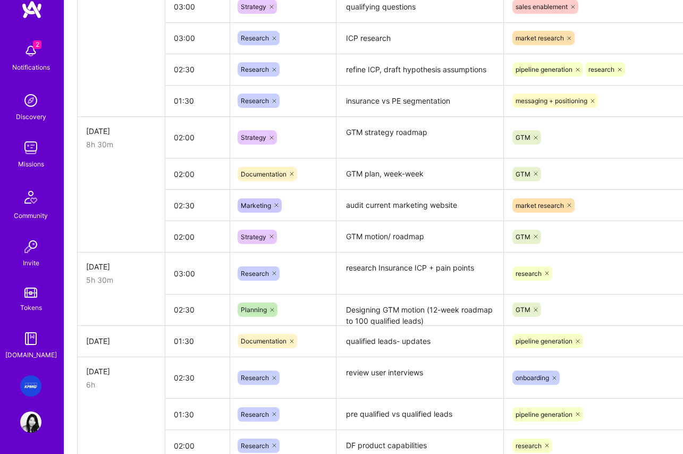
scroll to position [824, 0]
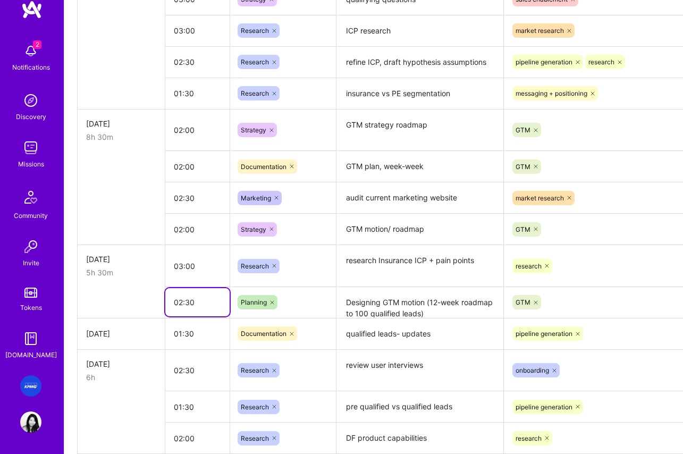
click at [186, 302] on input "02:30" at bounding box center [197, 302] width 64 height 28
click at [178, 304] on input "02:30" at bounding box center [197, 302] width 64 height 28
click at [174, 304] on input "02:30" at bounding box center [197, 302] width 64 height 28
drag, startPoint x: 200, startPoint y: 301, endPoint x: 160, endPoint y: 307, distance: 40.8
click at [160, 307] on tr "02:30 Planning Designing GTM motion (12-week roadmap to 100 qualified leads) GT…" at bounding box center [407, 302] width 658 height 31
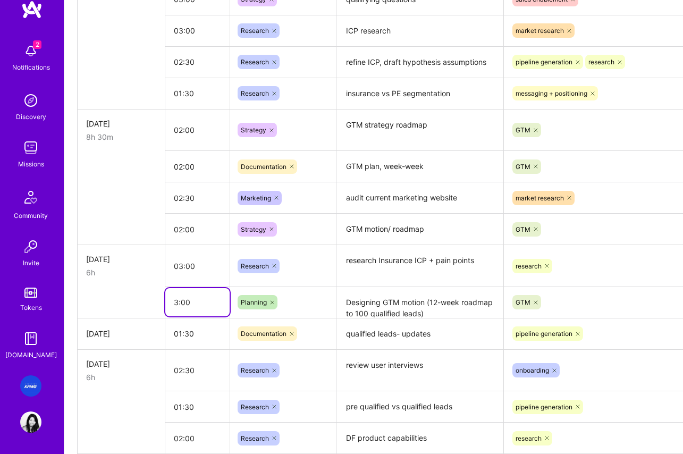
type input "03:00"
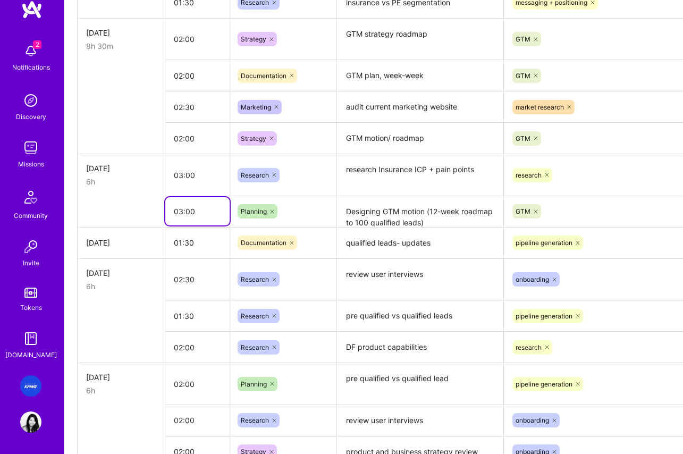
scroll to position [934, 0]
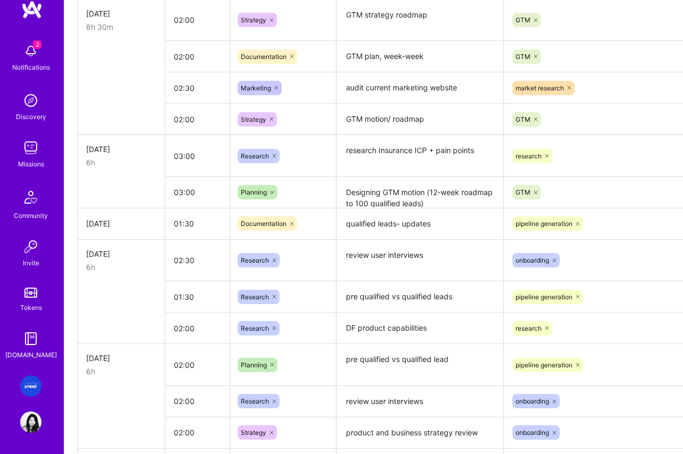
click at [108, 231] on td "[DATE]" at bounding box center [122, 223] width 88 height 31
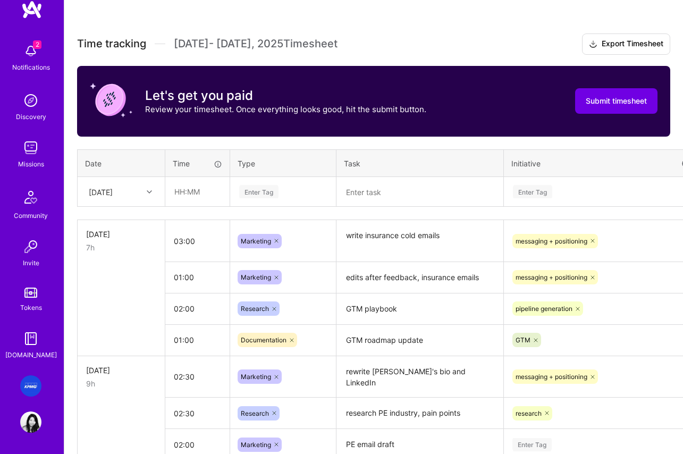
scroll to position [269, 0]
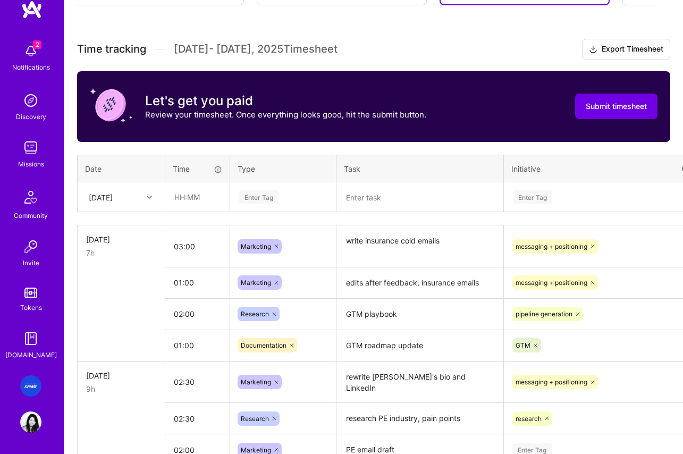
click at [370, 195] on textarea "To enrich screen reader interactions, please activate Accessibility in Grammarl…" at bounding box center [420, 197] width 165 height 28
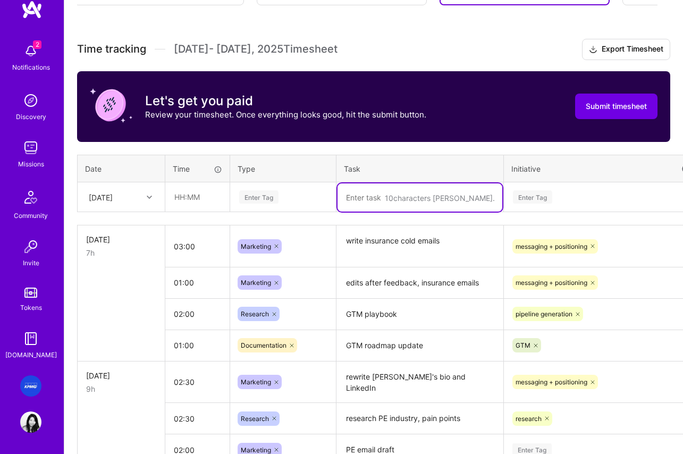
scroll to position [270, 0]
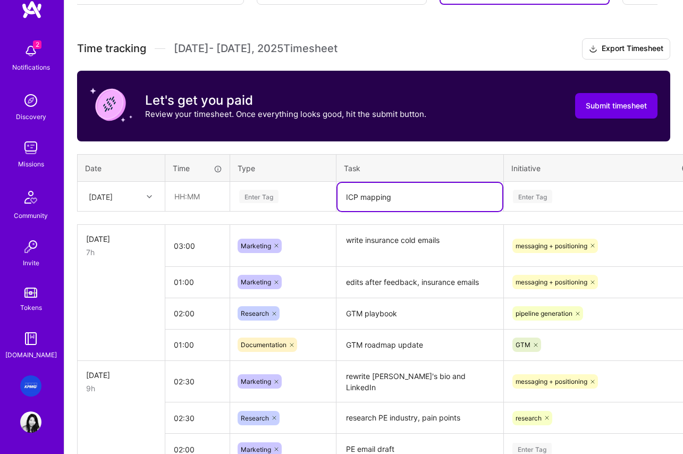
type textarea "ICP mapping"
click at [566, 198] on div "Enter Tag" at bounding box center [602, 196] width 180 height 13
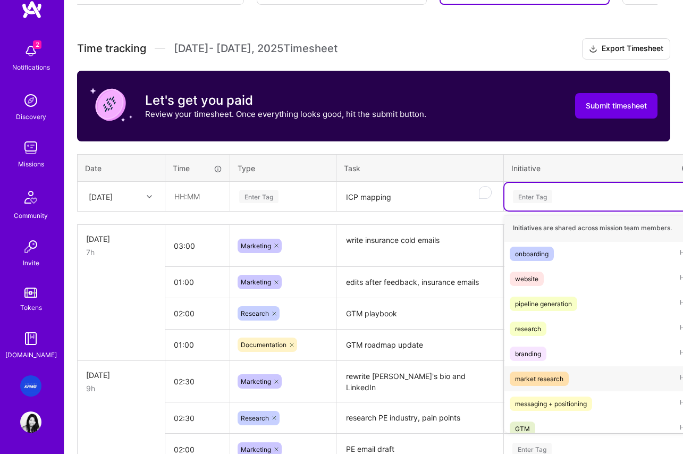
click at [537, 382] on div "market research" at bounding box center [539, 378] width 48 height 11
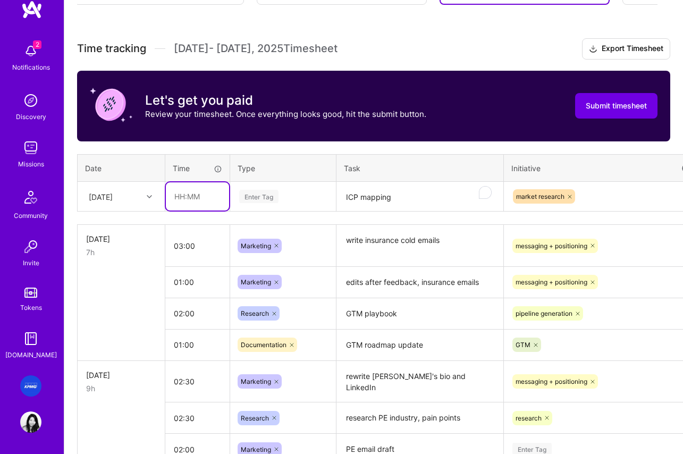
click at [182, 196] on input "text" at bounding box center [197, 196] width 63 height 28
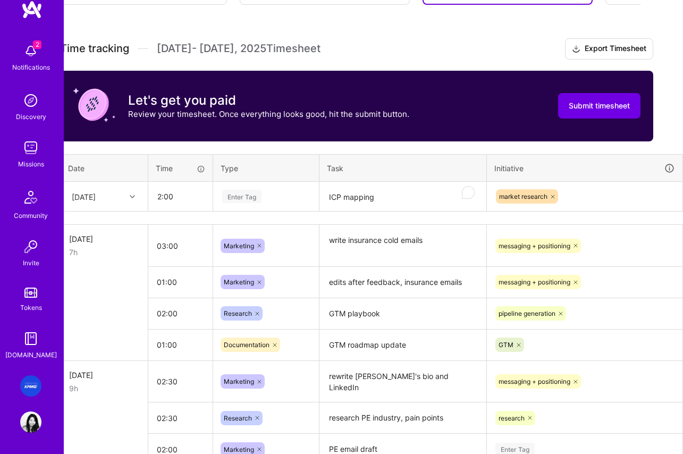
type input "02:00"
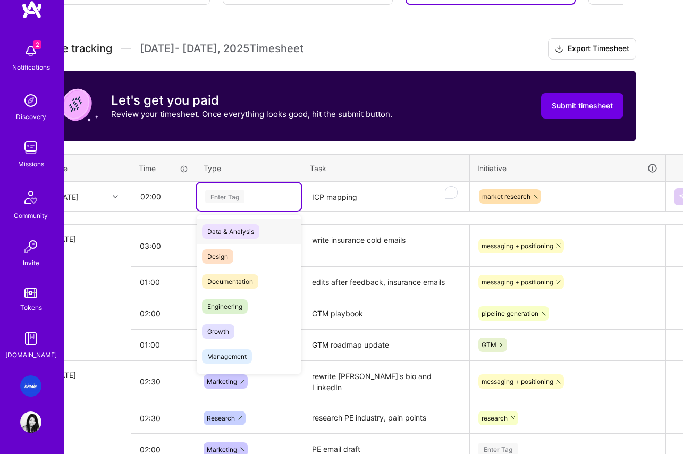
scroll to position [270, 34]
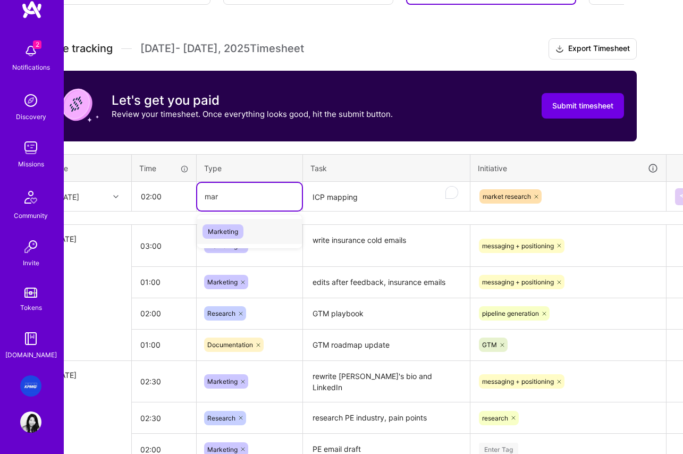
type input "mark"
click at [225, 229] on span "Marketing" at bounding box center [223, 231] width 41 height 14
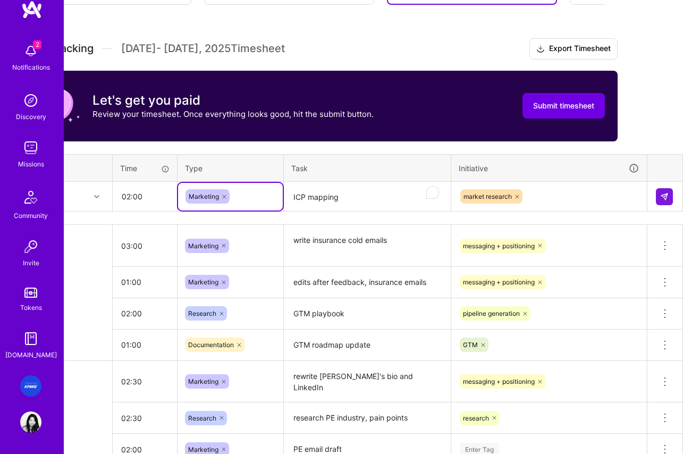
scroll to position [270, 53]
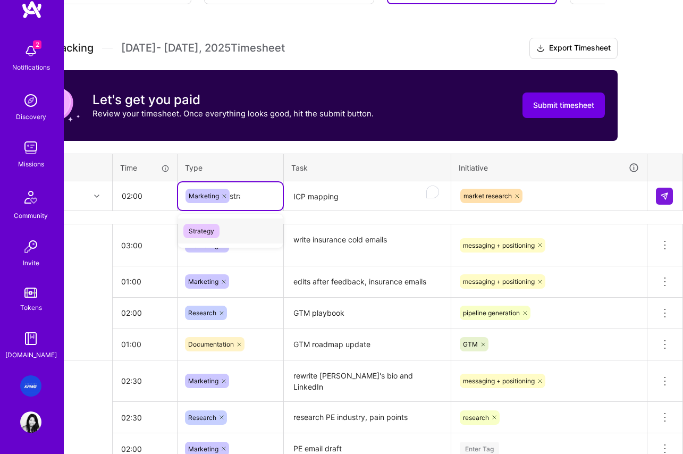
type input "strat"
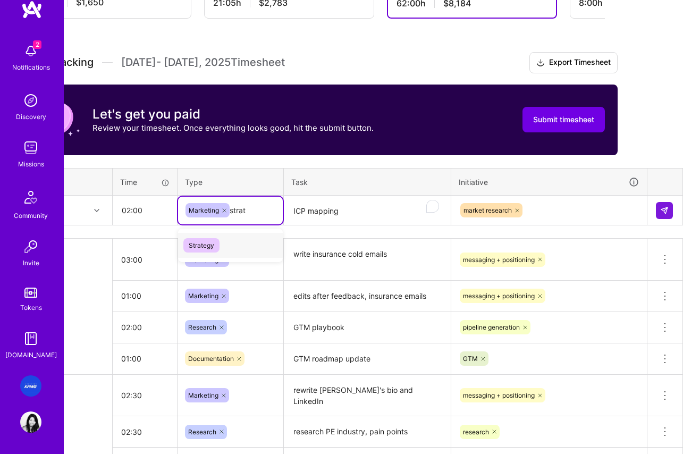
scroll to position [256, 53]
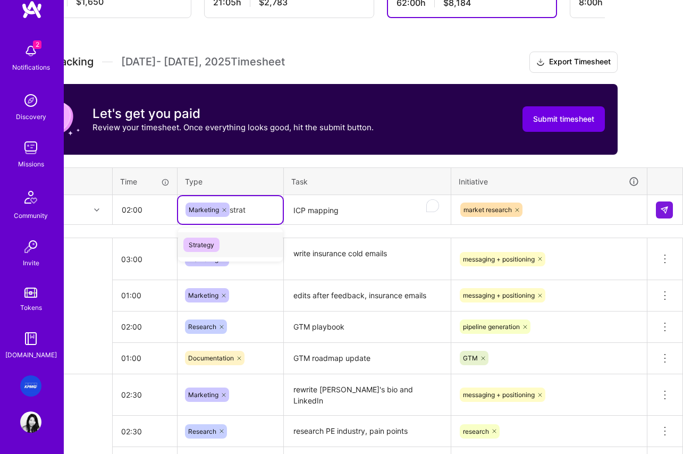
click at [193, 246] on span "Strategy" at bounding box center [201, 245] width 36 height 14
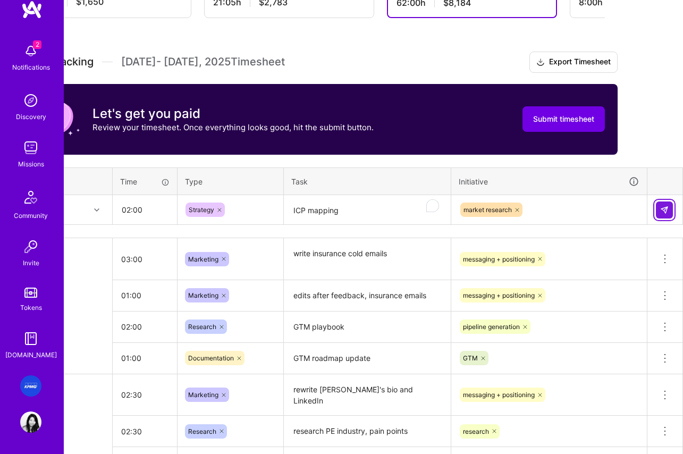
click at [671, 209] on div at bounding box center [665, 210] width 18 height 17
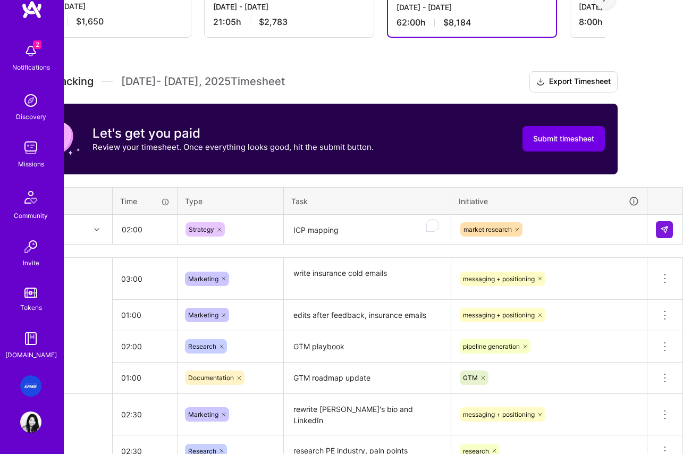
scroll to position [233, 53]
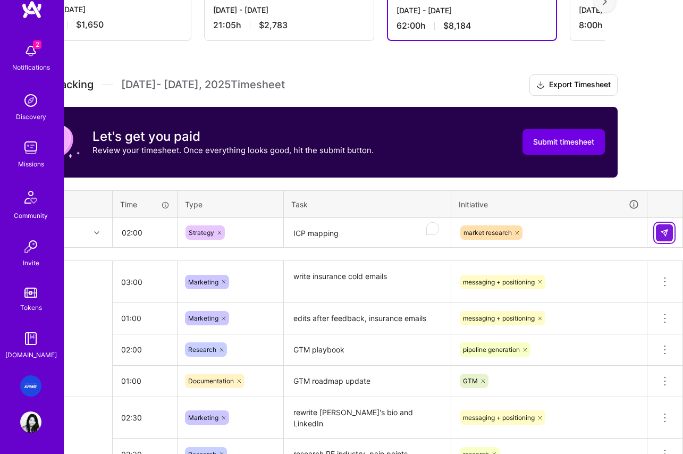
click at [665, 233] on img at bounding box center [664, 233] width 9 height 9
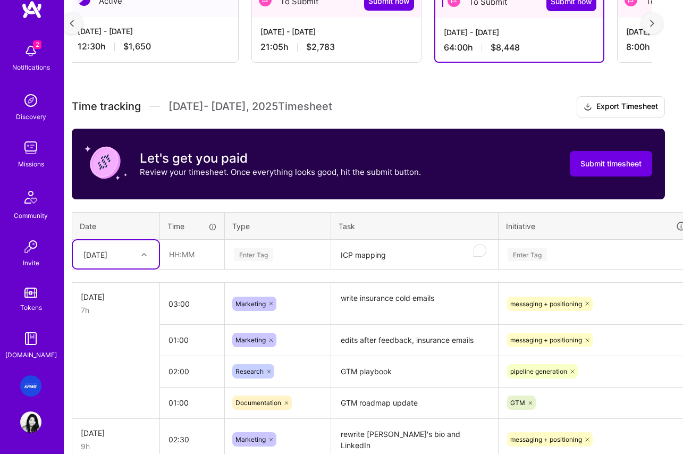
scroll to position [212, 5]
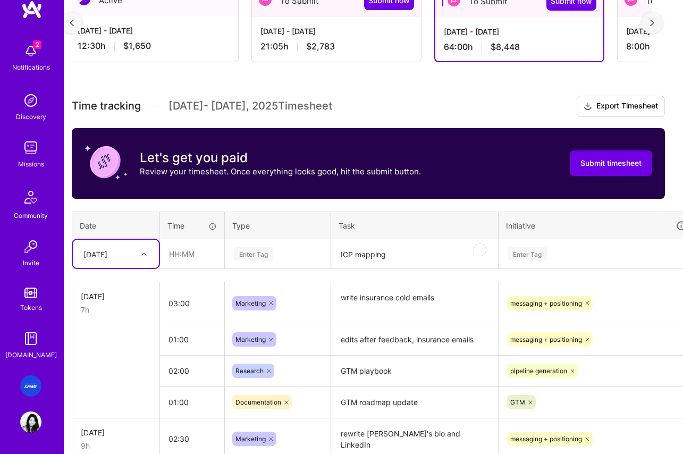
click at [104, 252] on div "[DATE]" at bounding box center [95, 253] width 24 height 11
drag, startPoint x: 108, startPoint y: 402, endPoint x: 376, endPoint y: 251, distance: 307.2
click at [108, 387] on div "[DATE]" at bounding box center [116, 402] width 86 height 20
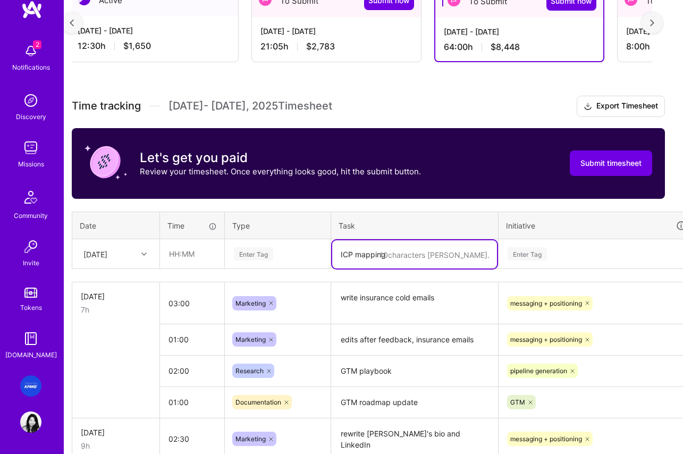
click at [379, 258] on textarea "ICP mapping" at bounding box center [414, 254] width 165 height 28
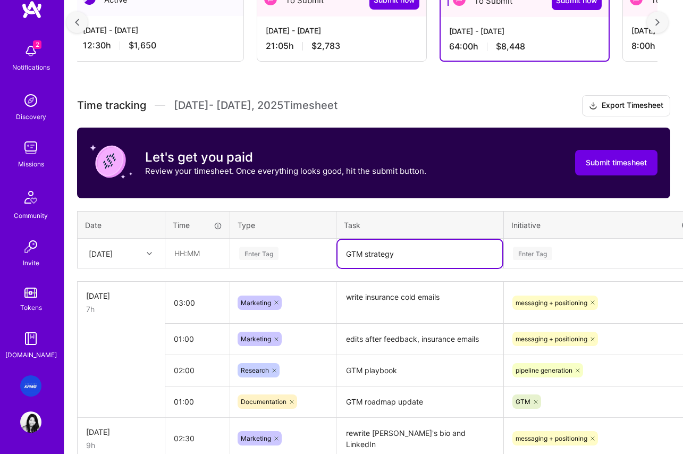
type textarea "GTM strategy"
click at [571, 256] on div "Enter Tag" at bounding box center [602, 254] width 195 height 28
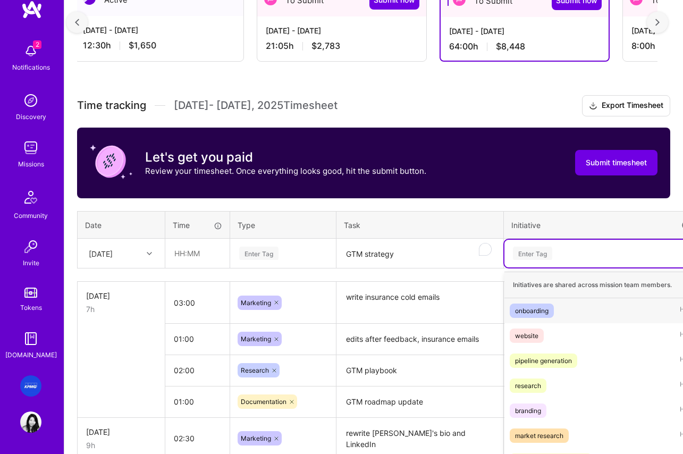
scroll to position [252, 0]
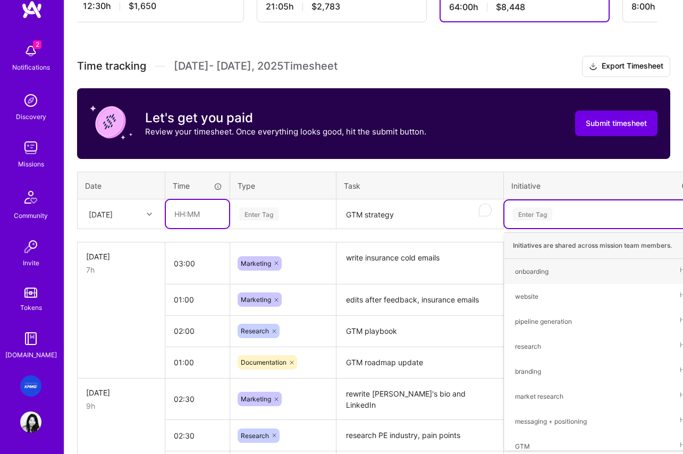
click at [181, 209] on input "text" at bounding box center [197, 214] width 63 height 28
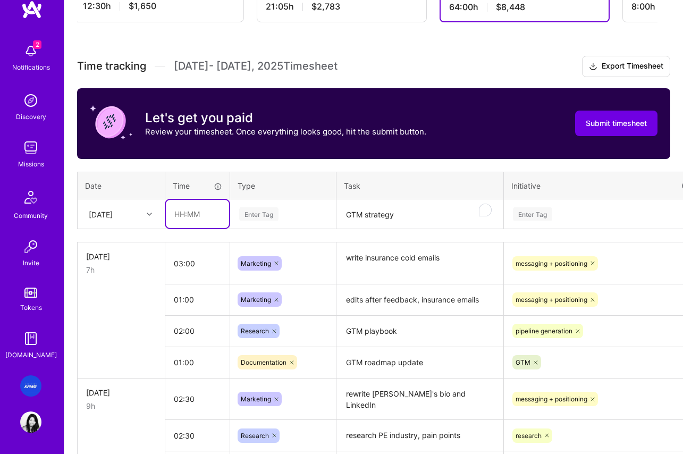
click at [181, 214] on input "text" at bounding box center [197, 214] width 63 height 28
type input "03:00"
click at [328, 214] on div "Enter Tag" at bounding box center [283, 213] width 90 height 13
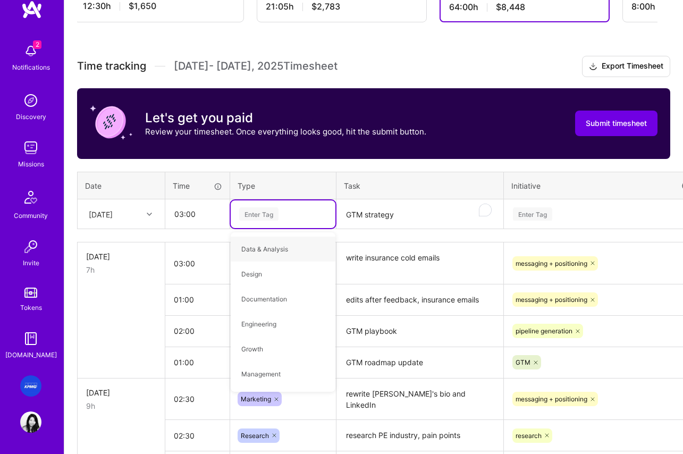
click at [307, 211] on div "Enter Tag" at bounding box center [283, 213] width 90 height 13
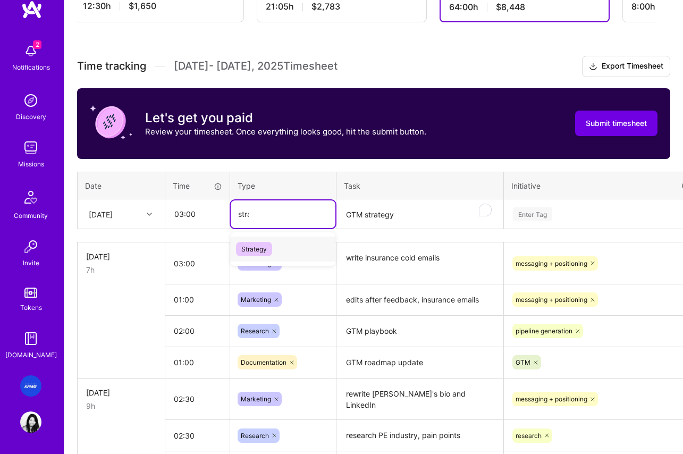
type input "strat"
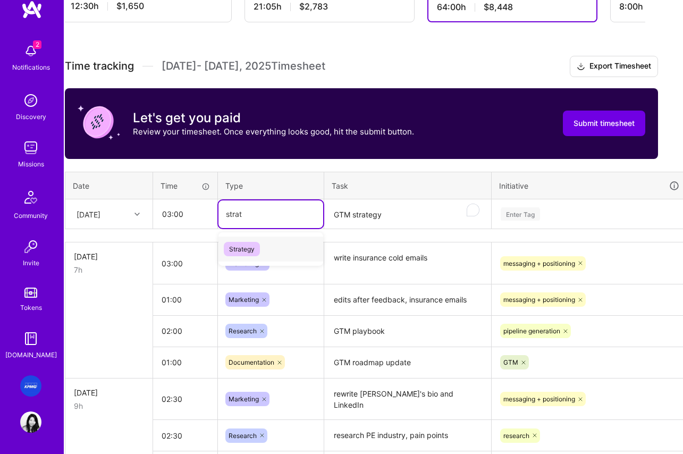
click at [253, 248] on span "Strategy" at bounding box center [242, 249] width 36 height 14
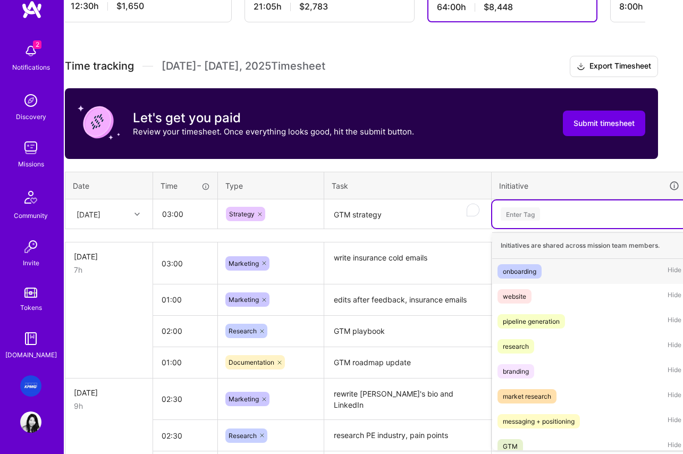
click at [534, 217] on div "Enter Tag" at bounding box center [520, 214] width 39 height 16
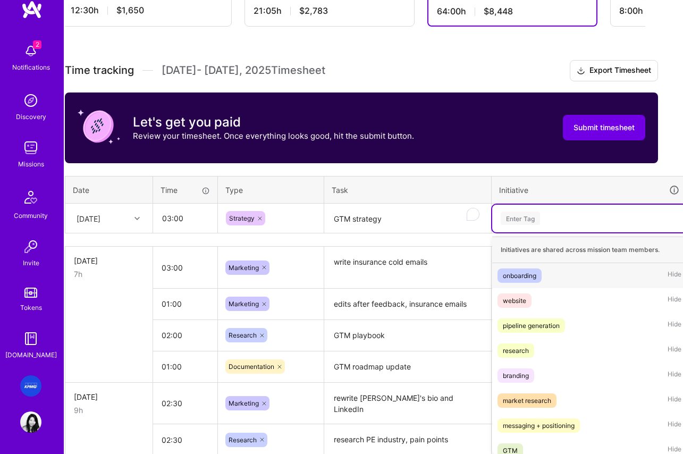
scroll to position [247, 12]
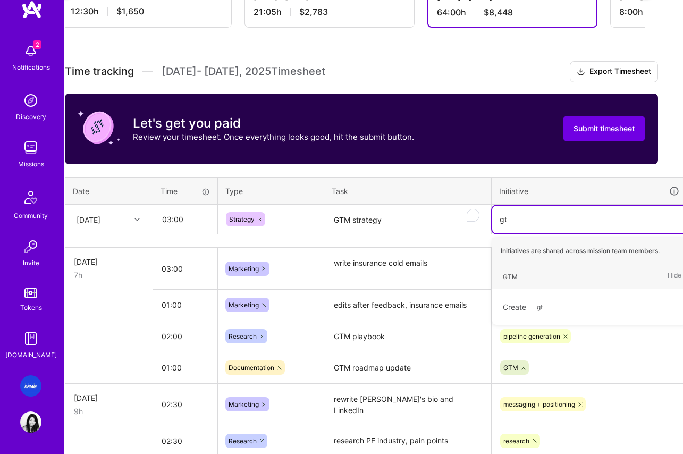
type input "gtm"
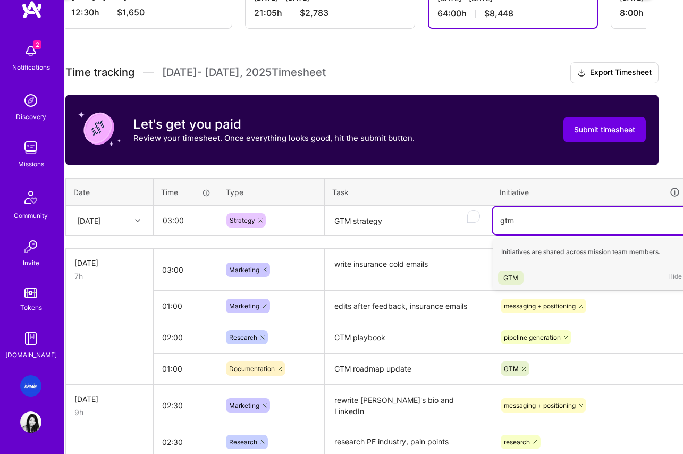
scroll to position [246, 53]
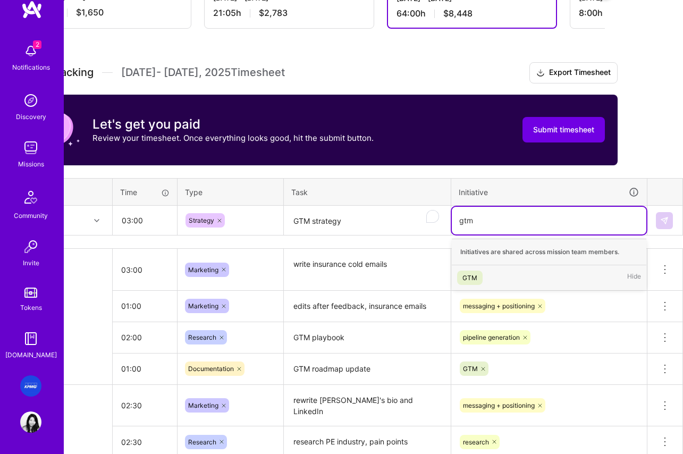
click at [469, 277] on div "GTM" at bounding box center [470, 277] width 15 height 11
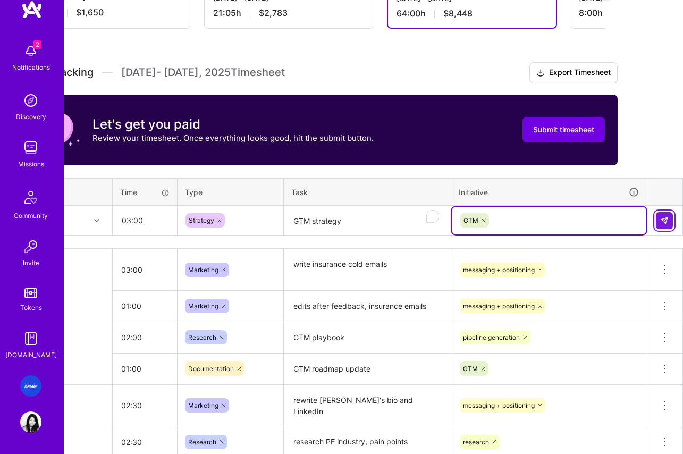
click at [664, 219] on img at bounding box center [664, 220] width 9 height 9
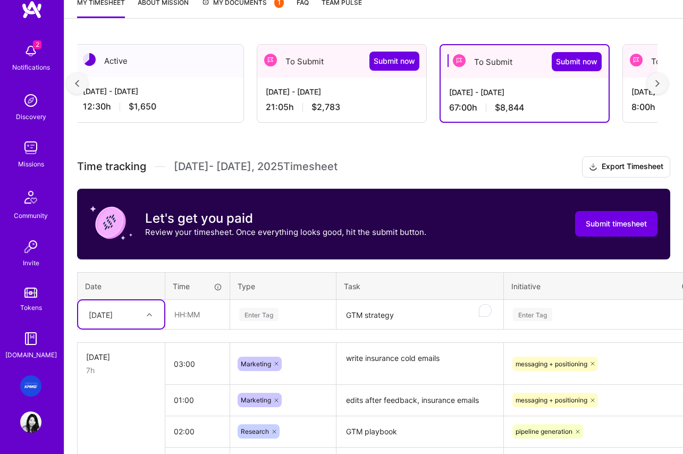
scroll to position [183, 0]
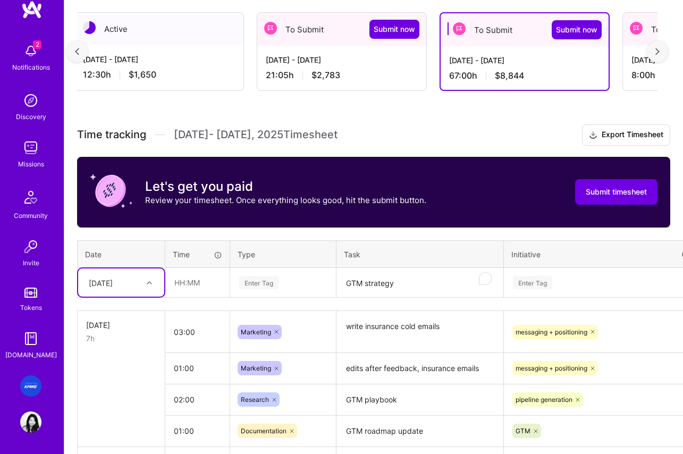
click at [381, 282] on textarea "GTM strategy" at bounding box center [420, 283] width 165 height 28
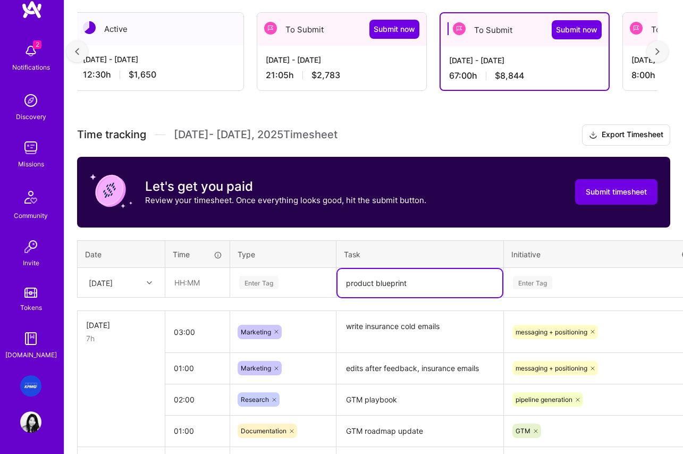
type textarea "product blueprint"
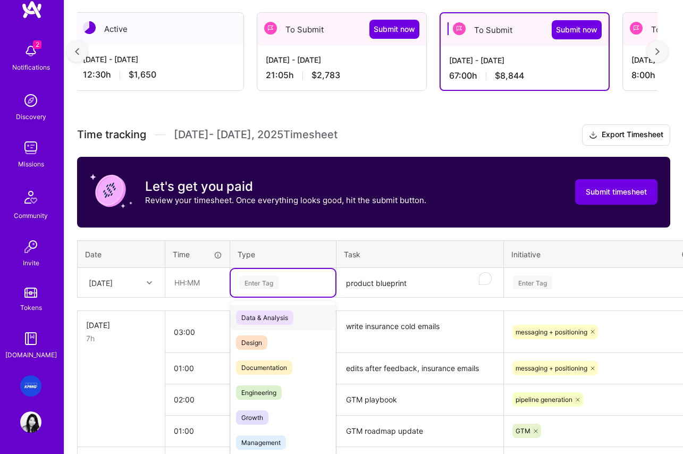
click at [305, 278] on div "Enter Tag" at bounding box center [283, 282] width 90 height 13
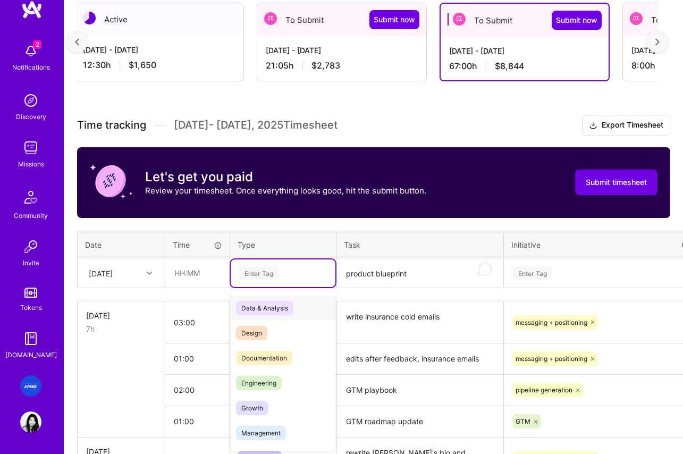
scroll to position [194, 0]
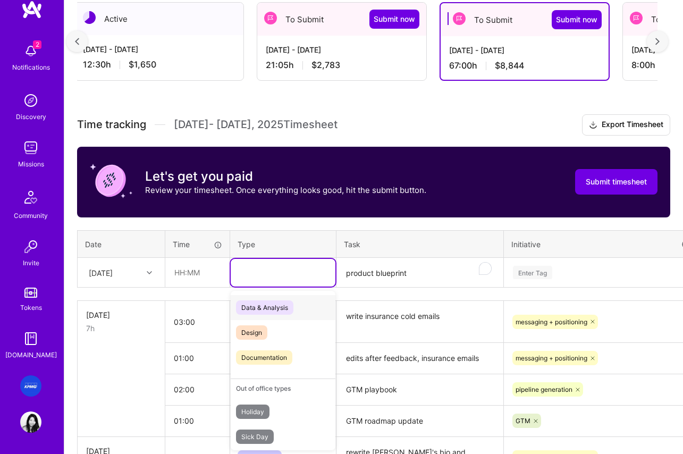
type input "d"
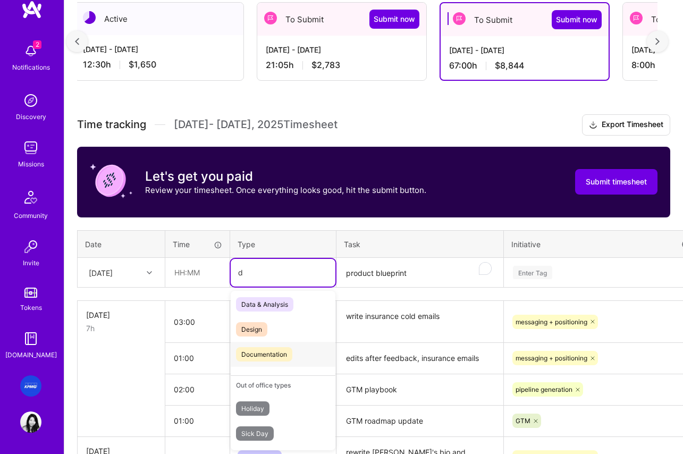
scroll to position [0, 0]
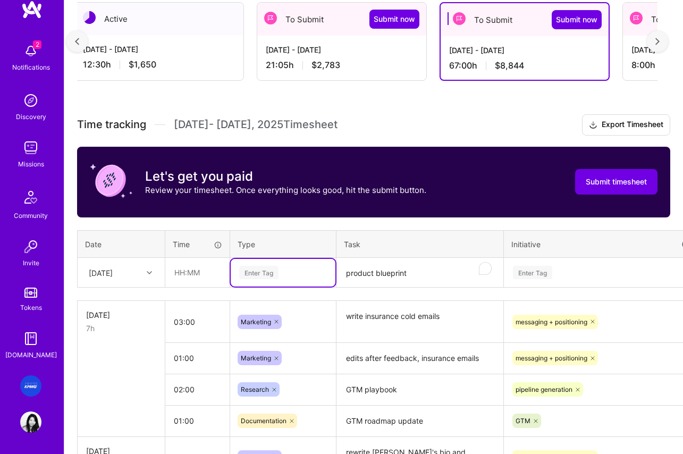
click at [269, 278] on div "Enter Tag" at bounding box center [283, 272] width 90 height 13
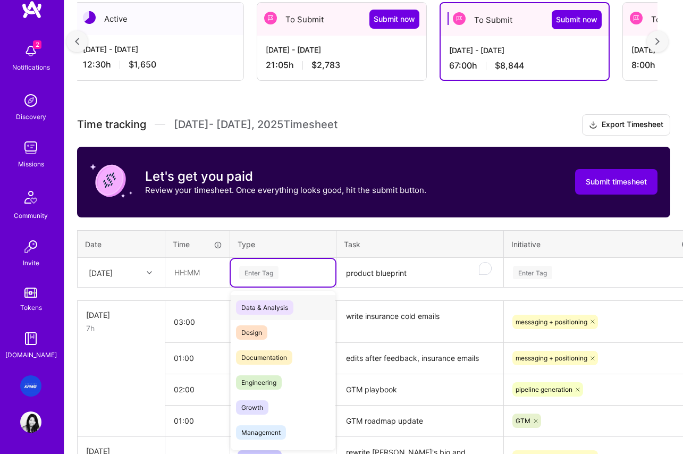
click at [279, 274] on div "Enter Tag" at bounding box center [283, 272] width 90 height 13
click at [271, 356] on span "Documentation" at bounding box center [264, 357] width 56 height 14
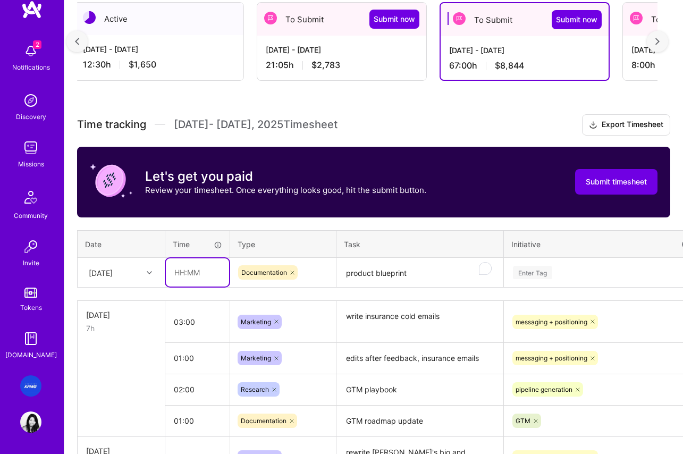
click at [202, 275] on input "text" at bounding box center [197, 272] width 63 height 28
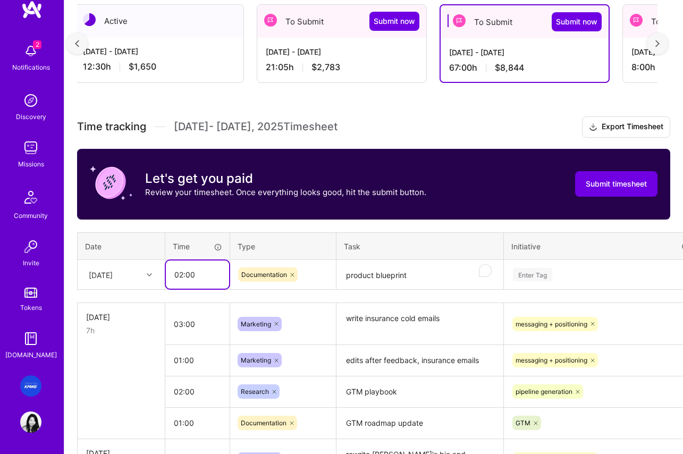
drag, startPoint x: 195, startPoint y: 277, endPoint x: 137, endPoint y: 279, distance: 58.0
click at [137, 279] on tr "Thu, Aug 7 02:00 Documentation product blueprint Enter Tag" at bounding box center [407, 275] width 658 height 30
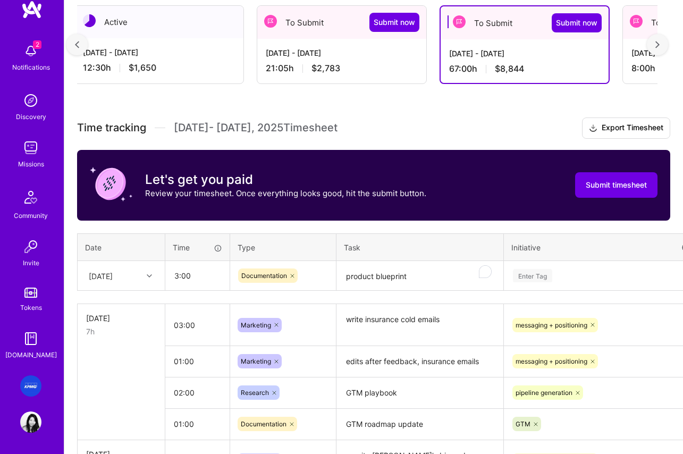
type input "03:00"
click at [588, 272] on div "Enter Tag" at bounding box center [602, 276] width 195 height 28
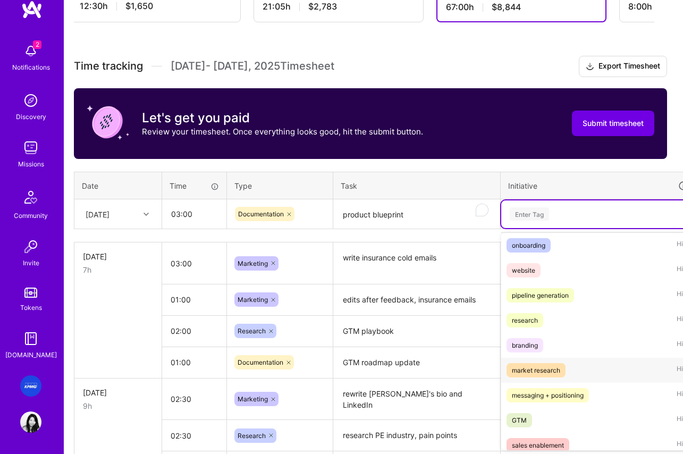
scroll to position [34, 0]
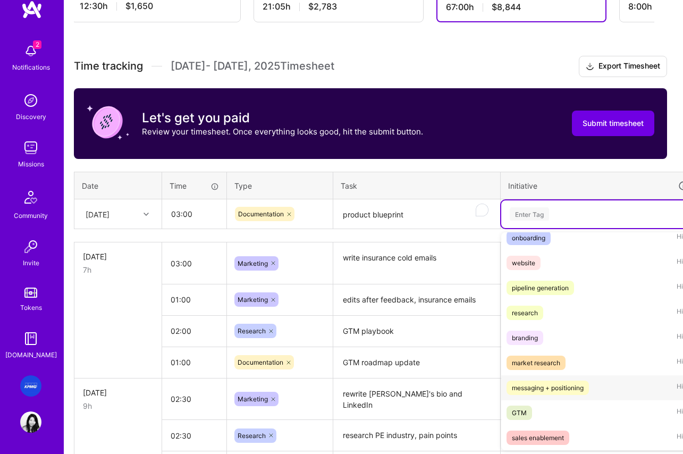
click at [552, 387] on div "messaging + positioning" at bounding box center [548, 387] width 72 height 11
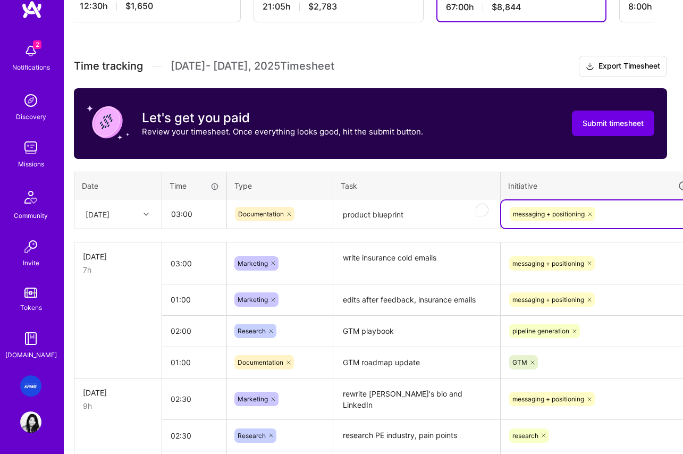
scroll to position [252, 53]
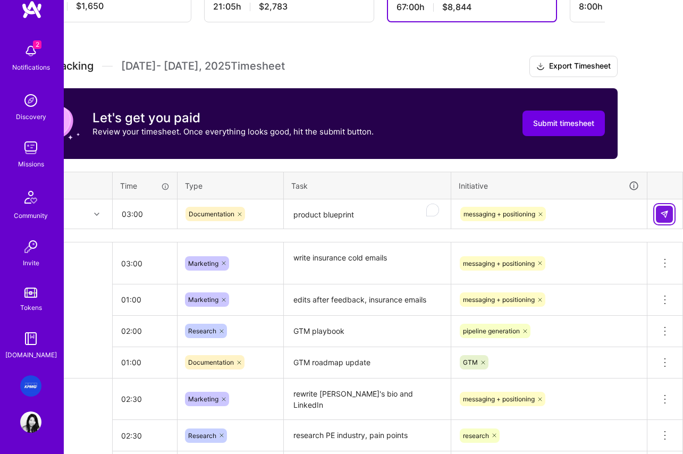
click at [662, 214] on img at bounding box center [664, 214] width 9 height 9
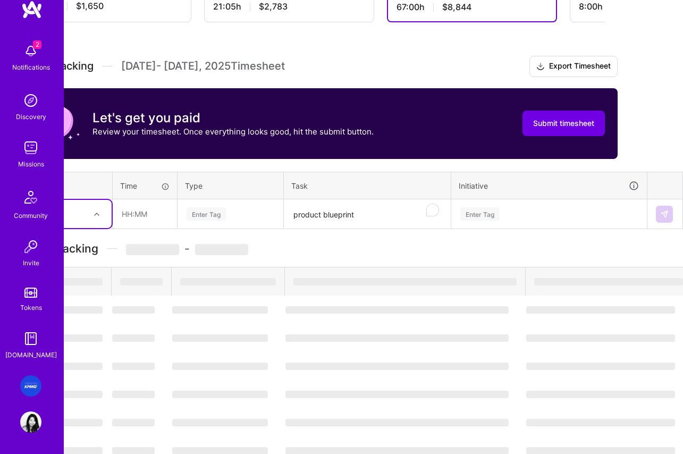
click at [331, 211] on textarea "product blueprint" at bounding box center [367, 214] width 165 height 28
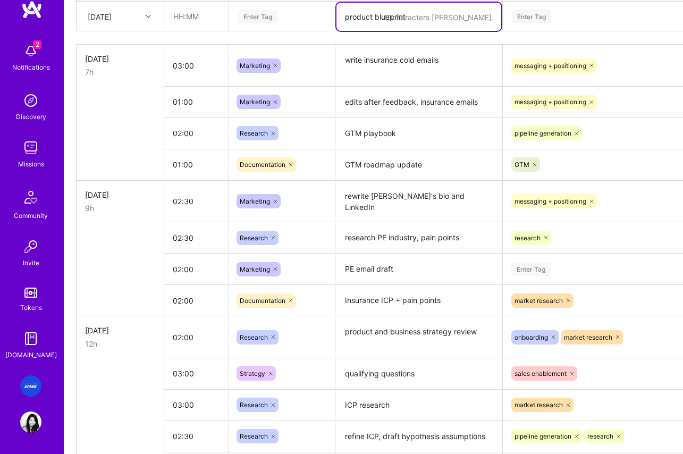
scroll to position [270, 1]
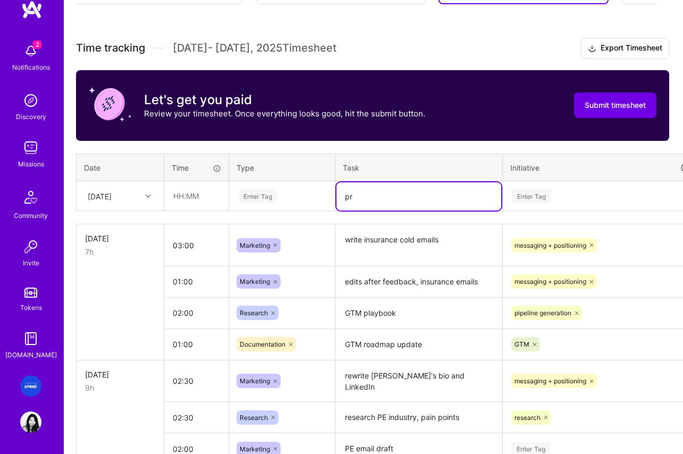
type textarea "p"
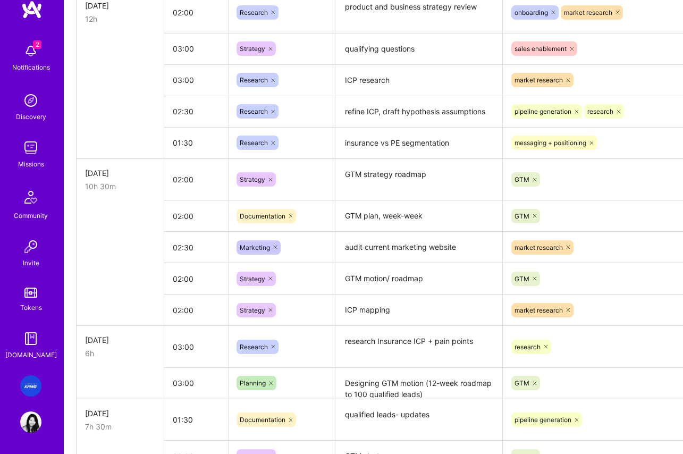
scroll to position [0, 1]
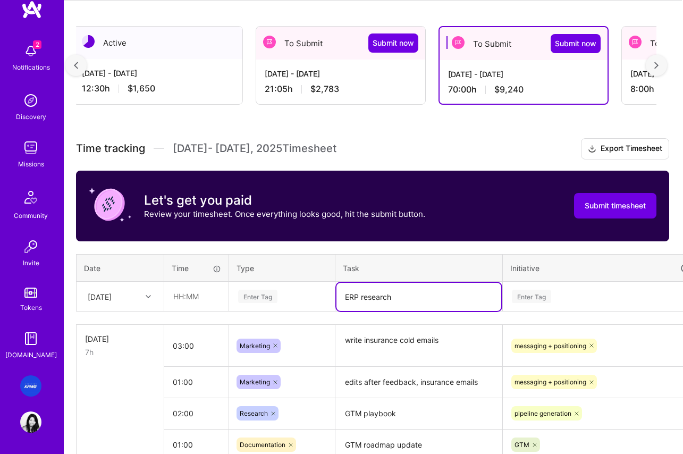
type textarea "ERP research"
click at [182, 295] on input "text" at bounding box center [196, 296] width 63 height 28
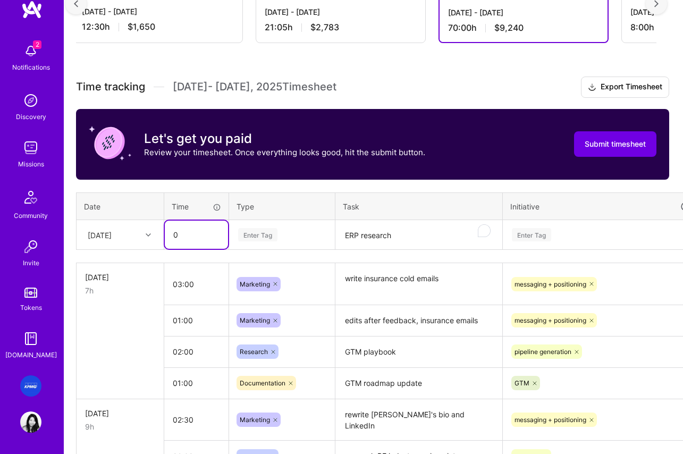
scroll to position [232, 1]
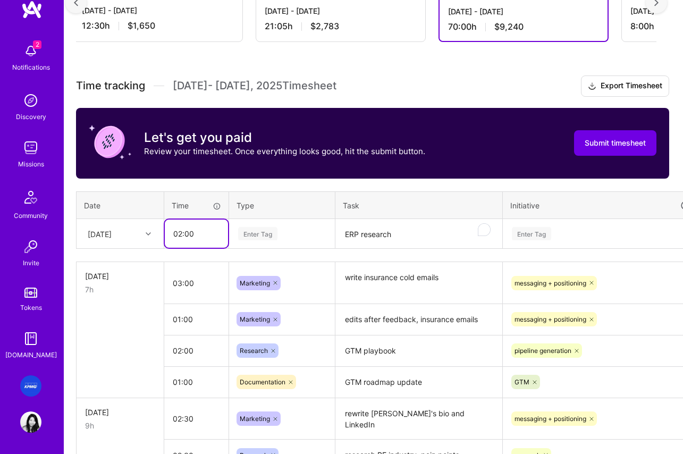
type input "02:00"
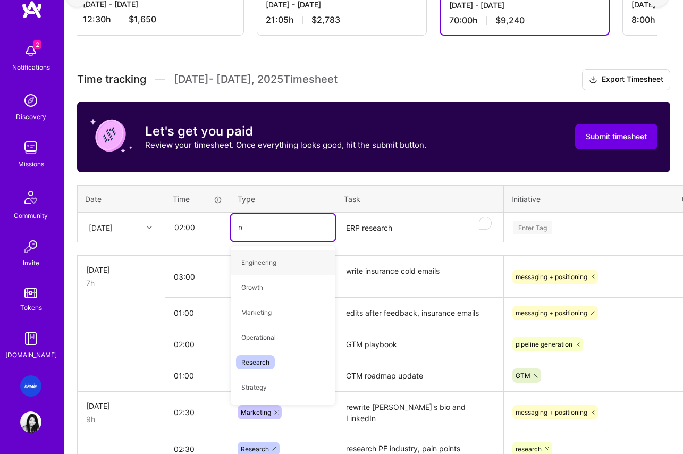
scroll to position [227, 0]
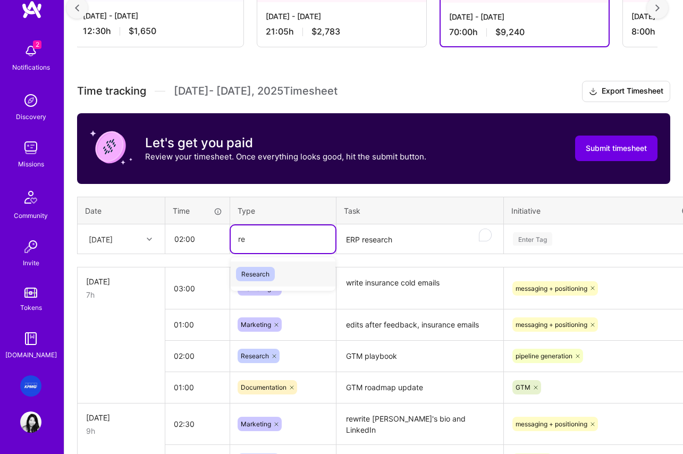
type input "res"
click at [265, 277] on span "Research" at bounding box center [255, 274] width 39 height 14
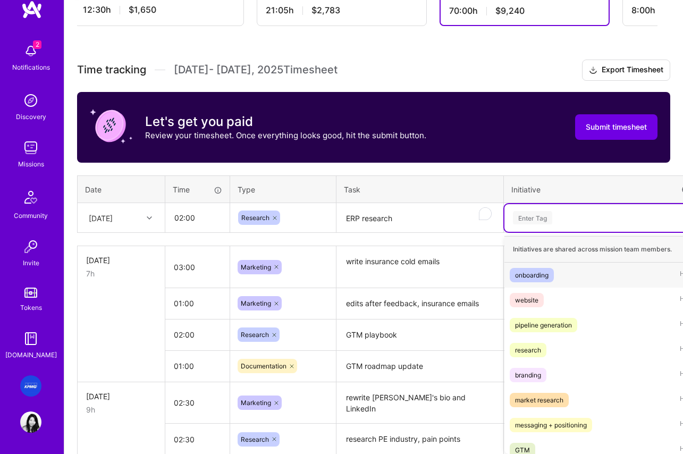
click at [536, 232] on div "option messaging + positioning, selected. option onboarding focused, 1 of 9. 9 …" at bounding box center [602, 218] width 195 height 28
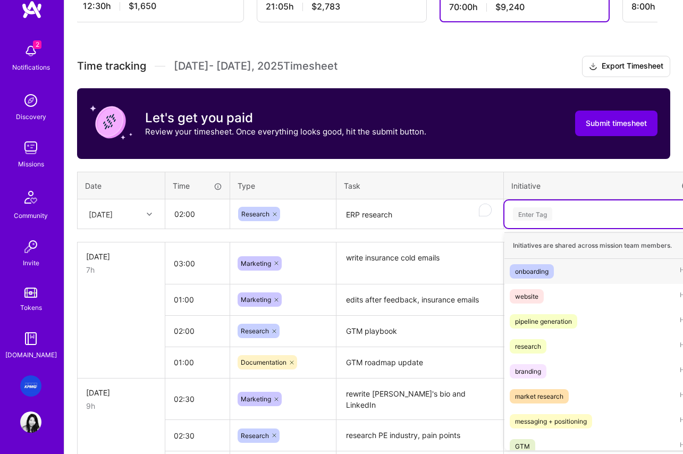
scroll to position [252, 0]
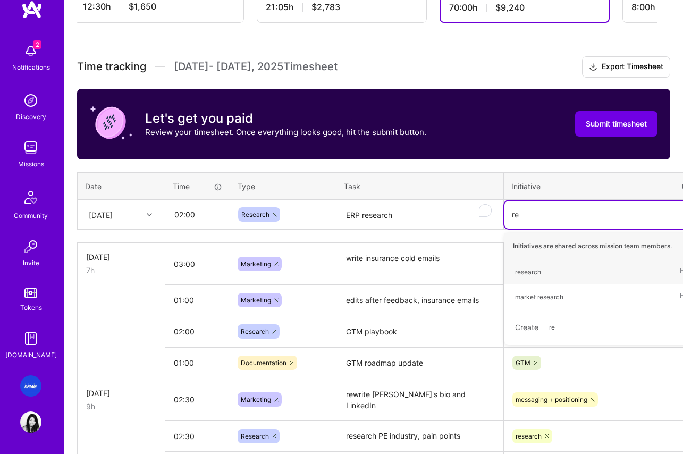
type input "res"
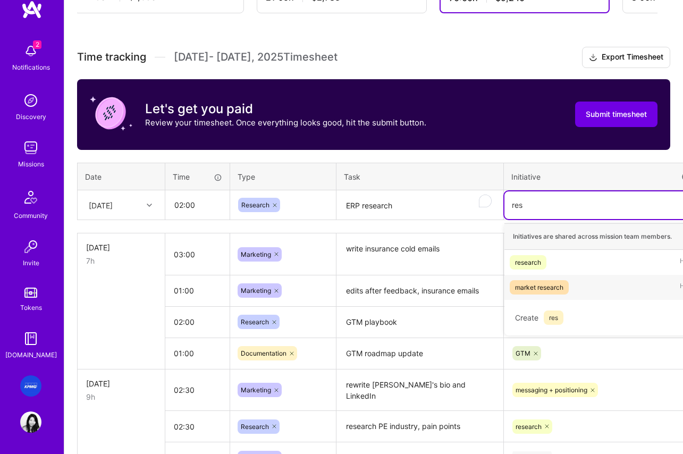
drag, startPoint x: 531, startPoint y: 290, endPoint x: 508, endPoint y: 256, distance: 40.6
click at [531, 290] on div "market research" at bounding box center [539, 287] width 48 height 11
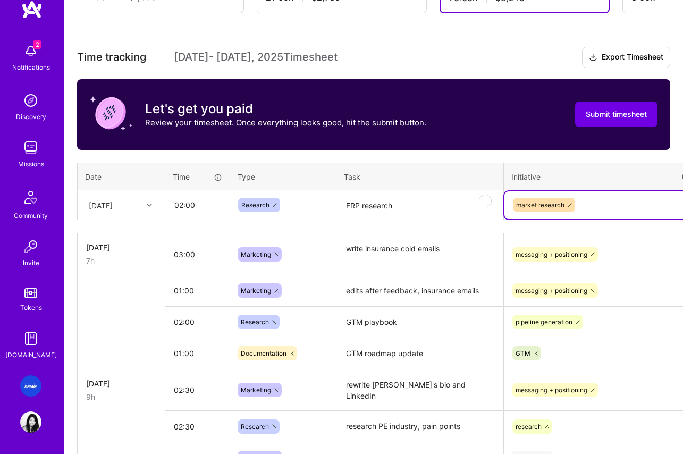
scroll to position [261, 53]
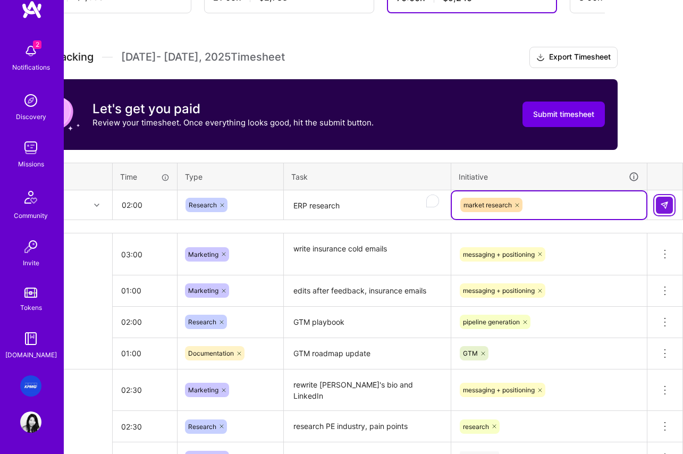
click at [667, 209] on img at bounding box center [664, 205] width 9 height 9
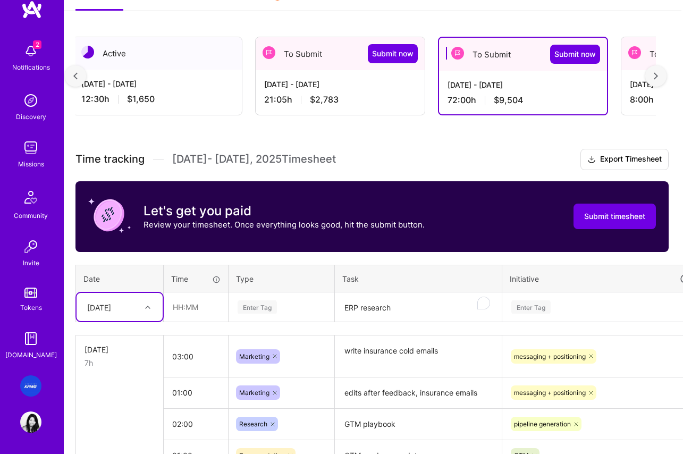
scroll to position [162, 2]
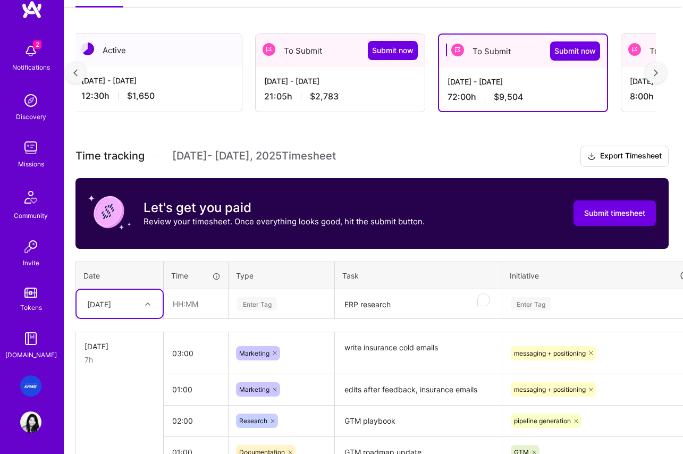
click at [404, 301] on textarea "ERP research" at bounding box center [418, 304] width 165 height 28
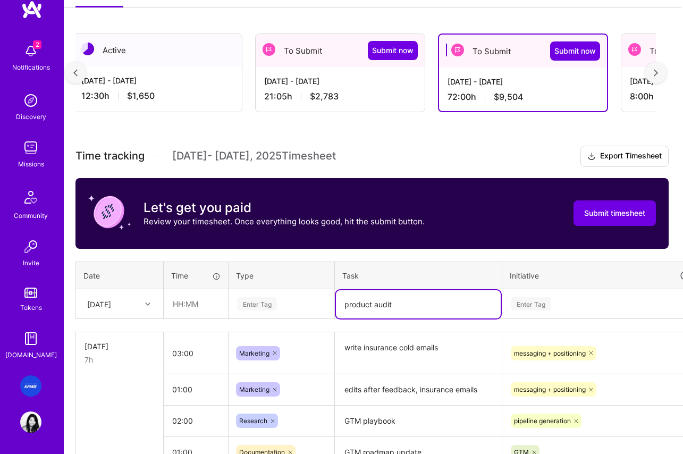
scroll to position [155, 2]
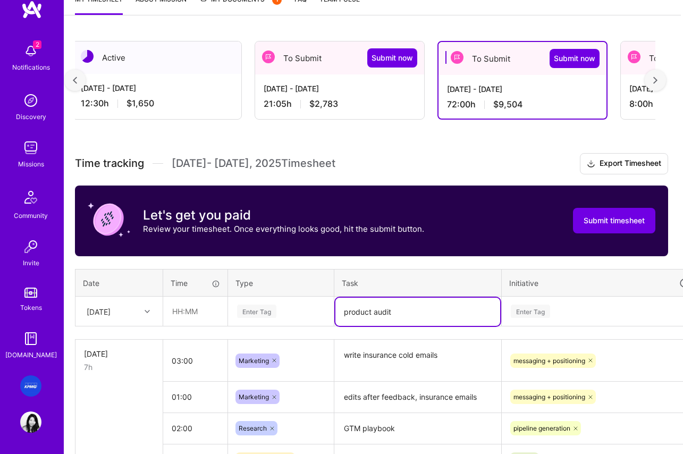
type textarea "product audit"
click at [554, 308] on div "Enter Tag" at bounding box center [600, 312] width 195 height 28
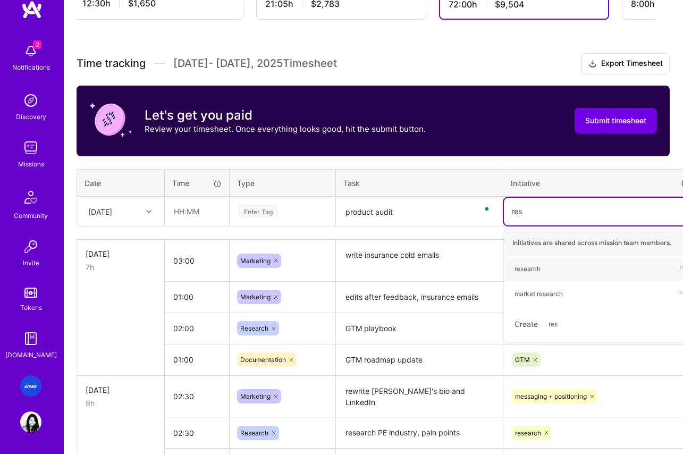
scroll to position [256, 1]
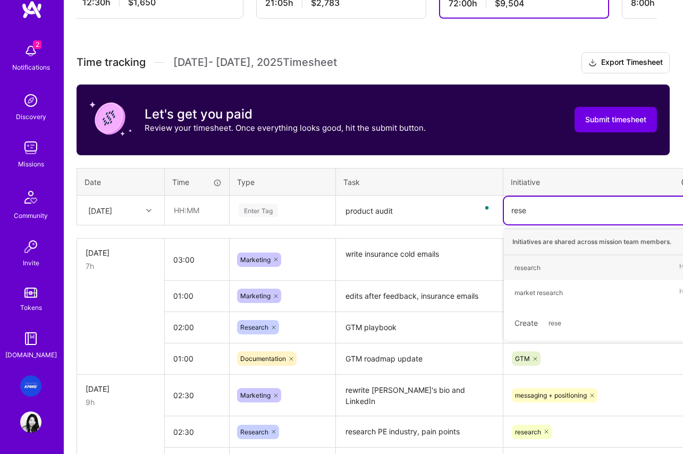
type input "resea"
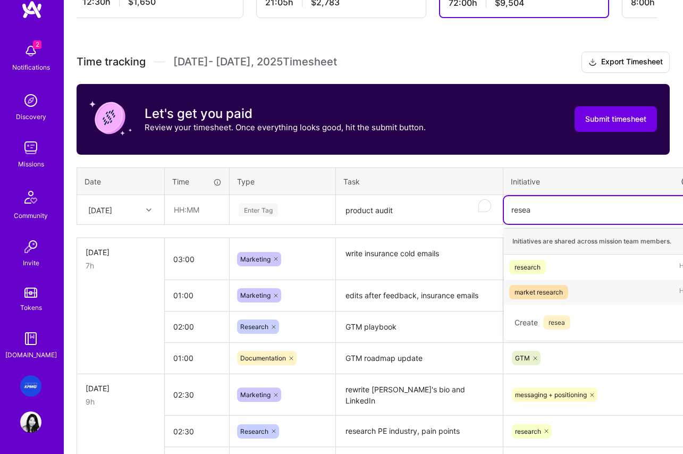
click at [542, 292] on div "market research" at bounding box center [539, 292] width 48 height 11
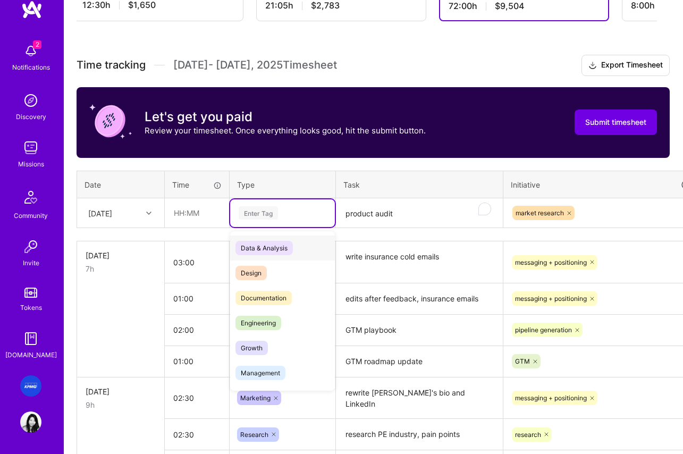
click at [269, 213] on div "Enter Tag" at bounding box center [258, 213] width 39 height 16
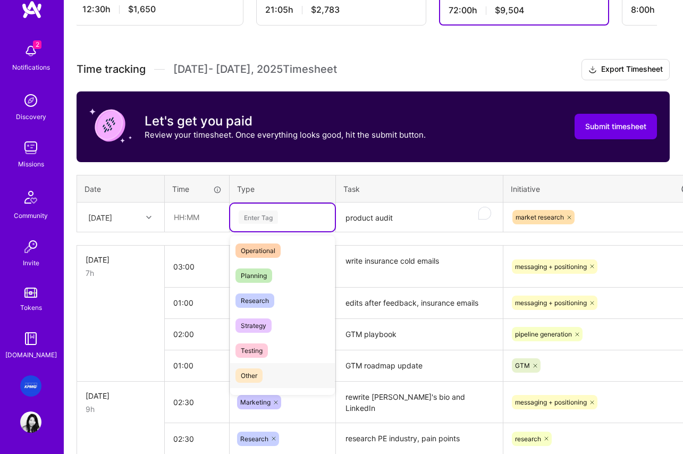
scroll to position [205, 0]
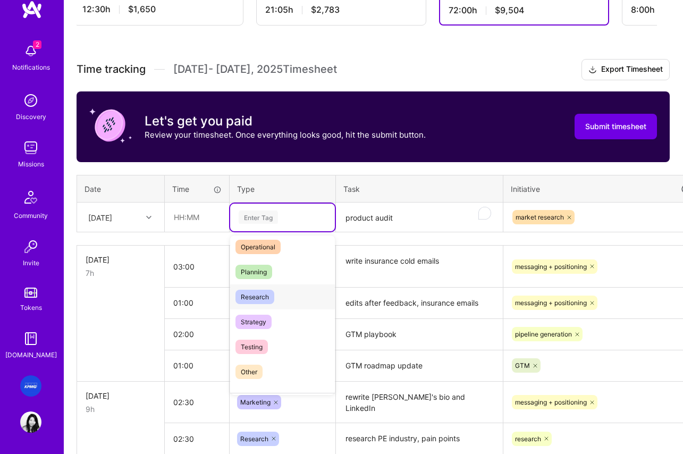
click at [261, 299] on span "Research" at bounding box center [255, 297] width 39 height 14
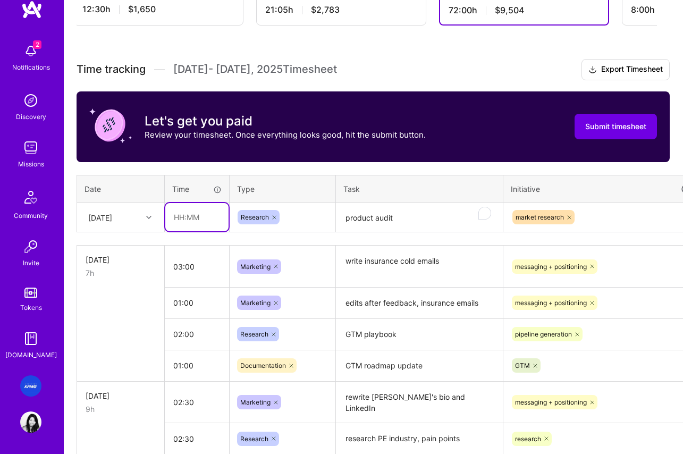
click at [203, 227] on input "text" at bounding box center [196, 217] width 63 height 28
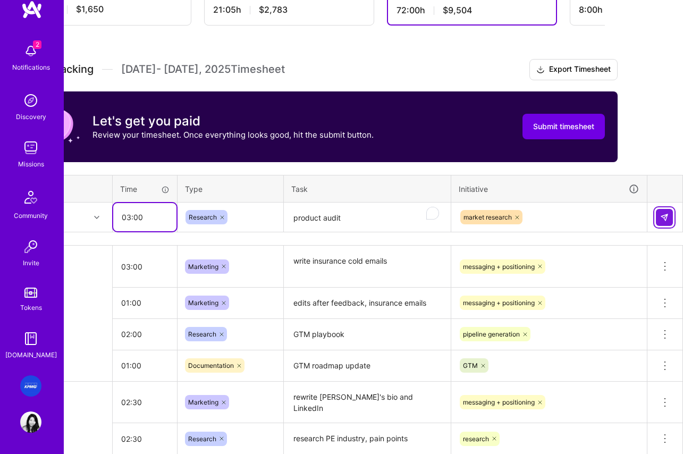
type input "03:00"
click at [671, 218] on button at bounding box center [664, 217] width 17 height 17
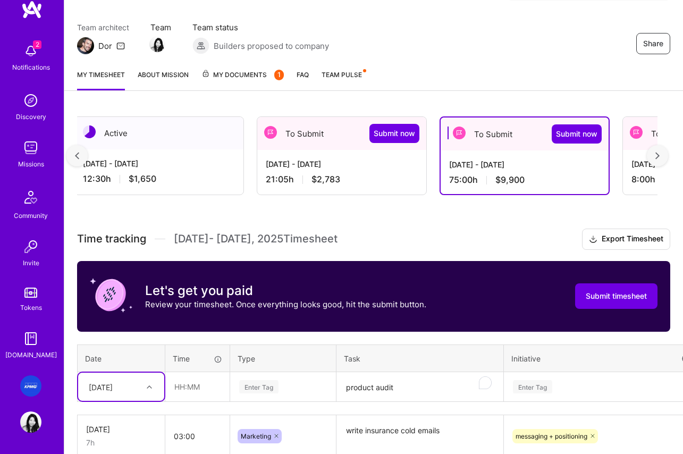
scroll to position [230, 0]
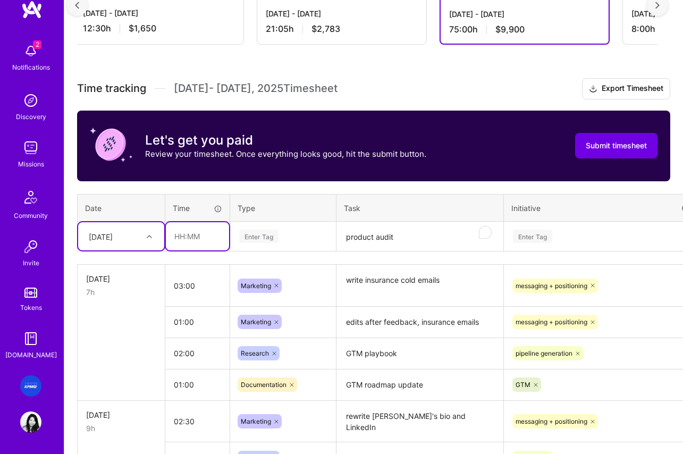
click at [205, 233] on input "text" at bounding box center [197, 236] width 63 height 28
type input "02:30"
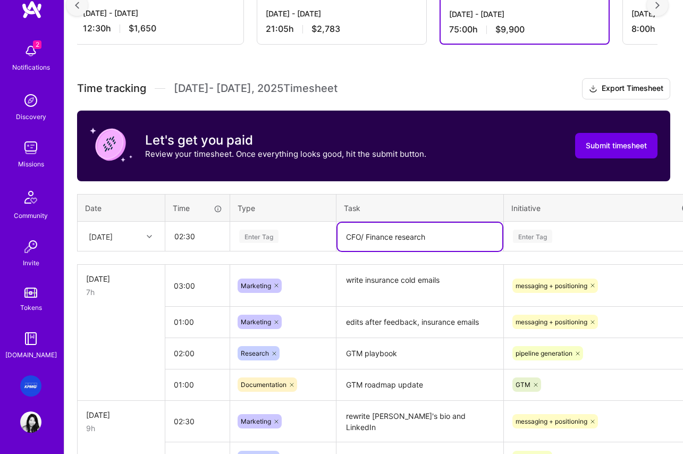
scroll to position [230, 1]
type textarea "CFO/ Finance research"
click at [536, 242] on div "Enter Tag" at bounding box center [601, 237] width 195 height 28
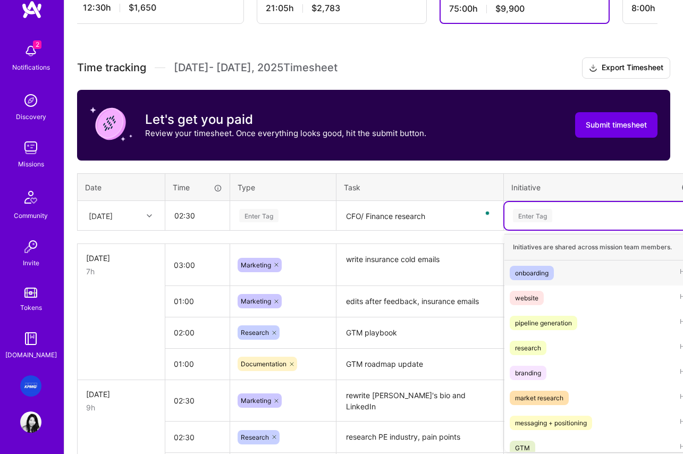
scroll to position [252, 0]
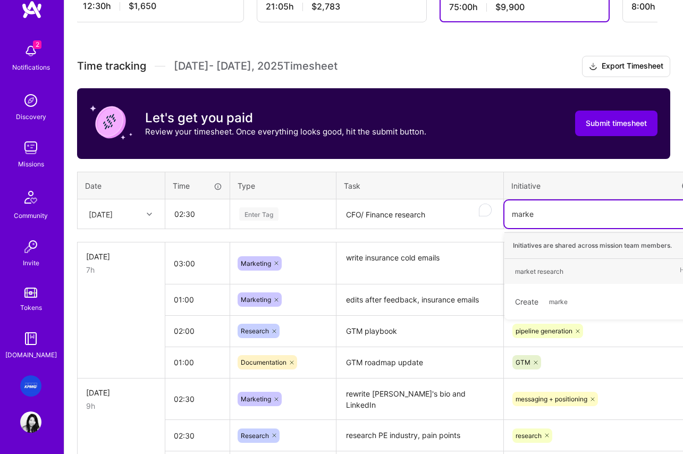
type input "market"
click at [548, 269] on div "market research" at bounding box center [539, 271] width 48 height 11
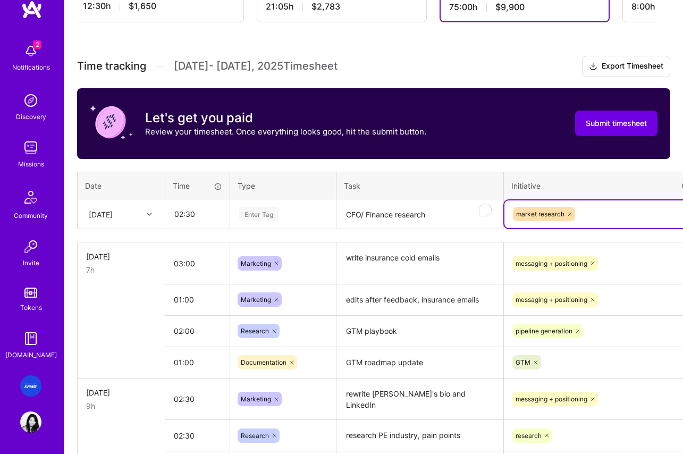
click at [285, 214] on div "Enter Tag" at bounding box center [283, 213] width 90 height 13
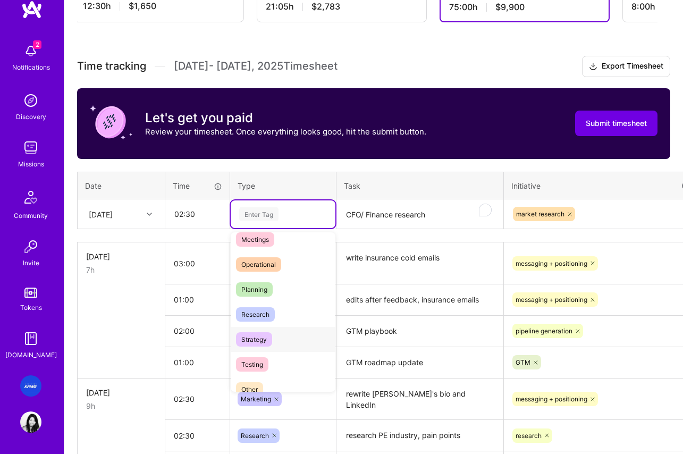
scroll to position [187, 0]
click at [255, 312] on span "Research" at bounding box center [255, 312] width 39 height 14
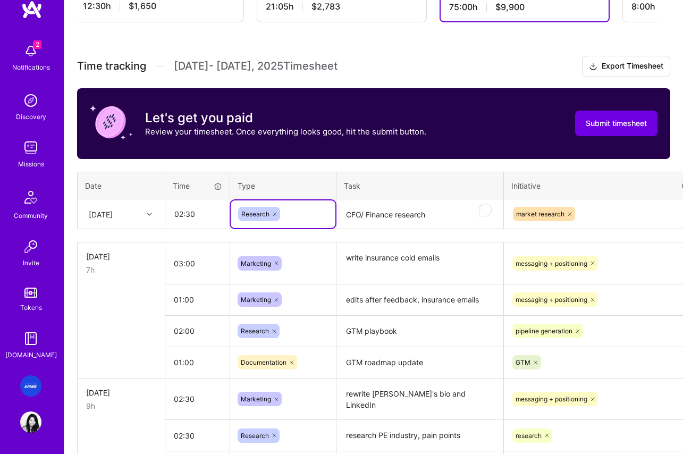
scroll to position [252, 53]
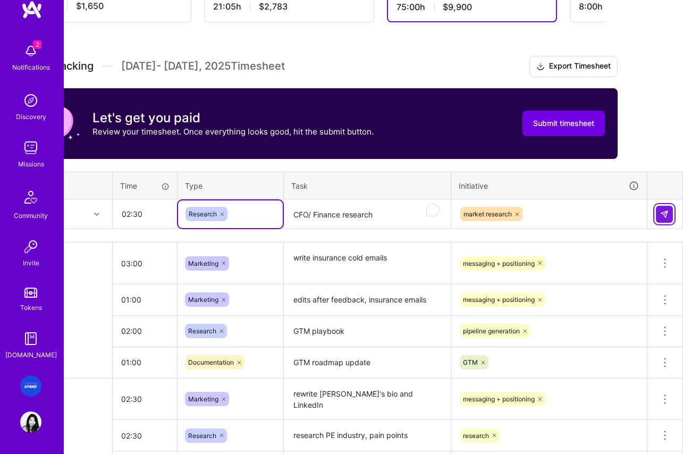
click at [665, 213] on img at bounding box center [664, 214] width 9 height 9
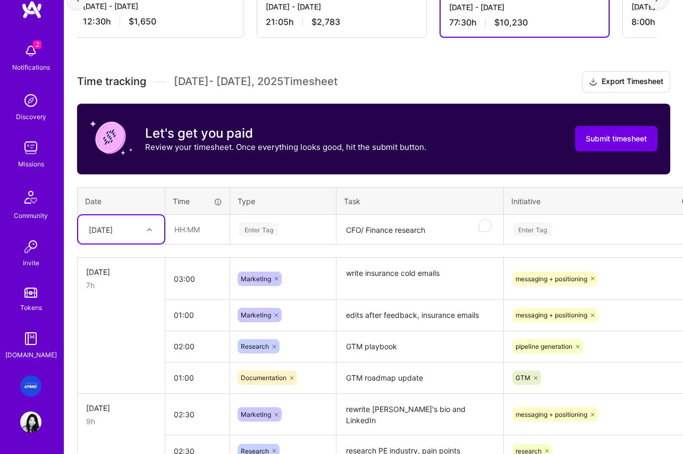
scroll to position [237, 0]
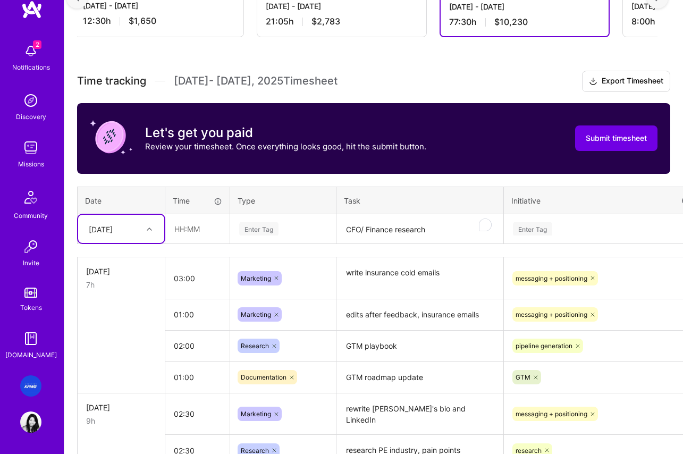
click at [145, 236] on div at bounding box center [151, 229] width 16 height 18
click at [150, 227] on icon at bounding box center [149, 229] width 5 height 5
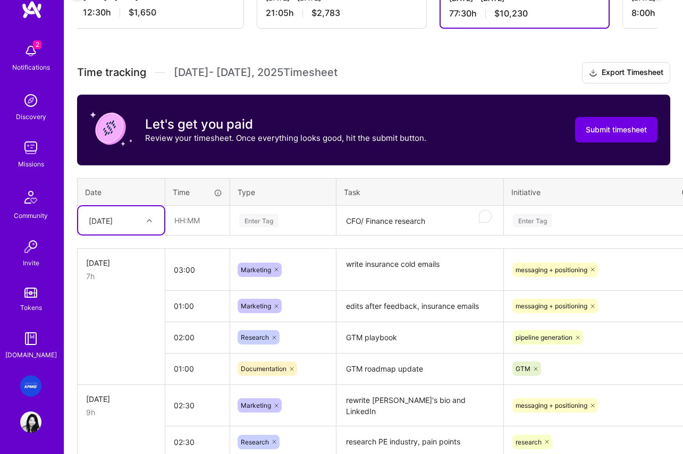
scroll to position [246, 0]
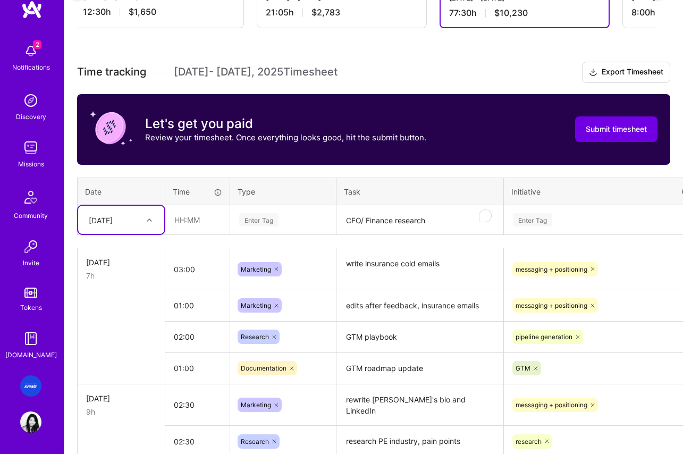
click at [113, 217] on div "Thu, Aug 7" at bounding box center [101, 219] width 24 height 11
click at [109, 331] on div "Tue, Aug 5" at bounding box center [121, 329] width 86 height 20
click at [262, 219] on div "Enter Tag" at bounding box center [258, 220] width 39 height 16
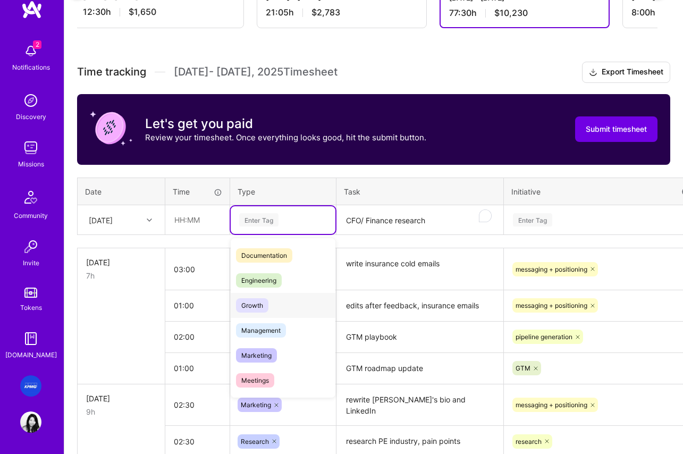
scroll to position [72, 0]
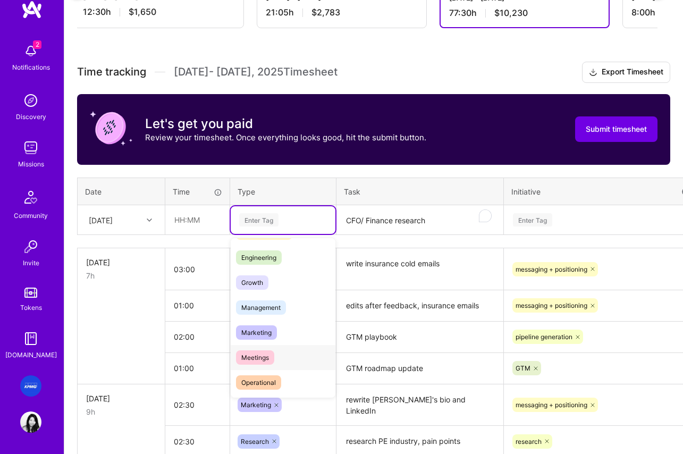
click at [264, 360] on span "Meetings" at bounding box center [255, 357] width 38 height 14
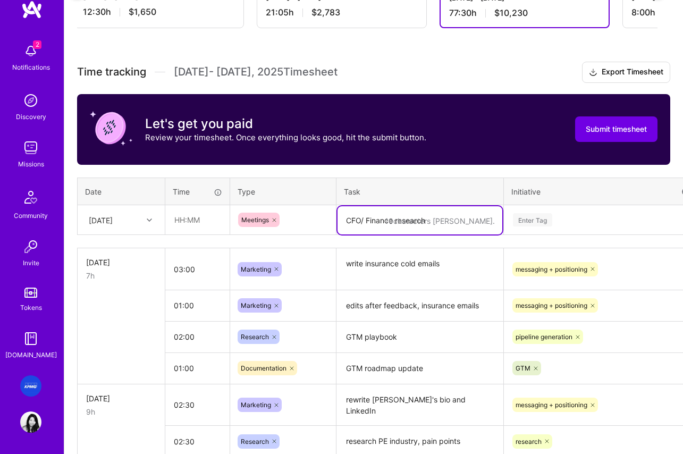
click at [384, 217] on textarea "CFO/ Finance research" at bounding box center [420, 220] width 165 height 28
type textarea "DF sales"
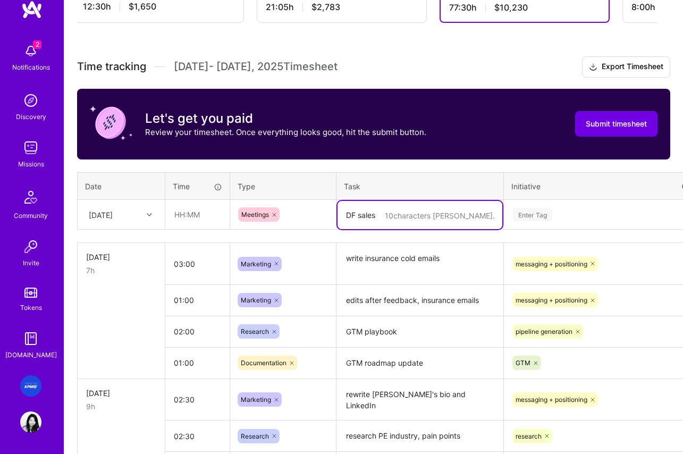
click at [541, 220] on div "Enter Tag" at bounding box center [532, 214] width 39 height 16
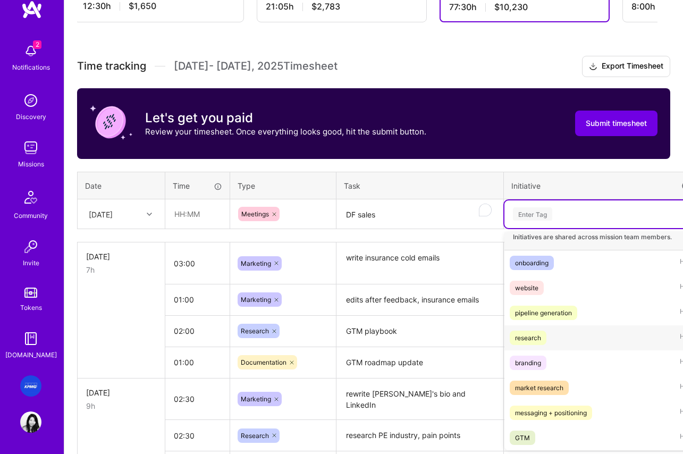
scroll to position [9, 0]
click at [540, 312] on div "pipeline generation" at bounding box center [543, 312] width 57 height 11
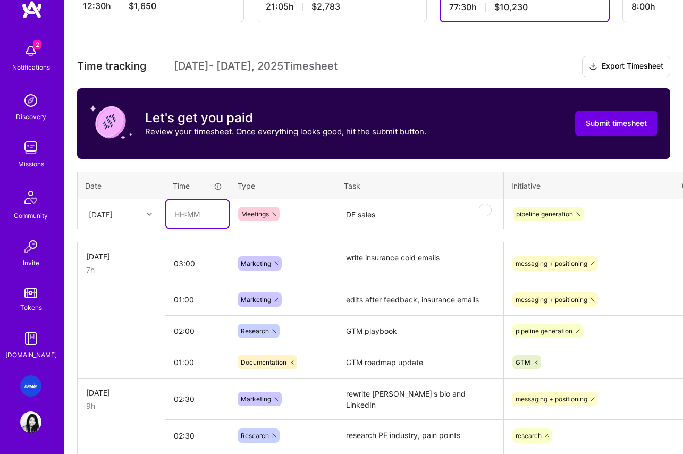
click at [196, 214] on input "text" at bounding box center [197, 214] width 63 height 28
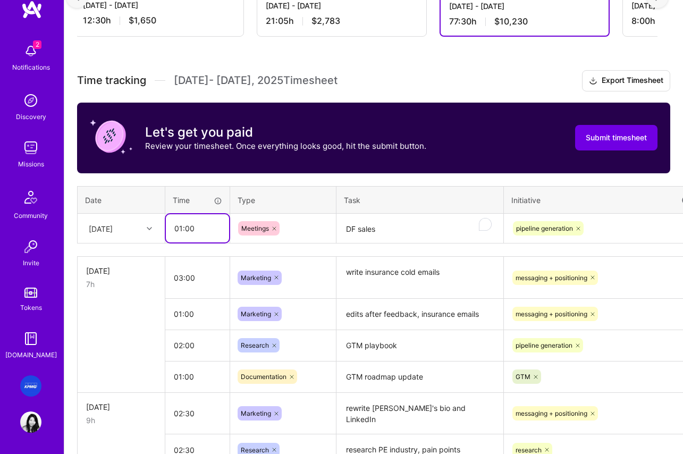
scroll to position [236, 53]
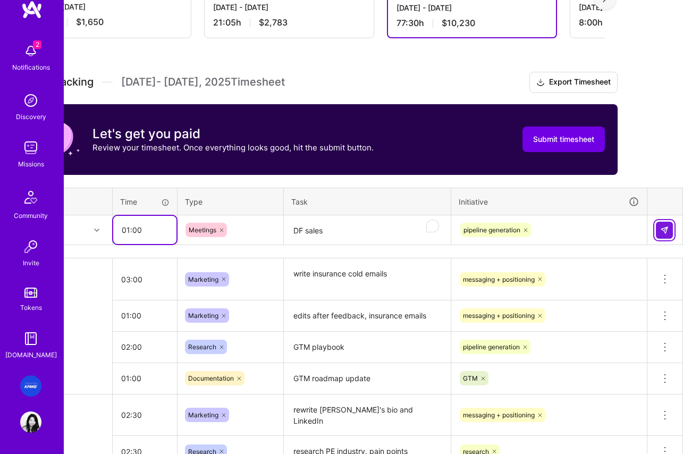
type input "01:00"
click at [665, 231] on img at bounding box center [664, 230] width 9 height 9
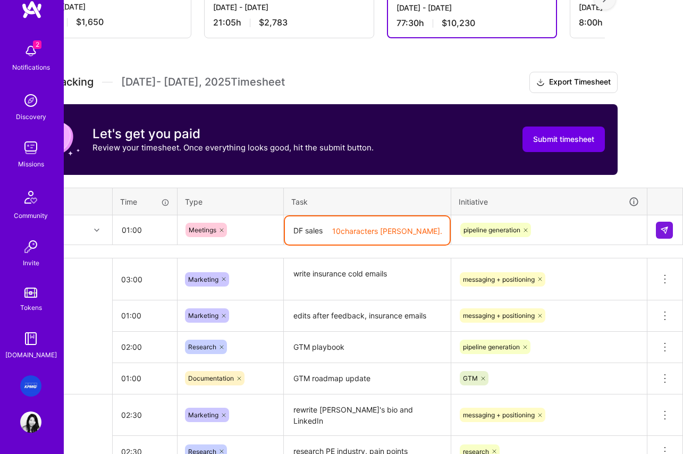
click at [344, 232] on textarea "DF sales" at bounding box center [367, 230] width 165 height 28
click at [328, 230] on textarea "DF sales" at bounding box center [367, 230] width 165 height 28
click at [322, 230] on textarea "DF sales" at bounding box center [367, 230] width 165 height 28
click at [329, 230] on textarea "DF sales" at bounding box center [367, 230] width 165 height 28
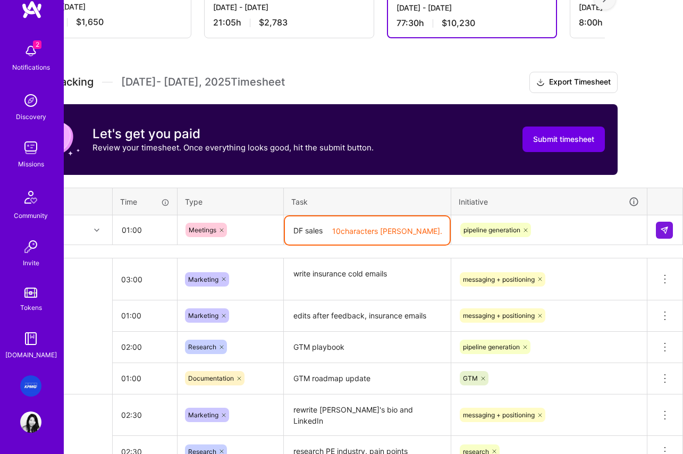
click at [325, 230] on textarea "DF sales" at bounding box center [367, 230] width 165 height 28
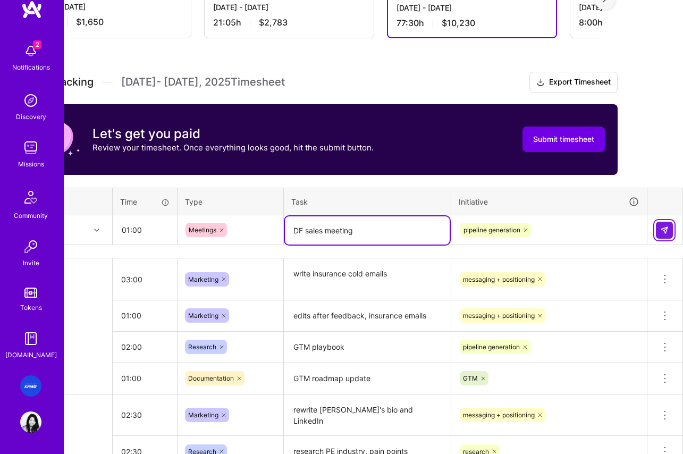
type textarea "DF sales meeting"
click at [668, 230] on img at bounding box center [664, 230] width 9 height 9
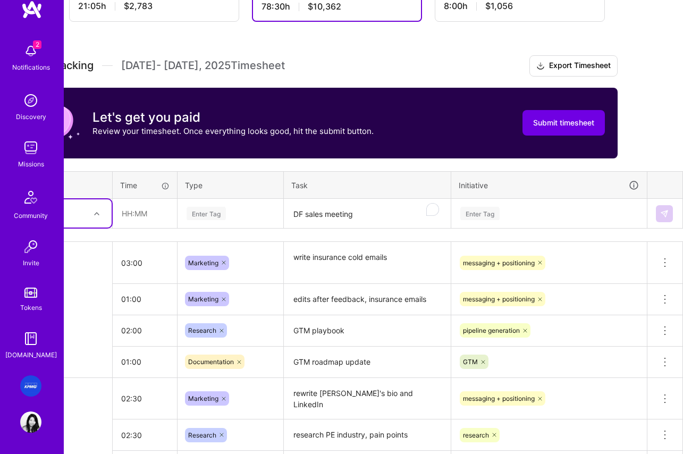
scroll to position [144, 53]
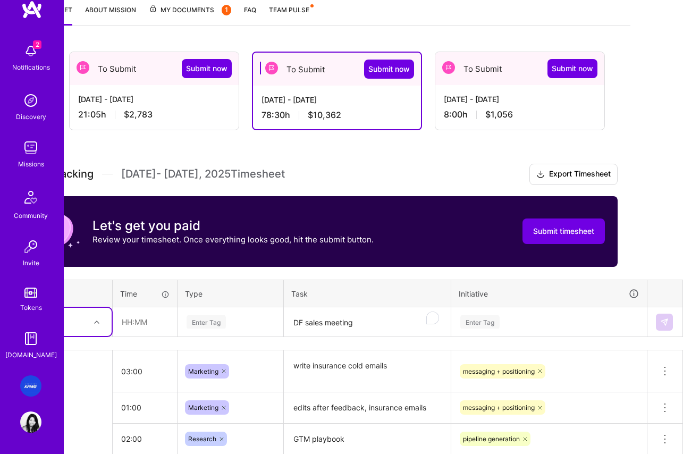
click at [492, 111] on span "$1,056" at bounding box center [500, 114] width 28 height 11
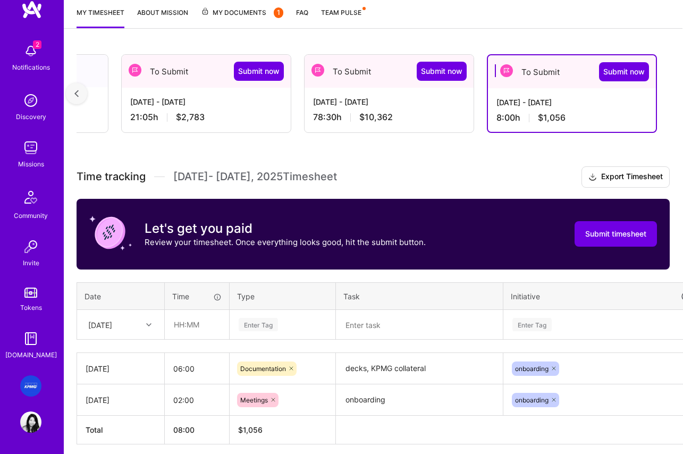
scroll to position [141, 0]
click at [546, 107] on div "[DATE] - [DATE]" at bounding box center [572, 102] width 151 height 11
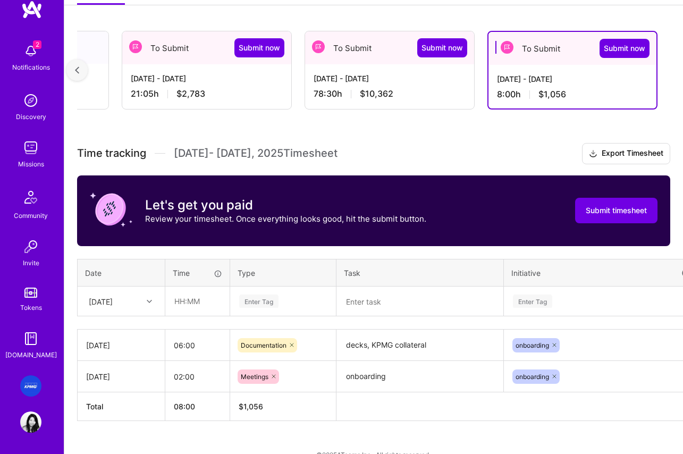
click at [337, 348] on td "decks, KPMG collateral" at bounding box center [421, 345] width 168 height 31
click at [289, 345] on icon at bounding box center [292, 345] width 6 height 6
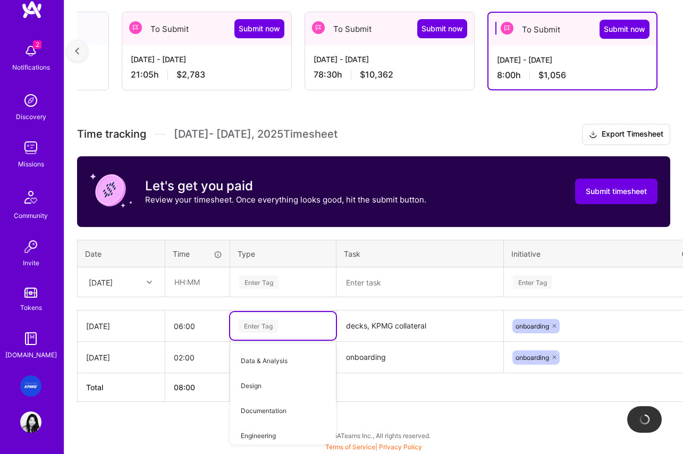
scroll to position [223, 0]
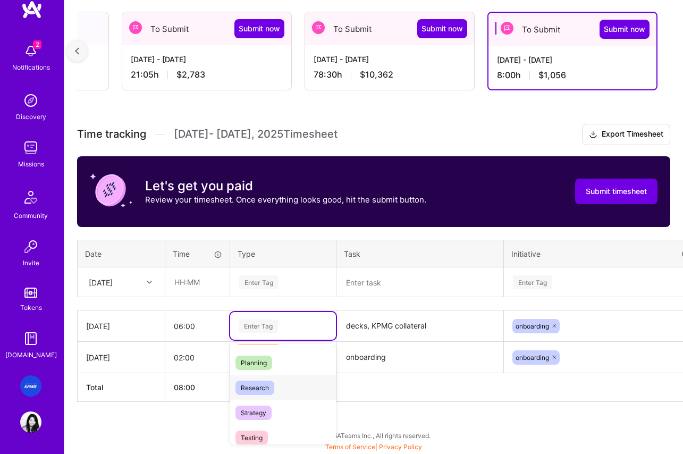
click at [254, 387] on span "Research" at bounding box center [255, 388] width 39 height 14
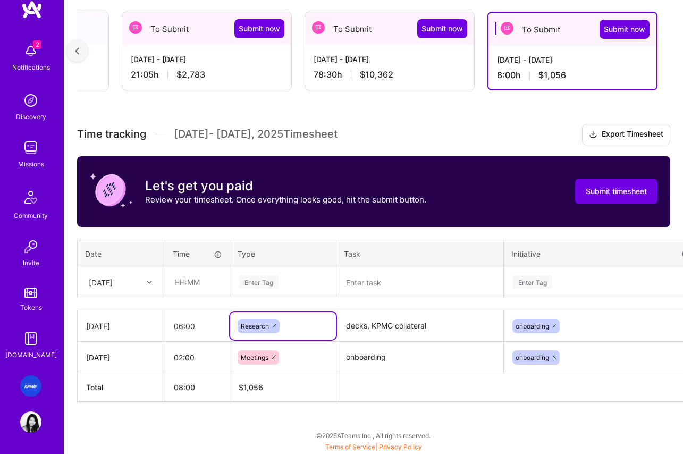
click at [607, 336] on div "onboarding" at bounding box center [602, 326] width 196 height 28
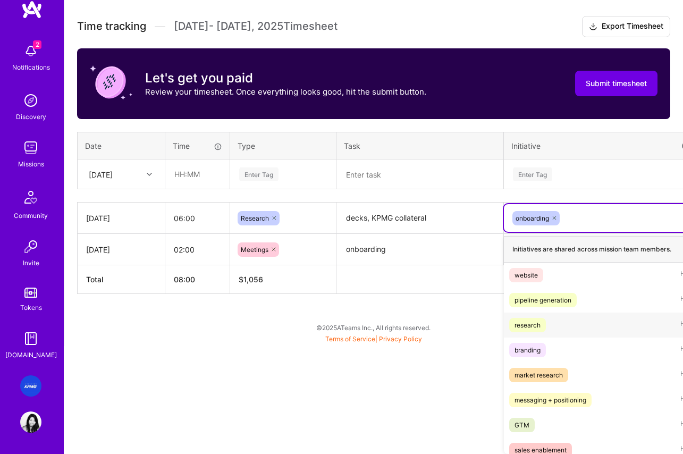
drag, startPoint x: 610, startPoint y: 339, endPoint x: 587, endPoint y: 313, distance: 35.4
click at [604, 331] on div "research Hide" at bounding box center [602, 325] width 196 height 25
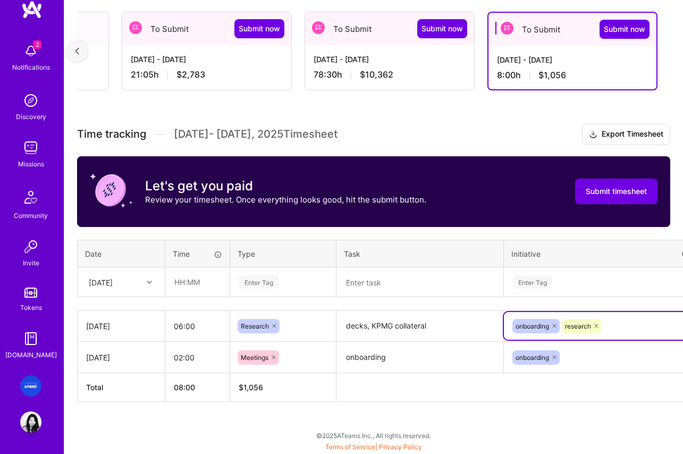
scroll to position [184, 53]
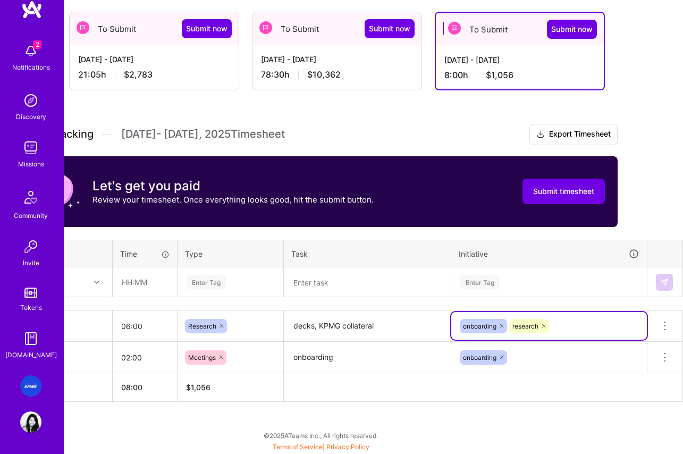
click at [607, 328] on div "option research, selected. Select is focused ,type to refine list, press Down t…" at bounding box center [549, 326] width 196 height 28
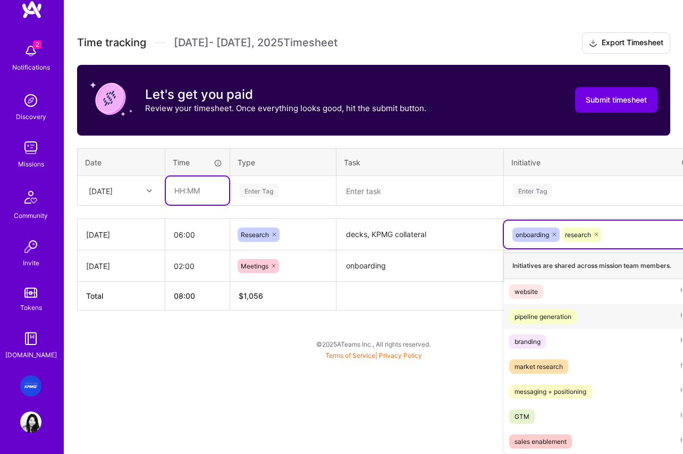
scroll to position [184, 0]
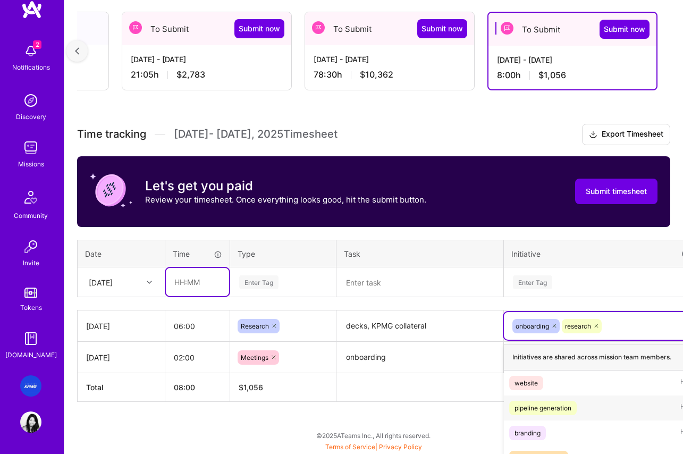
click at [189, 194] on div "Time tracking Jul 16 - Jul 31 , 2025 Timesheet Export Timesheet Let's get you p…" at bounding box center [373, 263] width 593 height 278
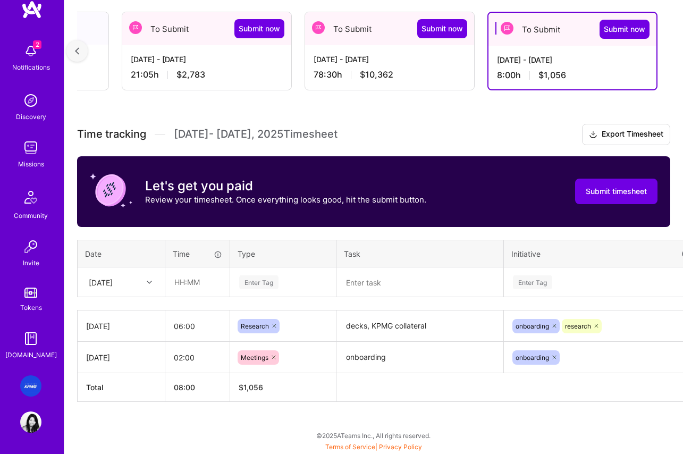
click at [387, 283] on textarea at bounding box center [420, 283] width 165 height 28
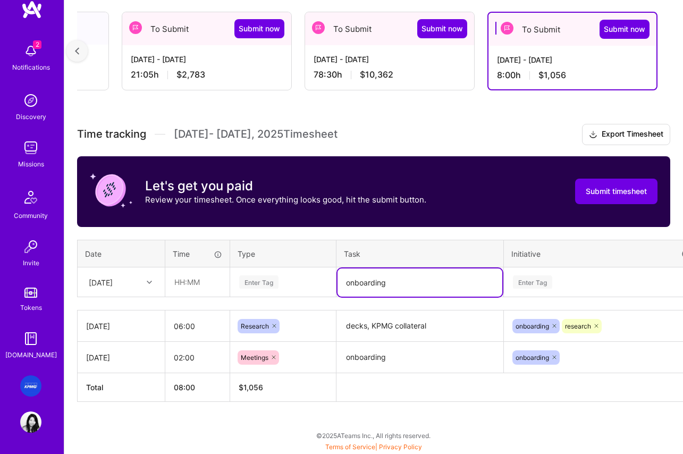
type textarea "onboarding"
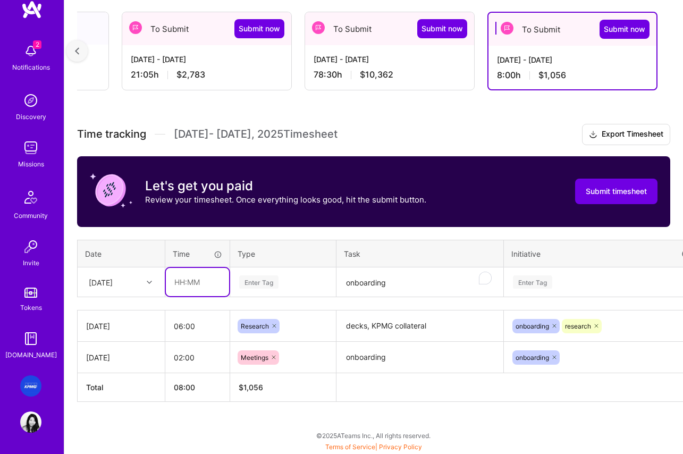
click at [199, 285] on input "text" at bounding box center [197, 282] width 63 height 28
type input "0"
type input "01:00"
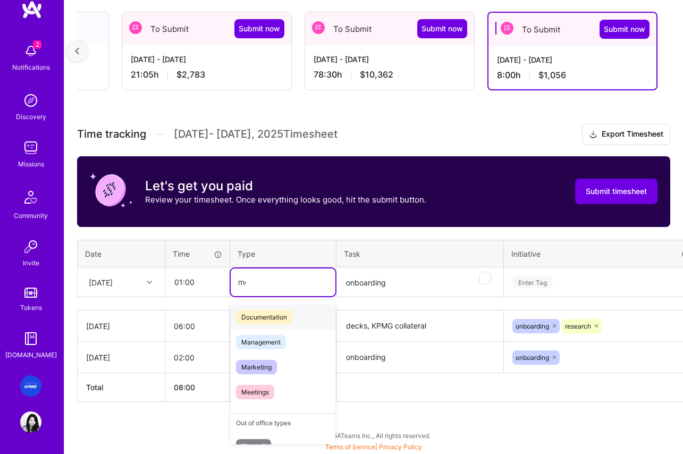
type input "meet"
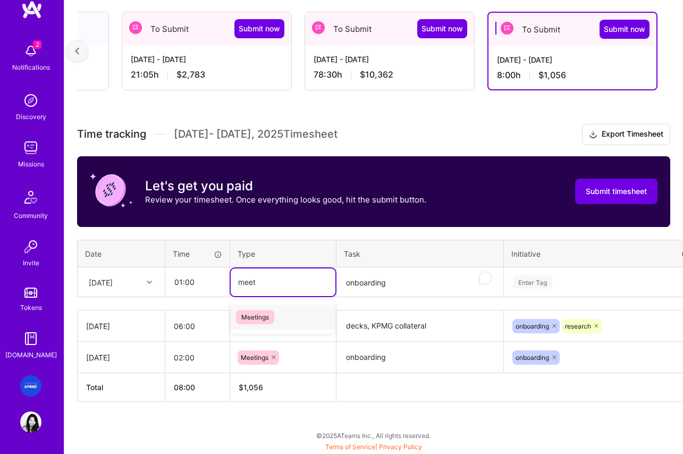
drag, startPoint x: 258, startPoint y: 319, endPoint x: 204, endPoint y: 295, distance: 58.6
click at [257, 319] on span "Meetings" at bounding box center [255, 317] width 38 height 14
drag, startPoint x: 181, startPoint y: 282, endPoint x: 197, endPoint y: 282, distance: 16.0
click at [185, 282] on input "01:00" at bounding box center [197, 282] width 63 height 28
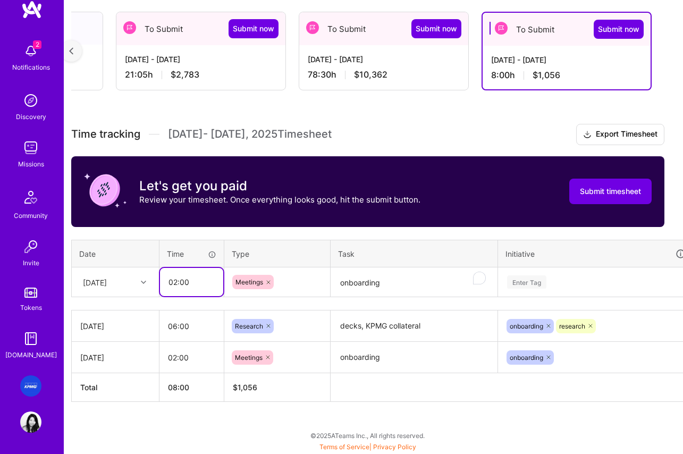
type input "02:00"
click at [380, 280] on textarea "onboarding" at bounding box center [414, 283] width 165 height 28
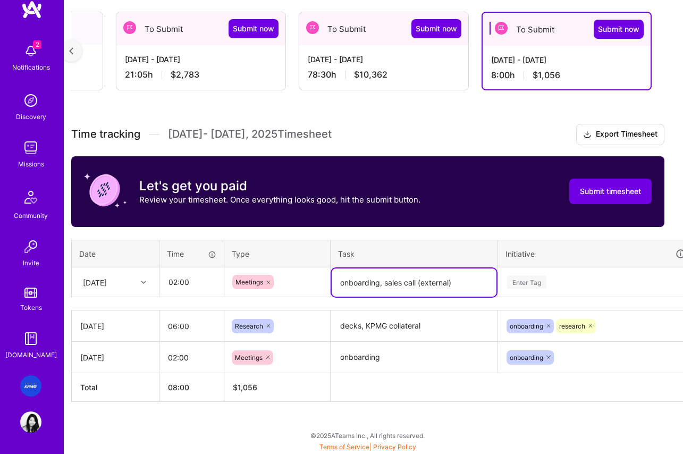
scroll to position [177, 6]
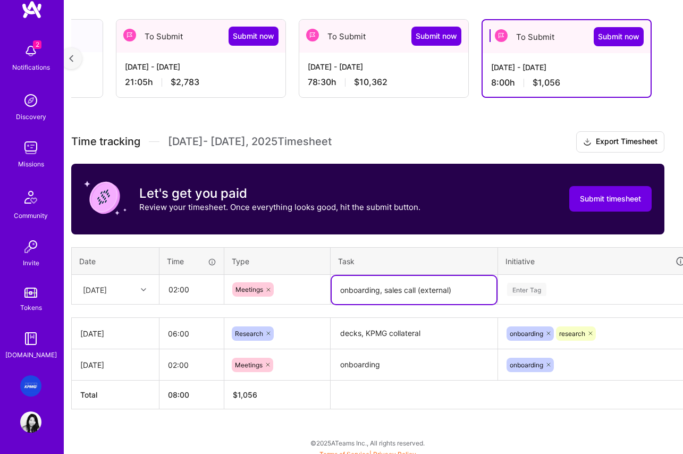
type textarea "onboarding, sales call (external)"
click at [527, 293] on div "Time tracking Jul 16 - Jul 31 , 2025 Timesheet Export Timesheet Let's get you p…" at bounding box center [367, 270] width 593 height 278
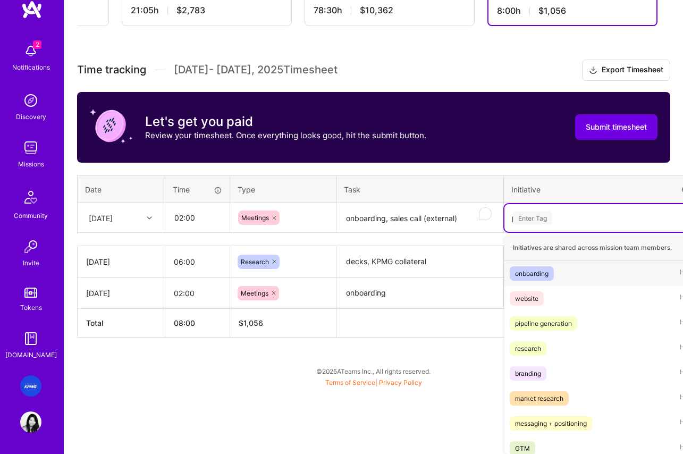
scroll to position [184, 0]
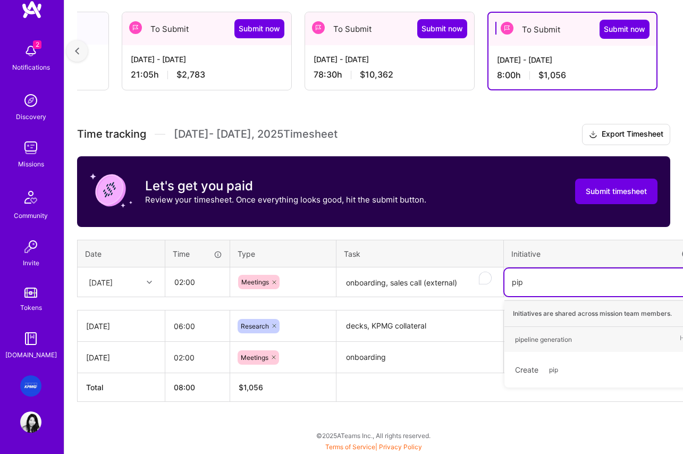
type input "pipe"
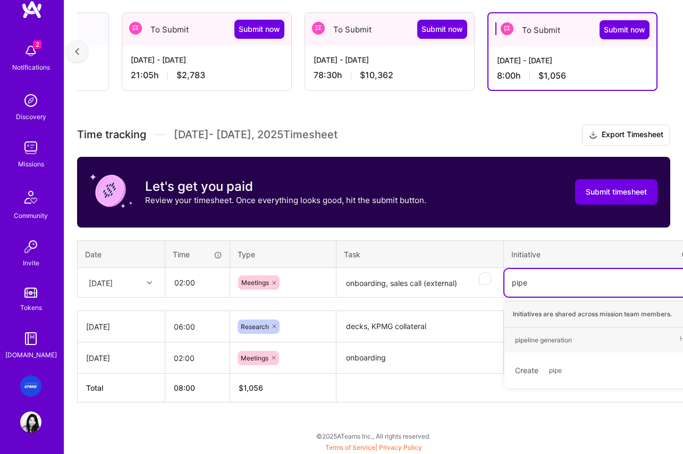
click at [545, 342] on div "pipeline generation" at bounding box center [543, 339] width 57 height 11
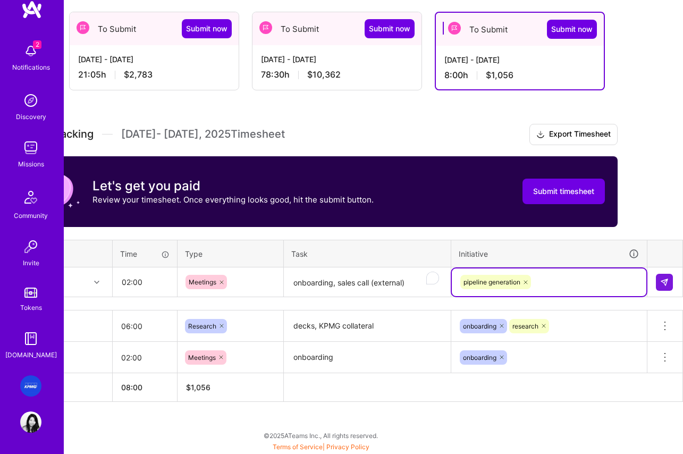
scroll to position [184, 27]
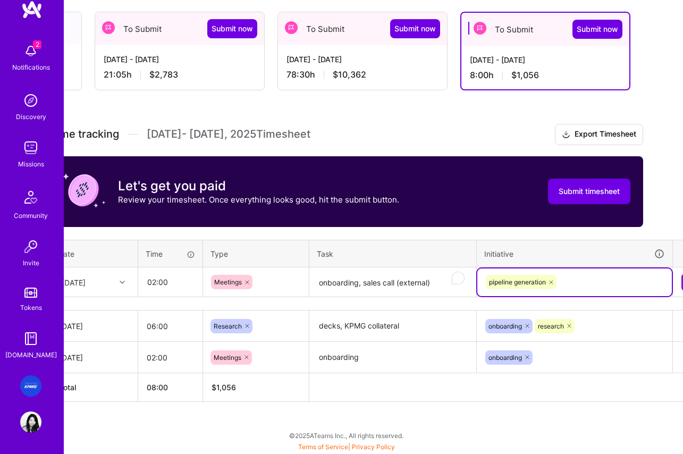
click at [129, 282] on div "[DATE]" at bounding box center [94, 282] width 86 height 28
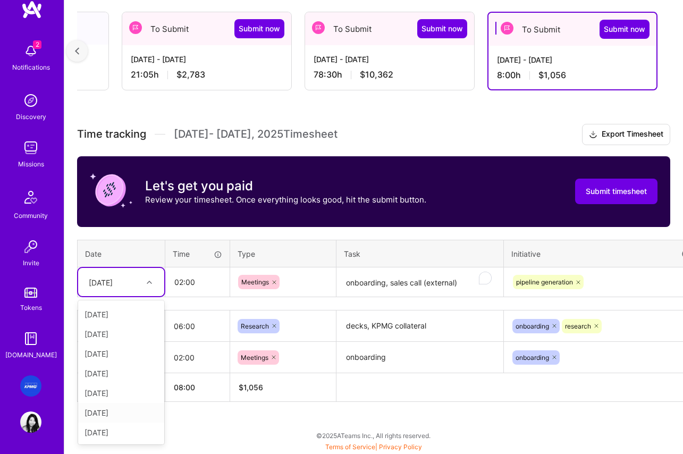
scroll to position [155, 0]
drag, startPoint x: 116, startPoint y: 432, endPoint x: 111, endPoint y: 432, distance: 5.3
click at [116, 387] on div "[DATE]" at bounding box center [121, 433] width 86 height 20
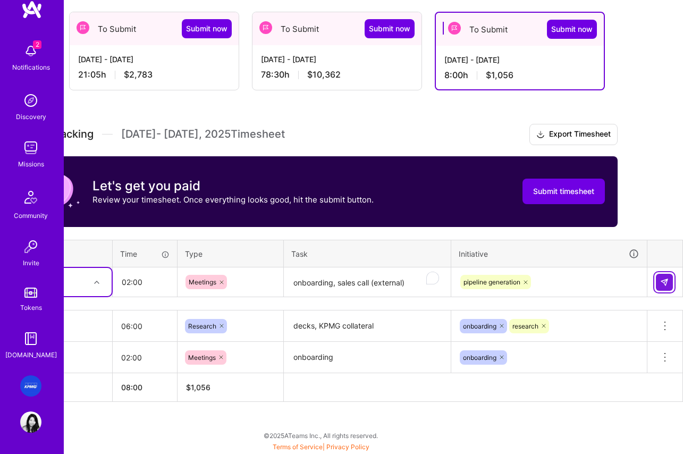
click at [668, 283] on img at bounding box center [664, 282] width 9 height 9
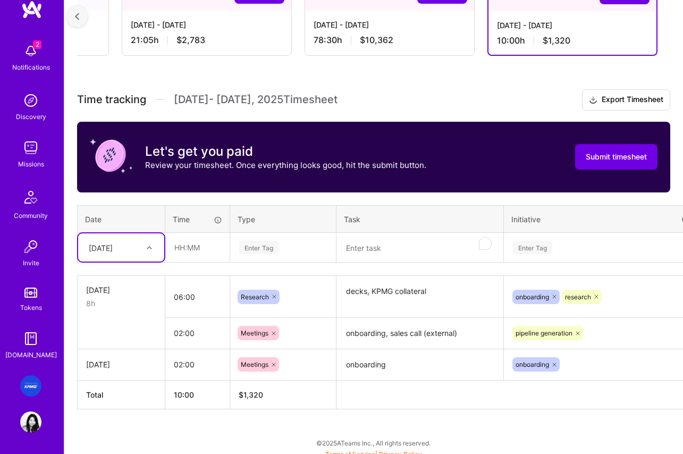
scroll to position [219, 1]
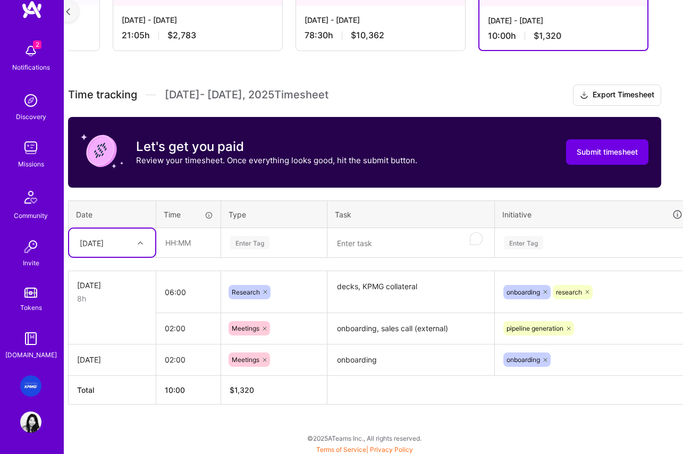
click at [103, 252] on div "[DATE]" at bounding box center [103, 243] width 59 height 18
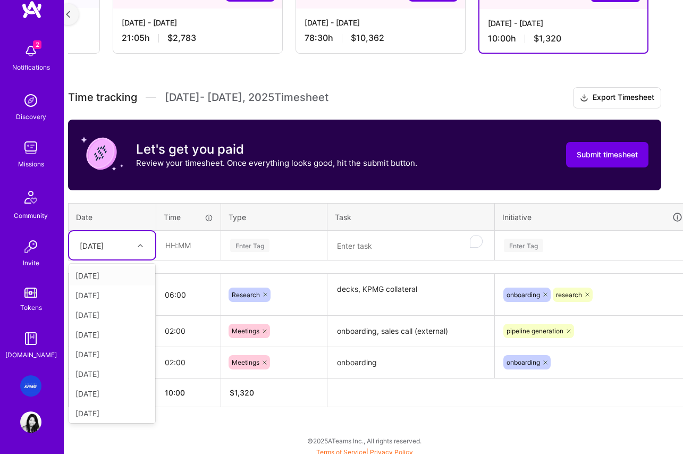
click at [181, 266] on div "Time tracking Jul 16 - Jul 31 , 2025 Timesheet Export Timesheet Let's get you p…" at bounding box center [364, 247] width 593 height 320
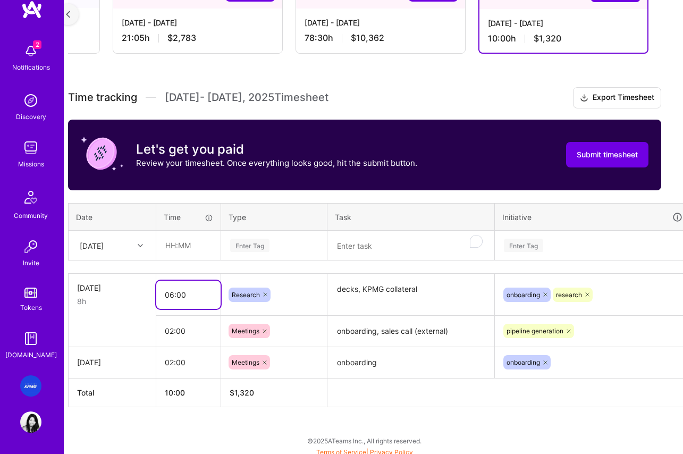
click at [172, 295] on input "06:00" at bounding box center [188, 295] width 64 height 28
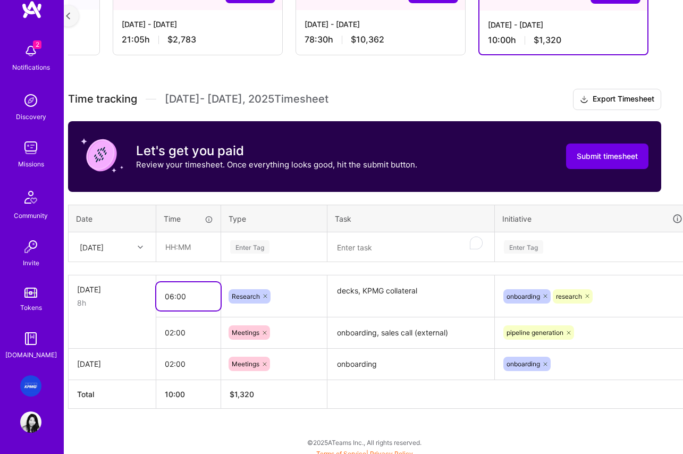
scroll to position [220, 7]
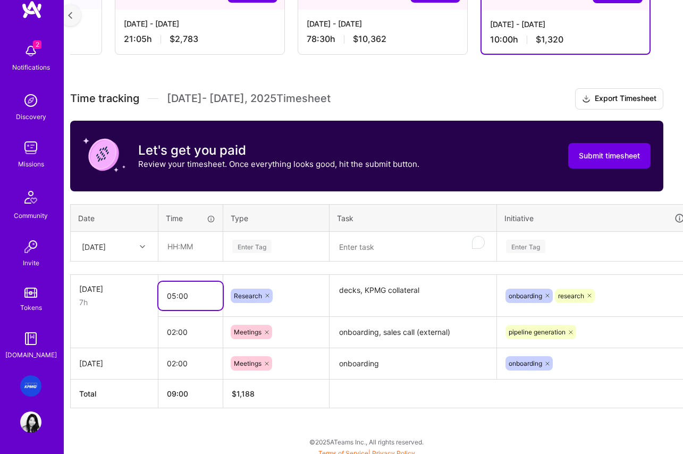
type input "05:00"
click at [117, 270] on div "Time tracking Jul 16 - Jul 31 , 2025 Timesheet Export Timesheet Let's get you p…" at bounding box center [366, 248] width 593 height 320
click at [140, 247] on icon at bounding box center [142, 246] width 5 height 5
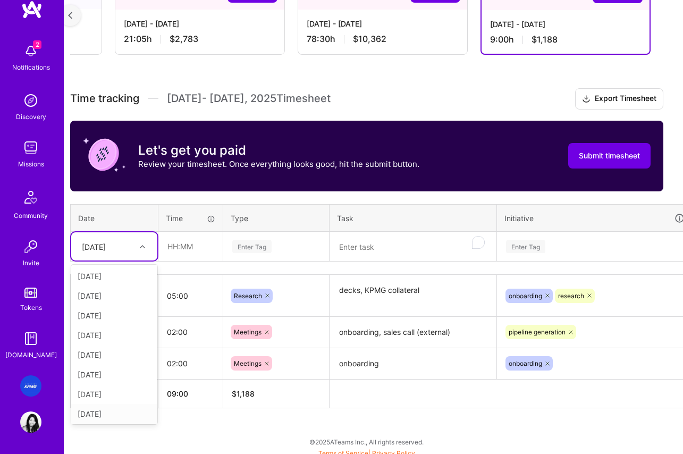
scroll to position [140, 0]
drag, startPoint x: 112, startPoint y: 412, endPoint x: 159, endPoint y: 294, distance: 127.2
click at [112, 387] on div "[DATE]" at bounding box center [114, 413] width 86 height 20
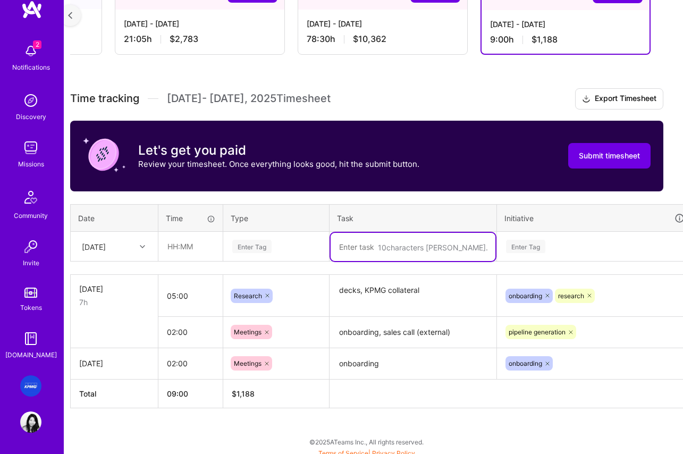
click at [389, 240] on textarea "To enrich screen reader interactions, please activate Accessibility in Grammarl…" at bounding box center [413, 247] width 165 height 28
type textarea "onboarding"
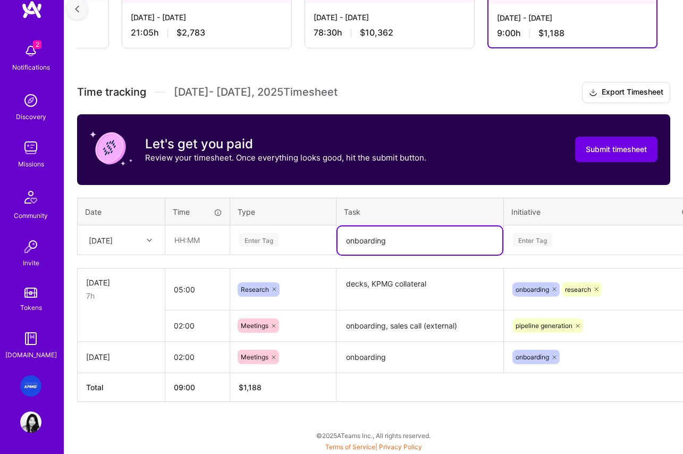
click at [508, 242] on div "Enter Tag" at bounding box center [602, 241] width 195 height 28
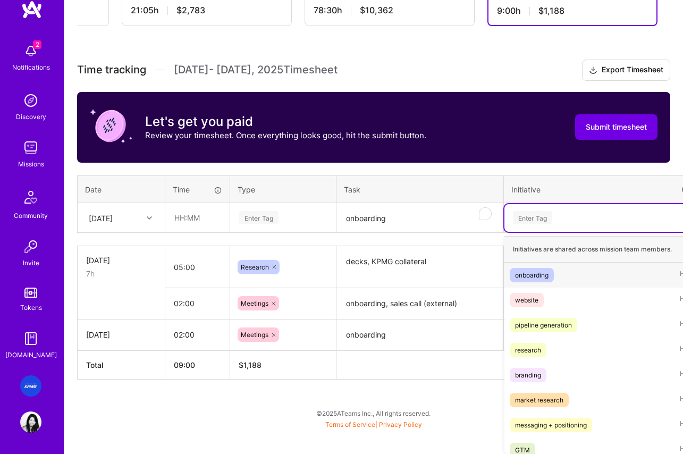
click at [538, 275] on div "onboarding" at bounding box center [532, 275] width 34 height 11
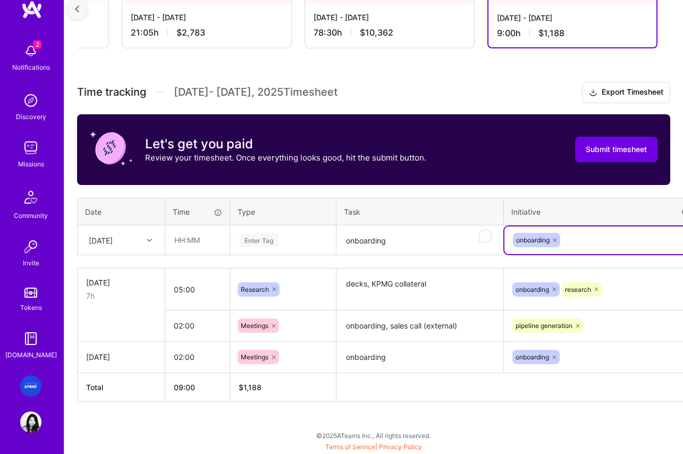
scroll to position [226, 0]
click at [289, 244] on div "Enter Tag" at bounding box center [283, 239] width 90 height 13
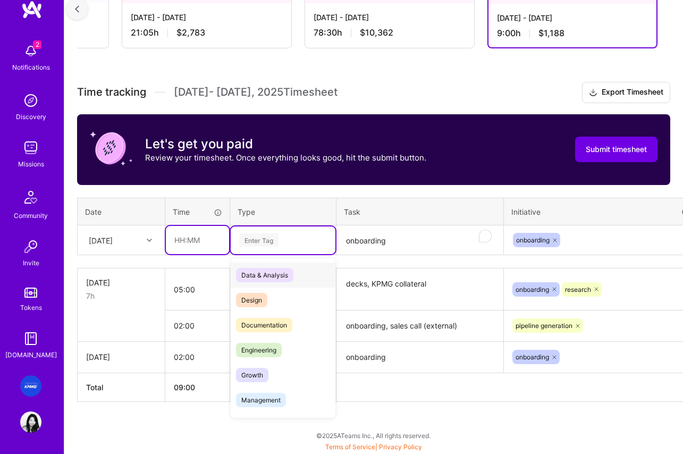
click at [207, 244] on input "text" at bounding box center [197, 240] width 63 height 28
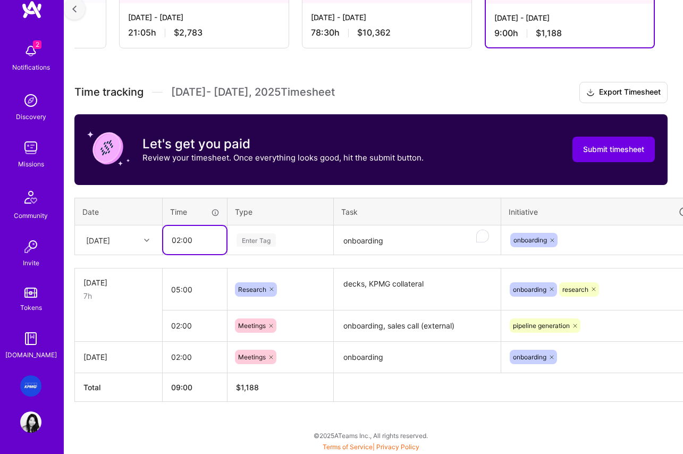
type input "02:00"
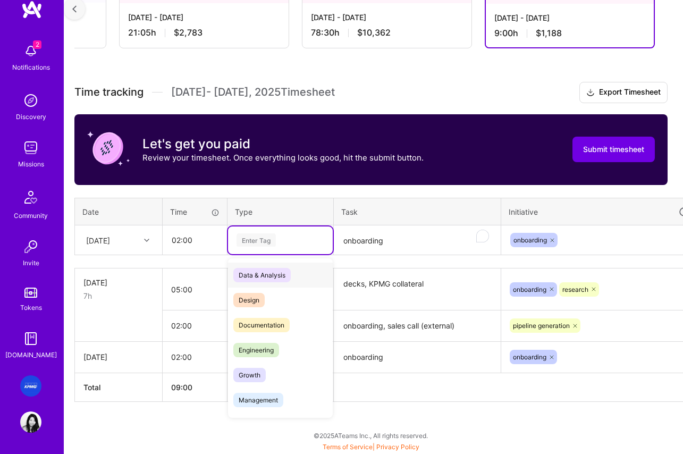
click at [281, 241] on div "Enter Tag" at bounding box center [281, 239] width 90 height 13
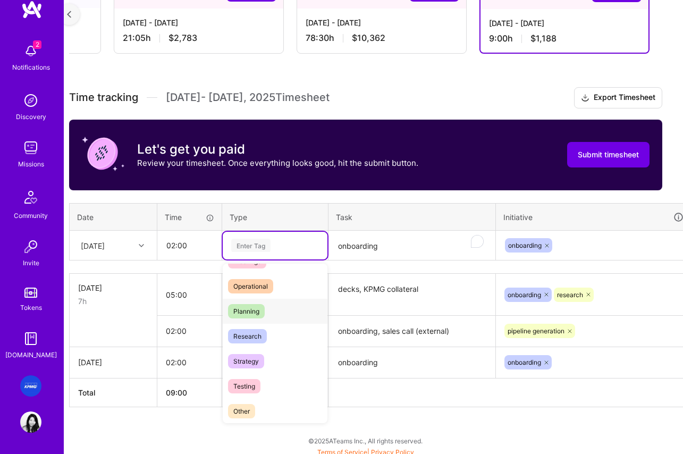
scroll to position [196, 0]
click at [259, 336] on span "Research" at bounding box center [247, 335] width 39 height 14
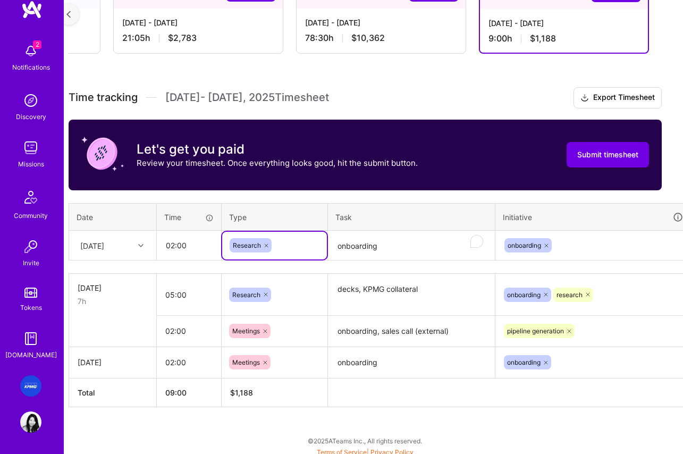
scroll to position [221, 53]
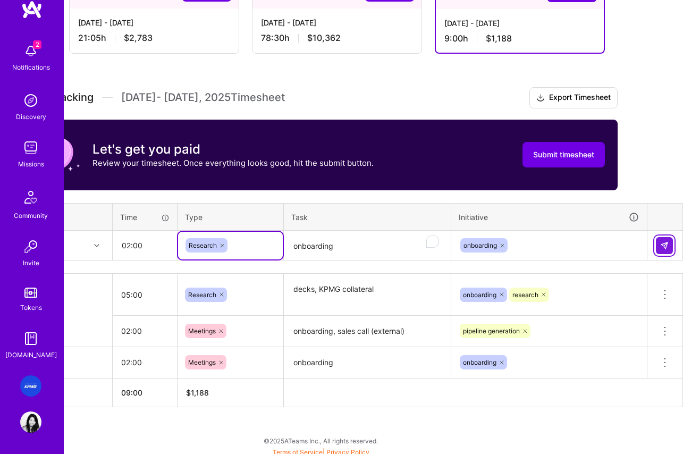
click at [667, 246] on img at bounding box center [664, 245] width 9 height 9
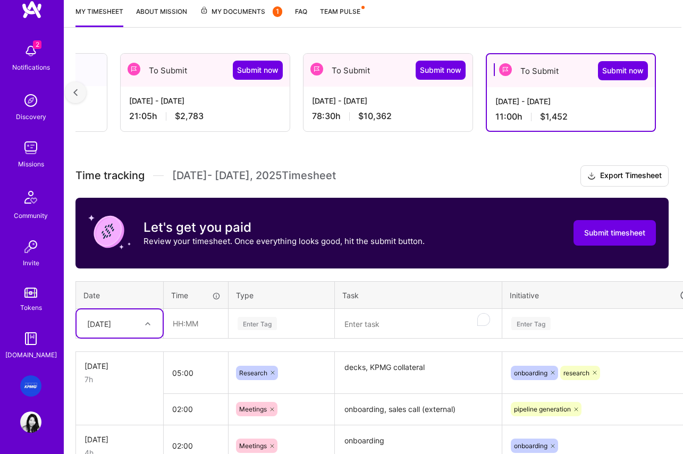
scroll to position [130, 2]
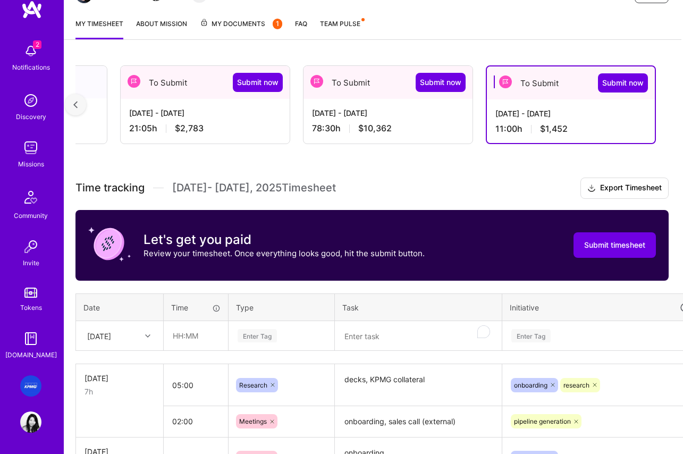
click at [430, 121] on div "Aug 1 - Aug 15, 2025 78:30 h $10,362" at bounding box center [388, 121] width 169 height 44
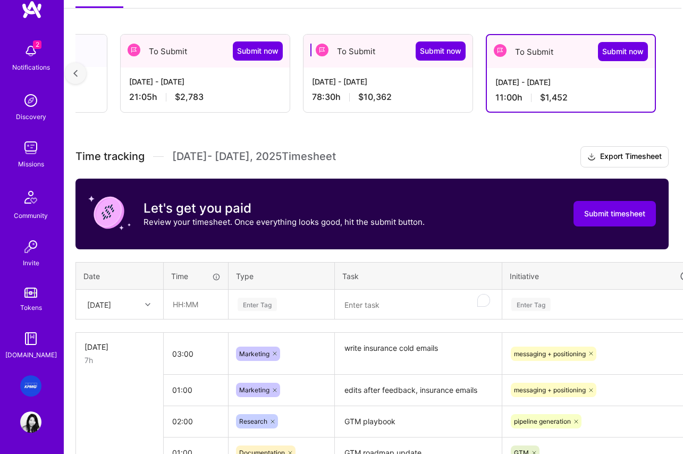
scroll to position [158, 2]
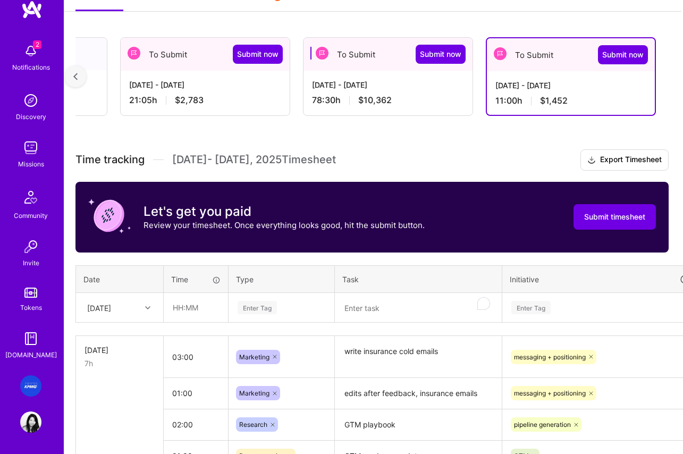
click at [133, 310] on div "Mon, Aug 4" at bounding box center [111, 308] width 59 height 18
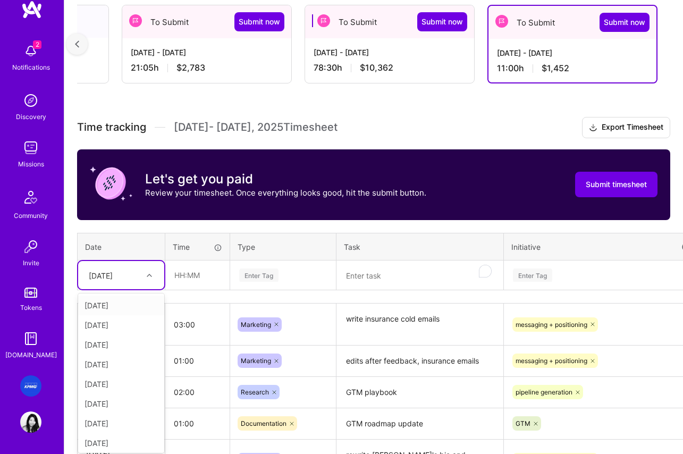
scroll to position [194, 0]
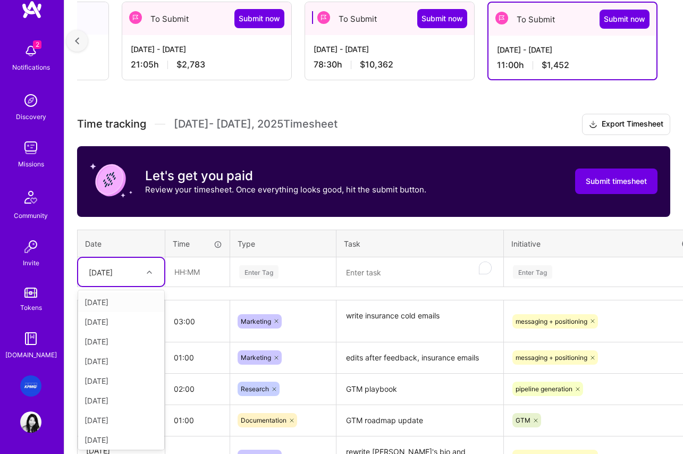
click at [110, 306] on div "Fri, Aug 1" at bounding box center [121, 302] width 86 height 20
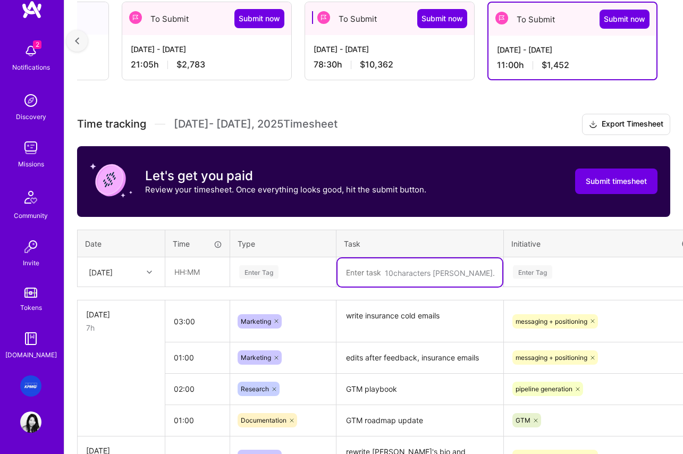
click at [385, 273] on textarea "To enrich screen reader interactions, please activate Accessibility in Grammarl…" at bounding box center [420, 272] width 165 height 28
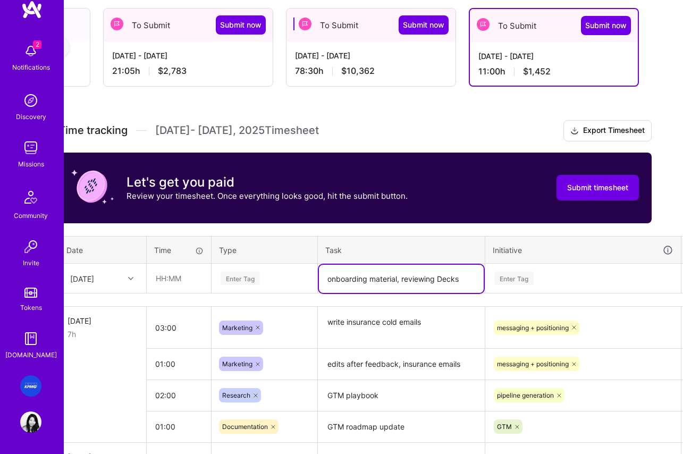
type textarea "onboarding material, reviewing Decks"
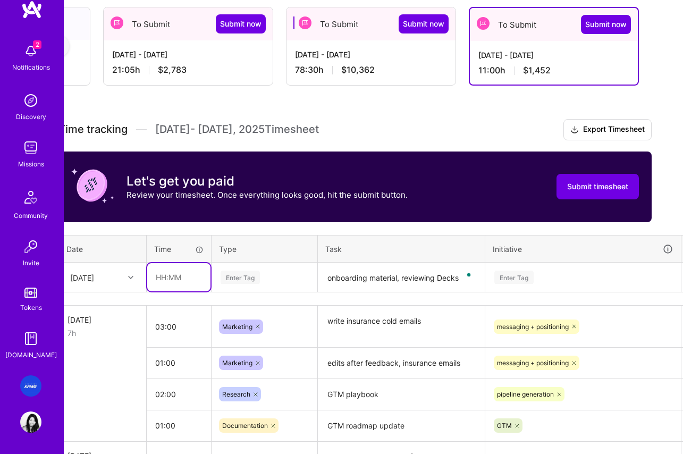
click at [152, 279] on input "text" at bounding box center [178, 277] width 63 height 28
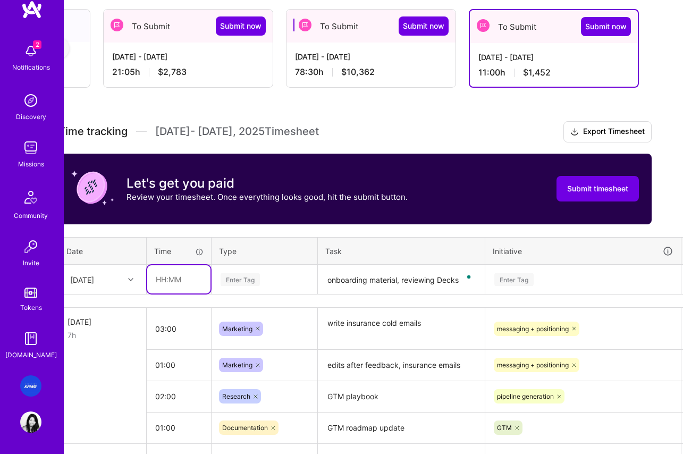
scroll to position [186, 19]
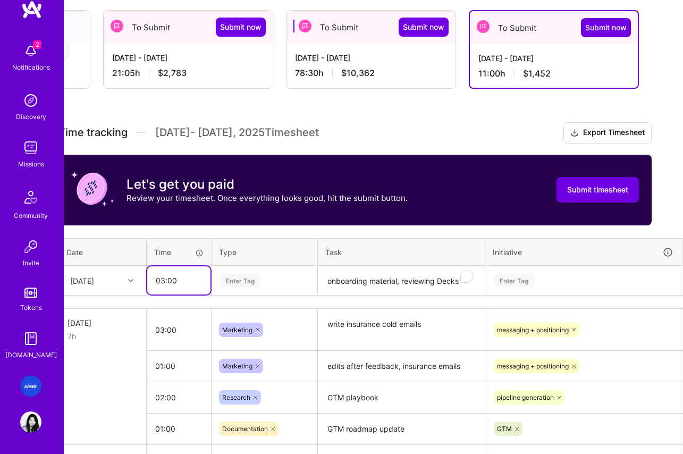
type input "03:00"
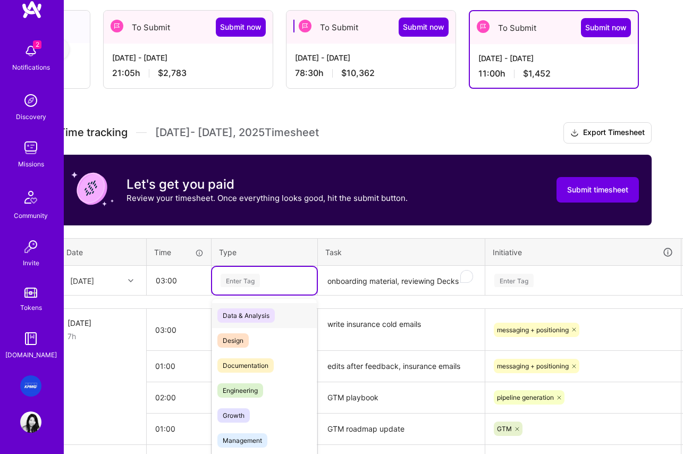
scroll to position [194, 0]
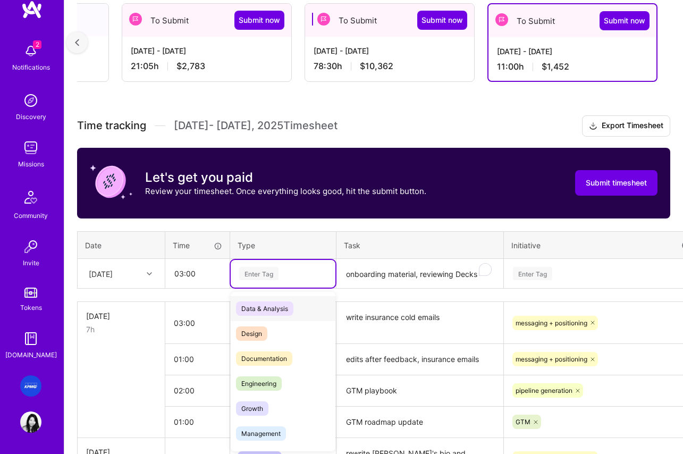
click at [271, 282] on div "Enter Tag" at bounding box center [283, 274] width 105 height 28
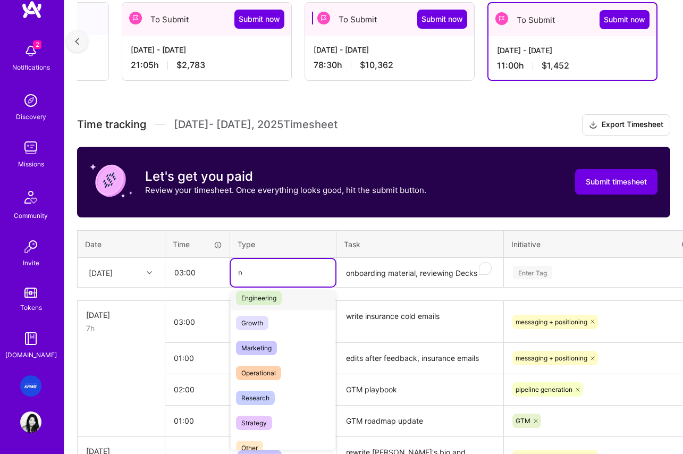
scroll to position [0, 0]
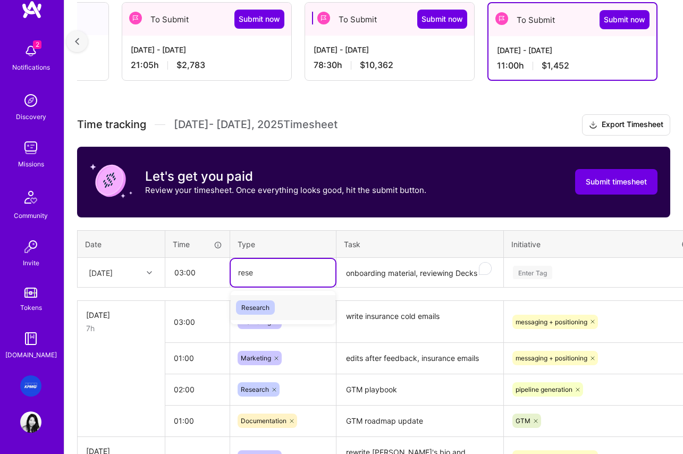
type input "resea"
click at [267, 274] on div "resea" at bounding box center [283, 272] width 90 height 13
click at [299, 271] on div "Enter Tag" at bounding box center [283, 272] width 90 height 13
type input "resea"
click at [257, 307] on span "Research" at bounding box center [255, 307] width 39 height 14
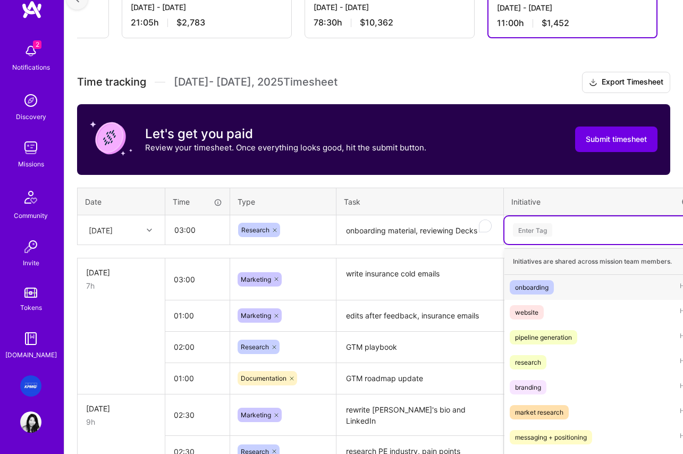
click at [571, 244] on div "option onboarding, selected. option onboarding focused, 1 of 9. 9 results avail…" at bounding box center [602, 230] width 195 height 28
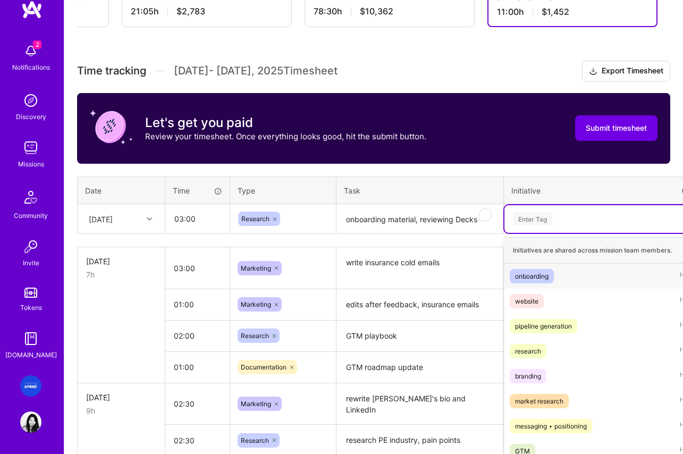
scroll to position [252, 0]
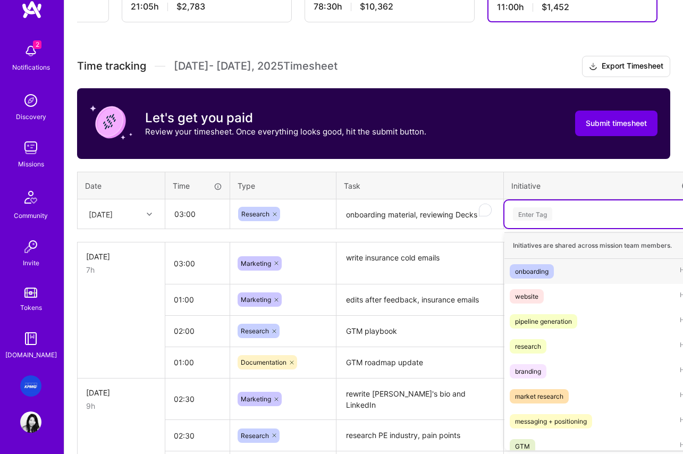
click at [539, 272] on div "onboarding" at bounding box center [532, 271] width 34 height 11
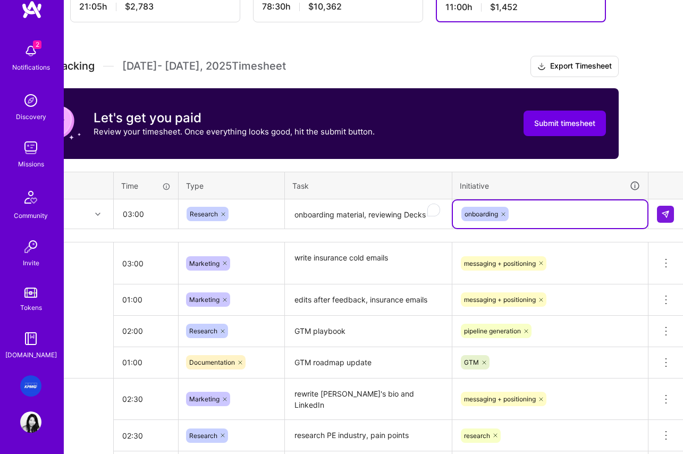
scroll to position [252, 52]
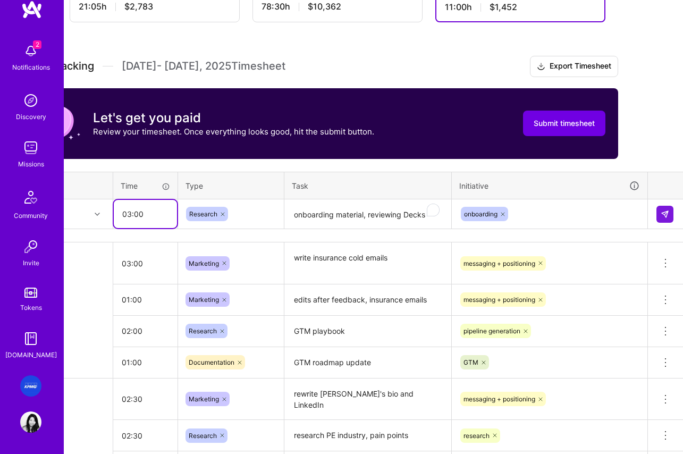
click at [131, 213] on input "03:00" at bounding box center [145, 214] width 63 height 28
type input "03:00"
click at [656, 213] on td at bounding box center [667, 214] width 36 height 30
click at [660, 212] on button at bounding box center [665, 214] width 17 height 17
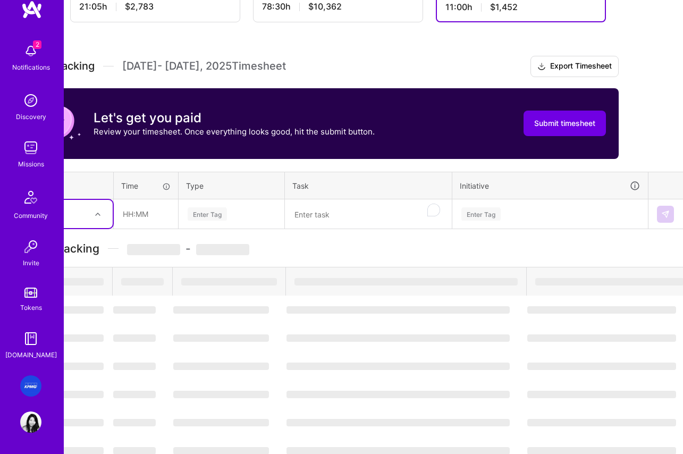
click at [341, 217] on textarea "To enrich screen reader interactions, please activate Accessibility in Grammarl…" at bounding box center [368, 214] width 165 height 28
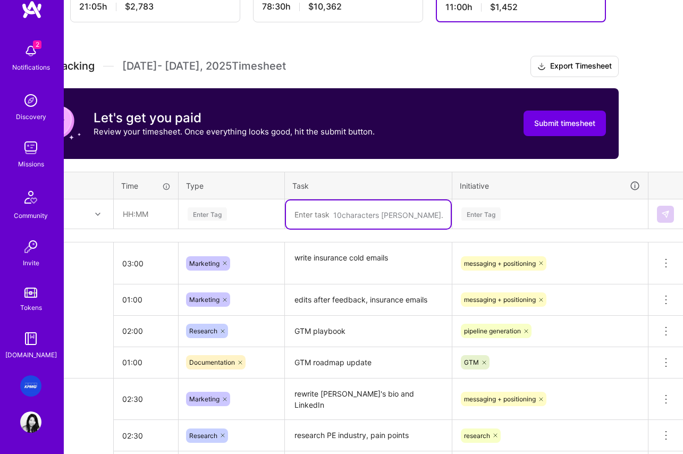
click at [338, 214] on textarea "To enrich screen reader interactions, please activate Accessibility in Grammarl…" at bounding box center [368, 214] width 165 height 28
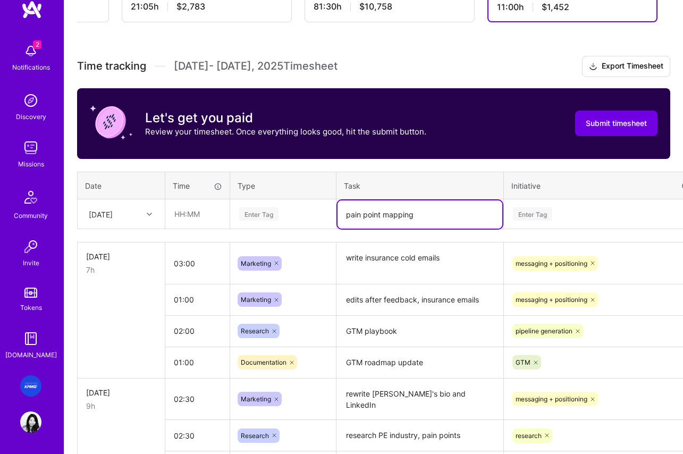
type textarea "pain point mapping"
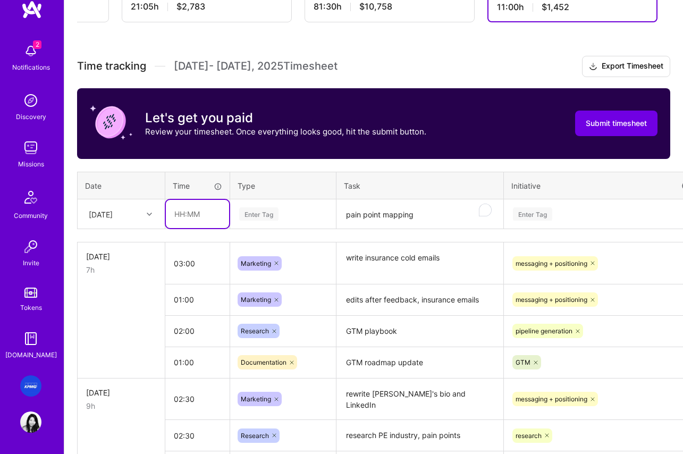
click at [183, 215] on input "text" at bounding box center [197, 214] width 63 height 28
type input "02:00"
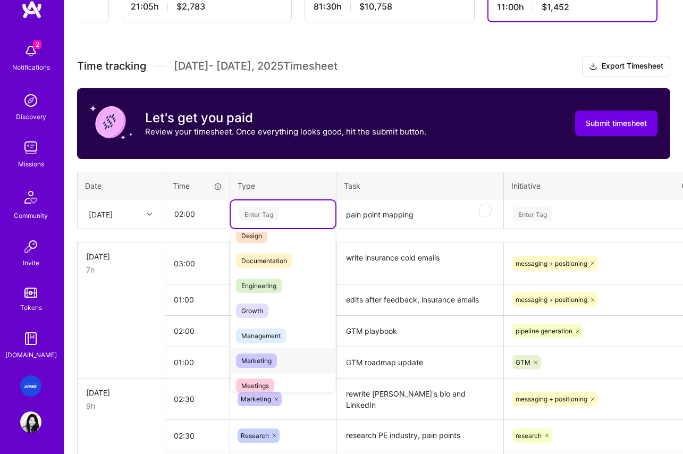
scroll to position [37, 0]
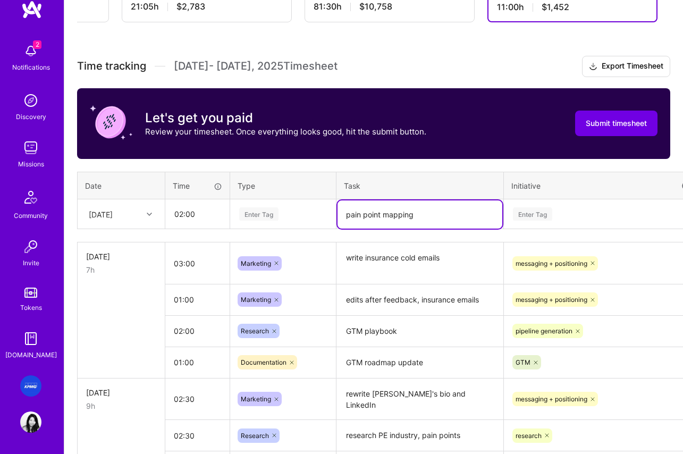
drag, startPoint x: 389, startPoint y: 222, endPoint x: 395, endPoint y: 220, distance: 6.6
click at [389, 222] on textarea "pain point mapping" at bounding box center [420, 214] width 165 height 28
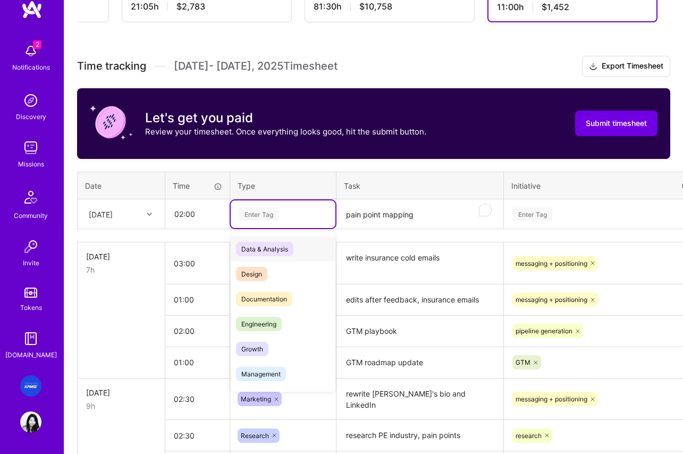
click at [273, 215] on div "Enter Tag" at bounding box center [258, 214] width 39 height 16
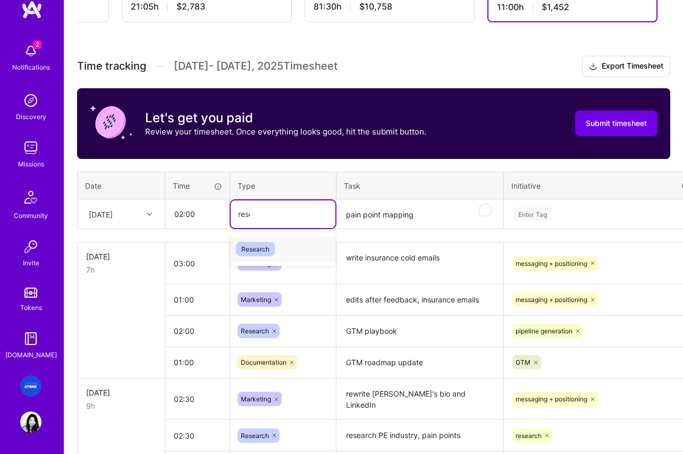
scroll to position [261, 0]
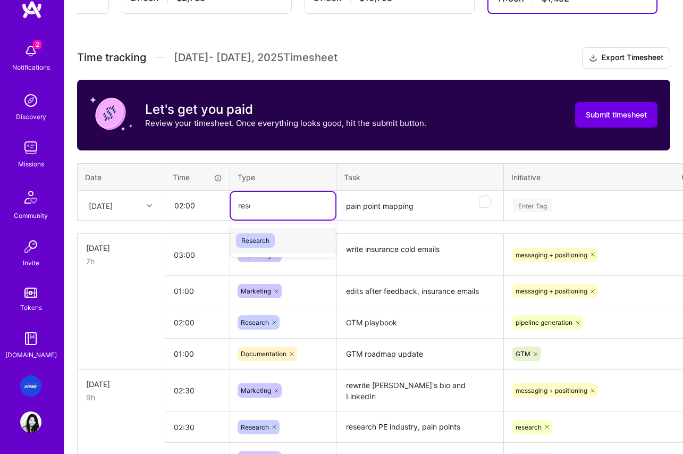
type input "resea"
click at [265, 238] on span "Research" at bounding box center [255, 240] width 39 height 14
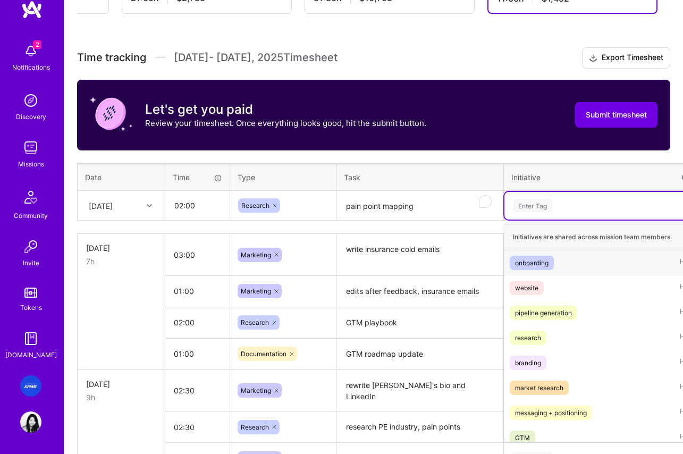
click at [536, 203] on div "Enter Tag" at bounding box center [532, 205] width 39 height 16
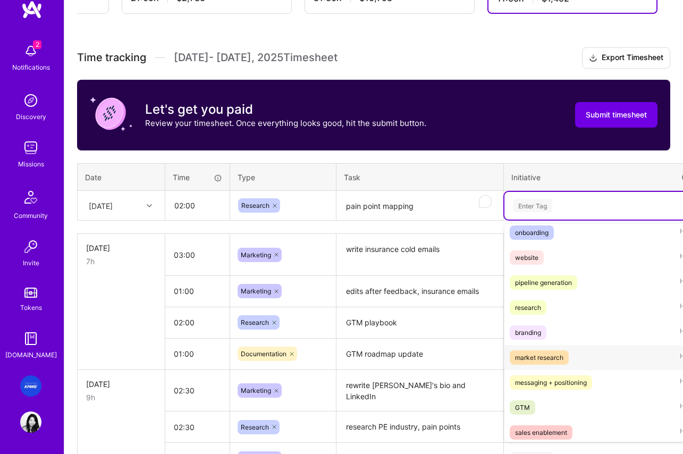
drag, startPoint x: 547, startPoint y: 391, endPoint x: 556, endPoint y: 354, distance: 37.9
click at [557, 354] on div "Initiatives are shared across mission team members. onboarding Hide website Hid…" at bounding box center [602, 333] width 195 height 218
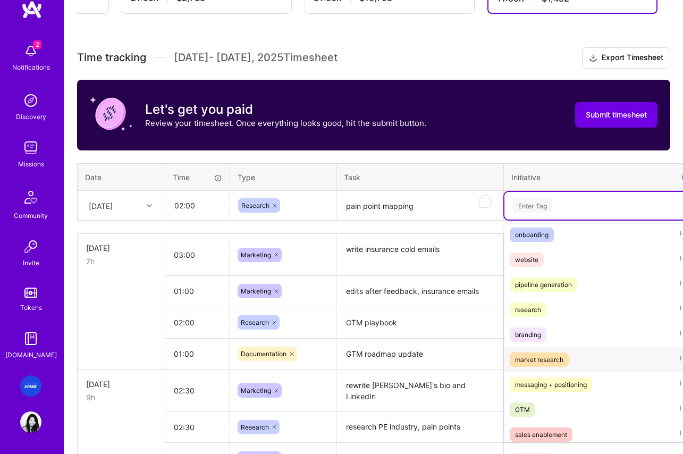
scroll to position [30, 0]
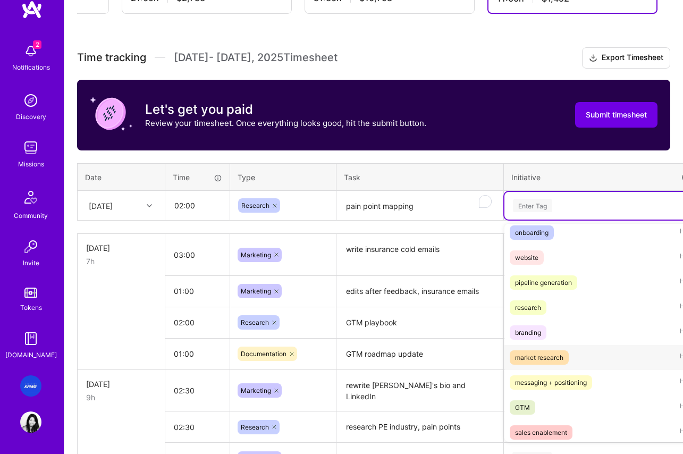
click at [536, 360] on div "market research" at bounding box center [539, 357] width 48 height 11
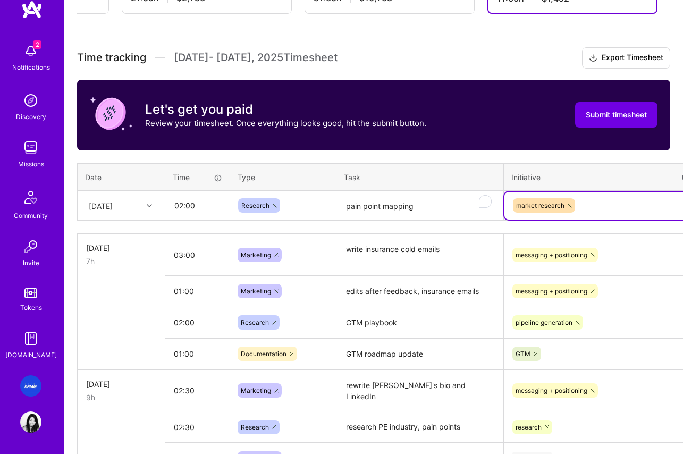
scroll to position [261, 53]
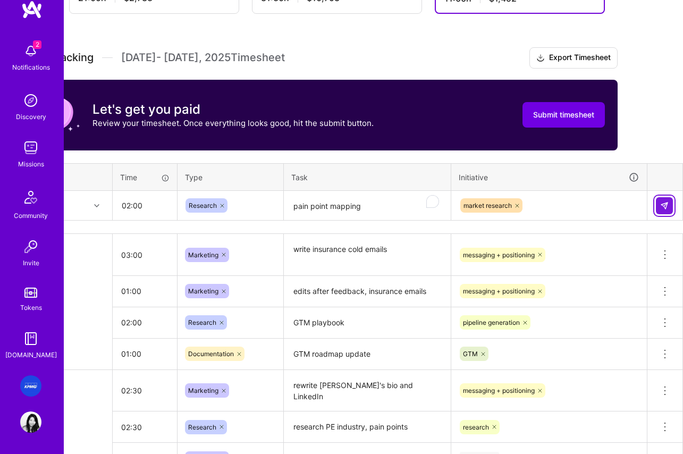
click at [668, 206] on img at bounding box center [664, 206] width 9 height 9
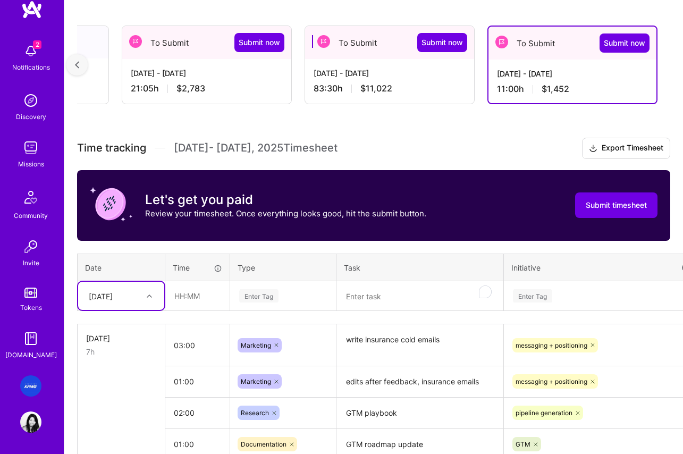
scroll to position [0, 0]
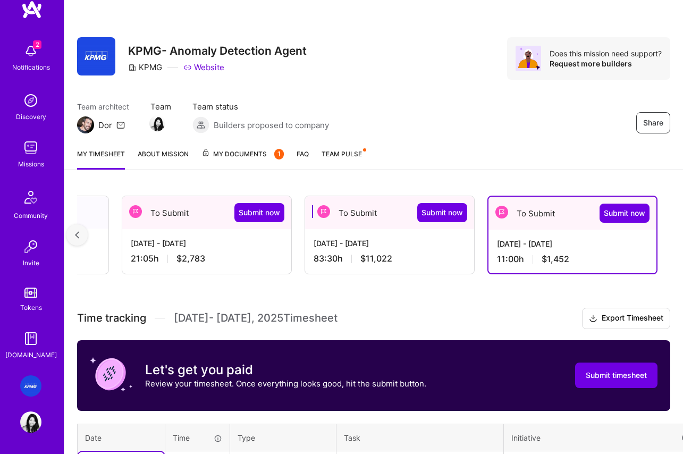
click at [527, 252] on div "Jul 16 - Jul 31, 2025 11:00 h $1,452" at bounding box center [573, 252] width 168 height 44
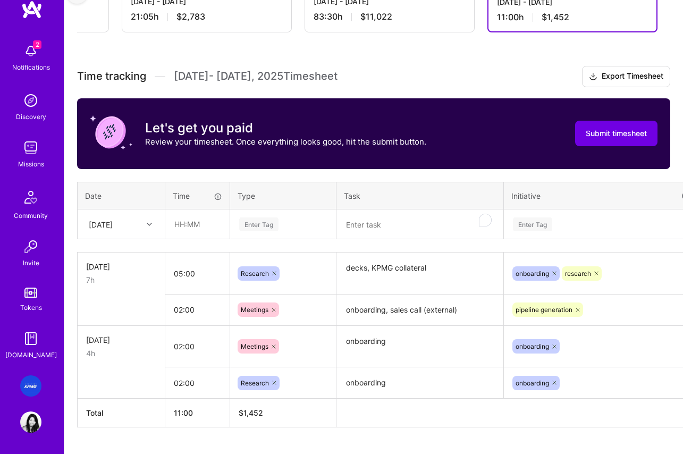
scroll to position [267, 0]
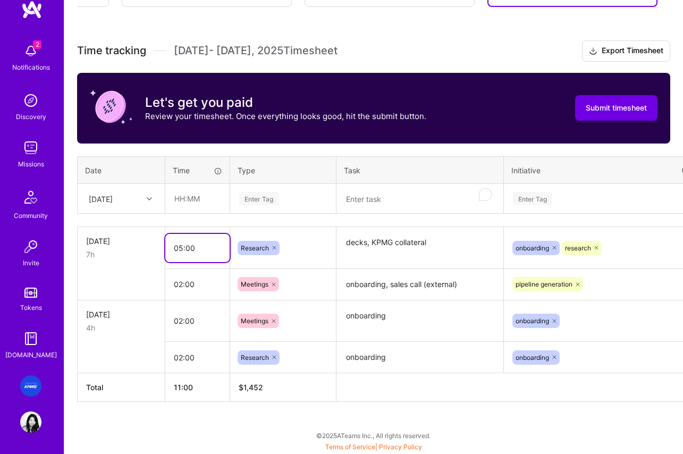
click at [196, 237] on input "05:00" at bounding box center [197, 248] width 64 height 28
click at [183, 248] on input "05:00" at bounding box center [197, 248] width 64 height 28
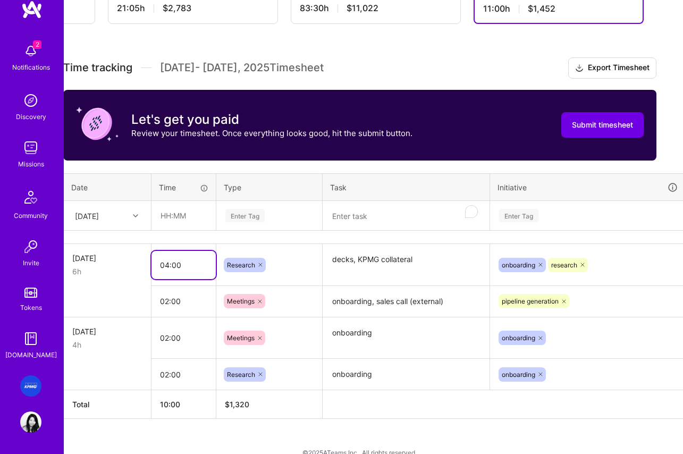
scroll to position [250, 14]
drag, startPoint x: 189, startPoint y: 303, endPoint x: 160, endPoint y: 303, distance: 29.3
click at [160, 303] on input "02:00" at bounding box center [183, 301] width 64 height 28
click at [167, 266] on input "04:00" at bounding box center [183, 265] width 64 height 28
type input "03:00"
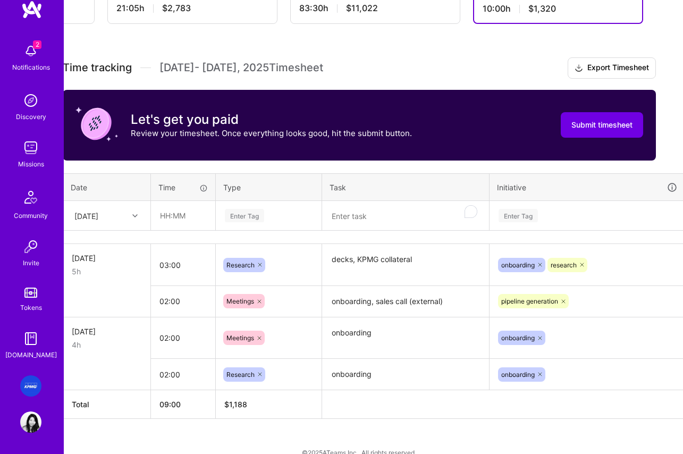
click at [198, 316] on td "02:00" at bounding box center [183, 301] width 65 height 31
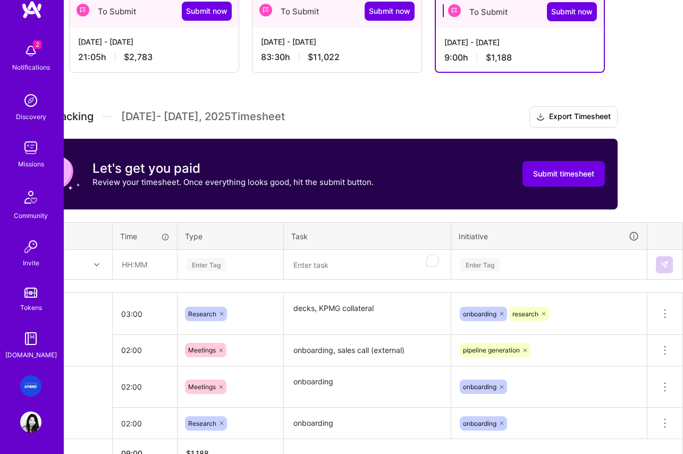
scroll to position [267, 53]
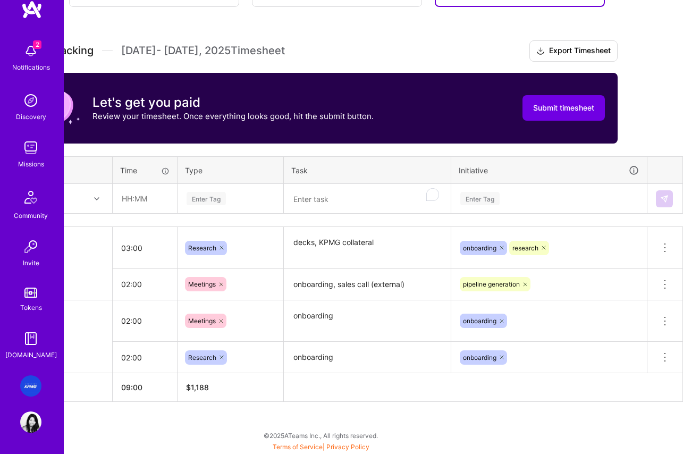
click at [401, 241] on textarea "decks, KPMG collateral" at bounding box center [367, 248] width 165 height 40
click at [356, 306] on textarea "onboarding" at bounding box center [367, 321] width 165 height 39
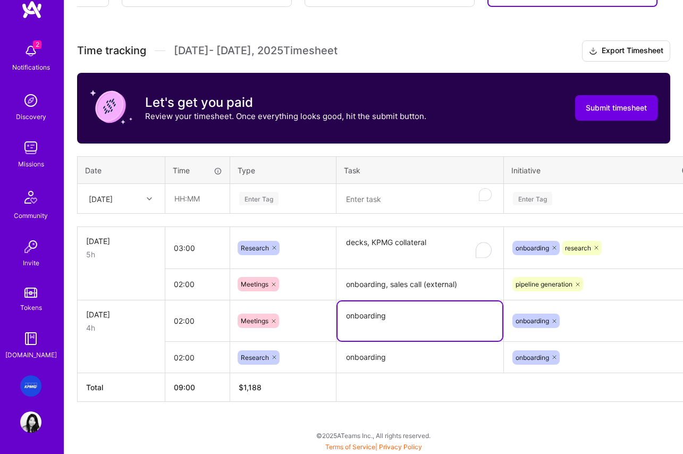
click at [191, 336] on td "02:00" at bounding box center [197, 321] width 65 height 42
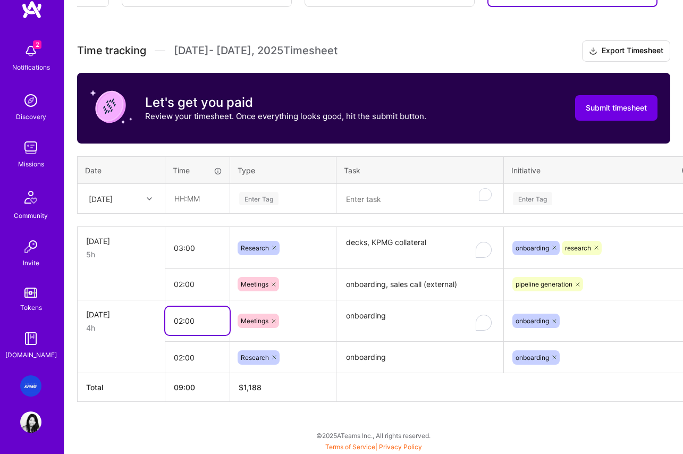
click at [183, 320] on input "02:00" at bounding box center [197, 321] width 64 height 28
drag, startPoint x: 195, startPoint y: 322, endPoint x: 158, endPoint y: 321, distance: 36.7
click at [158, 321] on tr "Wed, Jul 30 4h 02:00 Meetings onboarding onboarding Delete row" at bounding box center [407, 321] width 658 height 42
type input "01:30"
click at [207, 263] on td "03:00" at bounding box center [197, 248] width 65 height 42
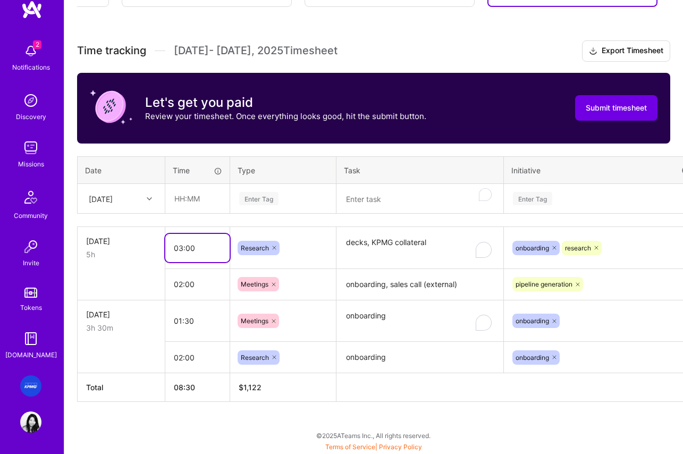
click at [201, 250] on input "03:00" at bounding box center [197, 248] width 64 height 28
drag, startPoint x: 189, startPoint y: 287, endPoint x: 198, endPoint y: 248, distance: 39.9
click at [190, 284] on input "02:00" at bounding box center [197, 284] width 64 height 28
click at [198, 247] on input "03:00" at bounding box center [197, 248] width 64 height 28
click at [190, 249] on input "03:00" at bounding box center [197, 248] width 64 height 28
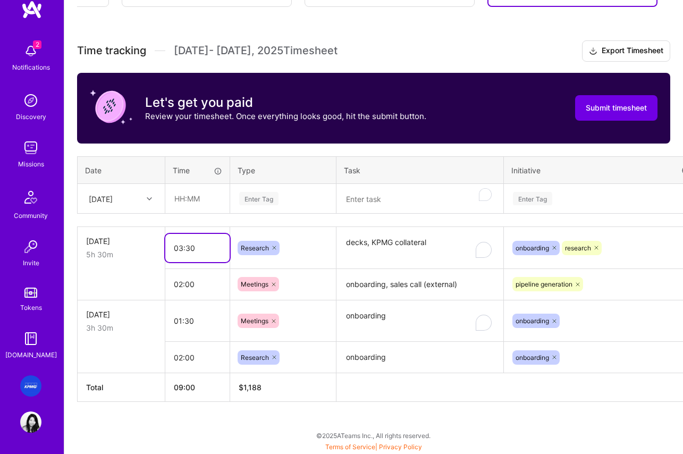
scroll to position [267, 0]
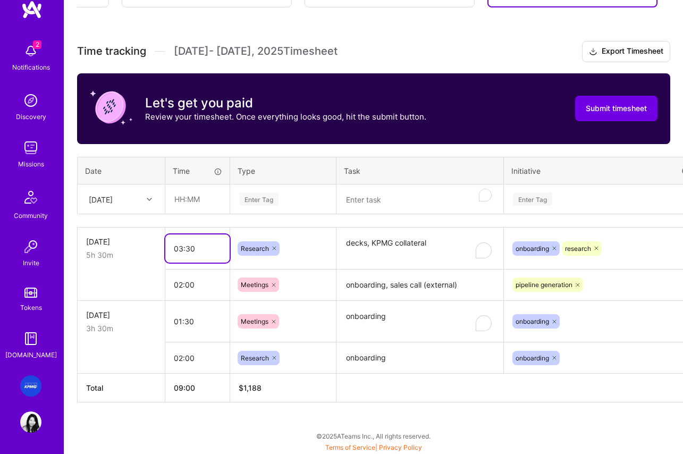
type input "03:30"
click at [202, 323] on input "01:30" at bounding box center [197, 321] width 64 height 28
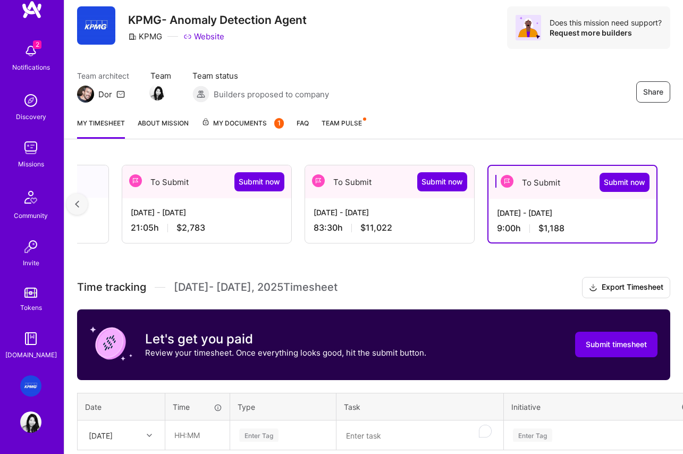
scroll to position [0, 0]
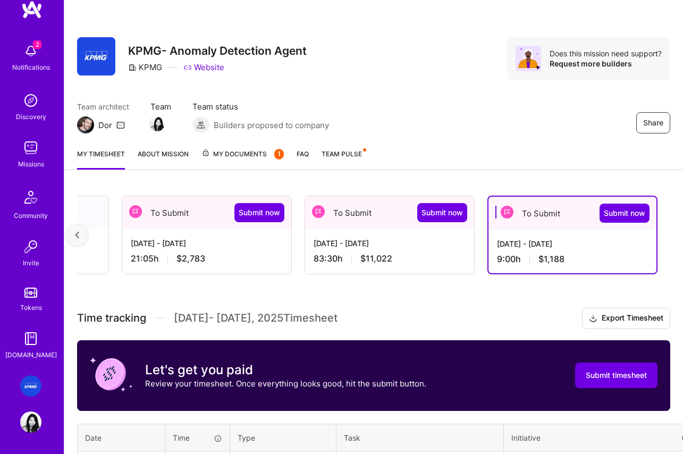
click at [375, 254] on span "$11,022" at bounding box center [377, 258] width 32 height 11
click at [398, 249] on div "Aug 1 - Aug 15, 2025 83:30 h $11,022" at bounding box center [389, 251] width 169 height 44
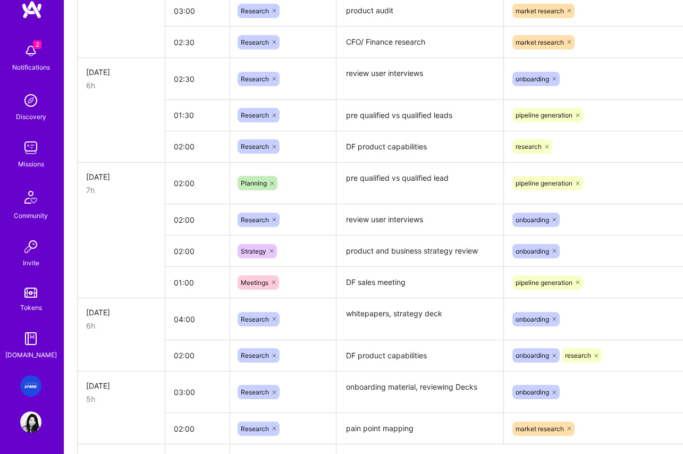
scroll to position [1386, 0]
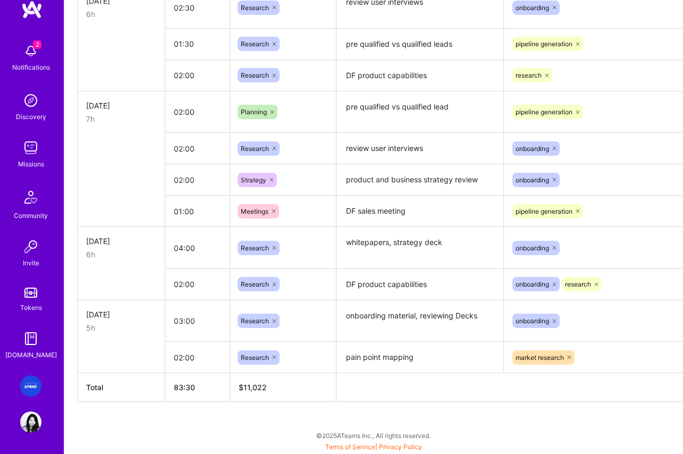
click at [116, 334] on td "Fri, Aug 1 5h" at bounding box center [122, 321] width 88 height 42
click at [206, 324] on input "03:00" at bounding box center [197, 321] width 64 height 28
click at [181, 323] on input "03:00" at bounding box center [197, 321] width 64 height 28
click at [182, 320] on input "03:00" at bounding box center [197, 321] width 64 height 28
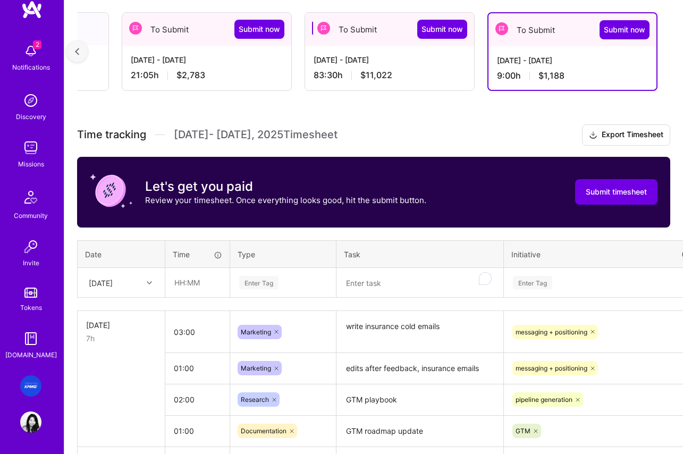
scroll to position [186, 0]
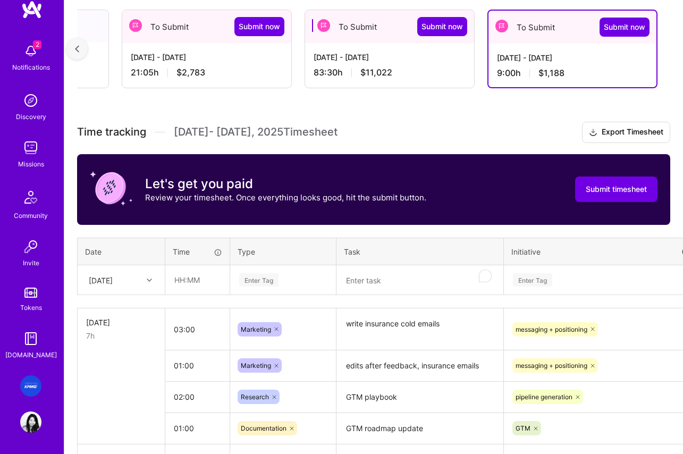
type input "02:00"
click at [113, 279] on div "Mon, Aug 4" at bounding box center [101, 279] width 24 height 11
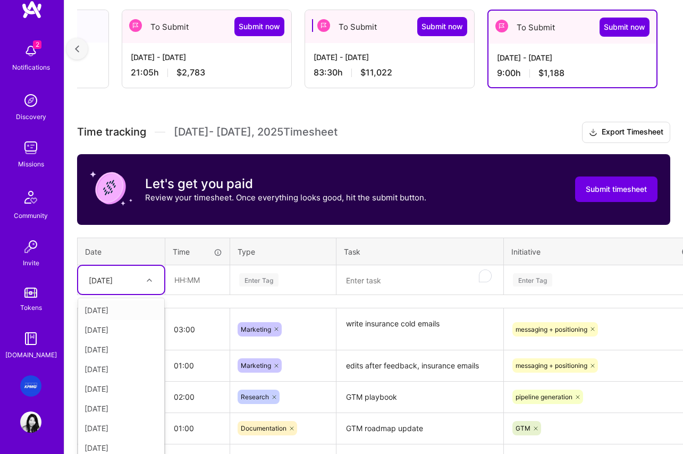
scroll to position [193, 0]
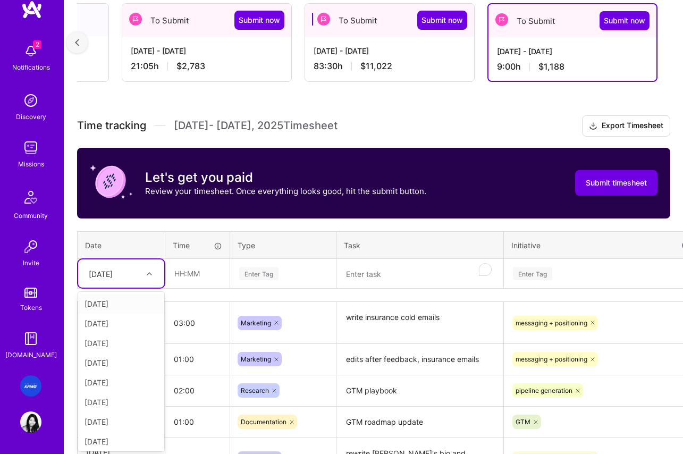
click at [116, 305] on div "Fri, Aug 1" at bounding box center [121, 304] width 86 height 20
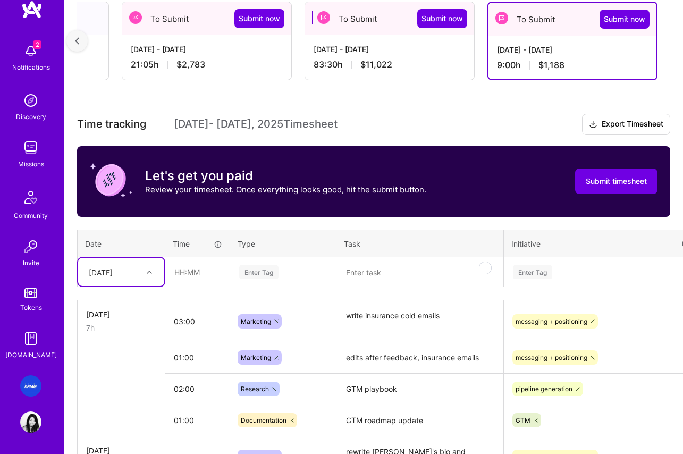
click at [373, 272] on textarea "To enrich screen reader interactions, please activate Accessibility in Grammarl…" at bounding box center [420, 272] width 165 height 28
click at [371, 273] on textarea "To enrich screen reader interactions, please activate Accessibility in Grammarl…" at bounding box center [420, 272] width 165 height 28
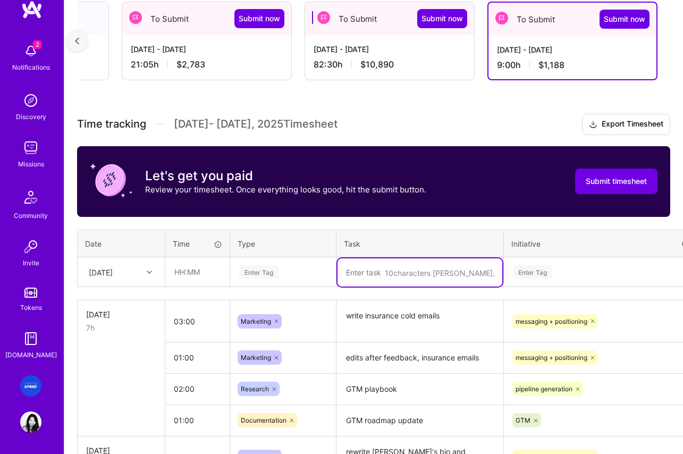
click at [371, 273] on textarea "To enrich screen reader interactions, please activate Accessibility in Grammarl…" at bounding box center [420, 272] width 165 height 28
type textarea "F"
type textarea "finance orgs research, tooling"
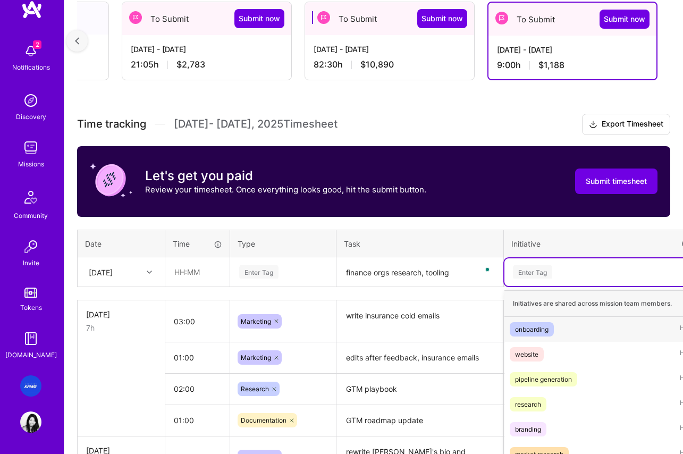
scroll to position [252, 0]
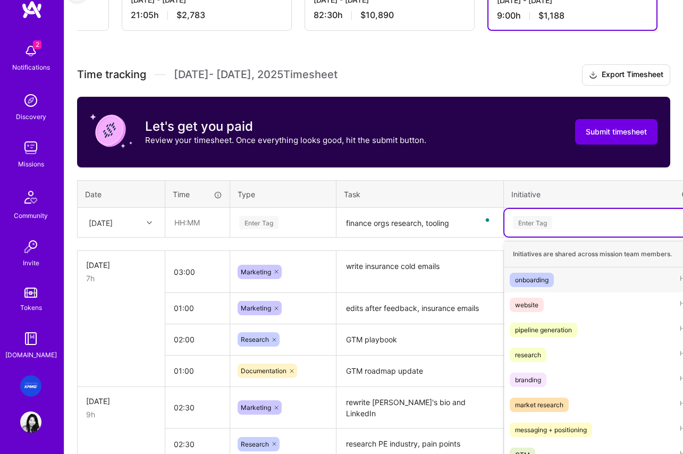
drag, startPoint x: 540, startPoint y: 279, endPoint x: 545, endPoint y: 275, distance: 6.2
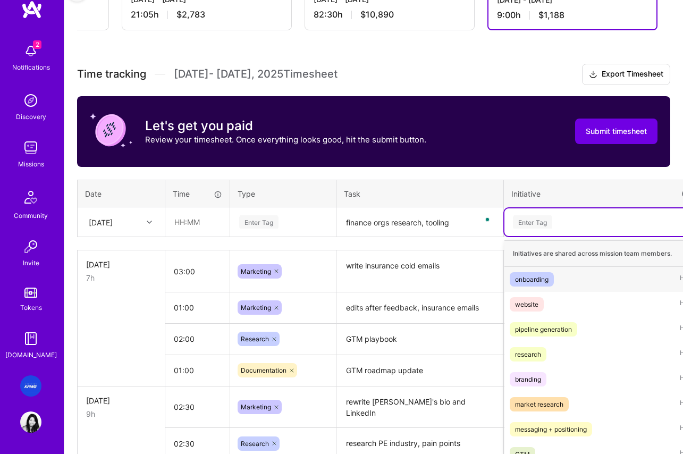
click at [540, 236] on div "option market research, selected. option onboarding focused, 1 of 9. 9 results …" at bounding box center [602, 222] width 195 height 28
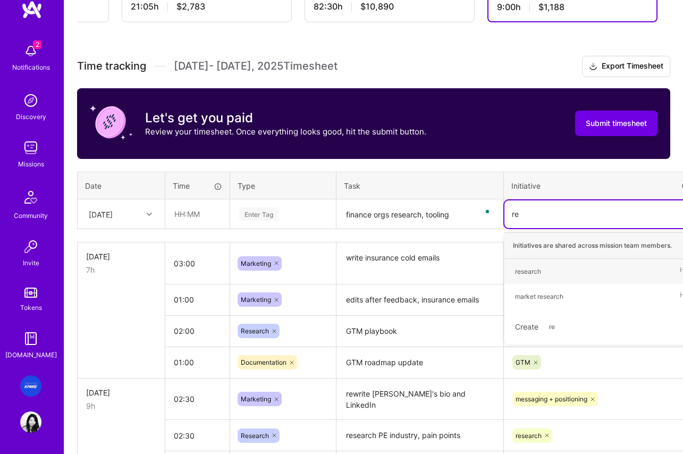
type input "res"
click at [531, 273] on div "research" at bounding box center [528, 271] width 26 height 11
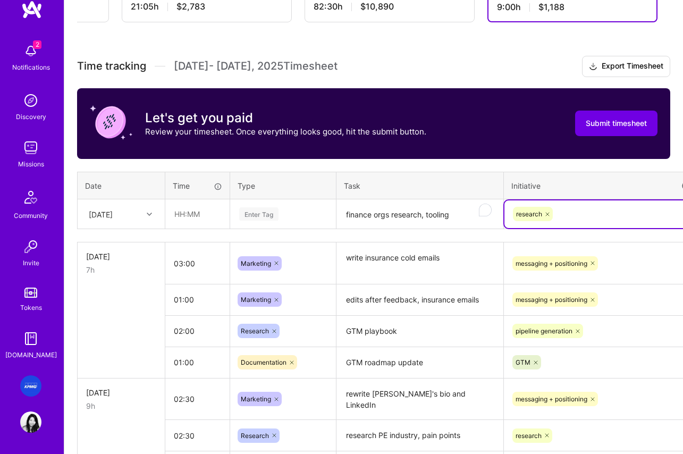
click at [300, 214] on div "Enter Tag" at bounding box center [283, 213] width 90 height 13
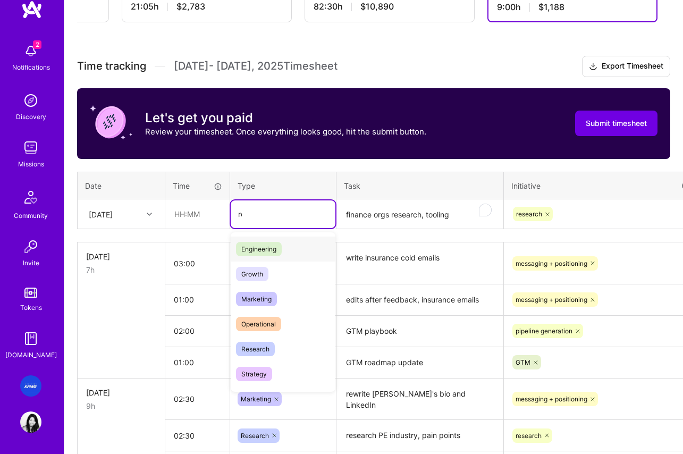
type input "res"
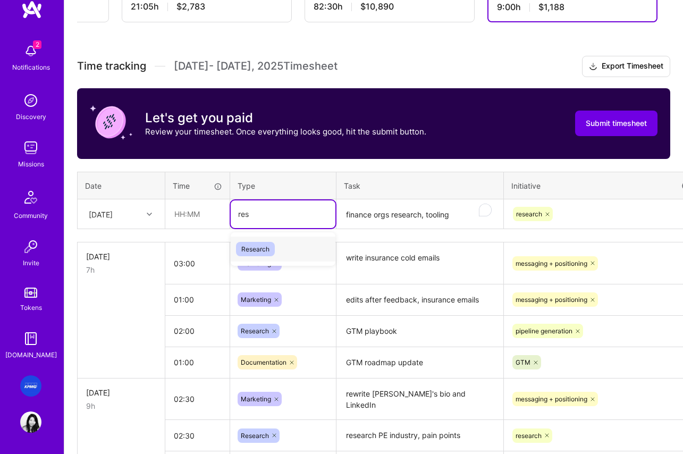
click at [263, 253] on span "Research" at bounding box center [255, 249] width 39 height 14
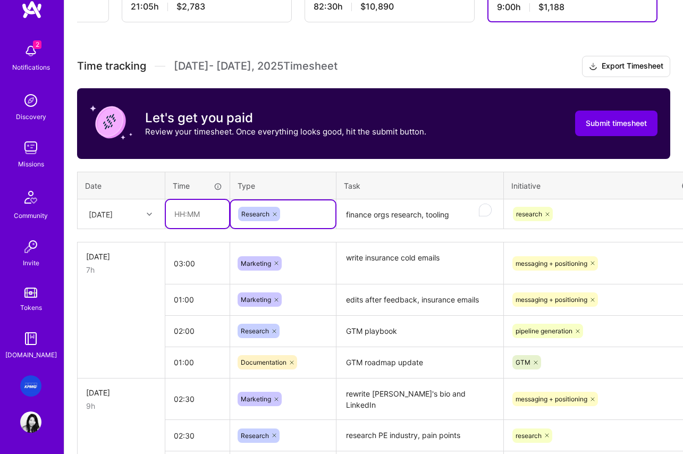
click at [186, 212] on input "text" at bounding box center [197, 214] width 63 height 28
type input "02:00"
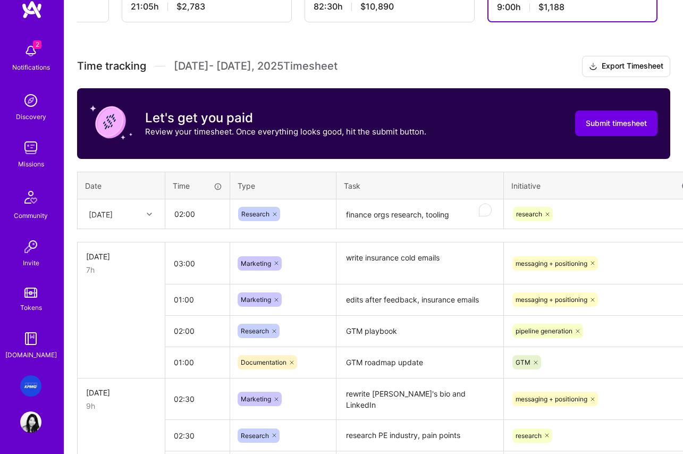
click at [316, 215] on div "Research" at bounding box center [283, 214] width 90 height 14
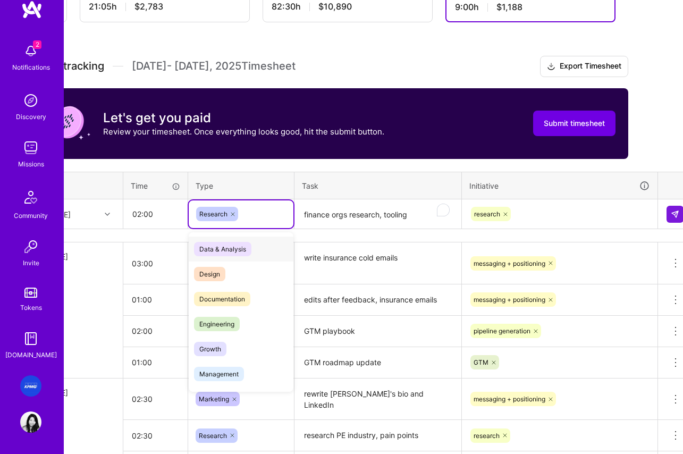
scroll to position [252, 53]
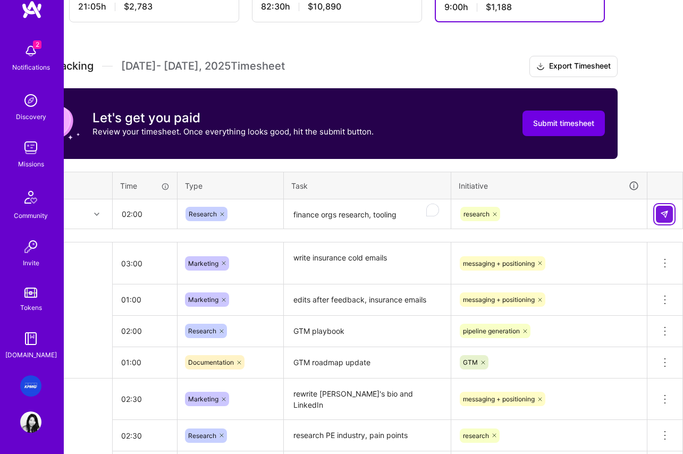
click at [664, 216] on img at bounding box center [664, 214] width 9 height 9
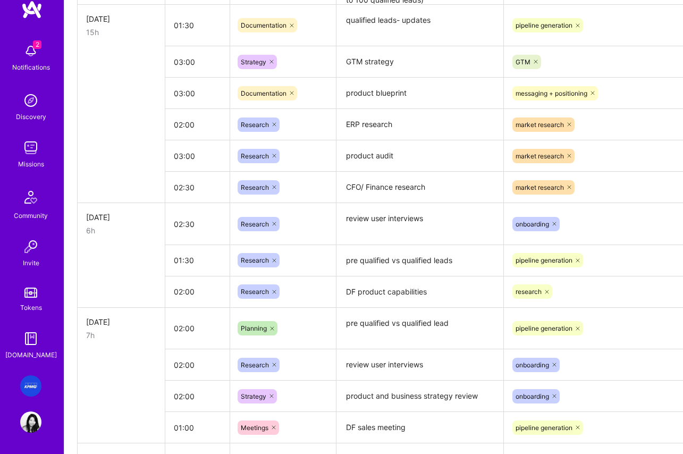
scroll to position [1085, 0]
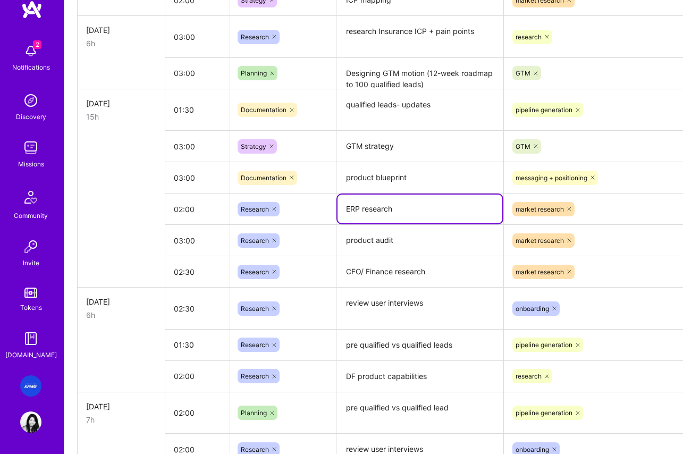
drag, startPoint x: 352, startPoint y: 204, endPoint x: 342, endPoint y: 206, distance: 9.9
click at [342, 206] on textarea "ERP research" at bounding box center [420, 209] width 165 height 29
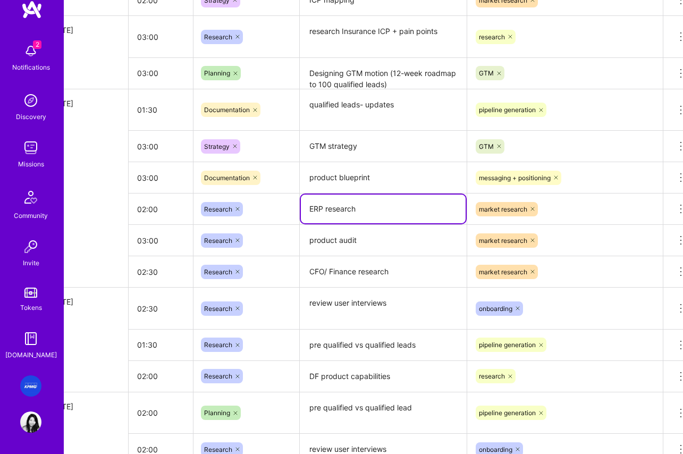
scroll to position [1085, 53]
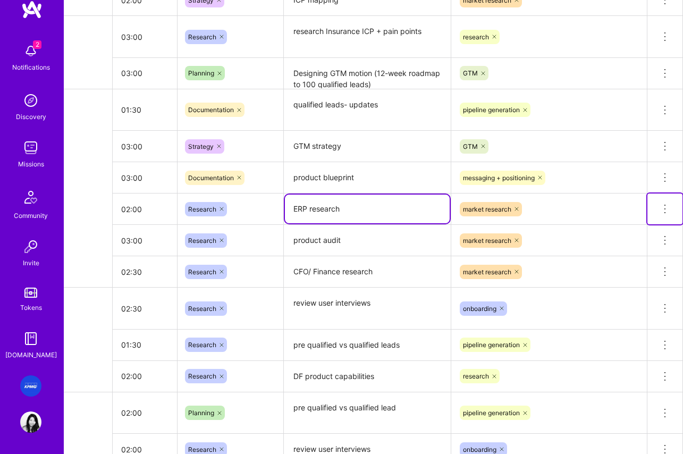
click at [664, 206] on icon at bounding box center [665, 209] width 13 height 13
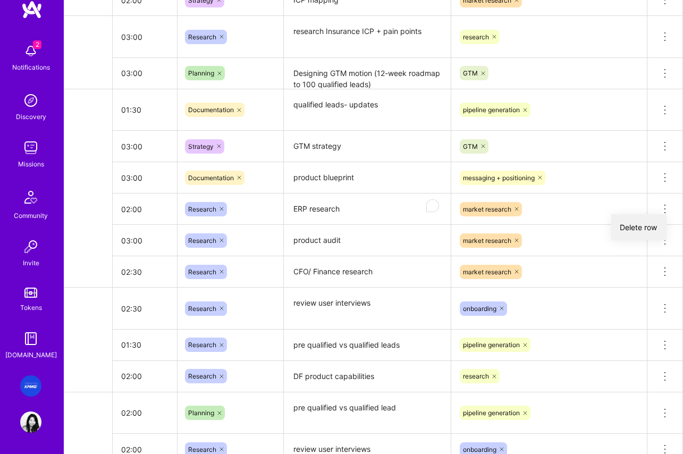
click at [644, 226] on button "Delete row" at bounding box center [639, 227] width 55 height 26
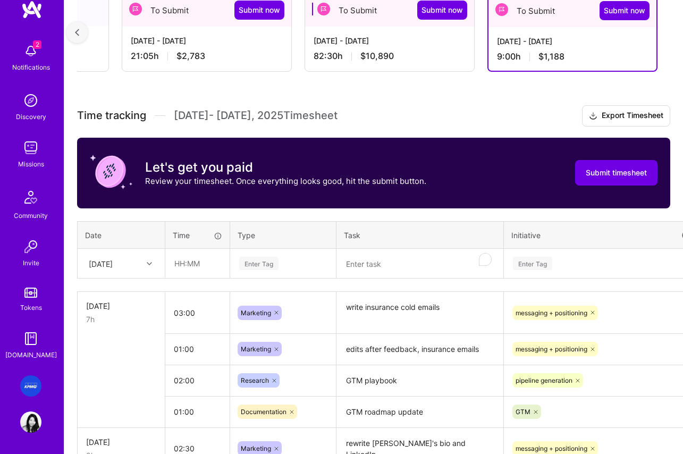
scroll to position [245, 0]
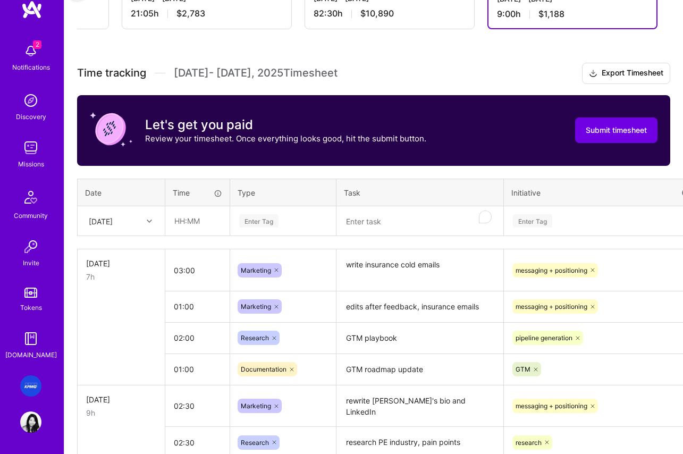
click at [398, 223] on textarea "To enrich screen reader interactions, please activate Accessibility in Grammarl…" at bounding box center [420, 221] width 165 height 28
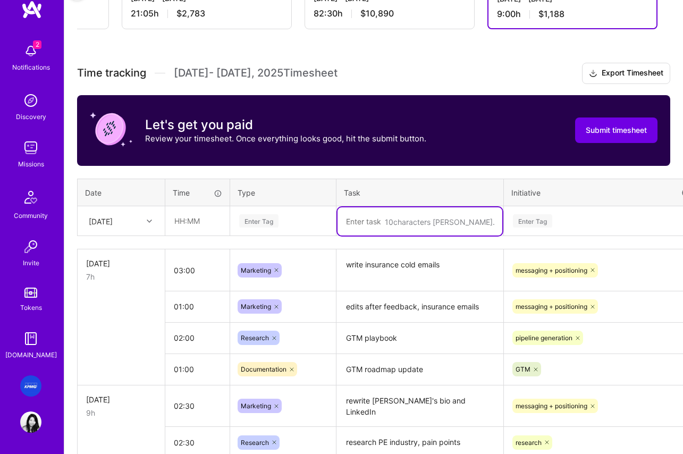
paste textarea "ERP research"
type textarea "ERP research"
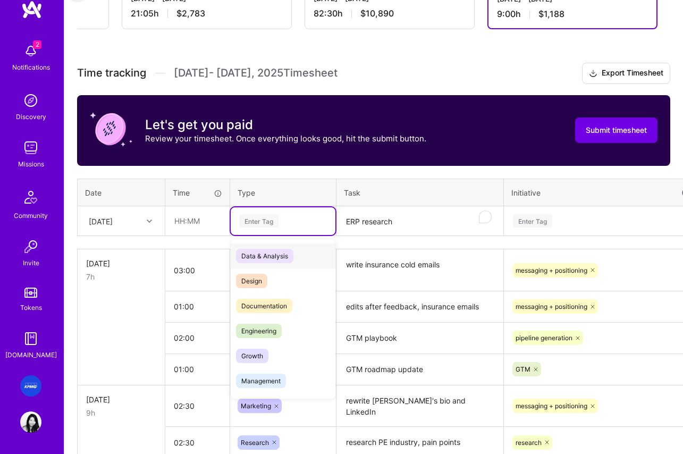
click at [259, 220] on div "Enter Tag" at bounding box center [258, 221] width 39 height 16
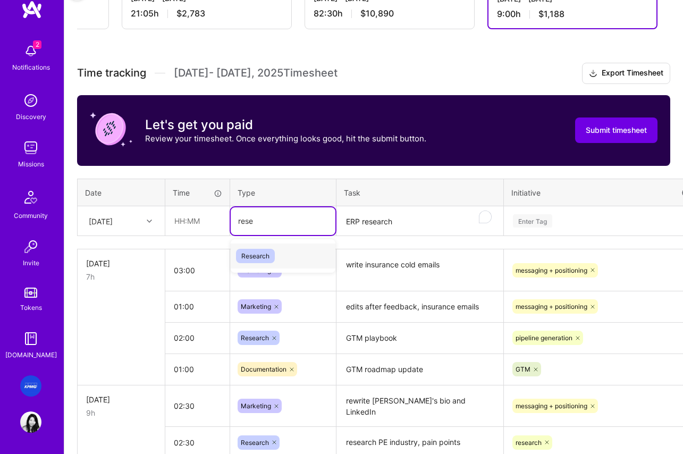
type input "resea"
click at [252, 254] on span "Research" at bounding box center [255, 256] width 39 height 14
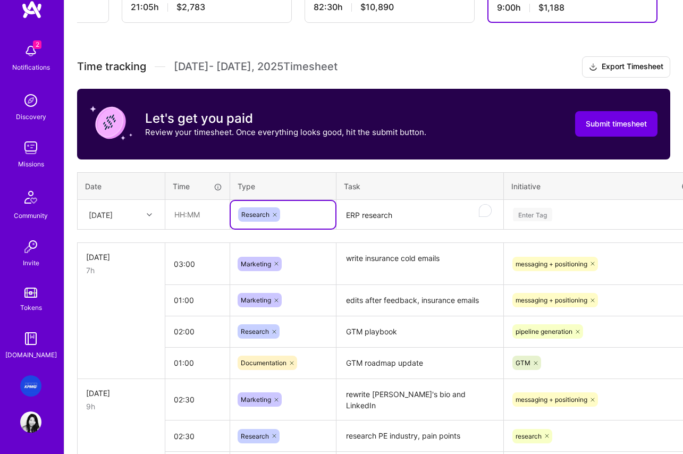
click at [551, 222] on div "Enter Tag" at bounding box center [602, 215] width 195 height 28
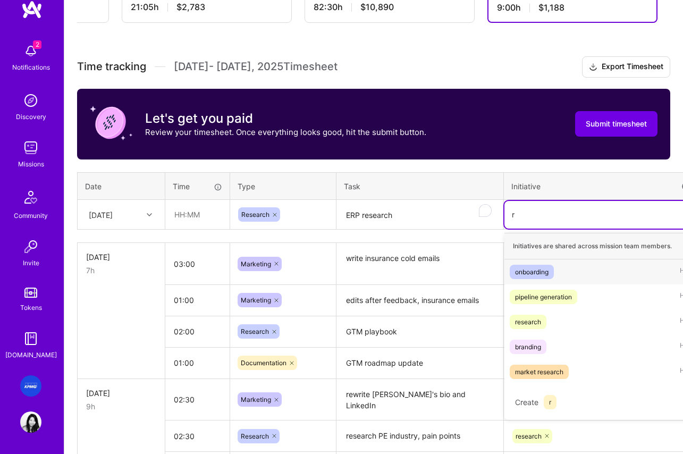
scroll to position [252, 0]
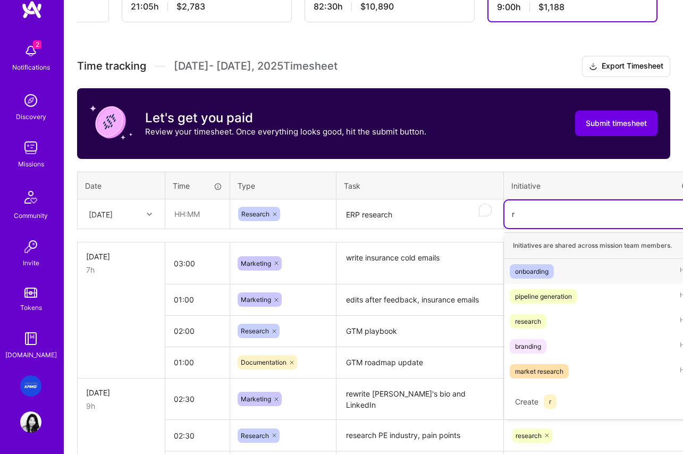
type input "re"
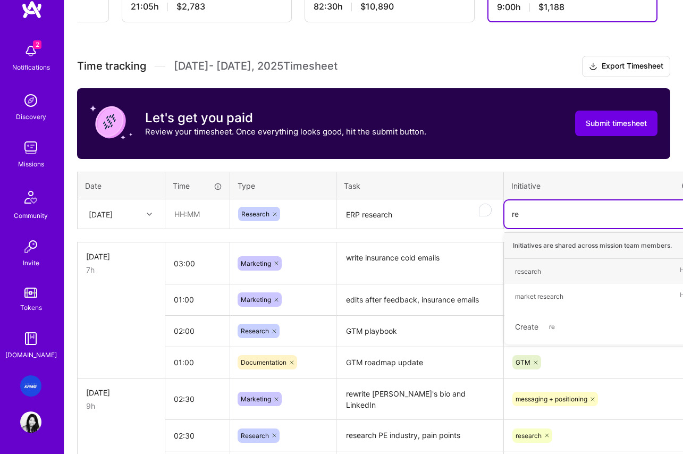
drag, startPoint x: 531, startPoint y: 272, endPoint x: 512, endPoint y: 272, distance: 18.6
click at [531, 272] on div "research" at bounding box center [528, 271] width 26 height 11
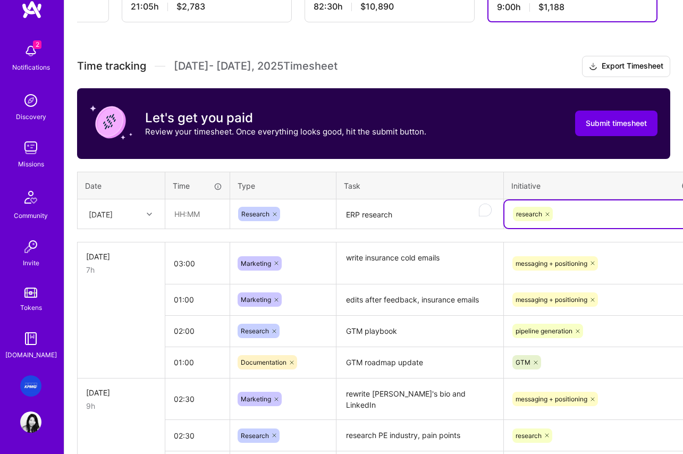
click at [548, 213] on icon at bounding box center [548, 214] width 6 height 6
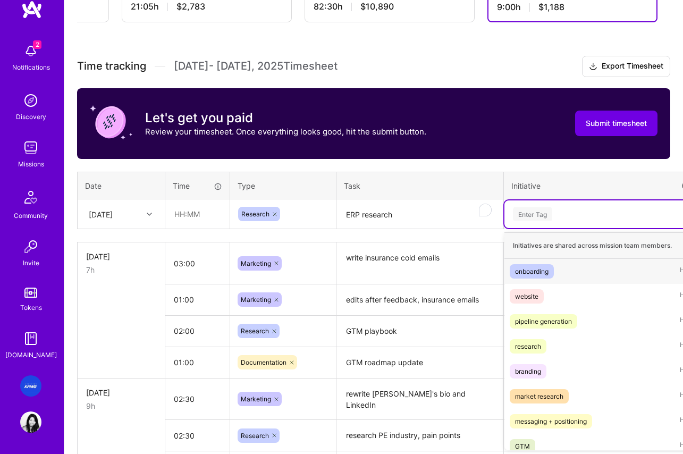
click at [548, 217] on div "Enter Tag" at bounding box center [532, 214] width 39 height 16
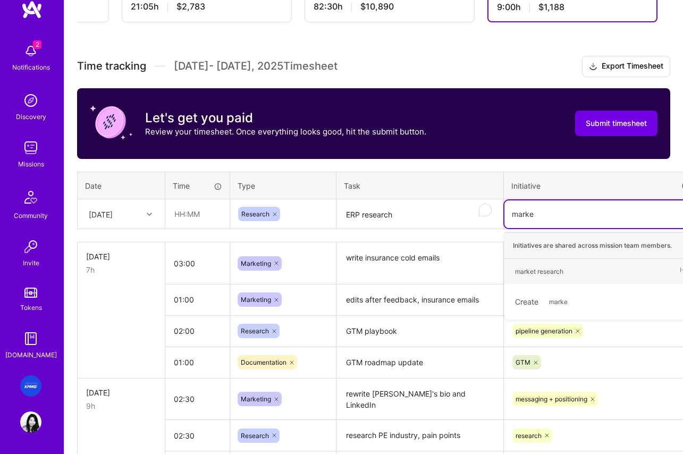
type input "market"
drag, startPoint x: 547, startPoint y: 272, endPoint x: 536, endPoint y: 273, distance: 11.7
click at [547, 272] on div "market research" at bounding box center [539, 271] width 48 height 11
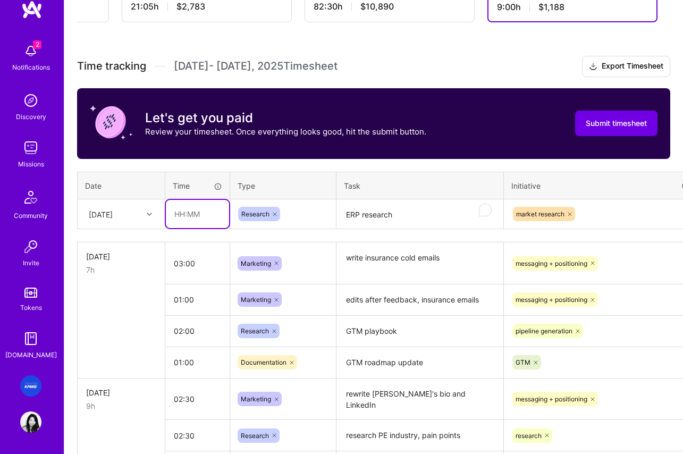
click at [189, 215] on input "text" at bounding box center [197, 214] width 63 height 28
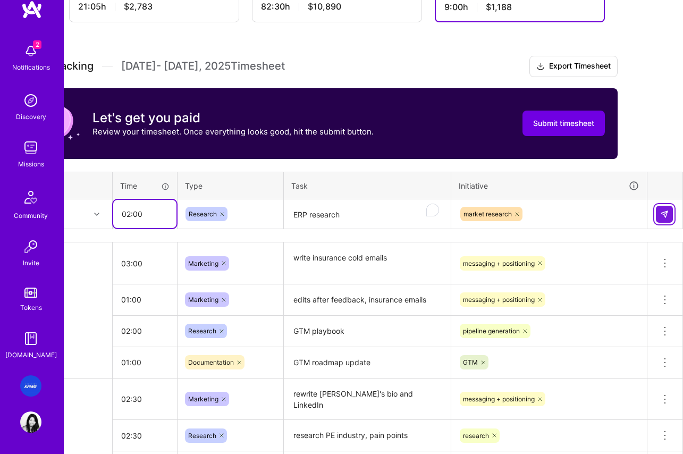
type input "02:00"
drag, startPoint x: 663, startPoint y: 210, endPoint x: 656, endPoint y: 211, distance: 6.4
click at [663, 210] on img at bounding box center [664, 214] width 9 height 9
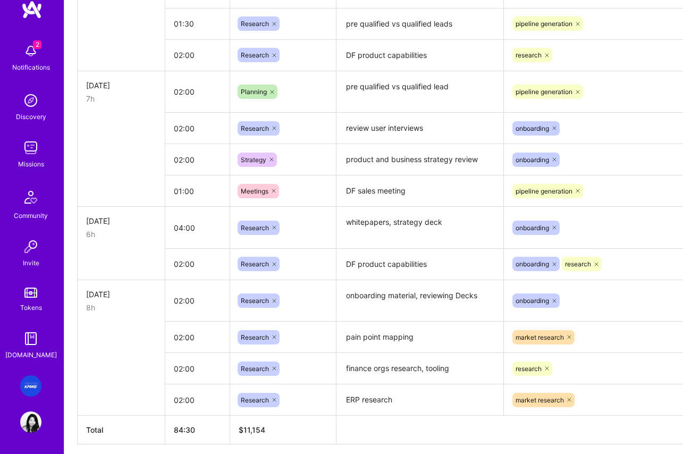
scroll to position [1417, 0]
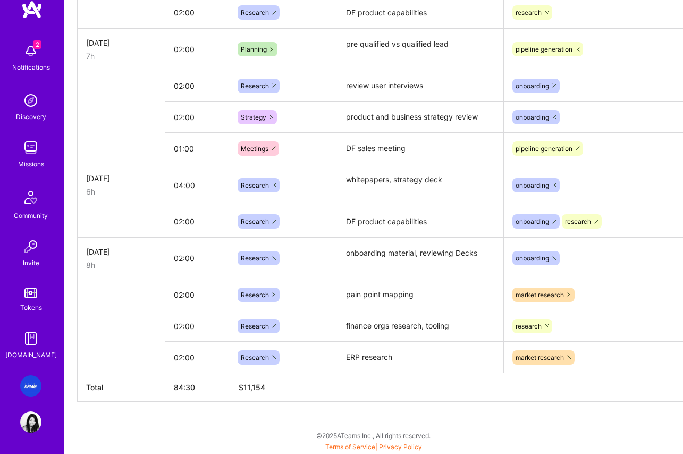
click at [345, 182] on textarea "whitepapers, strategy deck" at bounding box center [420, 185] width 165 height 40
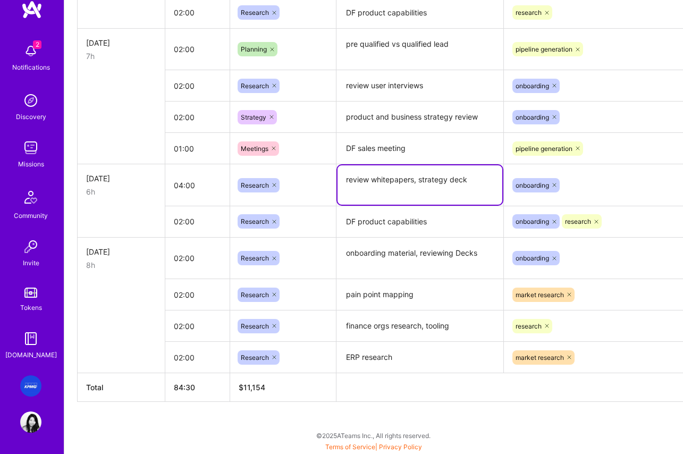
click at [484, 179] on textarea "reviewwhitepapers, strategy deck" at bounding box center [420, 184] width 165 height 39
type textarea "review whitepapers, strategy deck, extract"
click at [464, 183] on textarea "review whitepapers, strategy deck" at bounding box center [420, 184] width 165 height 39
click at [466, 181] on textarea "review whitepapers, strategy deck" at bounding box center [420, 184] width 165 height 39
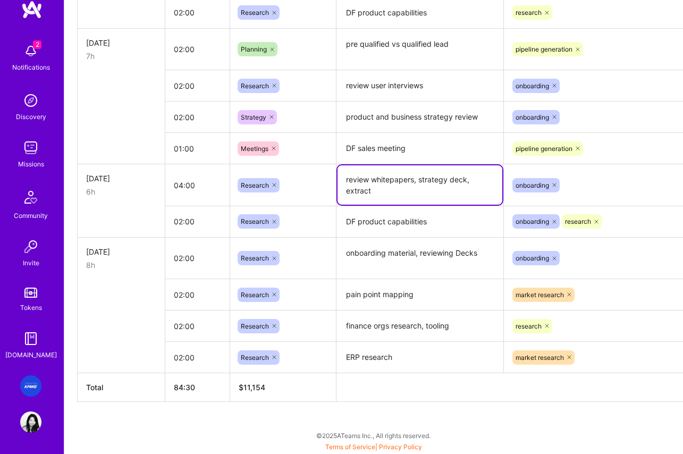
click at [468, 179] on textarea "review whitepapers, strategy deck" at bounding box center [420, 184] width 165 height 39
click at [465, 175] on textarea "review whitepapers, strategy deck" at bounding box center [420, 184] width 165 height 39
click at [440, 178] on textarea "review whitepapers, strategy deck" at bounding box center [420, 184] width 165 height 39
click at [403, 194] on textarea "review whitepapers, strategy deck, extract" at bounding box center [420, 184] width 165 height 39
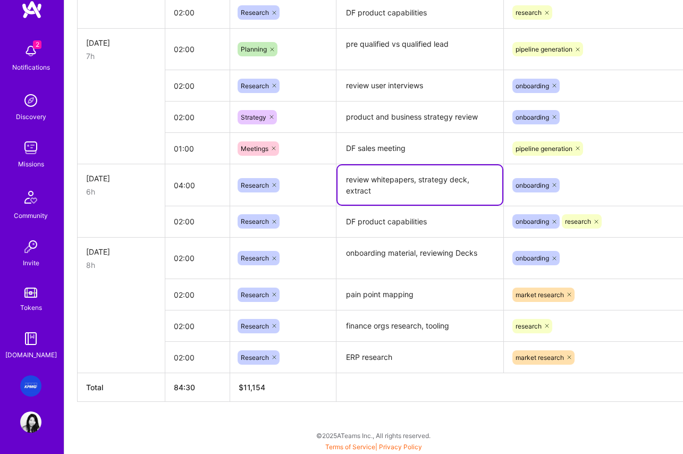
scroll to position [1417, 26]
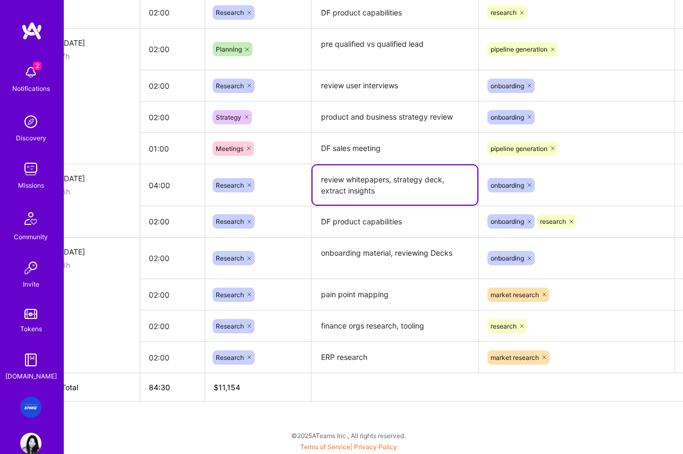
click at [370, 193] on textarea "review whitepapers, strategy deck, extract insi" at bounding box center [395, 184] width 165 height 39
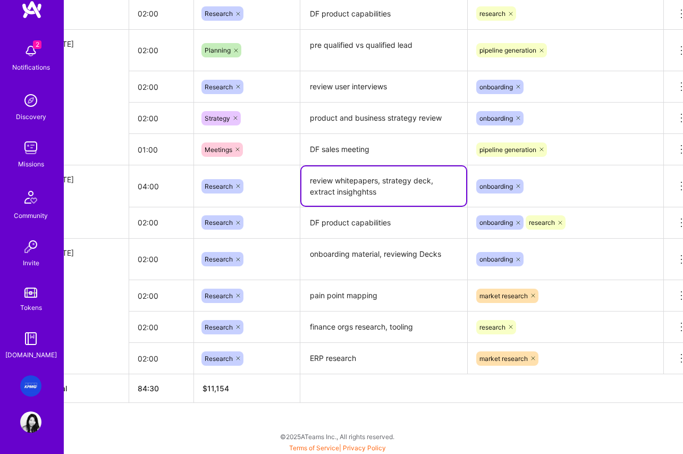
scroll to position [1414, 36]
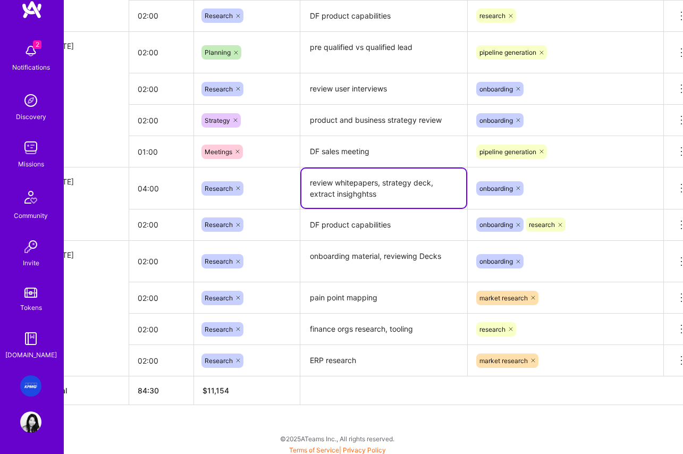
click at [384, 195] on textarea "review whitepapers, strategy deck, extract insighghtss" at bounding box center [384, 188] width 165 height 39
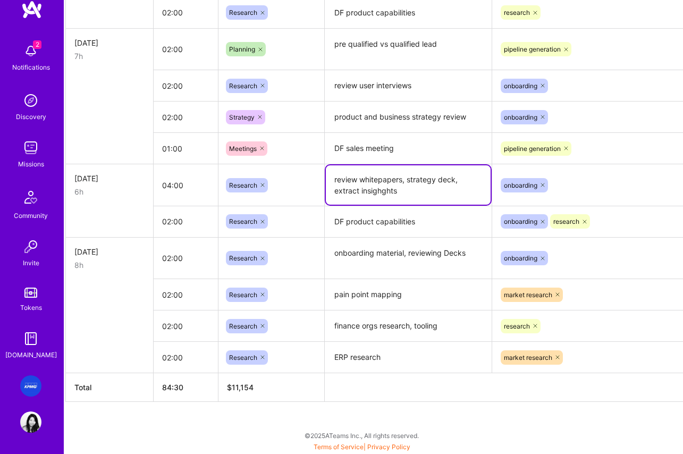
scroll to position [1417, 0]
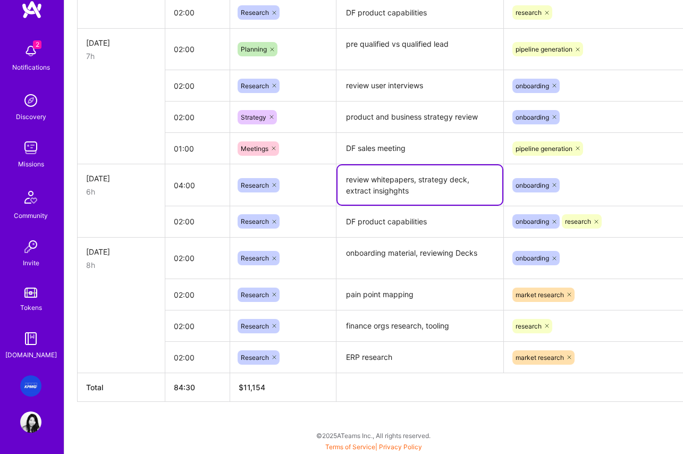
type textarea "review whitepapers, strategy deck, extract insighghts"
click at [132, 129] on td at bounding box center [122, 117] width 88 height 31
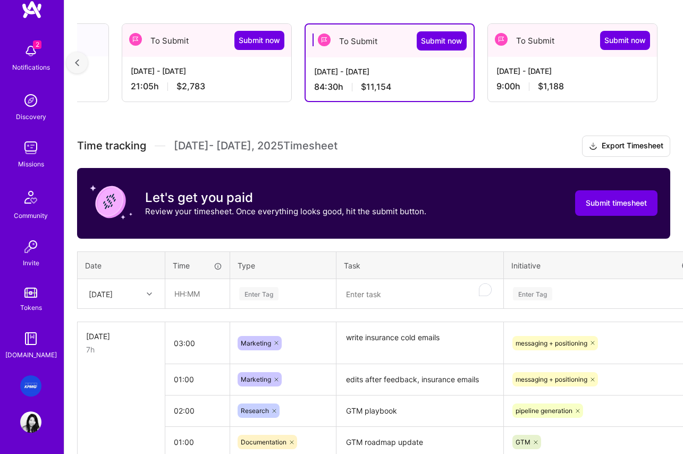
scroll to position [200, 0]
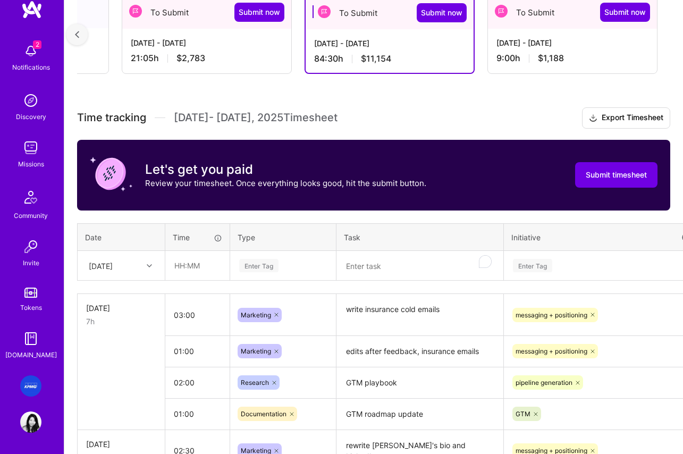
click at [113, 266] on div "[DATE]" at bounding box center [101, 265] width 24 height 11
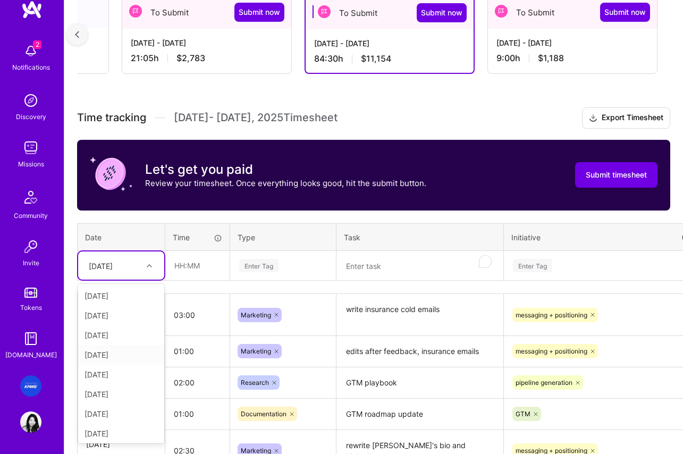
click at [112, 357] on div "[DATE]" at bounding box center [121, 355] width 86 height 20
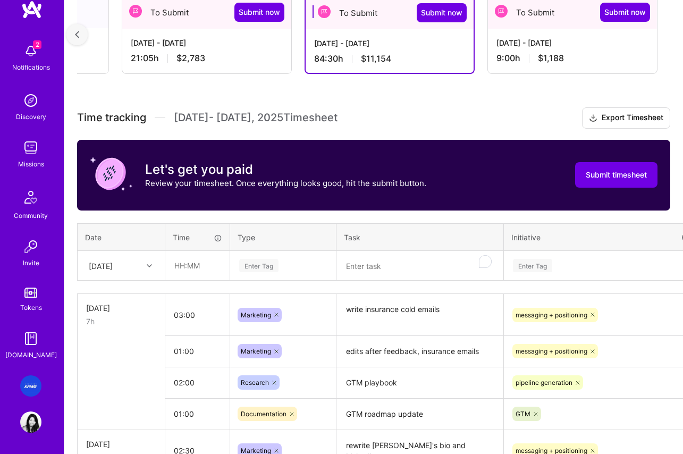
click at [539, 265] on div "Enter Tag" at bounding box center [602, 266] width 195 height 28
drag, startPoint x: 373, startPoint y: 267, endPoint x: 375, endPoint y: 259, distance: 8.9
click at [373, 295] on textarea "write insurance cold emails" at bounding box center [420, 315] width 165 height 40
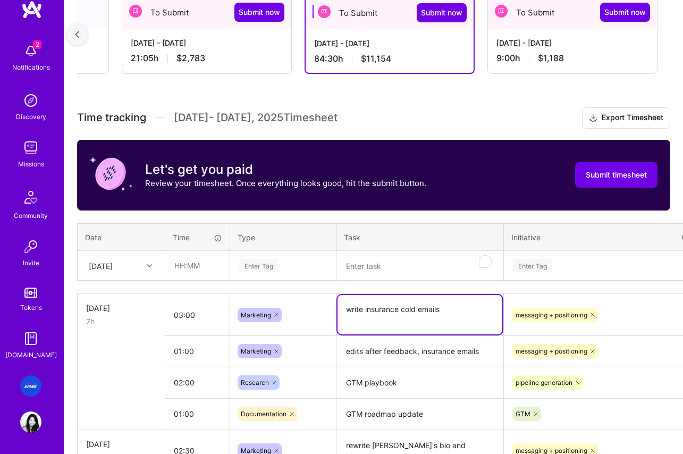
scroll to position [252, 0]
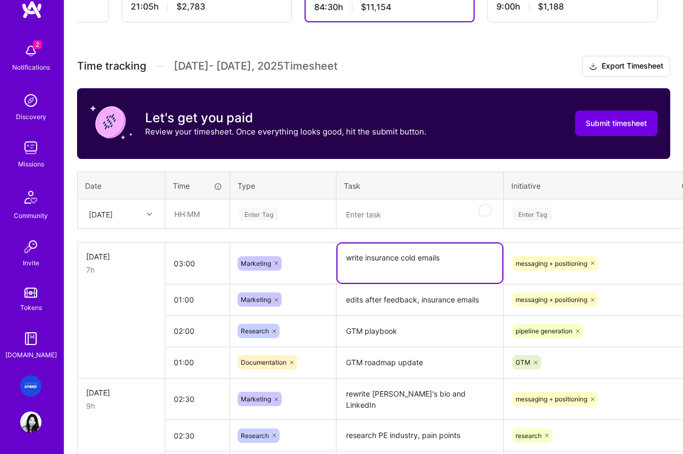
click at [372, 211] on textarea "To enrich screen reader interactions, please activate Accessibility in Grammarl…" at bounding box center [420, 214] width 165 height 28
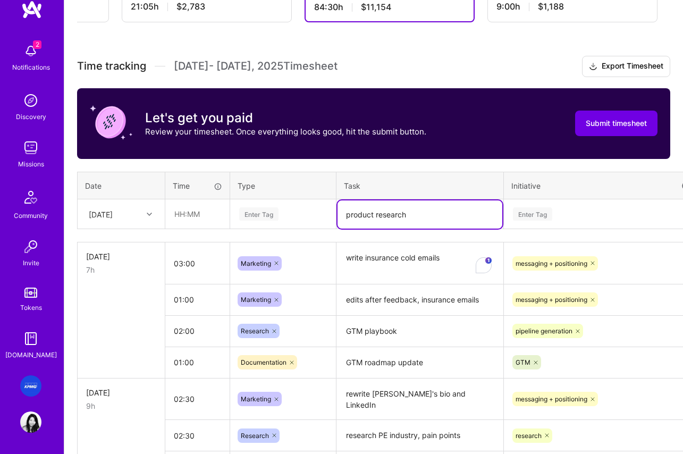
type textarea "product research"
click at [164, 219] on div "[DATE]" at bounding box center [121, 214] width 86 height 28
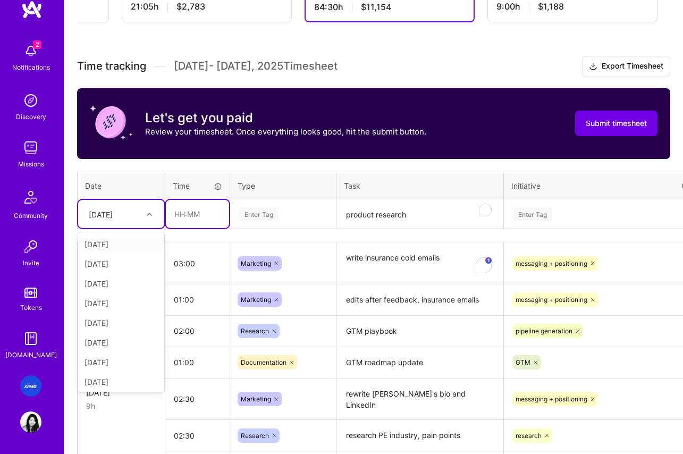
click at [188, 215] on input "text" at bounding box center [197, 214] width 63 height 28
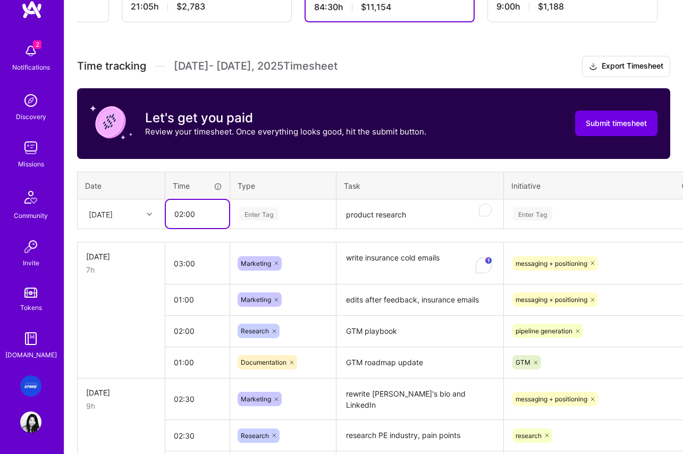
type input "02:00"
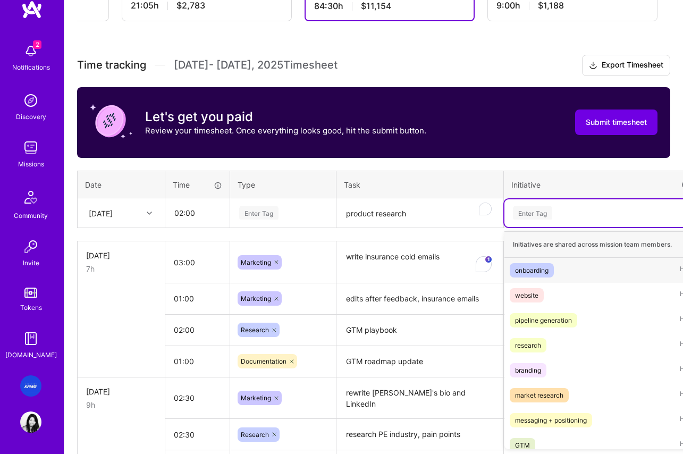
click at [585, 217] on div "Enter Tag" at bounding box center [602, 212] width 180 height 13
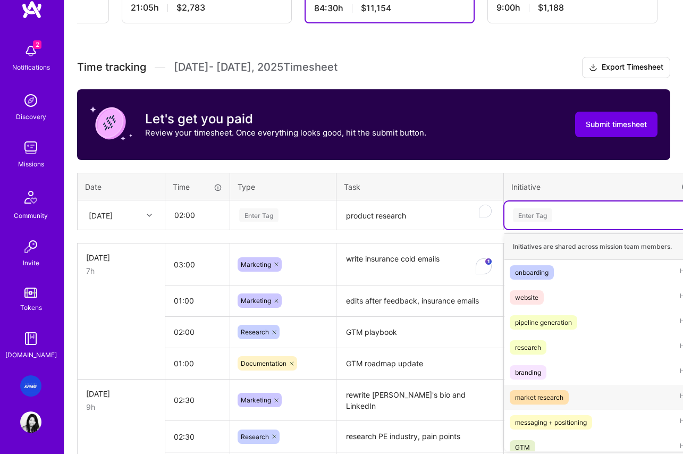
scroll to position [250, 0]
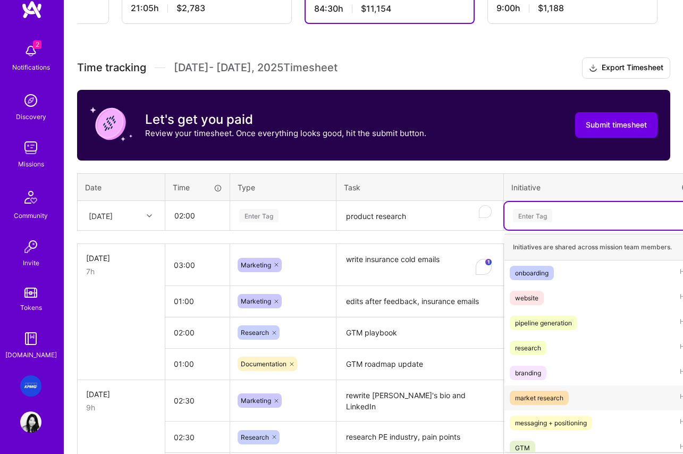
click at [550, 400] on div "market research" at bounding box center [539, 397] width 48 height 11
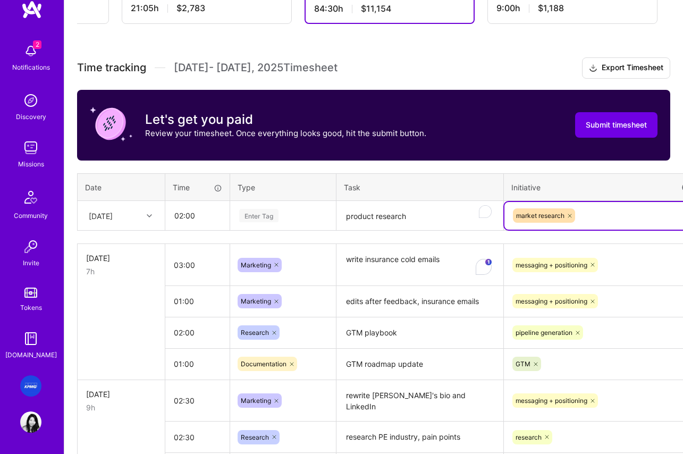
scroll to position [252, 0]
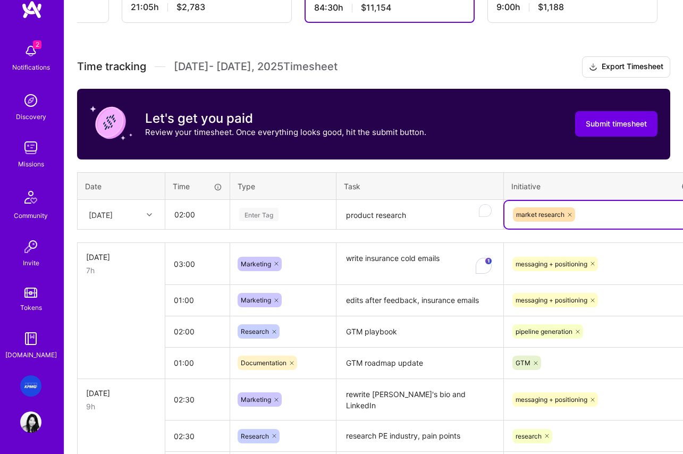
type input "c"
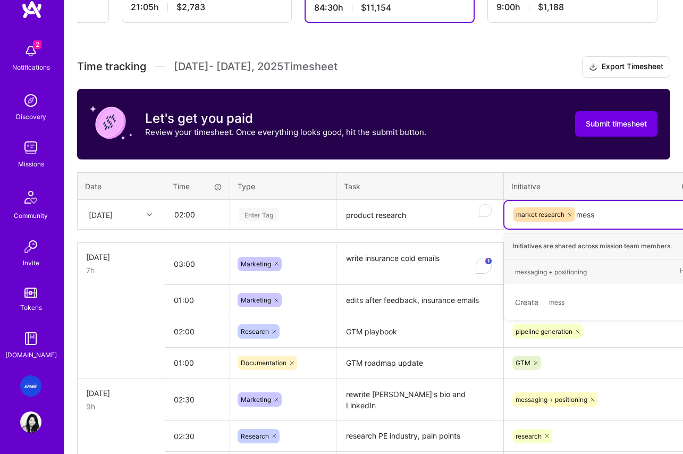
type input "messa"
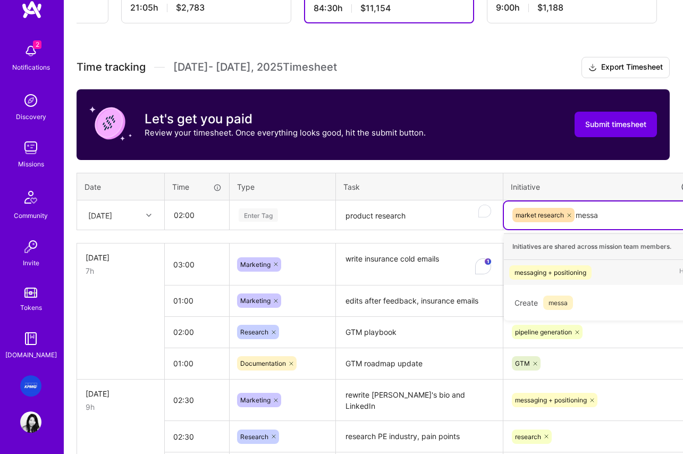
click at [567, 271] on div "messaging + positioning" at bounding box center [551, 272] width 72 height 11
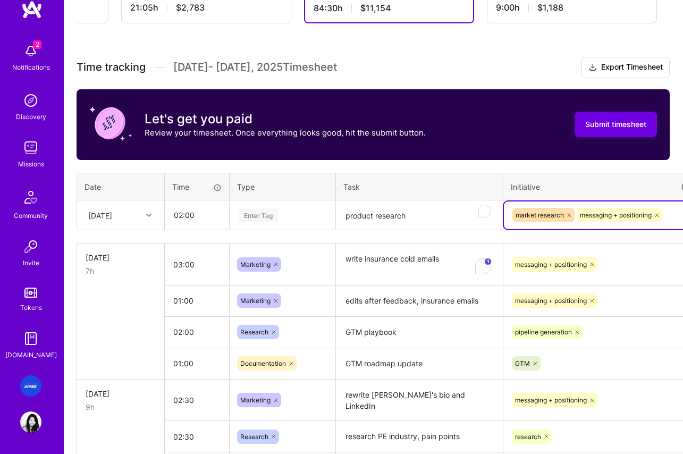
click at [286, 213] on div "Enter Tag" at bounding box center [283, 214] width 90 height 13
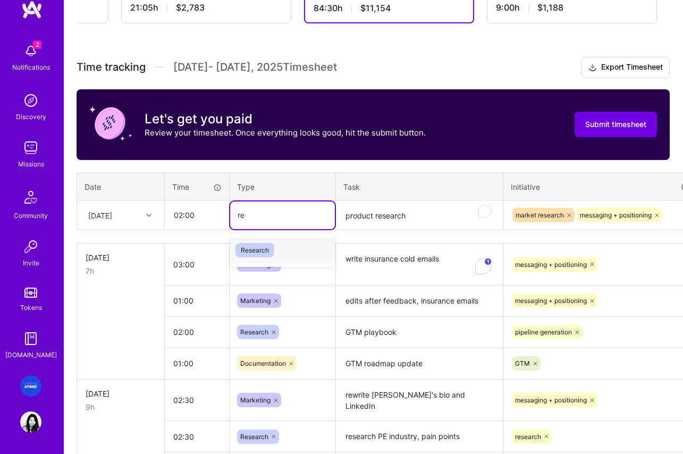
type input "res"
click at [261, 250] on span "Research" at bounding box center [255, 250] width 39 height 14
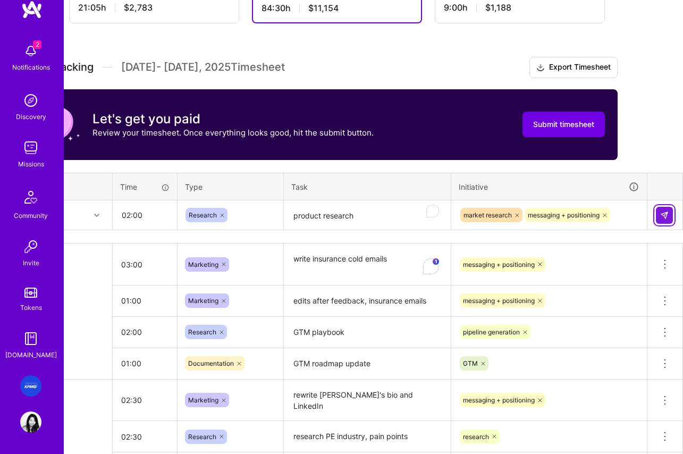
click at [667, 216] on img at bounding box center [664, 215] width 9 height 9
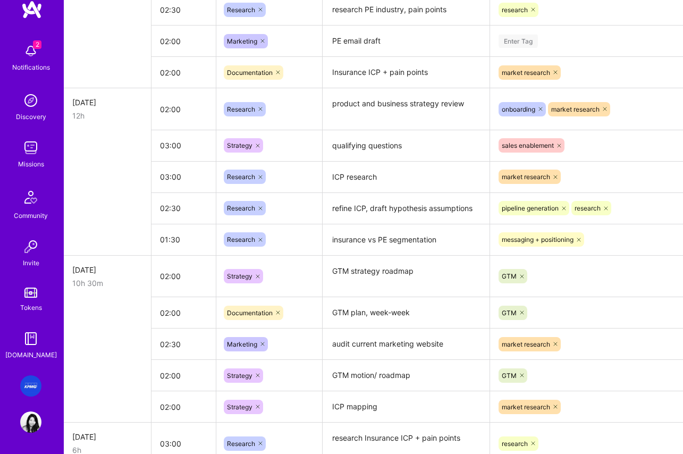
scroll to position [678, 53]
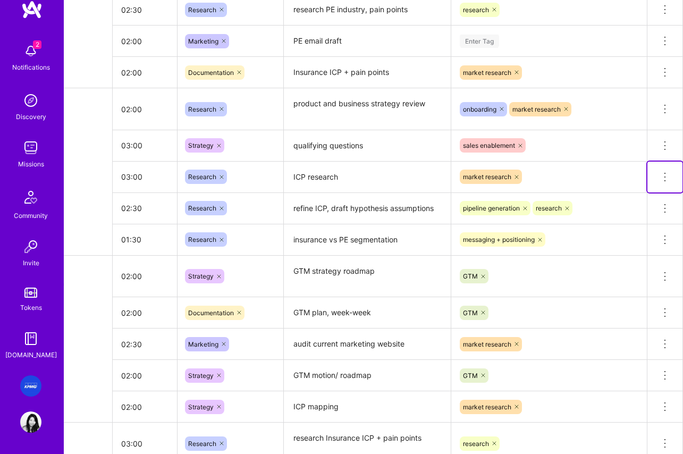
click at [667, 175] on icon at bounding box center [665, 177] width 13 height 13
click at [647, 195] on button "Delete row" at bounding box center [639, 195] width 55 height 26
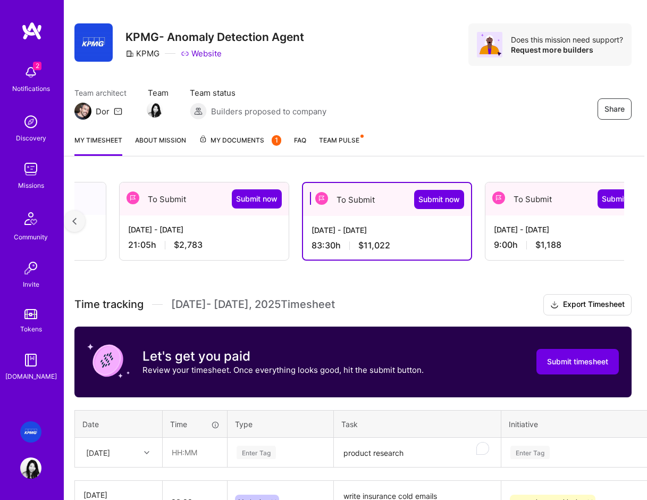
scroll to position [0, 3]
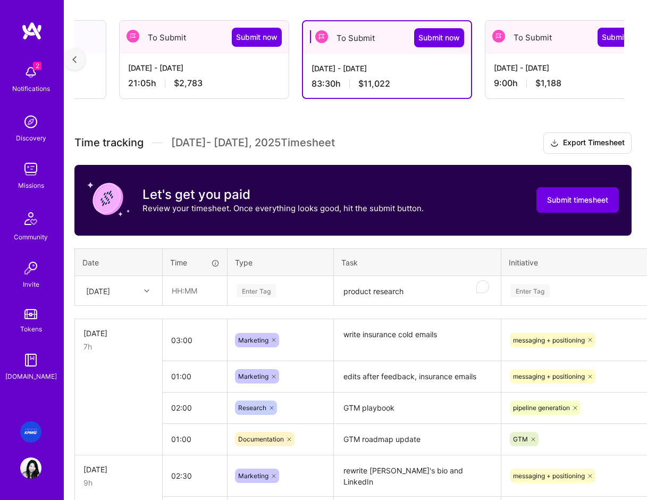
scroll to position [175, 3]
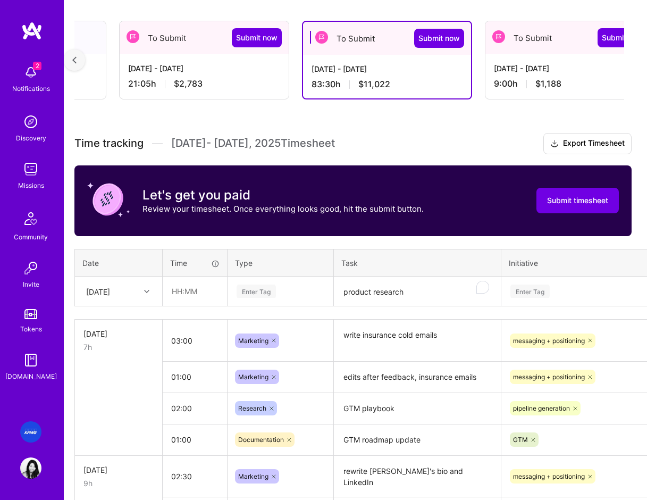
click at [380, 297] on textarea "product research" at bounding box center [417, 292] width 165 height 28
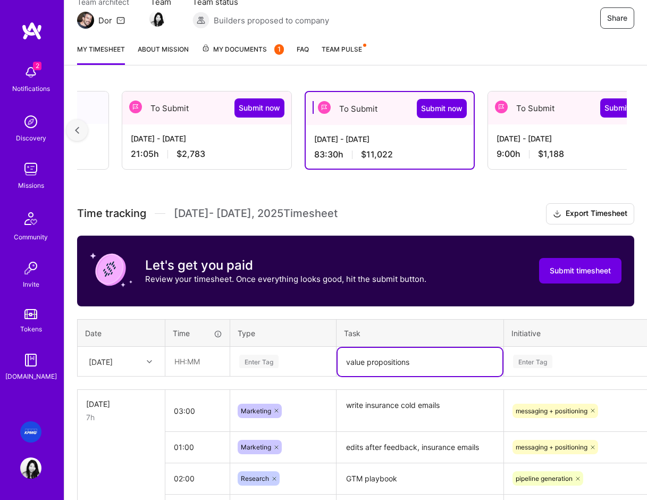
scroll to position [116, 0]
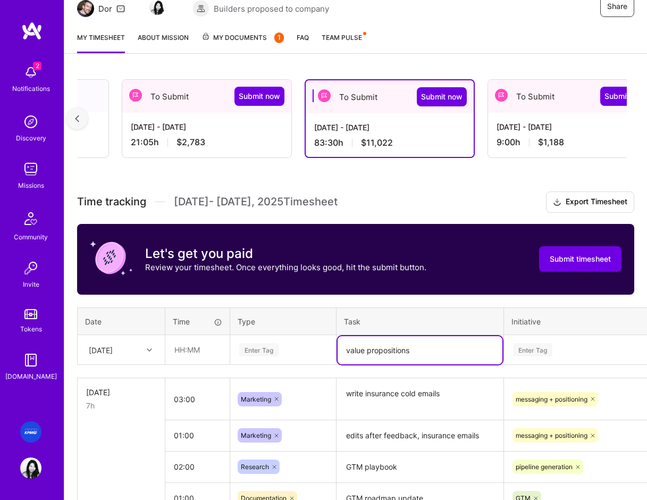
type textarea "value propositions"
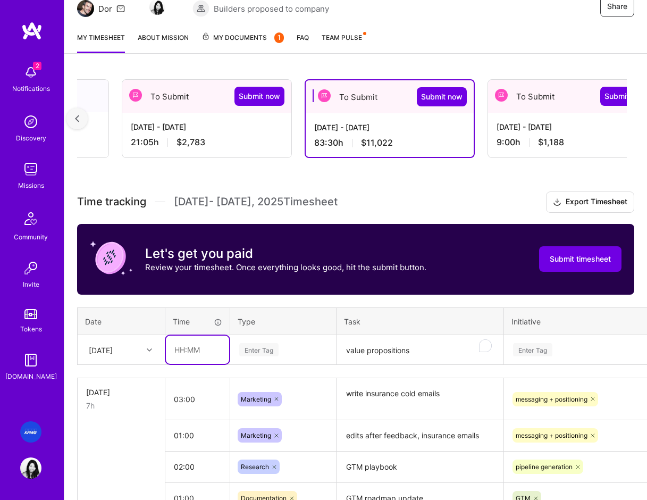
click at [188, 350] on input "text" at bounding box center [197, 350] width 63 height 28
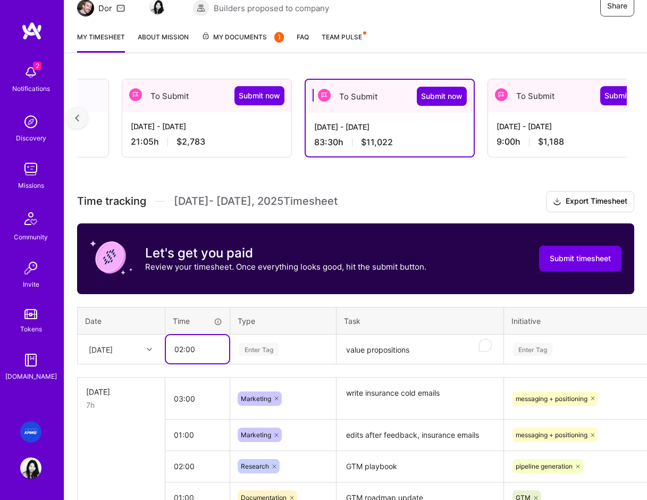
type input "02:00"
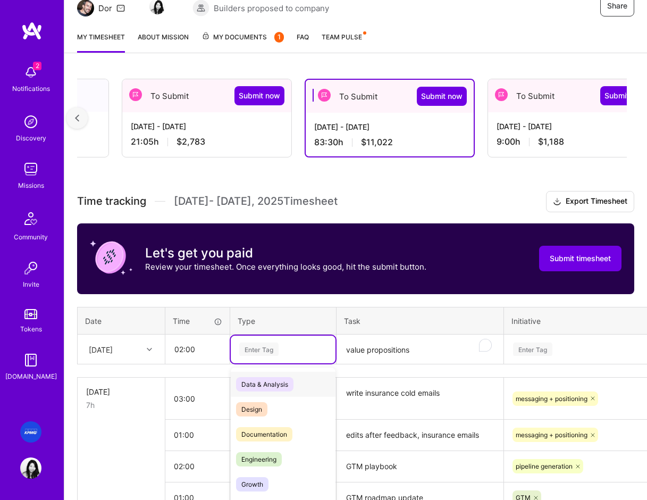
scroll to position [148, 0]
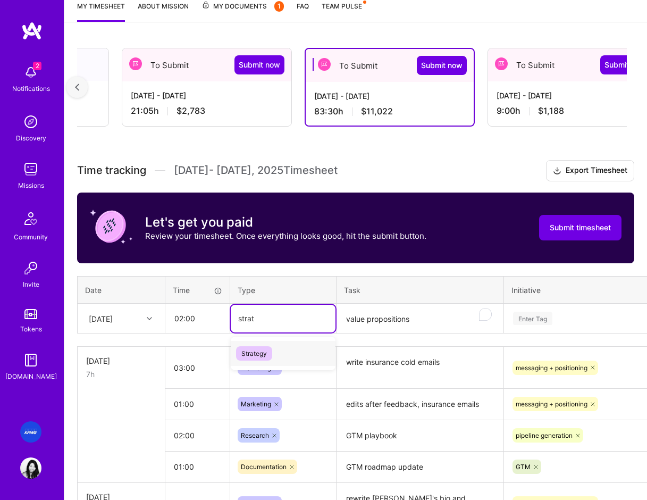
type input "strate"
click at [260, 352] on span "Strategy" at bounding box center [254, 353] width 36 height 14
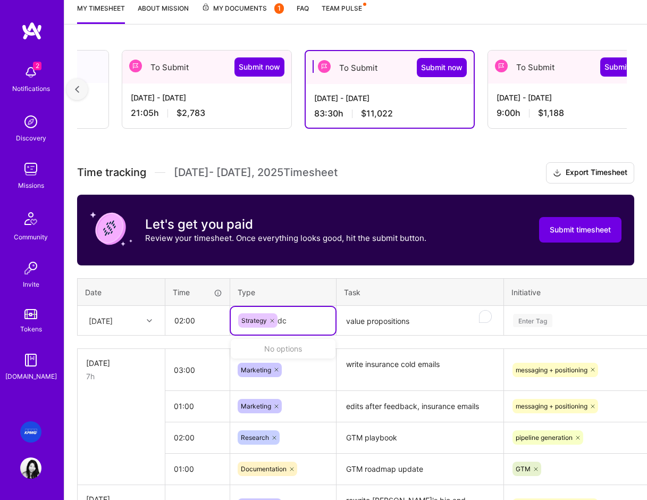
scroll to position [151, 0]
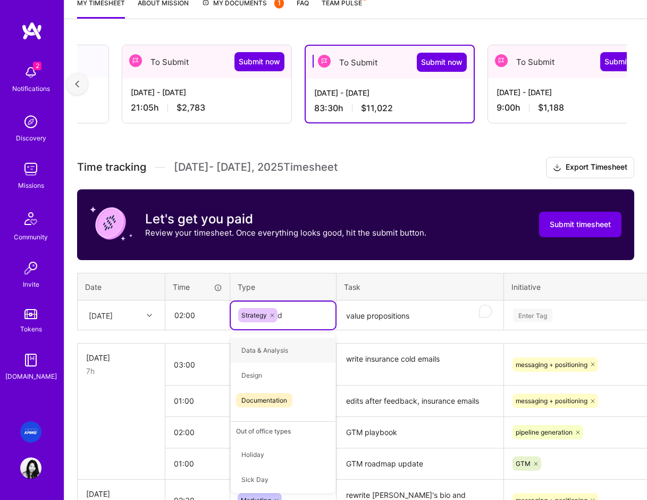
type input "do"
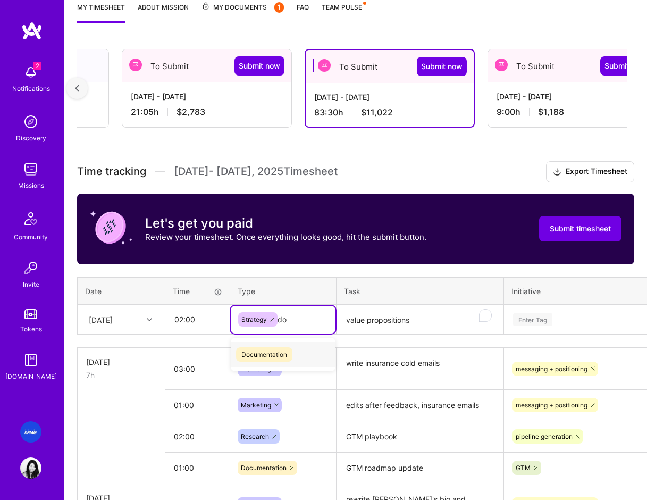
click at [277, 352] on span "Documentation" at bounding box center [264, 354] width 56 height 14
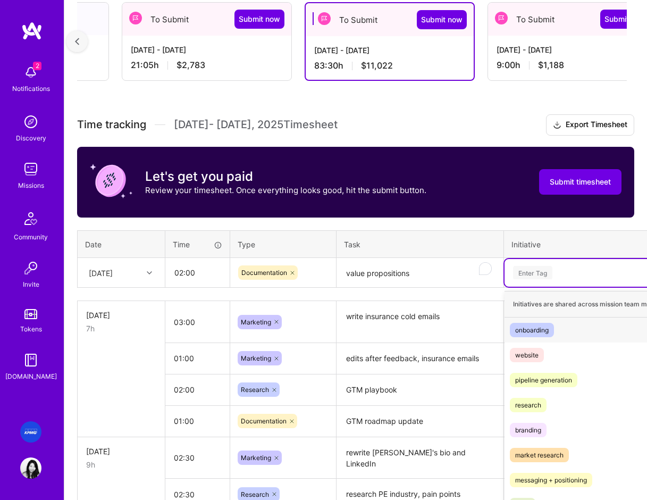
click at [507, 287] on div "option messaging + positioning, selected. option onboarding focused, 1 of 9. 9 …" at bounding box center [602, 273] width 195 height 28
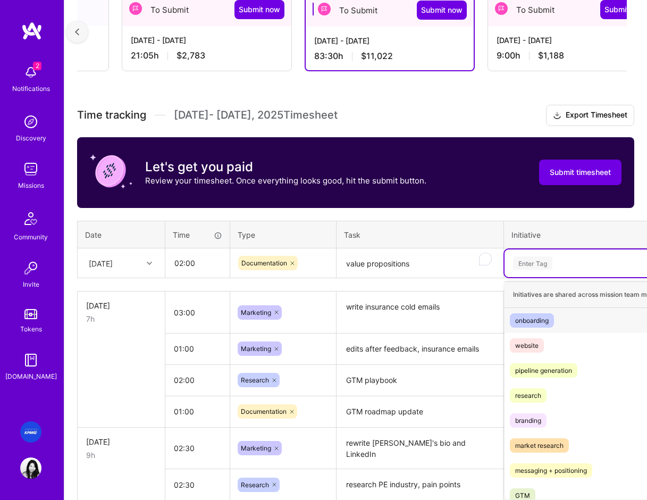
scroll to position [206, 0]
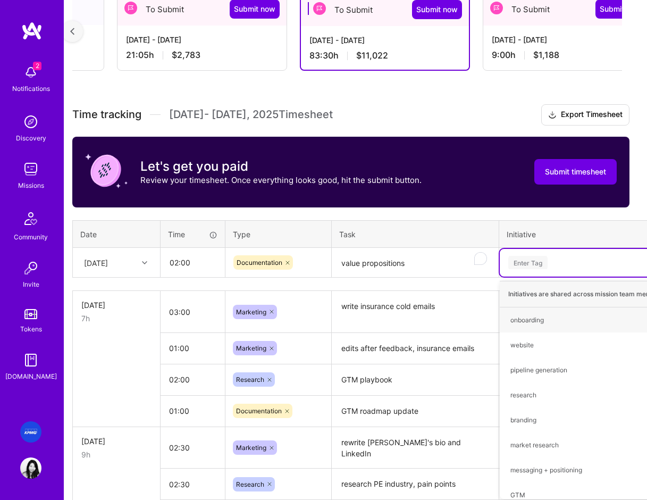
click at [305, 250] on div "Documentation" at bounding box center [278, 263] width 105 height 28
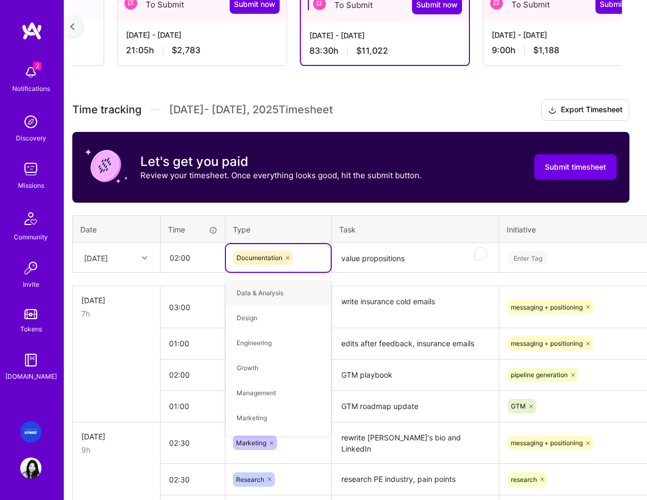
click at [310, 259] on div "Documentation" at bounding box center [278, 257] width 90 height 14
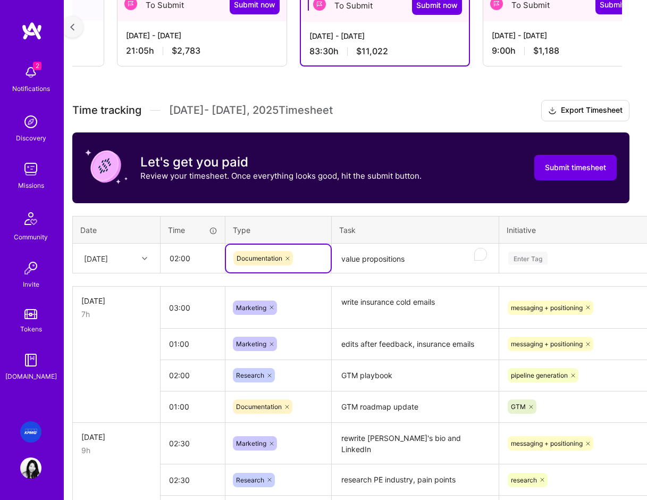
scroll to position [207, 5]
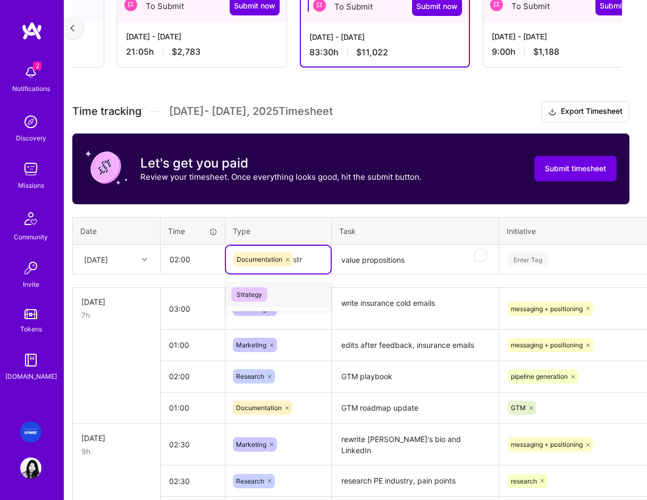
type input "stra"
click at [254, 294] on span "Strategy" at bounding box center [249, 294] width 36 height 14
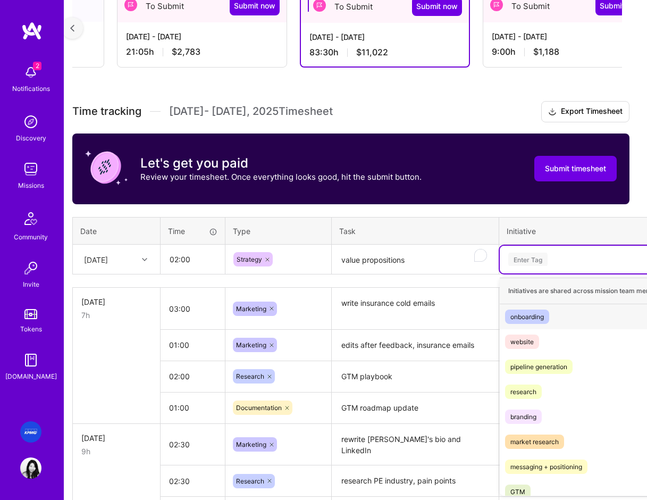
click at [522, 264] on div "Enter Tag" at bounding box center [527, 259] width 39 height 16
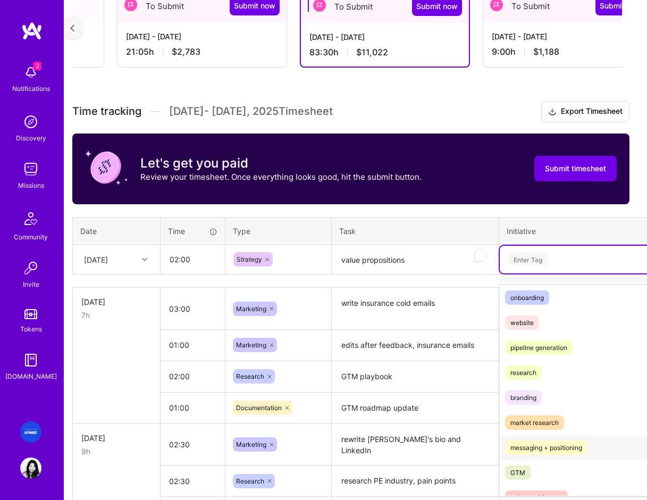
scroll to position [20, 0]
click at [548, 449] on div "messaging + positioning" at bounding box center [547, 446] width 72 height 11
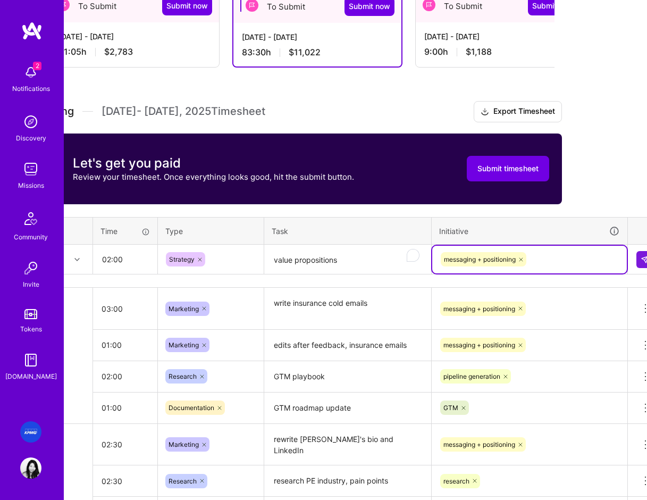
scroll to position [207, 89]
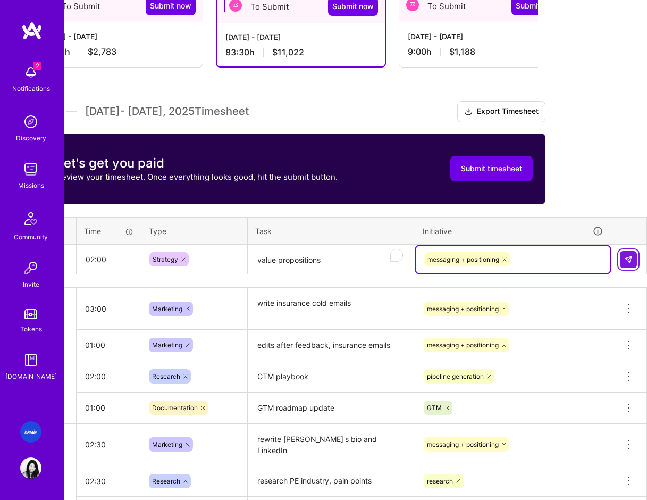
click at [629, 258] on img at bounding box center [628, 259] width 9 height 9
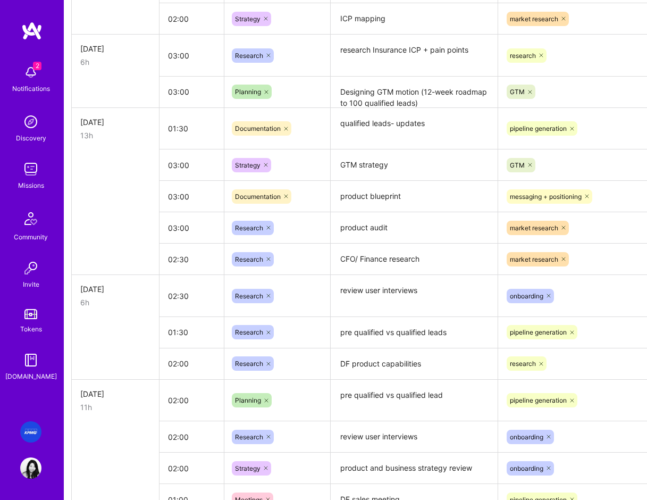
scroll to position [1037, 6]
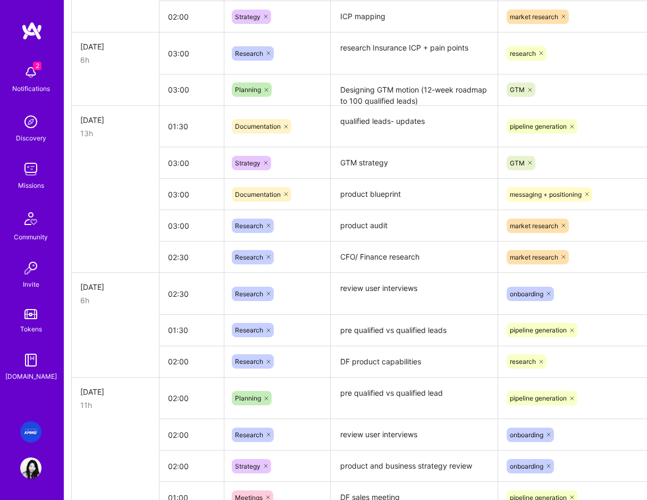
click at [290, 327] on div "Research" at bounding box center [277, 330] width 91 height 14
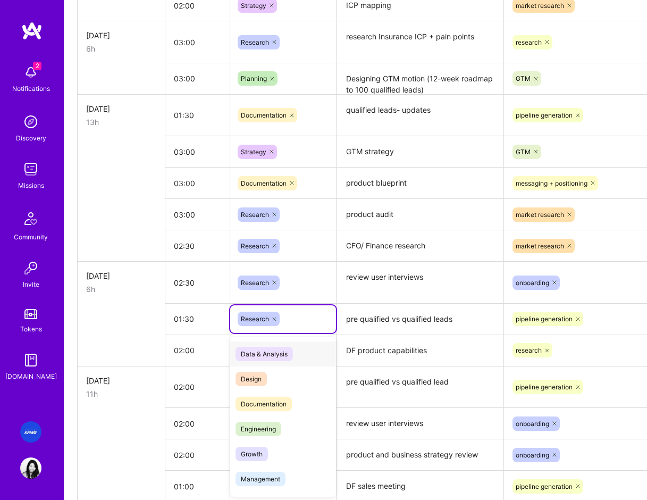
scroll to position [1049, 0]
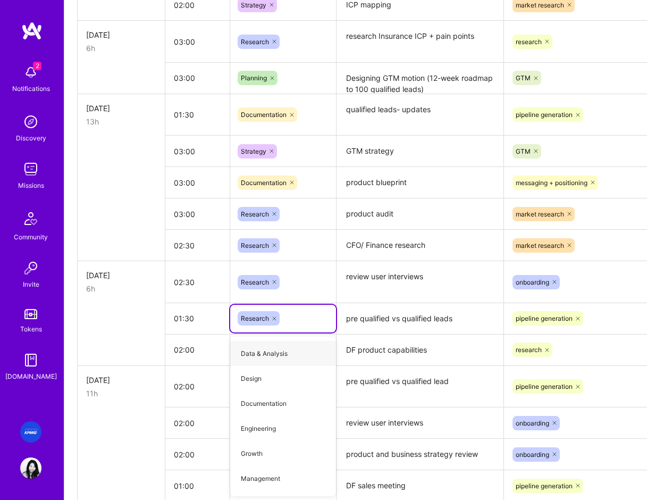
click at [414, 325] on textarea "pre qualified vs qualified leads" at bounding box center [420, 318] width 165 height 29
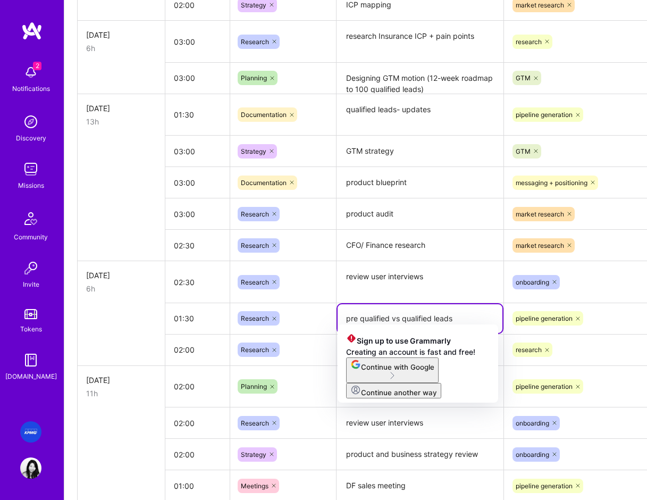
drag, startPoint x: 441, startPoint y: 319, endPoint x: 321, endPoint y: 317, distance: 120.7
click at [344, 314] on textarea "pre qualified vs qualified leads" at bounding box center [420, 318] width 165 height 29
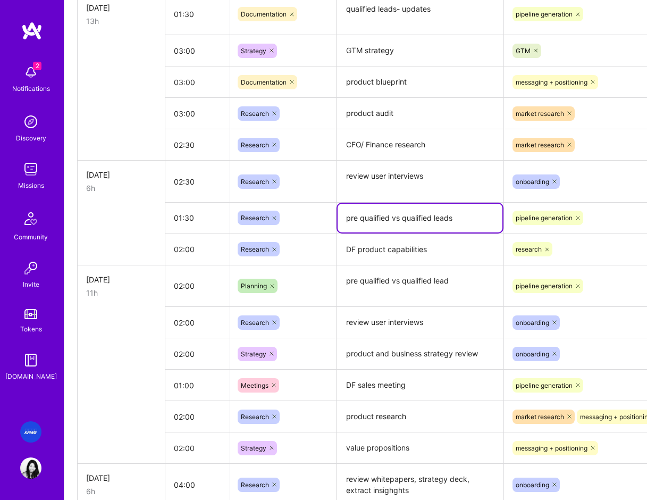
scroll to position [1154, 0]
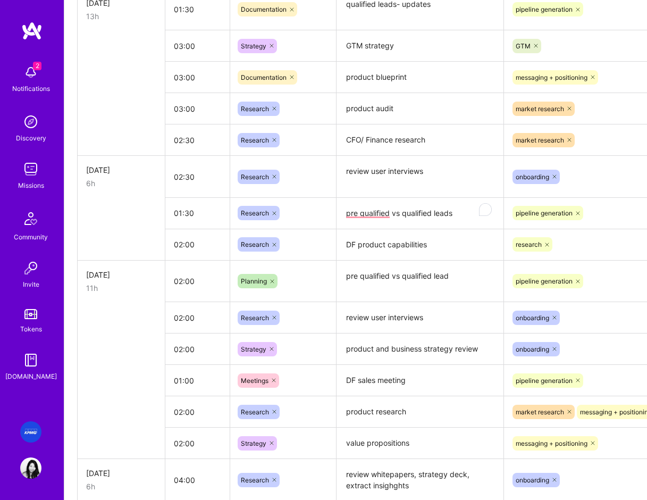
click at [115, 231] on td at bounding box center [122, 244] width 88 height 31
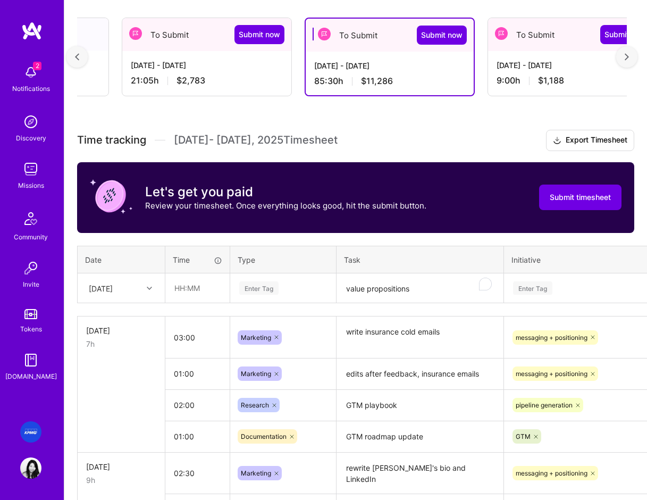
scroll to position [196, 0]
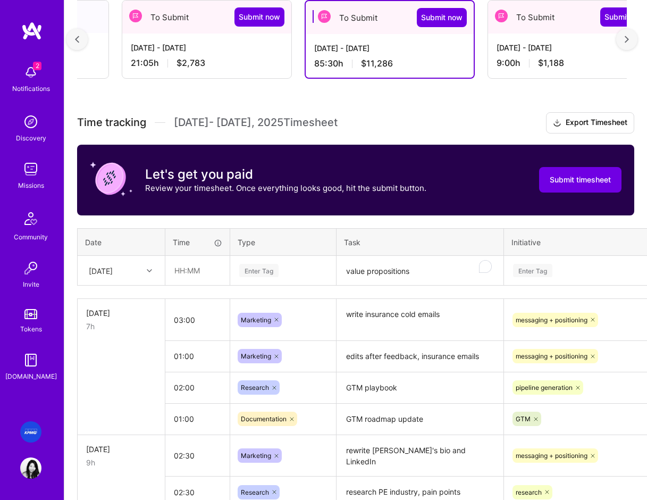
click at [411, 264] on textarea "value propositions" at bounding box center [420, 271] width 165 height 28
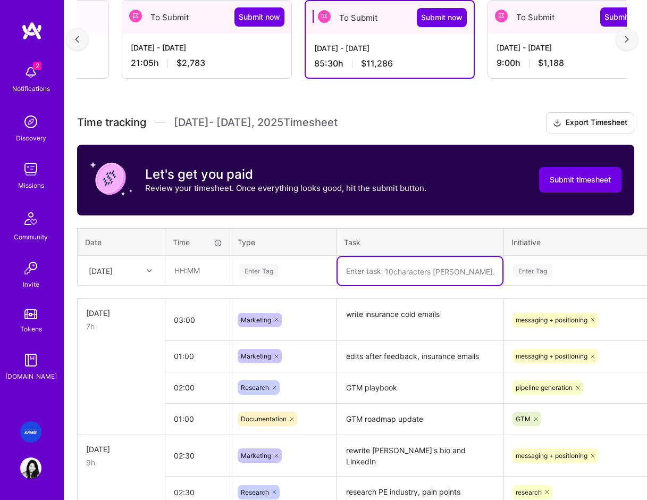
paste textarea "pre qualified vs qualified leads"
type textarea "pre qualified vs qualified leads"
click at [206, 274] on input "text" at bounding box center [197, 270] width 63 height 28
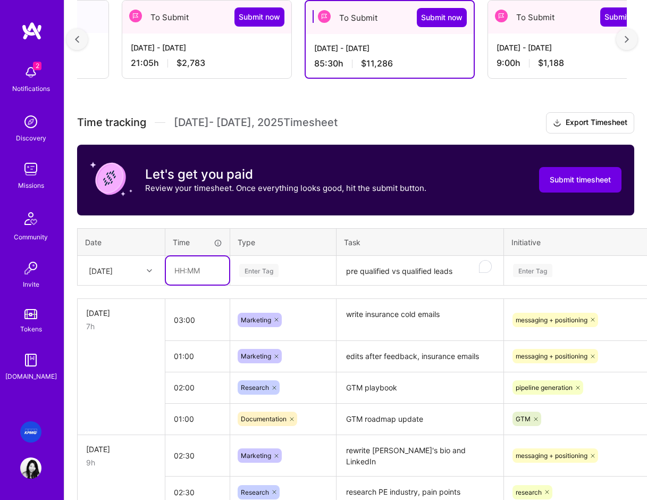
scroll to position [196, 0]
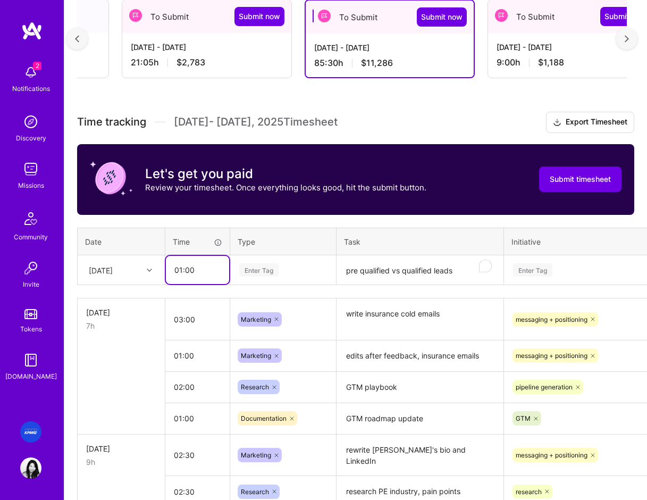
type input "01:00"
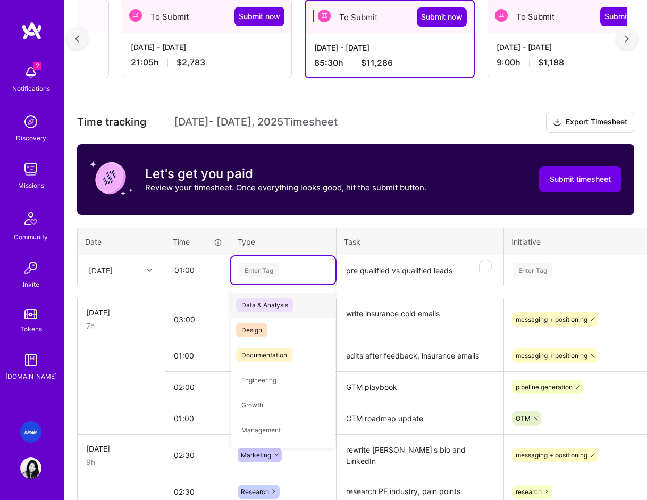
type input "d"
click at [262, 358] on span "Documentation" at bounding box center [264, 355] width 56 height 14
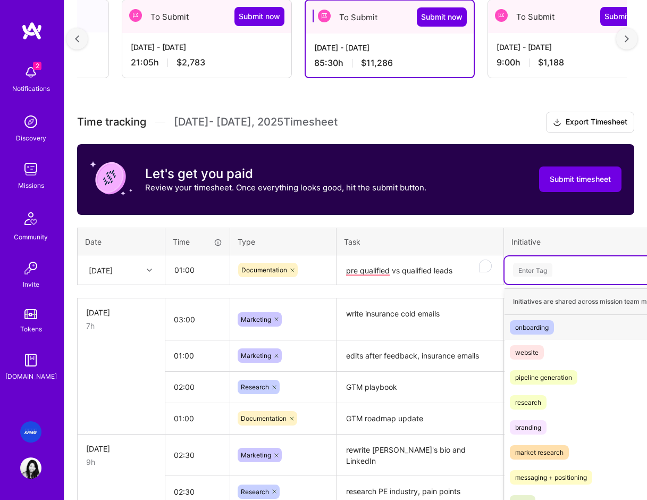
scroll to position [206, 0]
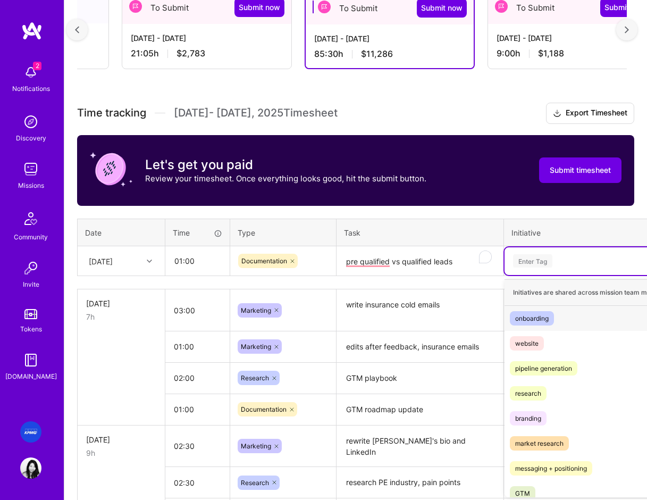
click at [545, 269] on div "Enter Tag" at bounding box center [602, 261] width 195 height 28
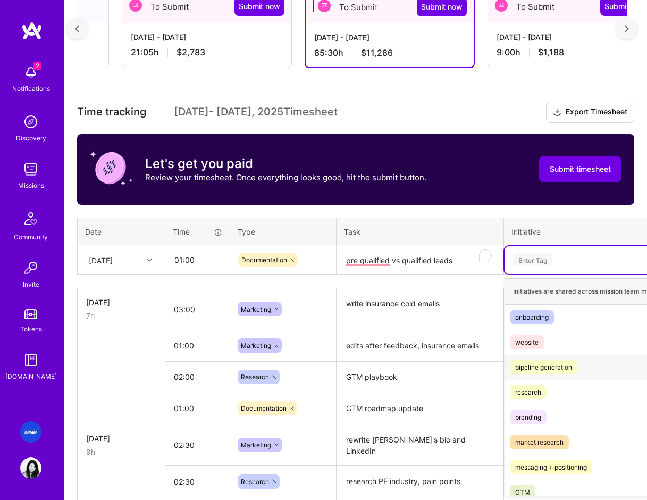
drag, startPoint x: 549, startPoint y: 363, endPoint x: 476, endPoint y: 301, distance: 95.5
click at [548, 363] on div "pipeline generation" at bounding box center [543, 367] width 57 height 11
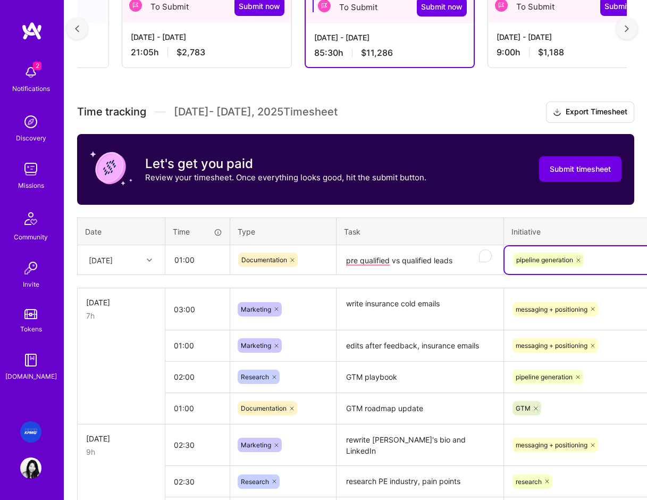
scroll to position [206, 89]
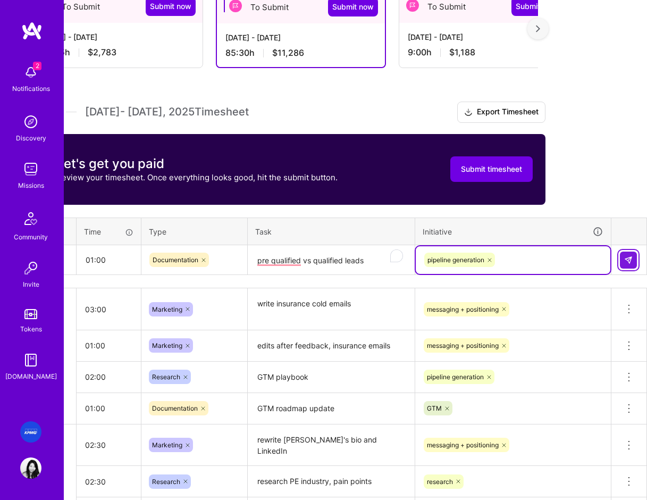
click at [625, 259] on img at bounding box center [628, 260] width 9 height 9
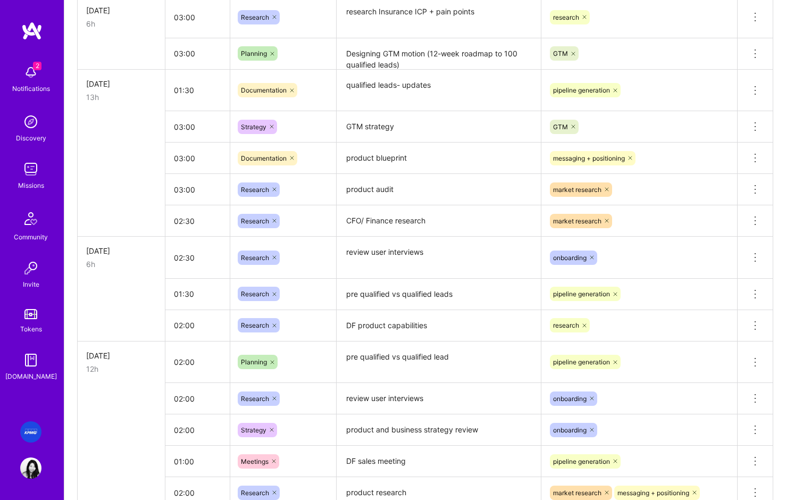
scroll to position [1066, 0]
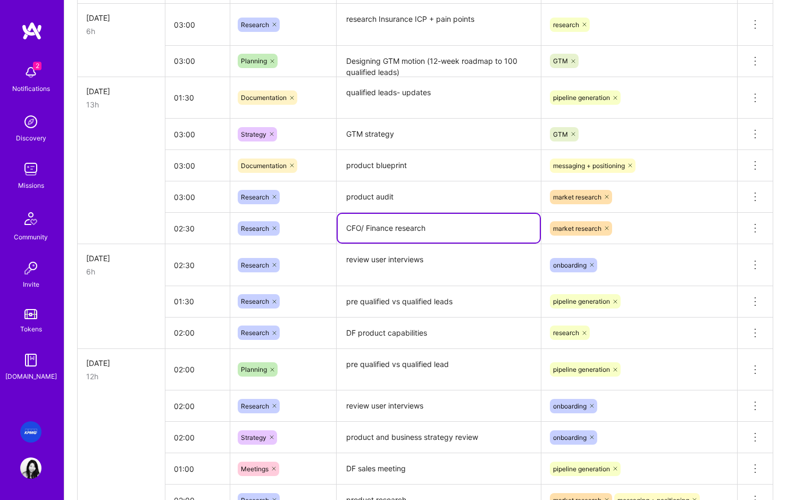
drag, startPoint x: 448, startPoint y: 231, endPoint x: 348, endPoint y: 225, distance: 100.1
click at [348, 225] on textarea "CFO/ Finance research" at bounding box center [439, 228] width 202 height 29
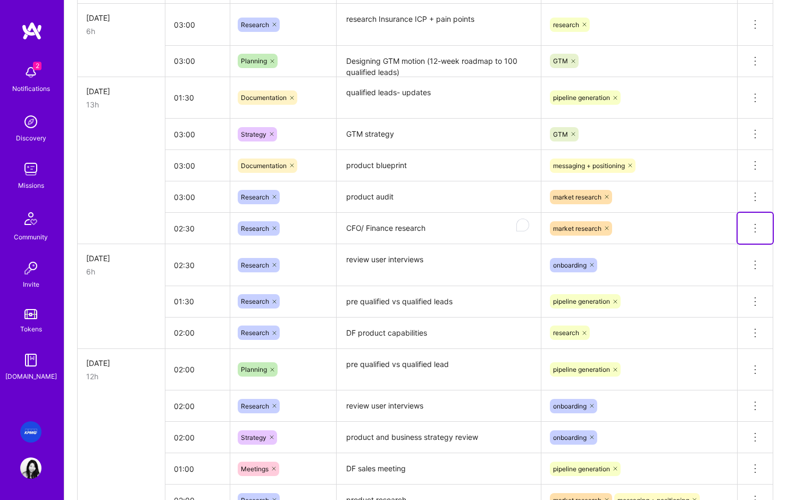
click at [683, 227] on icon at bounding box center [755, 228] width 13 height 13
click at [683, 247] on button "Delete row" at bounding box center [728, 246] width 55 height 26
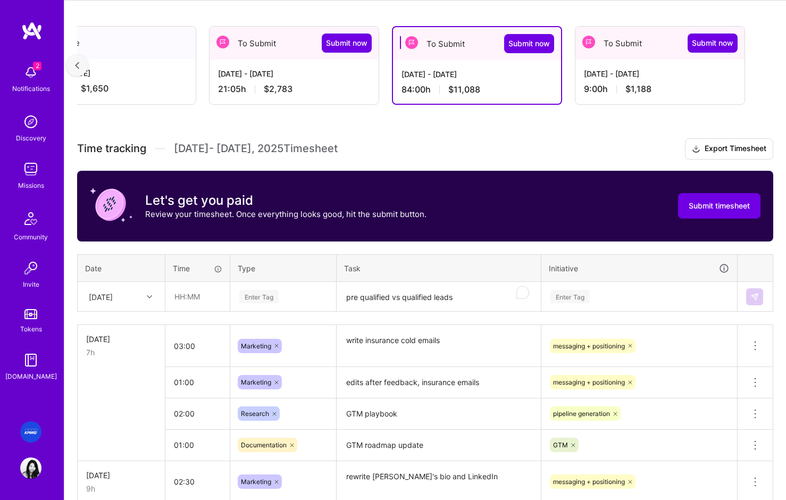
scroll to position [187, 0]
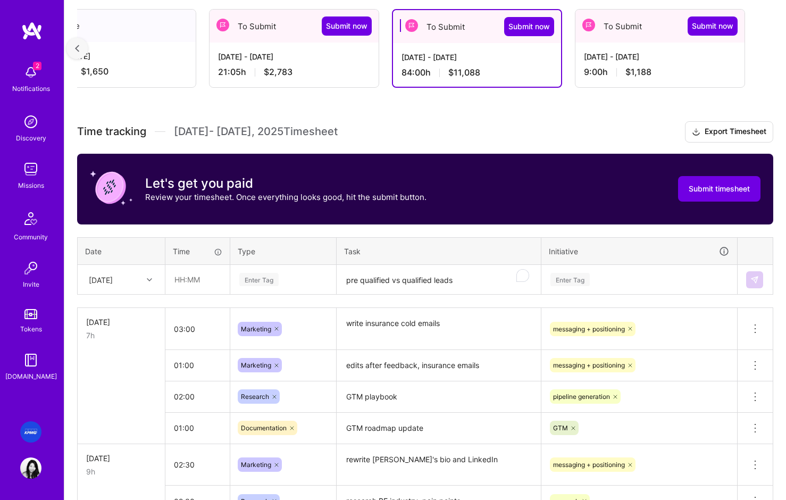
click at [377, 282] on textarea "pre qualified vs qualified leads" at bounding box center [439, 280] width 202 height 28
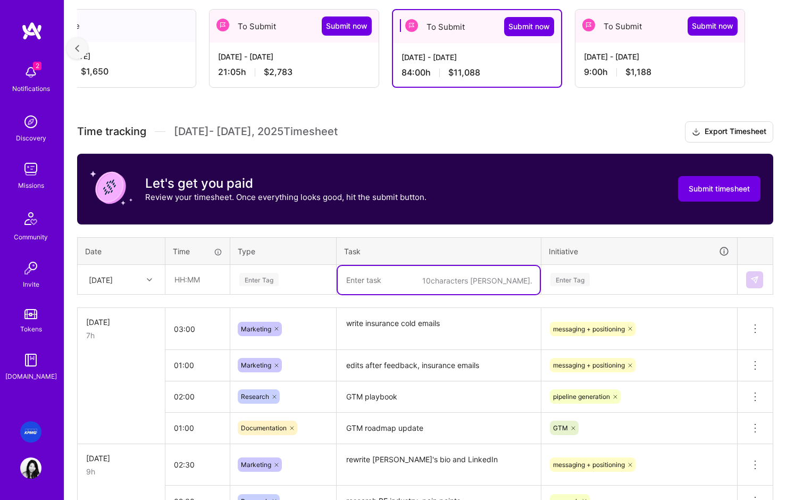
paste textarea "CFO/ Finance research"
type textarea "CFO/ Finance research"
click at [140, 281] on div "[DATE]" at bounding box center [112, 280] width 59 height 18
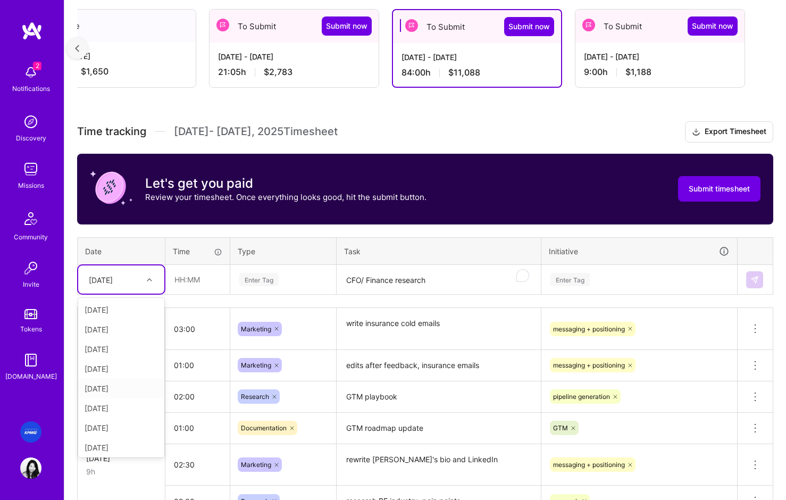
click at [110, 390] on div "[DATE]" at bounding box center [121, 389] width 86 height 20
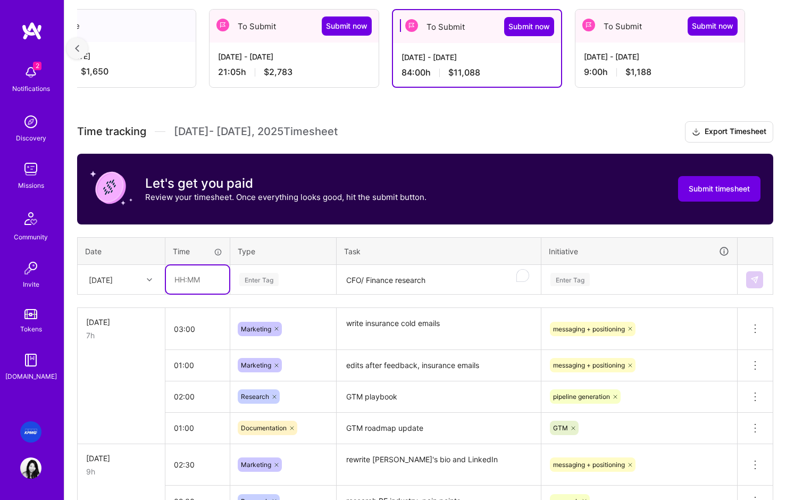
click at [187, 283] on input "text" at bounding box center [197, 279] width 63 height 28
type input "02:30"
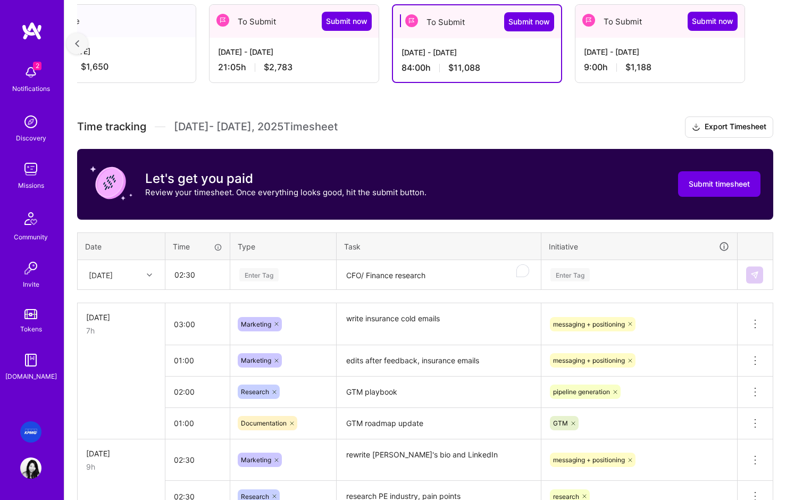
click at [397, 282] on textarea "CFO/ Finance research" at bounding box center [439, 275] width 202 height 28
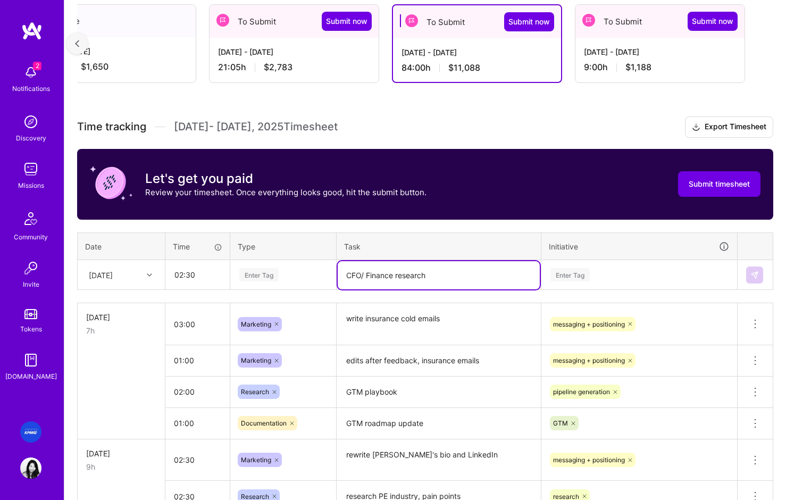
scroll to position [190, 0]
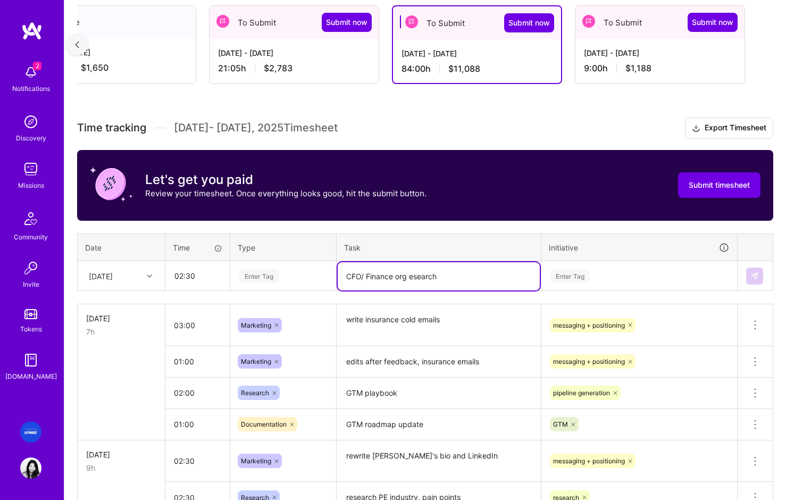
type textarea "CFO/ Finance org esearch"
click at [290, 280] on div "Enter Tag" at bounding box center [283, 275] width 90 height 13
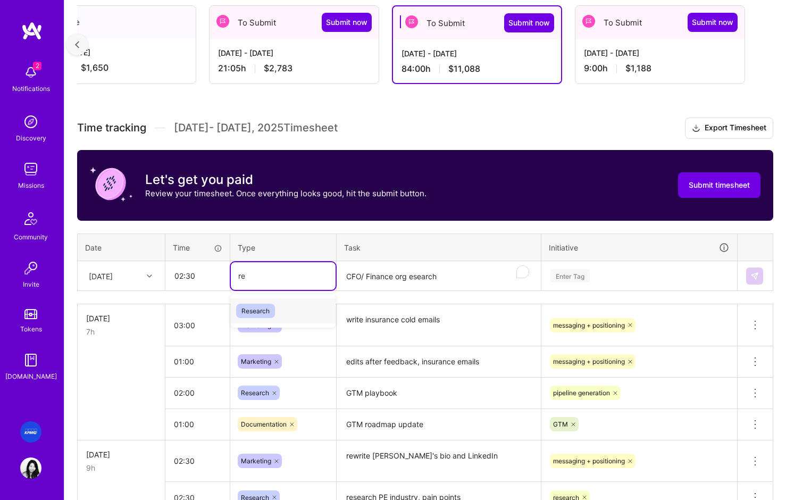
type input "res"
click at [258, 312] on span "Research" at bounding box center [255, 311] width 39 height 14
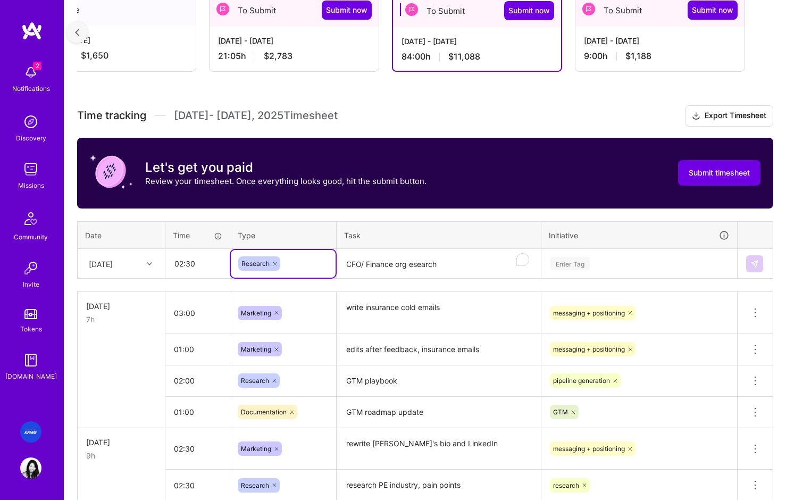
click at [583, 278] on div "Enter Tag" at bounding box center [639, 264] width 195 height 28
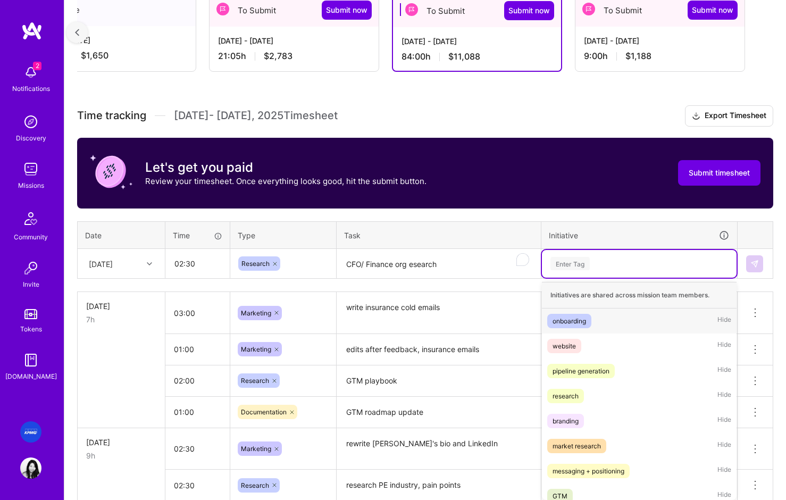
scroll to position [206, 0]
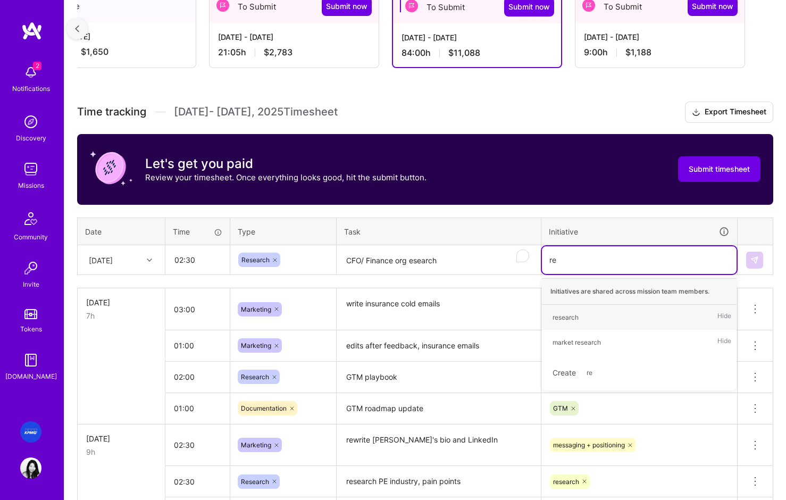
type input "res"
click at [569, 319] on div "research" at bounding box center [566, 317] width 26 height 11
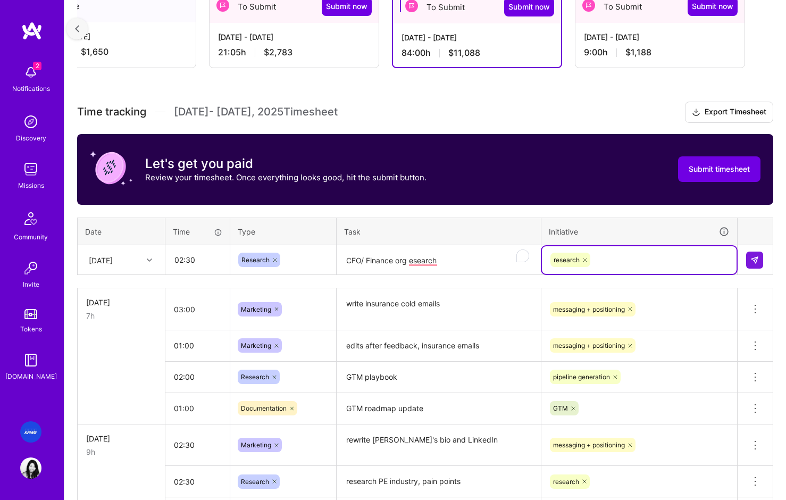
scroll to position [204, 0]
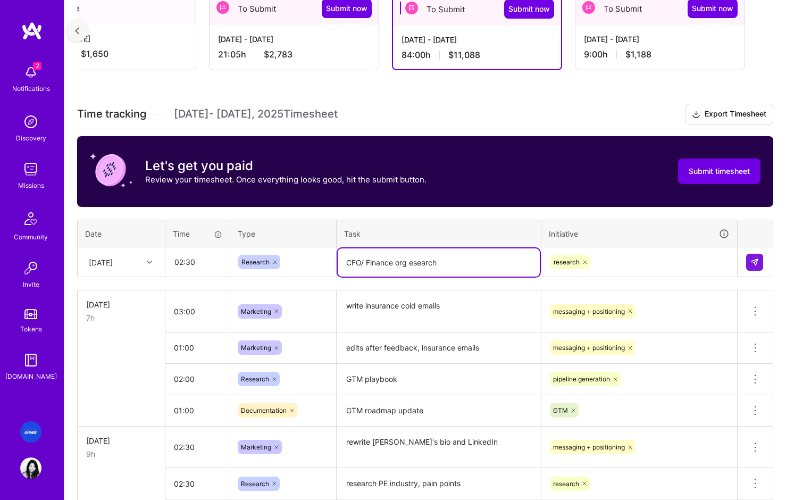
click at [425, 267] on textarea "CFO/ Finance org esearch" at bounding box center [439, 262] width 202 height 28
click at [411, 265] on textarea "CFO/ Finance org esearch" at bounding box center [439, 262] width 202 height 28
click at [447, 262] on textarea "CFO/ Finance org research" at bounding box center [439, 262] width 202 height 28
type textarea "CFO/ Finance org research: workflows, tooling"
drag, startPoint x: 181, startPoint y: 263, endPoint x: 191, endPoint y: 261, distance: 9.8
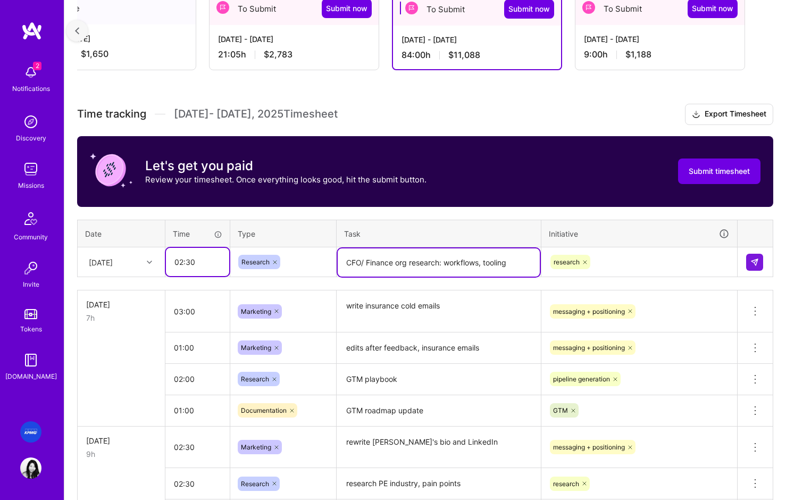
click at [185, 262] on input "02:30" at bounding box center [197, 262] width 63 height 28
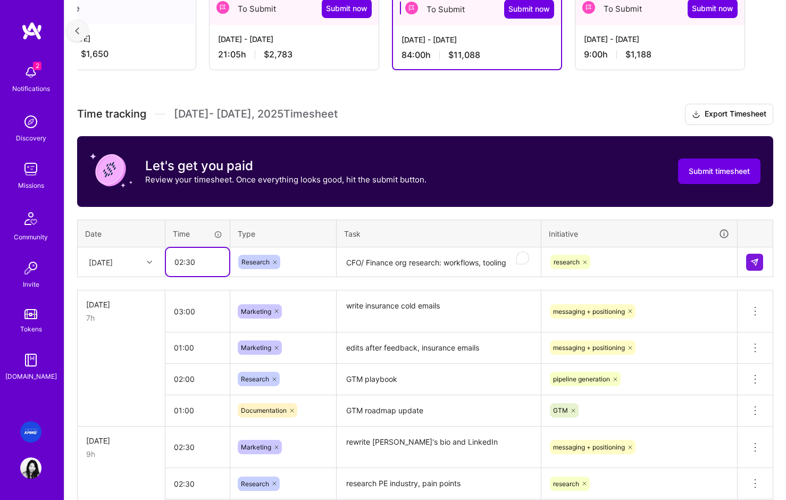
click at [151, 261] on tr "Wed, Aug 6 02:30 Research CFO/ Finance org research: workflows, tooling research" at bounding box center [426, 262] width 696 height 30
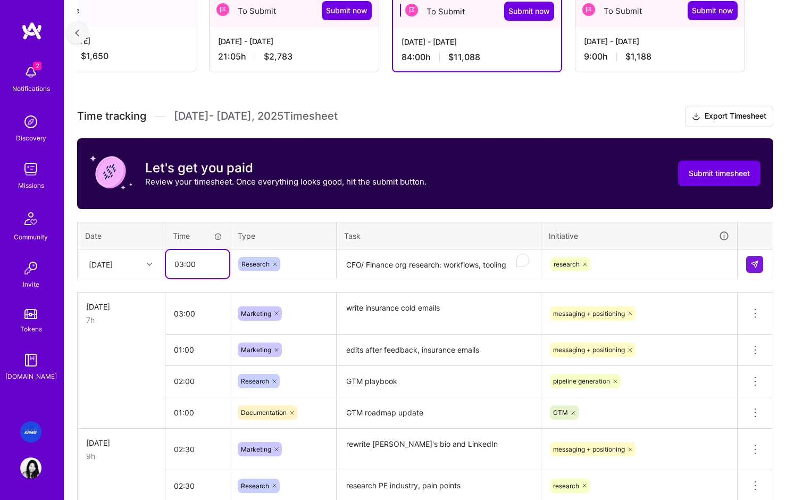
type input "03:00"
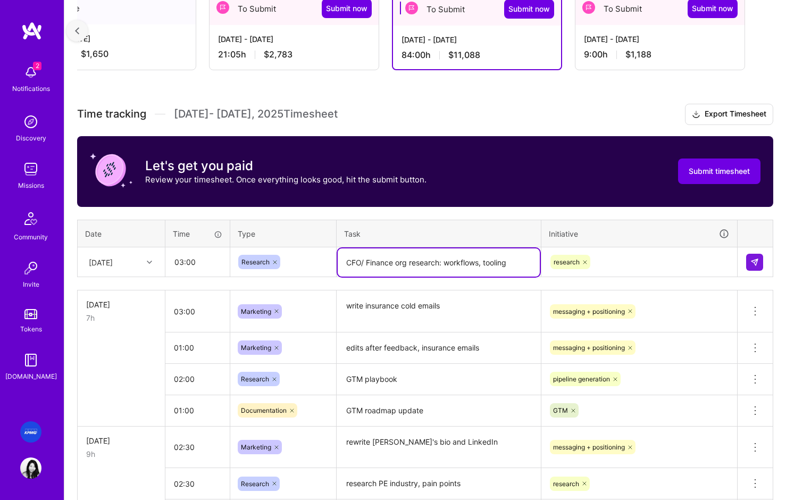
click at [509, 266] on textarea "CFO/ Finance org research: workflows, tooling" at bounding box center [439, 262] width 202 height 28
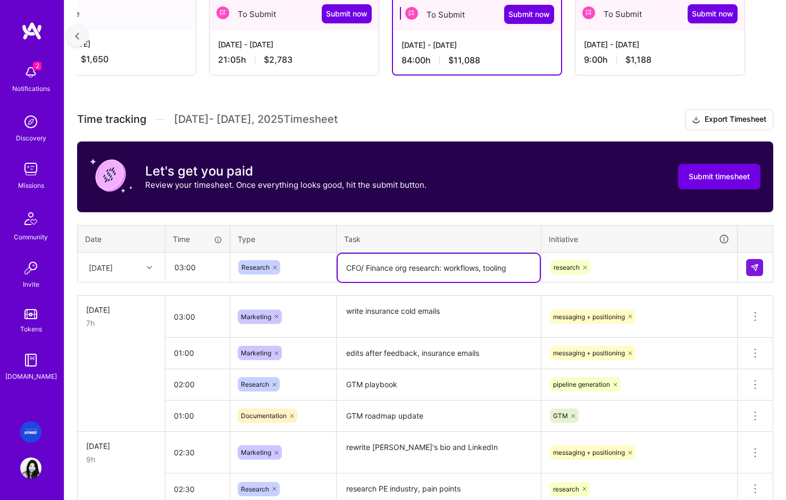
scroll to position [211, 0]
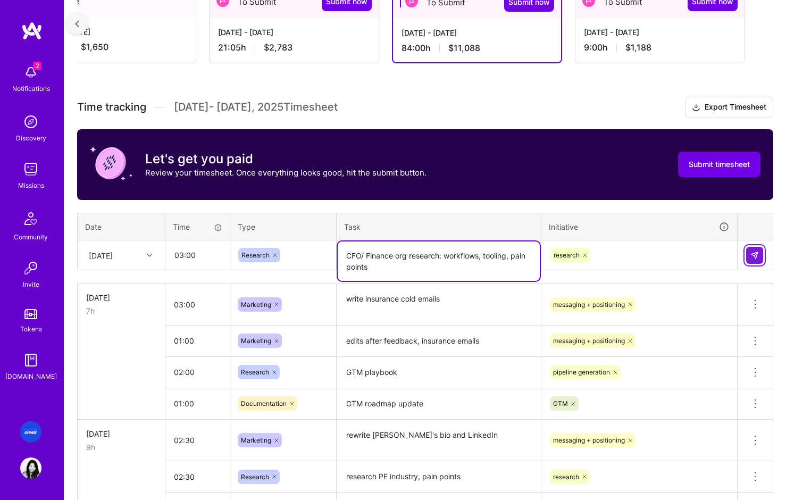
type textarea "CFO/ Finance org research: workflows, tooling, pain points"
drag, startPoint x: 753, startPoint y: 256, endPoint x: 719, endPoint y: 252, distance: 34.3
click at [683, 256] on img at bounding box center [754, 255] width 9 height 9
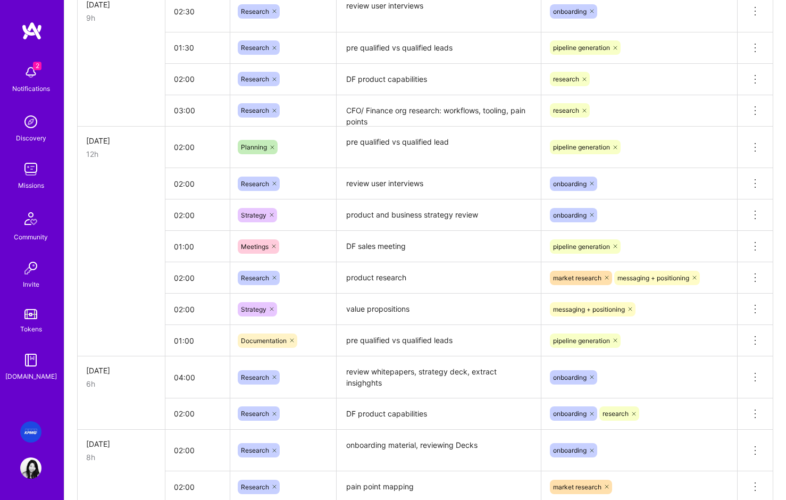
scroll to position [1286, 0]
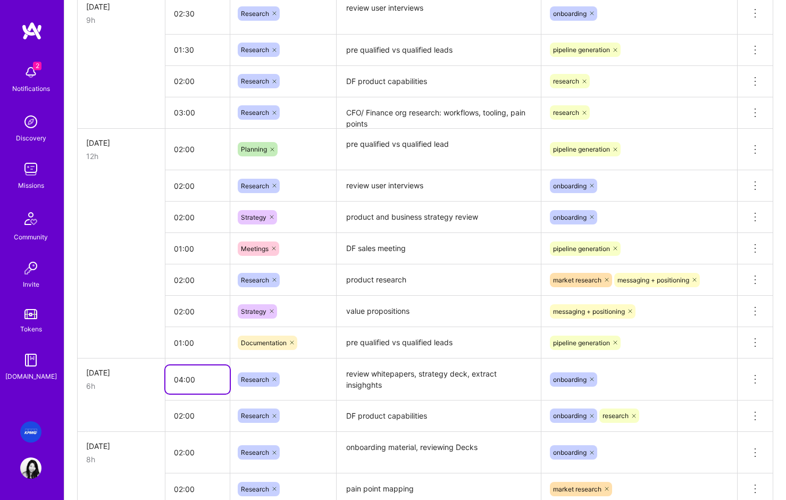
click at [176, 381] on input "04:00" at bounding box center [197, 379] width 64 height 28
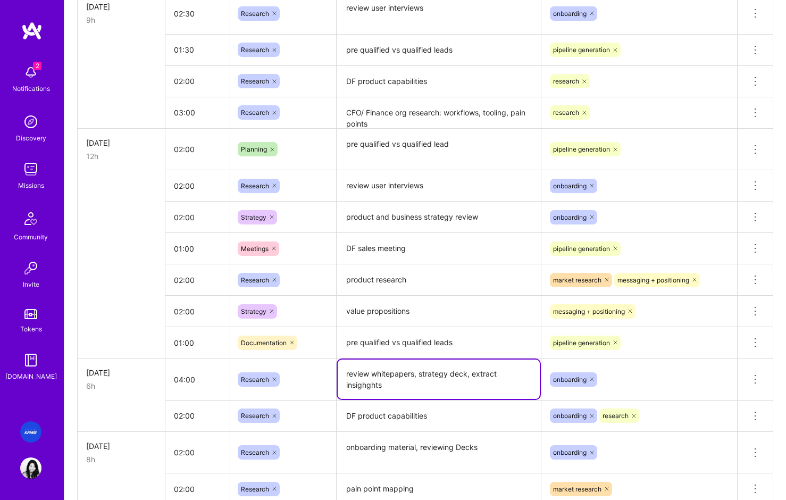
drag, startPoint x: 449, startPoint y: 373, endPoint x: 526, endPoint y: 378, distance: 77.8
click at [470, 374] on textarea "review whitepapers, strategy deck, extract insighghts" at bounding box center [439, 378] width 202 height 39
type textarea "review whitepapers, strategy deck"
click at [183, 380] on input "04:00" at bounding box center [197, 379] width 64 height 28
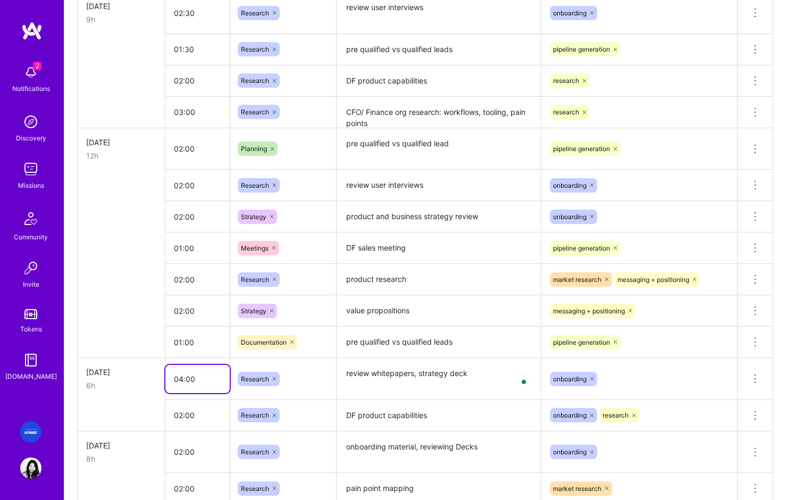
click at [181, 380] on input "04:00" at bounding box center [197, 379] width 64 height 28
click at [185, 378] on input "04:00" at bounding box center [197, 379] width 64 height 28
drag, startPoint x: 199, startPoint y: 379, endPoint x: 166, endPoint y: 378, distance: 32.5
click at [166, 378] on input "04:30" at bounding box center [197, 379] width 64 height 28
type input "03:00"
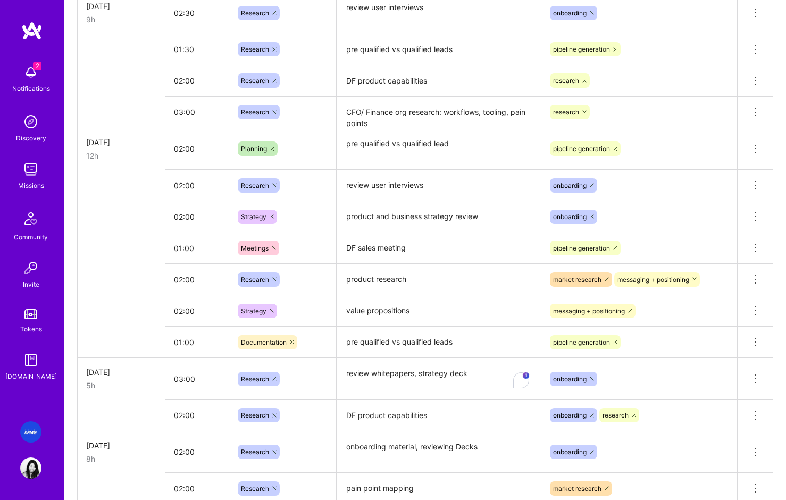
click at [91, 332] on td at bounding box center [122, 342] width 88 height 31
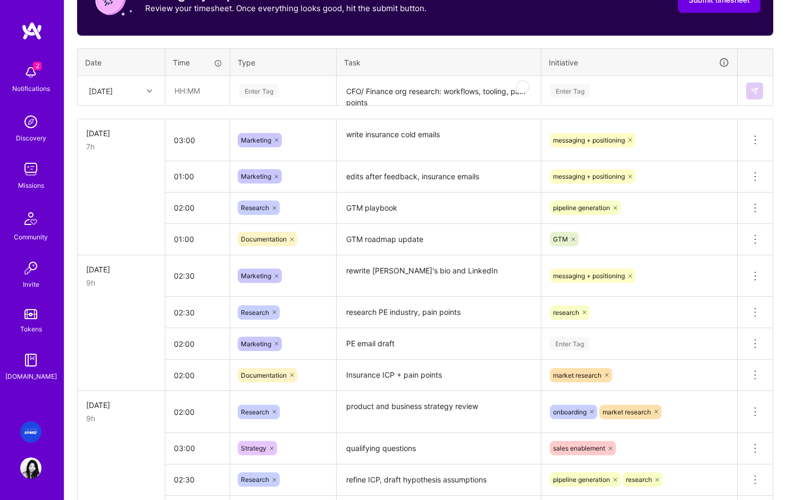
scroll to position [0, 0]
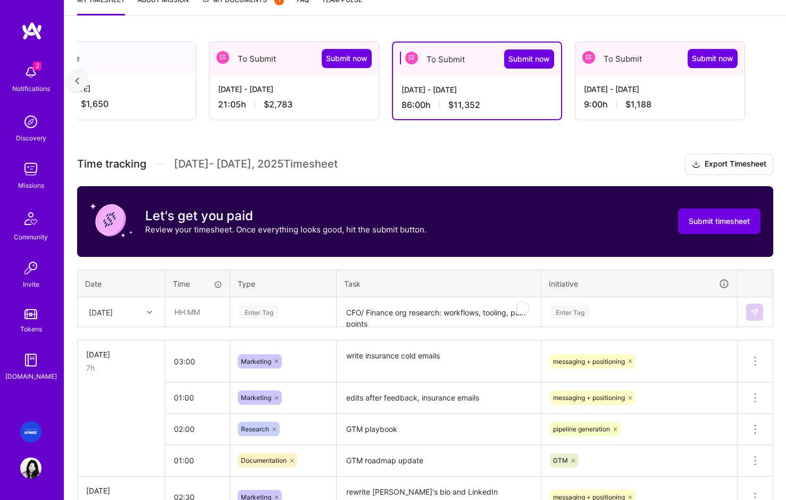
click at [398, 314] on textarea "CFO/ Finance org research: workflows, tooling, pain points" at bounding box center [439, 312] width 202 height 28
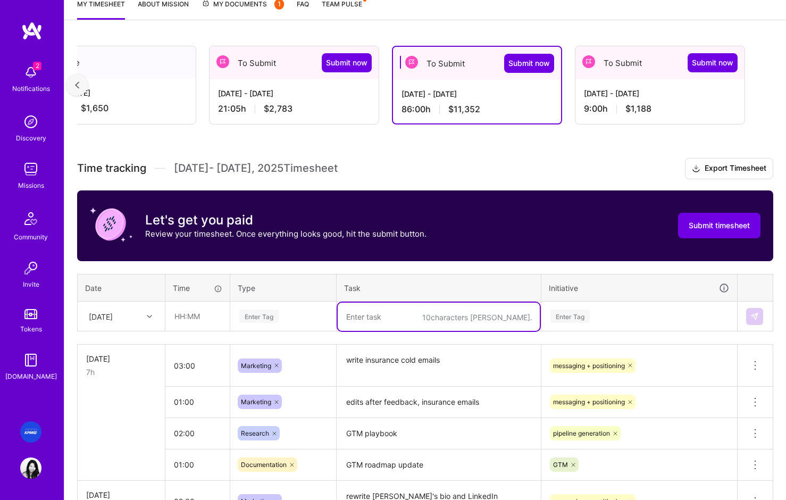
paste textarea "extract insighghts"
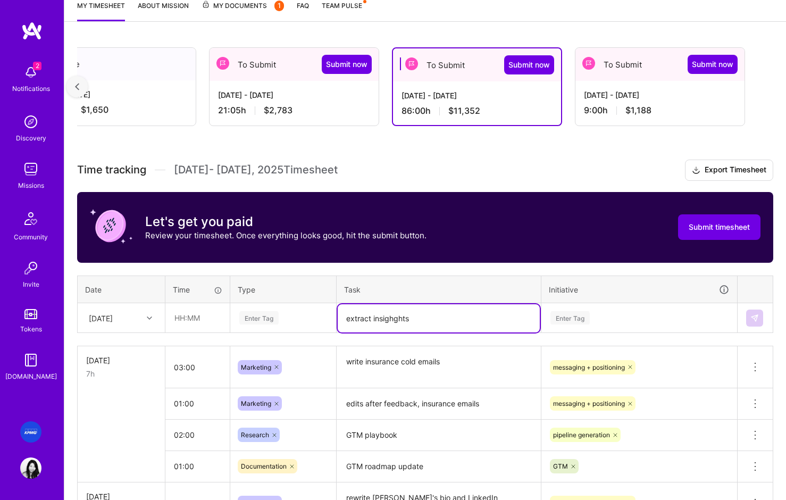
scroll to position [154, 0]
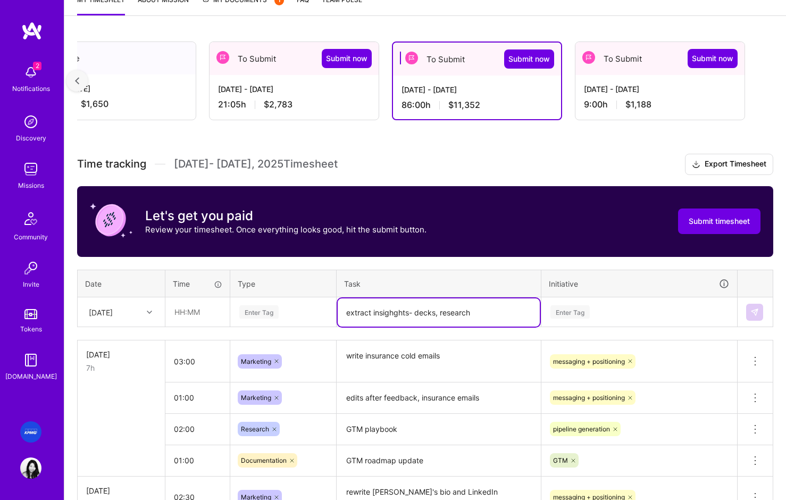
click at [404, 313] on textarea "extract insighghts- decks, research" at bounding box center [439, 312] width 202 height 28
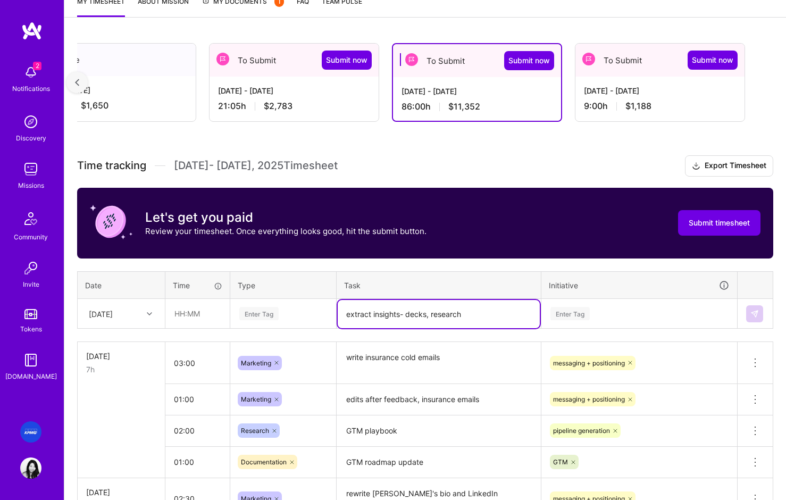
click at [470, 319] on textarea "extract insights- decks, research" at bounding box center [439, 314] width 202 height 28
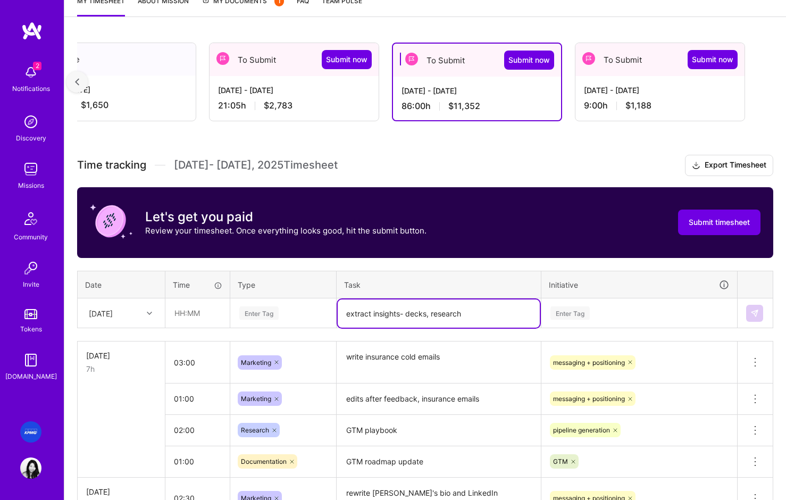
scroll to position [151, 0]
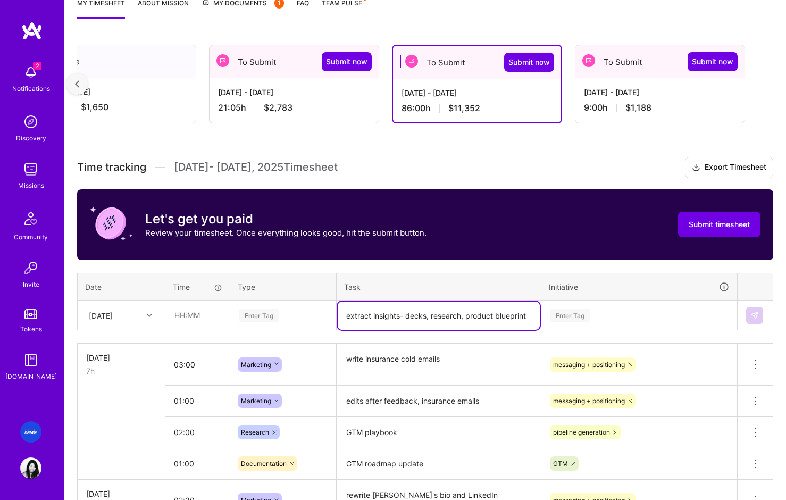
type textarea "extract insights- decks, research, product blueprint"
click at [199, 316] on input "text" at bounding box center [197, 315] width 63 height 28
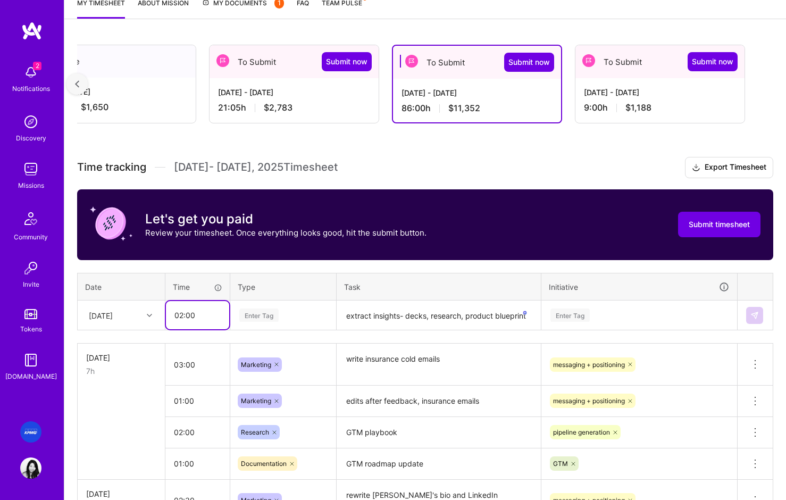
type input "02:00"
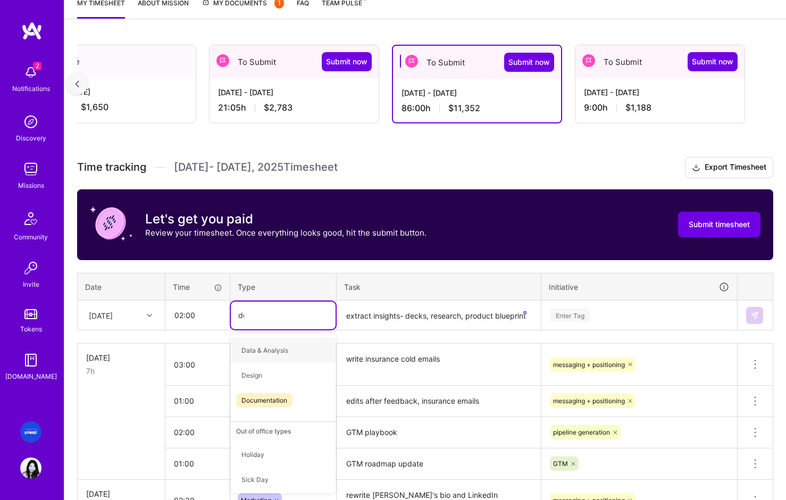
type input "doc"
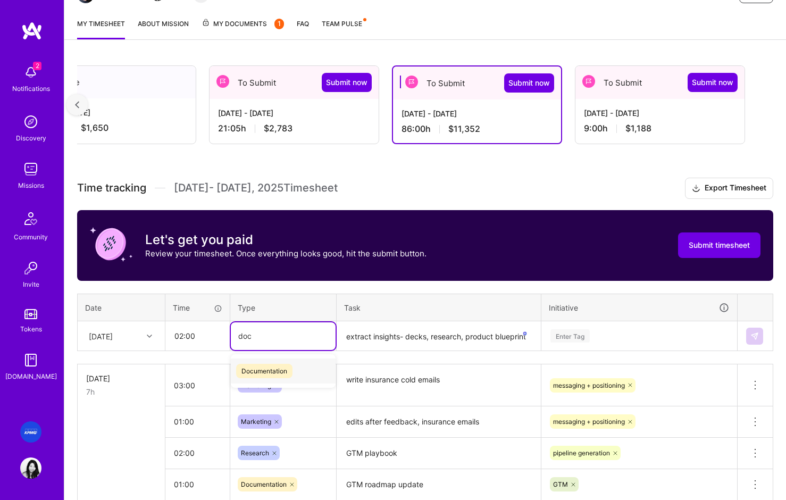
click at [283, 366] on span "Documentation" at bounding box center [264, 371] width 56 height 14
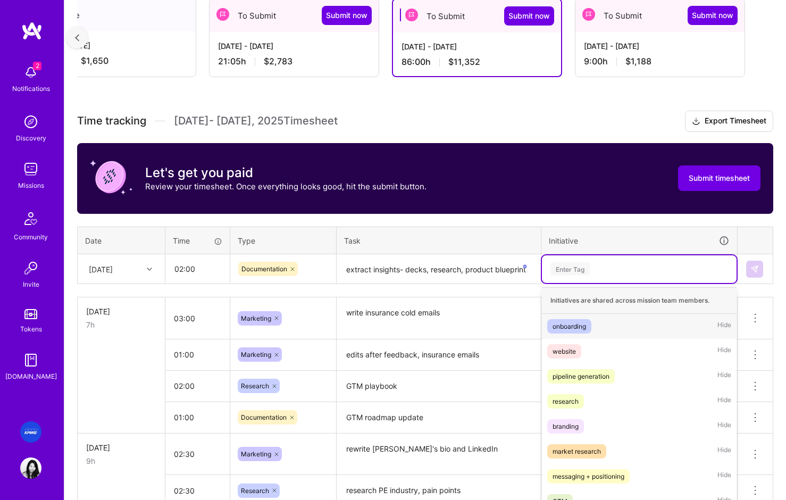
click at [598, 283] on div "option research, selected. option onboarding focused, 1 of 9. 9 results availab…" at bounding box center [639, 269] width 195 height 28
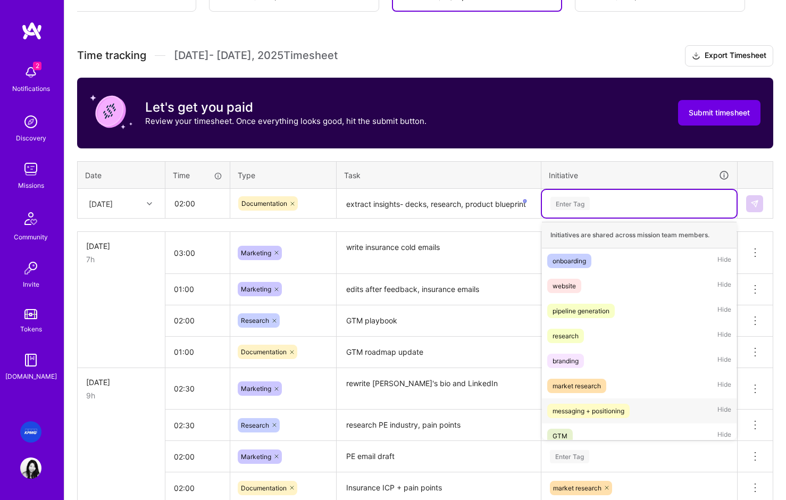
scroll to position [34, 0]
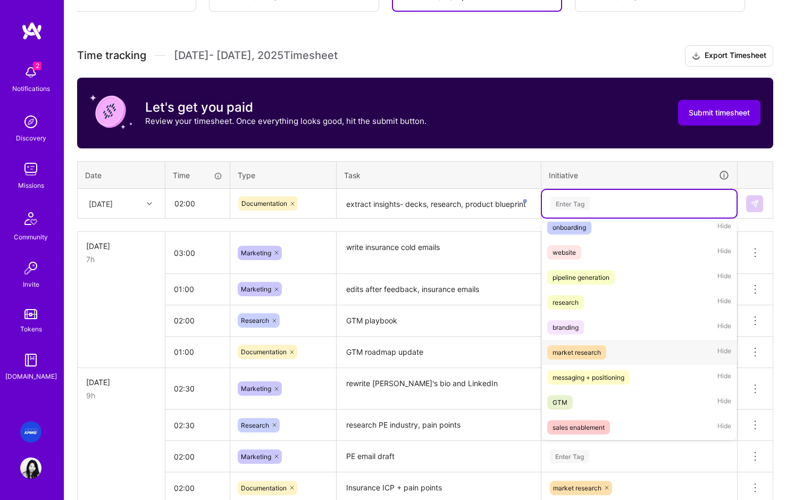
drag, startPoint x: 578, startPoint y: 303, endPoint x: 595, endPoint y: 351, distance: 51.5
click at [595, 351] on div "Initiatives are shared across mission team members. onboarding Hide website Hid…" at bounding box center [639, 331] width 195 height 218
drag, startPoint x: 564, startPoint y: 400, endPoint x: 580, endPoint y: 359, distance: 43.5
click at [564, 400] on div "GTM" at bounding box center [560, 402] width 15 height 11
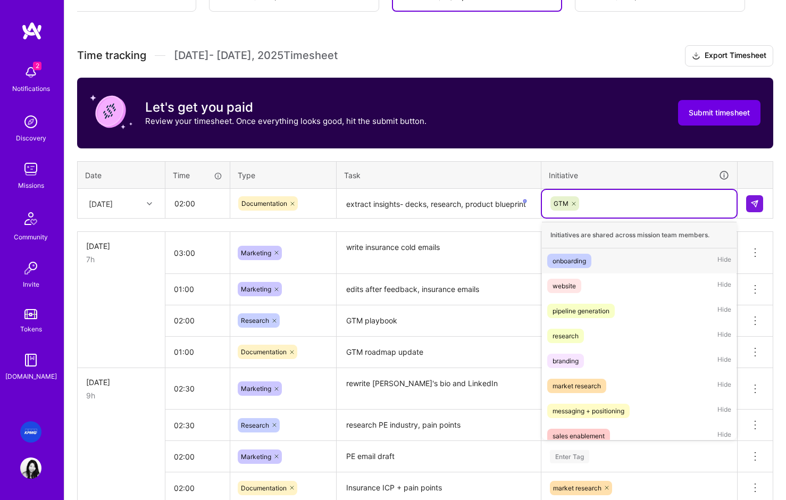
drag, startPoint x: 614, startPoint y: 203, endPoint x: 495, endPoint y: 196, distance: 119.3
click at [495, 196] on tr "Wed, Aug 6 02:00 Documentation extract insights- decks, research, product bluep…" at bounding box center [426, 204] width 696 height 30
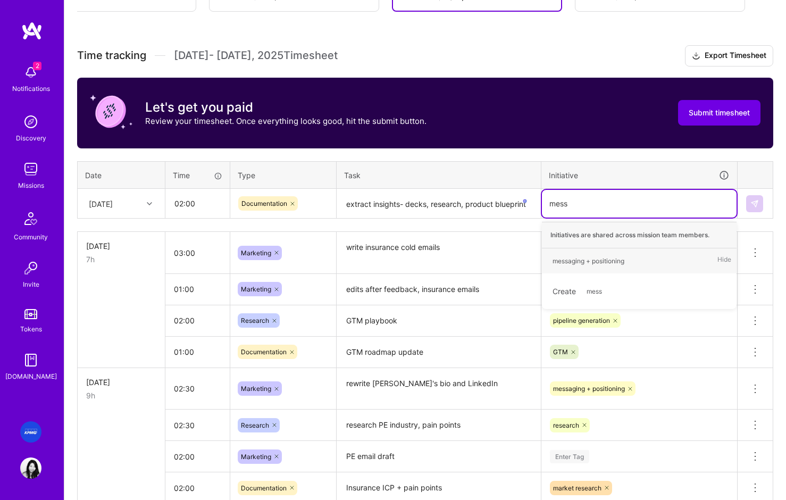
type input "messa"
click at [608, 261] on div "messaging + positioning" at bounding box center [589, 260] width 72 height 11
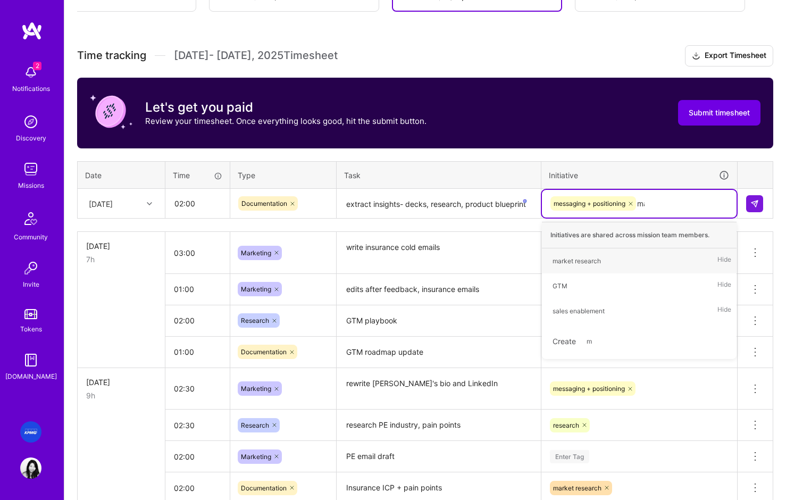
type input "mar"
click at [574, 262] on div "market research" at bounding box center [577, 260] width 48 height 11
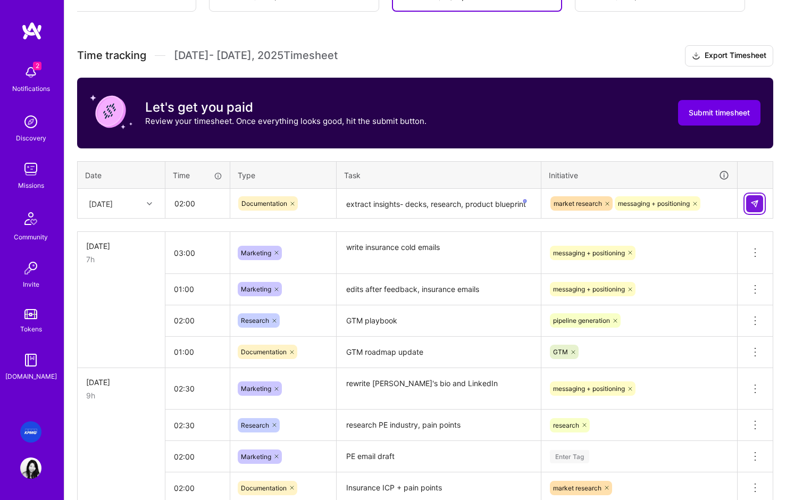
click at [683, 203] on img at bounding box center [754, 203] width 9 height 9
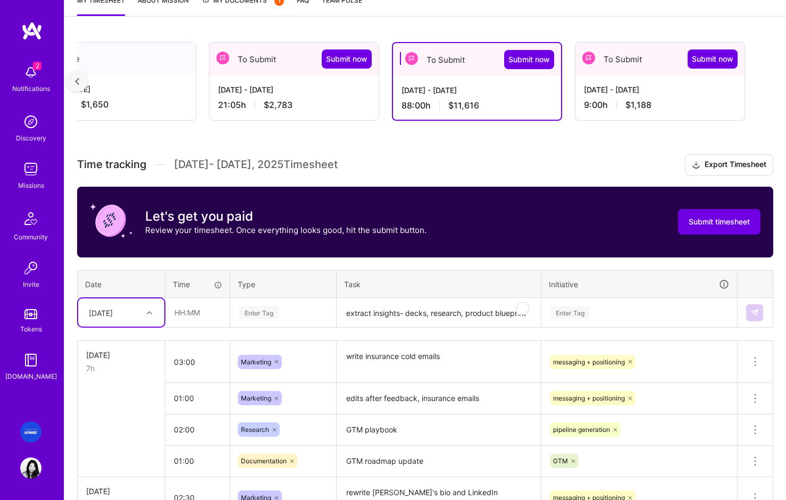
scroll to position [153, 0]
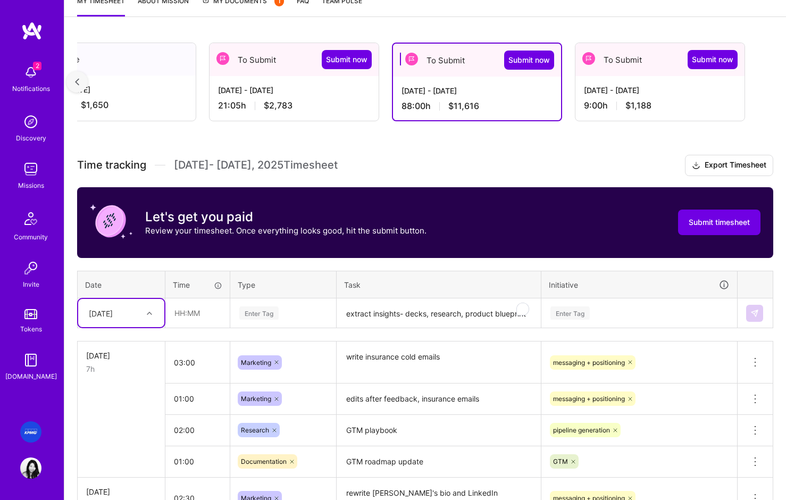
click at [120, 306] on div "Wed, Aug 6" at bounding box center [112, 313] width 59 height 18
click at [111, 399] on div "Sun, Aug 10" at bounding box center [121, 396] width 86 height 20
click at [415, 306] on textarea "extract insights- decks, research, product blueprint" at bounding box center [439, 313] width 202 height 28
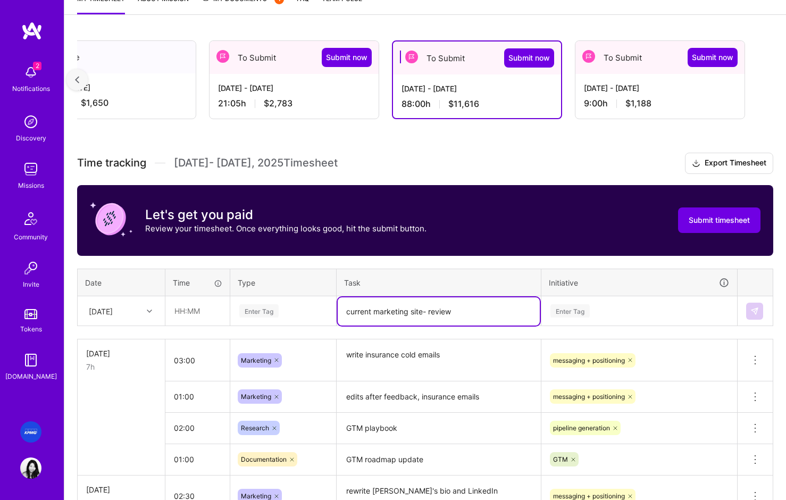
scroll to position [139, 0]
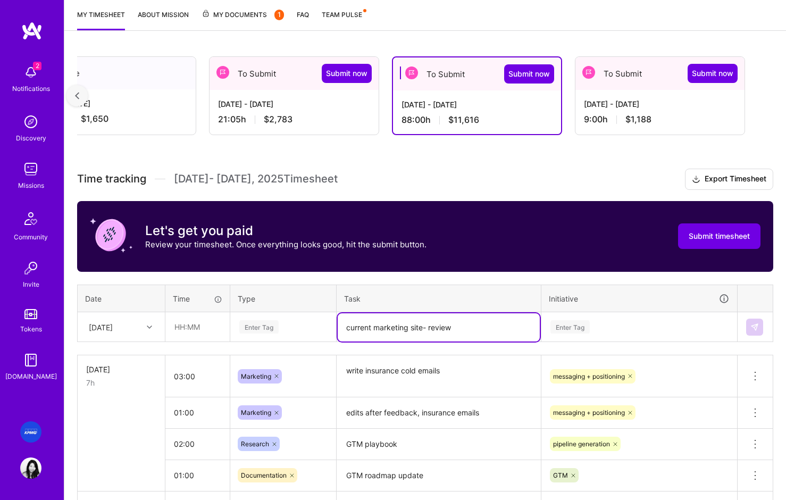
type textarea "current marketing site- review"
click at [193, 329] on input "text" at bounding box center [197, 327] width 63 height 28
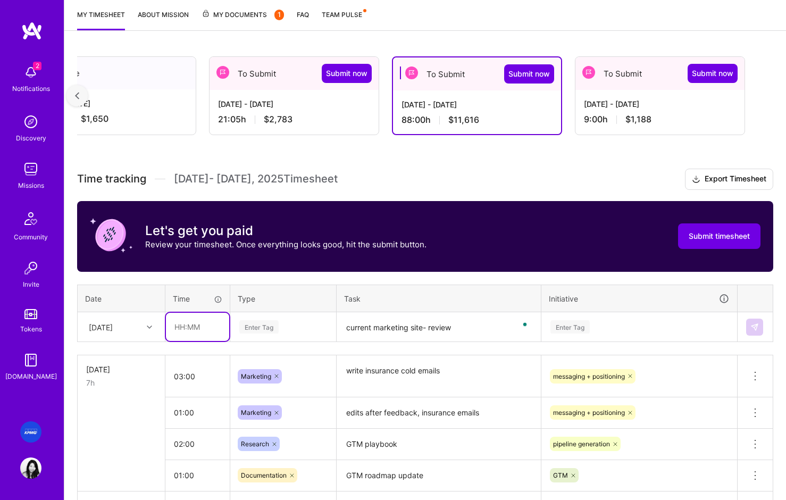
scroll to position [138, 0]
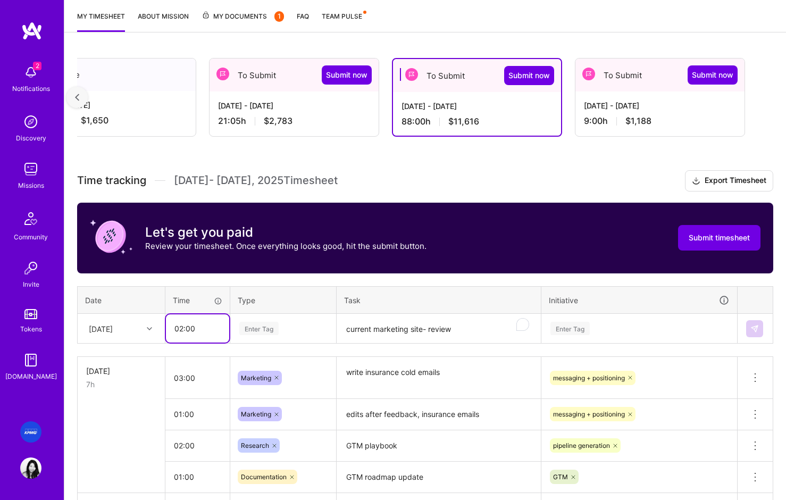
type input "02:00"
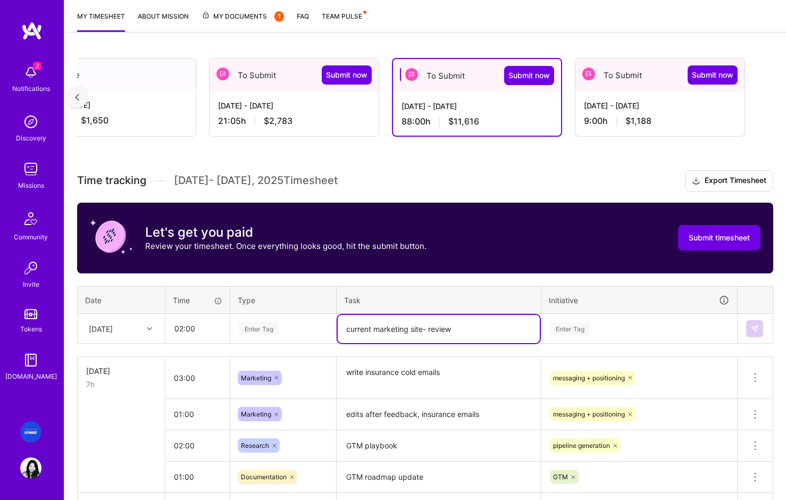
click at [477, 333] on textarea "current marketing site- review" at bounding box center [439, 329] width 202 height 28
type textarea "current marketing site- review, audit"
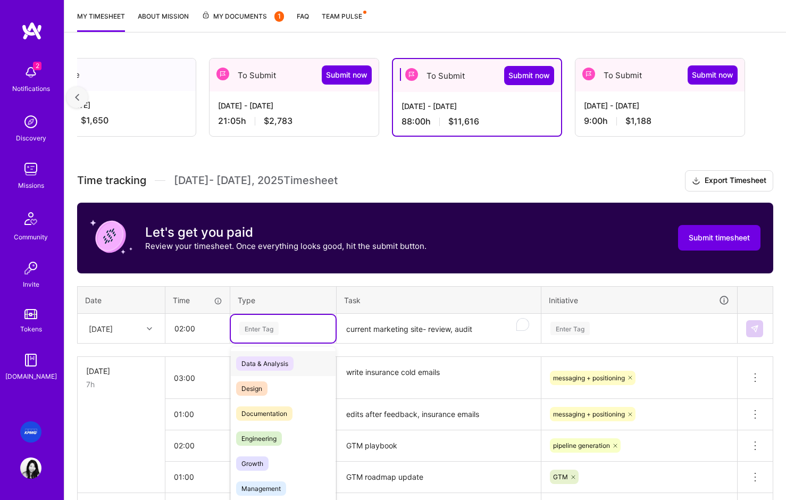
scroll to position [148, 0]
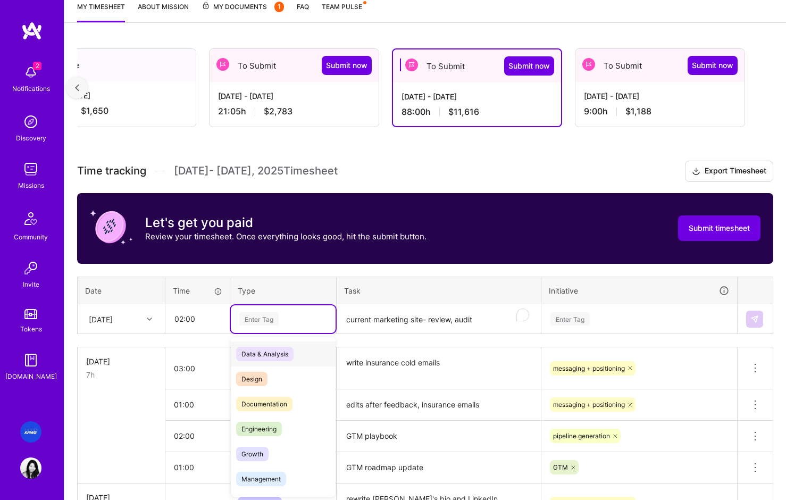
click at [297, 329] on div "Enter Tag" at bounding box center [283, 319] width 105 height 28
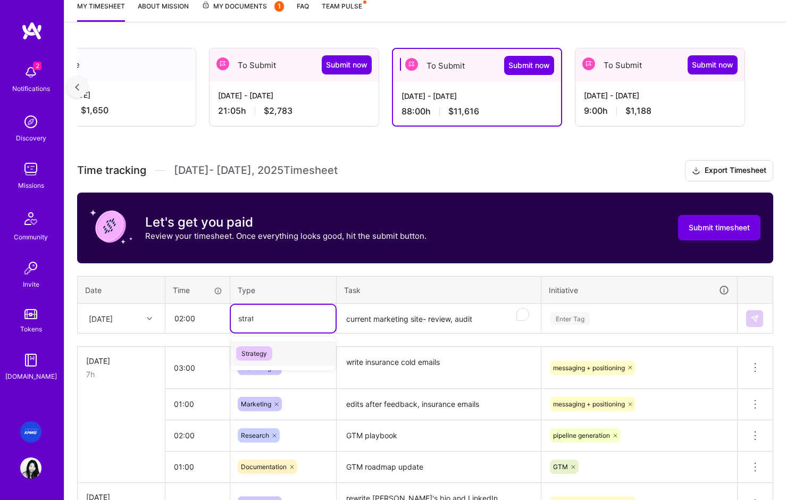
type input "strate"
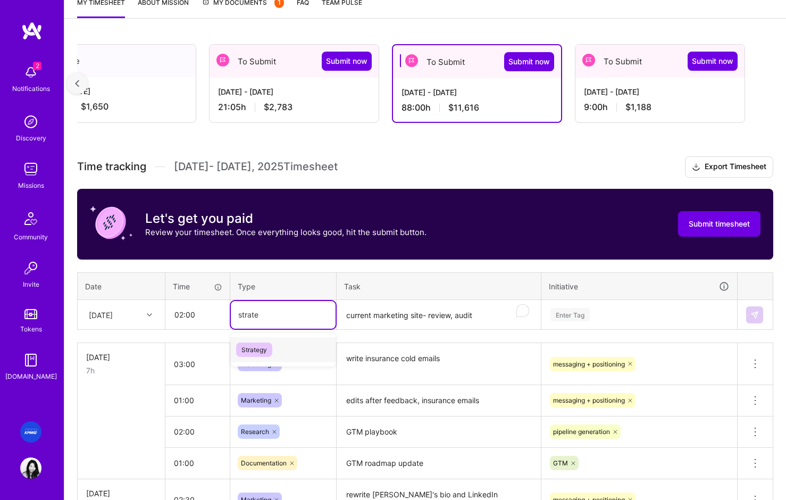
click at [250, 356] on div "Strategy" at bounding box center [283, 349] width 105 height 25
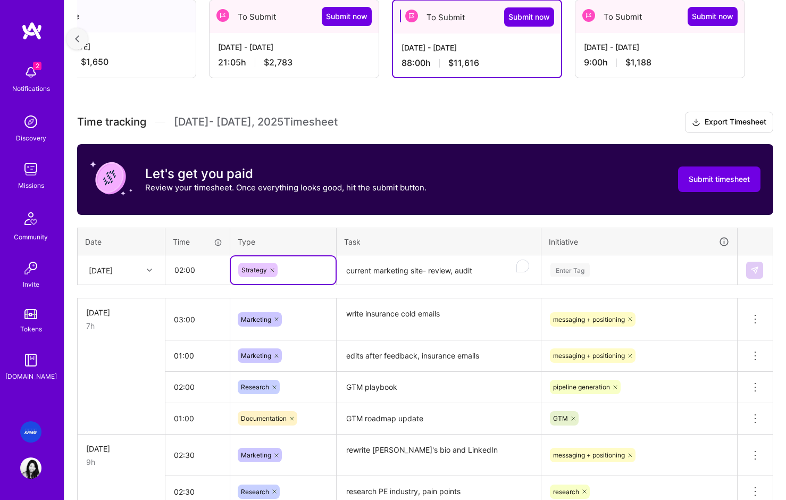
click at [596, 284] on div "Enter Tag" at bounding box center [639, 270] width 195 height 28
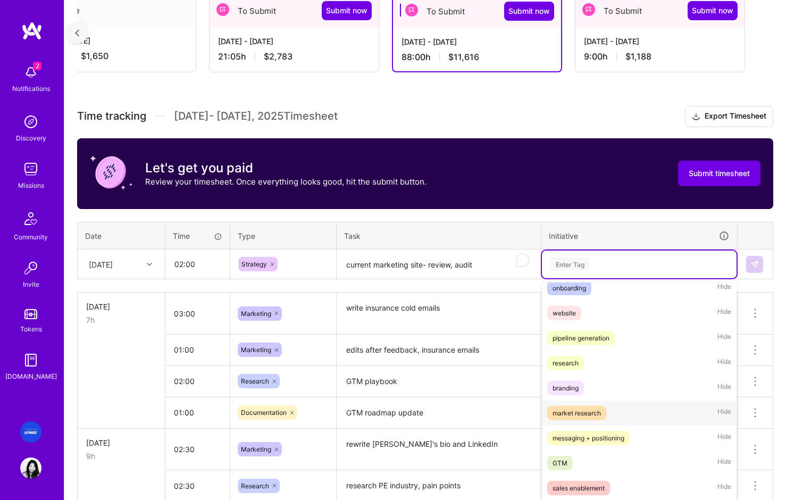
scroll to position [32, 0]
click at [584, 440] on div "messaging + positioning" at bounding box center [589, 439] width 72 height 11
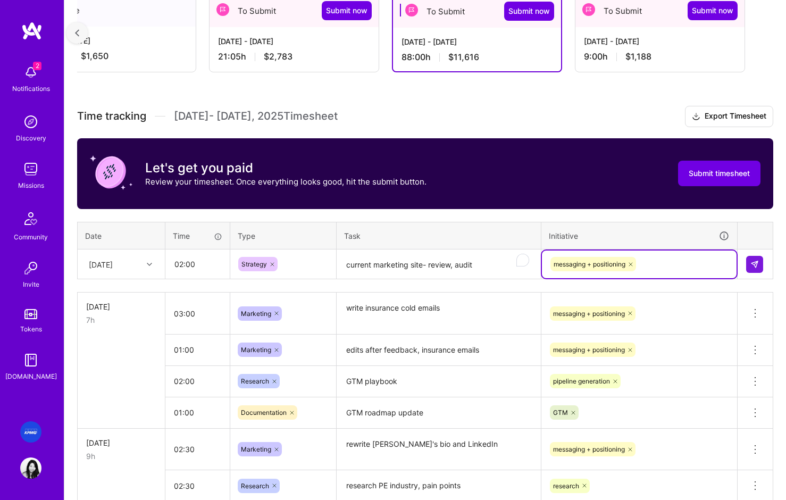
click at [629, 262] on icon at bounding box center [631, 264] width 6 height 6
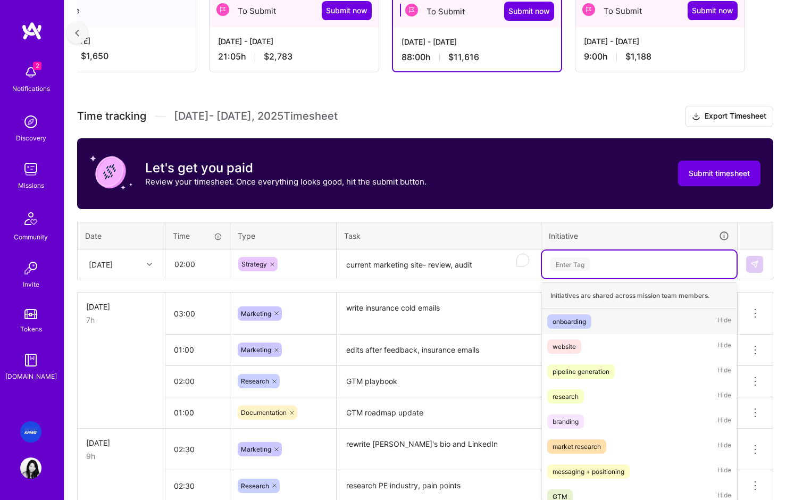
scroll to position [206, 0]
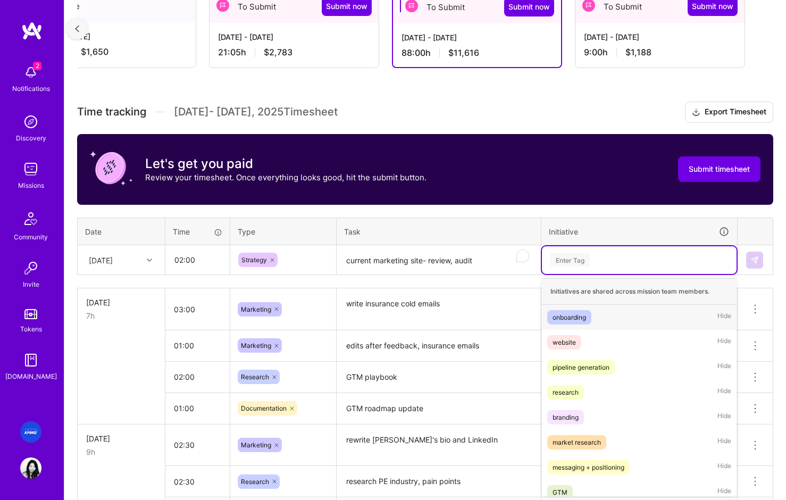
click at [578, 262] on div "Enter Tag" at bounding box center [569, 260] width 39 height 16
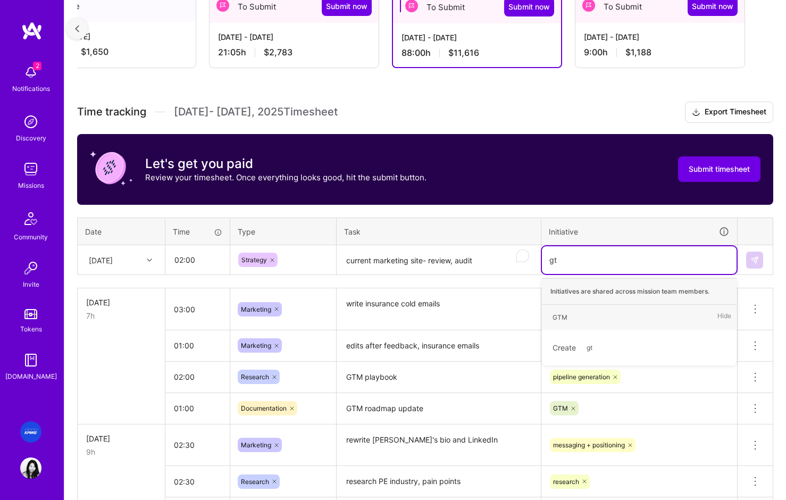
type input "gtm"
click at [565, 318] on div "GTM" at bounding box center [560, 317] width 15 height 11
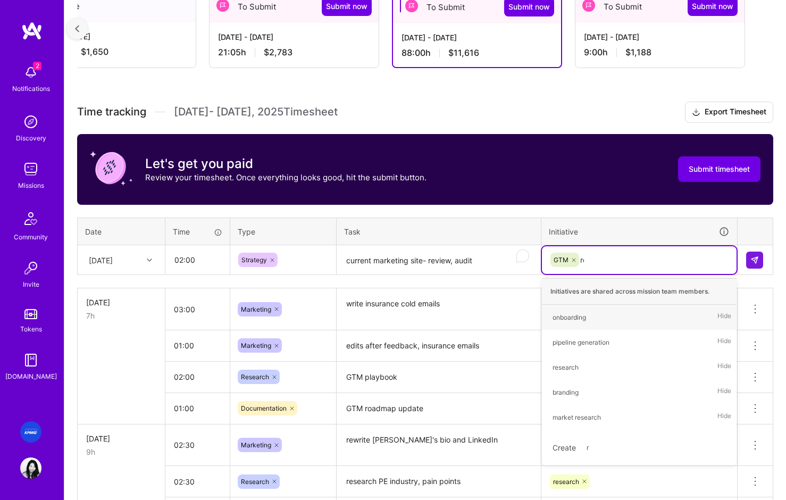
type input "res"
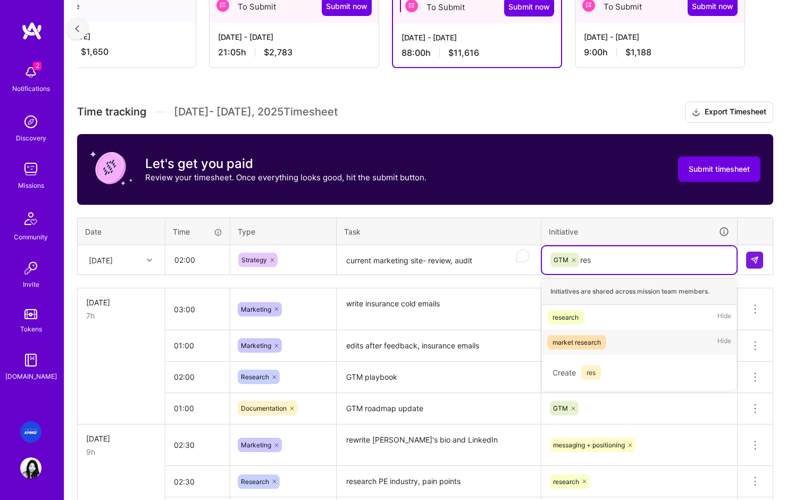
click at [593, 339] on div "market research" at bounding box center [577, 342] width 48 height 11
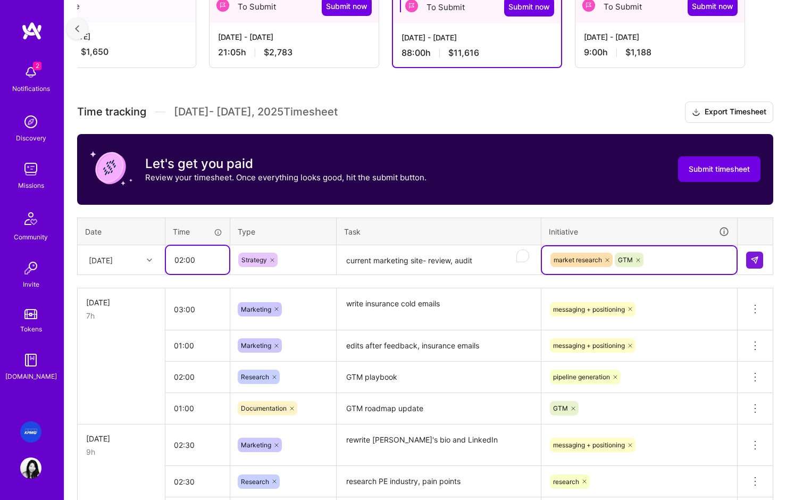
click at [185, 259] on input "02:00" at bounding box center [197, 260] width 63 height 28
click at [182, 261] on input "02:00" at bounding box center [197, 260] width 63 height 28
click at [190, 259] on input "02:00" at bounding box center [197, 260] width 63 height 28
type input "0"
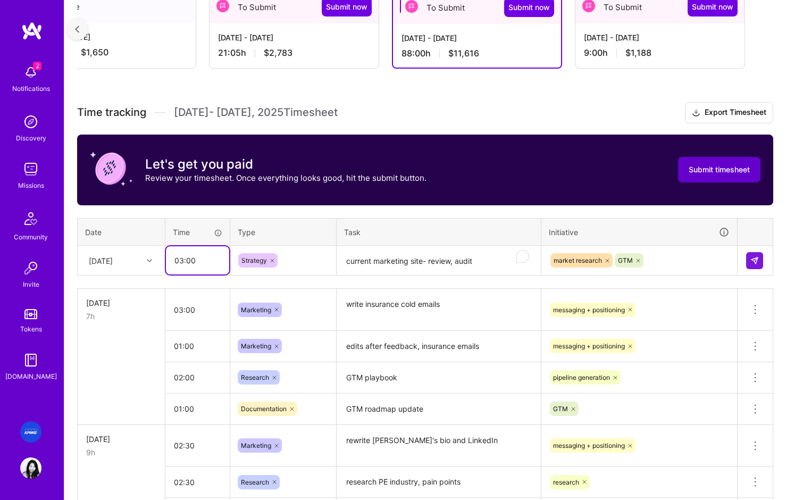
type input "03:00"
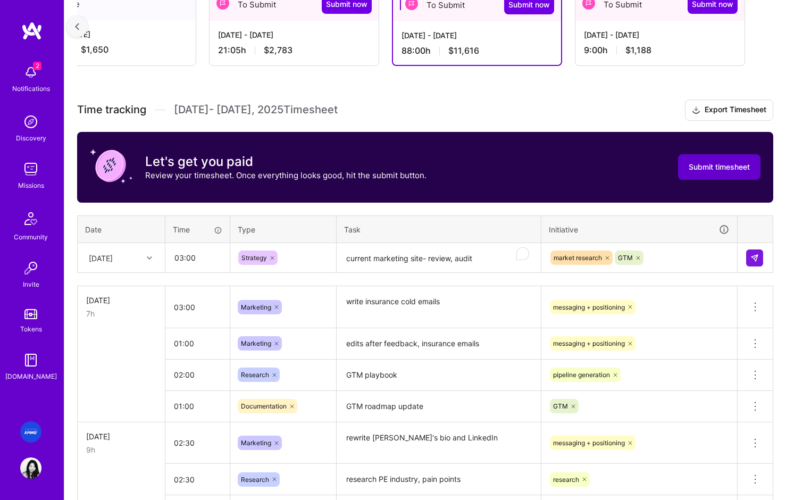
drag, startPoint x: 702, startPoint y: 175, endPoint x: 685, endPoint y: 177, distance: 16.6
click at [683, 175] on button "Submit timesheet" at bounding box center [719, 167] width 82 height 26
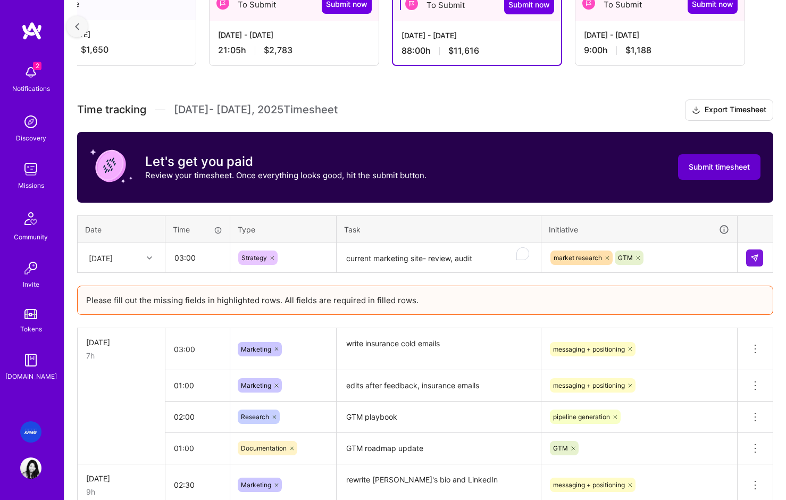
scroll to position [204, 0]
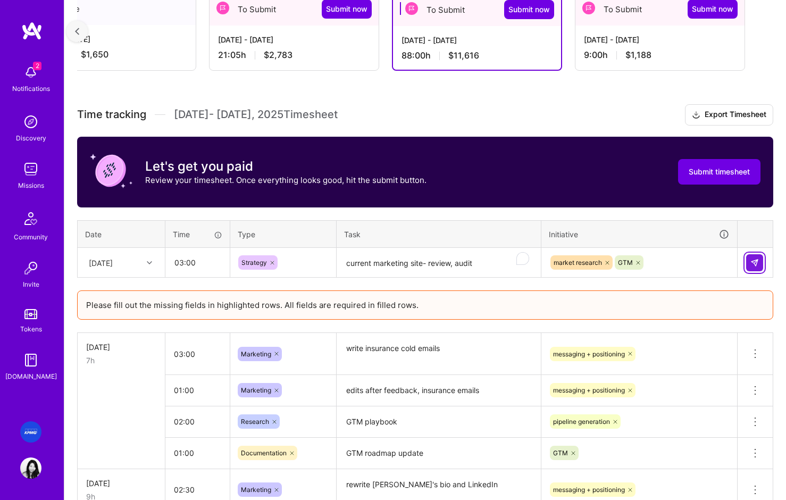
click at [683, 260] on img at bounding box center [754, 262] width 9 height 9
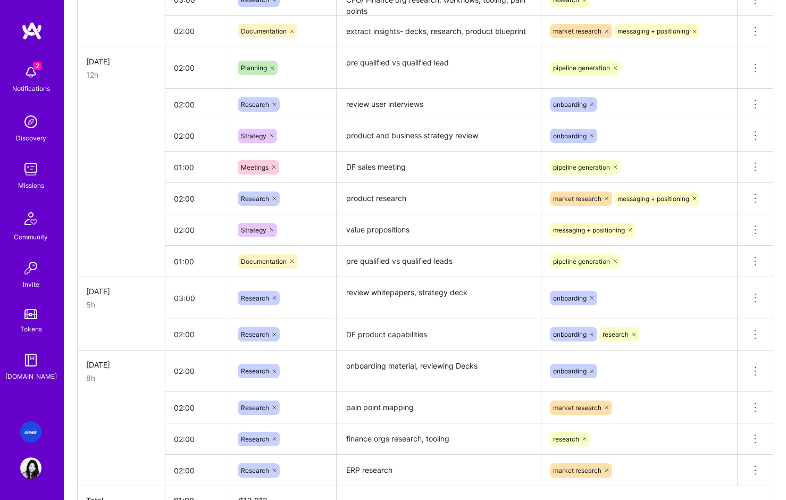
scroll to position [1461, 0]
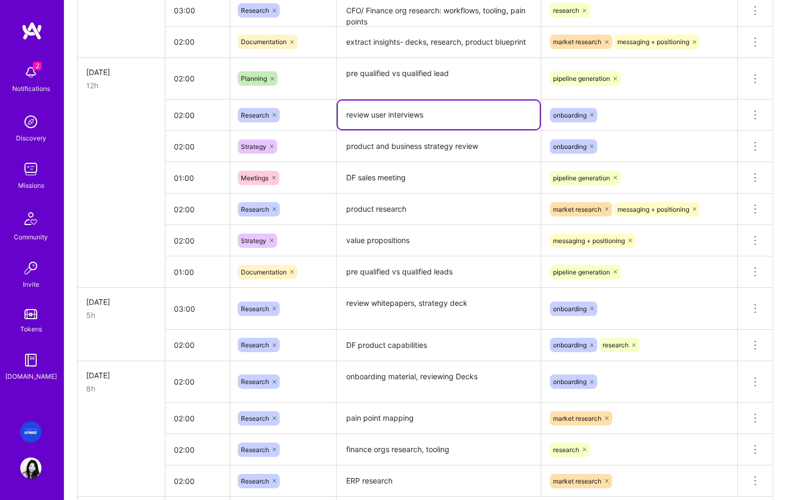
drag, startPoint x: 378, startPoint y: 113, endPoint x: 345, endPoint y: 115, distance: 32.5
click at [345, 115] on textarea "review user interviews" at bounding box center [439, 115] width 202 height 29
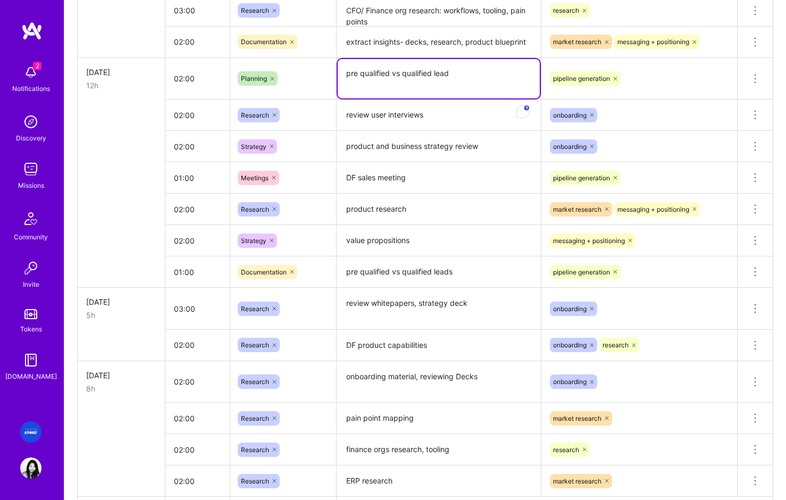
click at [413, 88] on textarea "pre qualified vs qualified lead" at bounding box center [439, 78] width 202 height 39
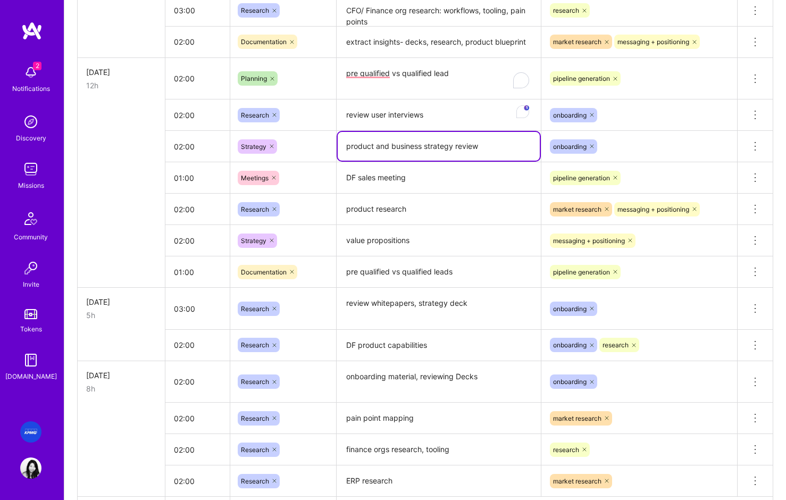
drag, startPoint x: 492, startPoint y: 149, endPoint x: 341, endPoint y: 146, distance: 151.1
click at [341, 146] on textarea "product and business strategy review" at bounding box center [439, 146] width 202 height 29
click at [373, 215] on textarea "product research" at bounding box center [439, 209] width 202 height 29
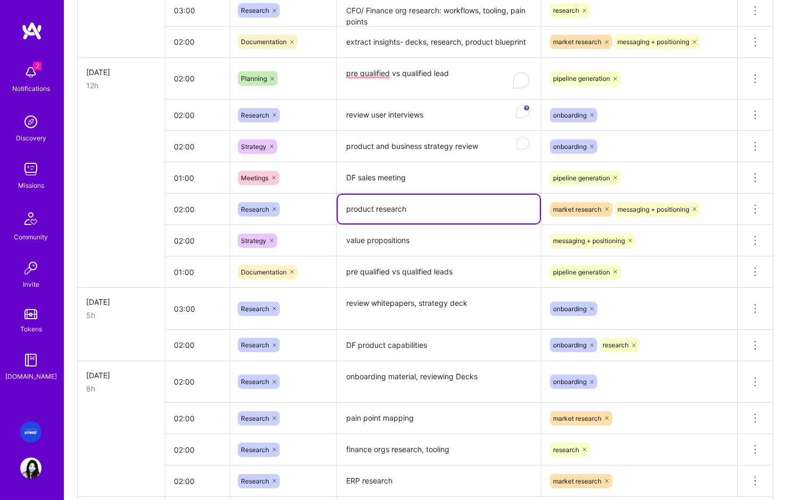
drag, startPoint x: 430, startPoint y: 211, endPoint x: 319, endPoint y: 209, distance: 111.2
click at [319, 209] on tr "02:00 Research product research market research messaging + positioning Delete …" at bounding box center [426, 209] width 696 height 31
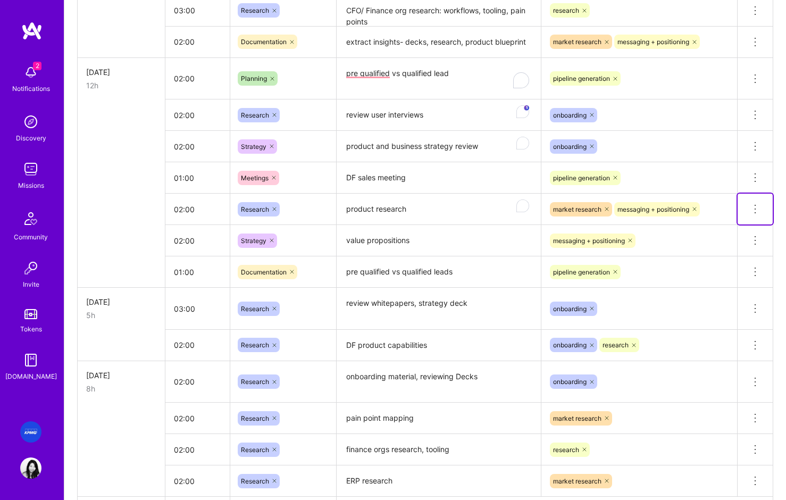
click at [683, 209] on button at bounding box center [755, 209] width 35 height 31
click at [683, 227] on button "Delete row" at bounding box center [728, 227] width 55 height 26
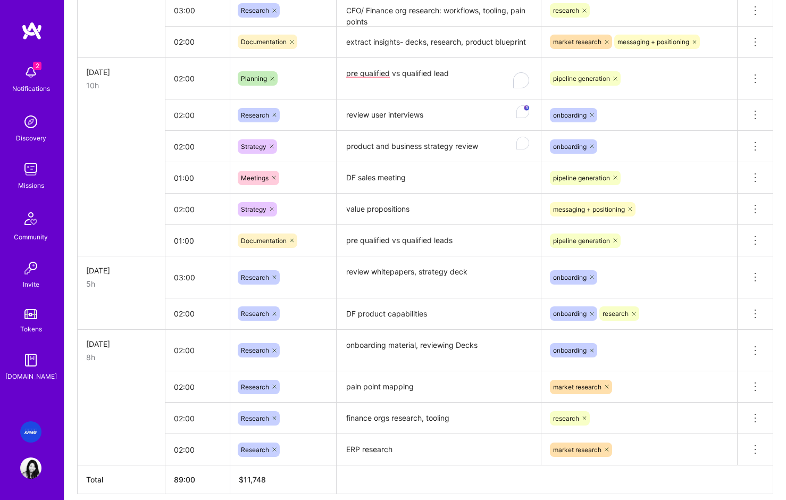
scroll to position [160, 0]
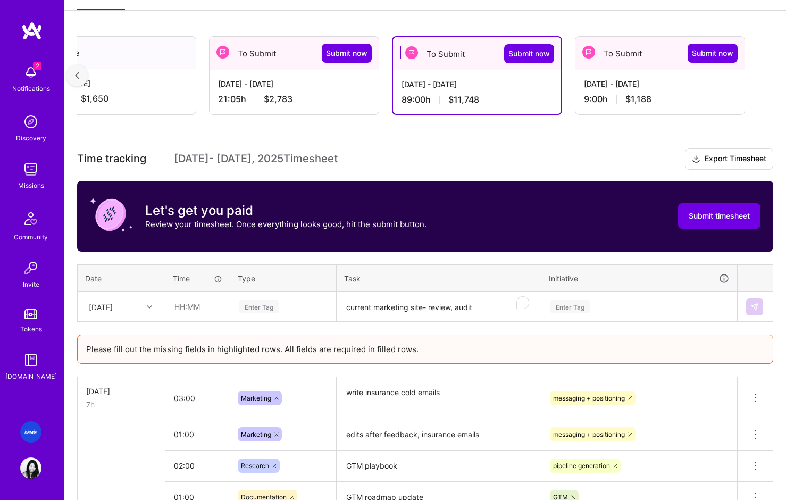
click at [394, 299] on textarea "current marketing site- review, audit" at bounding box center [439, 307] width 202 height 28
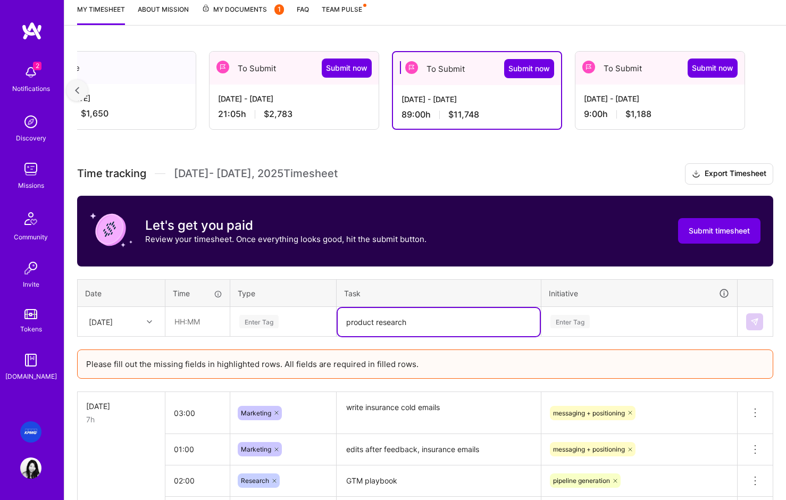
type textarea "product research"
click at [202, 323] on input "text" at bounding box center [197, 321] width 63 height 28
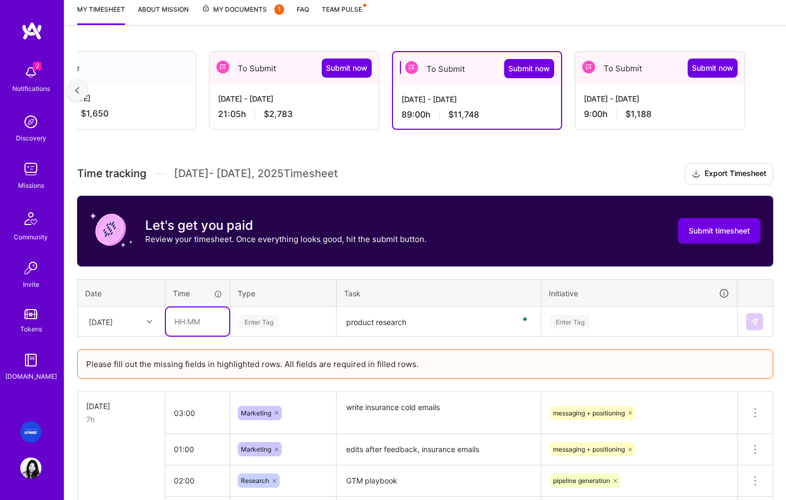
scroll to position [140, 0]
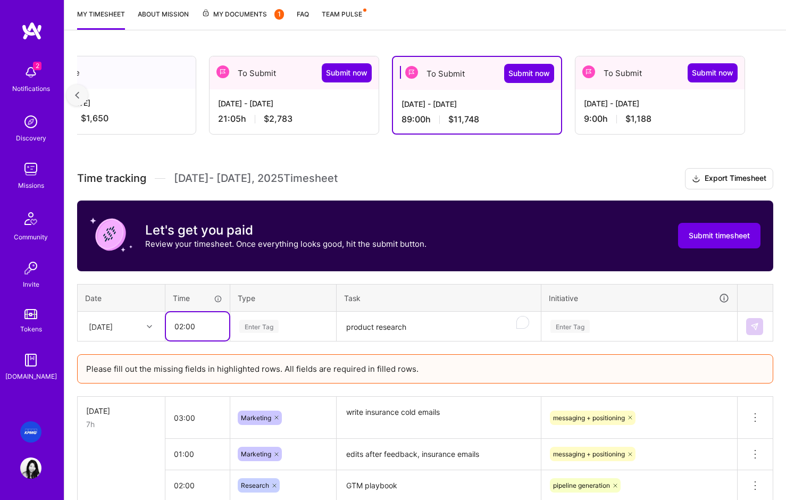
type input "02:00"
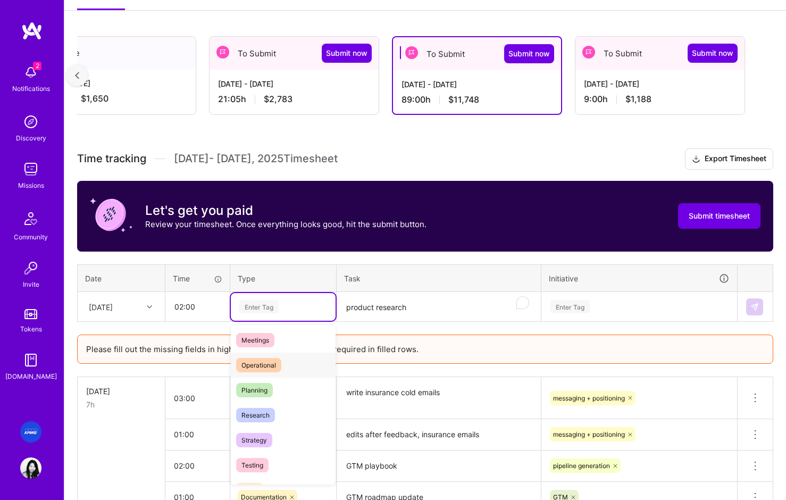
scroll to position [177, 0]
click at [264, 419] on span "Research" at bounding box center [255, 414] width 39 height 14
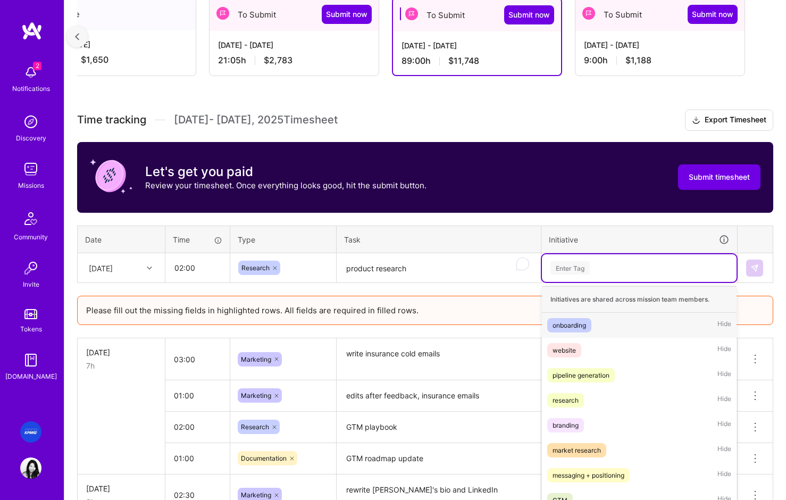
click at [574, 282] on div "option market research, selected. option onboarding focused, 1 of 9. 9 results …" at bounding box center [639, 268] width 195 height 28
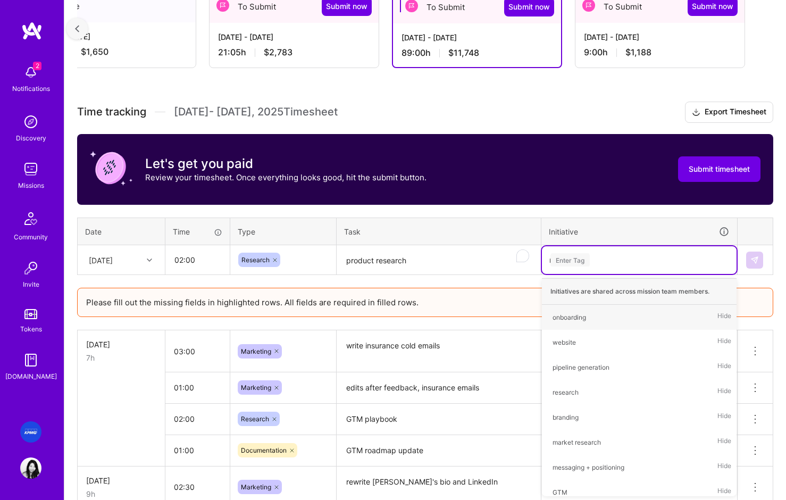
scroll to position [205, 0]
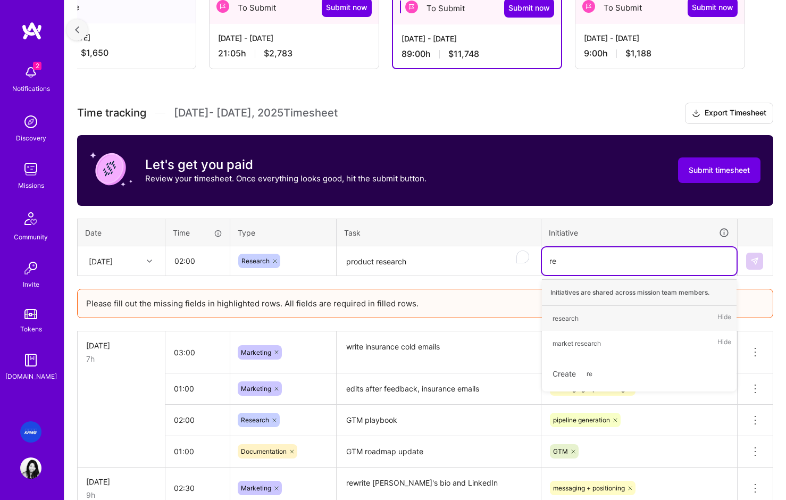
type input "res"
click at [590, 346] on div "market research" at bounding box center [577, 343] width 48 height 11
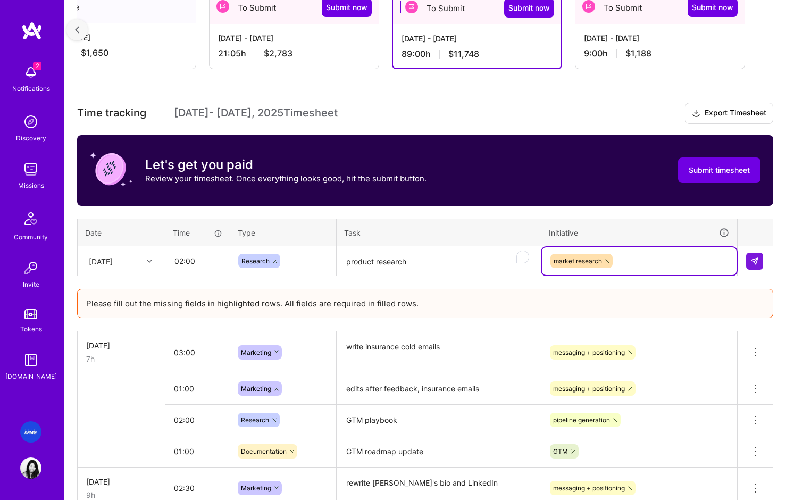
scroll to position [204, 0]
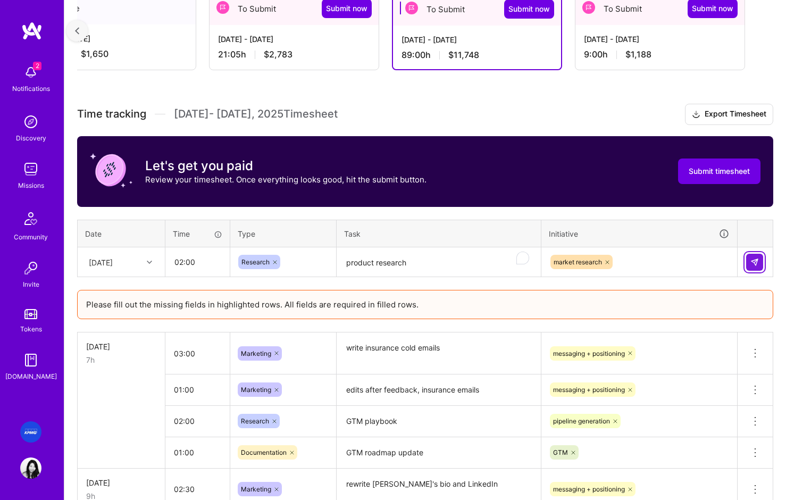
click at [683, 260] on img at bounding box center [754, 262] width 9 height 9
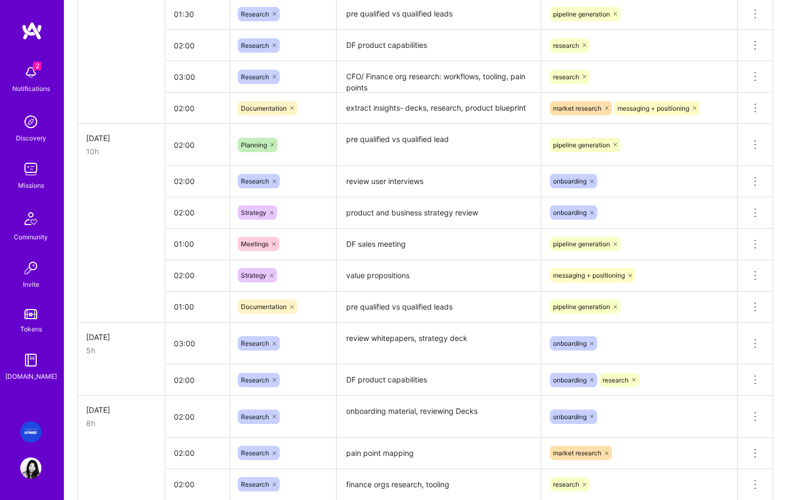
scroll to position [1433, 0]
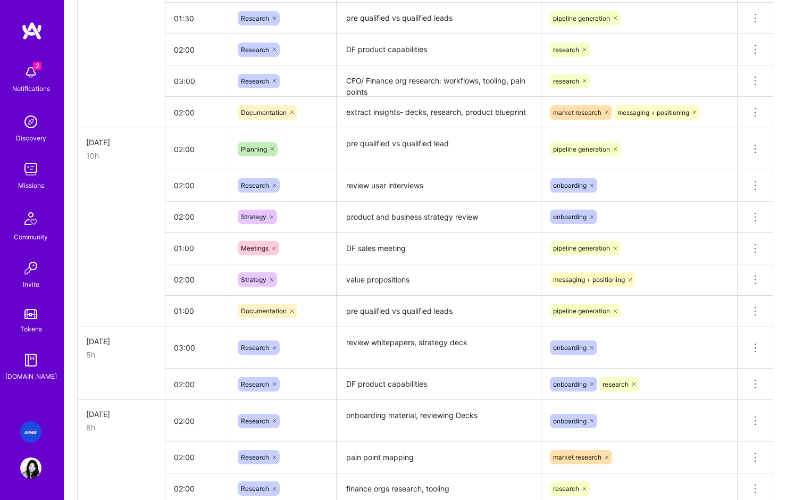
drag, startPoint x: 136, startPoint y: 263, endPoint x: 128, endPoint y: 363, distance: 99.7
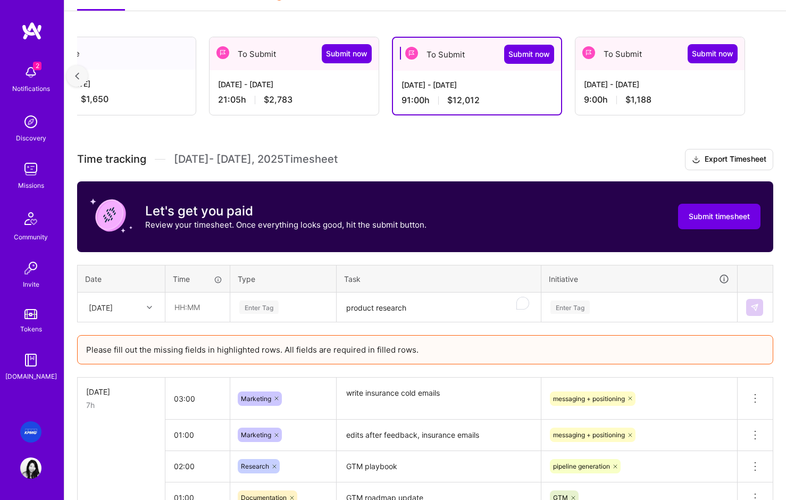
scroll to position [0, 0]
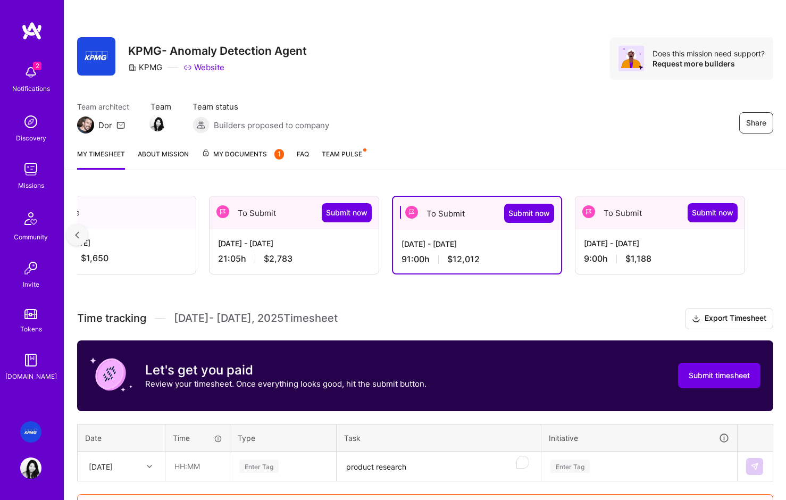
click at [604, 248] on div "[DATE] - [DATE]" at bounding box center [660, 243] width 152 height 11
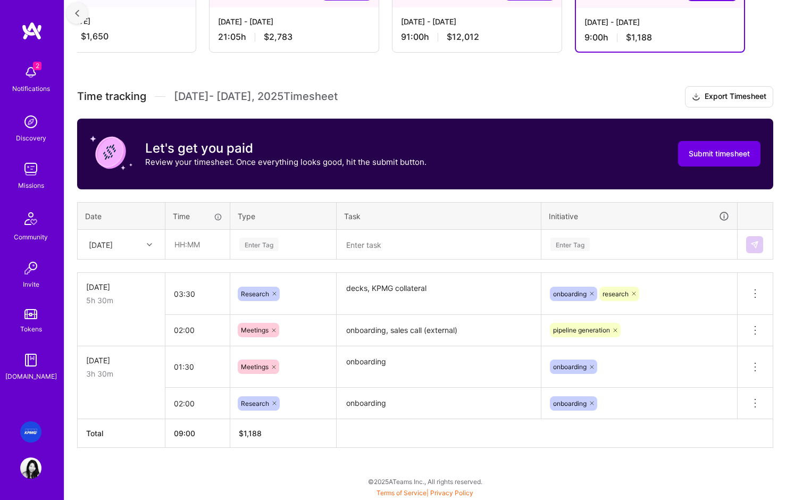
scroll to position [220, 0]
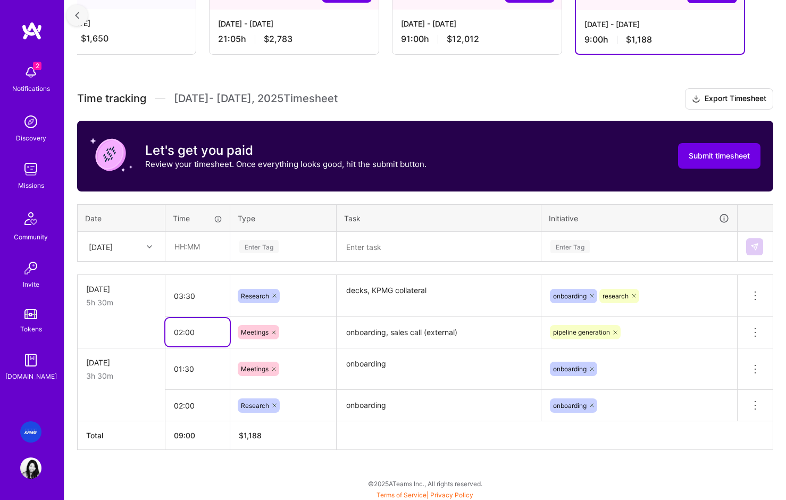
click at [195, 320] on input "02:00" at bounding box center [197, 332] width 64 height 28
click at [183, 298] on input "03:30" at bounding box center [197, 296] width 64 height 28
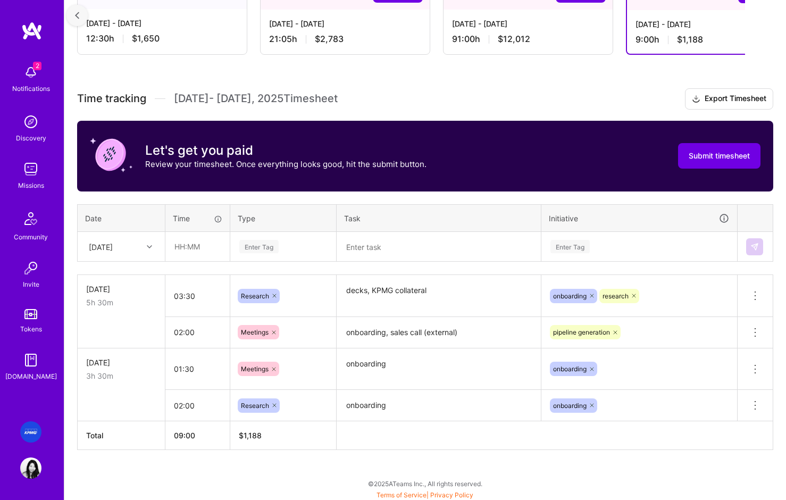
scroll to position [0, 51]
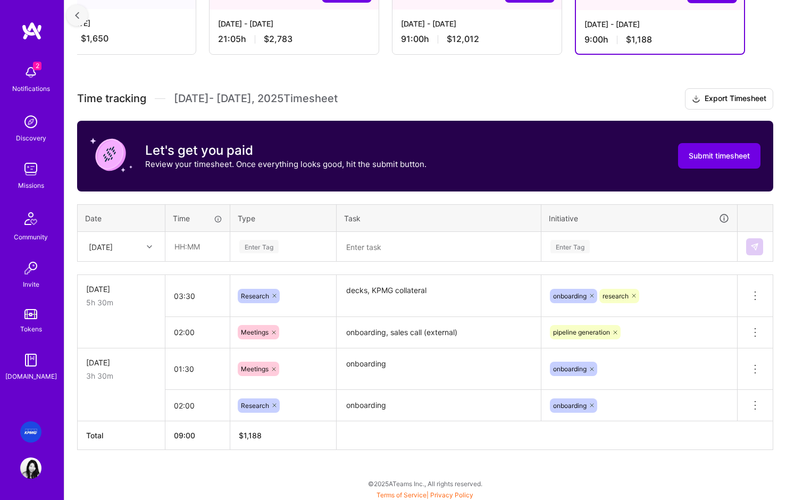
click at [380, 245] on textarea at bounding box center [439, 247] width 202 height 28
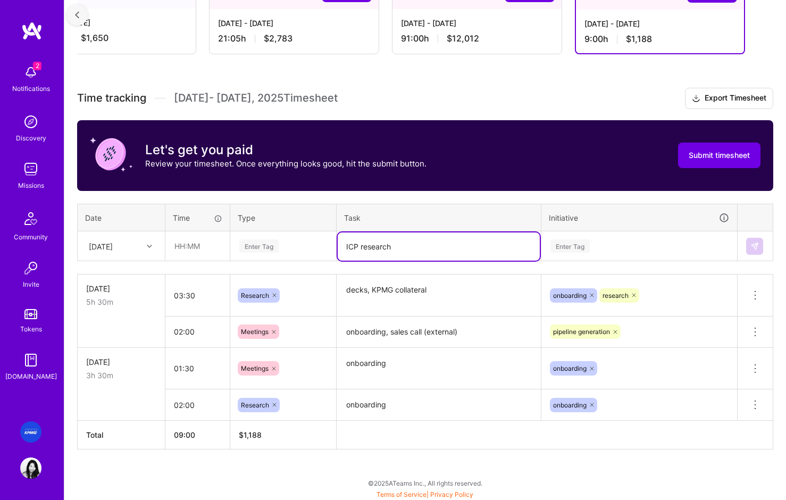
scroll to position [212, 0]
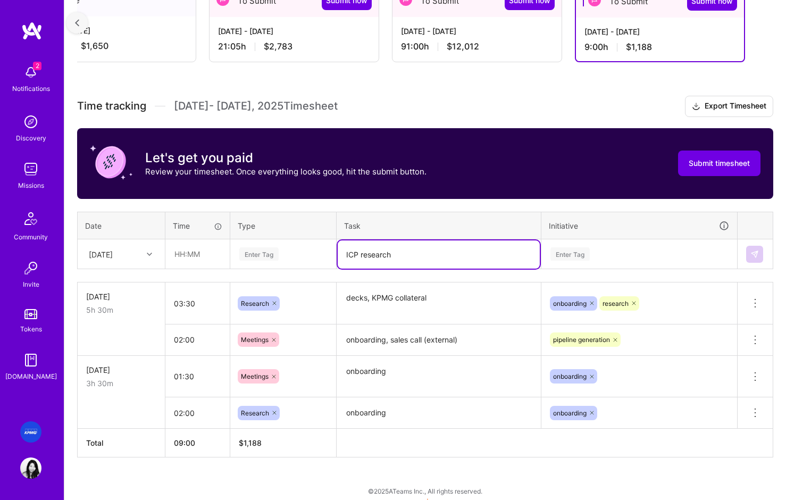
type textarea "ICP research"
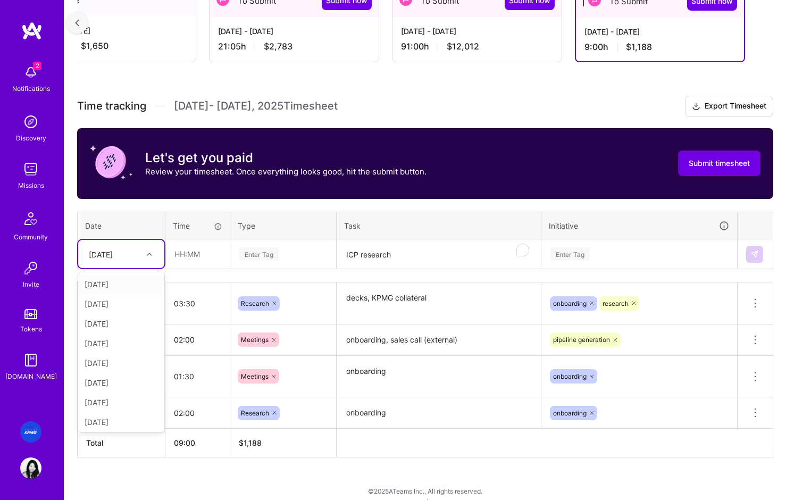
click at [138, 256] on div "[DATE]" at bounding box center [112, 254] width 59 height 18
drag, startPoint x: 118, startPoint y: 423, endPoint x: 145, endPoint y: 358, distance: 71.0
click at [118, 423] on div "[DATE]" at bounding box center [121, 424] width 86 height 20
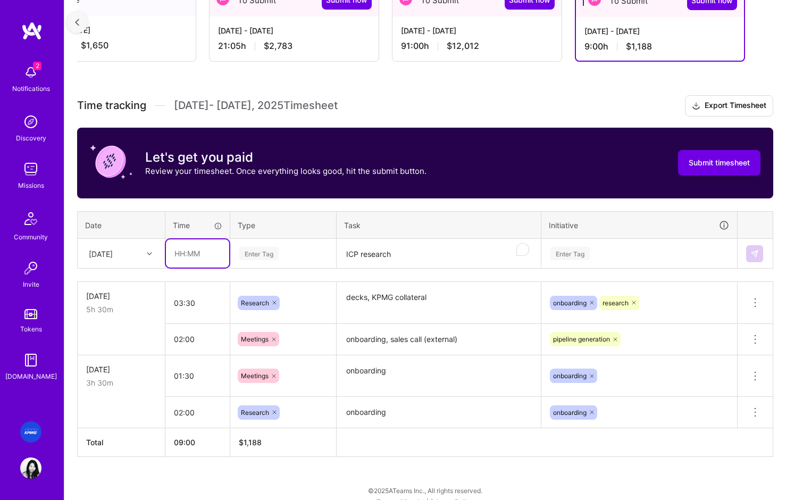
click at [193, 256] on input "text" at bounding box center [197, 253] width 63 height 28
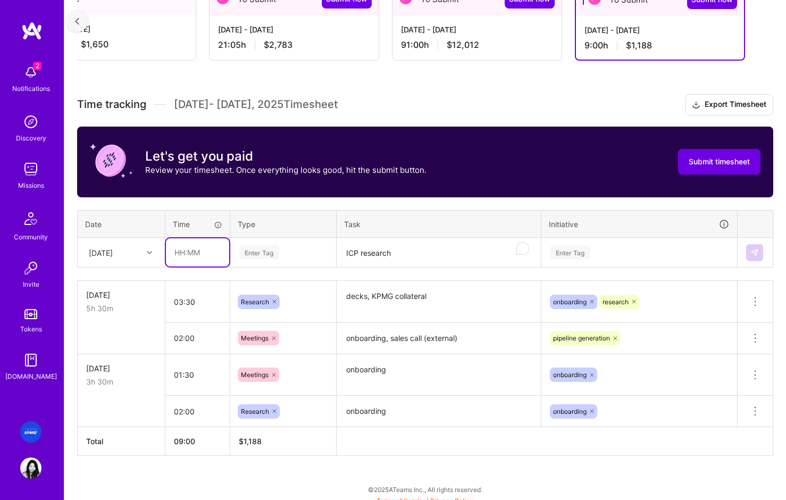
scroll to position [214, 0]
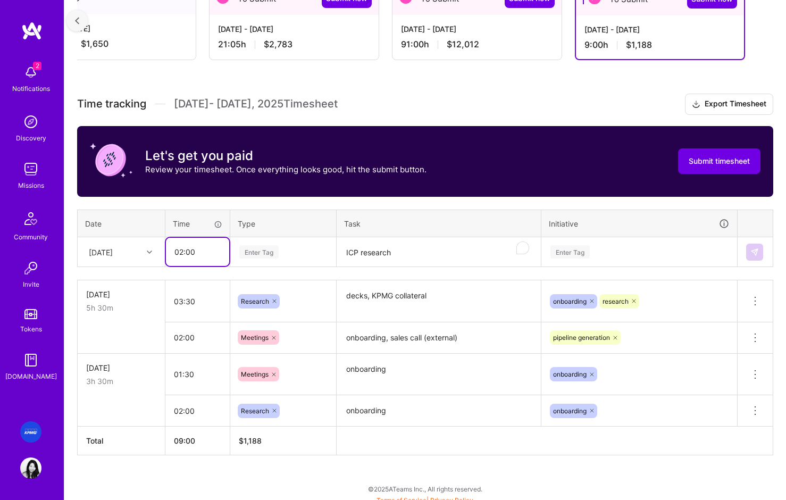
type input "02:00"
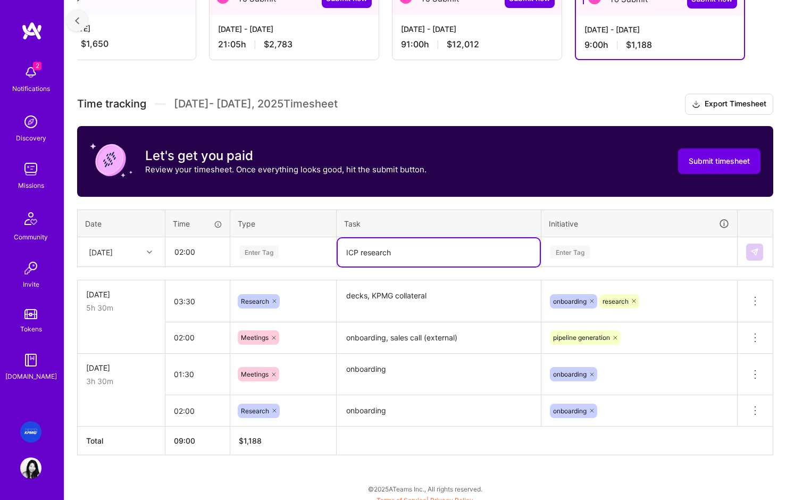
drag, startPoint x: 360, startPoint y: 253, endPoint x: 344, endPoint y: 253, distance: 16.5
click at [344, 253] on textarea "ICP research" at bounding box center [439, 252] width 202 height 28
type textarea "finance tech stack research"
click at [274, 253] on div "Enter Tag" at bounding box center [258, 252] width 39 height 16
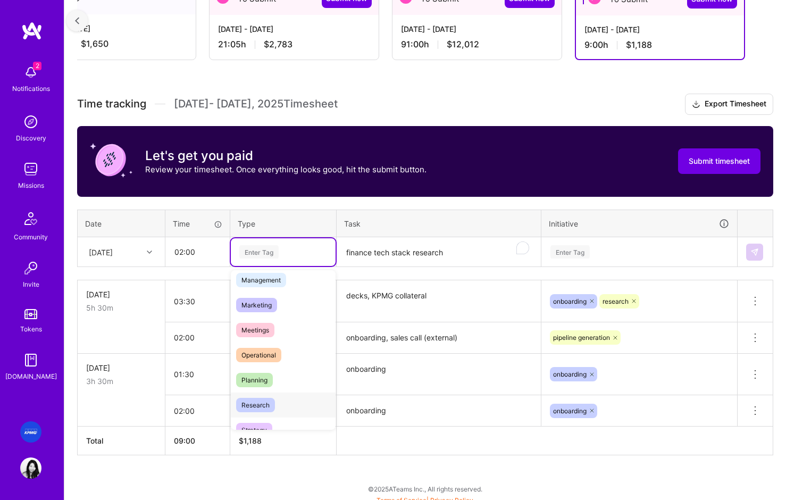
scroll to position [141, 0]
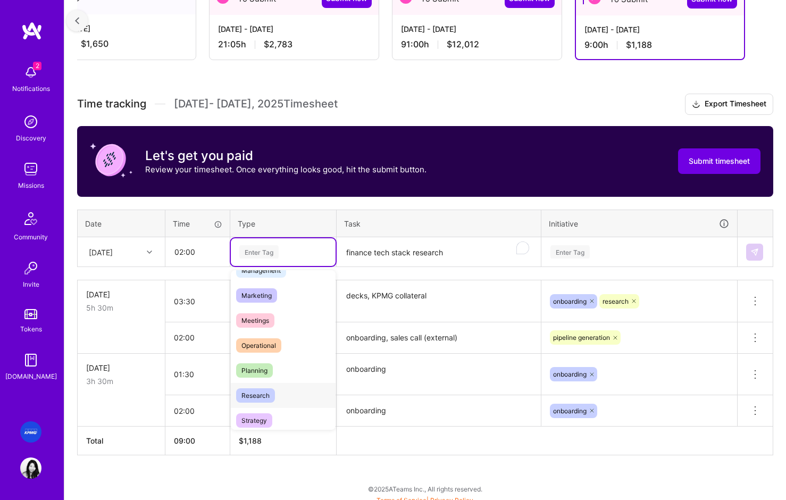
click at [266, 395] on span "Research" at bounding box center [255, 395] width 39 height 14
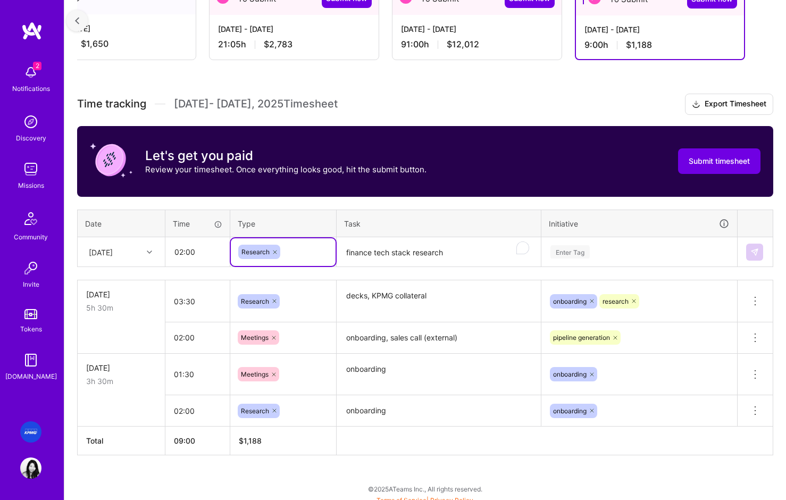
click at [635, 248] on div "Enter Tag" at bounding box center [639, 251] width 180 height 13
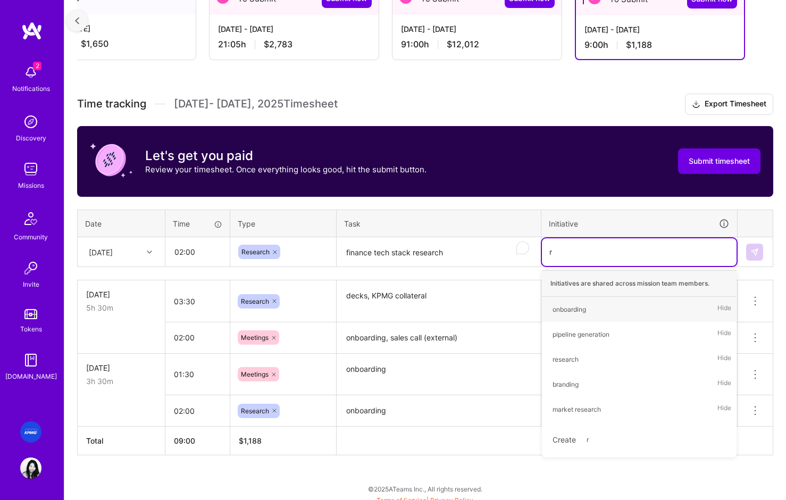
type input "re"
click at [579, 340] on span "market research" at bounding box center [576, 334] width 59 height 14
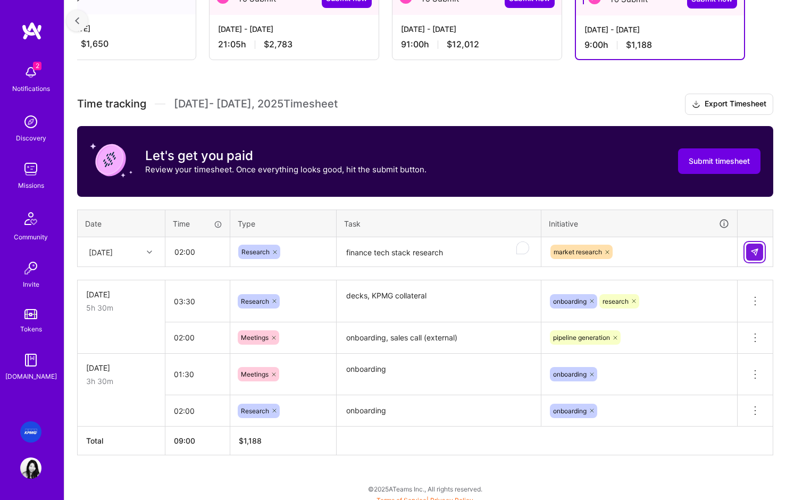
click at [756, 258] on button at bounding box center [754, 252] width 17 height 17
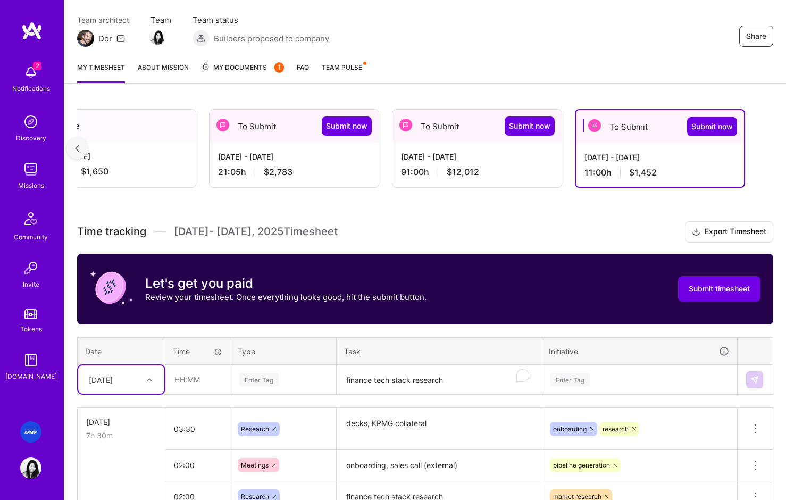
scroll to position [0, 0]
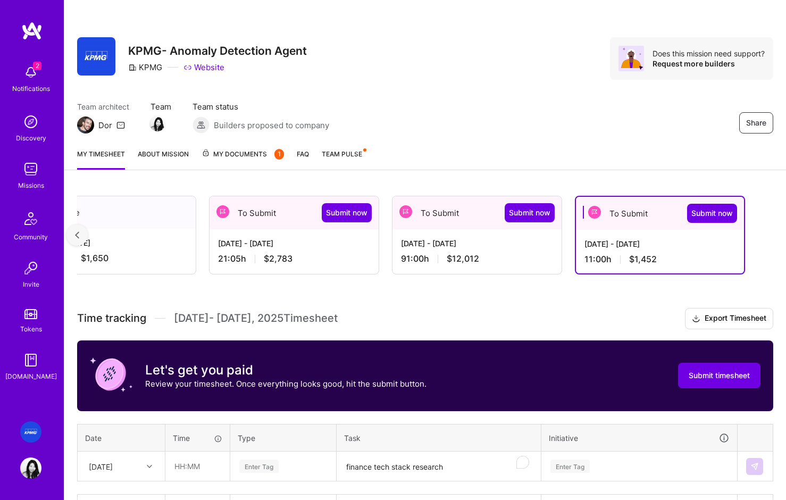
click at [271, 252] on div "Aug 16 - Aug 31, 2025 21:05 h $2,783" at bounding box center [294, 251] width 169 height 44
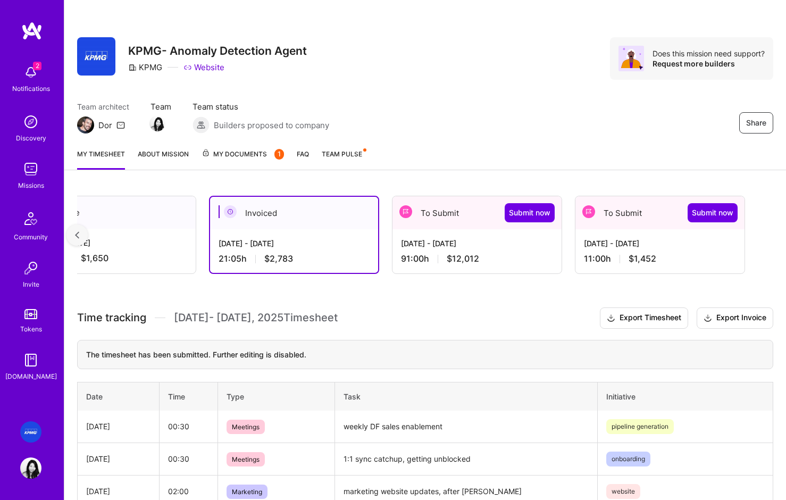
click at [492, 241] on div "[DATE] - [DATE]" at bounding box center [477, 243] width 152 height 11
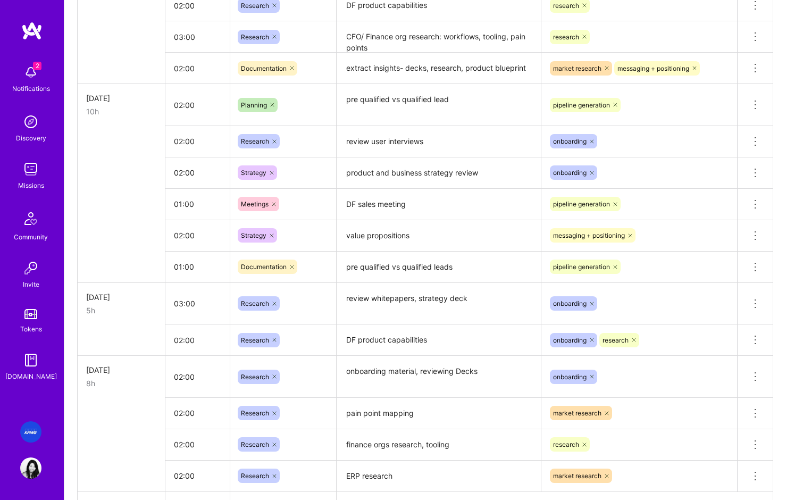
scroll to position [1467, 0]
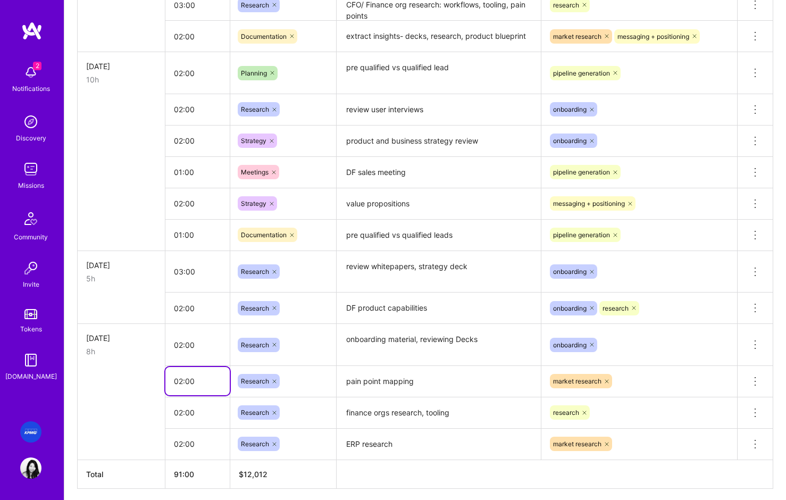
click at [187, 379] on input "02:00" at bounding box center [197, 381] width 64 height 28
drag, startPoint x: 181, startPoint y: 346, endPoint x: 303, endPoint y: 349, distance: 121.8
click at [181, 346] on input "02:00" at bounding box center [197, 345] width 64 height 28
type input "01:00"
click at [197, 410] on input "02:00" at bounding box center [197, 412] width 64 height 28
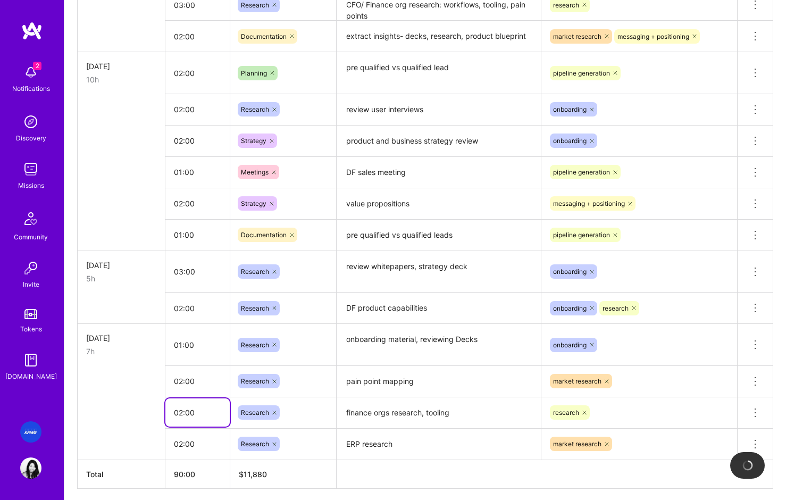
scroll to position [1467, 0]
click at [180, 414] on input "02:00" at bounding box center [197, 412] width 64 height 28
click at [277, 380] on icon at bounding box center [274, 381] width 6 height 6
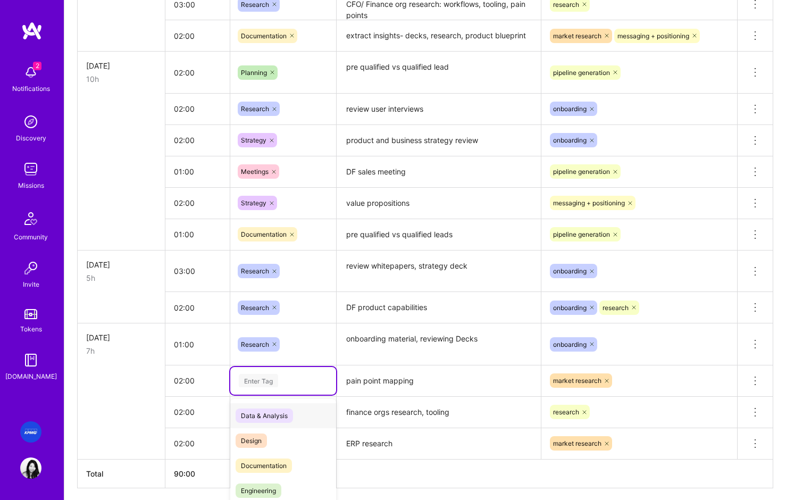
scroll to position [1503, 0]
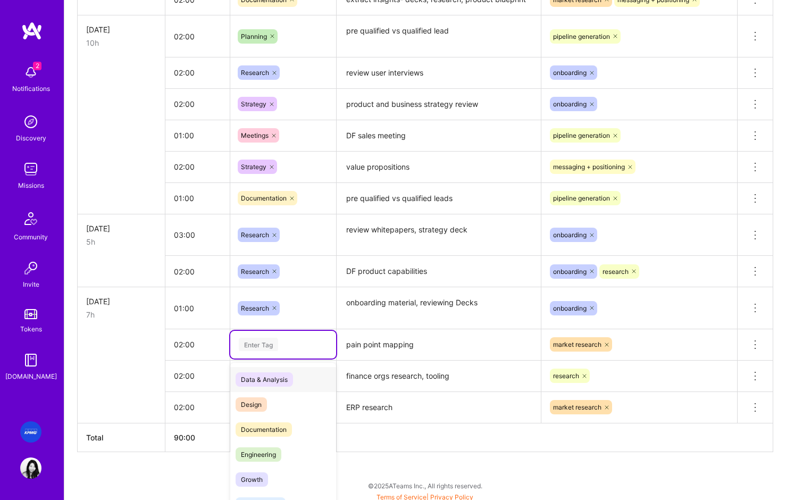
type input "d"
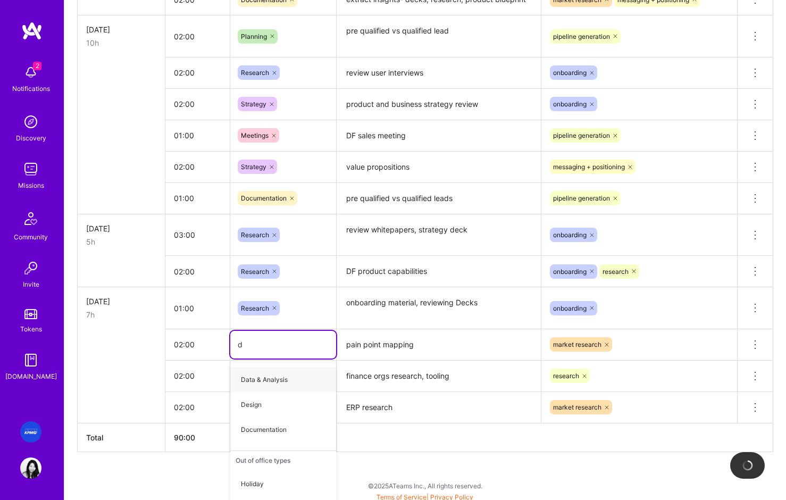
scroll to position [1508, 0]
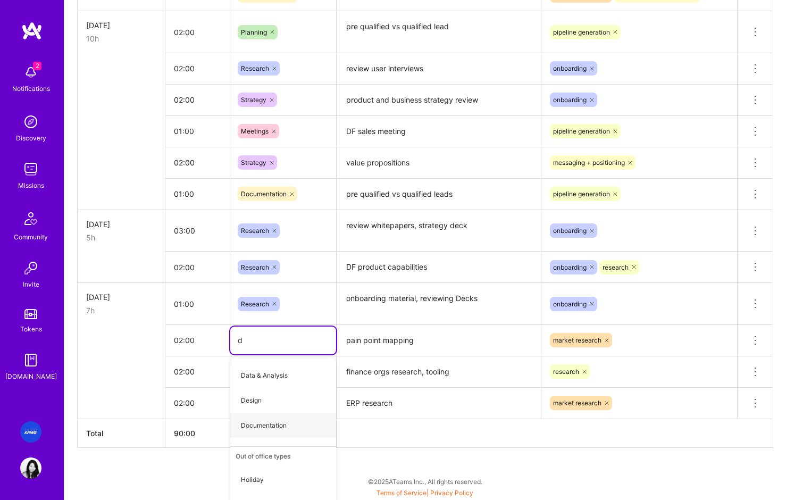
click at [266, 428] on span "Documentation" at bounding box center [264, 425] width 56 height 14
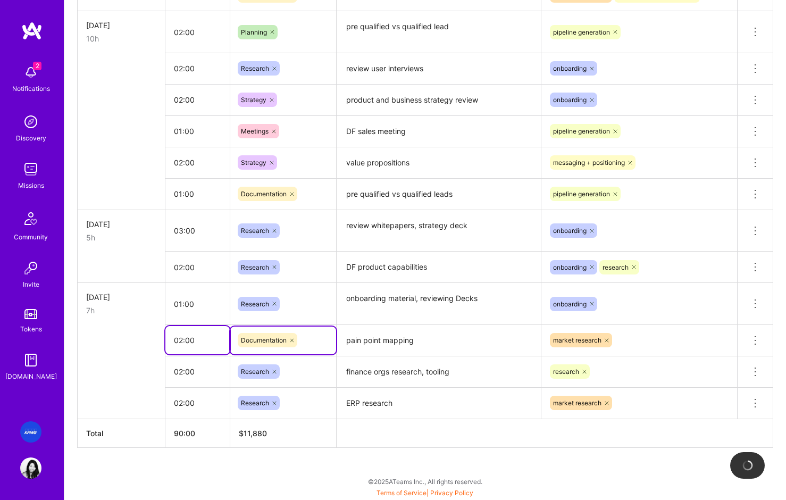
click at [154, 339] on tr "02:00 option Documentation, selected. Select is focused ,type to refine list, p…" at bounding box center [426, 339] width 696 height 31
type input "01:30"
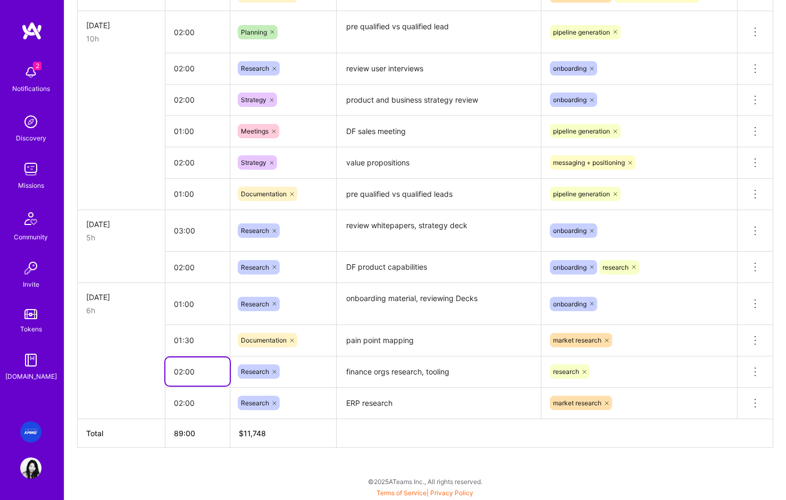
click at [205, 378] on input "02:00" at bounding box center [197, 371] width 64 height 28
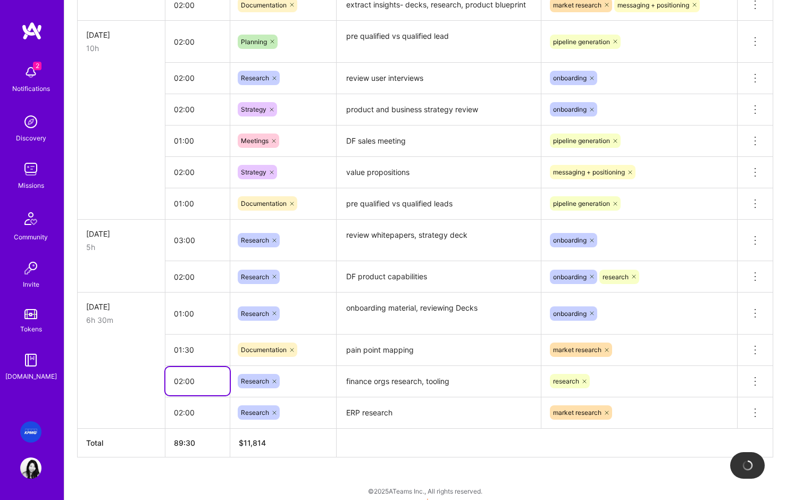
click at [162, 379] on tr "02:00 Research finance orgs research, tooling research Delete row" at bounding box center [426, 380] width 696 height 31
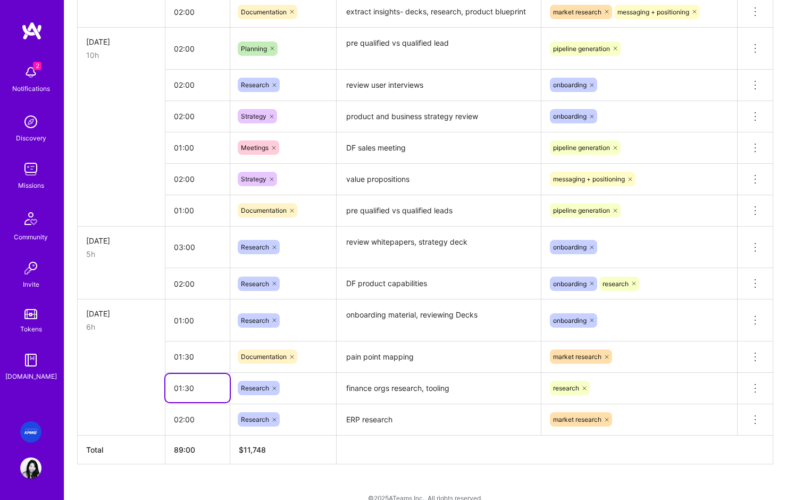
scroll to position [1491, 0]
type input "01:30"
click at [425, 390] on textarea "finance orgs research, tooling" at bounding box center [439, 388] width 202 height 29
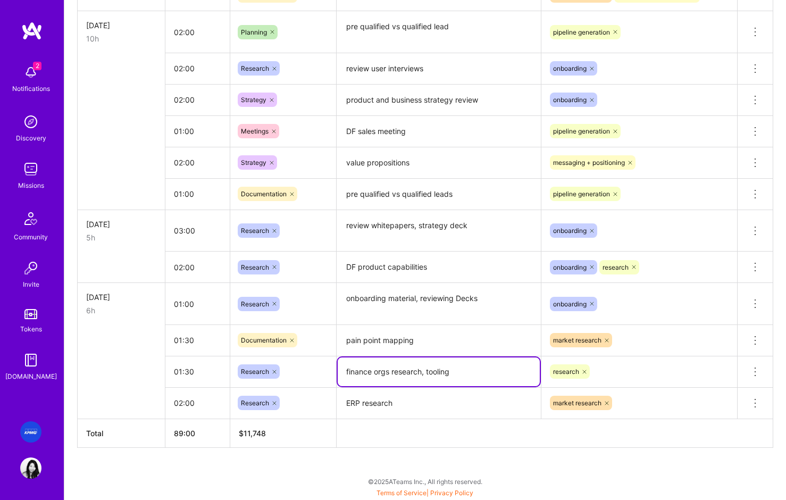
click at [606, 386] on div "research" at bounding box center [639, 372] width 196 height 28
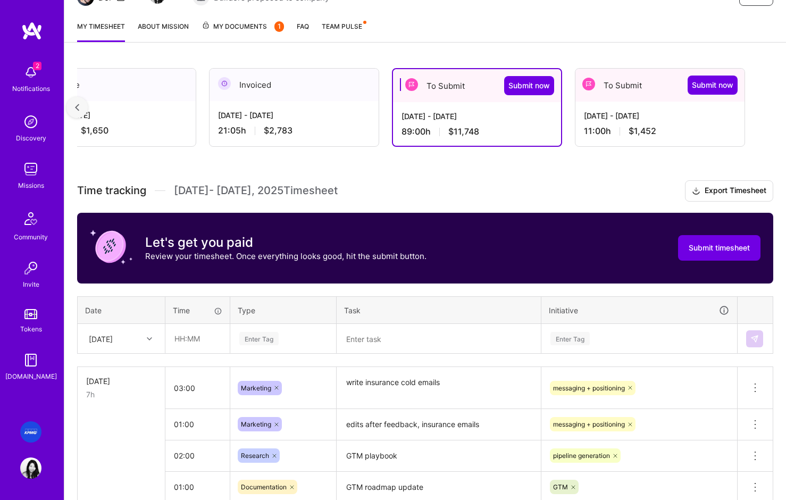
scroll to position [0, 0]
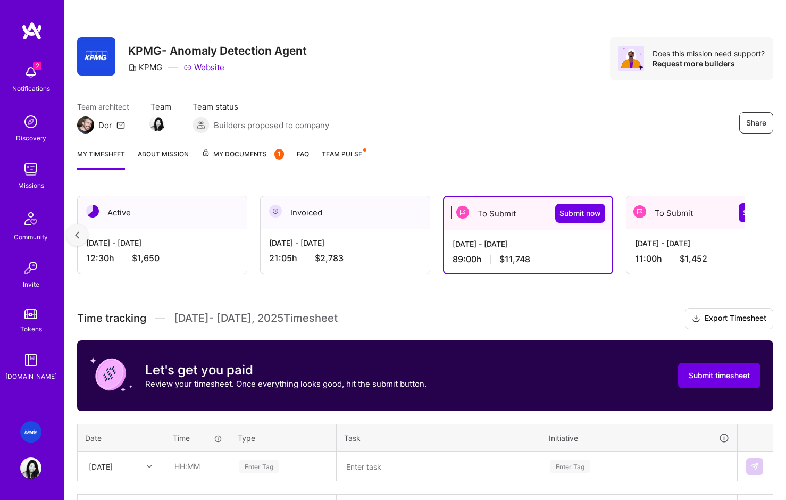
scroll to position [9, 0]
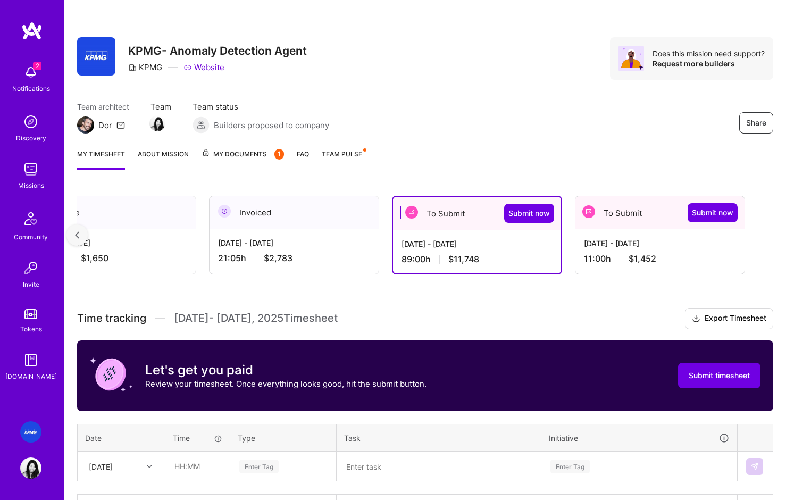
click at [609, 238] on div "[DATE] - [DATE]" at bounding box center [660, 243] width 152 height 11
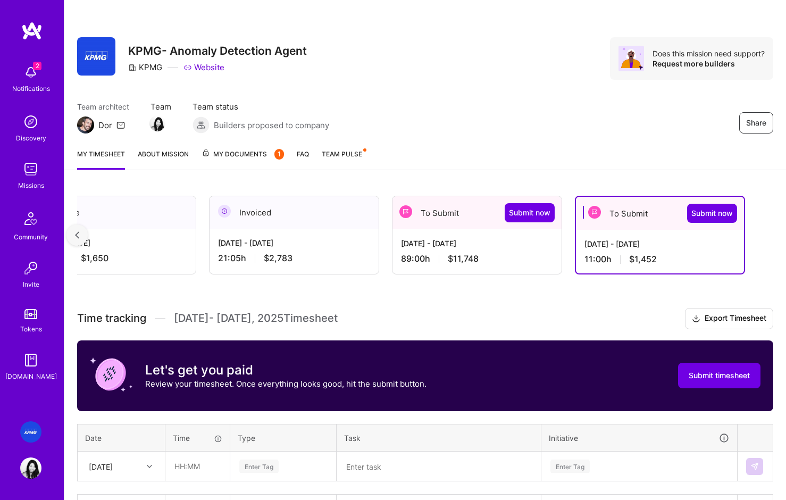
click at [623, 243] on div "[DATE] - [DATE]" at bounding box center [659, 243] width 151 height 11
click at [504, 253] on div "89:00 h $11,748" at bounding box center [477, 258] width 152 height 11
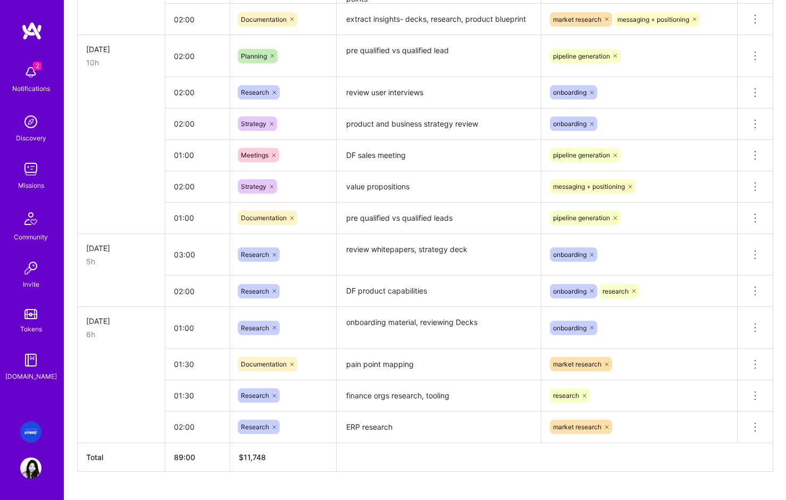
scroll to position [1481, 0]
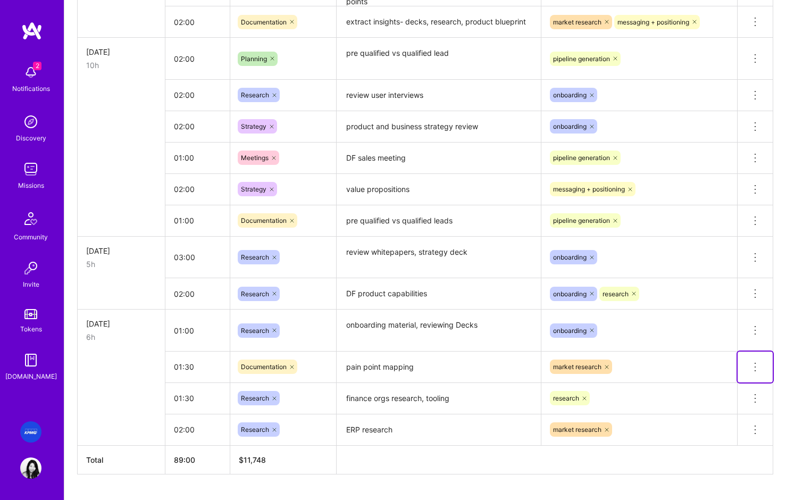
click at [756, 367] on icon at bounding box center [755, 367] width 13 height 13
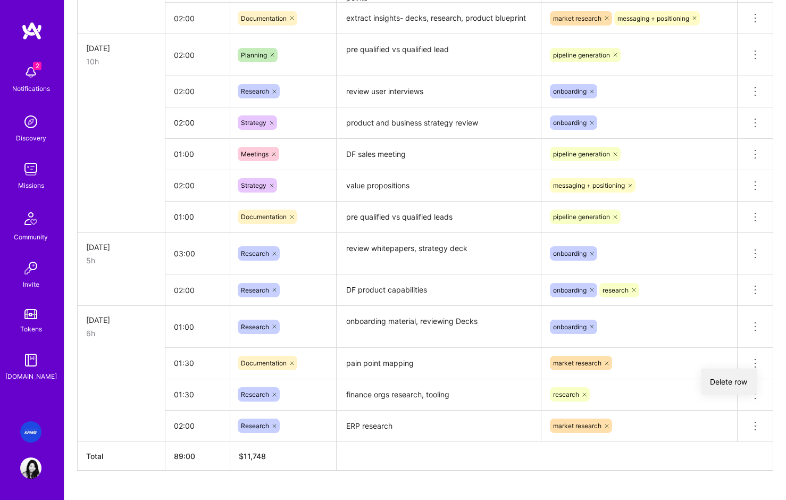
click at [741, 387] on button "Delete row" at bounding box center [728, 382] width 55 height 26
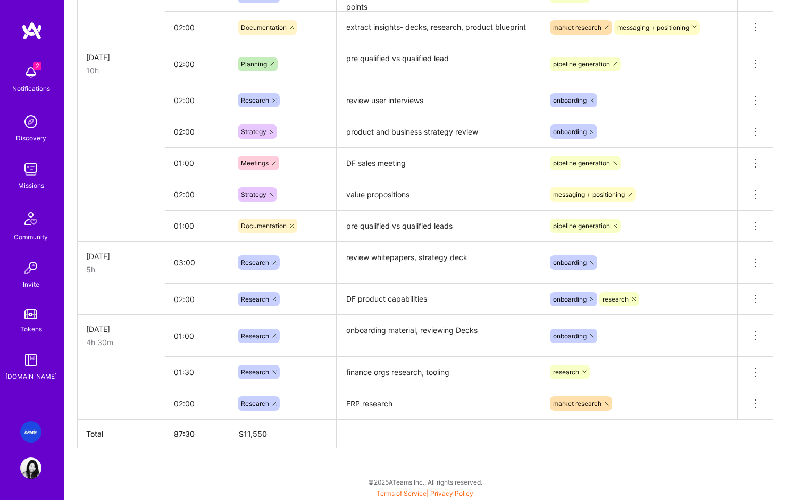
scroll to position [1476, 0]
drag, startPoint x: 203, startPoint y: 407, endPoint x: 173, endPoint y: 403, distance: 30.0
click at [173, 403] on input "02:00" at bounding box center [197, 403] width 64 height 28
click at [218, 371] on input "01:30" at bounding box center [197, 371] width 64 height 28
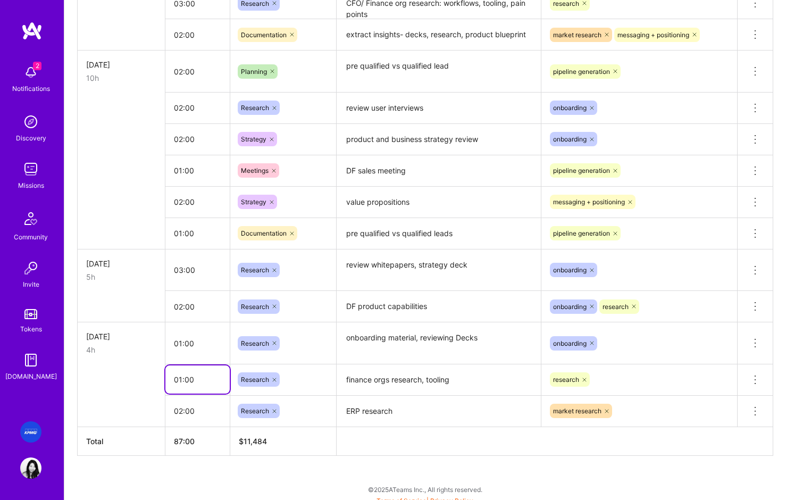
scroll to position [1450, 0]
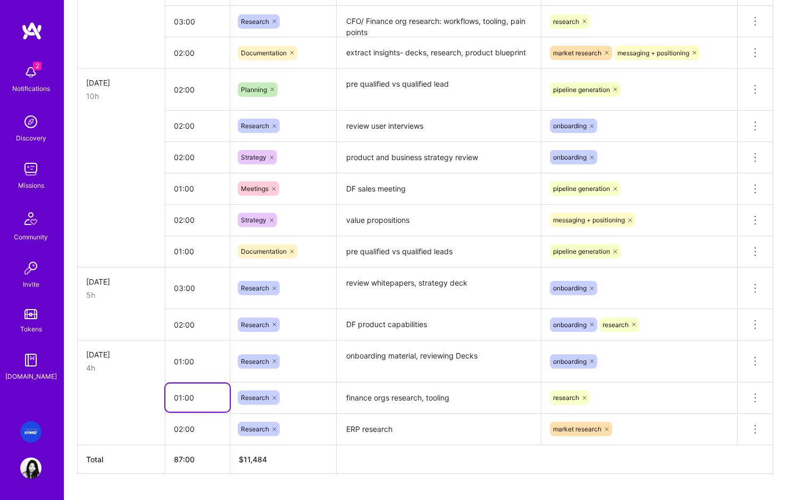
type input "01:00"
click at [404, 404] on textarea "finance orgs research, tooling" at bounding box center [439, 397] width 202 height 29
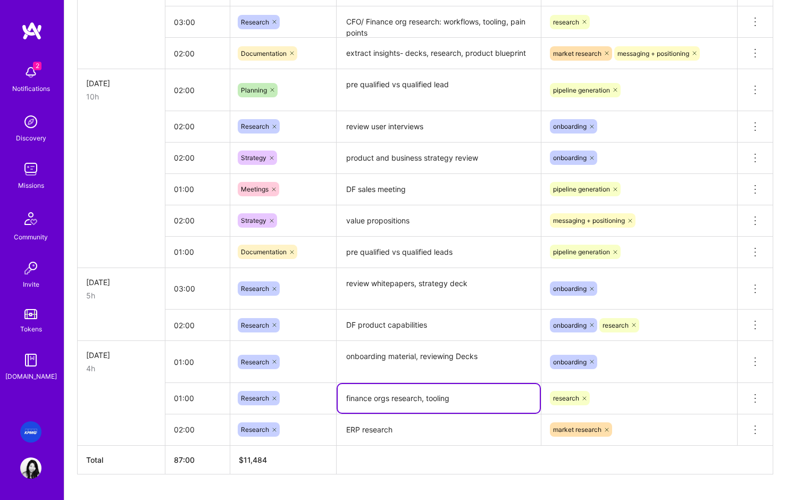
scroll to position [1447, 0]
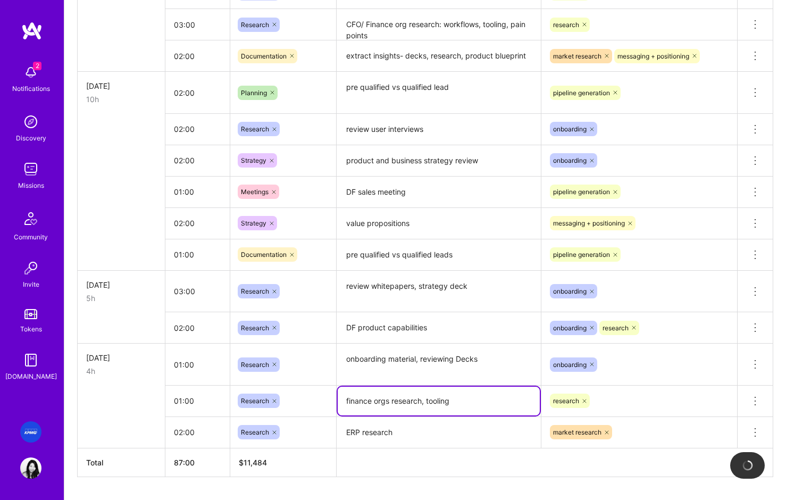
click at [158, 329] on td at bounding box center [122, 327] width 88 height 31
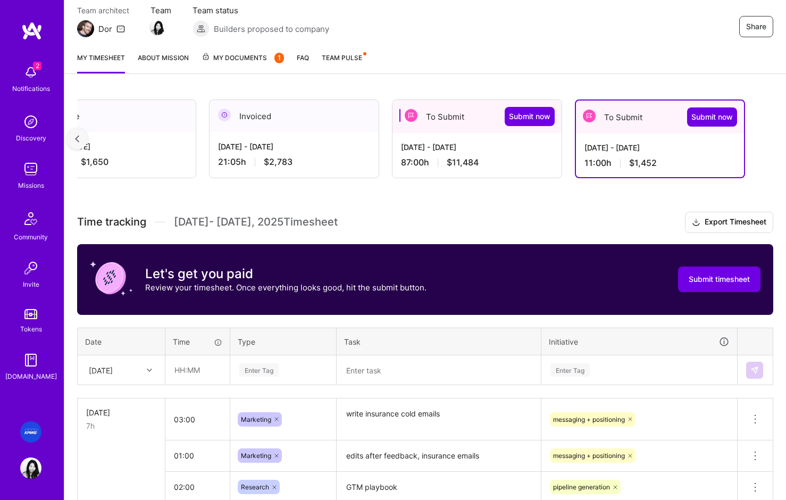
scroll to position [115, 0]
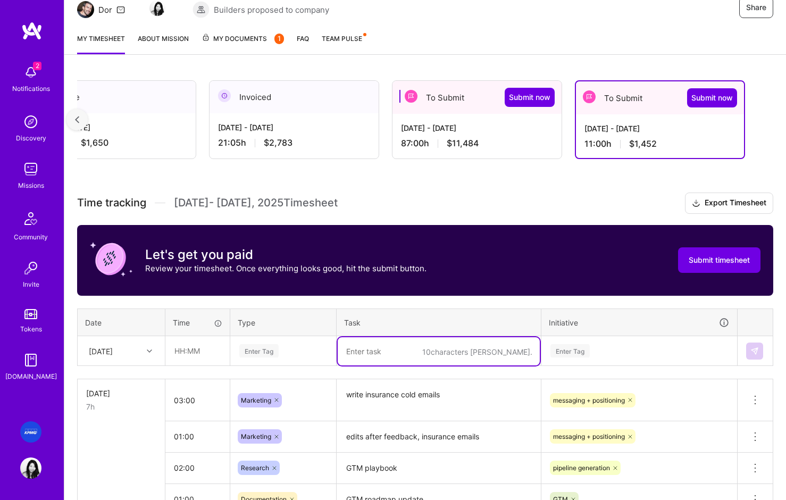
click at [420, 353] on textarea "To enrich screen reader interactions, please activate Accessibility in Grammarl…" at bounding box center [439, 351] width 202 height 28
type textarea "pain point mapping"
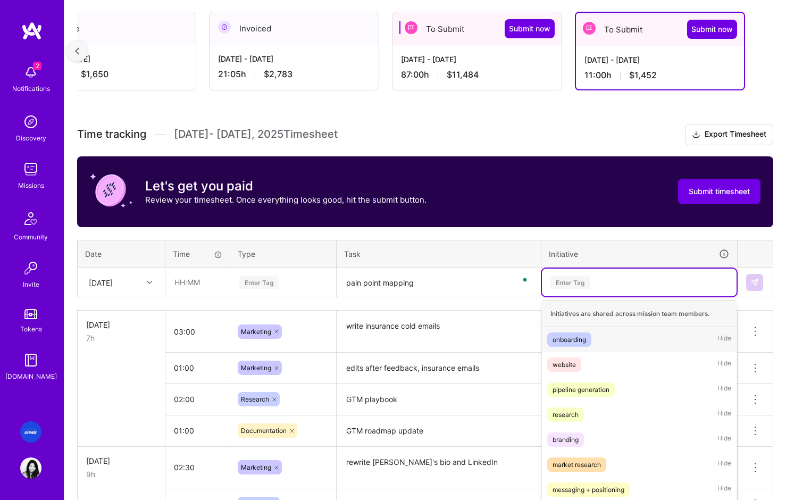
click at [624, 296] on div "option onboarding focused, 1 of 9. 9 results available. Use Up and Down to choo…" at bounding box center [639, 283] width 195 height 28
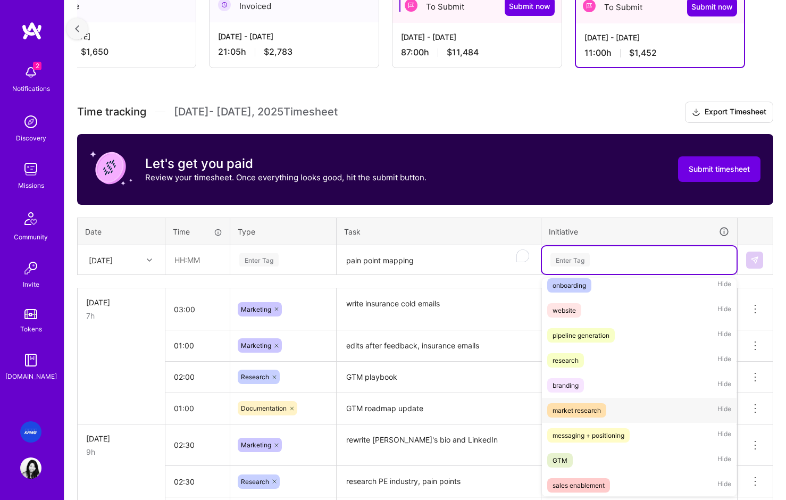
scroll to position [30, 0]
click at [562, 359] on div "research" at bounding box center [566, 361] width 26 height 11
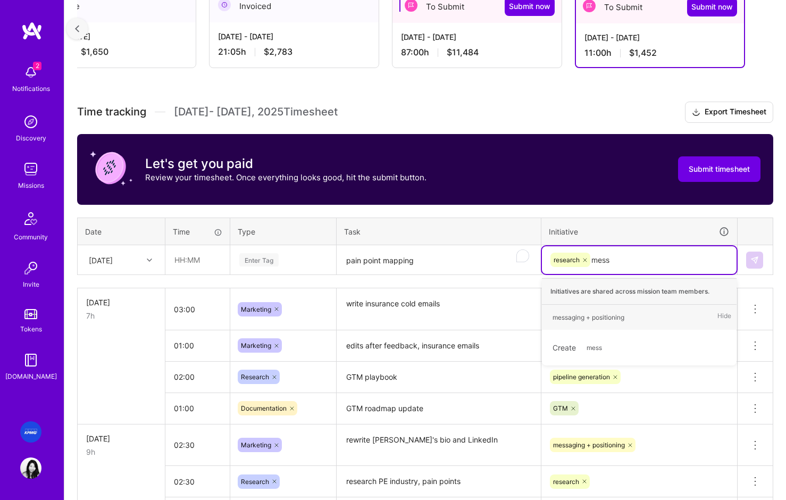
type input "messa"
click at [617, 319] on div "messaging + positioning" at bounding box center [589, 317] width 72 height 11
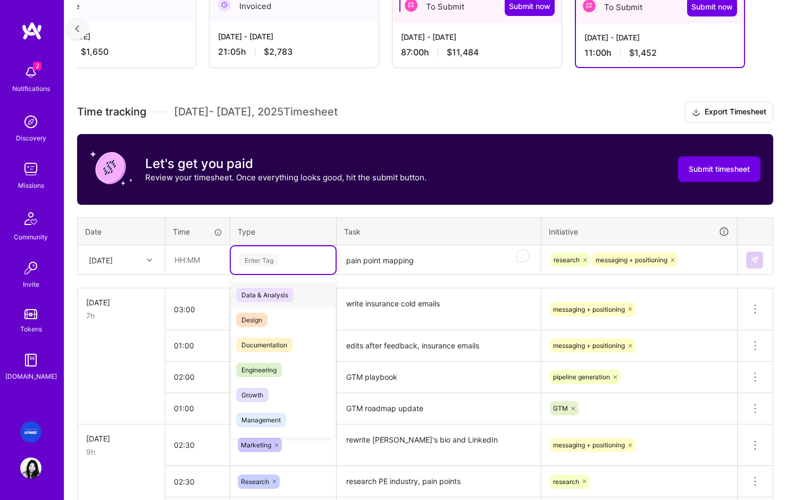
click at [270, 262] on div "Enter Tag" at bounding box center [258, 260] width 39 height 16
drag, startPoint x: 281, startPoint y: 344, endPoint x: 209, endPoint y: 274, distance: 100.0
click at [279, 342] on span "Documentation" at bounding box center [264, 345] width 56 height 14
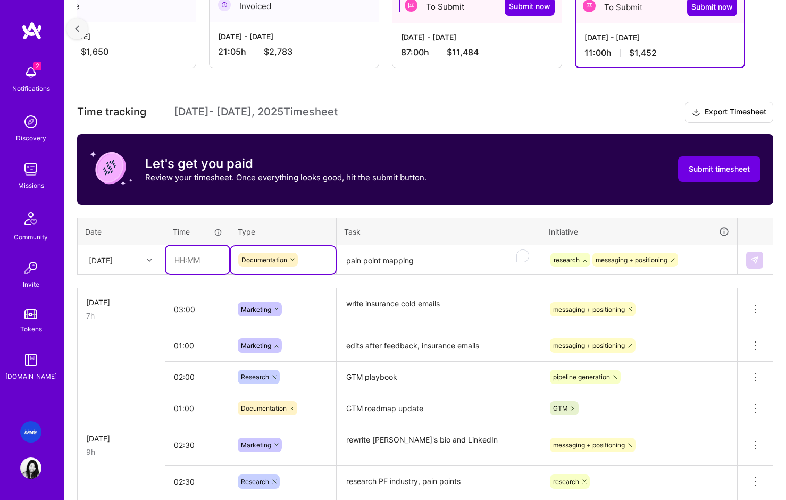
click at [199, 260] on input "text" at bounding box center [197, 260] width 63 height 28
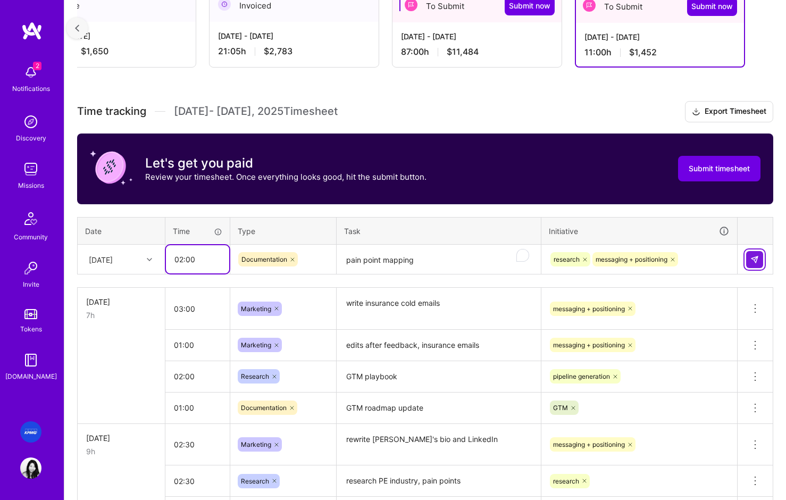
type input "02:00"
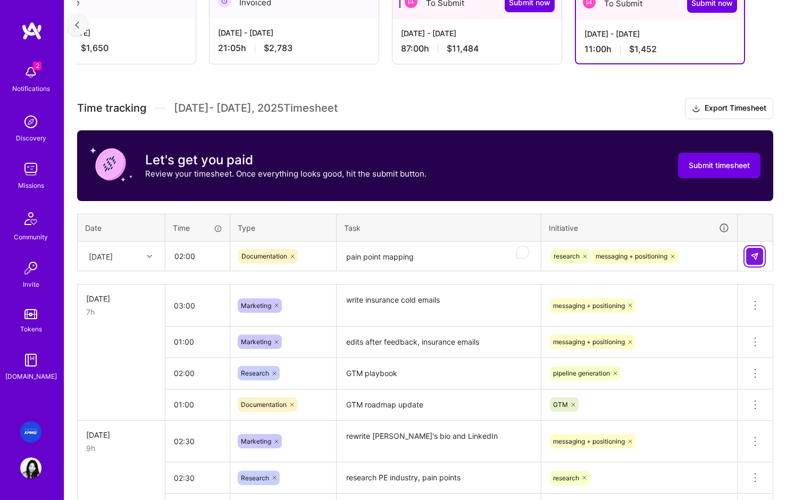
click at [759, 261] on button at bounding box center [754, 256] width 17 height 17
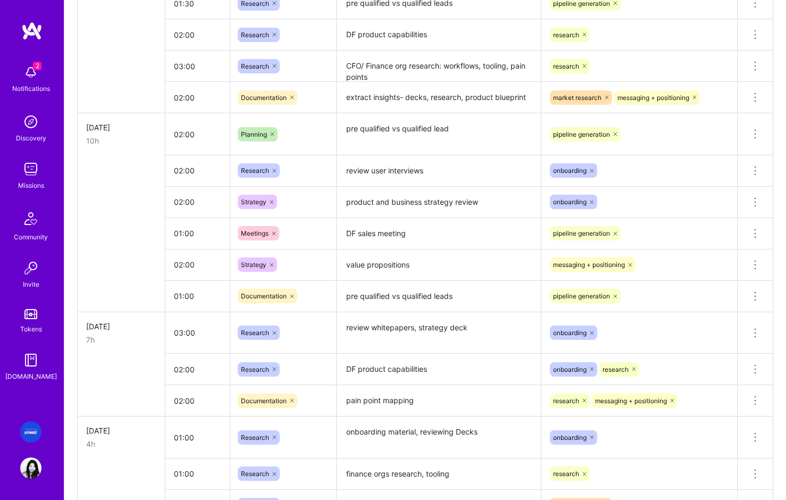
scroll to position [1404, 0]
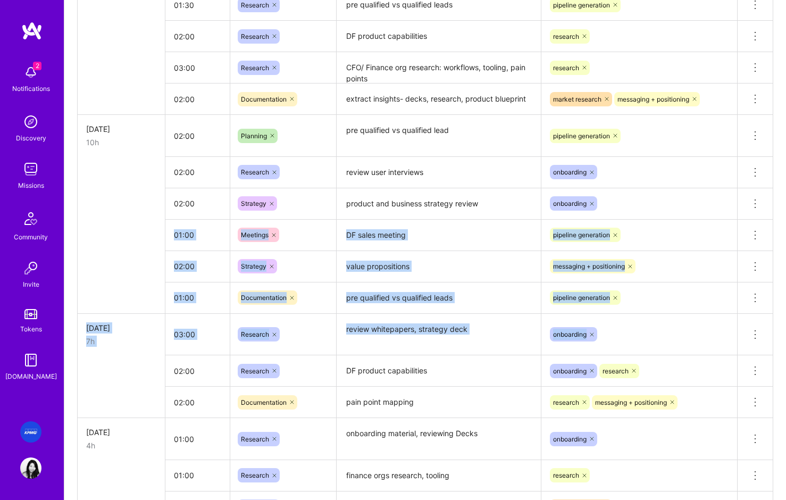
drag, startPoint x: 119, startPoint y: 328, endPoint x: 99, endPoint y: 227, distance: 102.4
click at [118, 268] on td at bounding box center [122, 265] width 88 height 31
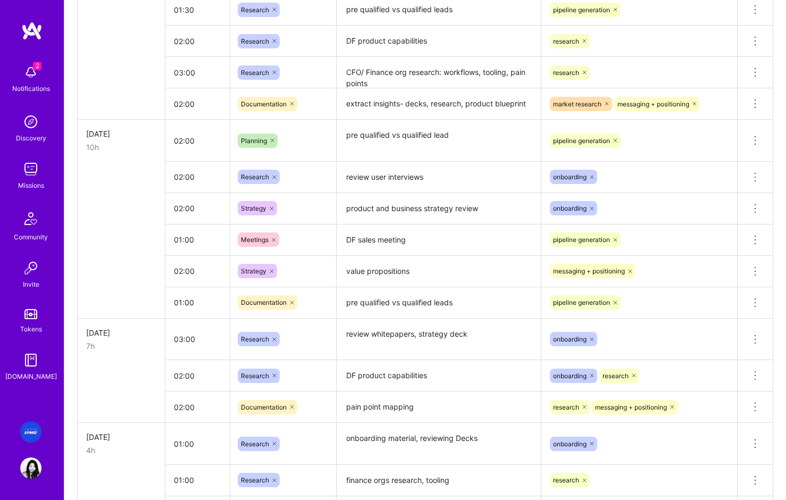
scroll to position [1397, 0]
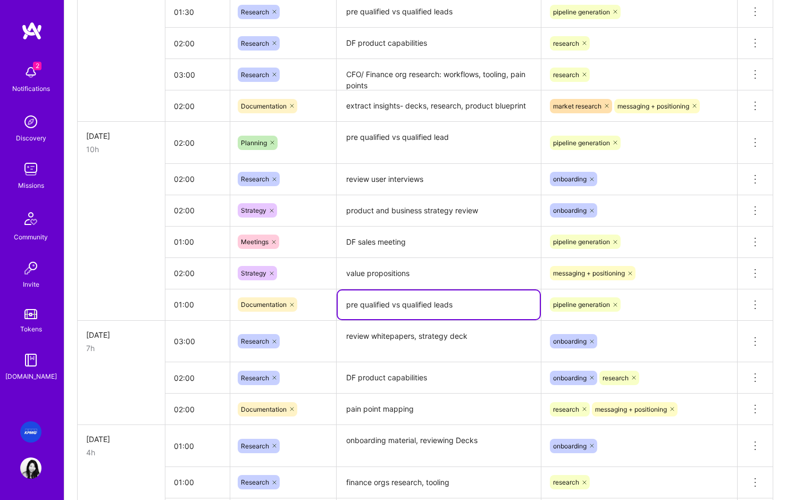
click at [462, 305] on textarea "pre qualified vs qualified leads" at bounding box center [439, 304] width 202 height 29
click at [497, 304] on textarea "pre qualified vs qualified leads writeu[" at bounding box center [439, 304] width 202 height 29
type textarea "pre qualified vs qualified leads writeup"
click at [195, 313] on input "01:00" at bounding box center [197, 304] width 64 height 28
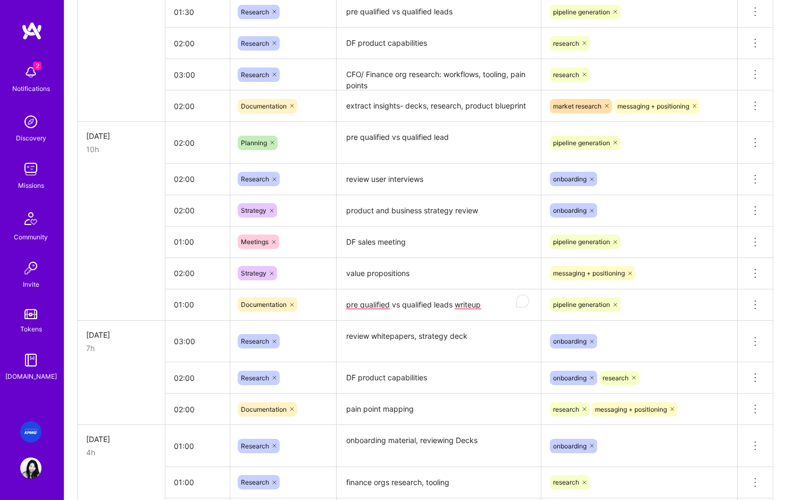
click at [136, 177] on td at bounding box center [122, 178] width 88 height 31
click at [189, 193] on td "02:00" at bounding box center [197, 178] width 65 height 31
click at [183, 211] on input "02:00" at bounding box center [197, 210] width 64 height 28
type input "01:00"
click at [137, 231] on td at bounding box center [122, 241] width 88 height 31
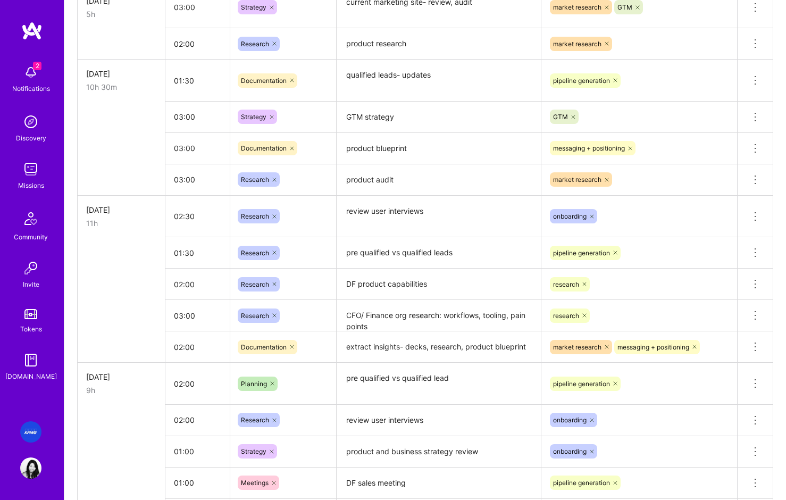
scroll to position [1144, 0]
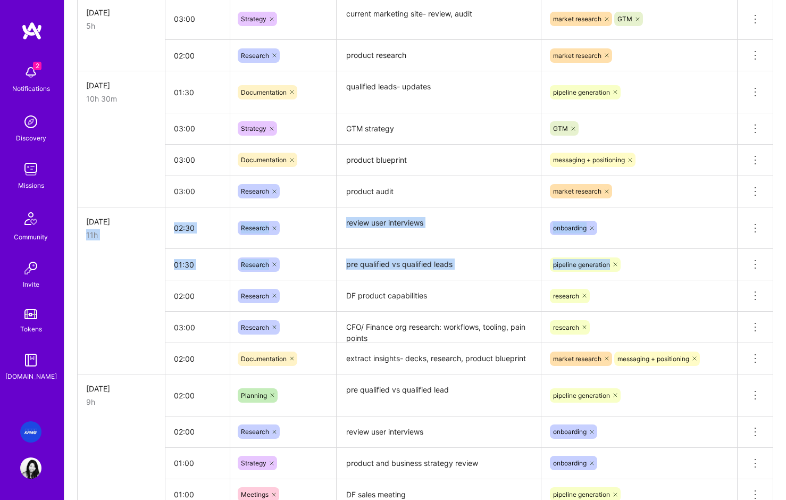
drag, startPoint x: 131, startPoint y: 290, endPoint x: 103, endPoint y: 229, distance: 67.6
click at [103, 229] on tbody "[DATE] 7h 03:00 Marketing write insurance cold emails messaging + positioning D…" at bounding box center [426, 66] width 696 height 1432
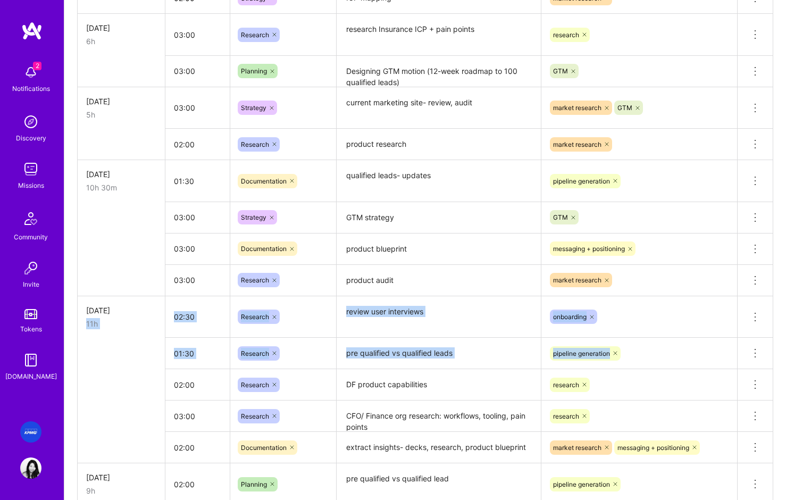
scroll to position [1055, 0]
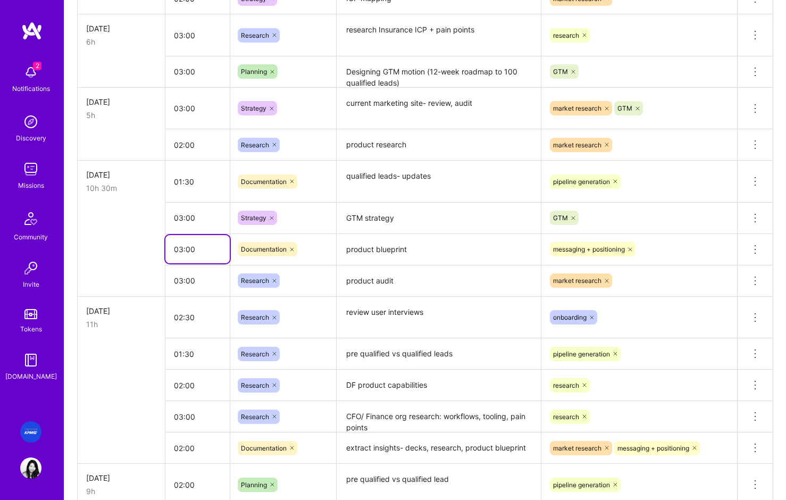
click at [177, 253] on input "03:00" at bounding box center [197, 249] width 64 height 28
click at [182, 249] on input "03:00" at bounding box center [197, 249] width 64 height 28
type input "01:00"
click at [157, 259] on td at bounding box center [122, 248] width 88 height 31
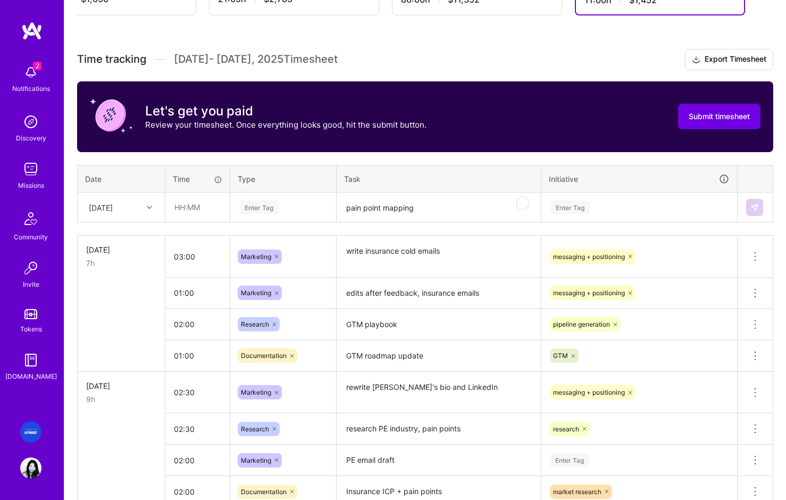
scroll to position [260, 0]
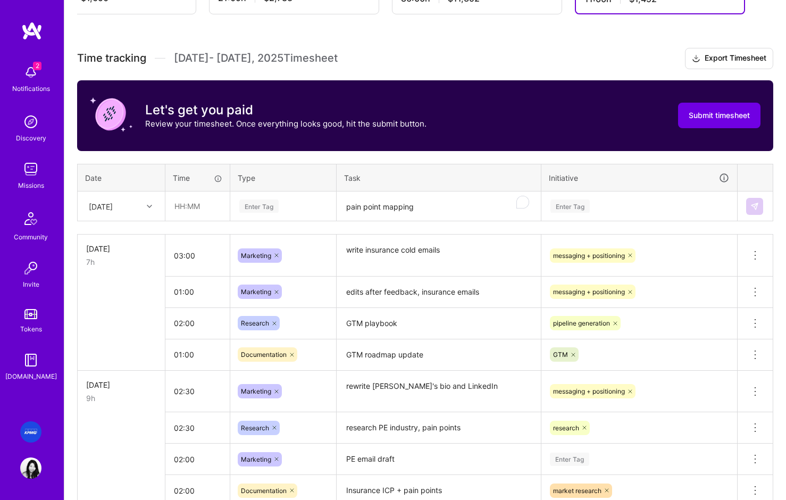
click at [136, 211] on div "[DATE]" at bounding box center [112, 206] width 59 height 18
click at [114, 232] on div "[DATE]" at bounding box center [121, 235] width 86 height 20
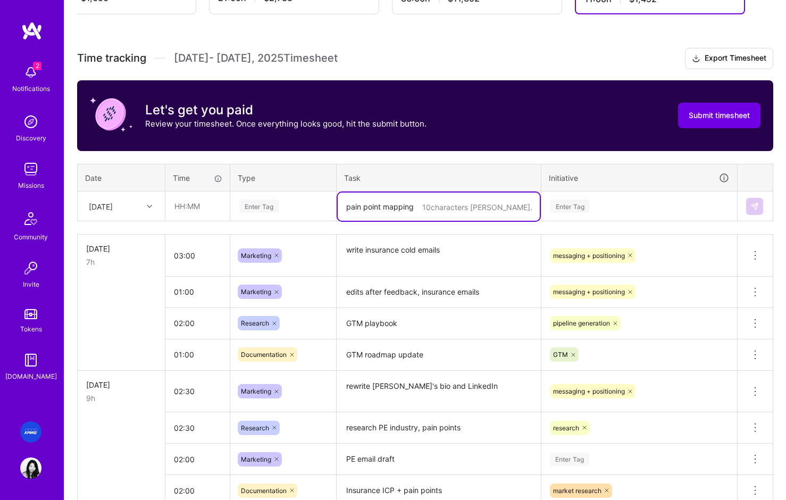
click at [399, 203] on textarea "pain point mapping" at bounding box center [439, 207] width 202 height 28
type textarea "product blueprint writeup"
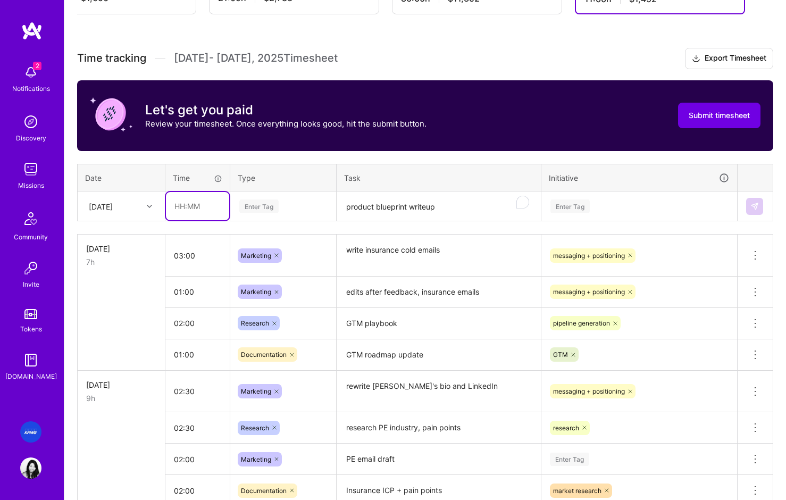
click at [189, 205] on input "text" at bounding box center [197, 206] width 63 height 28
type input "02:00"
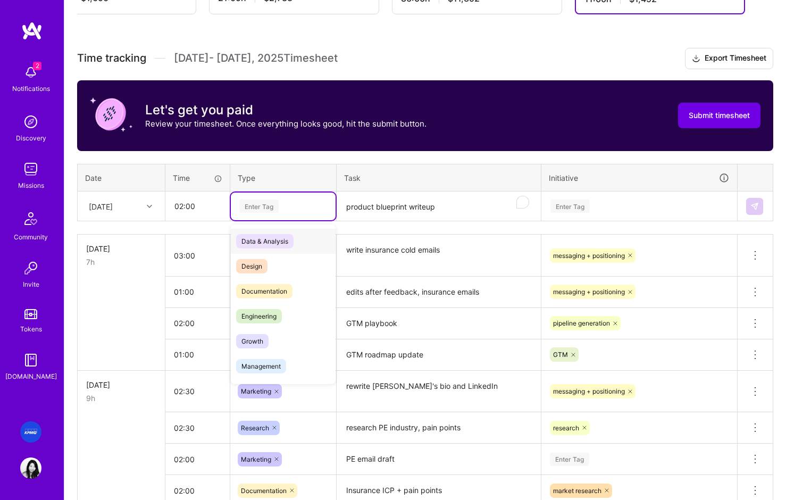
type input "d"
click at [274, 291] on span "Documentation" at bounding box center [264, 291] width 56 height 14
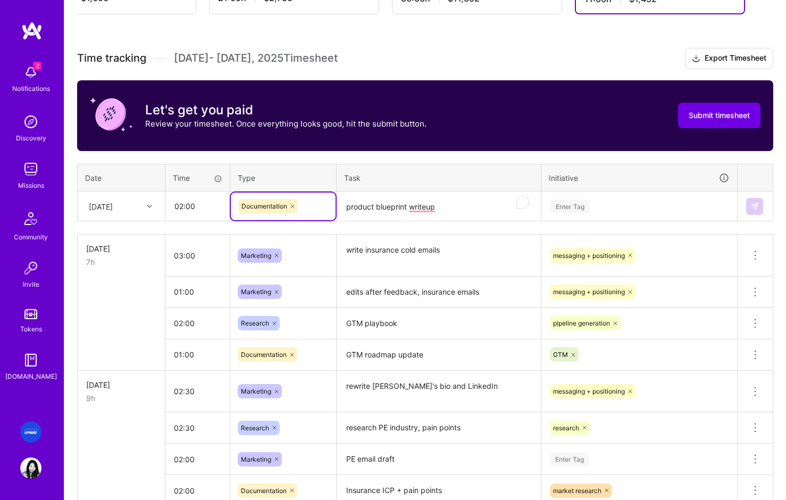
click at [485, 210] on textarea "product blueprint writeup" at bounding box center [439, 207] width 202 height 28
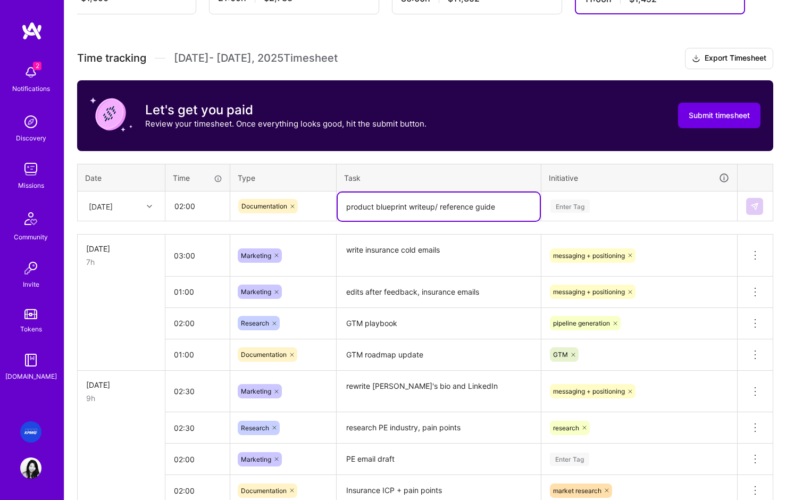
type textarea "product blueprint writeup/ reference guide"
click at [601, 207] on div "Enter Tag" at bounding box center [639, 205] width 180 height 13
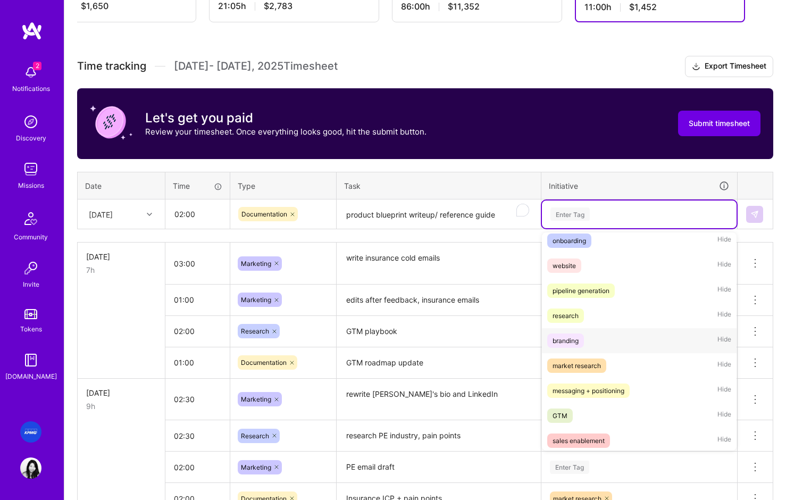
scroll to position [34, 0]
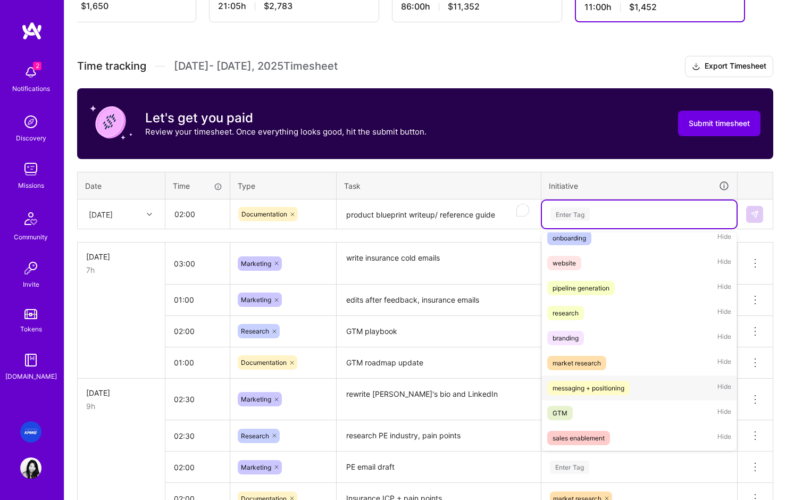
click at [592, 387] on div "messaging + positioning" at bounding box center [589, 387] width 72 height 11
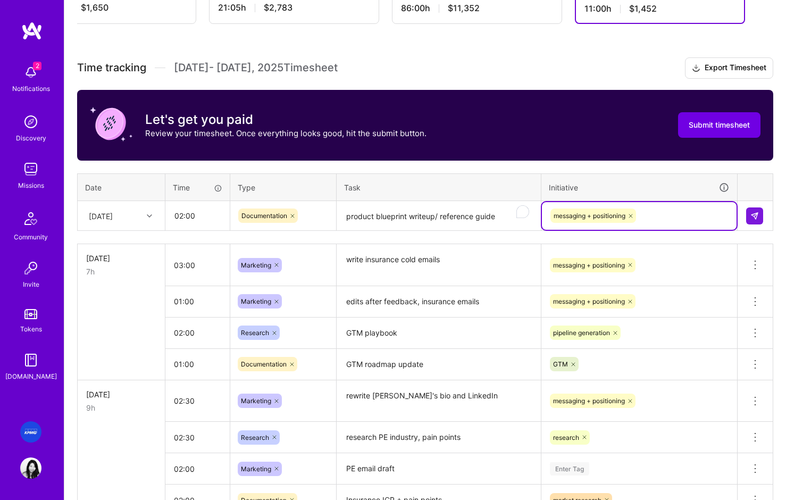
scroll to position [250, 0]
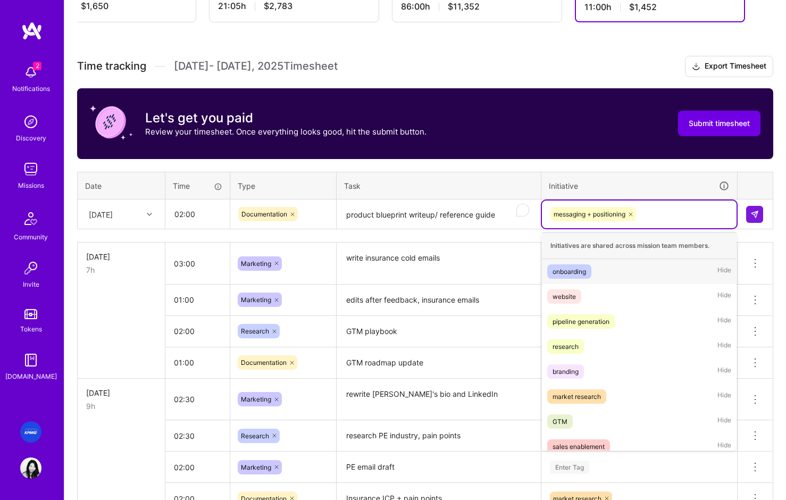
click at [700, 218] on div "messaging + positioning" at bounding box center [639, 214] width 180 height 16
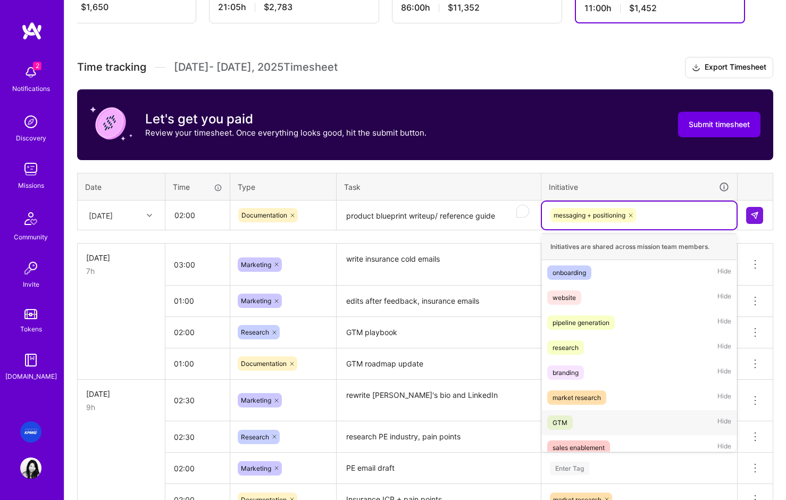
scroll to position [9, 0]
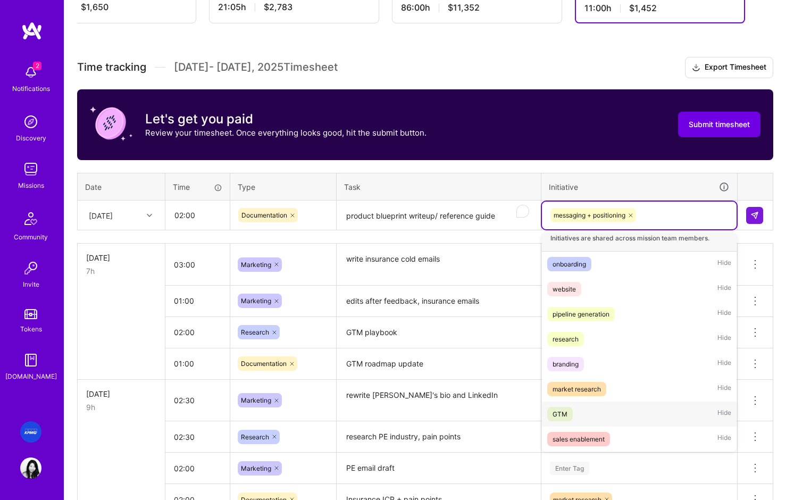
click at [563, 414] on div "GTM" at bounding box center [560, 413] width 15 height 11
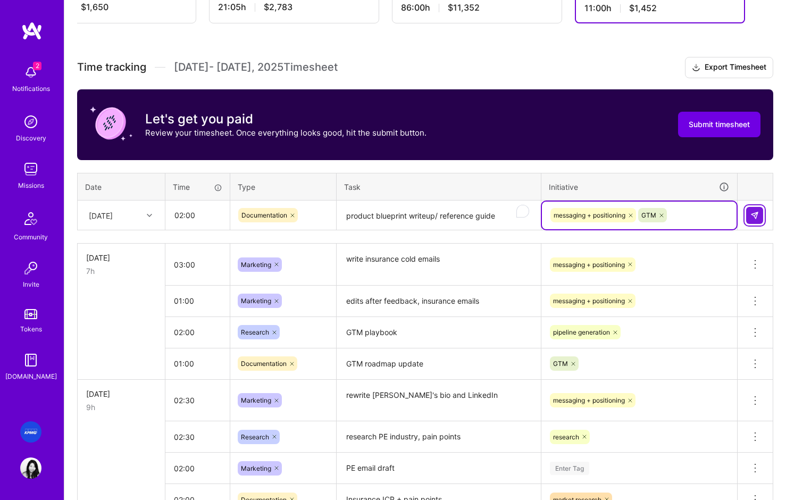
click at [752, 214] on img at bounding box center [754, 215] width 9 height 9
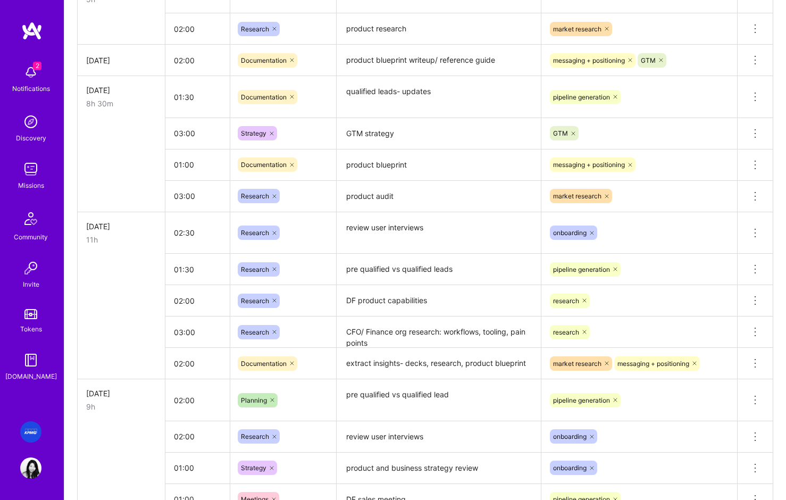
scroll to position [1163, 0]
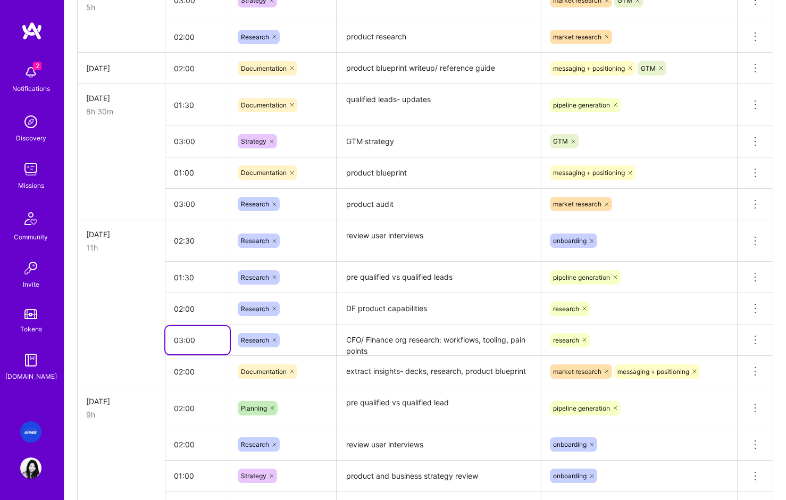
click at [182, 345] on input "03:00" at bounding box center [197, 340] width 64 height 28
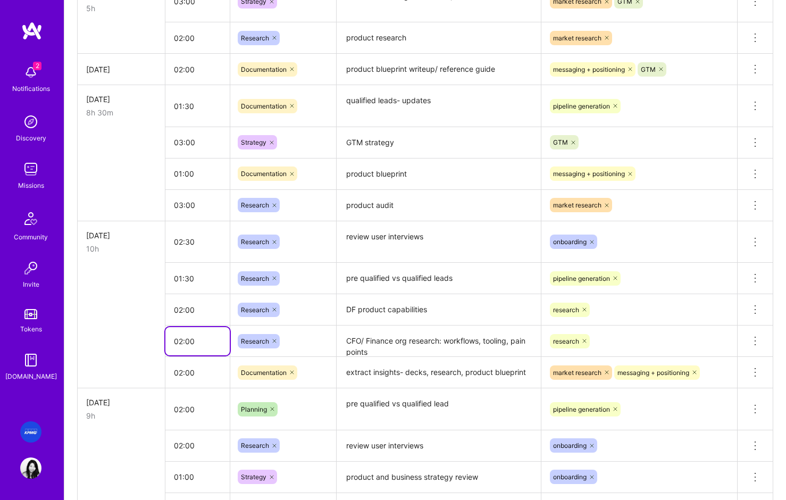
type input "02:00"
click at [185, 373] on input "02:00" at bounding box center [197, 372] width 64 height 28
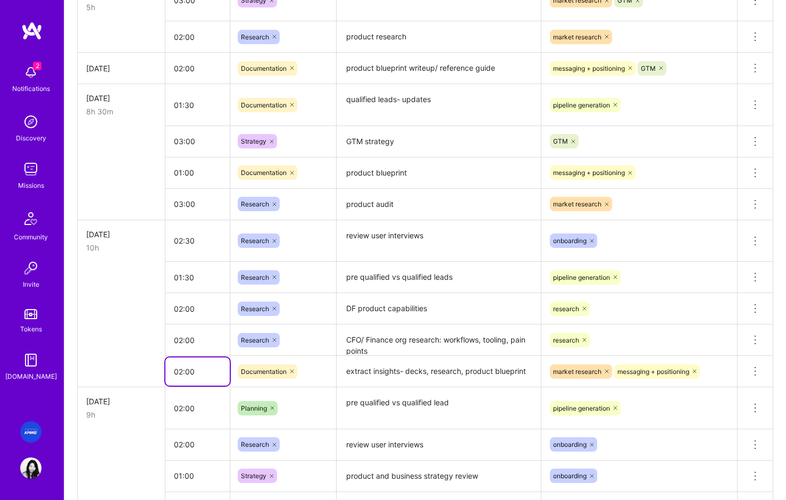
scroll to position [1160, 0]
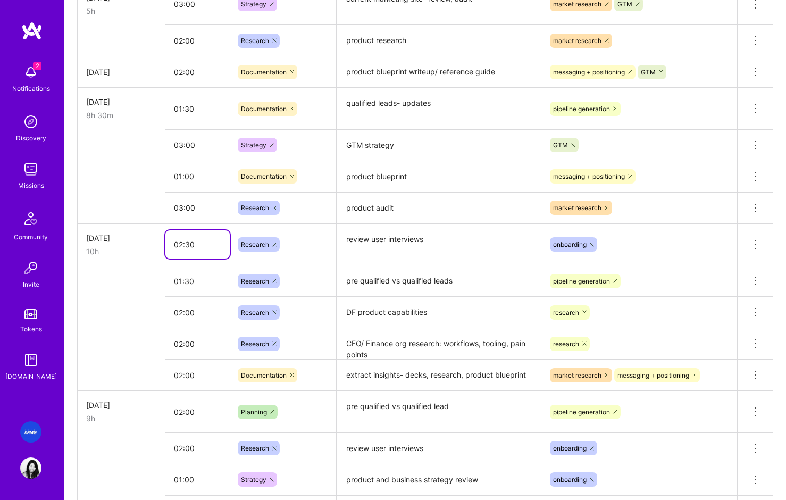
click at [187, 243] on input "02:30" at bounding box center [197, 244] width 64 height 28
click at [181, 246] on input "02:30" at bounding box center [197, 244] width 64 height 28
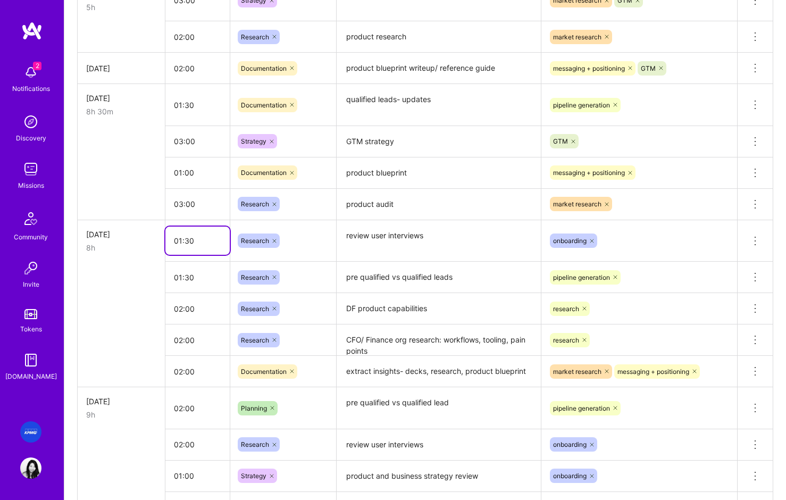
click at [185, 242] on input "01:30" at bounding box center [197, 241] width 64 height 28
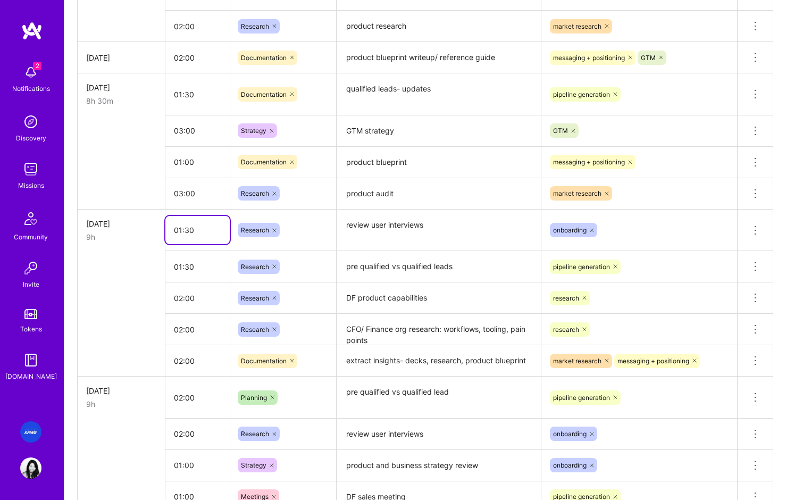
click at [188, 236] on input "01:30" at bounding box center [197, 230] width 64 height 28
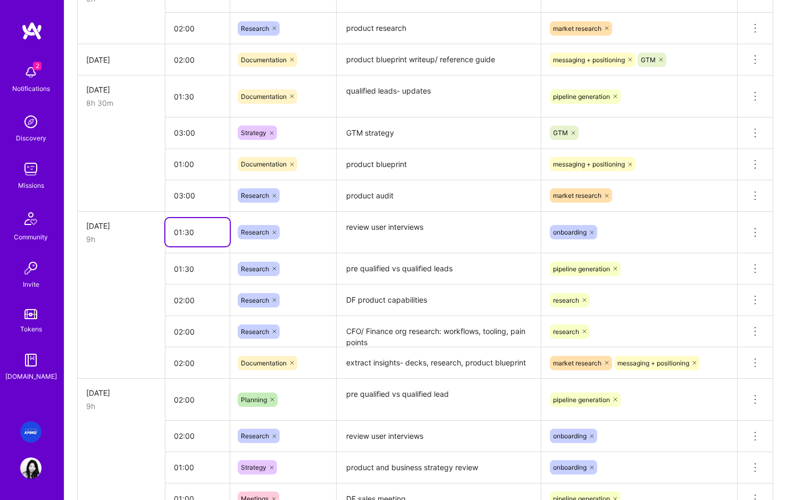
scroll to position [1171, 0]
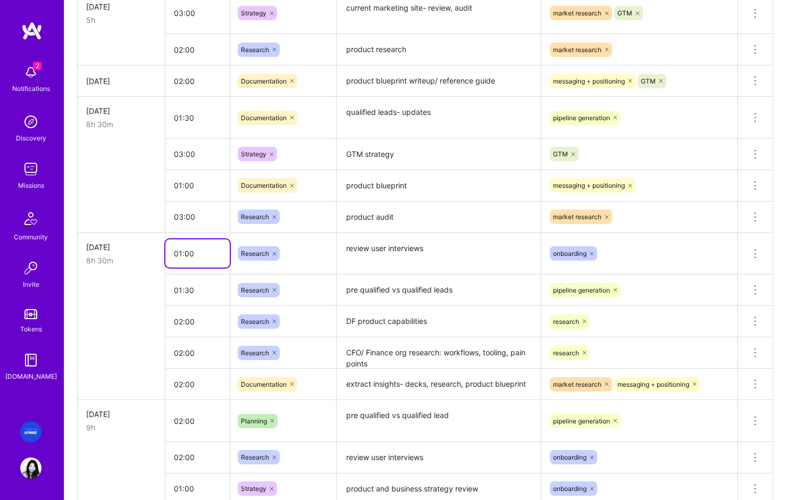
type input "01:00"
click at [124, 319] on td at bounding box center [122, 321] width 88 height 31
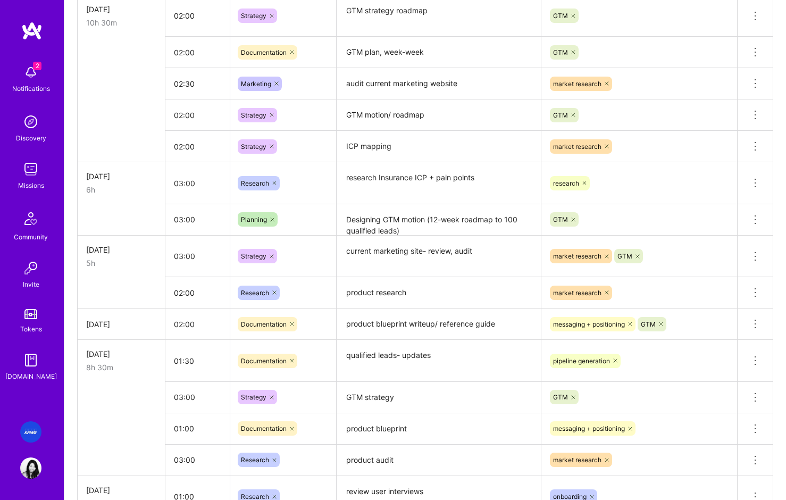
scroll to position [901, 0]
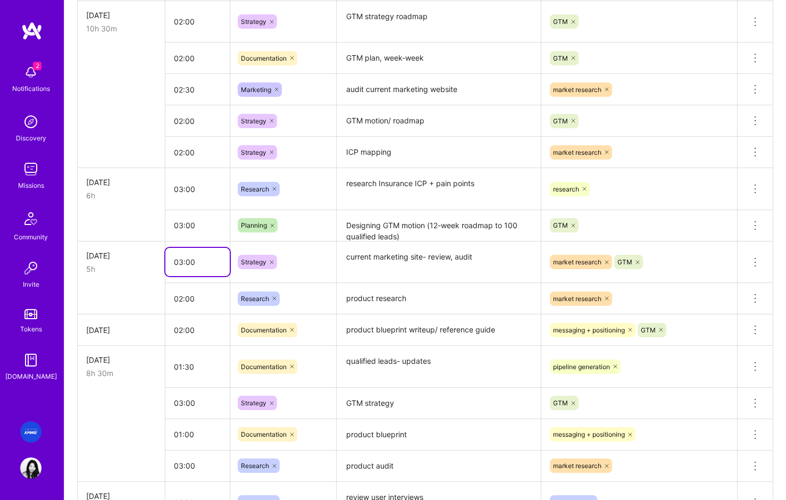
drag, startPoint x: 181, startPoint y: 262, endPoint x: 190, endPoint y: 260, distance: 9.2
click at [184, 261] on input "03:00" at bounding box center [197, 262] width 64 height 28
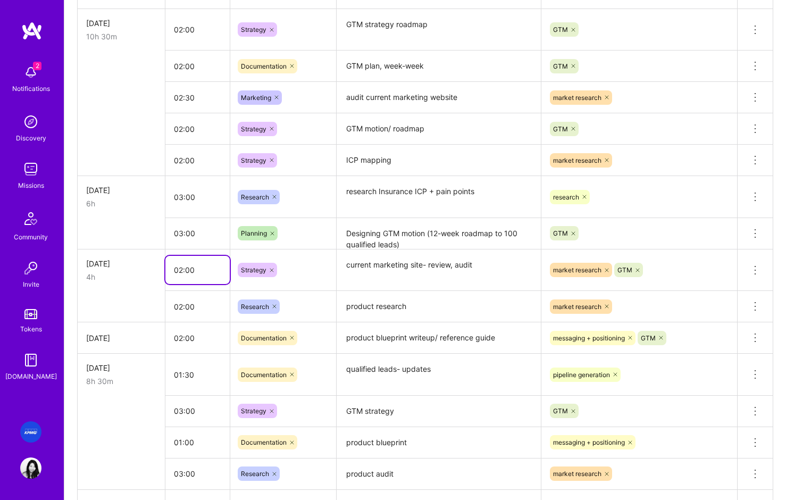
scroll to position [892, 0]
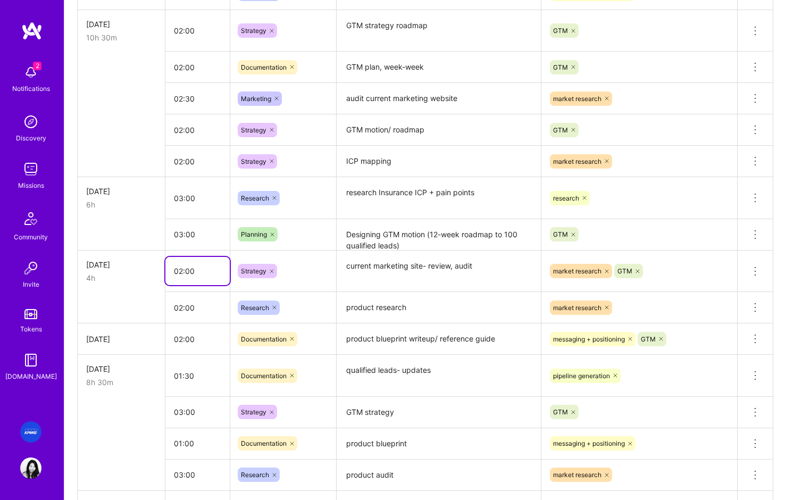
type input "02:00"
click at [122, 285] on td "Sun, Aug 10 4h" at bounding box center [122, 271] width 88 height 42
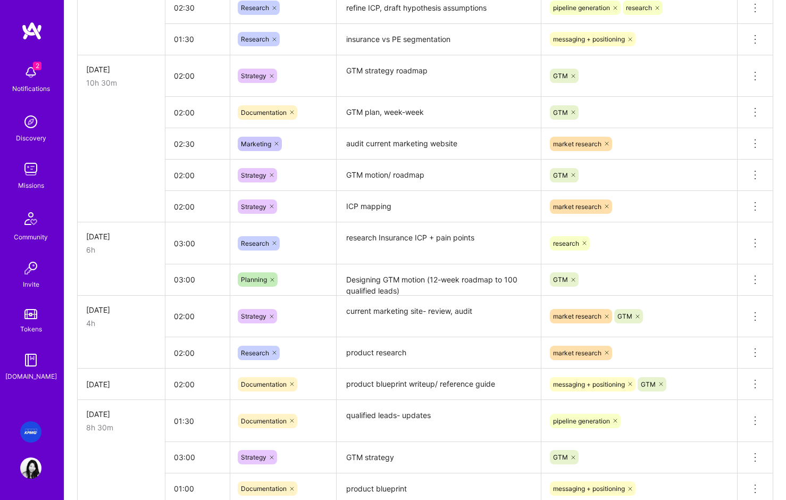
scroll to position [841, 0]
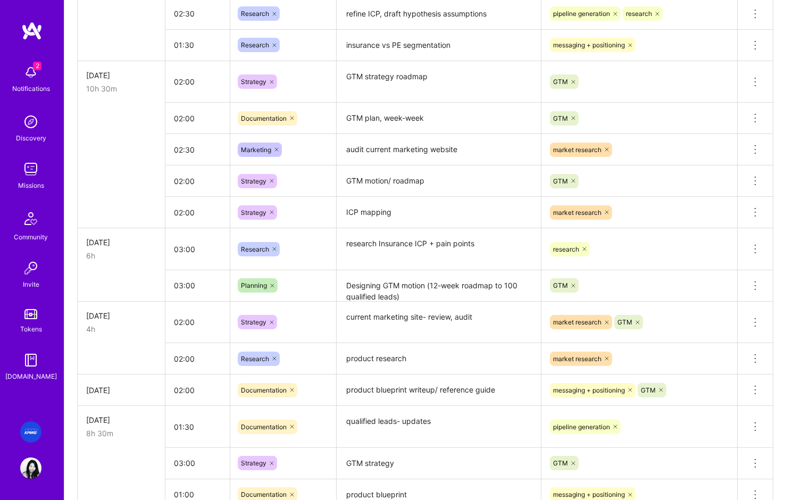
scroll to position [0, 51]
click at [305, 287] on div "Planning" at bounding box center [283, 285] width 91 height 14
click at [71, 292] on div "Active [DATE] - [DATE] 12:30 h $1,650 Invoiced [DATE] - [DATE] 21:05 h $2,783 T…" at bounding box center [425, 270] width 722 height 1856
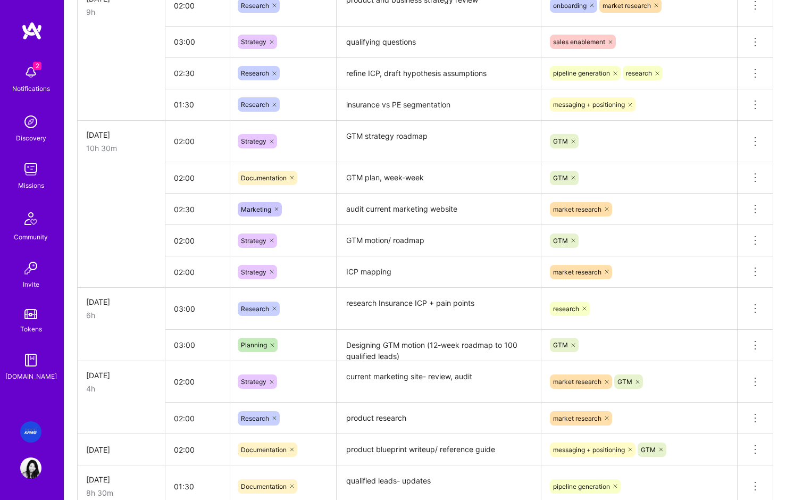
scroll to position [783, 0]
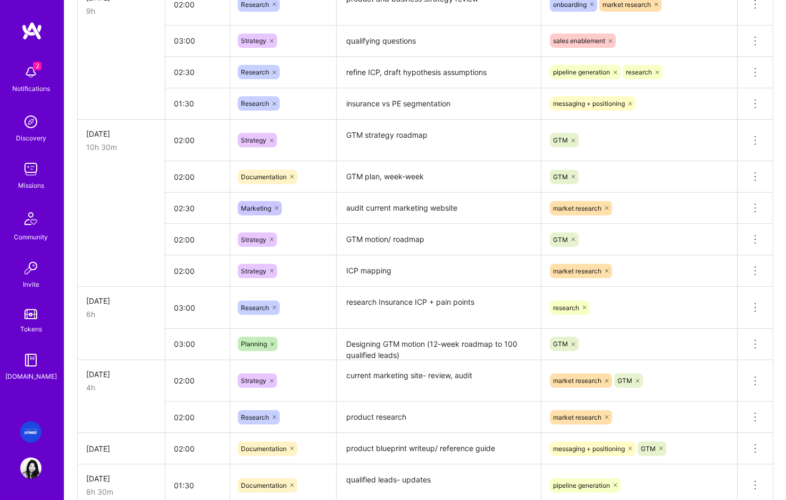
click at [418, 207] on textarea "audit current marketing website" at bounding box center [439, 208] width 202 height 29
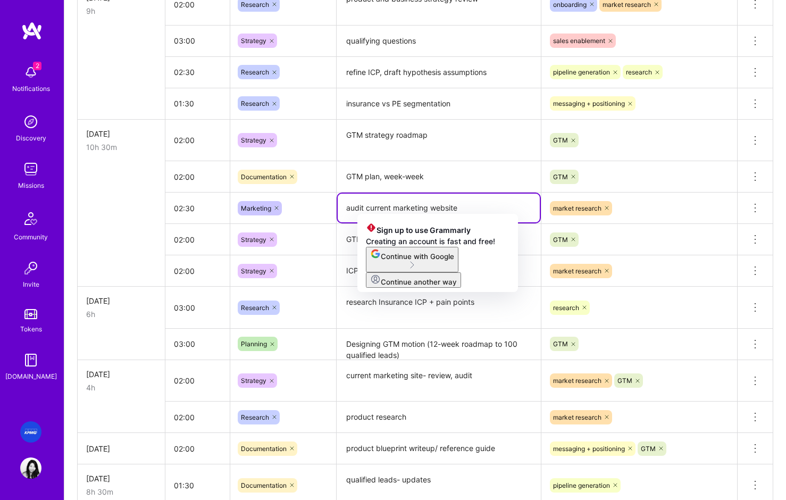
drag, startPoint x: 469, startPoint y: 210, endPoint x: 377, endPoint y: 211, distance: 92.0
click at [377, 211] on textarea "audit current marketing website" at bounding box center [439, 208] width 202 height 29
click at [385, 209] on textarea "audit current marketing website" at bounding box center [439, 208] width 202 height 29
click at [379, 204] on textarea "audit current marketing website" at bounding box center [439, 208] width 202 height 29
drag, startPoint x: 390, startPoint y: 208, endPoint x: 319, endPoint y: 205, distance: 71.9
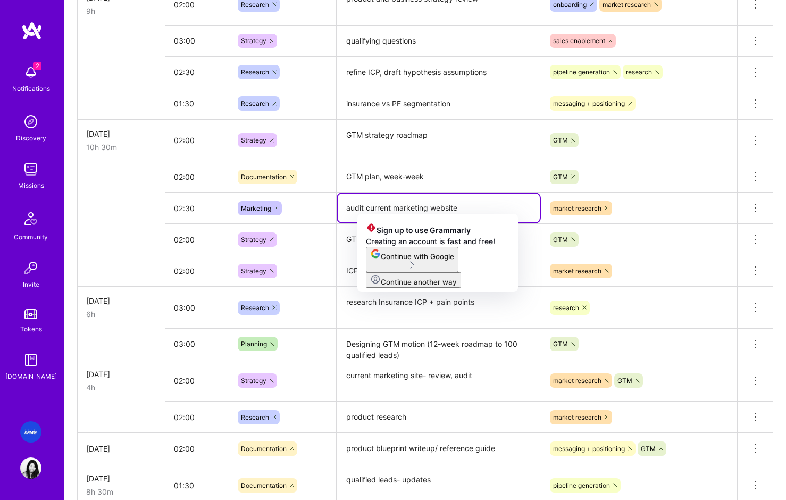
click at [311, 203] on tr "02:30 Marketing audit current marketing website market research Delete row" at bounding box center [426, 208] width 696 height 31
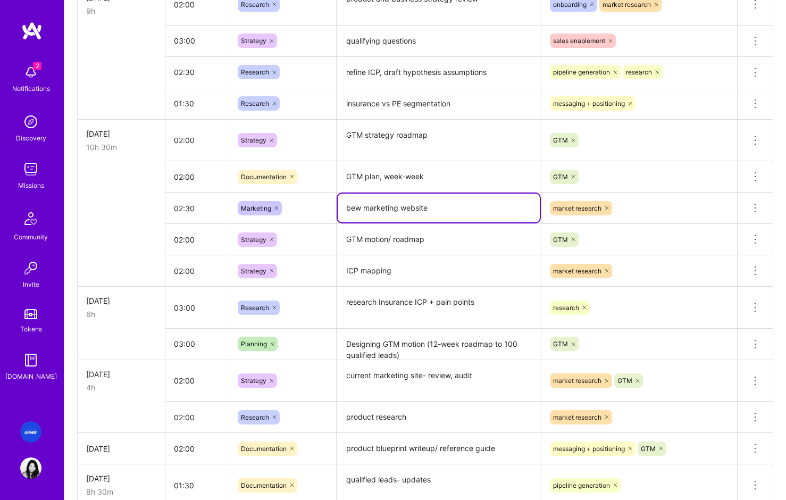
click at [338, 205] on textarea "bew marketing website" at bounding box center [439, 208] width 202 height 29
click at [363, 208] on textarea "bew marketing website" at bounding box center [439, 208] width 202 height 29
click at [365, 208] on textarea "bew marketing website" at bounding box center [439, 208] width 202 height 29
drag, startPoint x: 362, startPoint y: 208, endPoint x: 344, endPoint y: 208, distance: 18.1
click at [338, 208] on textarea "bew marketing website" at bounding box center [439, 208] width 202 height 29
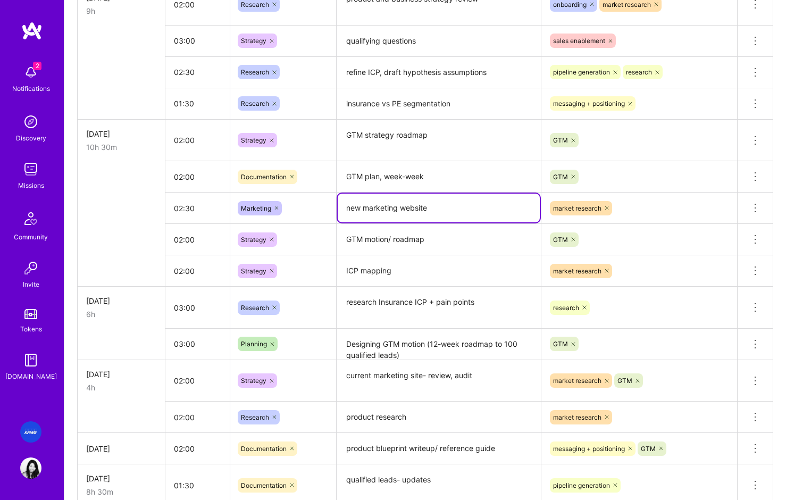
scroll to position [782, 0]
click at [449, 208] on textarea "new marketing website" at bounding box center [439, 208] width 202 height 29
click at [428, 208] on textarea "new marketing website" at bounding box center [439, 208] width 202 height 29
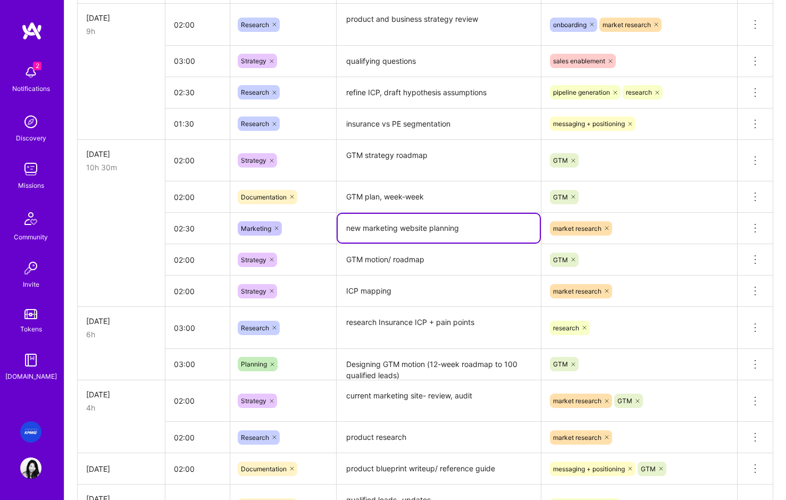
type textarea "new marketing website planning"
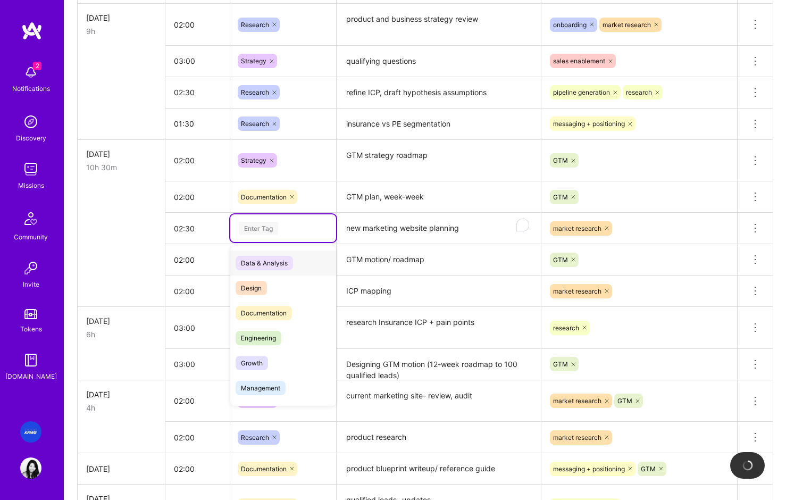
scroll to position [758, 0]
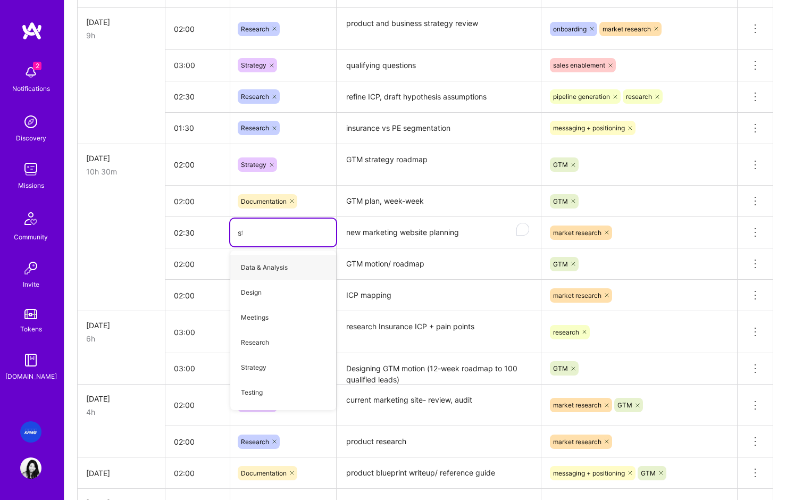
type input "strate"
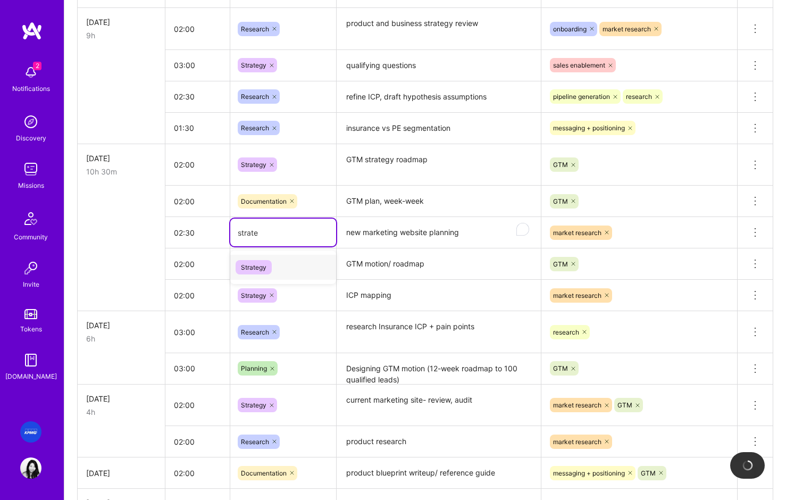
scroll to position [784, 0]
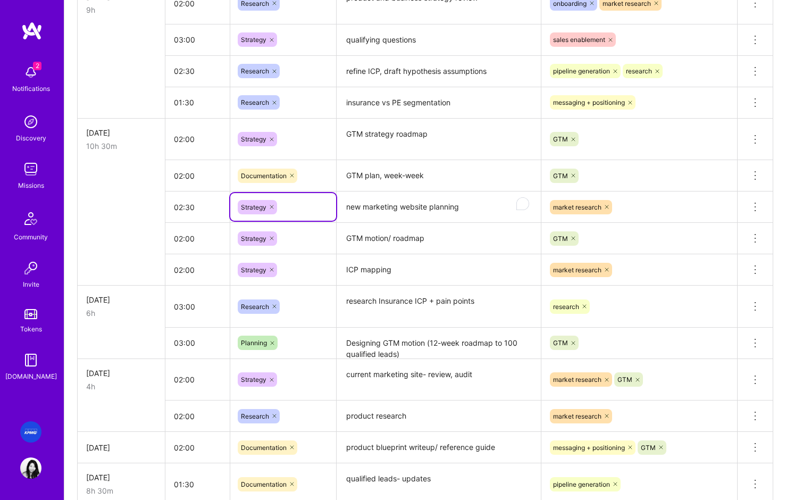
click at [415, 197] on textarea "new marketing website planning" at bounding box center [439, 208] width 202 height 30
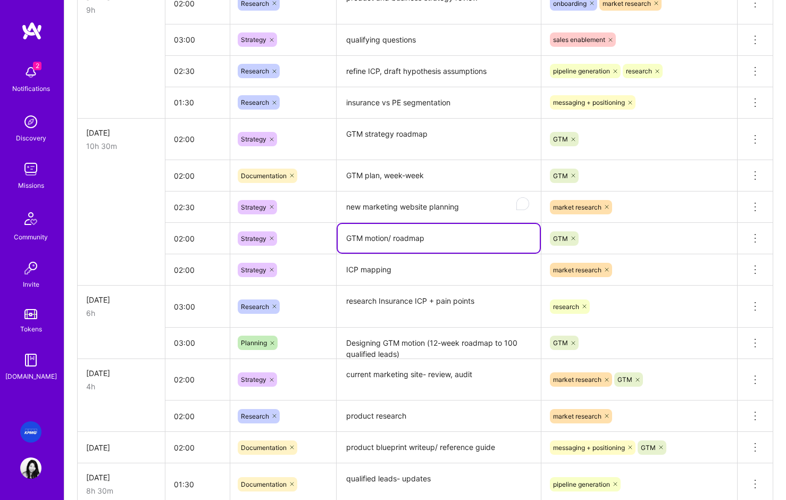
click at [435, 236] on textarea "GTM motion/ roadmap" at bounding box center [439, 238] width 202 height 29
click at [755, 137] on icon at bounding box center [755, 139] width 13 height 13
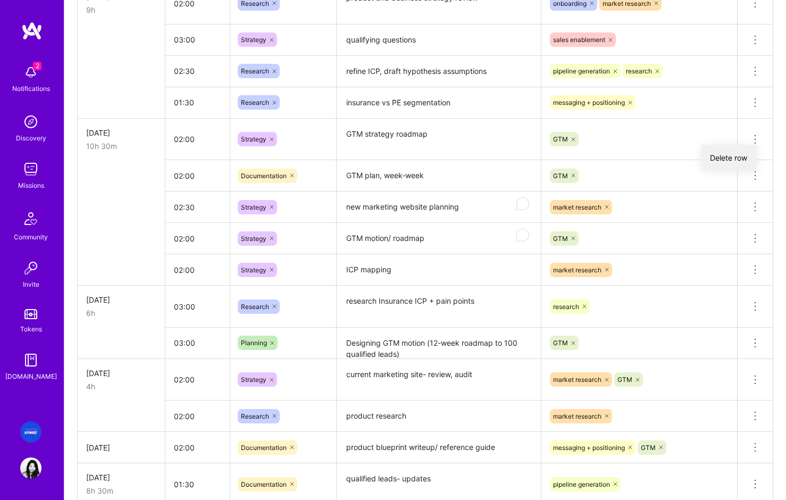
click at [742, 159] on button "Delete row" at bounding box center [728, 158] width 55 height 26
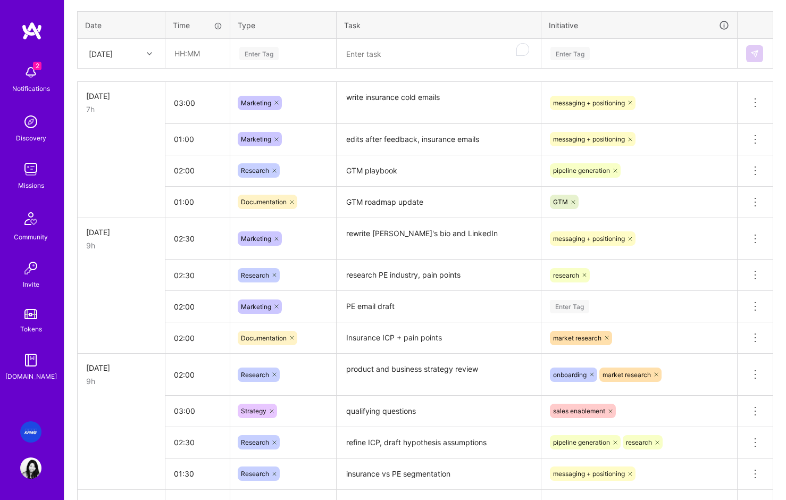
scroll to position [412, 0]
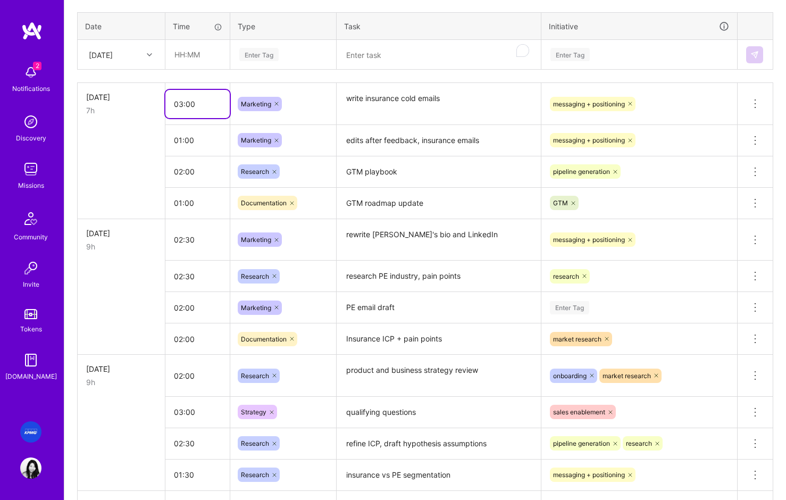
click at [184, 105] on input "03:00" at bounding box center [197, 104] width 64 height 28
click at [179, 102] on input "03:00" at bounding box center [197, 104] width 64 height 28
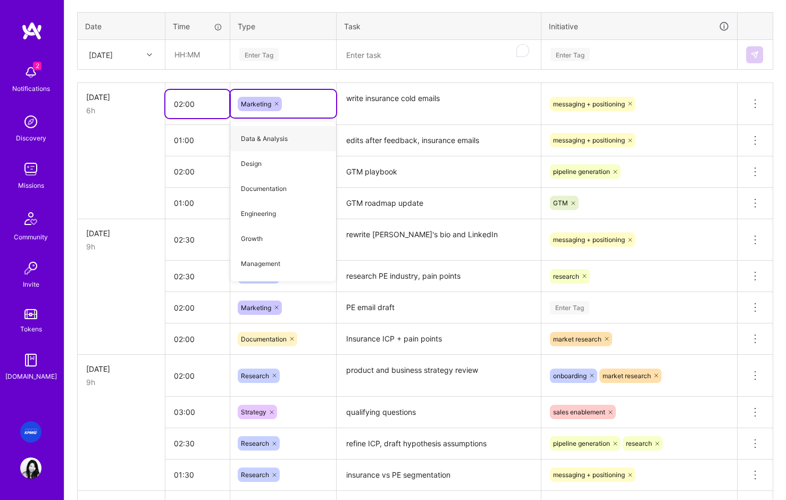
click at [187, 104] on input "02:00" at bounding box center [197, 104] width 64 height 28
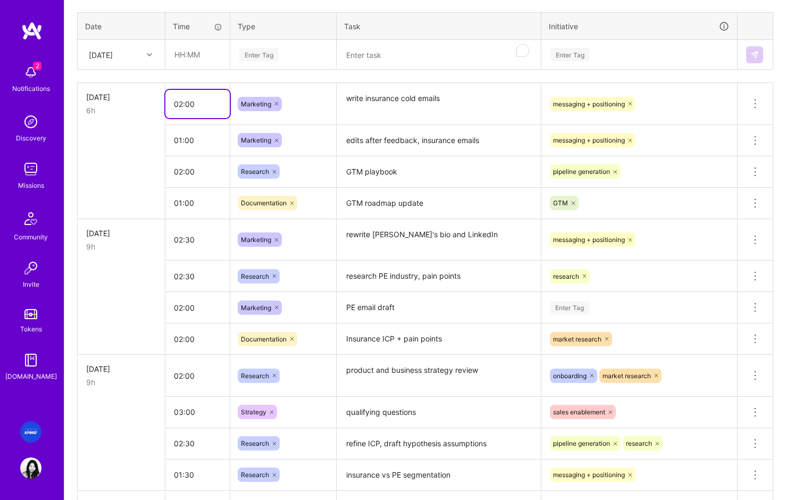
click at [191, 103] on input "02:00" at bounding box center [197, 104] width 64 height 28
click at [190, 103] on input "02:00" at bounding box center [197, 103] width 64 height 28
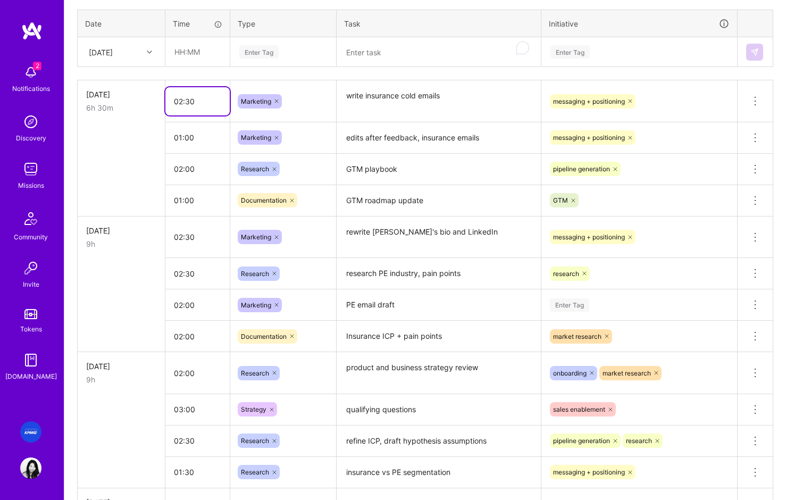
type input "02:30"
click at [138, 144] on td at bounding box center [122, 137] width 88 height 31
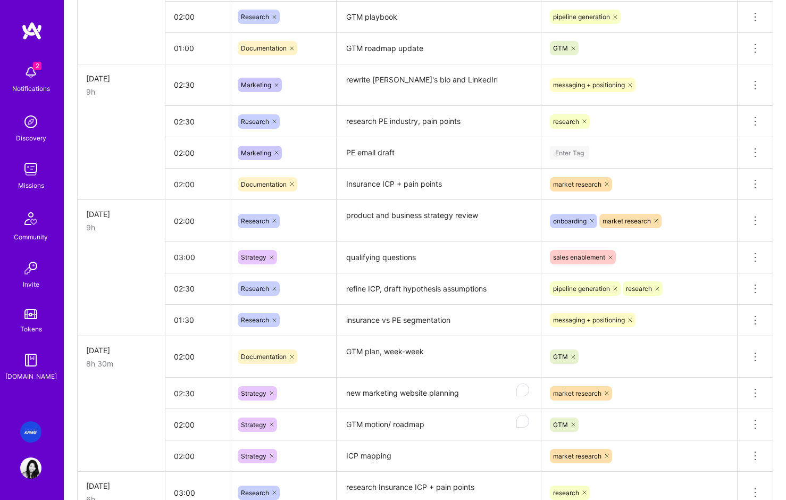
scroll to position [565, 0]
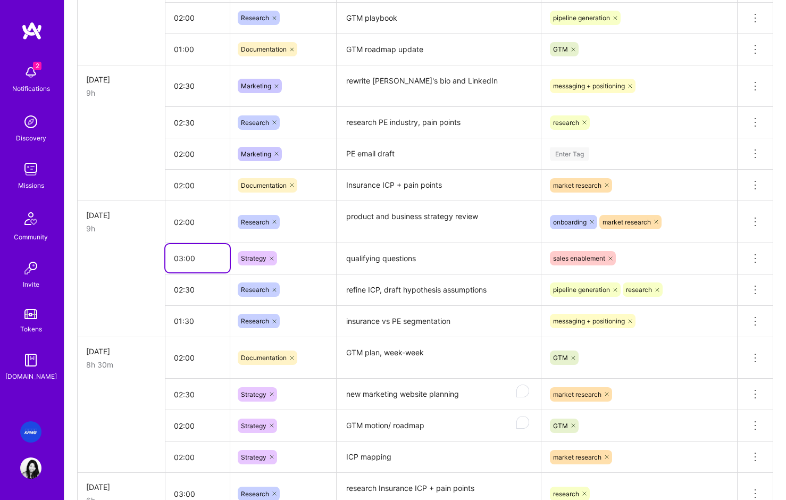
click at [199, 258] on input "03:00" at bounding box center [197, 258] width 64 height 28
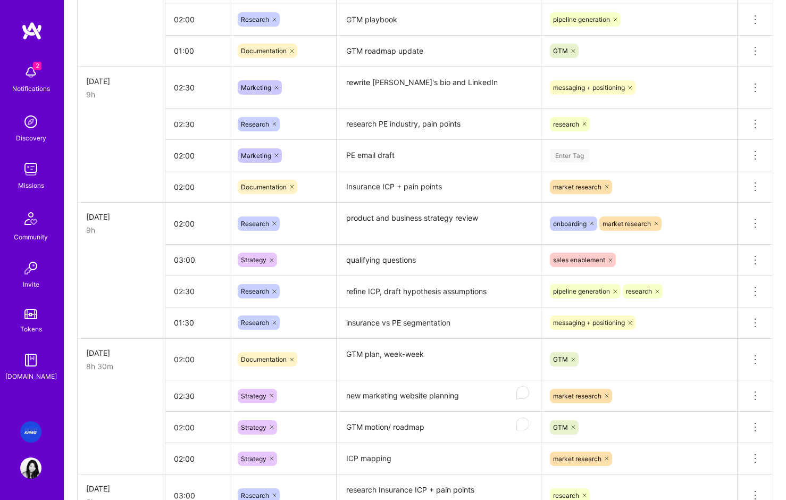
click at [136, 279] on td at bounding box center [122, 290] width 88 height 31
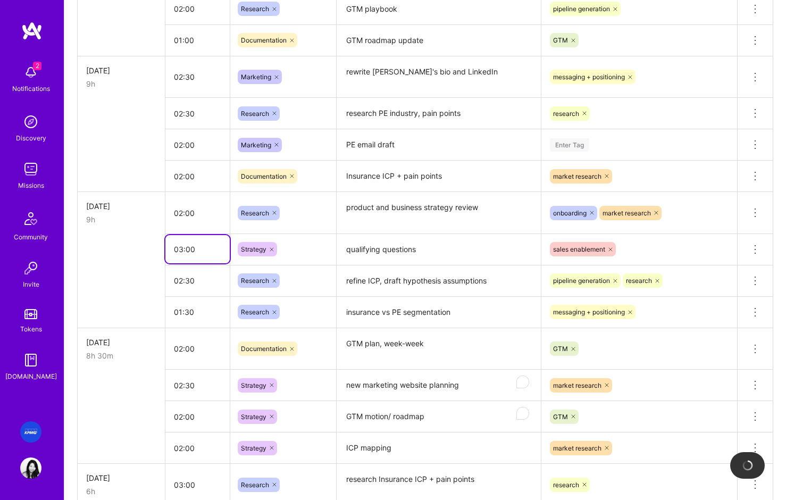
scroll to position [575, 0]
click at [182, 249] on input "03:00" at bounding box center [197, 249] width 64 height 28
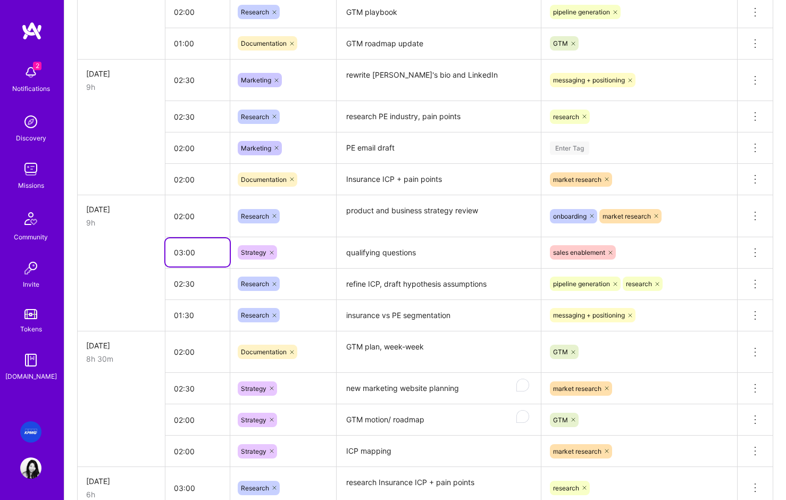
scroll to position [573, 0]
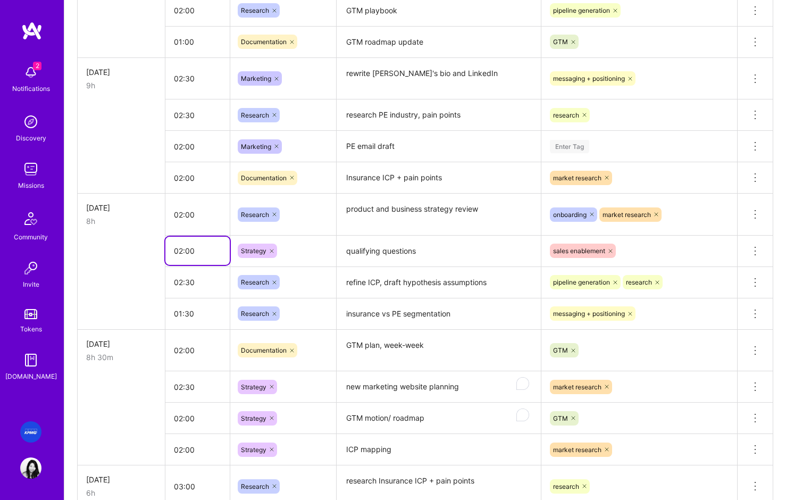
type input "02:00"
click at [80, 274] on td at bounding box center [122, 281] width 88 height 31
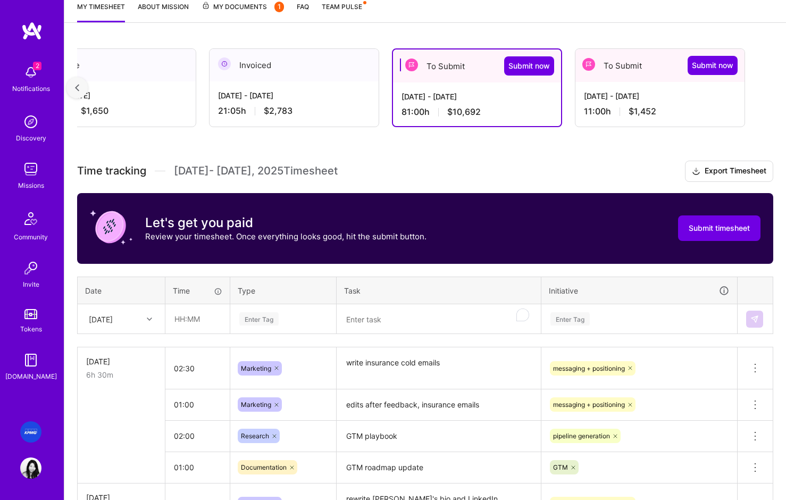
click at [372, 315] on textarea "To enrich screen reader interactions, please activate Accessibility in Grammarl…" at bounding box center [439, 319] width 202 height 28
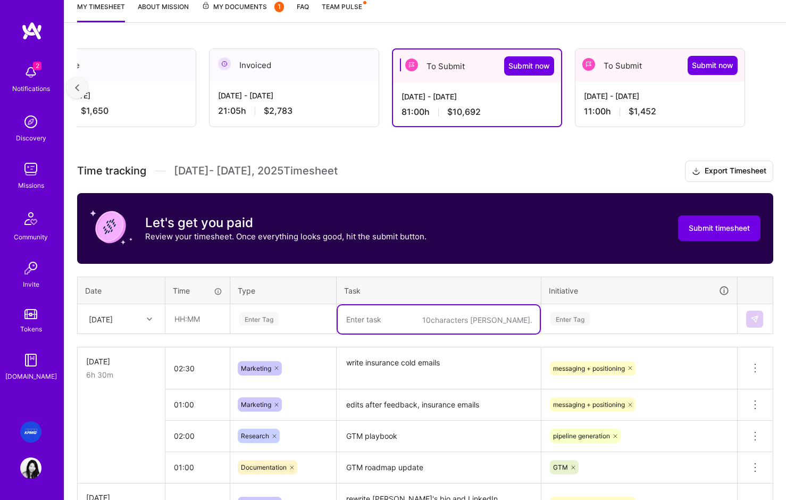
scroll to position [148, 0]
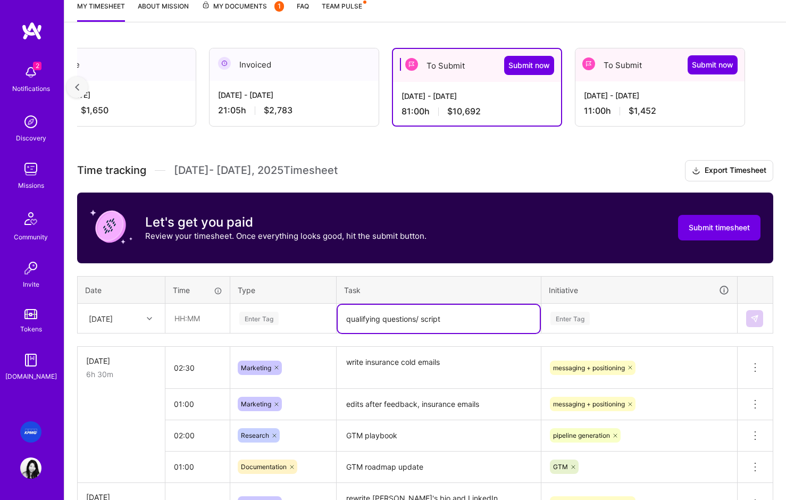
type textarea "qualifying questions/ script"
click at [196, 323] on input "text" at bounding box center [197, 318] width 63 height 28
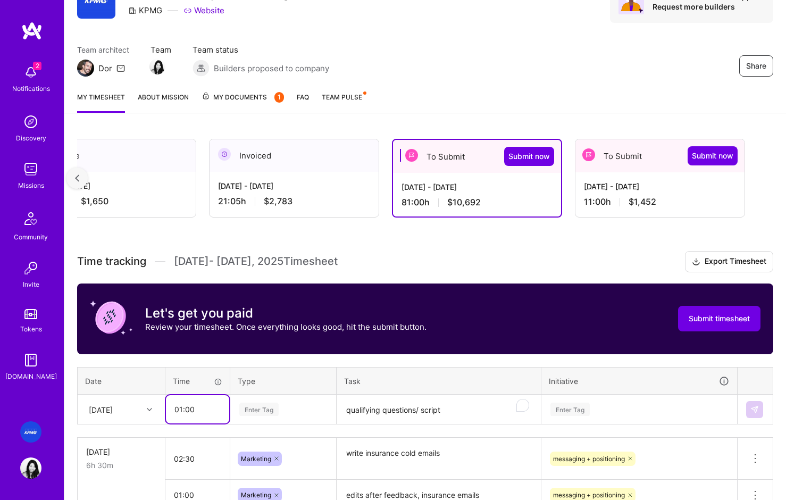
scroll to position [62, 0]
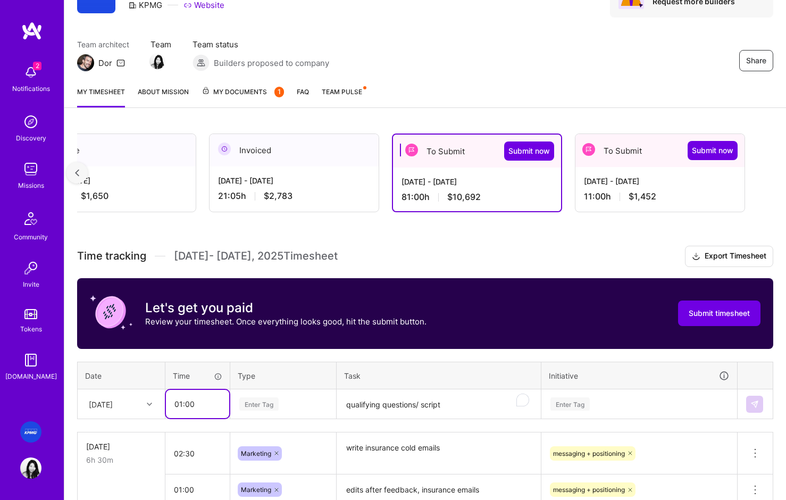
type input "01:00"
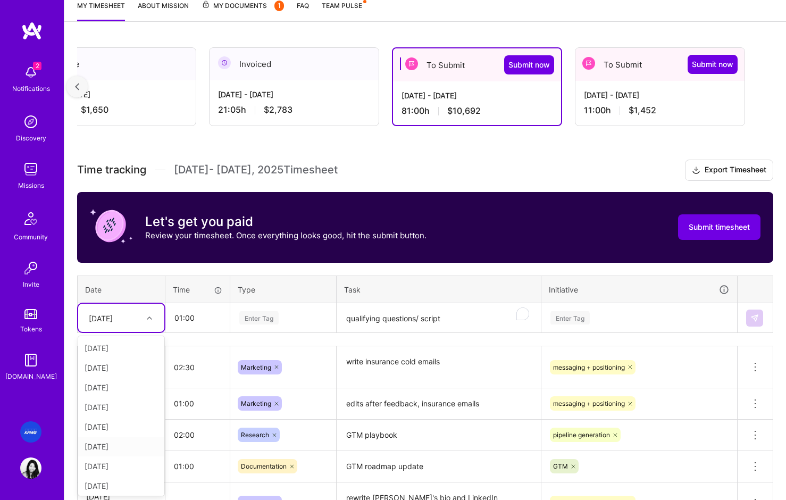
scroll to position [120, 0]
click at [110, 446] on div "[DATE]" at bounding box center [121, 444] width 86 height 20
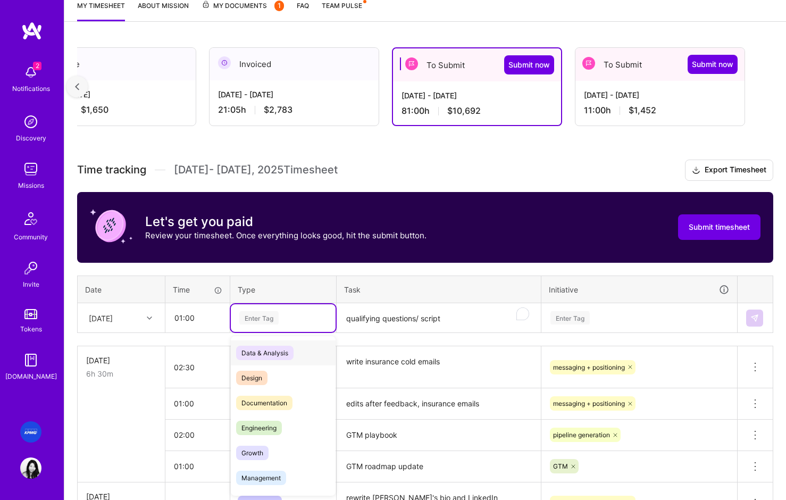
click at [265, 313] on div "Enter Tag" at bounding box center [258, 318] width 39 height 16
drag, startPoint x: 263, startPoint y: 404, endPoint x: 511, endPoint y: 361, distance: 250.9
click at [263, 404] on span "Documentation" at bounding box center [264, 403] width 56 height 14
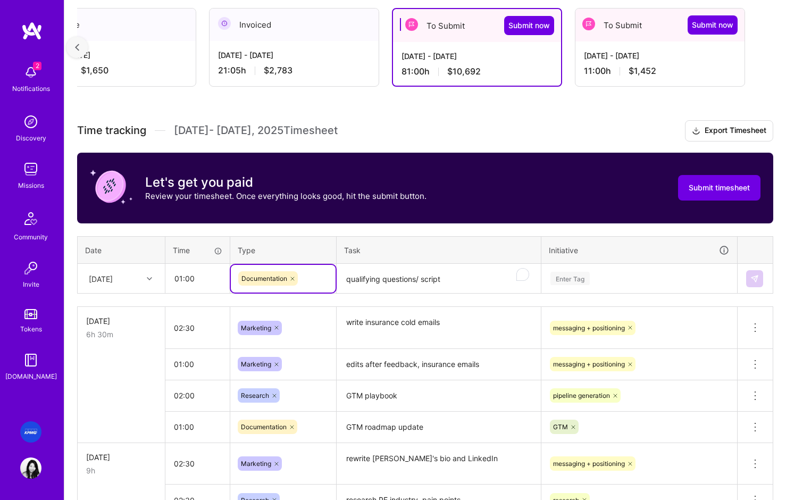
scroll to position [206, 0]
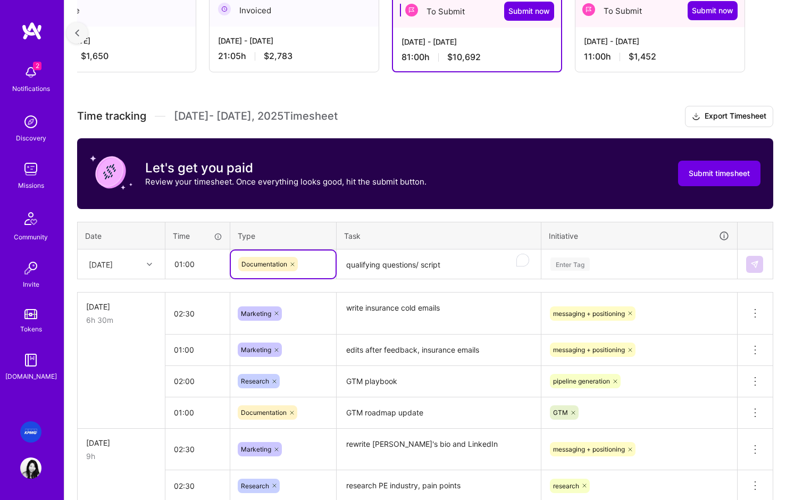
click at [589, 278] on div "Enter Tag" at bounding box center [639, 264] width 195 height 28
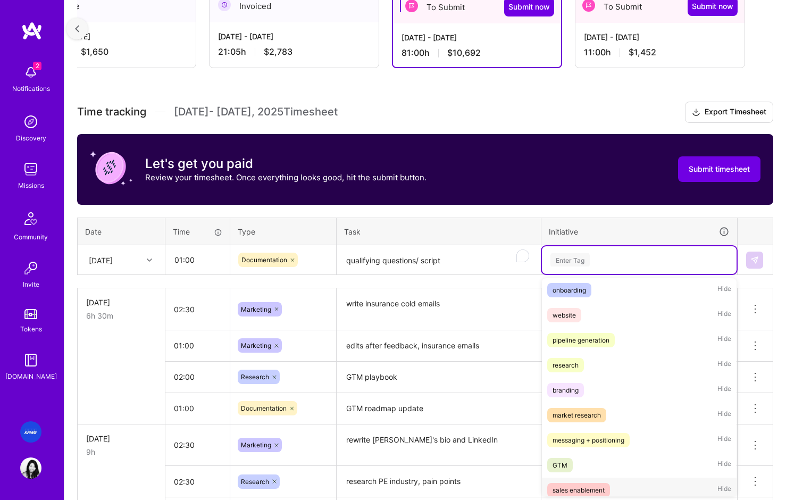
scroll to position [21, 0]
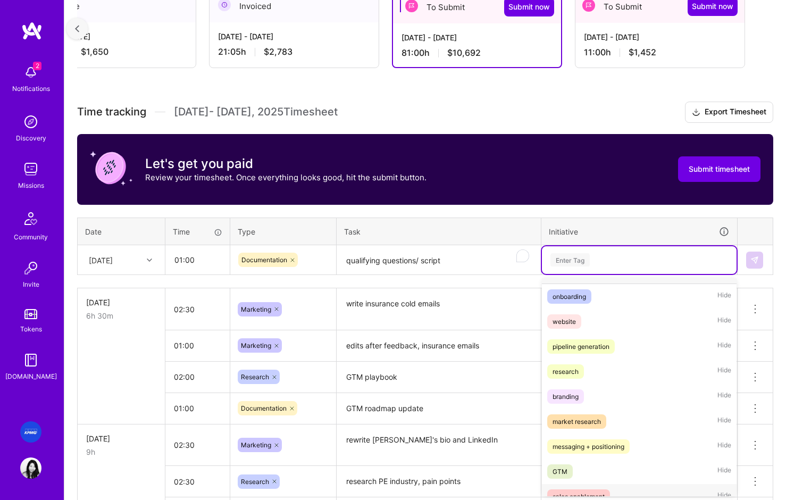
click at [573, 484] on div "sales enablement Hide" at bounding box center [639, 496] width 195 height 25
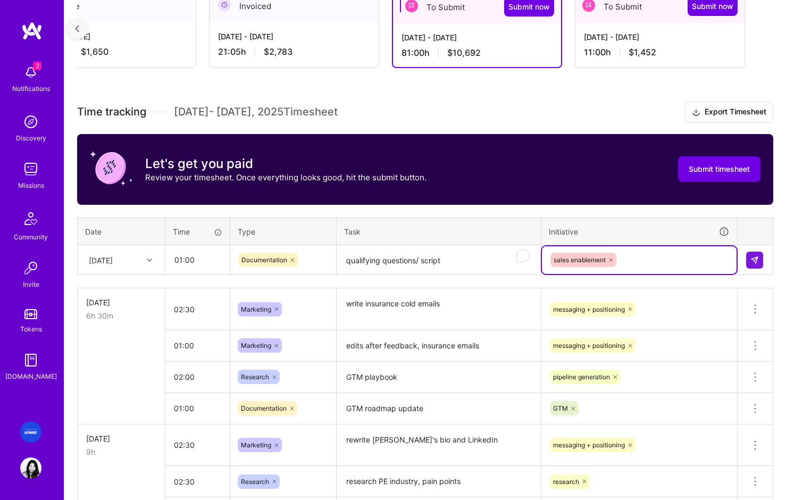
scroll to position [205, 0]
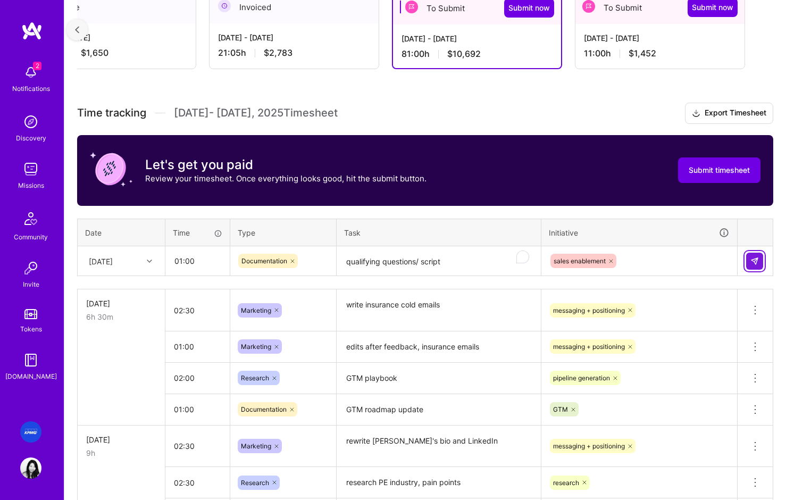
drag, startPoint x: 759, startPoint y: 261, endPoint x: 111, endPoint y: 369, distance: 657.2
click at [759, 260] on button at bounding box center [754, 261] width 17 height 17
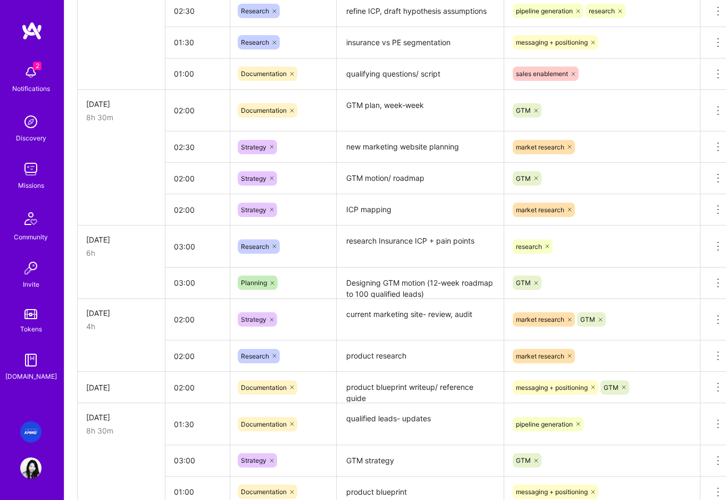
scroll to position [847, 0]
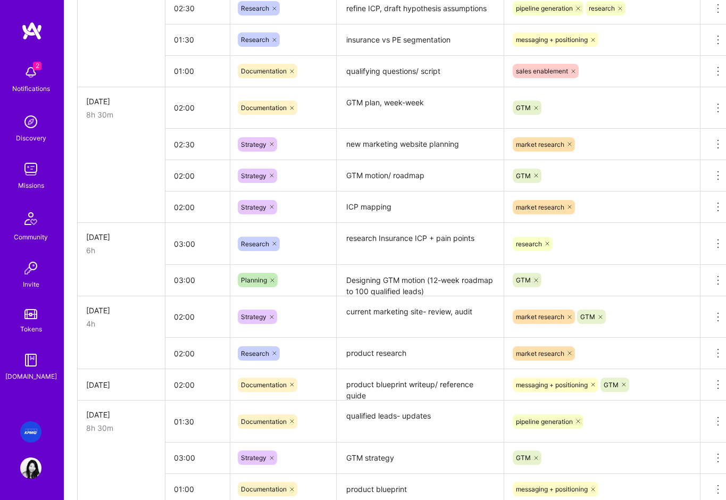
drag, startPoint x: 273, startPoint y: 207, endPoint x: 143, endPoint y: 220, distance: 130.3
click at [131, 215] on tr "02:00 Strategy ICP mapping market research Delete row" at bounding box center [407, 206] width 658 height 31
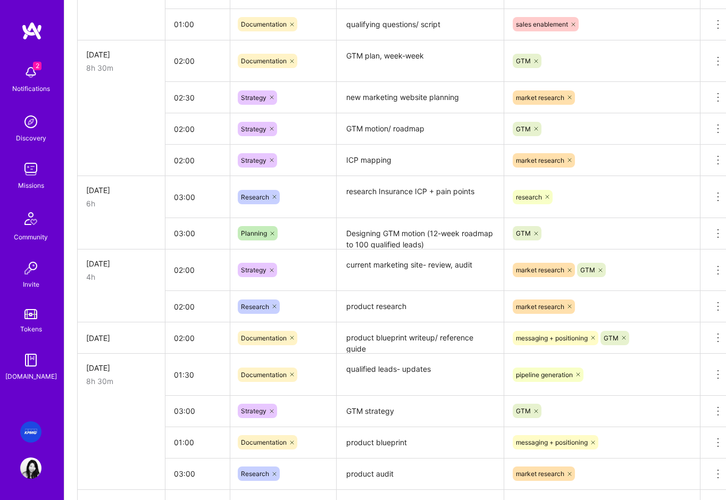
scroll to position [923, 0]
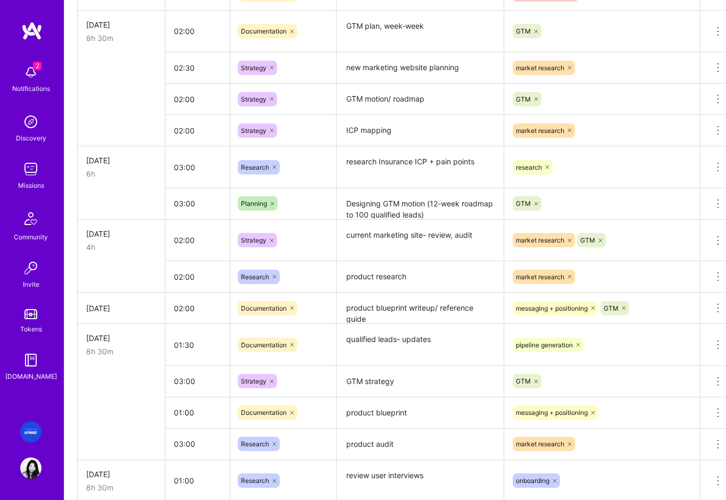
click at [271, 135] on div at bounding box center [271, 130] width 11 height 14
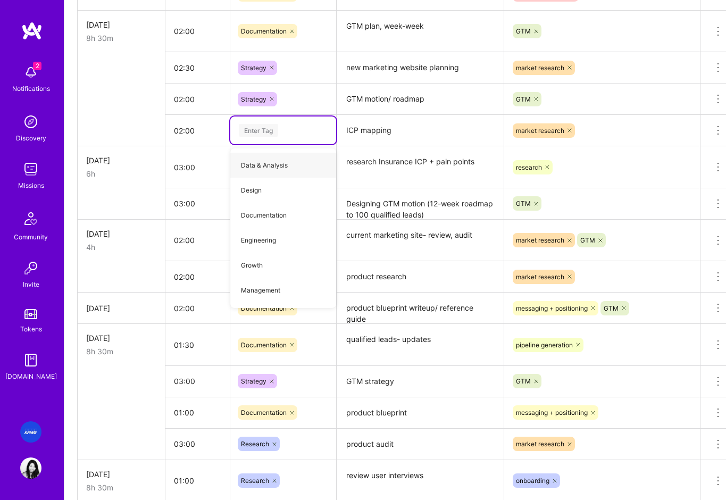
click at [144, 127] on td at bounding box center [122, 130] width 88 height 31
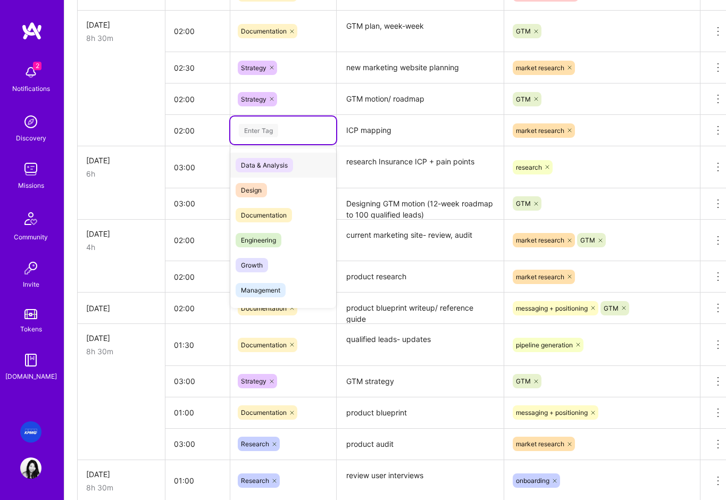
click at [261, 138] on div "Enter Tag" at bounding box center [283, 130] width 106 height 28
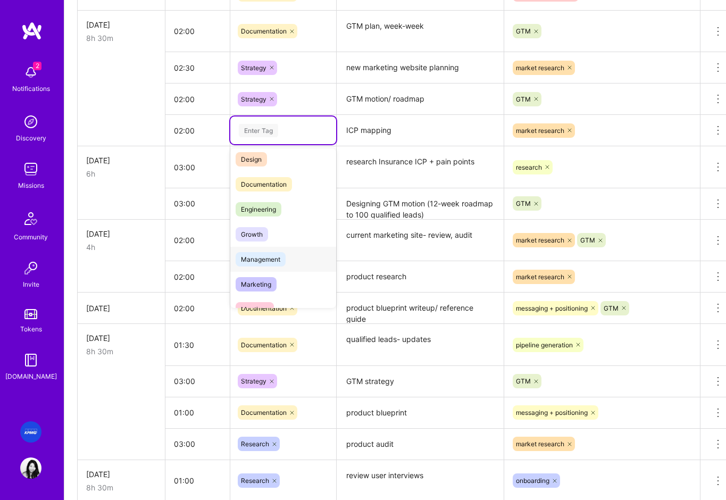
scroll to position [32, 0]
click at [257, 287] on span "Marketing" at bounding box center [256, 283] width 41 height 14
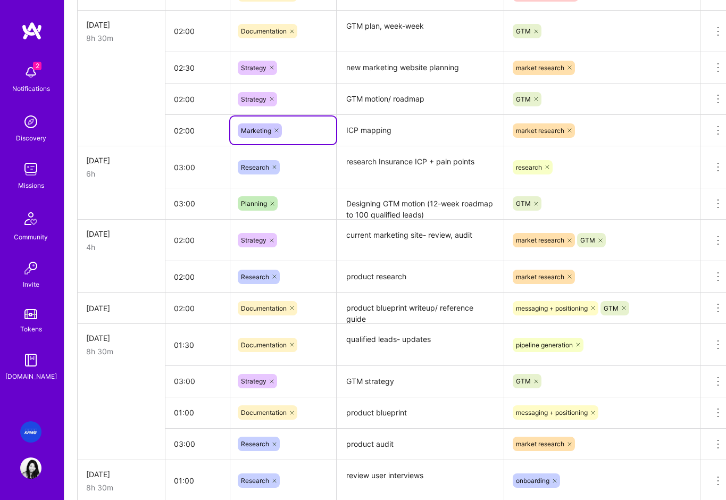
click at [127, 130] on td at bounding box center [122, 130] width 88 height 31
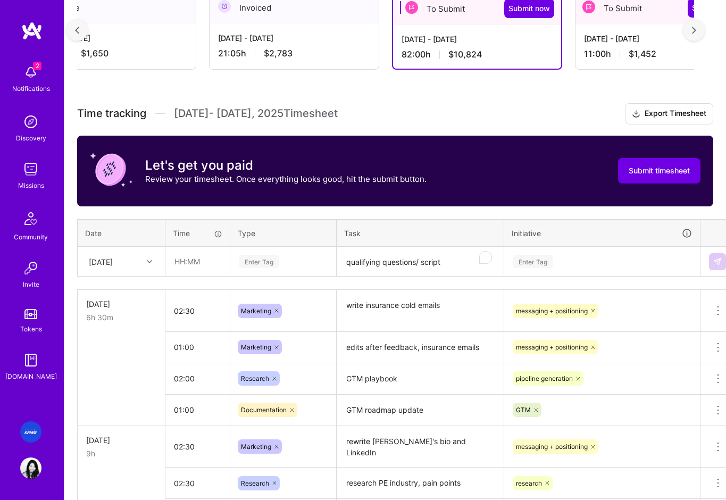
scroll to position [208, 0]
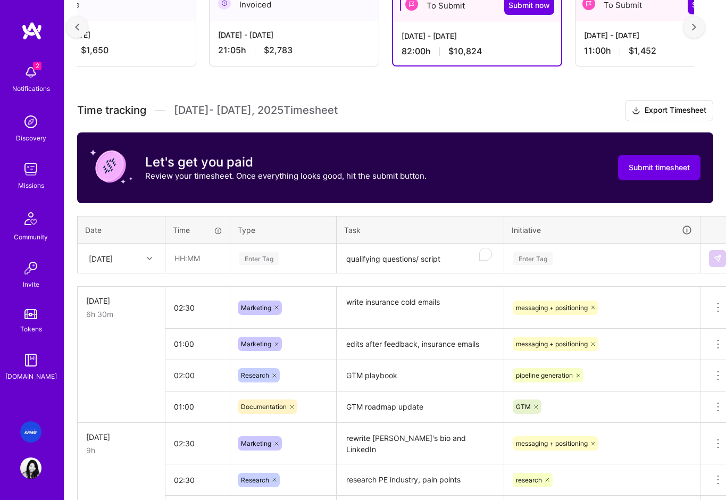
click at [97, 262] on div "Wed, Aug 13" at bounding box center [101, 258] width 24 height 11
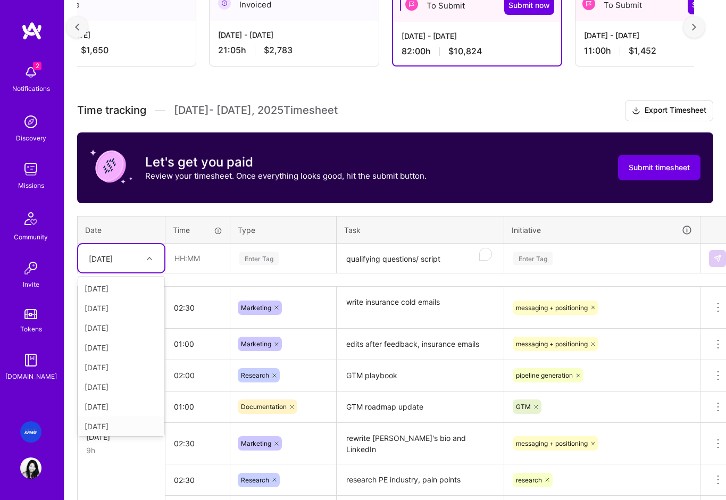
click at [107, 426] on div "Fri, Aug 8" at bounding box center [121, 426] width 86 height 20
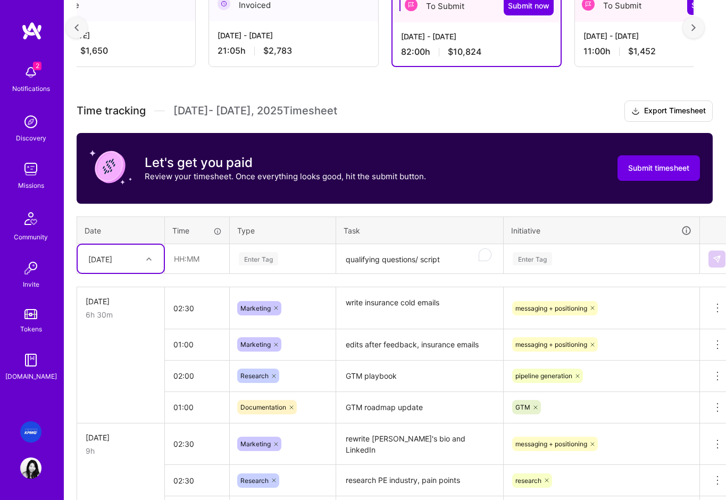
scroll to position [314, 1]
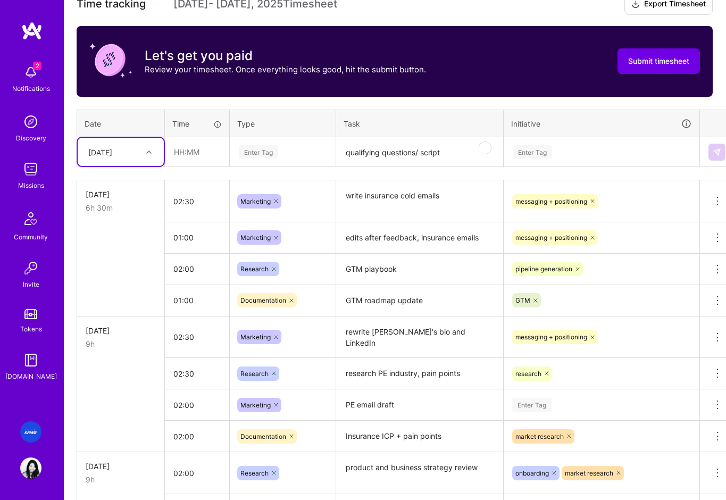
drag, startPoint x: 117, startPoint y: 238, endPoint x: 125, endPoint y: 153, distance: 85.5
click at [117, 238] on td at bounding box center [121, 237] width 88 height 31
click at [123, 157] on div "Fri, Aug 8" at bounding box center [112, 152] width 59 height 18
click at [114, 320] on div "Fri, Aug 15" at bounding box center [121, 318] width 86 height 20
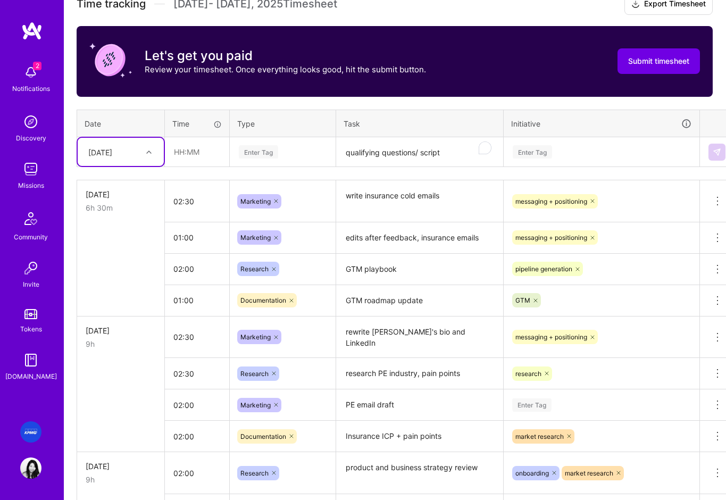
click at [283, 152] on div "Enter Tag" at bounding box center [283, 151] width 90 height 13
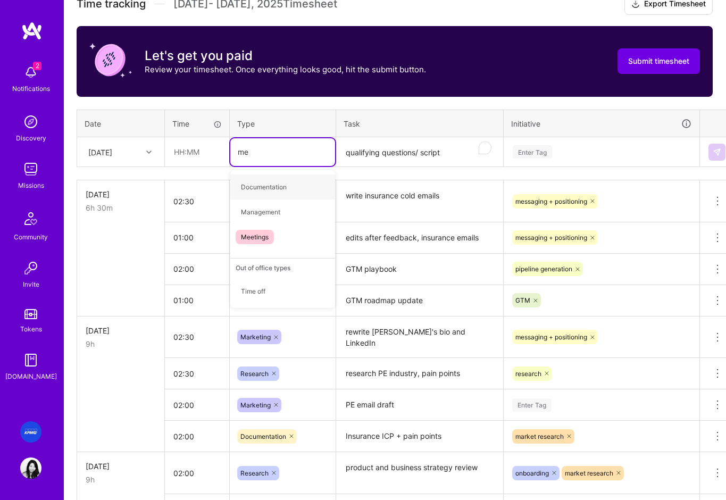
type input "mee"
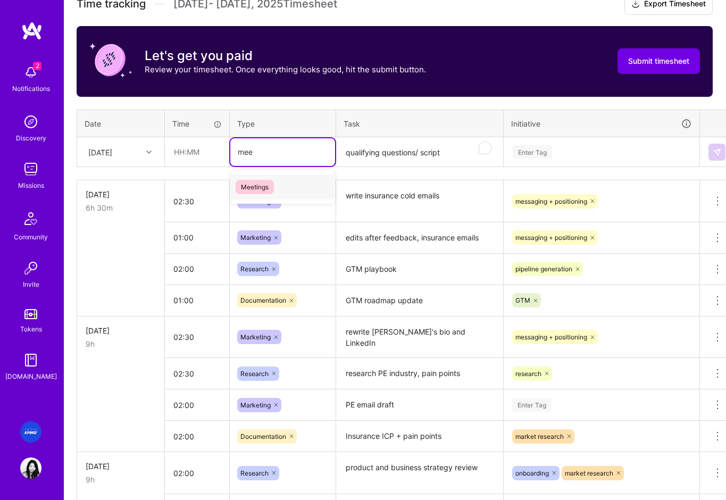
click at [260, 188] on span "Meetings" at bounding box center [255, 187] width 38 height 14
click at [384, 153] on textarea "qualifying questions/ script" at bounding box center [419, 152] width 165 height 28
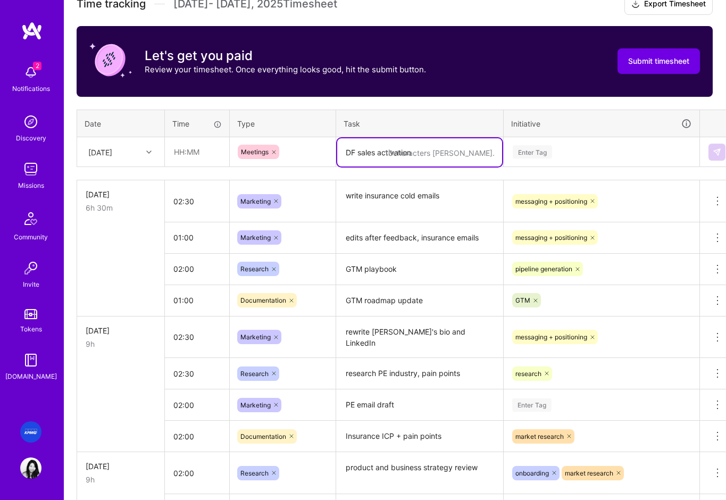
click at [396, 152] on textarea "DF sales activation" at bounding box center [419, 152] width 165 height 28
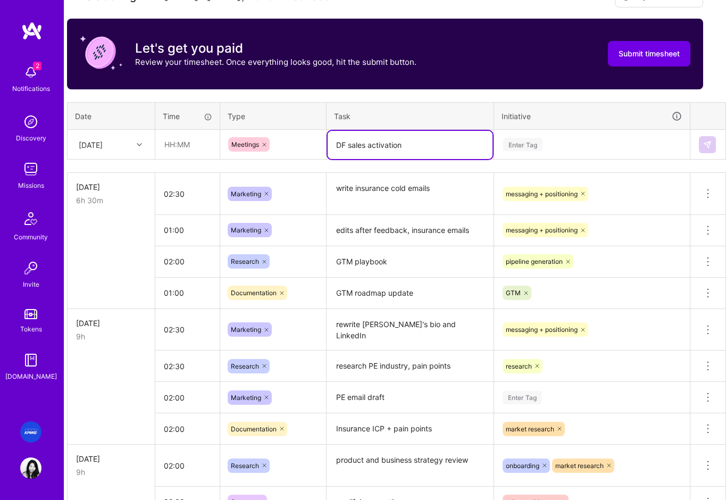
drag, startPoint x: 418, startPoint y: 149, endPoint x: 310, endPoint y: 150, distance: 108.5
click at [310, 150] on tr "Fri, Aug 15 Meetings DF sales activation Enter Tag" at bounding box center [397, 145] width 658 height 30
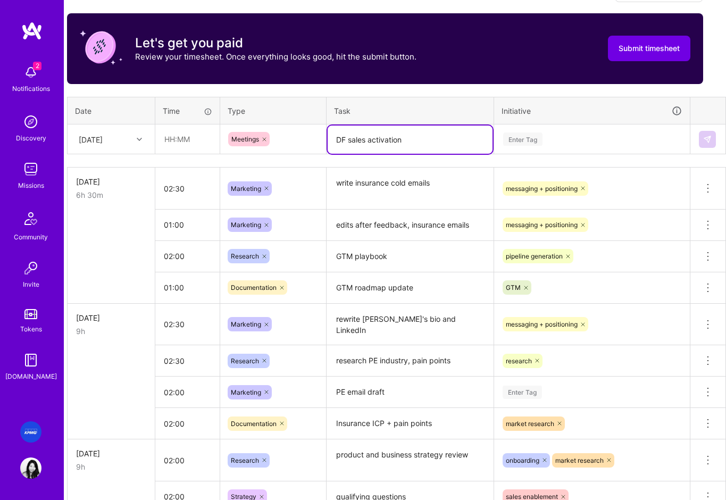
type textarea "DF sales activation"
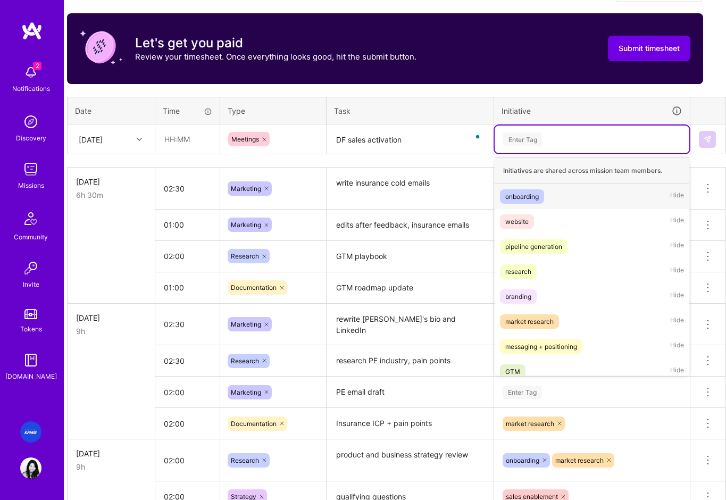
drag, startPoint x: 574, startPoint y: 145, endPoint x: 571, endPoint y: 138, distance: 7.1
click at [574, 144] on div "Enter Tag" at bounding box center [592, 138] width 180 height 13
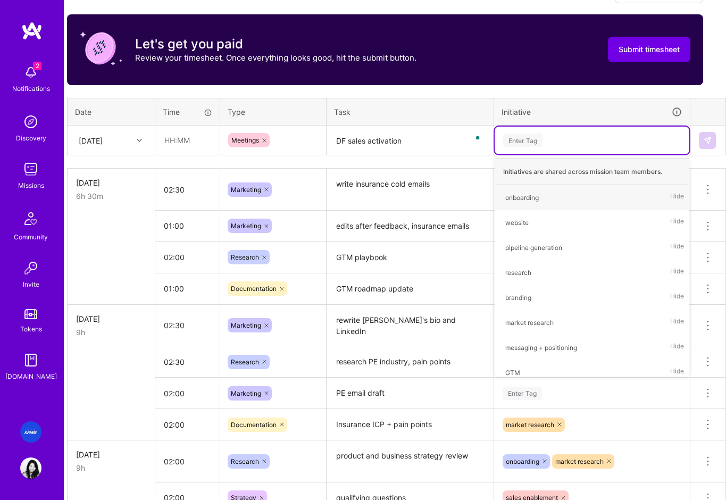
click at [571, 138] on div "Enter Tag" at bounding box center [592, 139] width 180 height 13
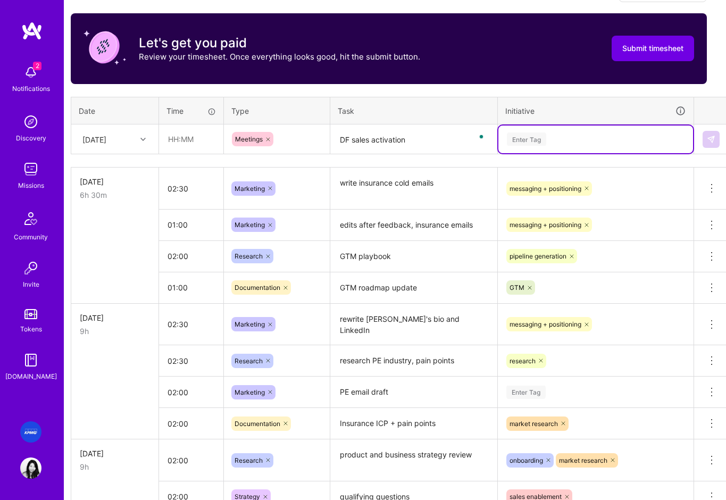
scroll to position [327, 0]
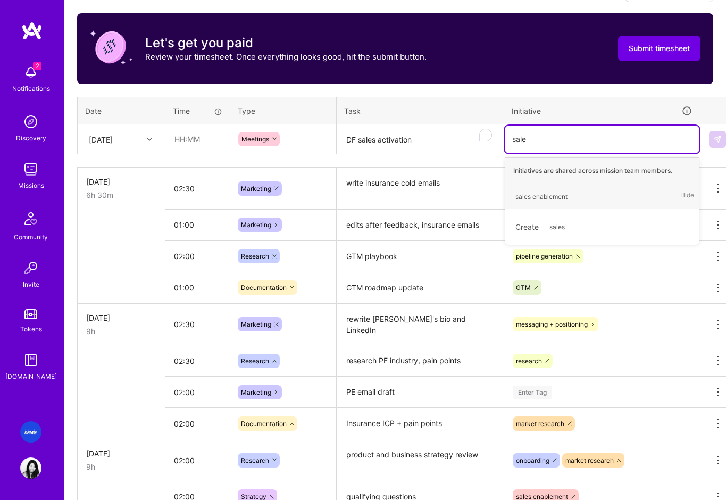
type input "sales"
click at [540, 196] on div "sales enablement" at bounding box center [541, 196] width 52 height 11
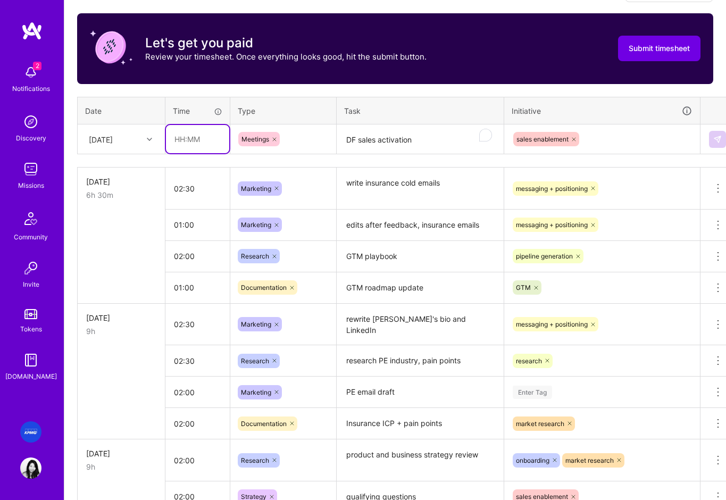
click at [188, 139] on input "text" at bounding box center [197, 139] width 63 height 28
type input "00:30"
click at [713, 138] on img at bounding box center [717, 139] width 9 height 9
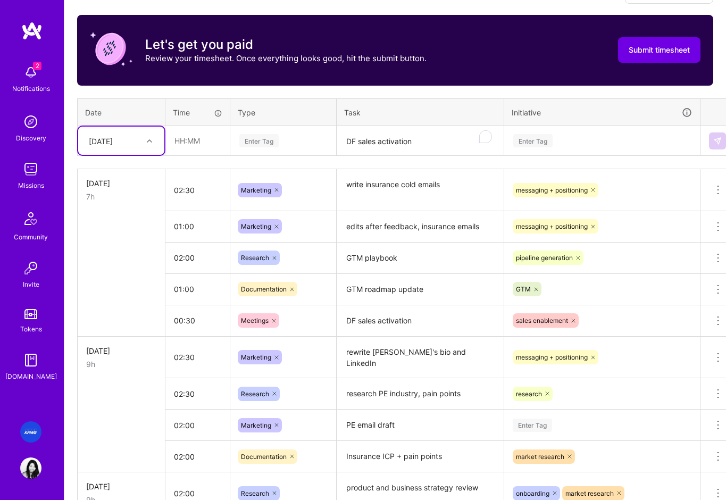
scroll to position [321, 0]
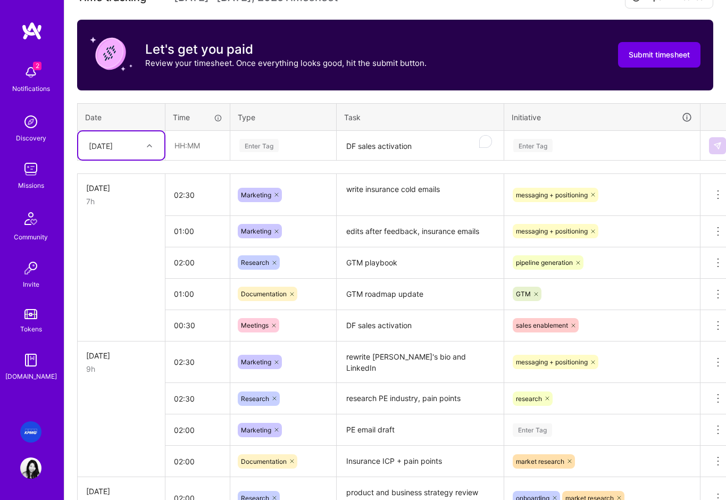
click at [127, 144] on div "Fri, Aug 15" at bounding box center [112, 146] width 59 height 18
click at [115, 310] on div "Thu, Aug 14" at bounding box center [121, 312] width 86 height 20
click at [194, 144] on input "text" at bounding box center [197, 145] width 63 height 28
type input "00:30"
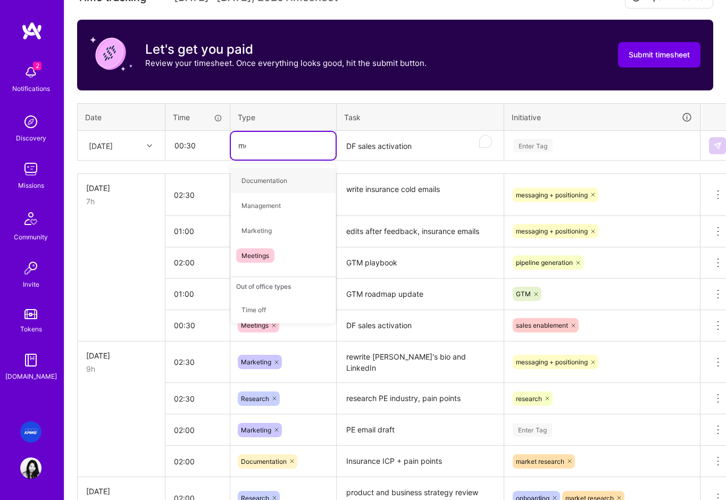
type input "mee"
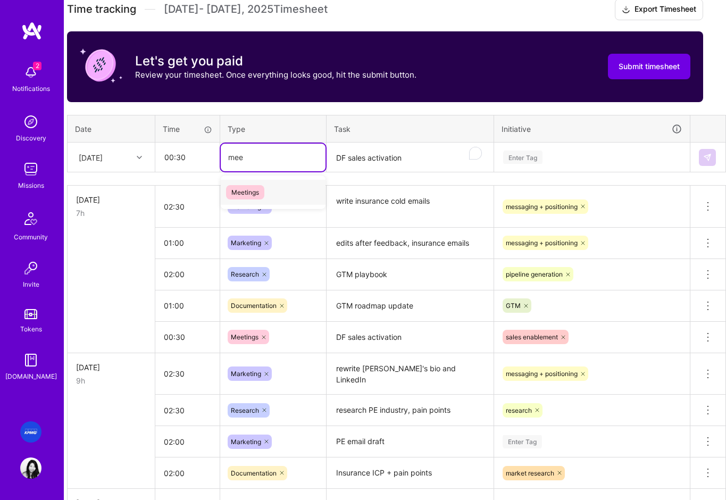
drag, startPoint x: 251, startPoint y: 197, endPoint x: 345, endPoint y: 165, distance: 98.7
click at [250, 197] on span "Meetings" at bounding box center [245, 192] width 38 height 14
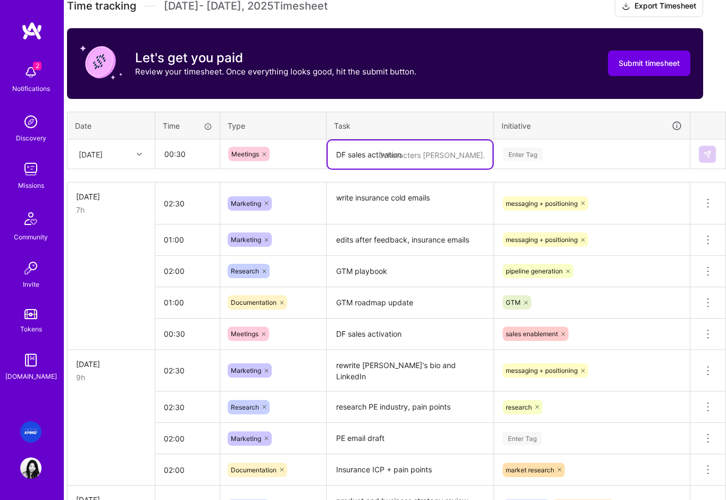
click at [356, 159] on textarea "DF sales activation" at bounding box center [410, 154] width 165 height 28
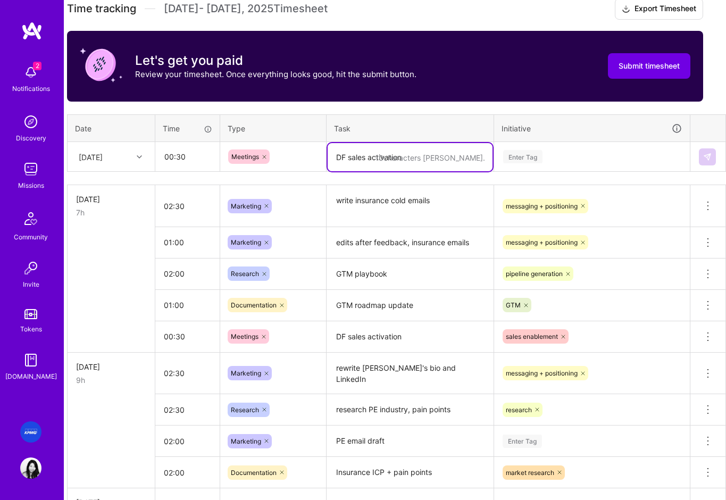
scroll to position [310, 10]
paste textarea "DF sales activation"
type textarea "DF sales activation"
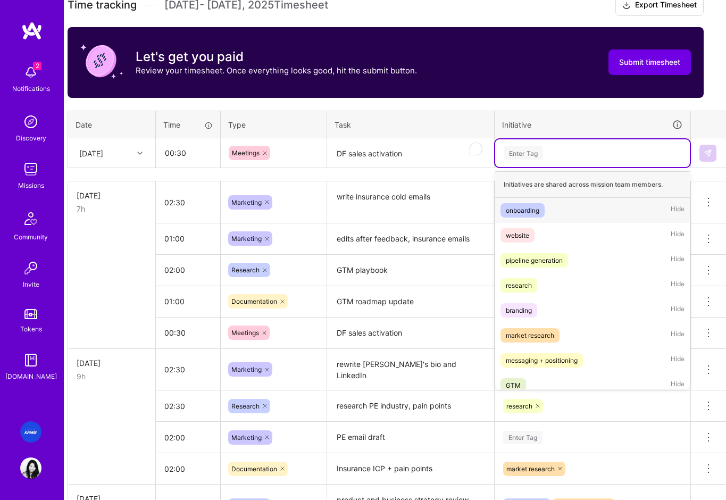
click at [553, 158] on div "Enter Tag" at bounding box center [593, 152] width 180 height 13
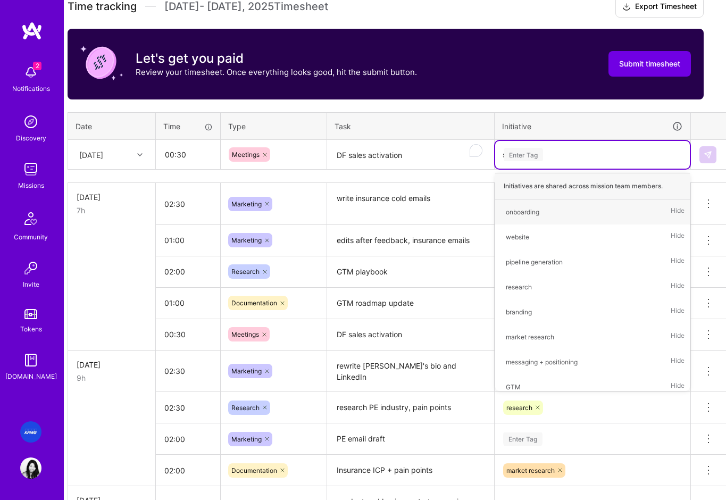
scroll to position [308, 10]
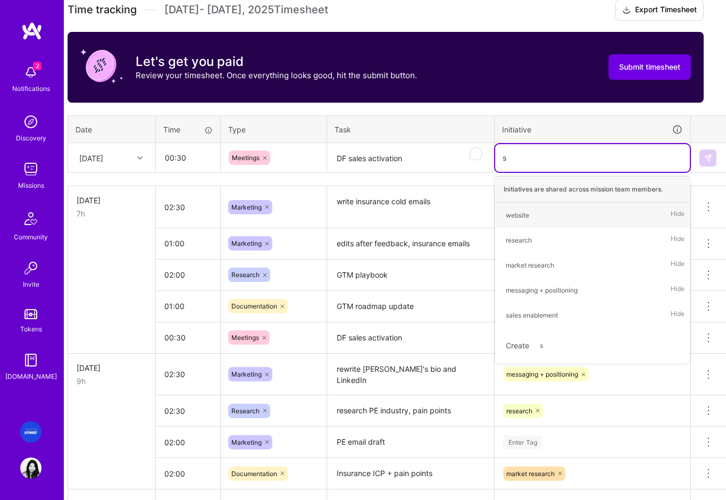
type input "sa"
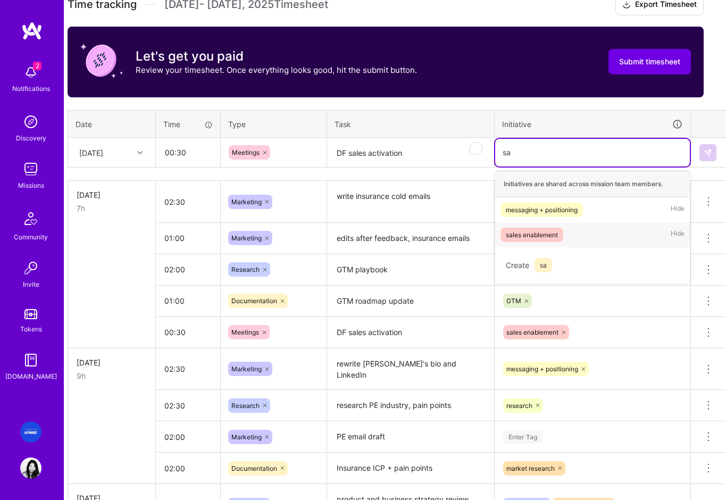
click at [526, 237] on div "sales enablement" at bounding box center [532, 234] width 52 height 11
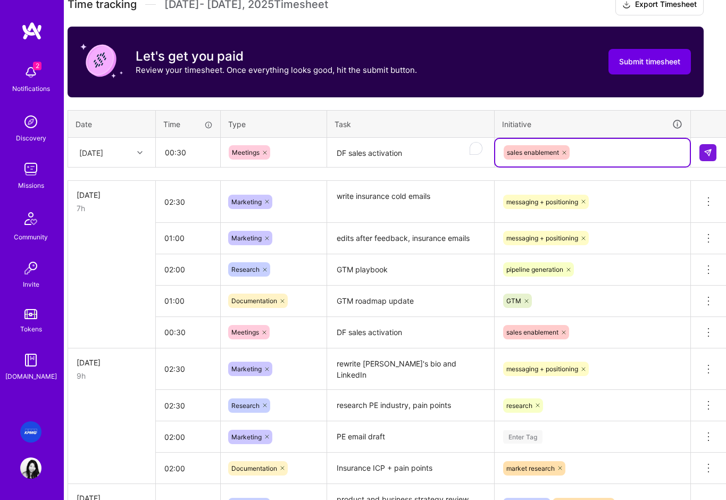
scroll to position [312, 10]
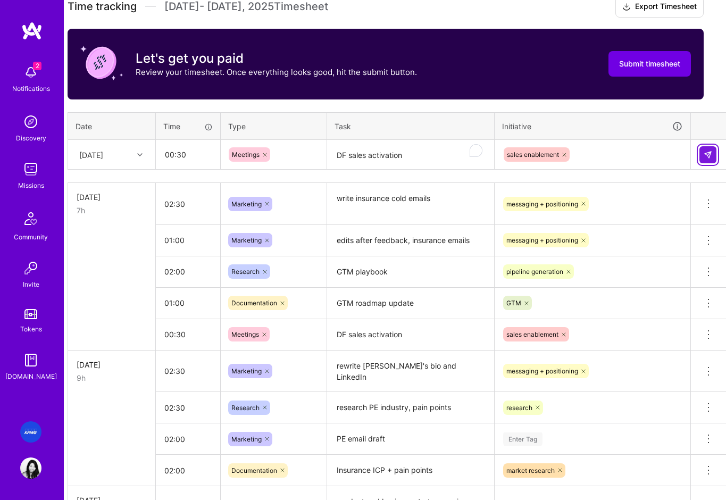
click at [707, 156] on img at bounding box center [708, 154] width 9 height 9
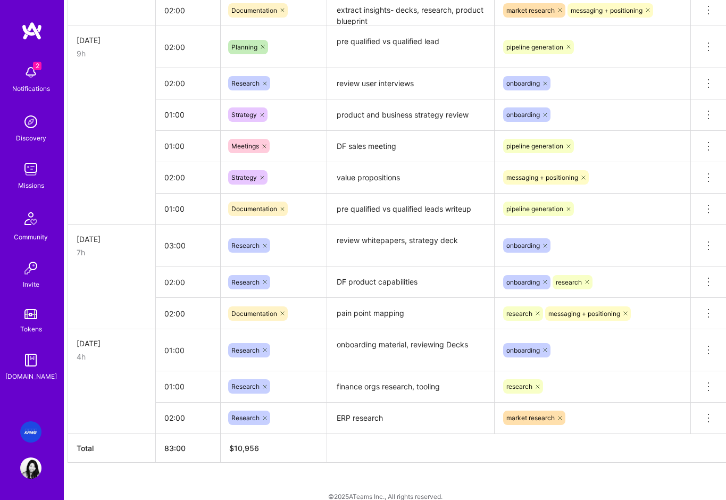
scroll to position [1585, 10]
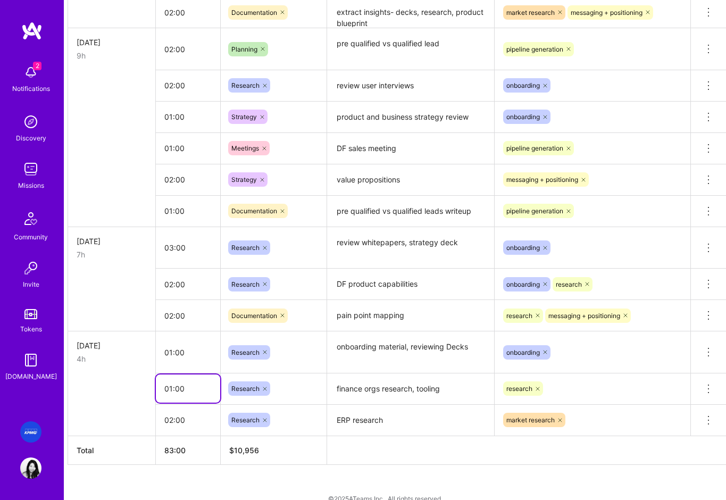
click at [178, 388] on input "01:00" at bounding box center [188, 388] width 64 height 28
drag, startPoint x: 172, startPoint y: 391, endPoint x: 178, endPoint y: 390, distance: 6.5
click at [173, 390] on input "01:00" at bounding box center [188, 388] width 64 height 28
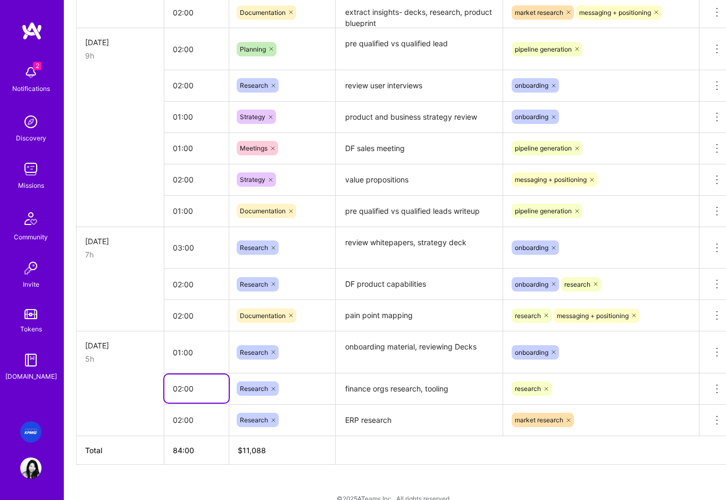
type input "02:00"
click at [127, 398] on td at bounding box center [121, 388] width 88 height 31
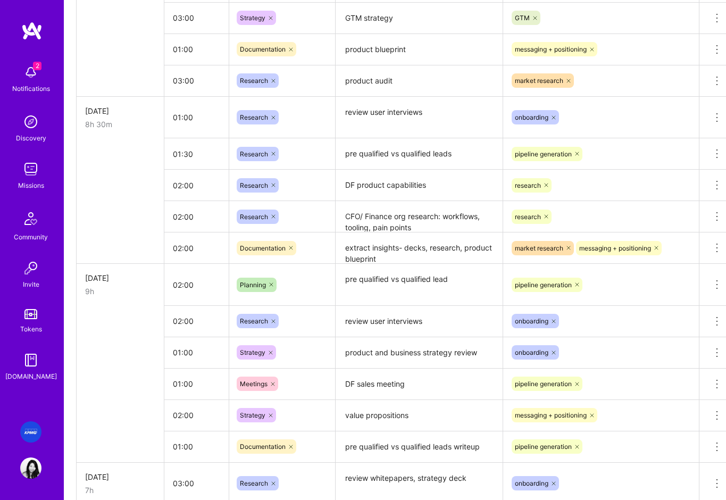
scroll to position [1343, 1]
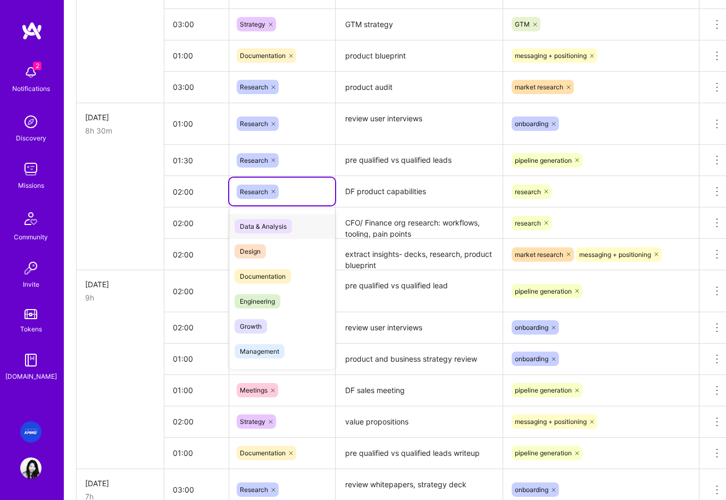
click at [305, 190] on div "Research" at bounding box center [282, 192] width 91 height 14
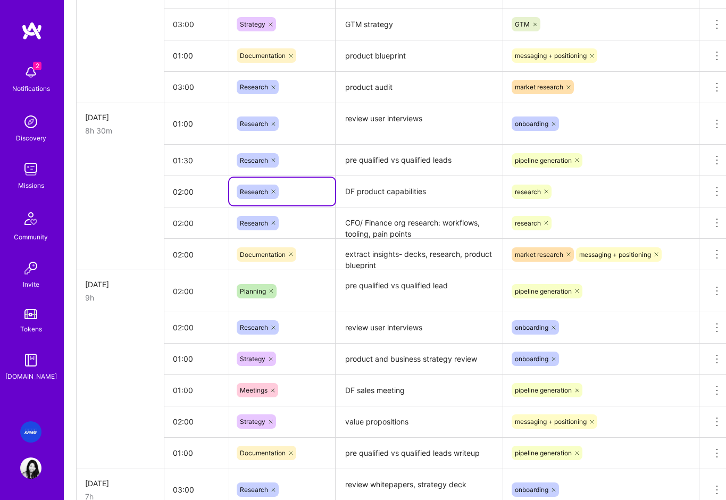
click at [280, 190] on div "Research" at bounding box center [282, 192] width 91 height 14
click at [275, 190] on icon at bounding box center [273, 191] width 6 height 6
type input "d"
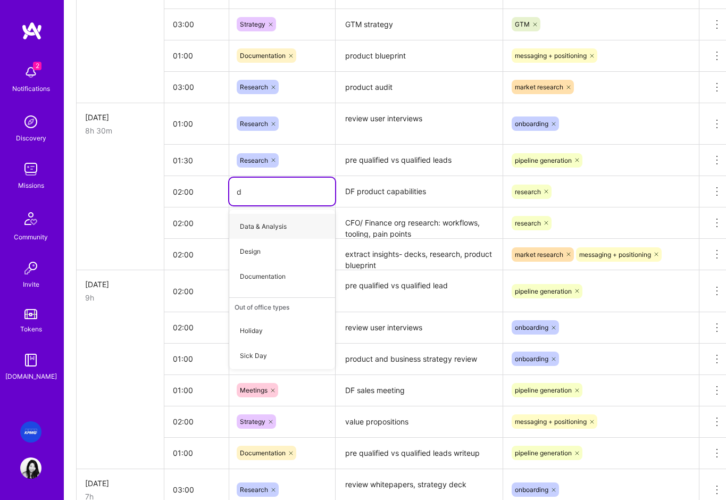
click at [271, 189] on div "d d" at bounding box center [282, 191] width 91 height 13
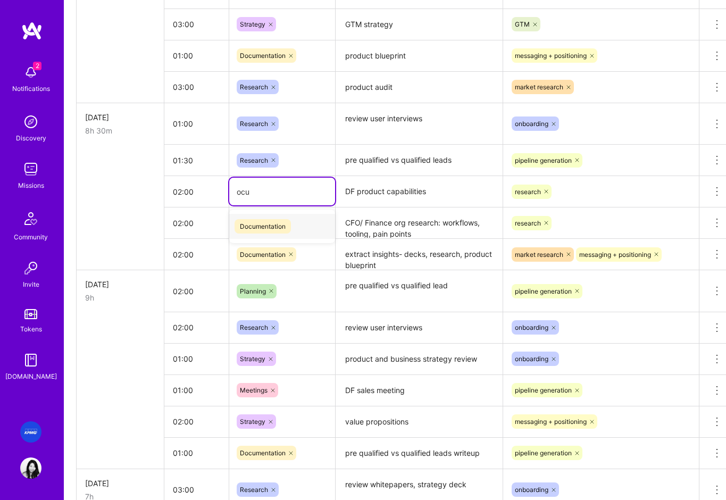
scroll to position [1343, 1]
type input "ocum"
click at [266, 228] on span "Documentation" at bounding box center [263, 226] width 56 height 14
click at [576, 192] on div "research" at bounding box center [601, 191] width 181 height 16
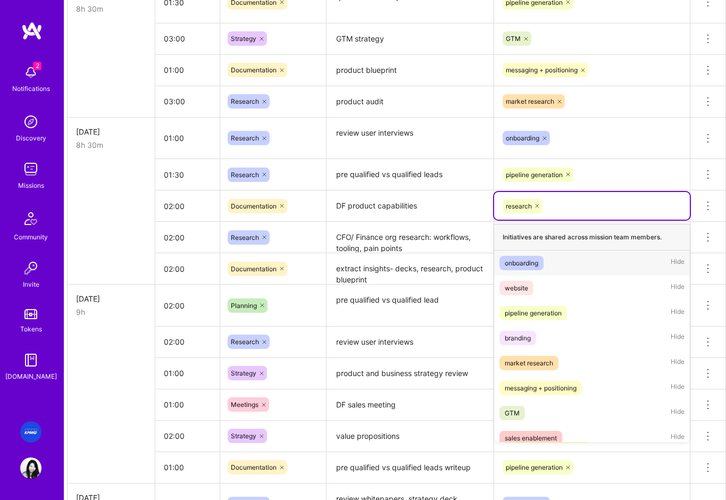
scroll to position [1326, 10]
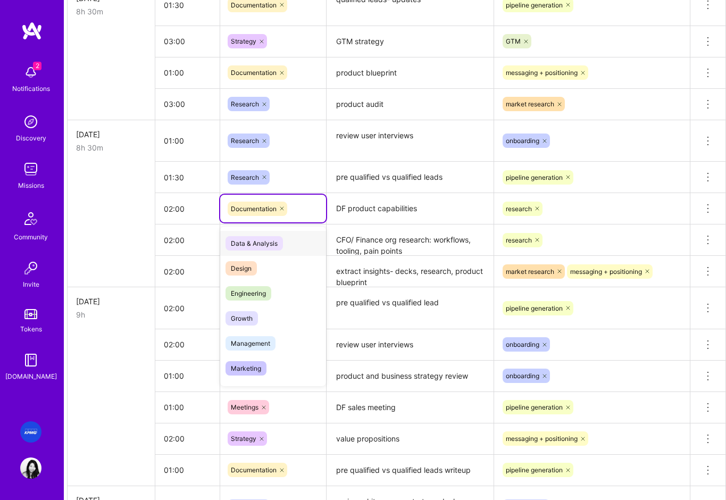
drag, startPoint x: 298, startPoint y: 210, endPoint x: 285, endPoint y: 207, distance: 13.6
click at [298, 210] on div "Documentation" at bounding box center [273, 209] width 91 height 14
click at [285, 207] on icon at bounding box center [282, 208] width 6 height 6
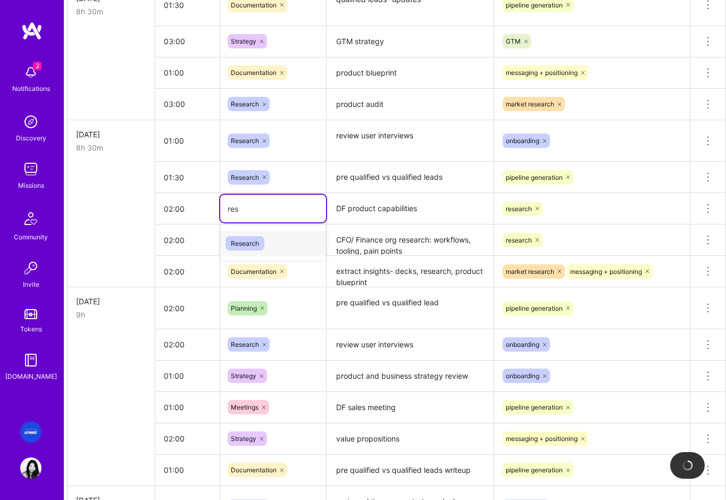
type input "rese"
click at [567, 210] on div "research" at bounding box center [591, 208] width 181 height 16
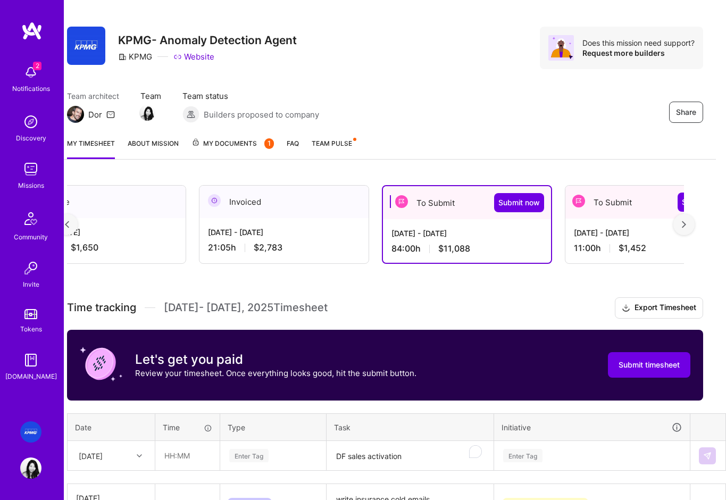
scroll to position [0, 10]
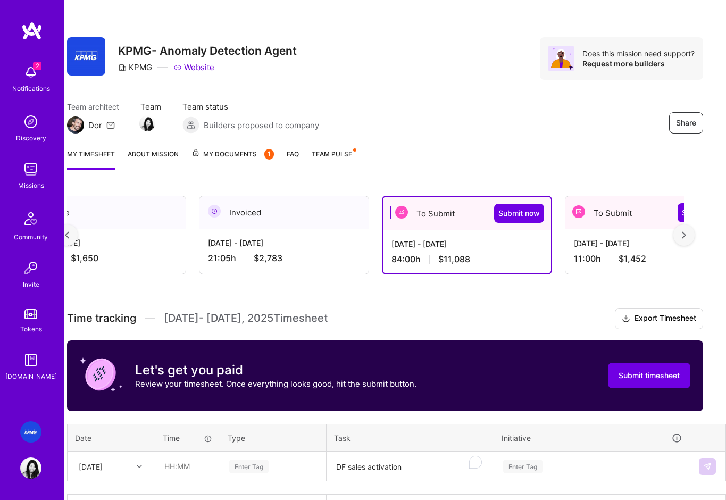
click at [283, 242] on div "[DATE] - [DATE]" at bounding box center [284, 242] width 152 height 11
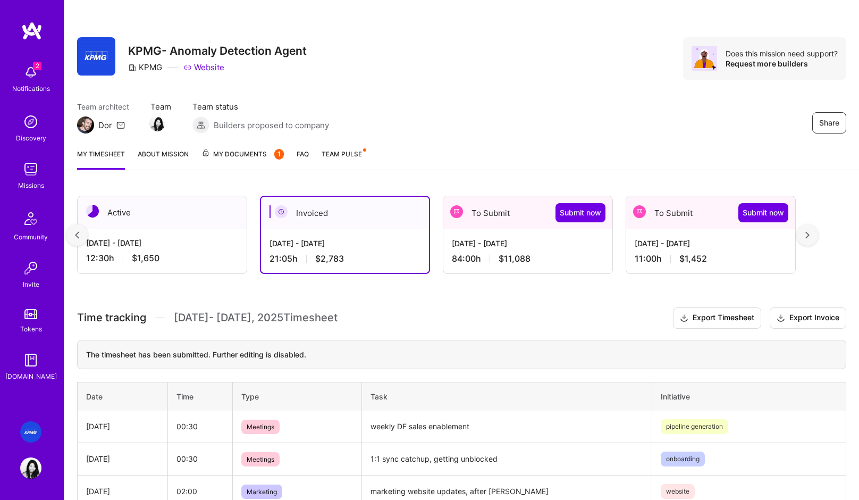
scroll to position [0, 0]
click at [502, 308] on h3 "Time tracking Aug 16 - Aug 31 , 2025 Timesheet Export Timesheet Export Invoice" at bounding box center [461, 317] width 769 height 21
click at [511, 252] on div "Aug 1 - Aug 15, 2025 84:00 h $11,088" at bounding box center [528, 251] width 169 height 44
click at [369, 243] on div "[DATE] - [DATE]" at bounding box center [345, 243] width 151 height 11
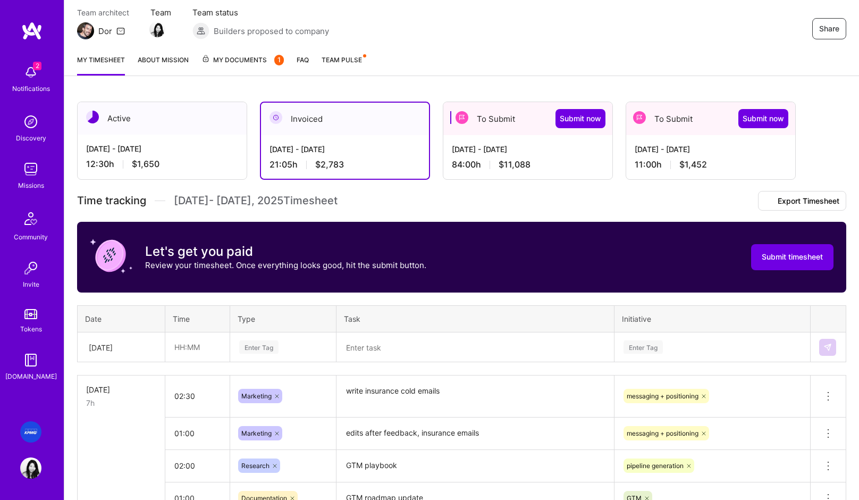
scroll to position [57, 0]
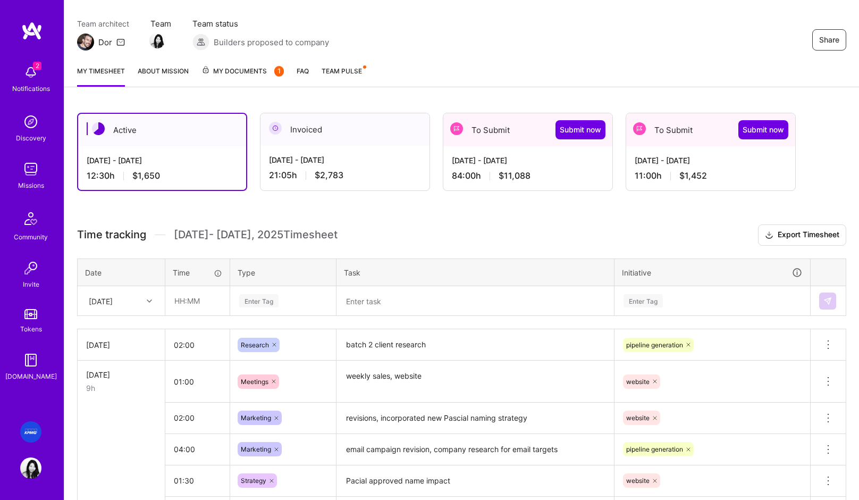
scroll to position [89, 0]
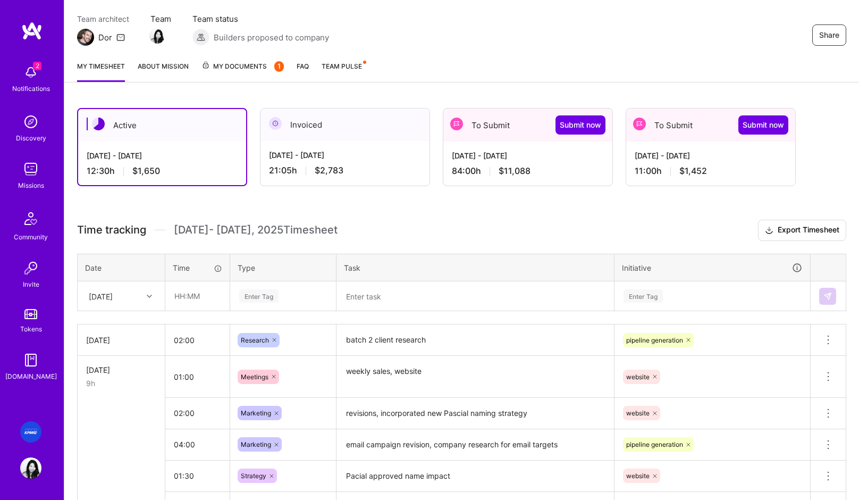
click at [348, 165] on div "[DATE] - [DATE] 21:05 h $2,783" at bounding box center [345, 163] width 169 height 44
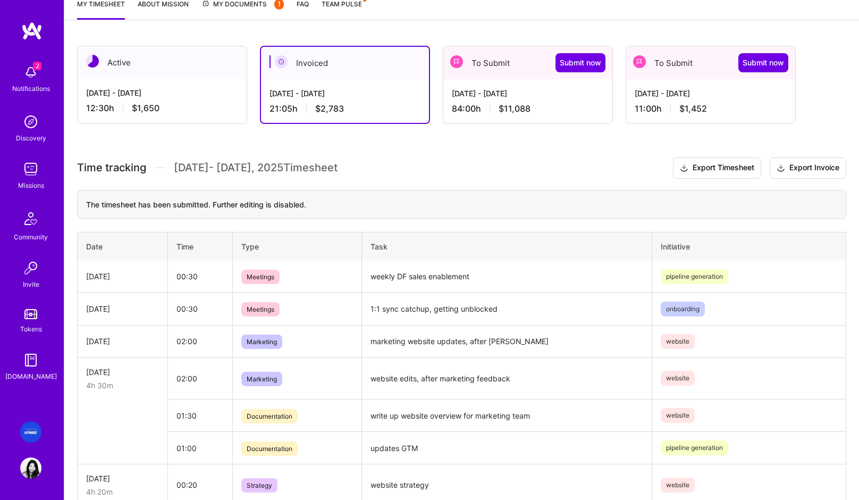
scroll to position [151, 0]
click at [479, 102] on div "84:00 h $11,088" at bounding box center [528, 107] width 152 height 11
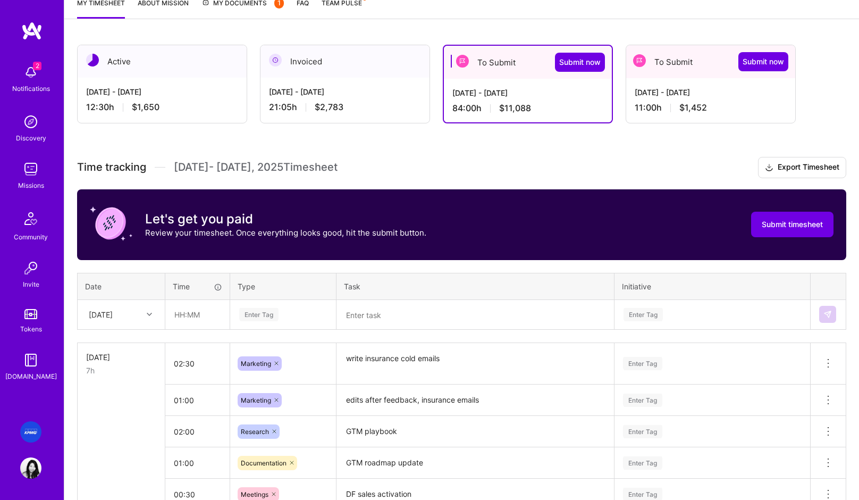
click at [683, 96] on div "[DATE] - [DATE]" at bounding box center [711, 92] width 152 height 11
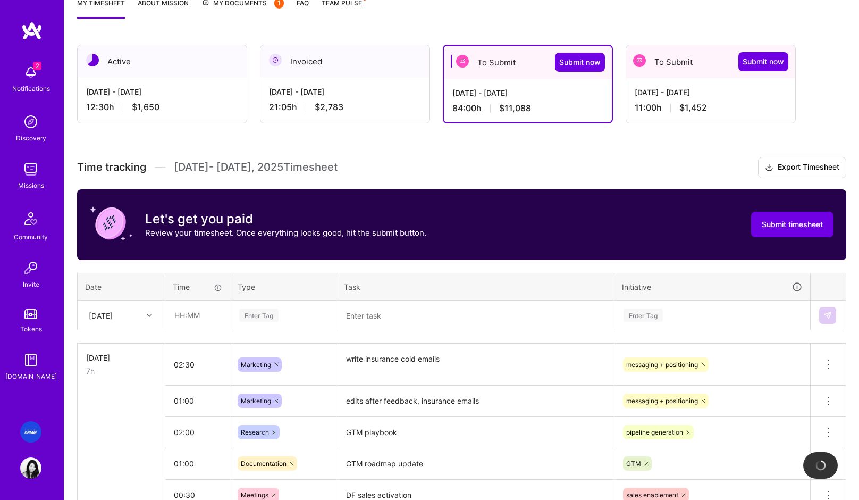
click at [364, 97] on div "[DATE] - [DATE] 21:05 h $2,783" at bounding box center [345, 100] width 169 height 44
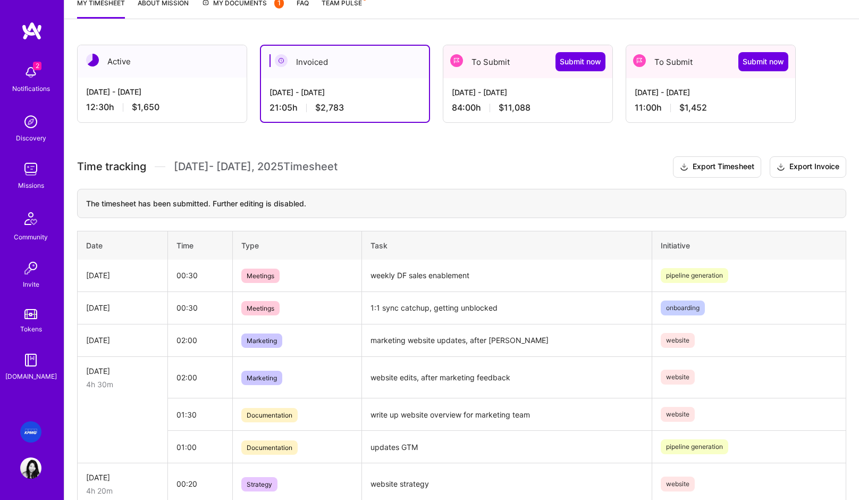
scroll to position [0, 0]
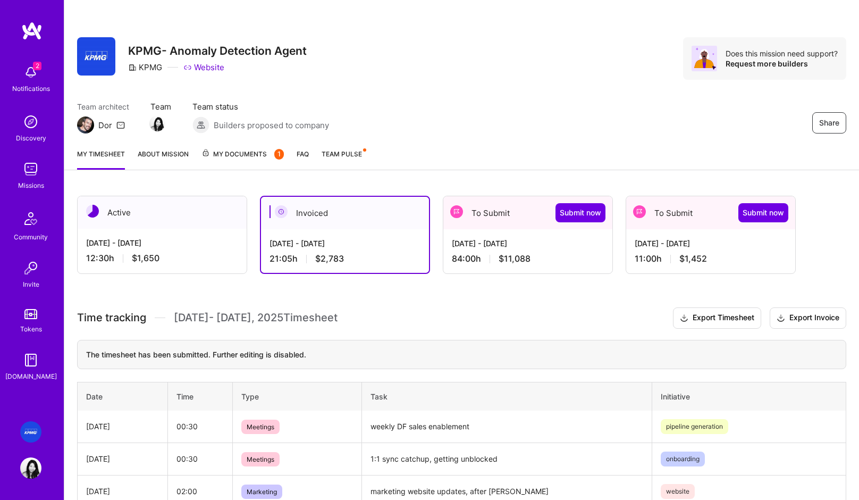
click at [154, 248] on div "[DATE] - [DATE]" at bounding box center [162, 242] width 152 height 11
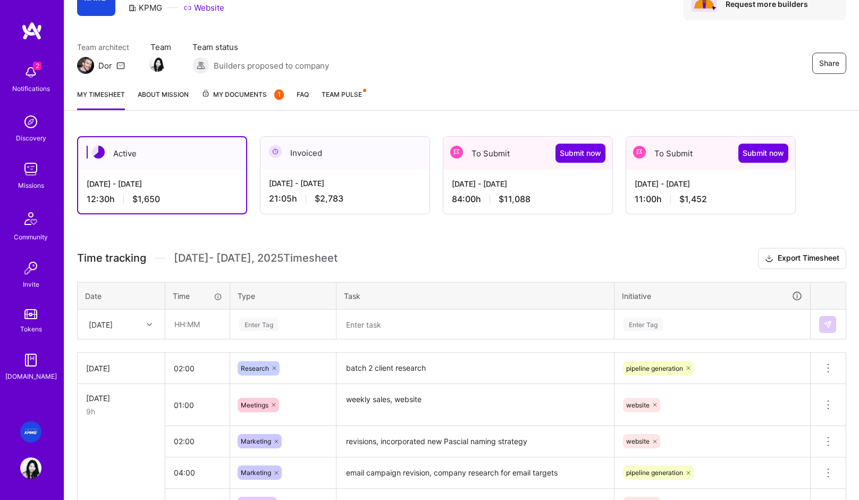
scroll to position [44, 0]
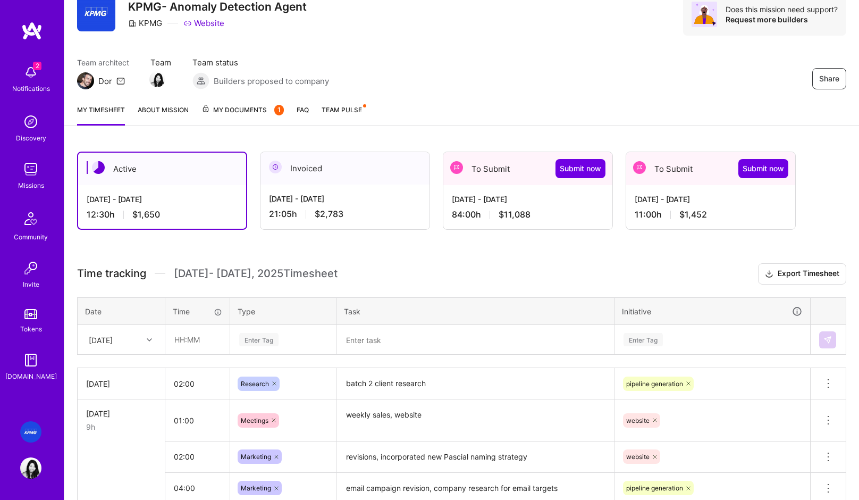
click at [320, 199] on div "[DATE] - [DATE]" at bounding box center [345, 198] width 152 height 11
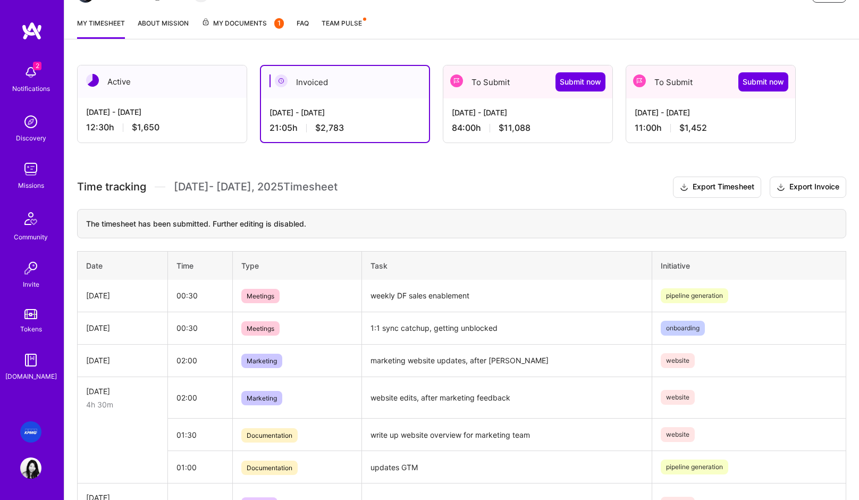
scroll to position [135, 0]
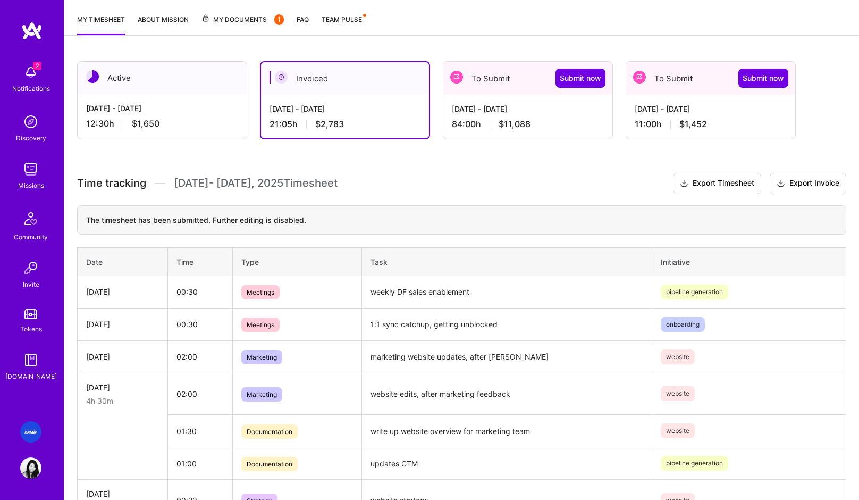
click at [495, 98] on div "[DATE] - [DATE] 84:00 h $11,088" at bounding box center [528, 117] width 169 height 44
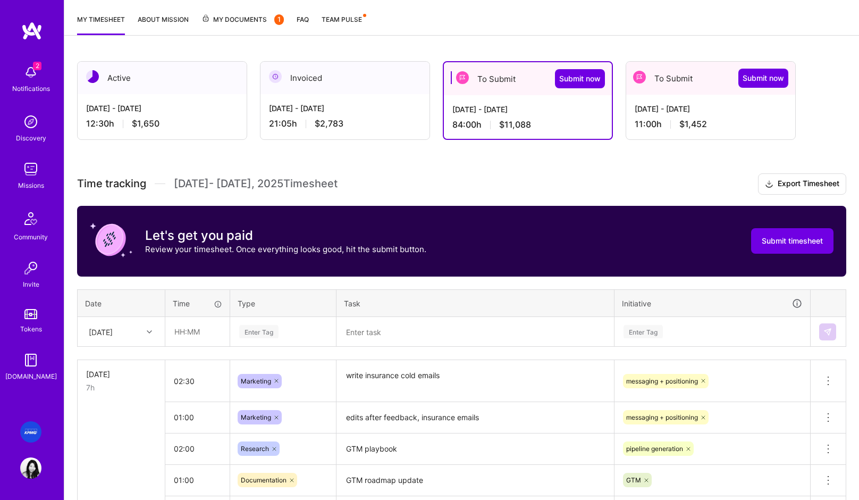
click at [306, 98] on div "[DATE] - [DATE] 21:05 h $2,783" at bounding box center [345, 116] width 169 height 44
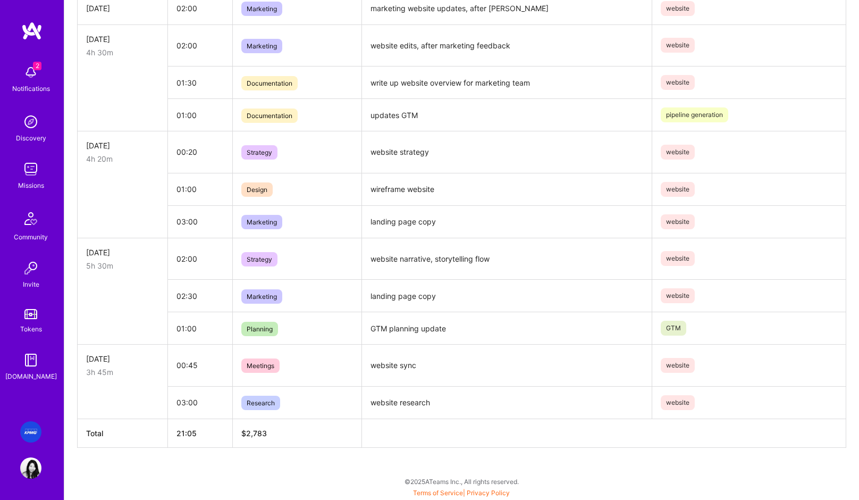
scroll to position [0, 0]
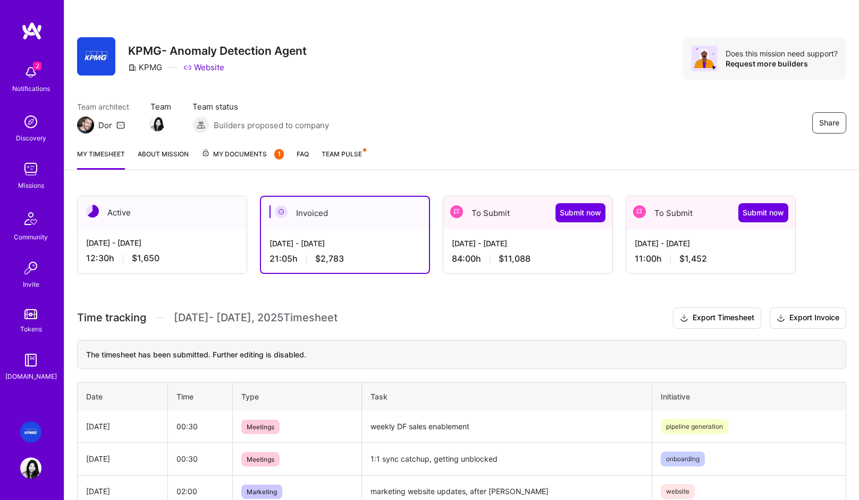
click at [513, 236] on div "[DATE] - [DATE] 84:00 h $11,088" at bounding box center [528, 251] width 169 height 44
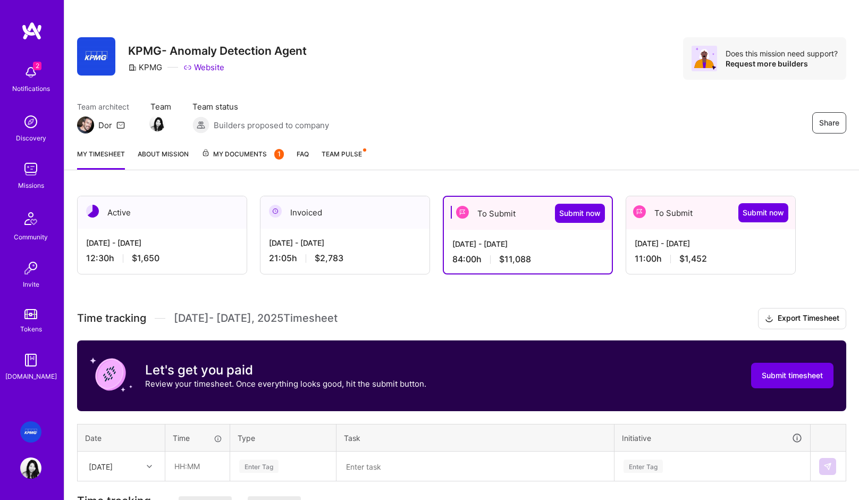
click at [375, 244] on div "[DATE] - [DATE]" at bounding box center [345, 242] width 152 height 11
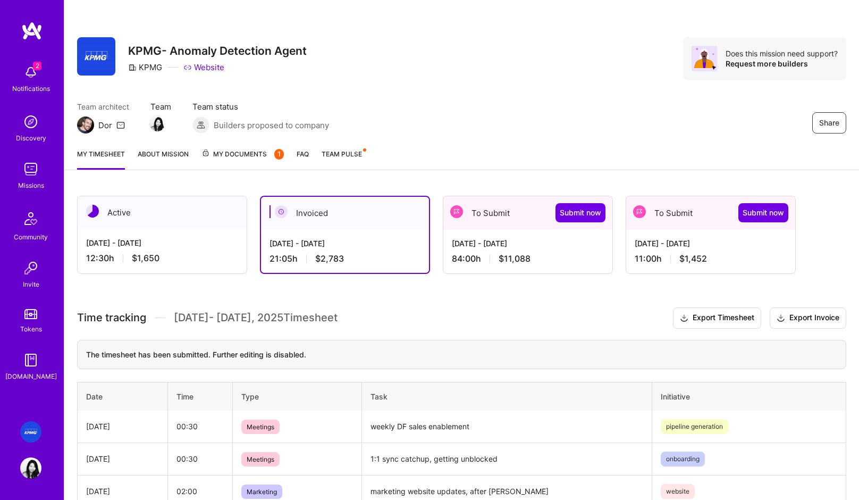
click at [528, 254] on span "$11,088" at bounding box center [515, 258] width 32 height 11
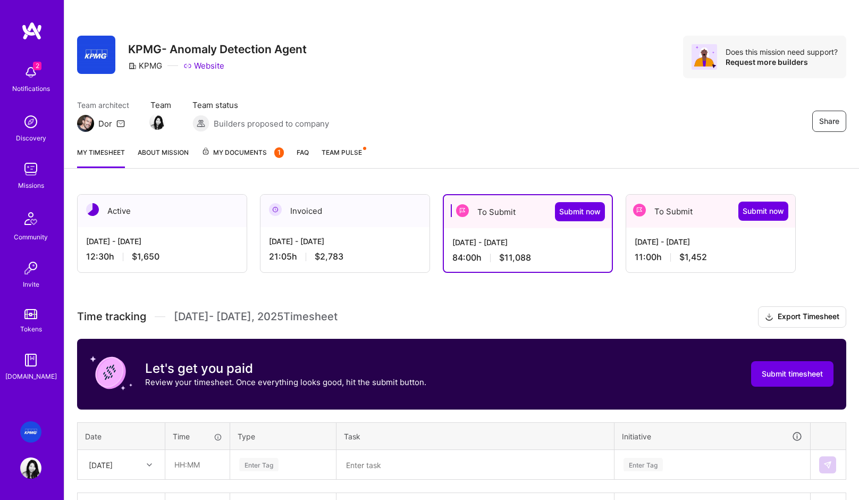
scroll to position [158, 0]
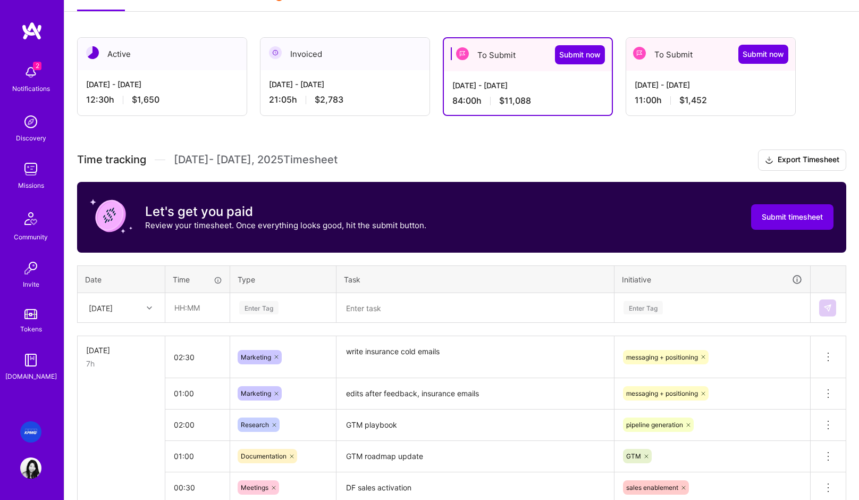
click at [324, 305] on div "Enter Tag" at bounding box center [283, 307] width 90 height 13
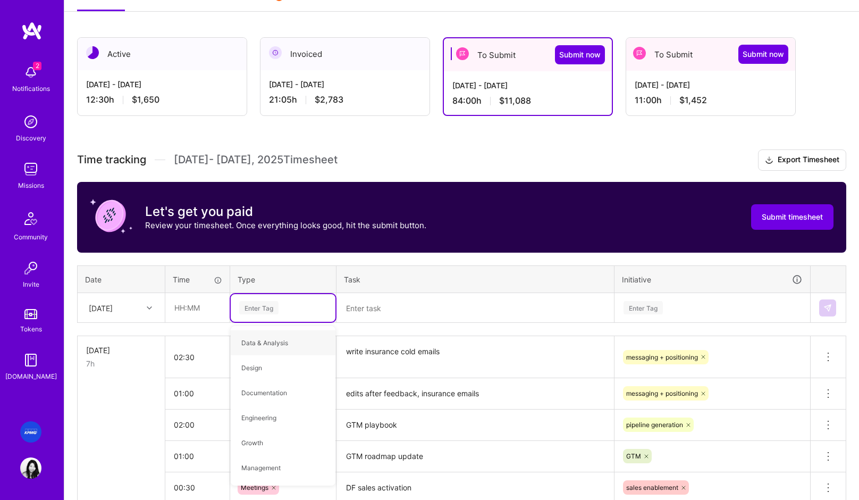
click at [396, 307] on textarea at bounding box center [475, 308] width 275 height 28
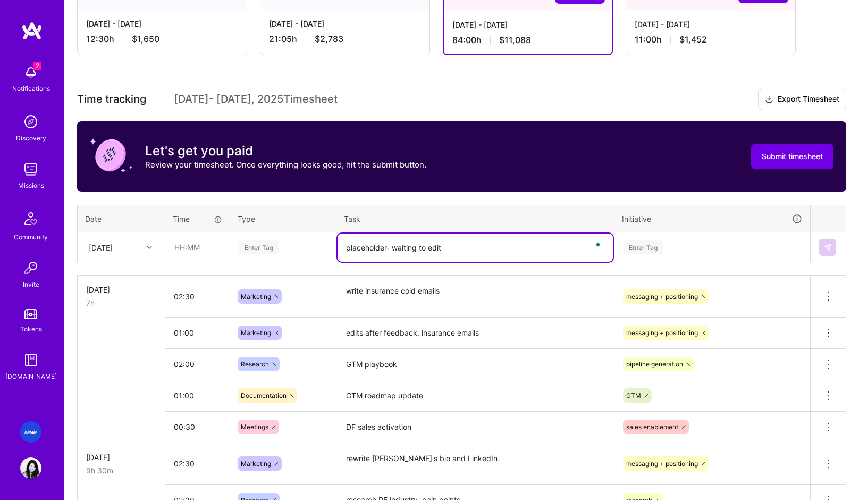
scroll to position [178, 0]
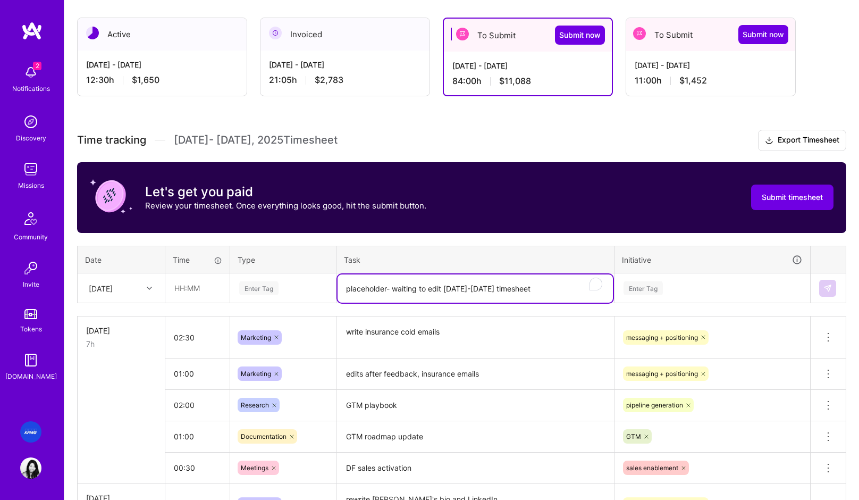
type textarea "placeholder- waiting to edit [DATE]-[DATE] timesheet"
click at [193, 291] on input "text" at bounding box center [197, 288] width 63 height 28
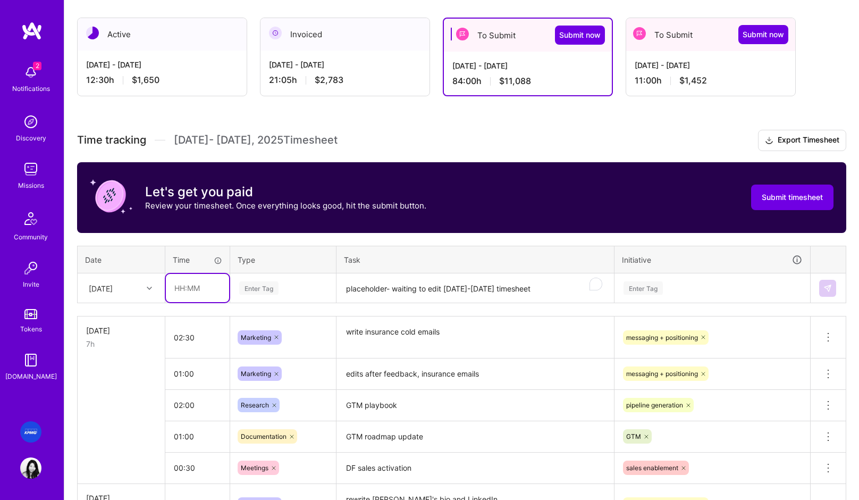
type input "0"
type input "1"
drag, startPoint x: 183, startPoint y: 288, endPoint x: 174, endPoint y: 287, distance: 9.1
click at [174, 287] on input "5:00" at bounding box center [197, 288] width 63 height 28
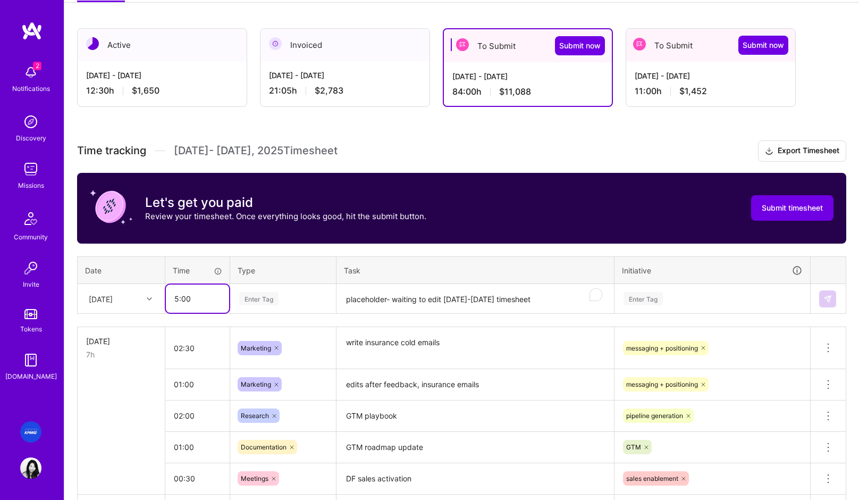
scroll to position [166, 0]
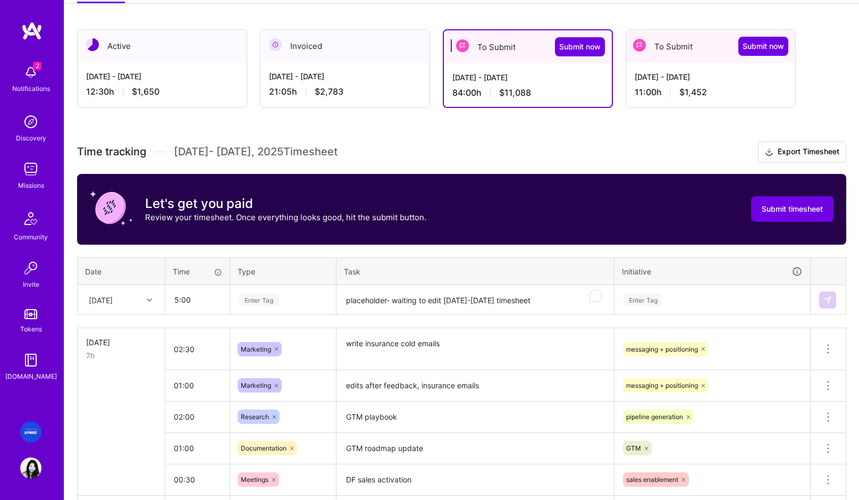
type input "05:00"
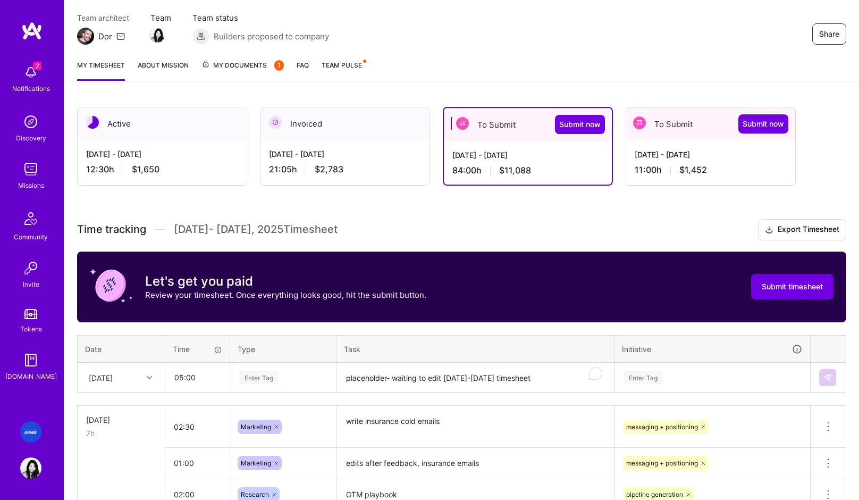
click at [360, 162] on div "[DATE] - [DATE] 21:05 h $2,783" at bounding box center [345, 162] width 169 height 44
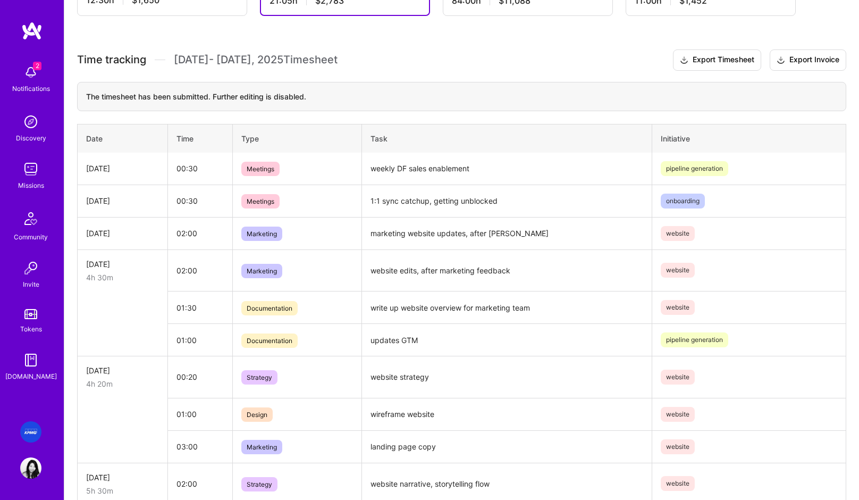
scroll to position [0, 0]
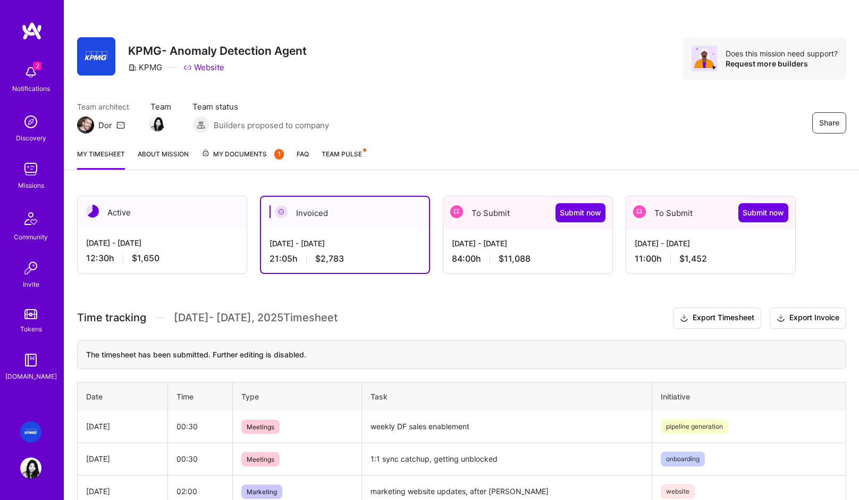
click at [386, 232] on div "[DATE] - [DATE] 21:05 h $2,783" at bounding box center [345, 251] width 168 height 44
click at [345, 246] on div "[DATE] - [DATE]" at bounding box center [345, 243] width 151 height 11
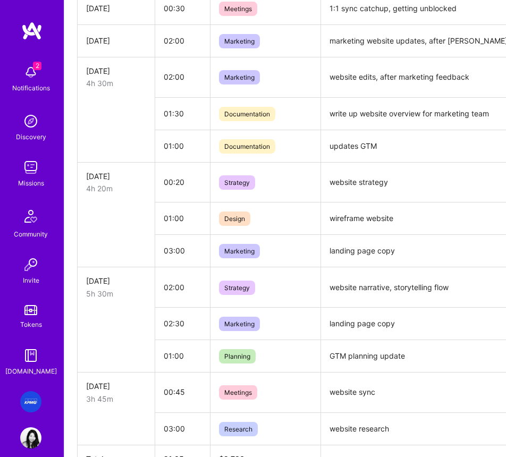
scroll to position [542, 0]
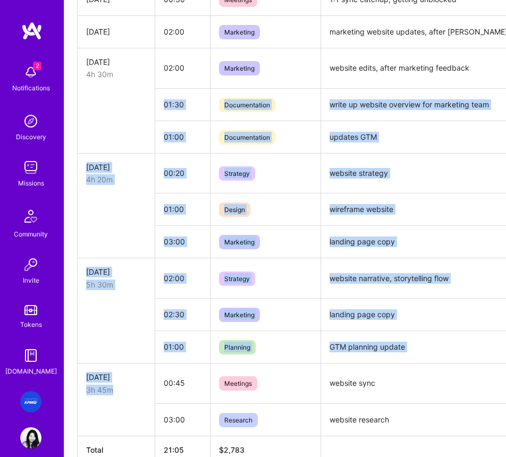
drag, startPoint x: 110, startPoint y: 111, endPoint x: 118, endPoint y: 388, distance: 277.7
click at [118, 388] on tbody "[DATE] 00:30 Meetings weekly DF sales enablement pipeline generation [DATE] 00:…" at bounding box center [407, 193] width 658 height 485
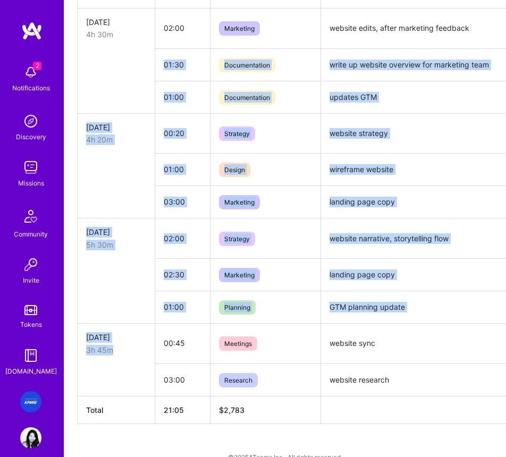
scroll to position [583, 0]
click at [437, 320] on td "GTM planning update" at bounding box center [445, 306] width 249 height 32
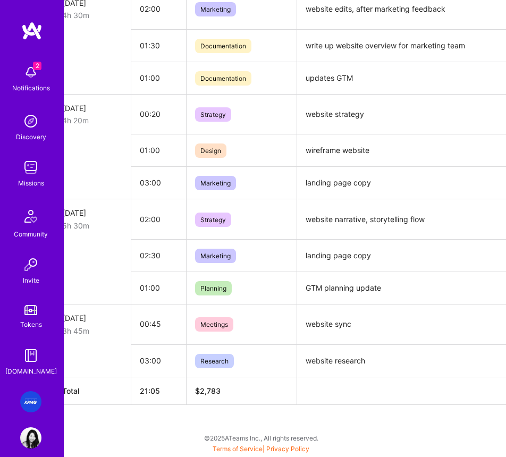
scroll to position [411, 24]
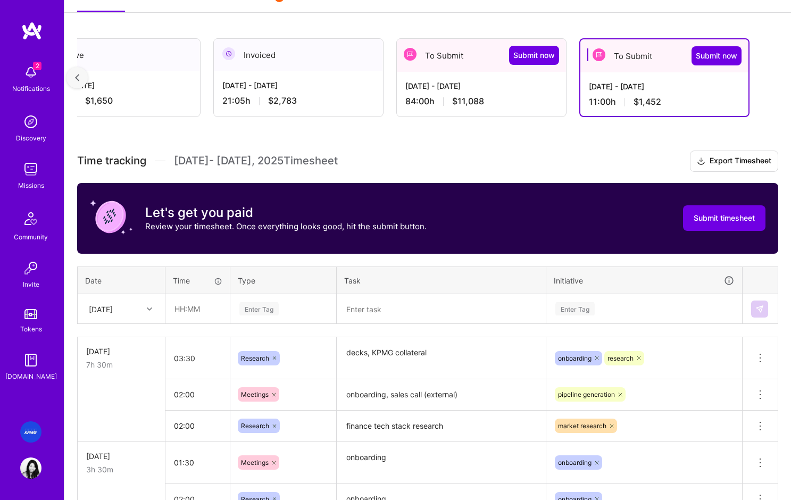
scroll to position [253, 0]
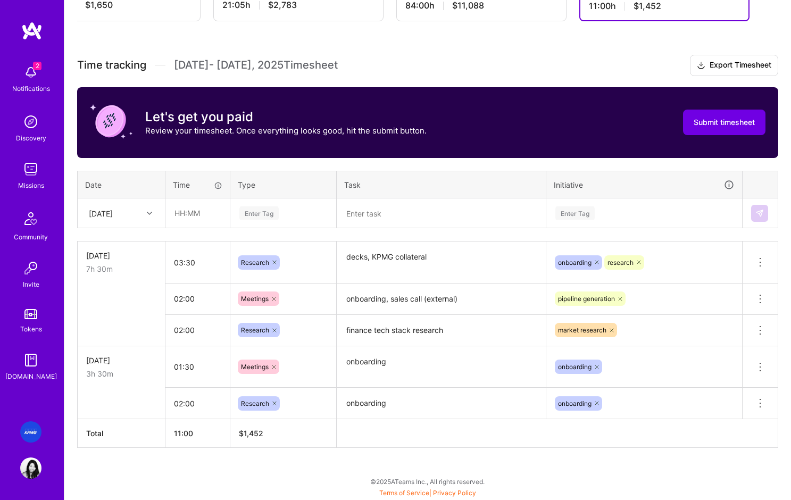
click at [388, 216] on textarea at bounding box center [441, 213] width 207 height 28
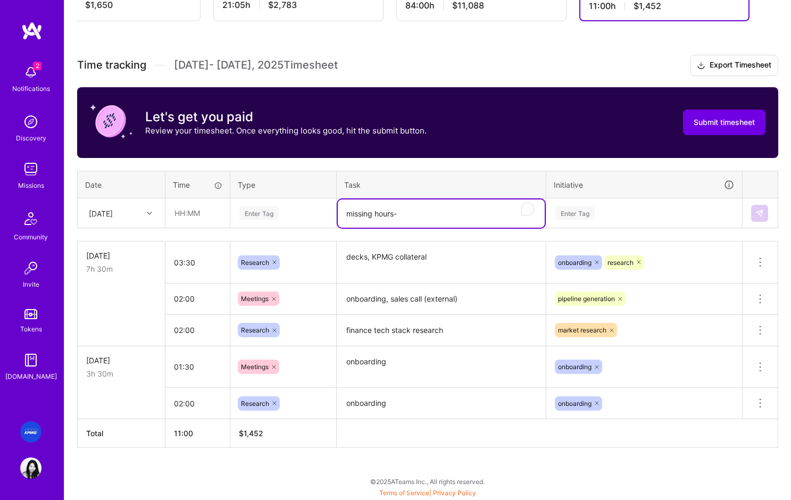
click at [438, 214] on textarea "missing hours-" at bounding box center [441, 213] width 207 height 28
click at [448, 212] on textarea "missing hours- 8/16-23" at bounding box center [441, 213] width 207 height 28
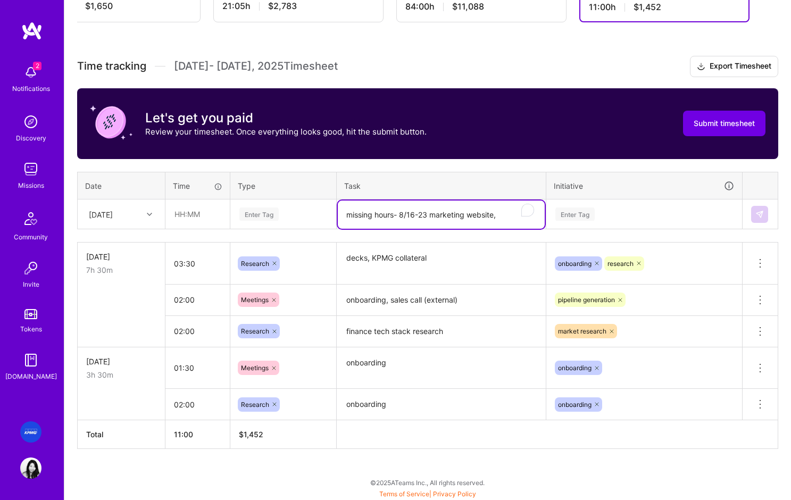
click at [508, 215] on textarea "missing hours- 8/16-23 marketing website," at bounding box center [441, 214] width 207 height 28
type textarea "missing hours- 8/16-23 marketing website, edits,"
click at [256, 213] on div "Enter Tag" at bounding box center [258, 214] width 39 height 16
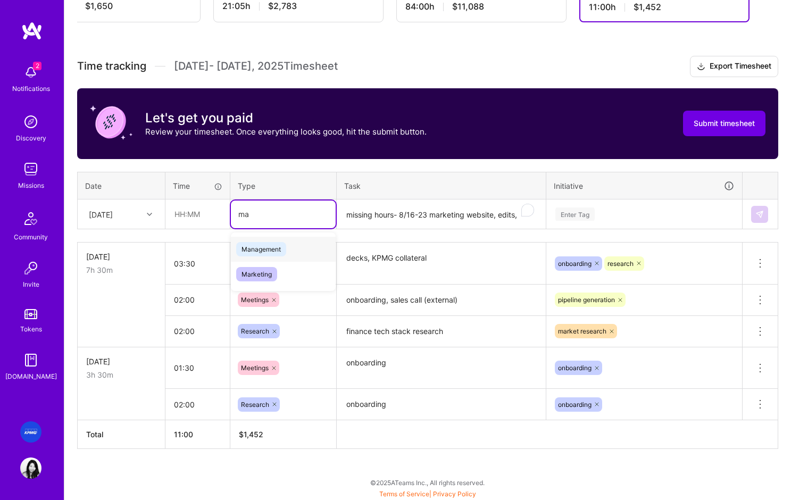
scroll to position [0, 0]
type input "market"
click at [266, 250] on span "Marketing" at bounding box center [256, 249] width 41 height 14
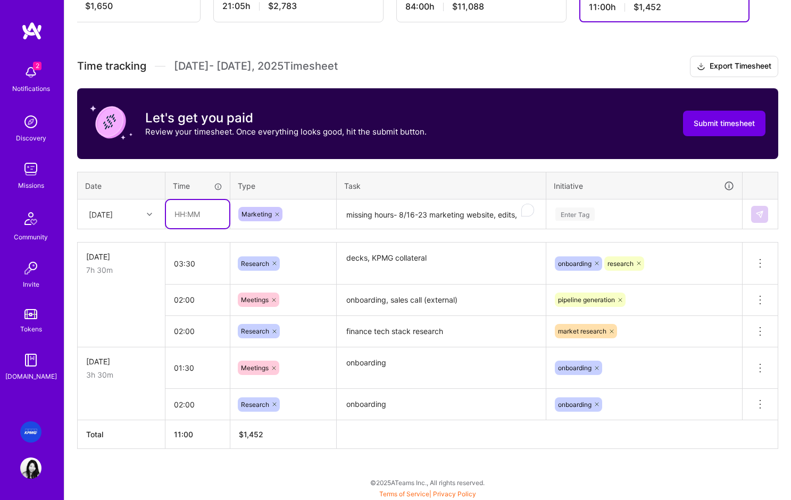
click at [195, 214] on input "text" at bounding box center [197, 214] width 63 height 28
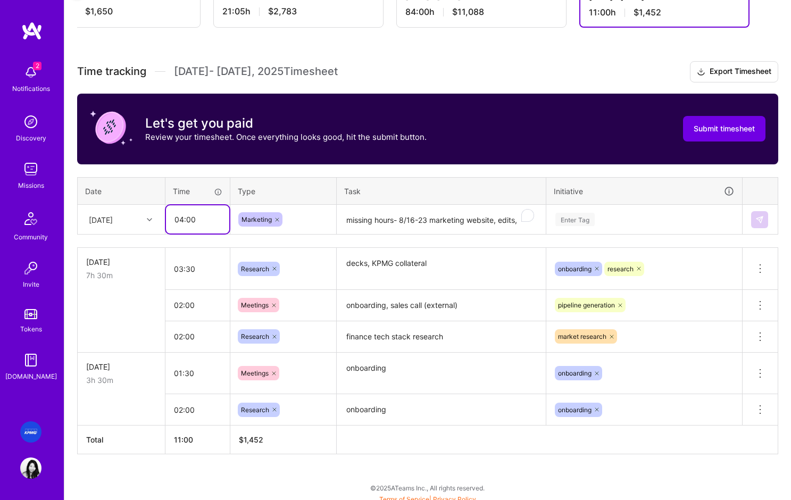
scroll to position [246, 0]
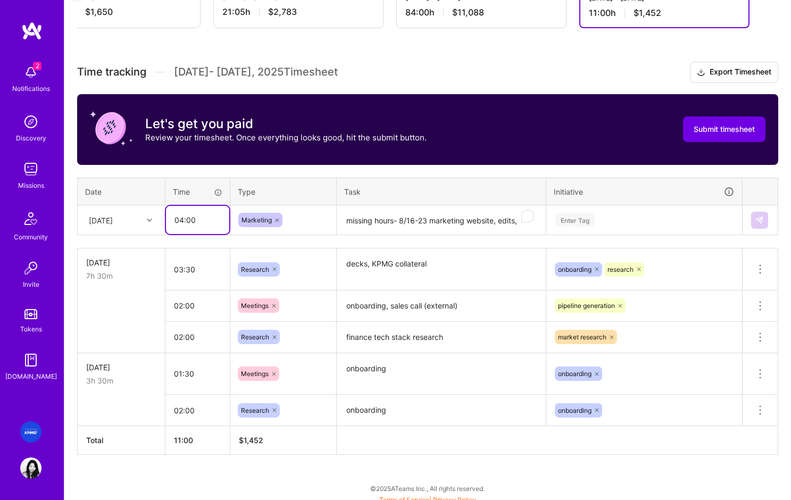
type input "04:00"
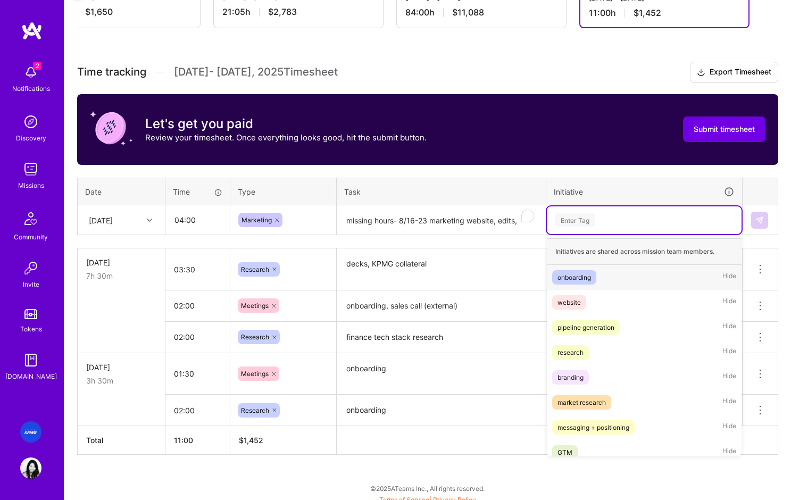
click at [580, 220] on div "Enter Tag" at bounding box center [574, 220] width 39 height 16
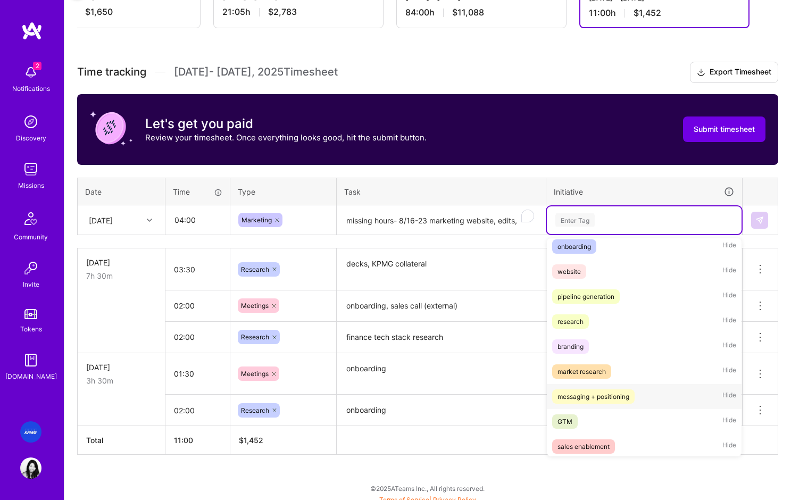
scroll to position [34, 0]
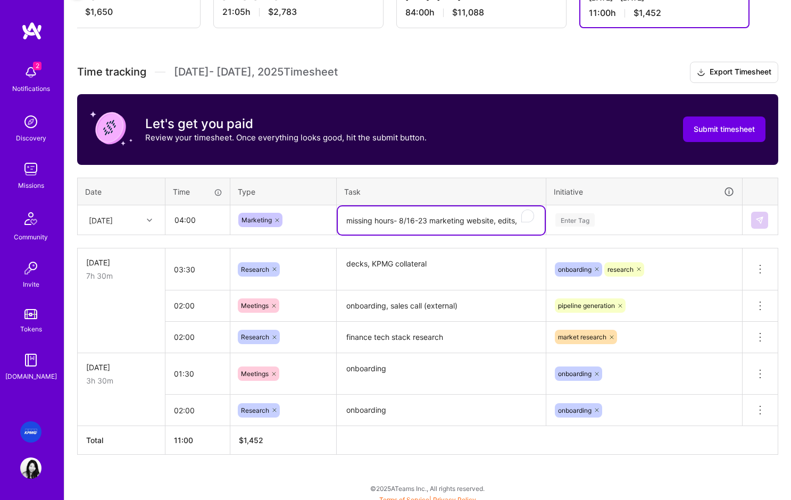
click at [490, 221] on textarea "missing hours- 8/16-23 marketing website, edits," at bounding box center [441, 220] width 207 height 28
drag, startPoint x: 512, startPoint y: 221, endPoint x: 533, endPoint y: 224, distance: 21.4
click at [533, 224] on textarea "missing hours- 8/16-23 marketing website, edits," at bounding box center [441, 220] width 207 height 28
click at [511, 221] on textarea "missing hours- 8/16-23 marketing website, edits," at bounding box center [441, 220] width 207 height 28
drag, startPoint x: 507, startPoint y: 220, endPoint x: 536, endPoint y: 224, distance: 29.1
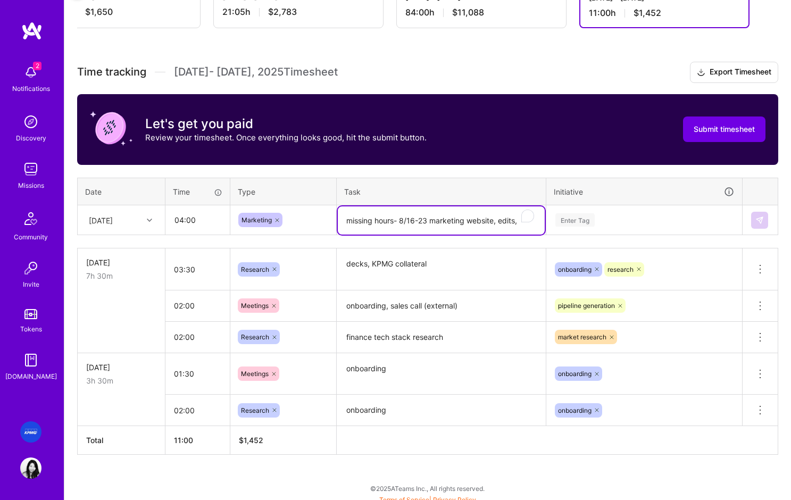
click at [536, 224] on textarea "missing hours- 8/16-23 marketing website, edits," at bounding box center [441, 220] width 207 height 28
type textarea "missing hours- 8/16-23 marketing website, edits, wireframes, design, user flow"
click at [610, 223] on div "Enter Tag" at bounding box center [644, 219] width 180 height 13
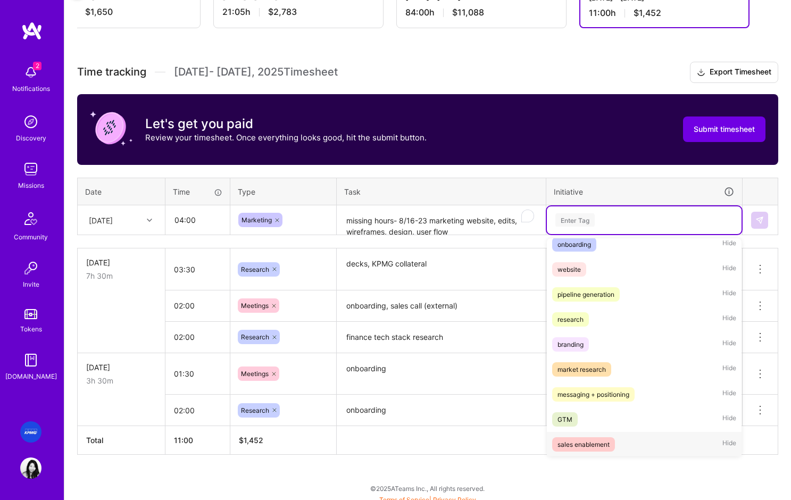
scroll to position [32, 0]
click at [570, 421] on div "GTM" at bounding box center [564, 419] width 15 height 11
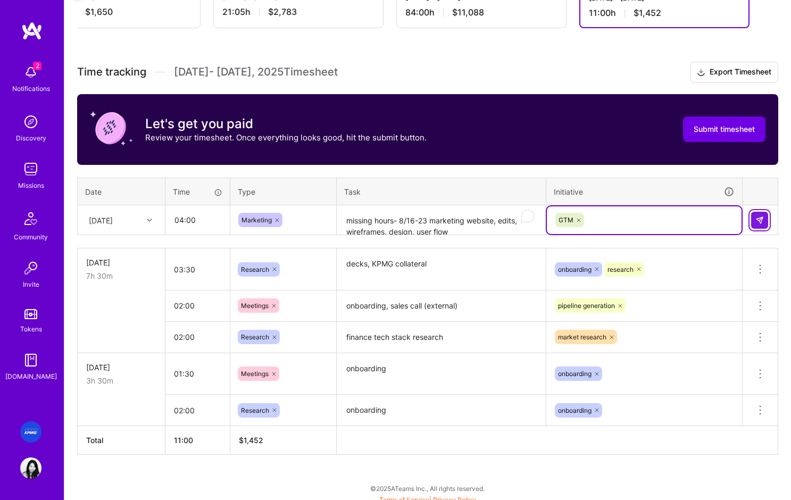
click at [765, 218] on button at bounding box center [759, 220] width 17 height 17
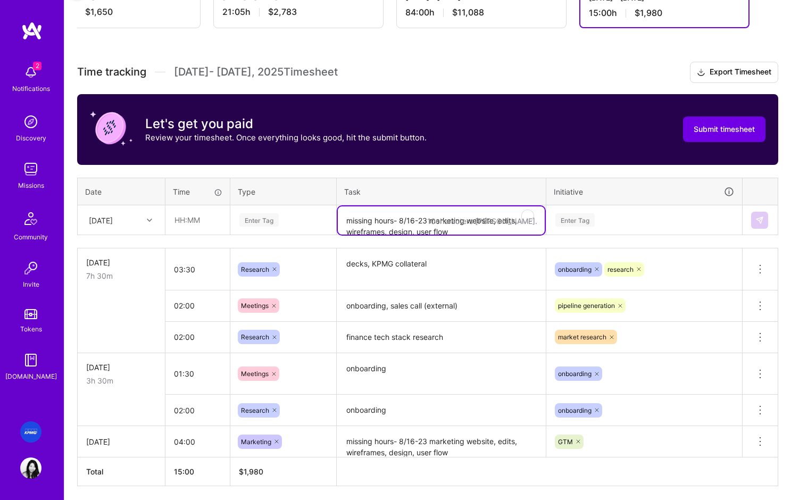
click at [366, 220] on textarea "missing hours- 8/16-23 marketing website, edits, wireframes, design, user flow" at bounding box center [441, 220] width 207 height 28
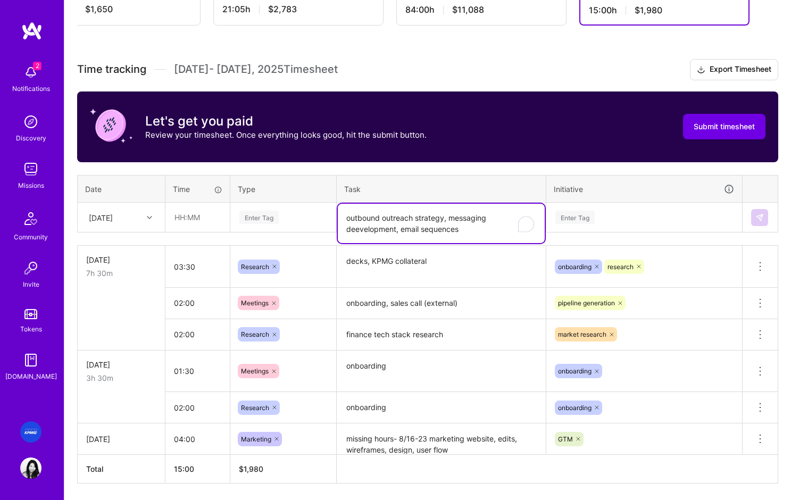
click at [356, 230] on textarea "outbound outreach strategy, messaging deevelopment, email sequences" at bounding box center [441, 223] width 207 height 39
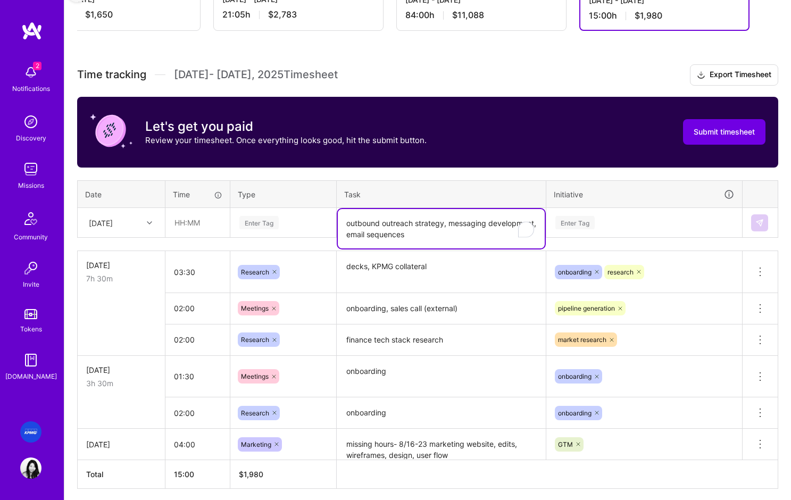
scroll to position [245, 0]
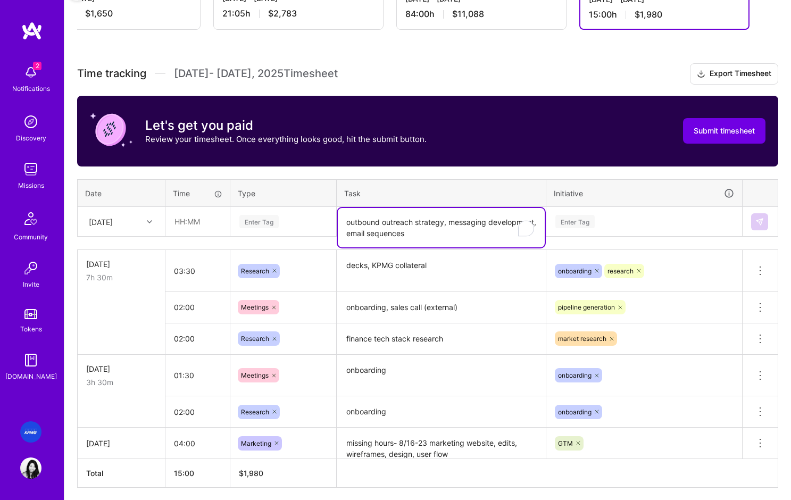
type textarea "outbound outreach strategy, messaging development, email sequences"
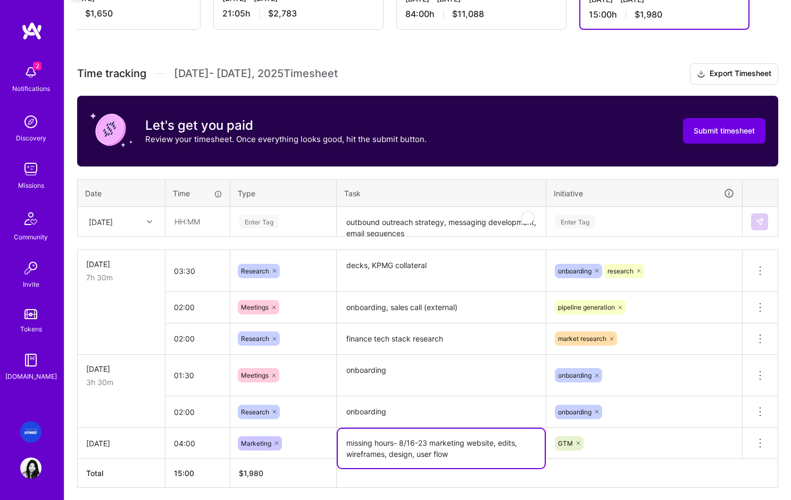
drag, startPoint x: 430, startPoint y: 442, endPoint x: 334, endPoint y: 441, distance: 95.2
click at [334, 441] on tr "[DATE] 04:00 Marketing missing hours- 8/16-23 marketing website, edits, wirefra…" at bounding box center [428, 443] width 700 height 31
click at [205, 221] on input "text" at bounding box center [197, 221] width 63 height 28
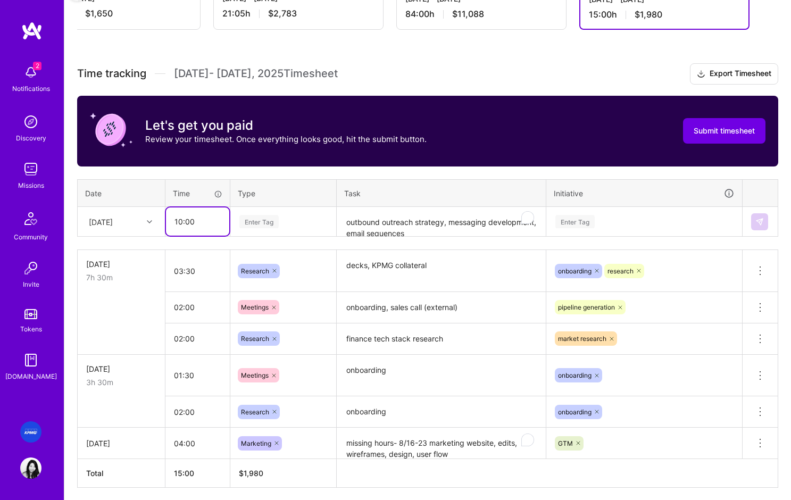
type input "10:00"
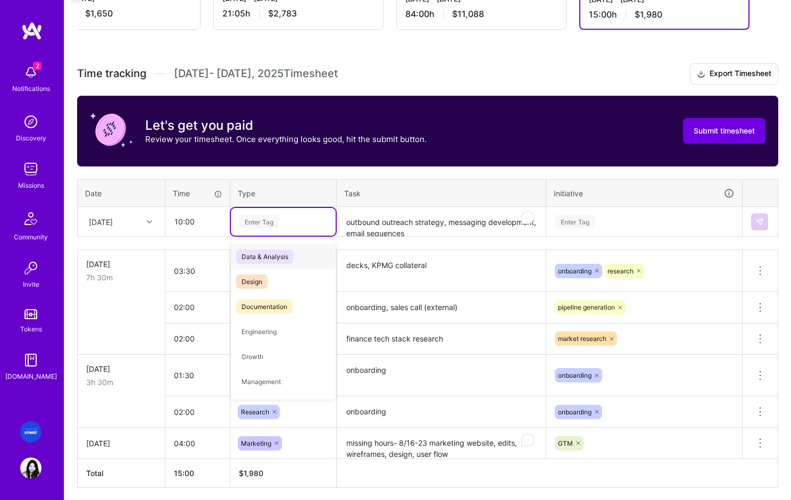
type input "d"
click at [261, 304] on span "Documentation" at bounding box center [264, 306] width 56 height 14
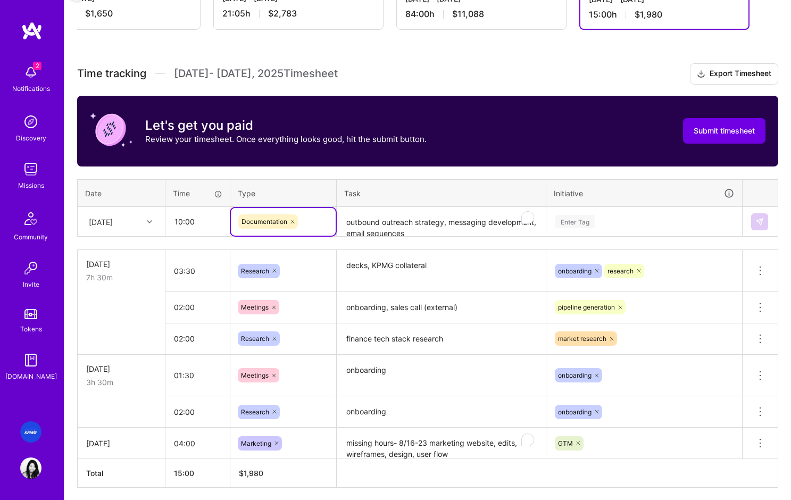
click at [582, 222] on div "Enter Tag" at bounding box center [574, 221] width 39 height 16
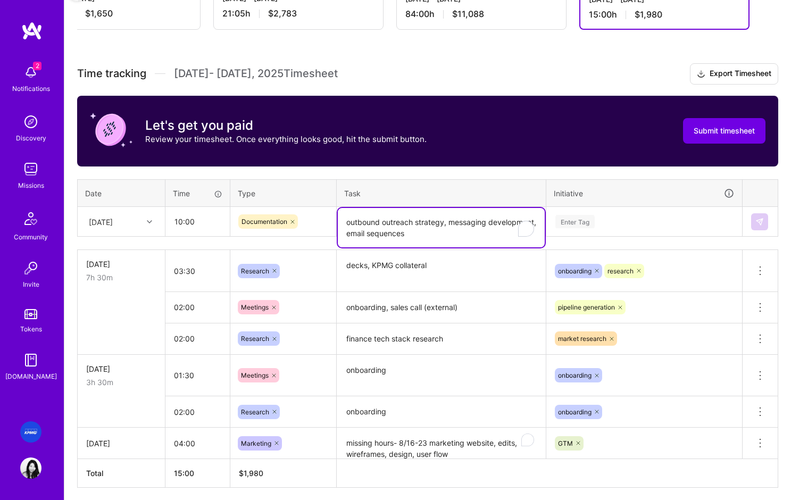
click at [347, 224] on textarea "outbound outreach strategy, messaging development, email sequences" at bounding box center [441, 227] width 207 height 39
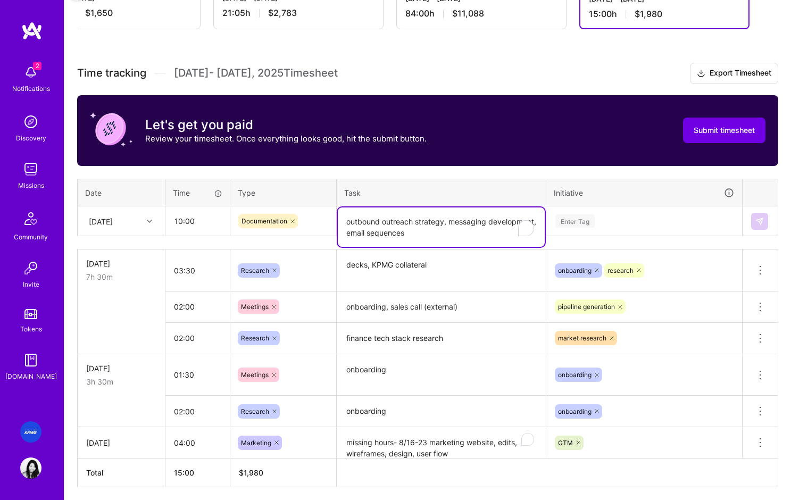
paste textarea "missing hours- 8/16-23"
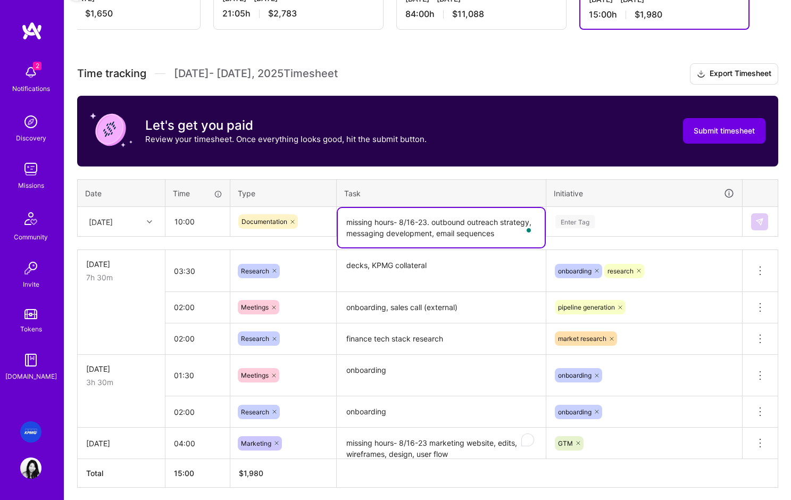
type textarea "missing hours- 8/16-23. outbound outreach strategy, messaging development, emai…"
click at [618, 220] on div "Enter Tag" at bounding box center [644, 221] width 180 height 13
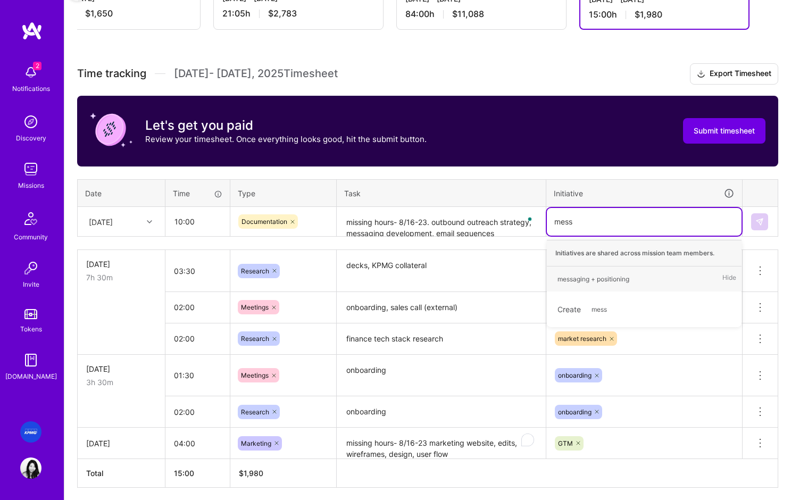
type input "messa"
click at [589, 283] on div "messaging + positioning" at bounding box center [593, 278] width 72 height 11
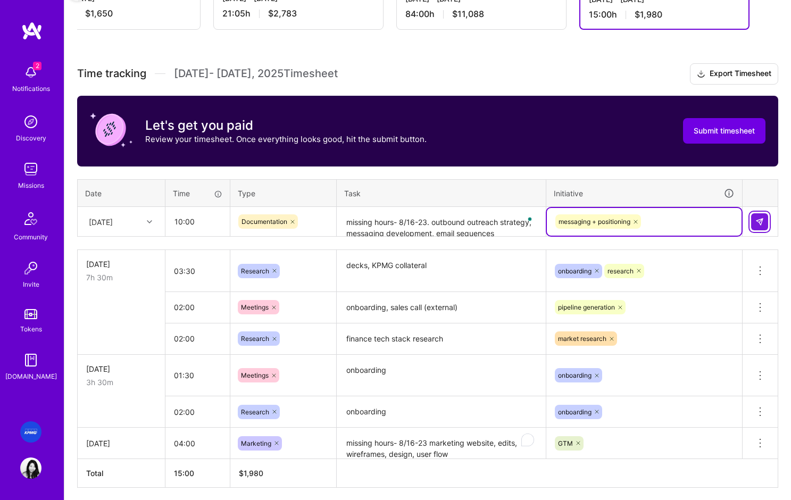
click at [761, 222] on img at bounding box center [759, 222] width 9 height 9
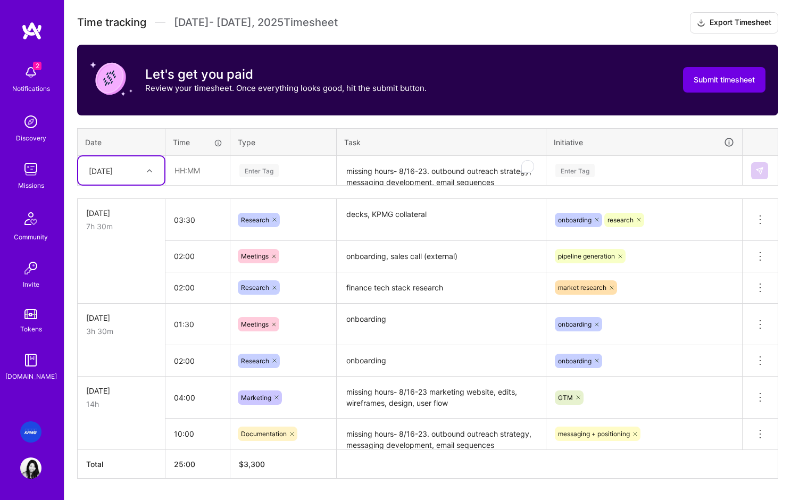
scroll to position [327, 0]
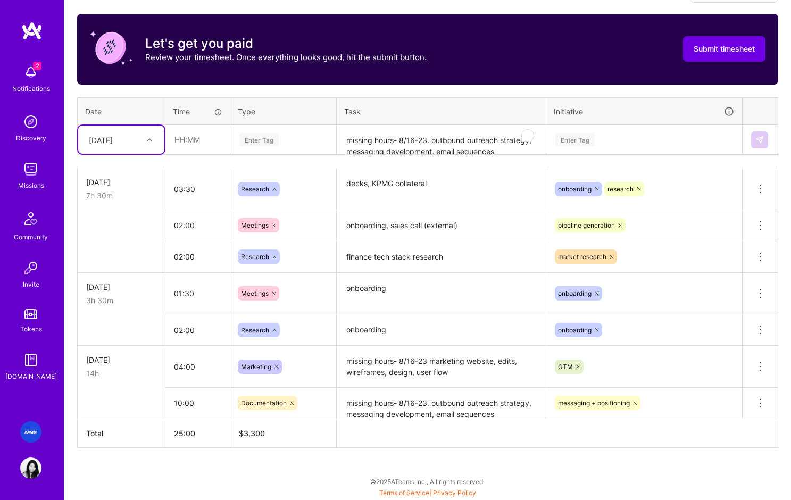
click at [113, 139] on div "[DATE]" at bounding box center [101, 139] width 24 height 11
click at [104, 398] on td at bounding box center [122, 402] width 88 height 31
click at [113, 141] on div "[DATE]" at bounding box center [101, 139] width 24 height 11
click at [110, 232] on div "[DATE]" at bounding box center [121, 229] width 86 height 20
drag, startPoint x: 387, startPoint y: 148, endPoint x: 389, endPoint y: 141, distance: 7.1
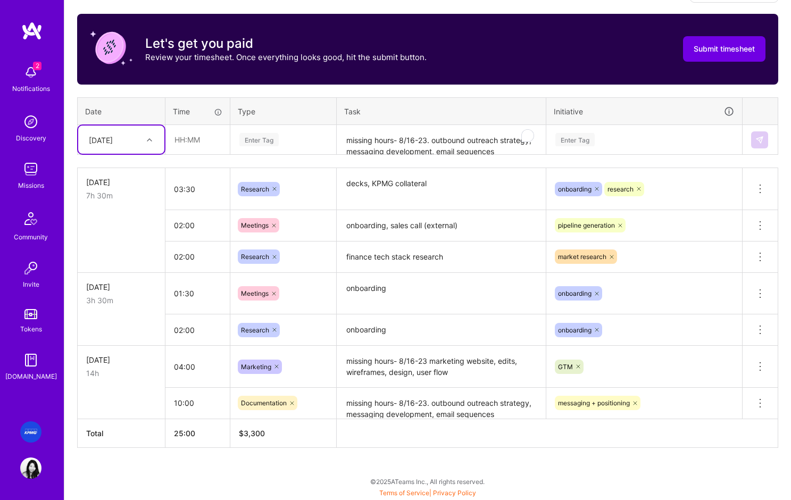
click at [388, 148] on textarea "missing hours- 8/16-23. outbound outreach strategy, messaging development, emai…" at bounding box center [441, 140] width 207 height 28
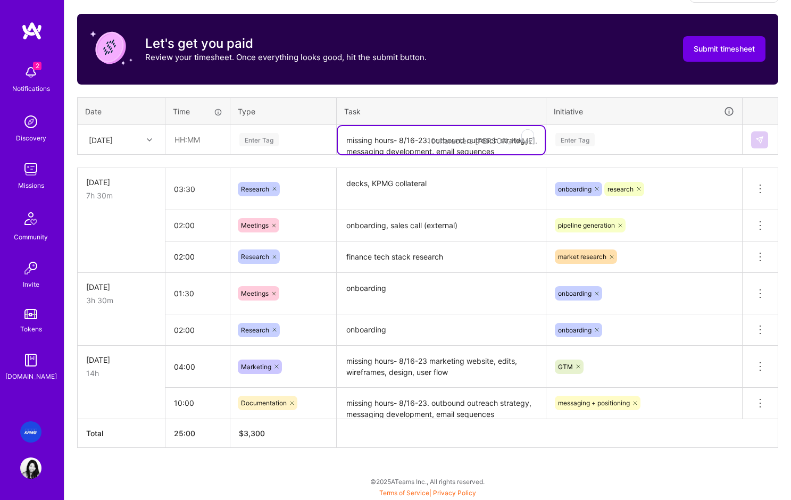
click at [389, 141] on textarea "missing hours- 8/16-23. outbound outreach strategy, messaging development, emai…" at bounding box center [441, 140] width 207 height 28
paste textarea "missing hours- 8/16-23"
click at [486, 142] on textarea "missing hours- 8/16-23 GTM strategy oplanning" at bounding box center [441, 140] width 207 height 28
click at [517, 143] on textarea "missing hours- 8/16-23 GTM strategy planning" at bounding box center [441, 140] width 207 height 28
type textarea "missing hours- 8/16-23 GTM strategy planning"
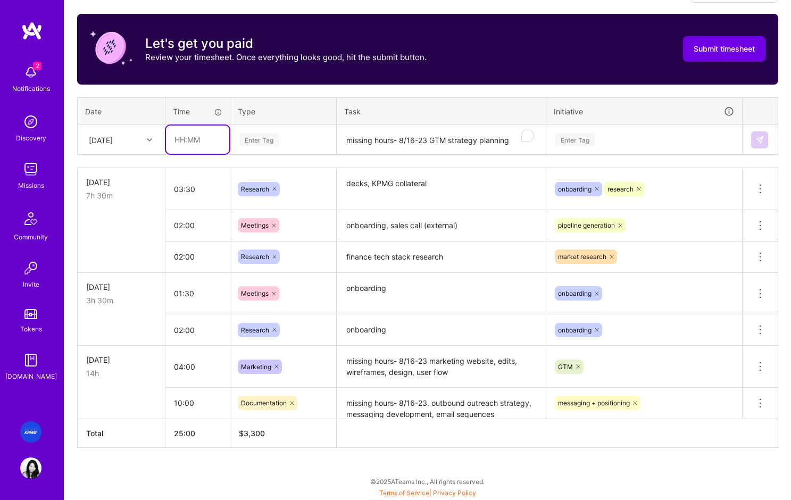
click at [203, 141] on input "text" at bounding box center [197, 140] width 63 height 28
type input "04:00"
click at [269, 137] on div "Enter Tag" at bounding box center [258, 139] width 39 height 16
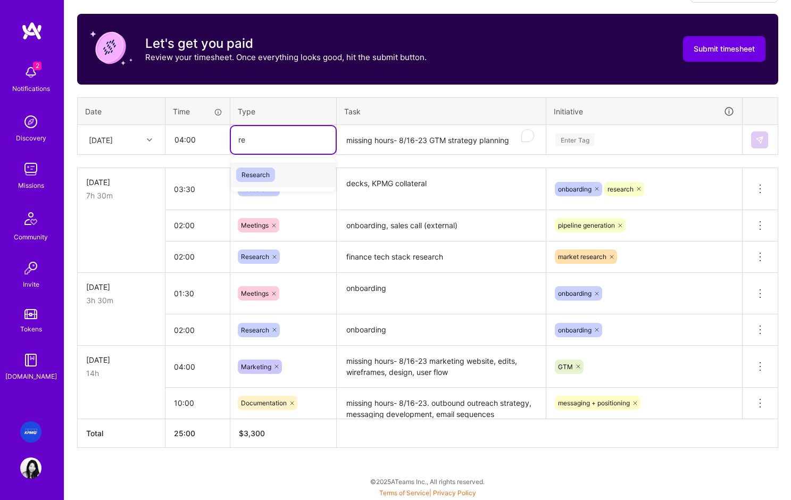
type input "res"
drag, startPoint x: 260, startPoint y: 174, endPoint x: 220, endPoint y: 168, distance: 40.4
click at [260, 173] on span "Research" at bounding box center [255, 175] width 39 height 14
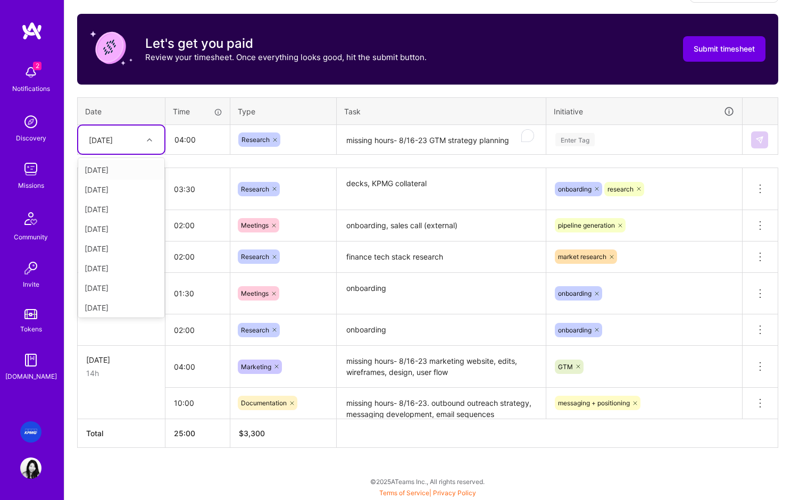
click at [130, 141] on div "[DATE]" at bounding box center [112, 140] width 59 height 18
click at [112, 214] on div "[DATE]" at bounding box center [121, 209] width 86 height 20
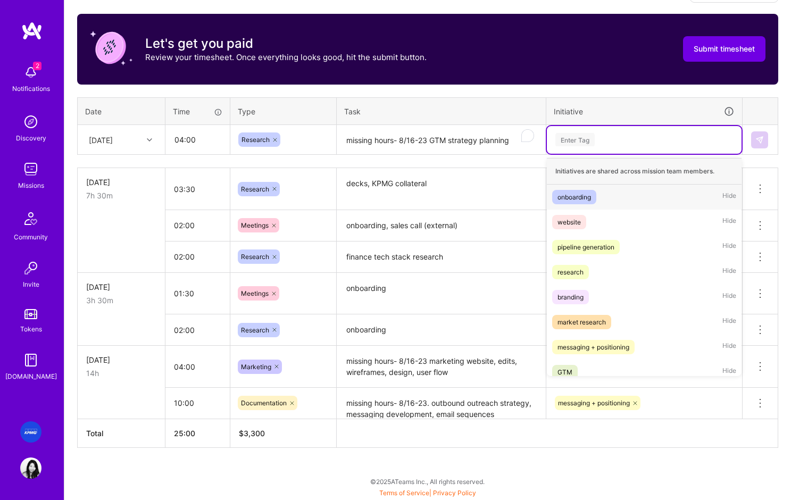
click at [599, 142] on div "Enter Tag" at bounding box center [644, 139] width 180 height 13
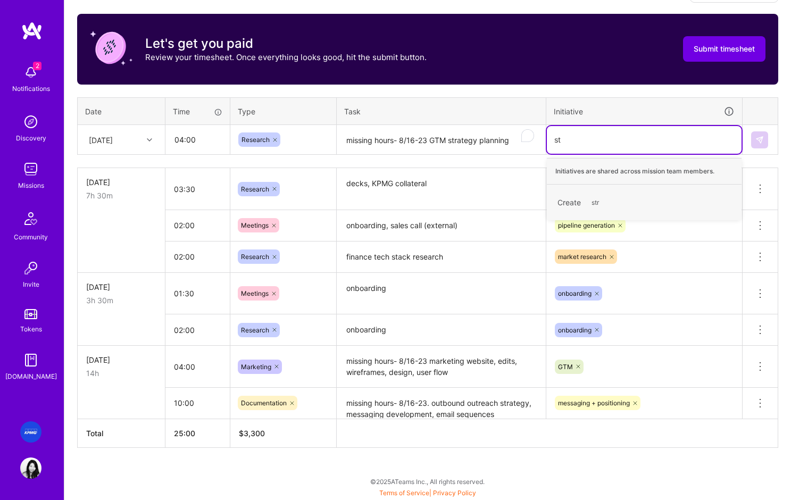
type input "s"
type input "gtm"
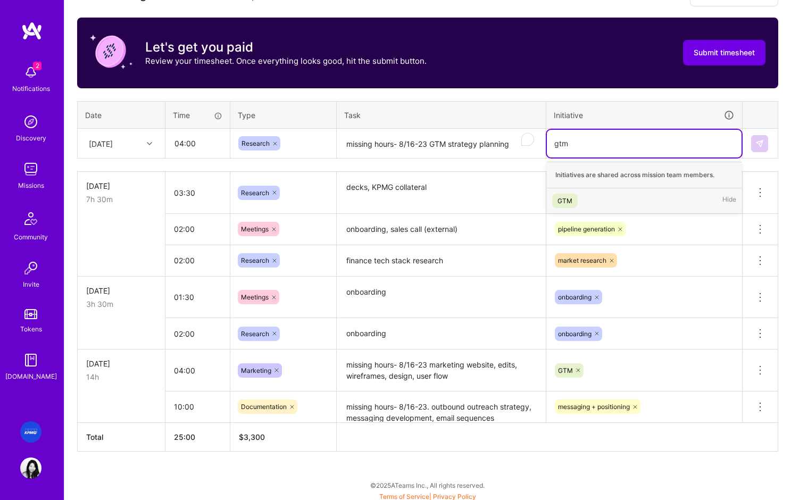
click at [563, 200] on div "GTM" at bounding box center [564, 200] width 15 height 11
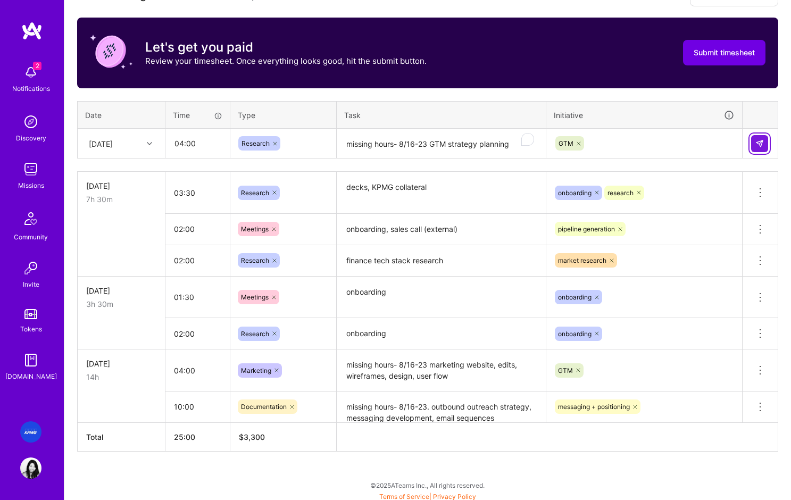
click at [763, 138] on button at bounding box center [759, 143] width 17 height 17
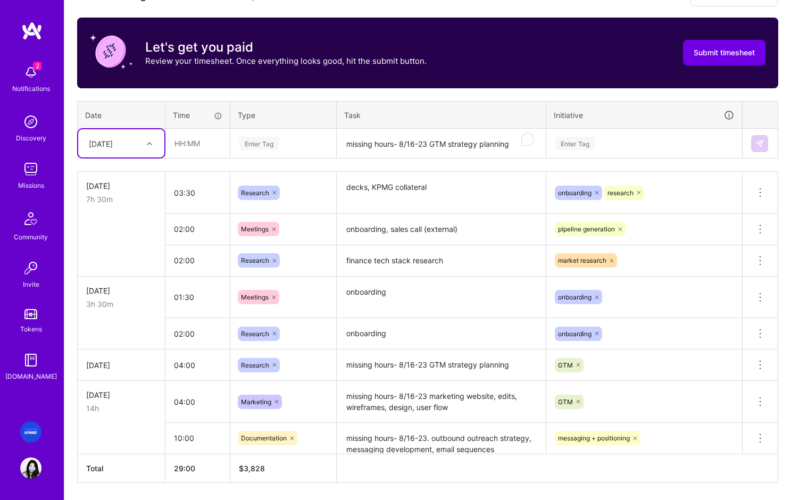
click at [380, 144] on textarea "missing hours- 8/16-23 GTM strategy planning" at bounding box center [441, 144] width 207 height 28
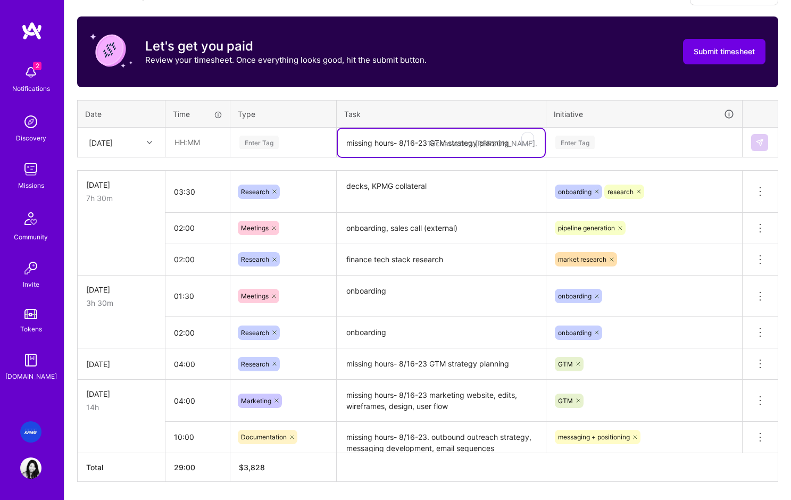
click at [378, 145] on textarea "missing hours- 8/16-23 GTM strategy planning" at bounding box center [441, 143] width 207 height 28
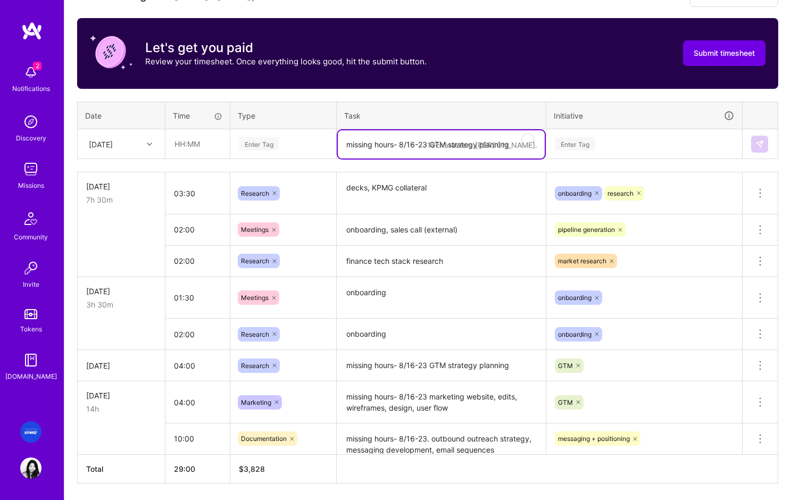
click at [378, 145] on textarea "missing hours- 8/16-23 GTM strategy planning" at bounding box center [441, 144] width 207 height 28
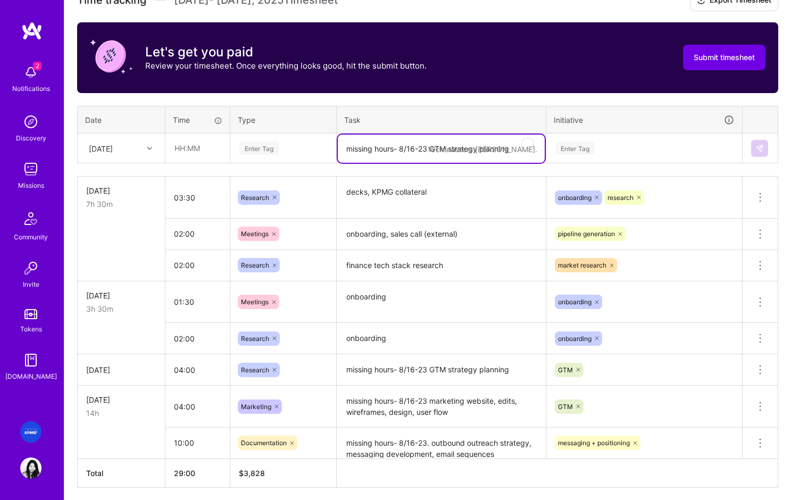
scroll to position [317, 0]
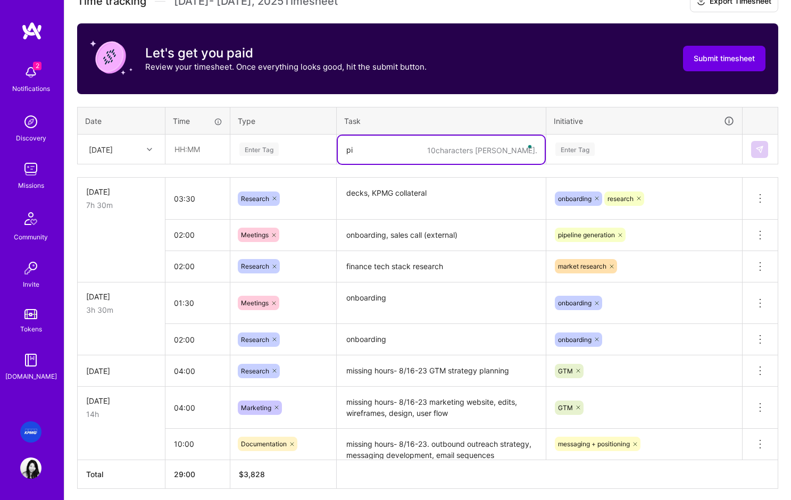
type textarea "p"
click at [346, 153] on textarea "insurance industry pipeline resarch, segmentation" at bounding box center [441, 150] width 207 height 28
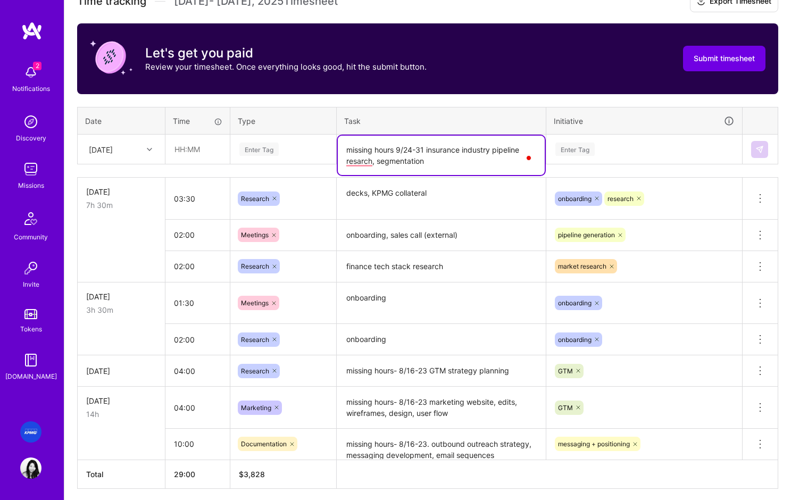
type textarea "missing hours 9/24-31 insurance industry pipeline resarch, segmentation"
click at [207, 153] on input "text" at bounding box center [197, 149] width 63 height 28
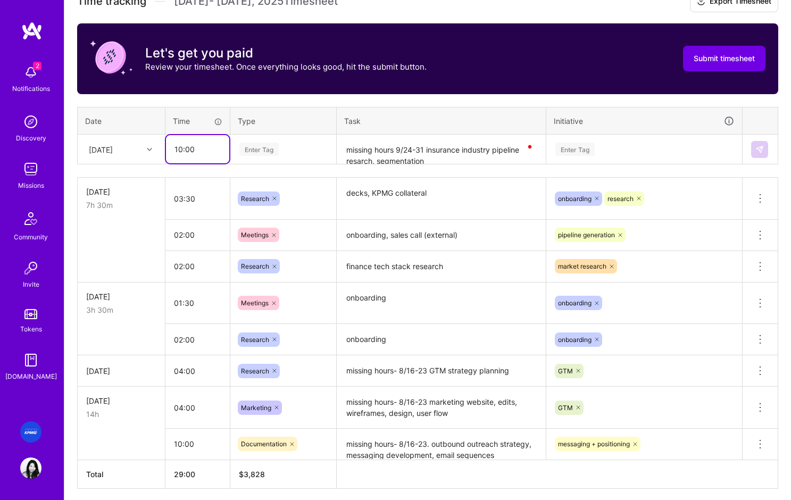
type input "10:00"
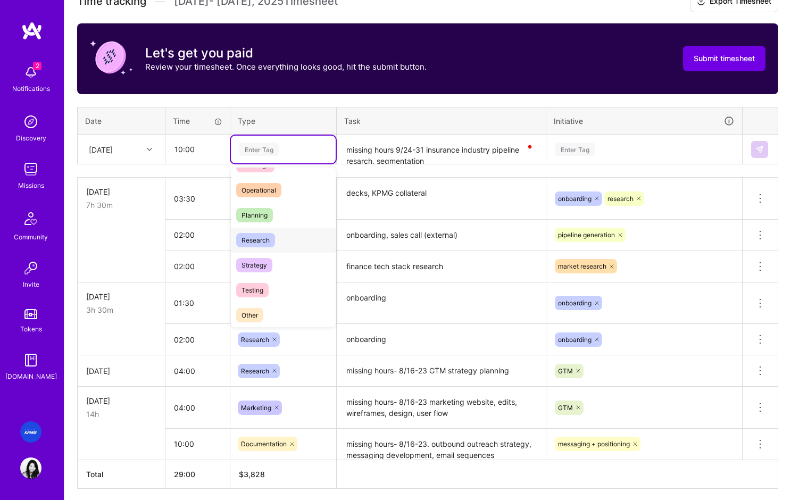
scroll to position [195, 0]
click at [255, 265] on span "Strategy" at bounding box center [254, 264] width 36 height 14
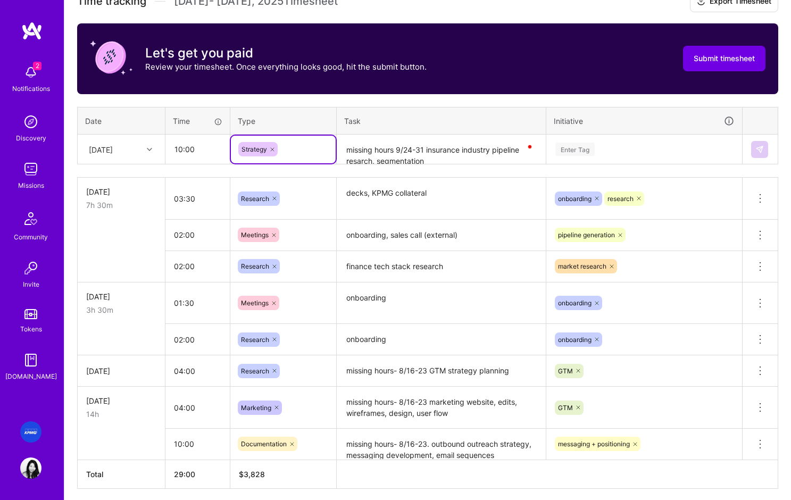
scroll to position [316, 0]
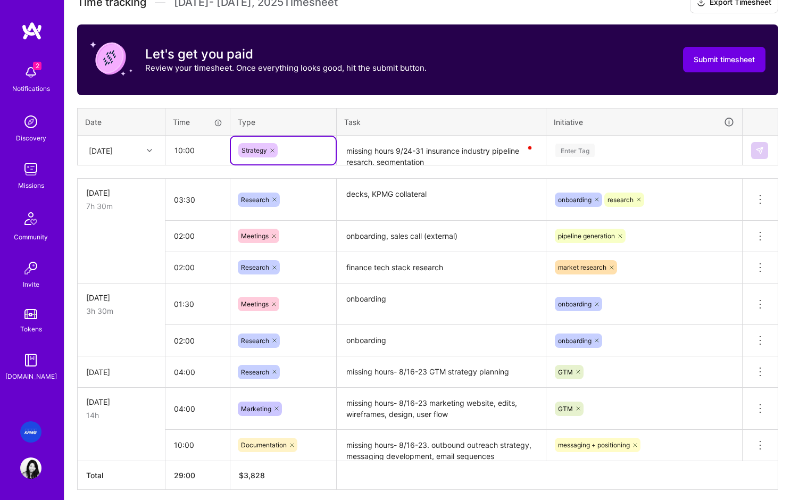
click at [636, 139] on div "Enter Tag" at bounding box center [644, 151] width 195 height 28
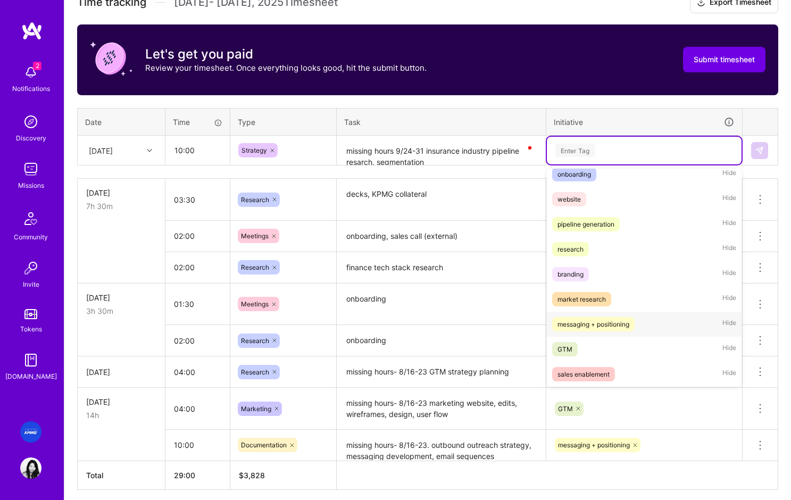
scroll to position [31, 0]
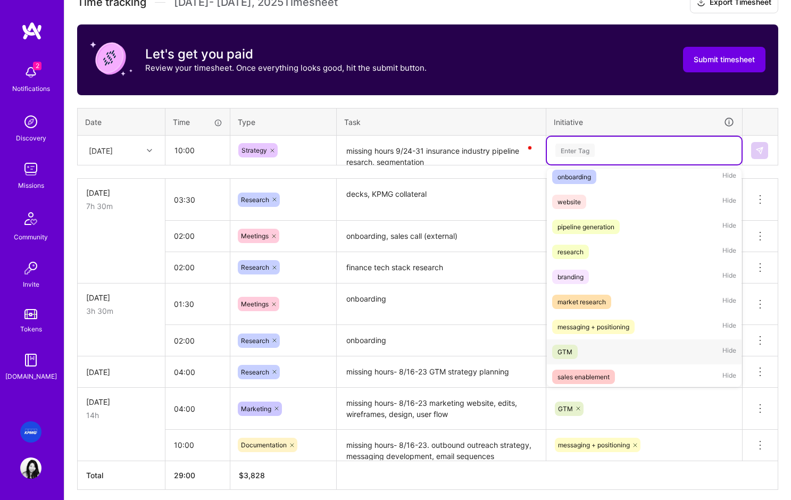
drag, startPoint x: 568, startPoint y: 349, endPoint x: 566, endPoint y: 342, distance: 7.1
click at [568, 348] on div "GTM" at bounding box center [564, 351] width 15 height 11
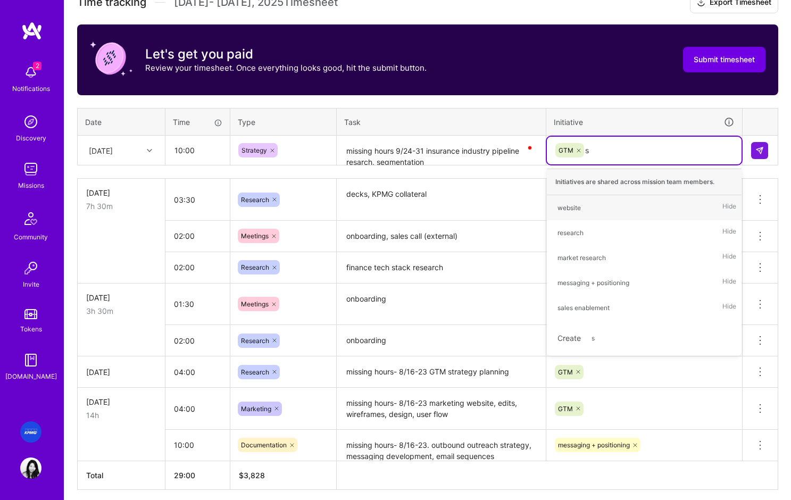
type input "sa"
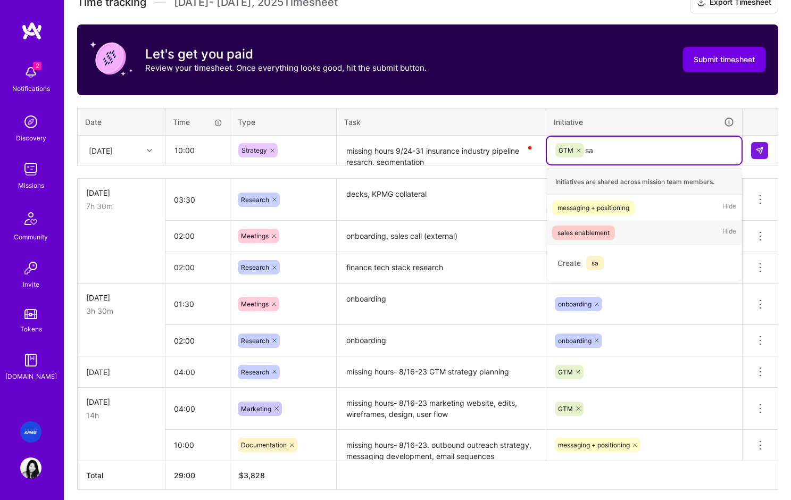
click at [591, 234] on div "sales enablement" at bounding box center [583, 232] width 52 height 11
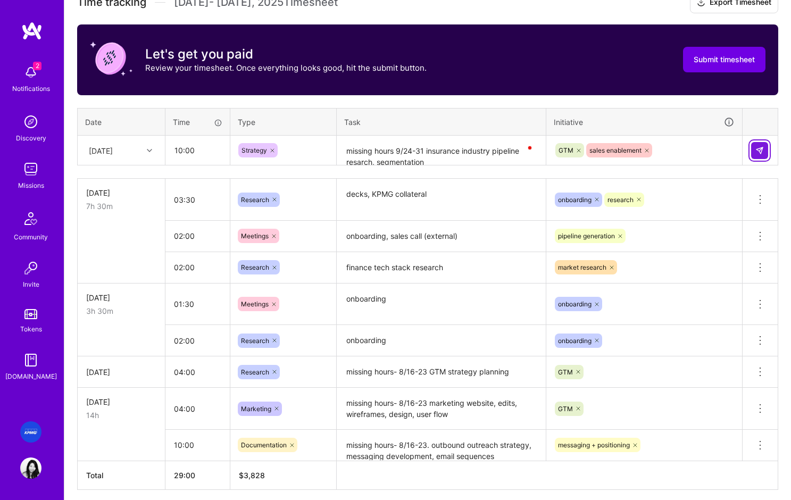
drag, startPoint x: 757, startPoint y: 153, endPoint x: 749, endPoint y: 152, distance: 7.5
click at [757, 153] on img at bounding box center [759, 150] width 9 height 9
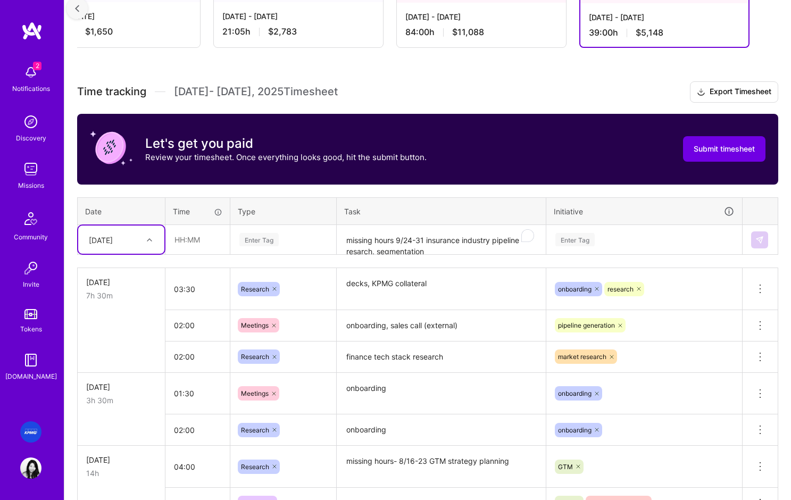
scroll to position [399, 0]
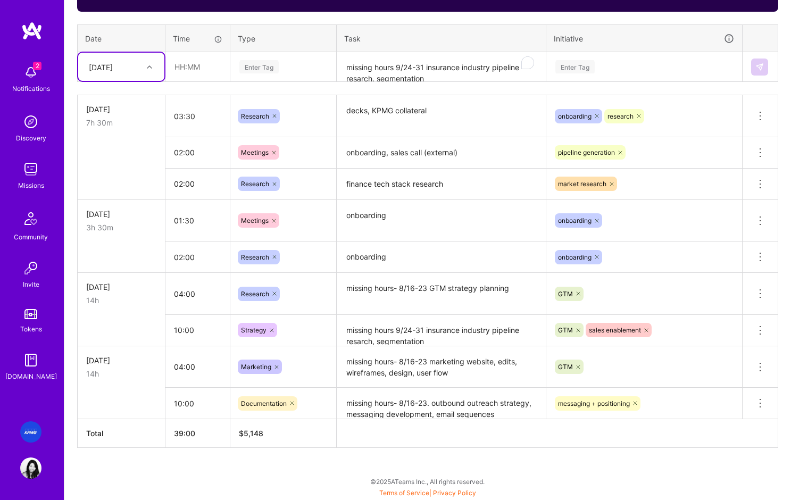
click at [413, 68] on textarea "missing hours 9/24-31 insurance industry pipeline resarch, segmentation" at bounding box center [441, 67] width 207 height 28
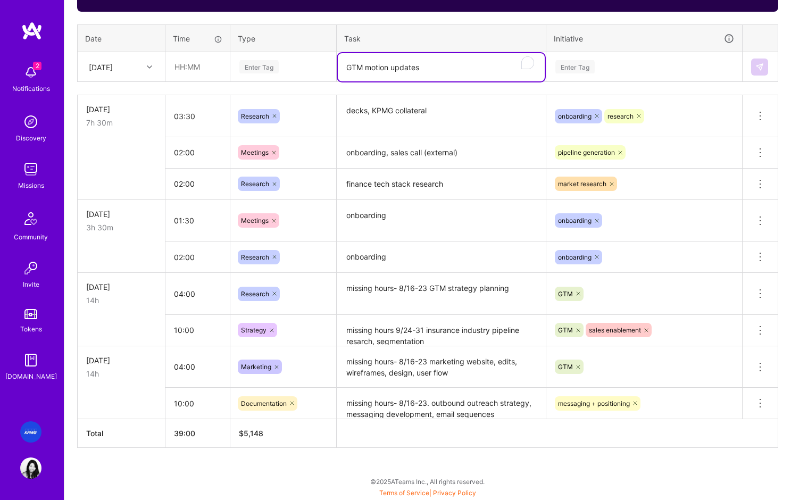
type textarea "GTM motion updates"
click at [202, 68] on input "text" at bounding box center [197, 67] width 63 height 28
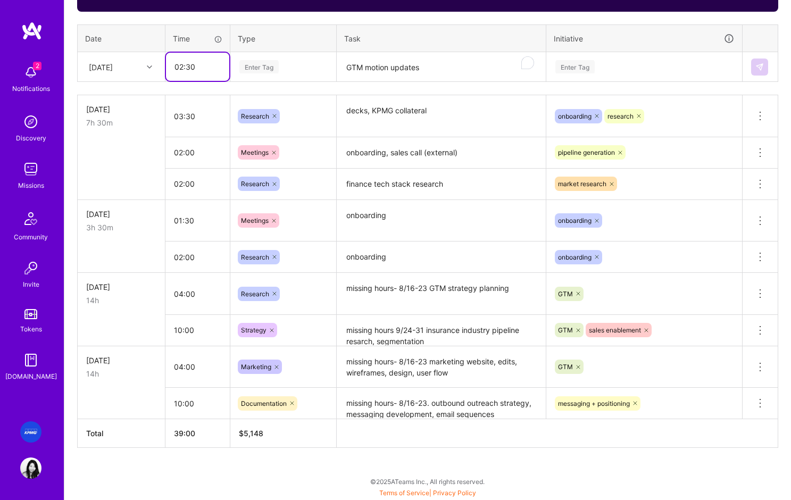
type input "02:30"
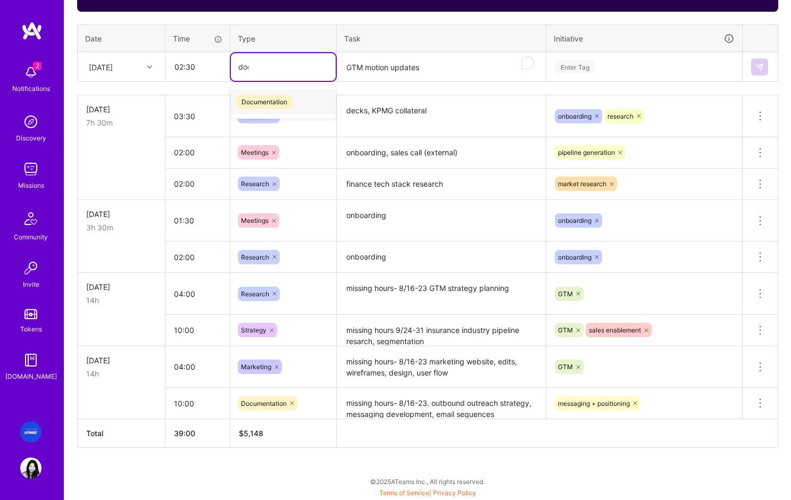
type input "docu"
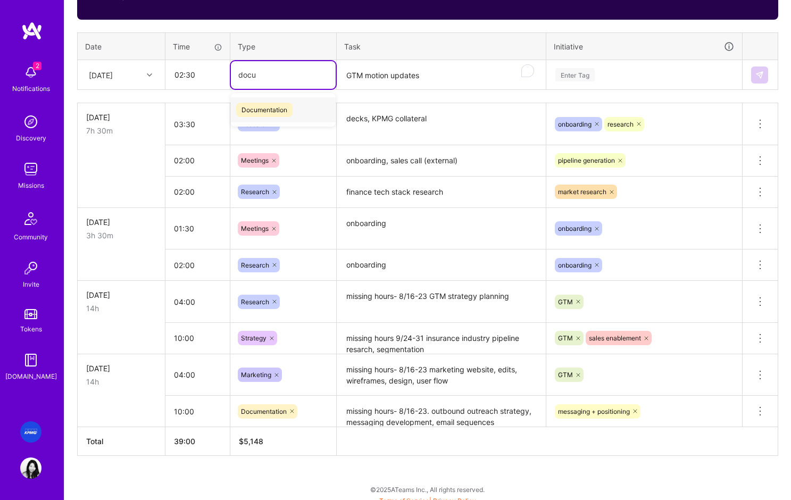
click at [267, 110] on span "Documentation" at bounding box center [264, 110] width 56 height 14
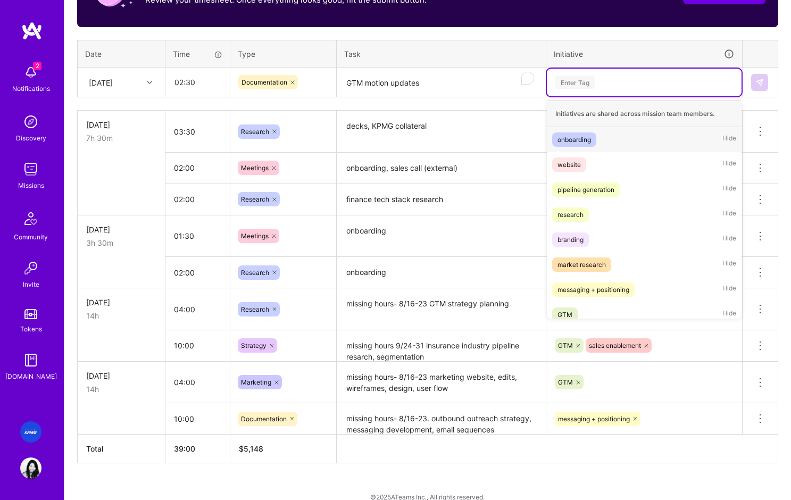
click at [564, 78] on div "Enter Tag" at bounding box center [574, 82] width 39 height 16
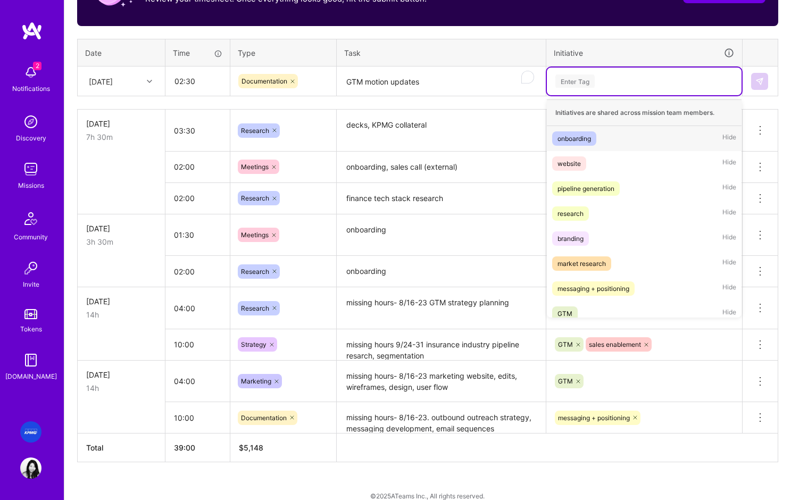
scroll to position [389, 0]
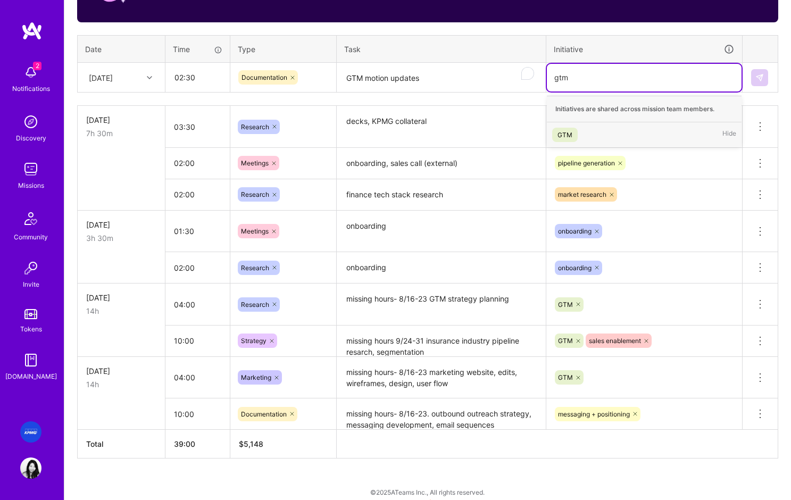
type input "gtm"
click at [348, 79] on textarea "GTM motion updates" at bounding box center [441, 78] width 207 height 28
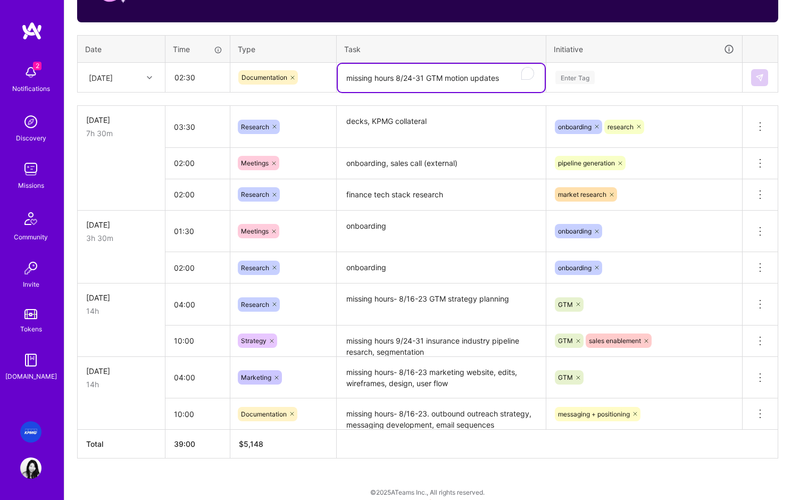
type textarea "missing hours 8/24-31 GTM motion updates"
click at [598, 80] on div "Enter Tag" at bounding box center [644, 77] width 180 height 13
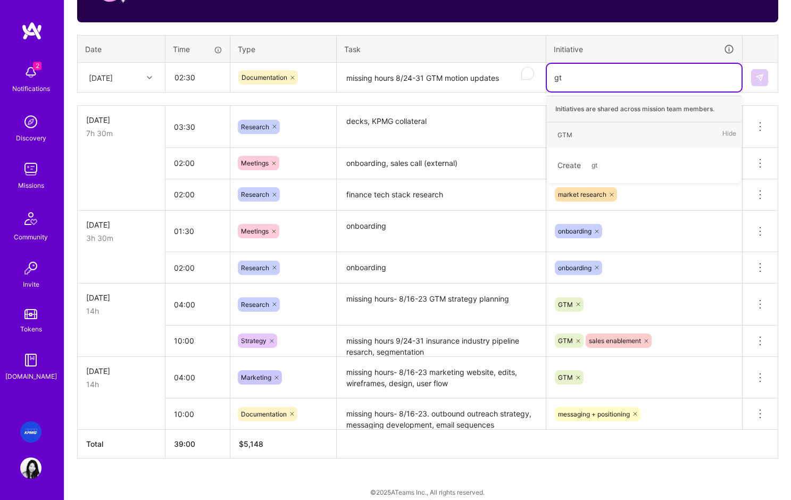
type input "gtm"
drag, startPoint x: 568, startPoint y: 131, endPoint x: 733, endPoint y: 85, distance: 171.7
click at [568, 131] on div "GTM" at bounding box center [564, 134] width 15 height 11
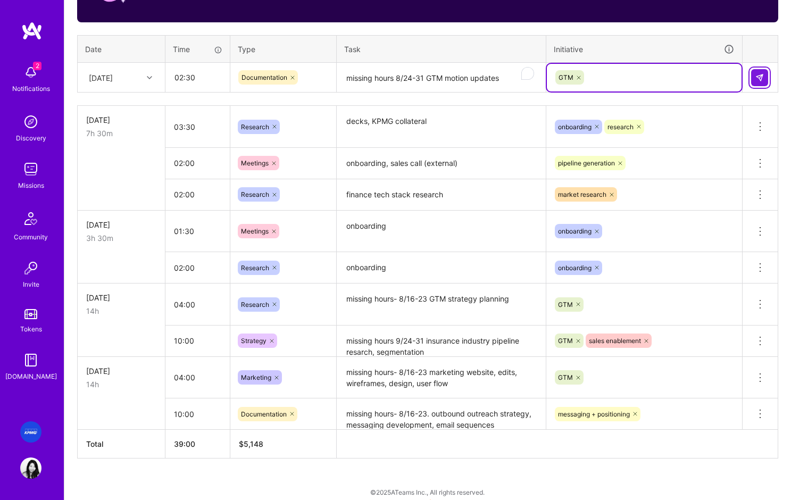
click at [759, 78] on img at bounding box center [759, 77] width 9 height 9
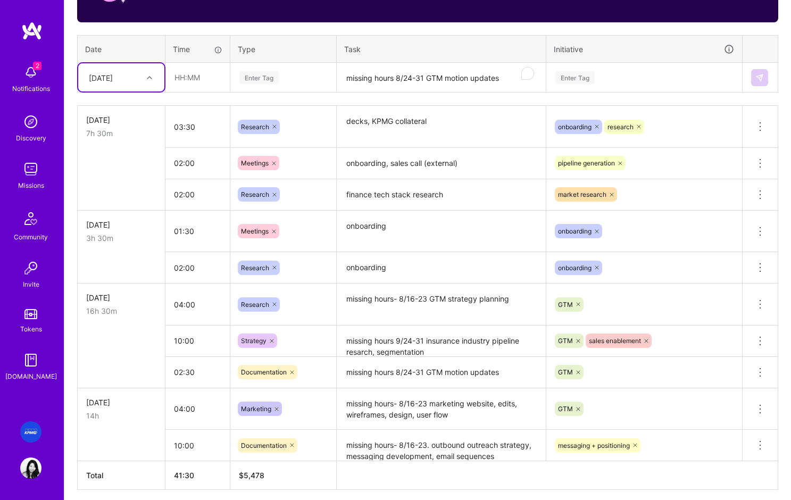
click at [398, 337] on textarea "missing hours 9/24-31 insurance industry pipeline resarch, segmentation" at bounding box center [441, 341] width 207 height 29
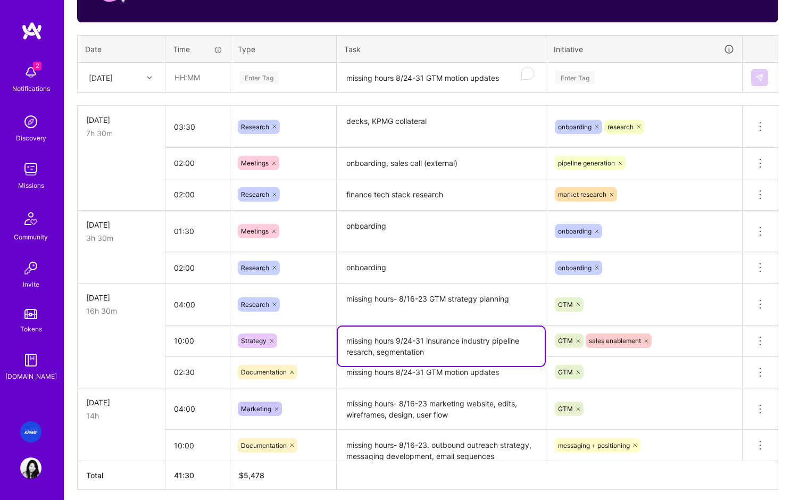
click at [401, 339] on textarea "missing hours 9/24-31 insurance industry pipeline resarch, segmentation" at bounding box center [441, 346] width 207 height 39
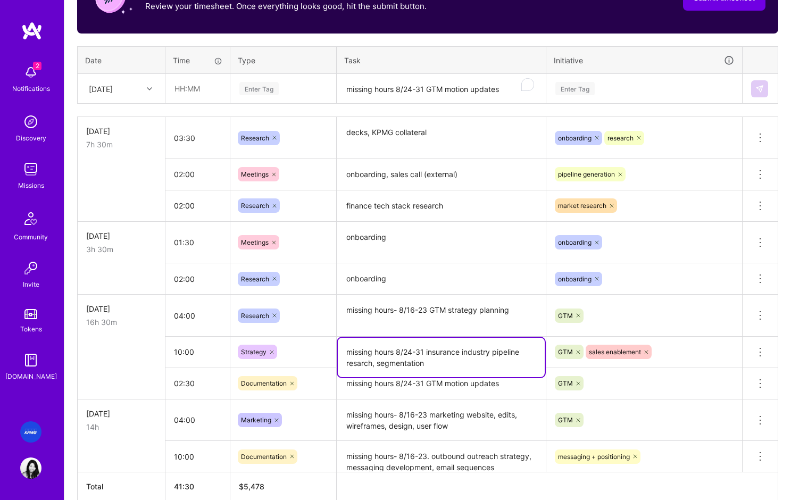
scroll to position [382, 0]
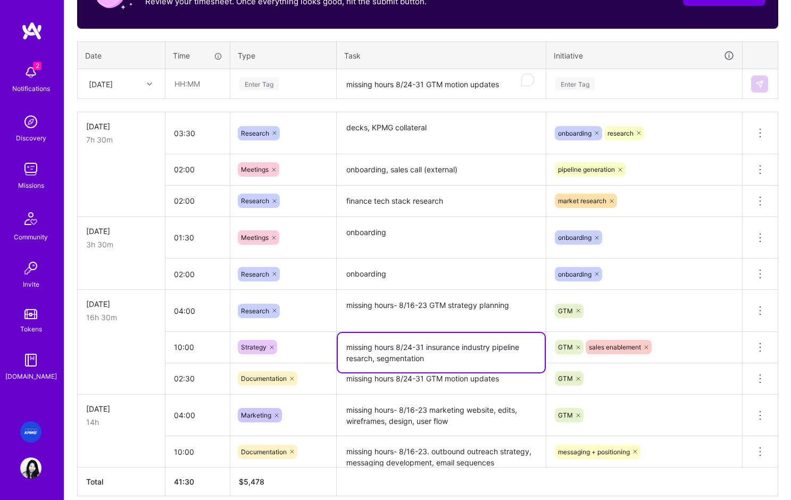
click at [689, 348] on div "GTM sales enablement" at bounding box center [644, 347] width 196 height 28
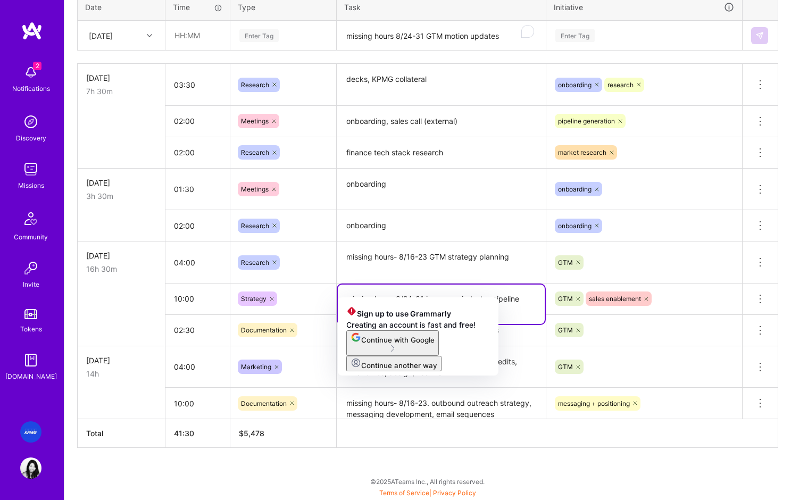
scroll to position [431, 0]
drag, startPoint x: 358, startPoint y: 292, endPoint x: 375, endPoint y: 290, distance: 17.6
click at [358, 292] on textarea "missing hours 8/24-31 insurance industry pipeline resarch, segmentation" at bounding box center [441, 304] width 207 height 39
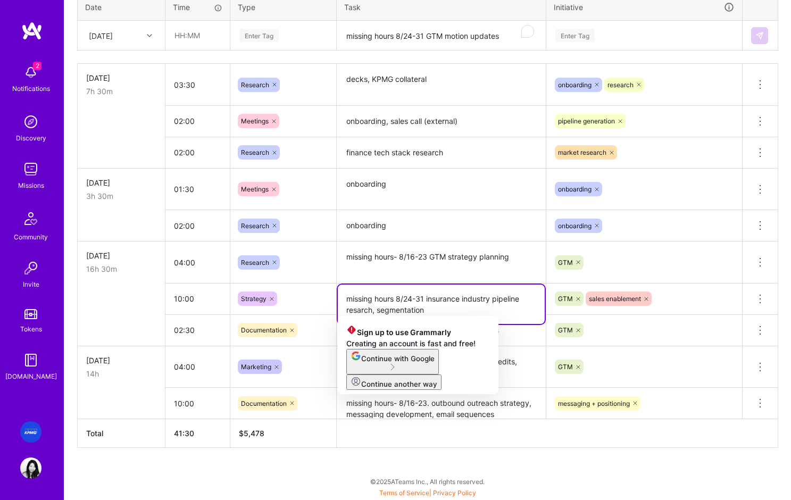
click at [357, 312] on textarea "missing hours 8/24-31 insurance industry pipeline resarch, segmentation" at bounding box center [441, 304] width 207 height 39
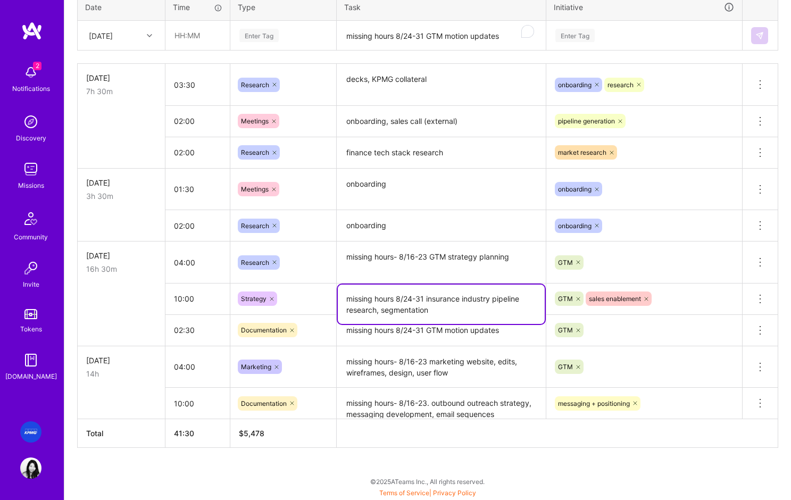
type textarea "missing hours 8/24-31 insurance industry pipeline research, segmentation"
click at [95, 307] on td at bounding box center [122, 298] width 88 height 31
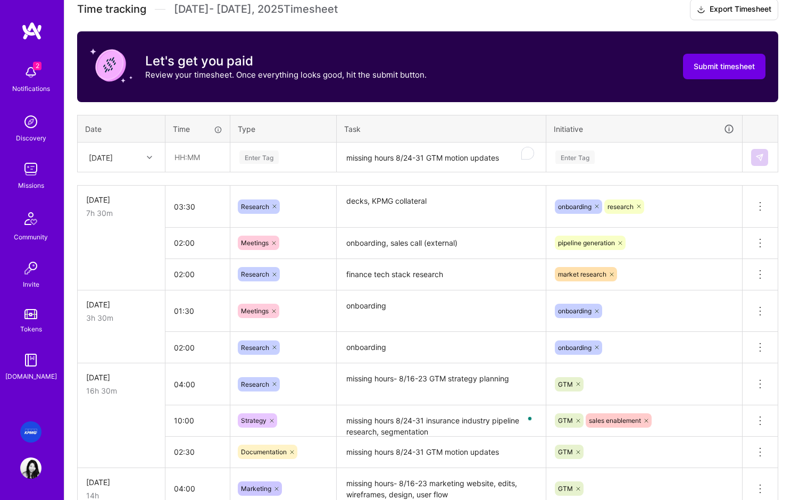
scroll to position [307, 0]
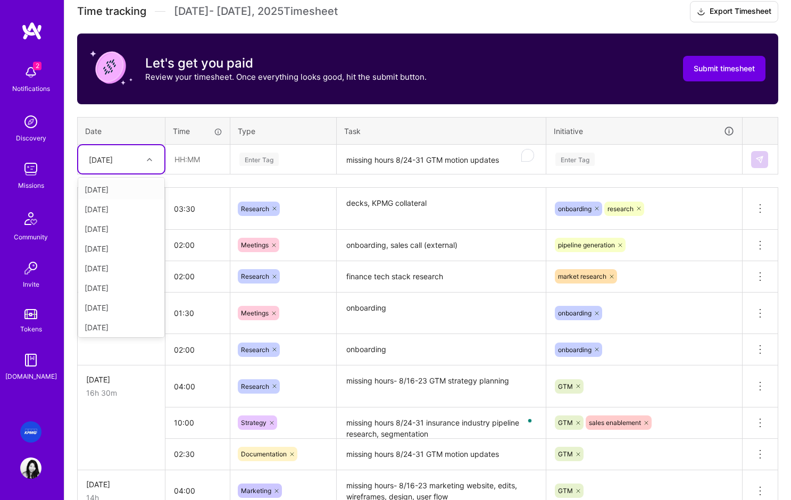
click at [109, 156] on div "[DATE]" at bounding box center [101, 159] width 24 height 11
click at [102, 292] on div "[DATE]" at bounding box center [121, 288] width 86 height 20
click at [391, 162] on textarea "missing hours 8/24-31 GTM motion updates" at bounding box center [441, 160] width 207 height 28
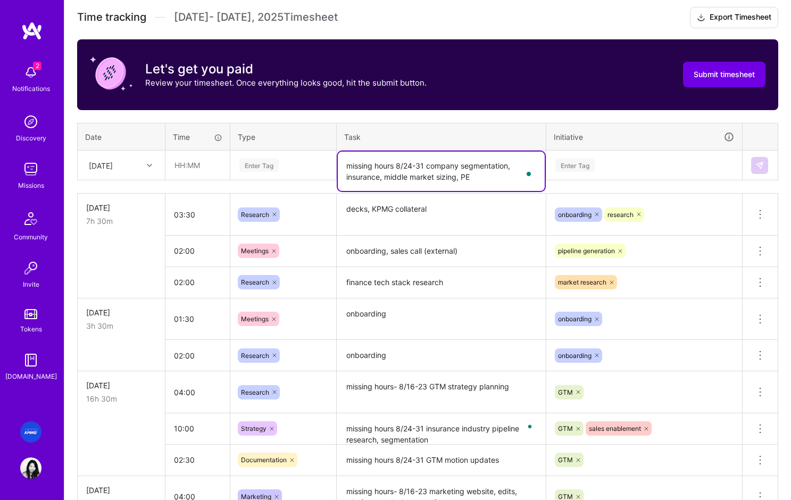
scroll to position [299, 0]
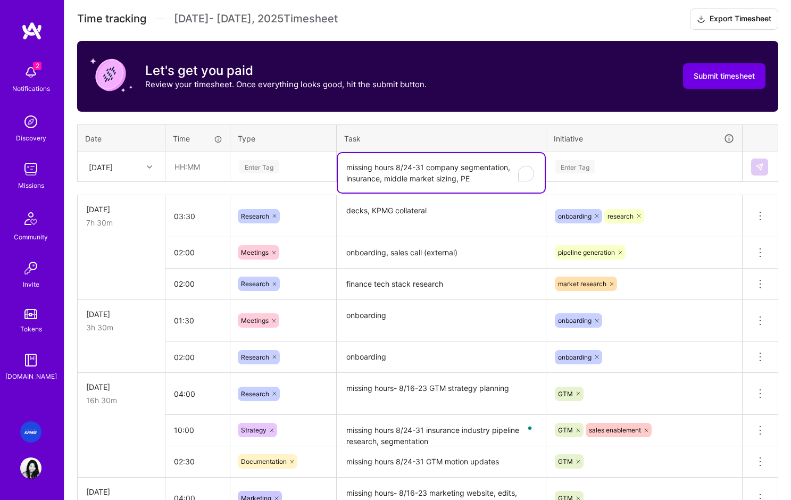
type textarea "missing hours 8/24-31 company segmentation, insurance, middle market sizing, PE"
click at [295, 169] on div "Enter Tag" at bounding box center [283, 166] width 90 height 13
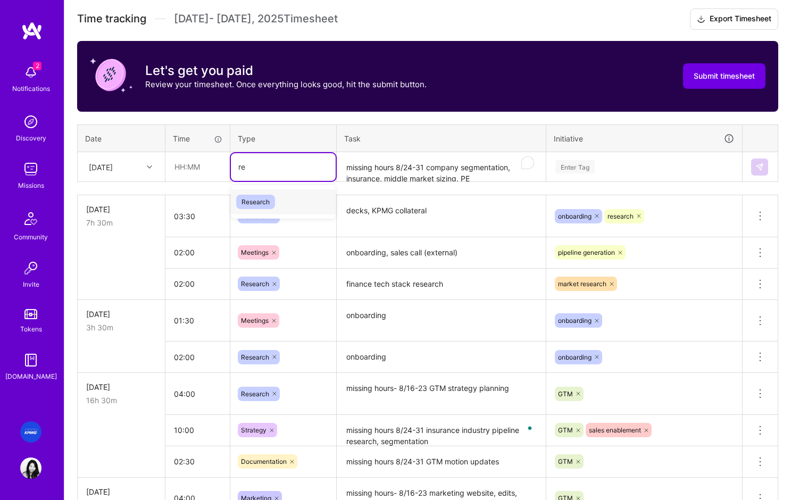
type input "res"
click at [263, 203] on span "Research" at bounding box center [255, 202] width 39 height 14
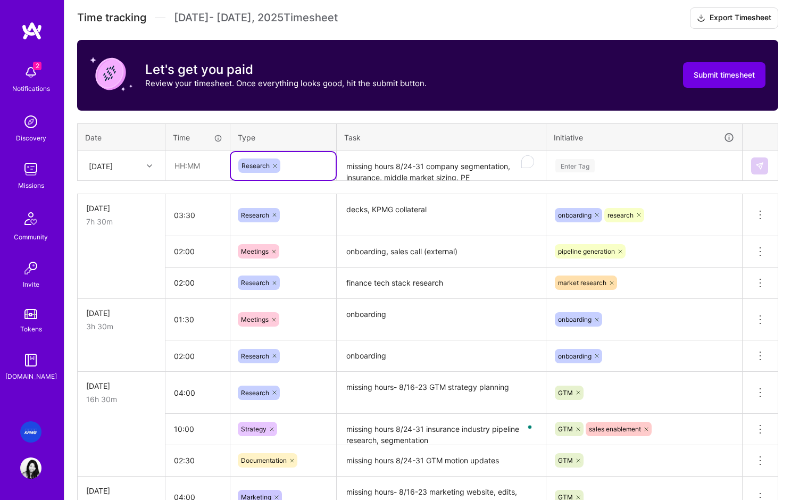
click at [588, 164] on div "Enter Tag" at bounding box center [574, 165] width 39 height 16
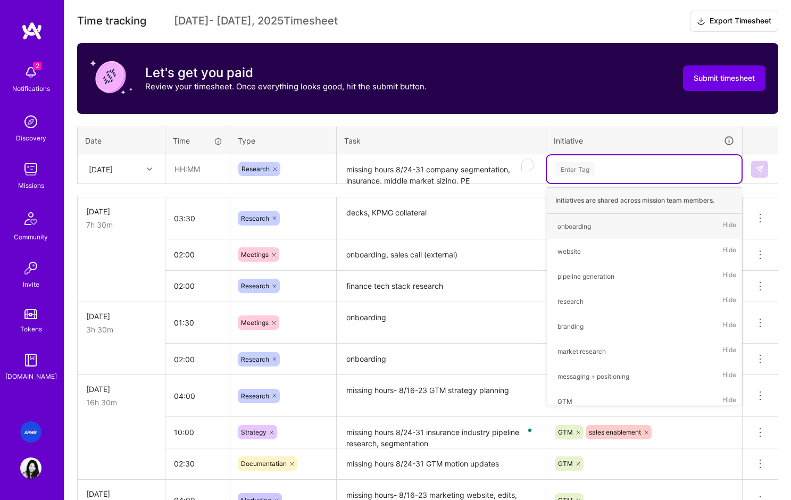
click at [587, 169] on div "Enter Tag" at bounding box center [574, 169] width 39 height 16
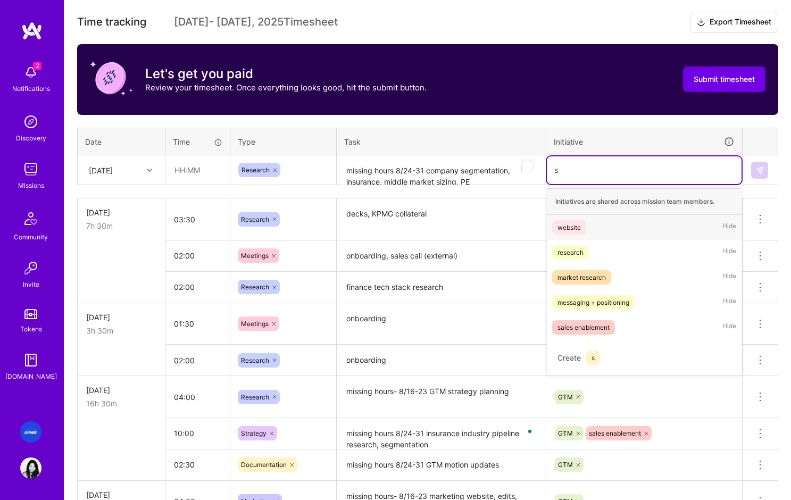
scroll to position [296, 0]
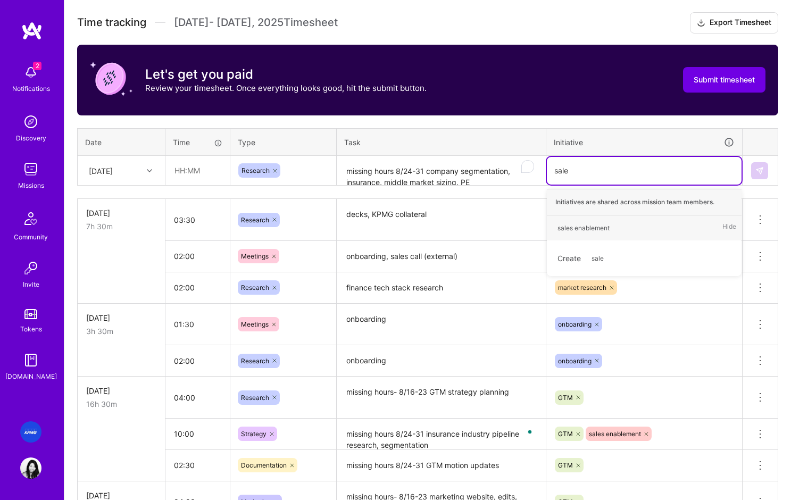
type input "sales"
click at [582, 227] on div "sales enablement" at bounding box center [583, 227] width 52 height 11
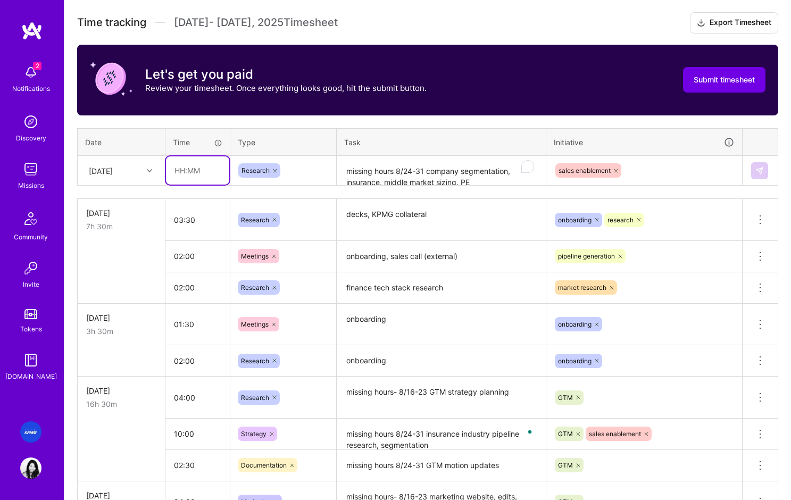
click at [190, 172] on input "text" at bounding box center [197, 170] width 63 height 28
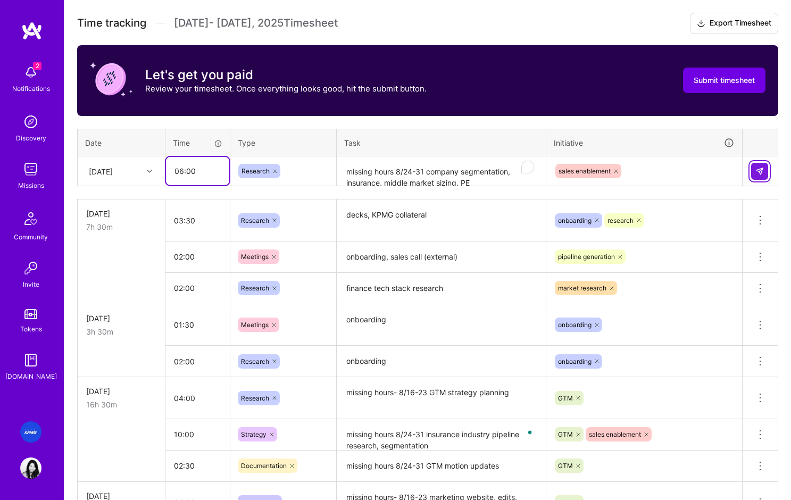
type input "06:00"
click at [762, 169] on img at bounding box center [759, 171] width 9 height 9
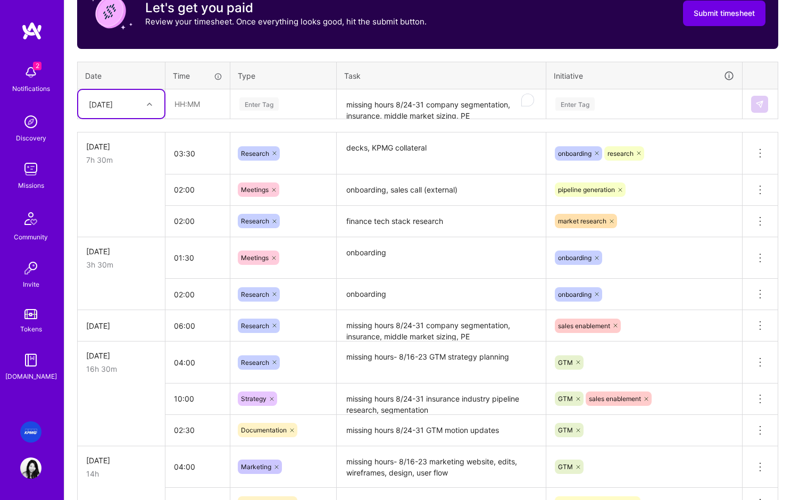
scroll to position [356, 0]
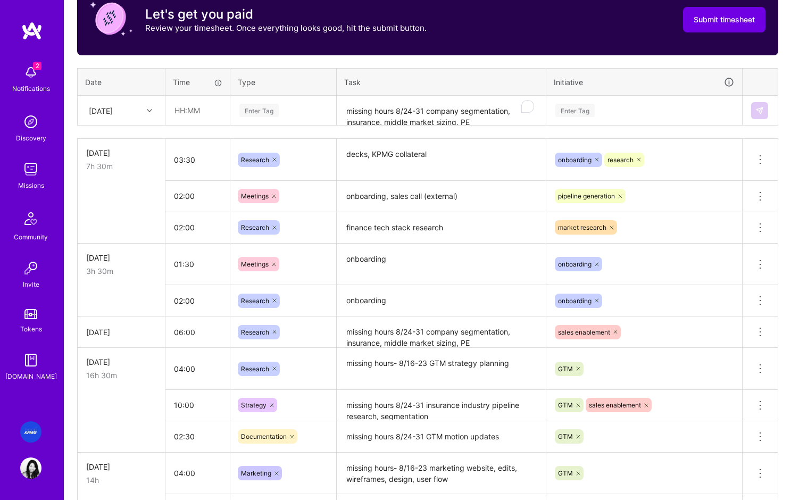
click at [397, 112] on textarea "missing hours 8/24-31 company segmentation, insurance, middle market sizing, PE" at bounding box center [441, 111] width 207 height 28
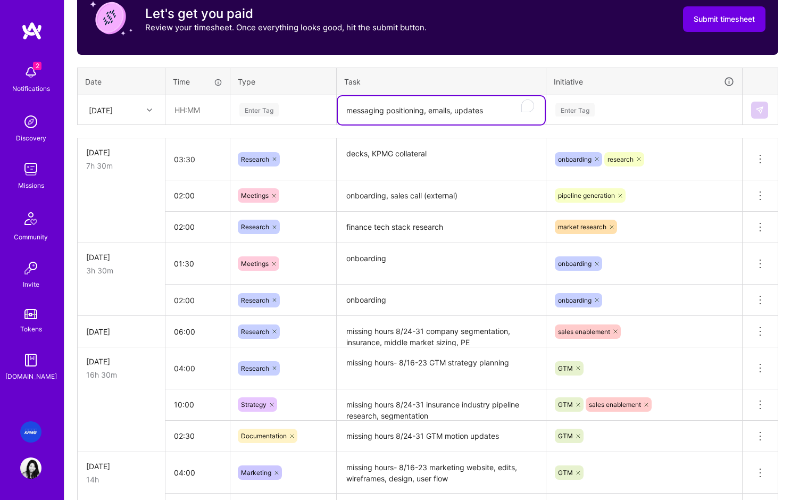
scroll to position [357, 0]
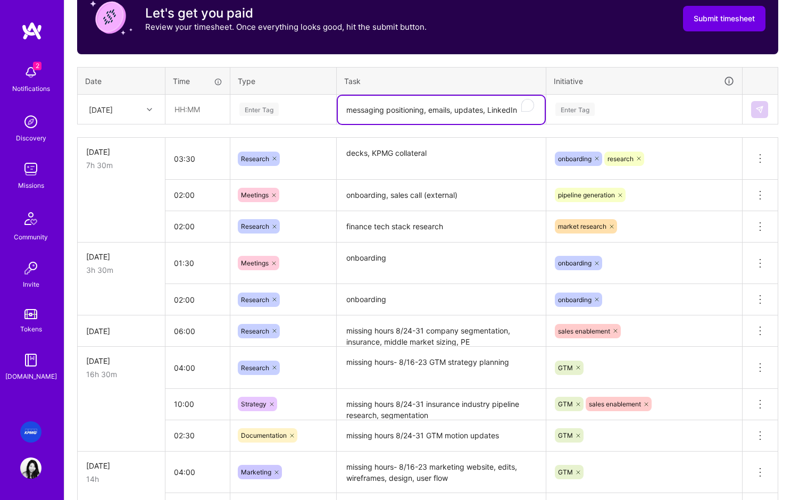
type textarea "messaging positioning, emails, updates, LinkedIn"
click at [201, 111] on input "text" at bounding box center [197, 109] width 63 height 28
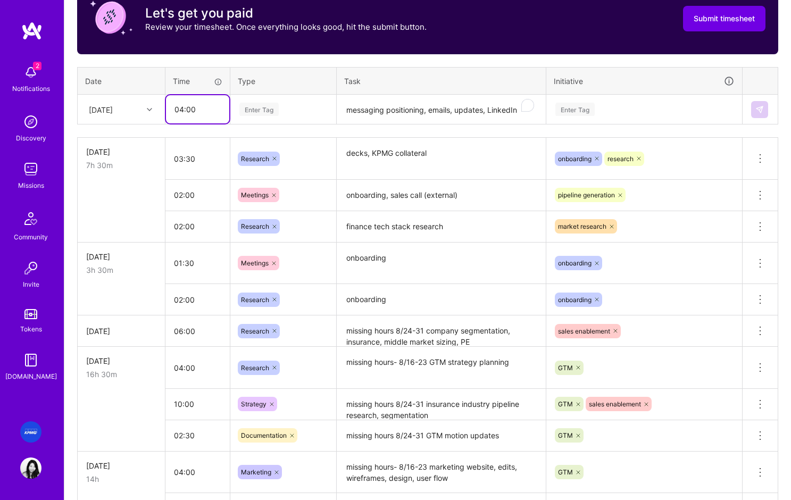
type input "04:00"
click at [275, 113] on div "Enter Tag" at bounding box center [258, 109] width 39 height 16
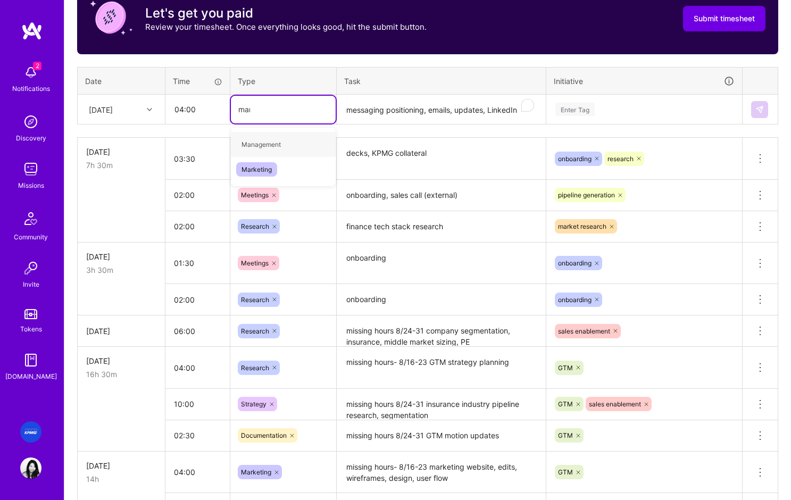
type input "mark"
drag, startPoint x: 252, startPoint y: 144, endPoint x: 315, endPoint y: 141, distance: 63.3
click at [252, 144] on span "Marketing" at bounding box center [256, 144] width 41 height 14
click at [348, 112] on textarea "messaging positioning, emails, updates, LinkedIn" at bounding box center [441, 110] width 207 height 28
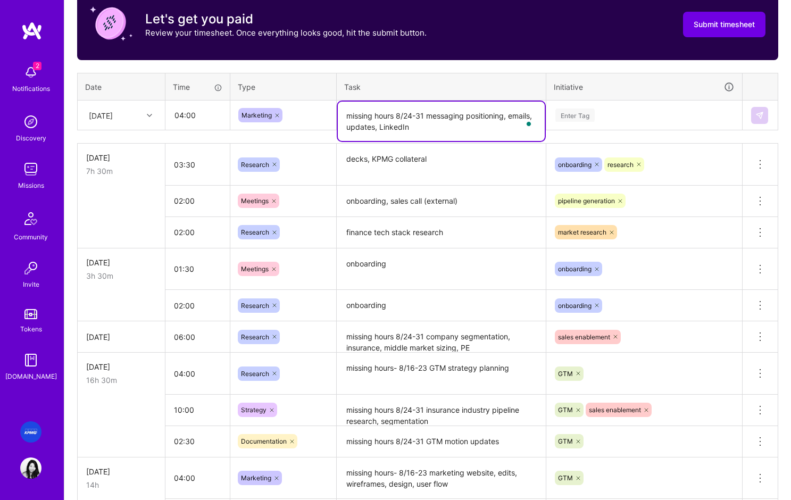
type textarea "missing hours 8/24-31 messaging positioning, emails, updates, LinkedIn"
click at [610, 115] on div "Enter Tag" at bounding box center [644, 114] width 180 height 13
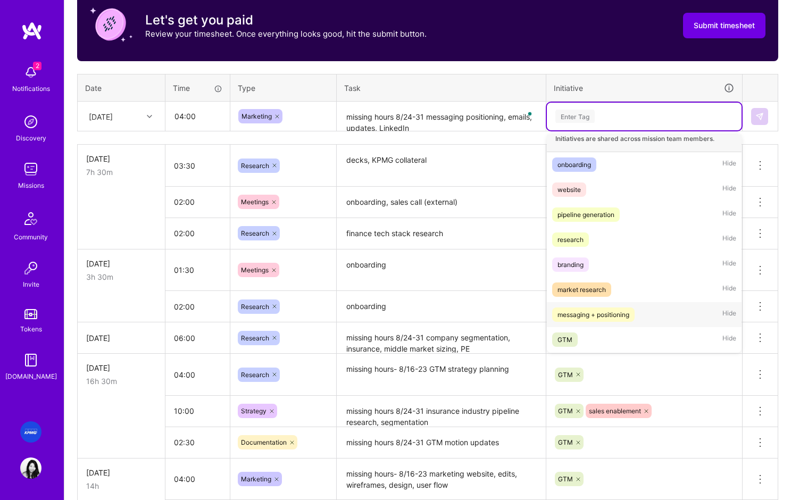
scroll to position [10, 0]
click at [591, 314] on div "messaging + positioning" at bounding box center [593, 313] width 72 height 11
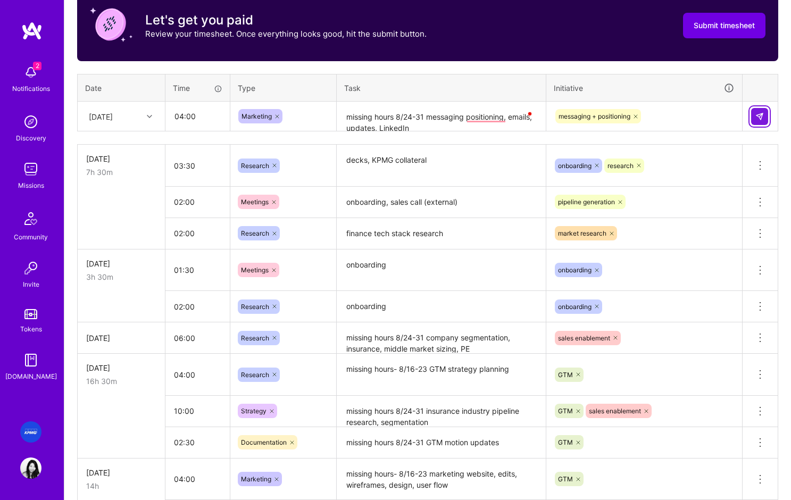
click at [759, 113] on img at bounding box center [759, 116] width 9 height 9
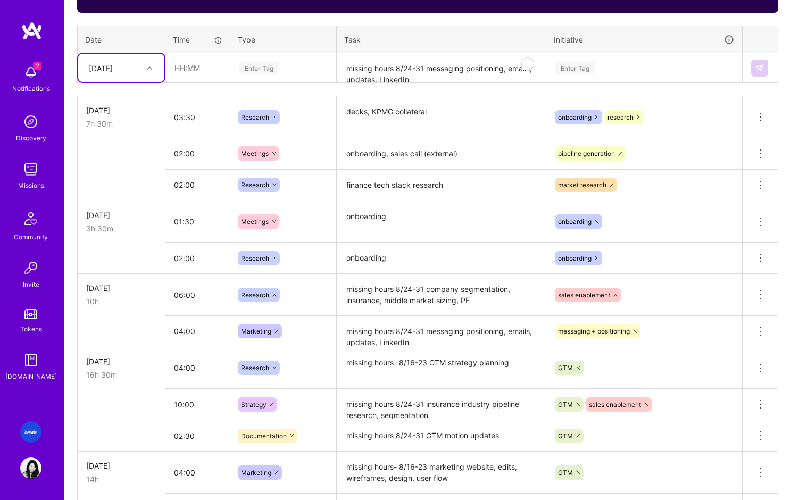
scroll to position [423, 0]
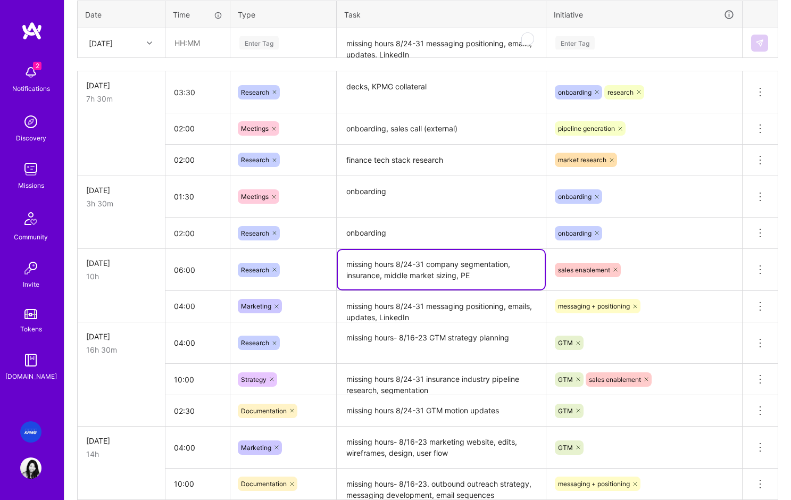
drag, startPoint x: 364, startPoint y: 281, endPoint x: 364, endPoint y: 303, distance: 21.3
click at [364, 303] on tbody "[DATE] 7h 30m 03:30 Research decks, KPMG collateral onboarding research Delete …" at bounding box center [428, 285] width 700 height 429
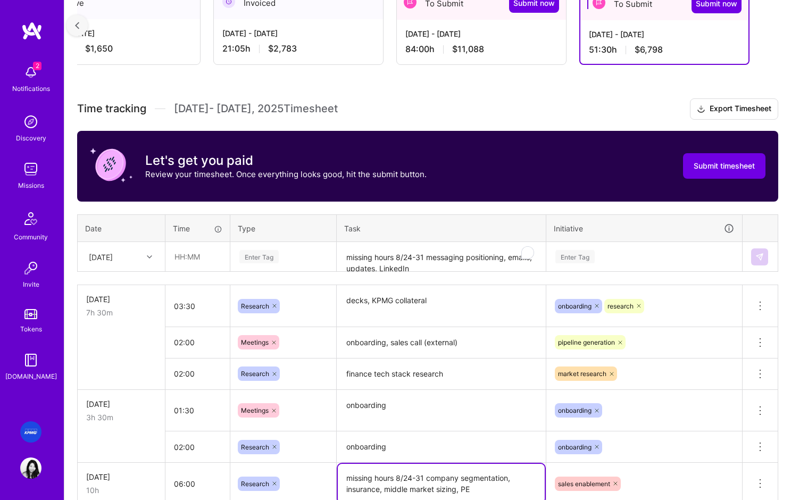
scroll to position [163, 0]
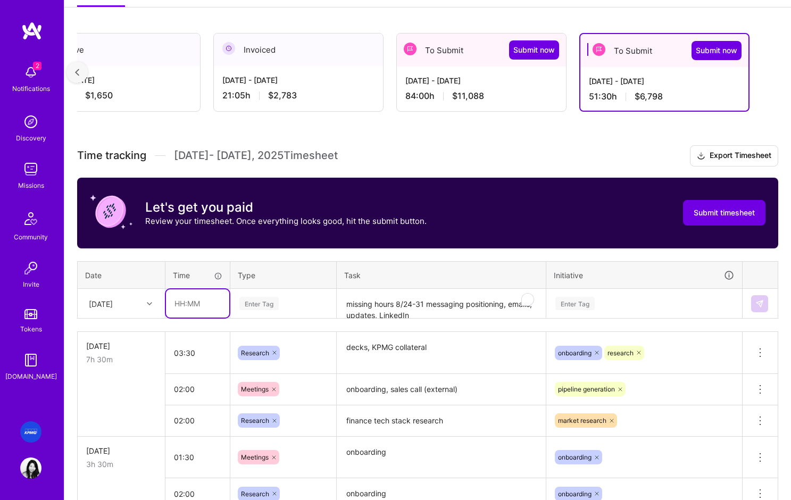
click at [203, 305] on input "text" at bounding box center [197, 303] width 63 height 28
type input "08:00"
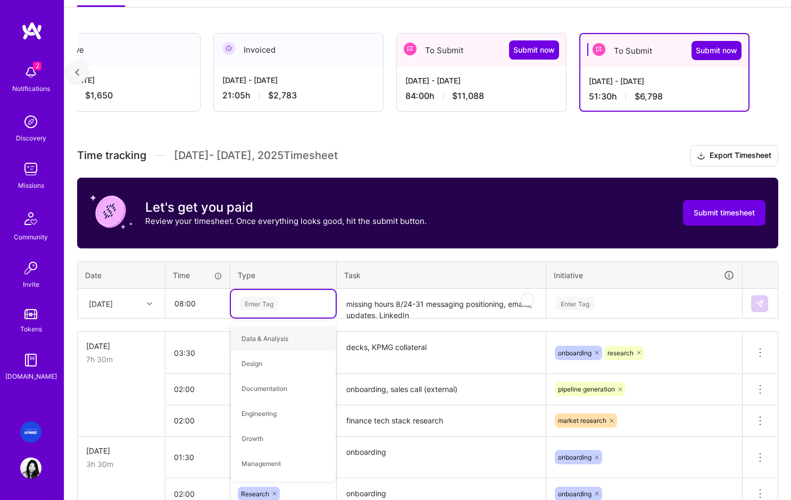
click at [359, 307] on textarea "missing hours 8/24-31 messaging positioning, emails, updates, LinkedIn" at bounding box center [441, 304] width 207 height 28
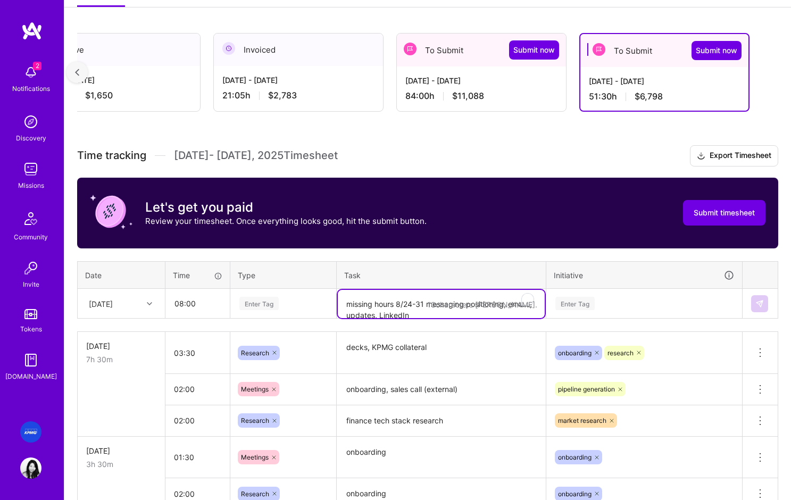
click at [380, 300] on textarea "missing hours 8/24-31 messaging positioning, emails, updates, LinkedIn" at bounding box center [441, 304] width 207 height 28
type textarea "a"
click at [364, 309] on textarea "To enrich screen reader interactions, please activate Accessibility in Grammarl…" at bounding box center [441, 304] width 207 height 28
click at [406, 299] on textarea "To enrich screen reader interactions, please activate Accessibility in Grammarl…" at bounding box center [441, 304] width 207 height 28
click at [395, 307] on textarea "To enrich screen reader interactions, please activate Accessibility in Grammarl…" at bounding box center [441, 304] width 207 height 28
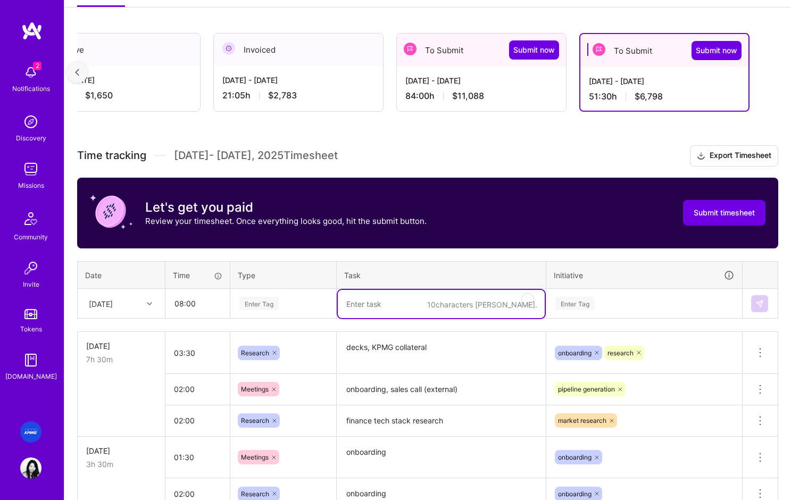
click at [395, 307] on textarea "To enrich screen reader interactions, please activate Accessibility in Grammarl…" at bounding box center [441, 304] width 207 height 28
click at [387, 307] on textarea "To enrich screen reader interactions, please activate Accessibility in Grammarl…" at bounding box center [441, 304] width 207 height 28
click at [374, 305] on textarea "miss" at bounding box center [441, 304] width 207 height 28
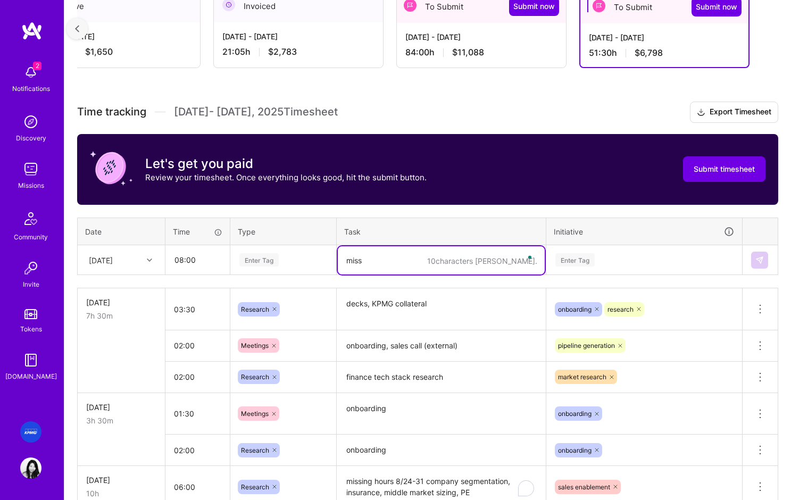
scroll to position [222, 0]
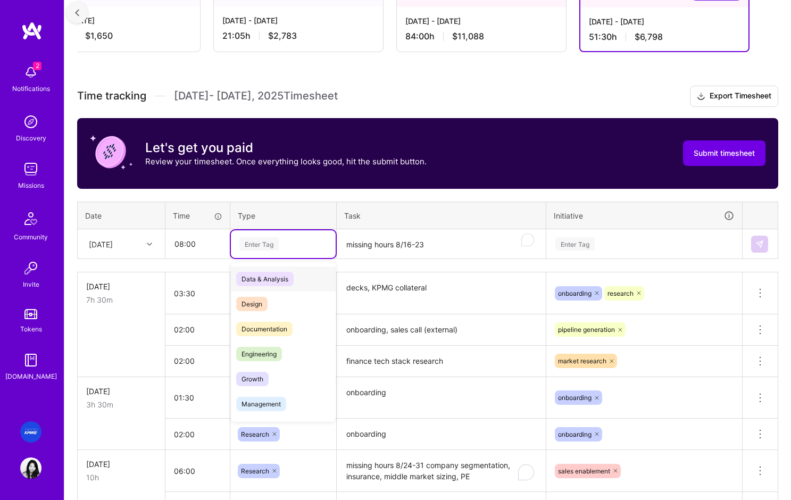
click at [304, 247] on div "Enter Tag" at bounding box center [283, 243] width 90 height 13
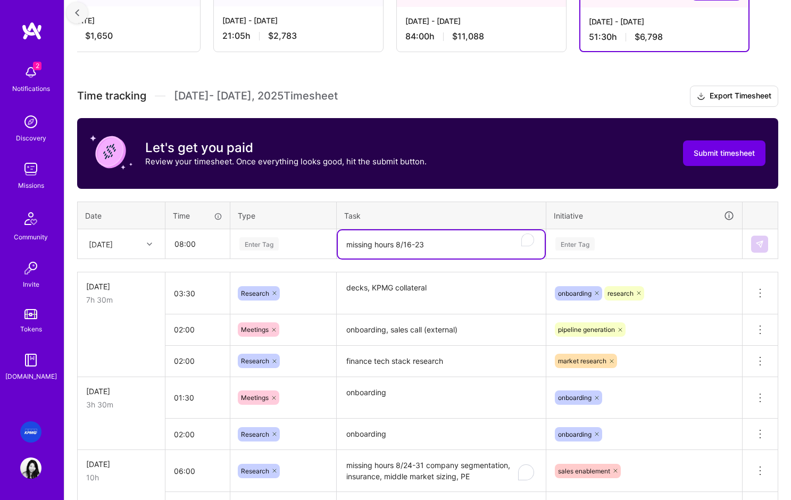
click at [447, 242] on textarea "missing hours 8/16-23" at bounding box center [441, 244] width 207 height 28
click at [498, 251] on textarea "missing hours 8/16-23 website coordination," at bounding box center [441, 244] width 207 height 28
click at [506, 245] on textarea "missing hours 8/16-23 website coordination," at bounding box center [441, 244] width 207 height 28
click at [496, 246] on textarea "missing hours 8/16-23 website coordination," at bounding box center [441, 244] width 207 height 28
drag, startPoint x: 517, startPoint y: 246, endPoint x: 581, endPoint y: 253, distance: 64.2
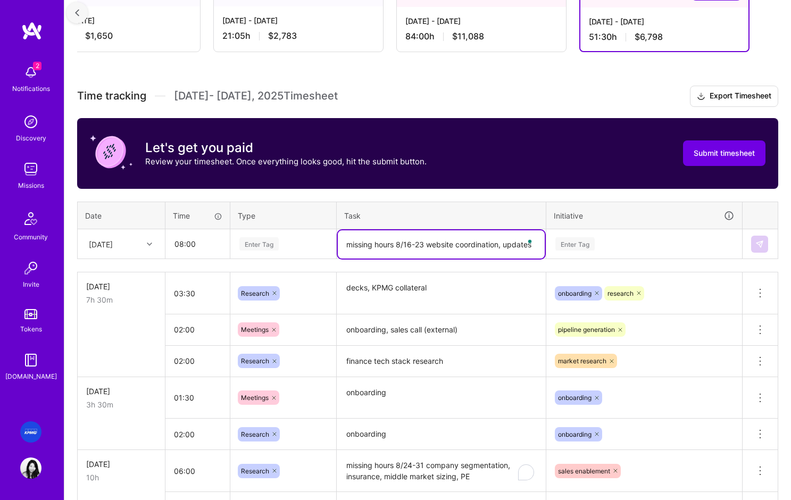
click at [581, 253] on tr "Tue, Jul 22 08:00 Enter Tag missing hours 8/16-23 website coordination, updates…" at bounding box center [428, 244] width 700 height 30
type textarea "missing hours 8/16-23 website coordination, updates, positioning, marketing res…"
click at [287, 242] on div "Enter Tag" at bounding box center [283, 243] width 90 height 13
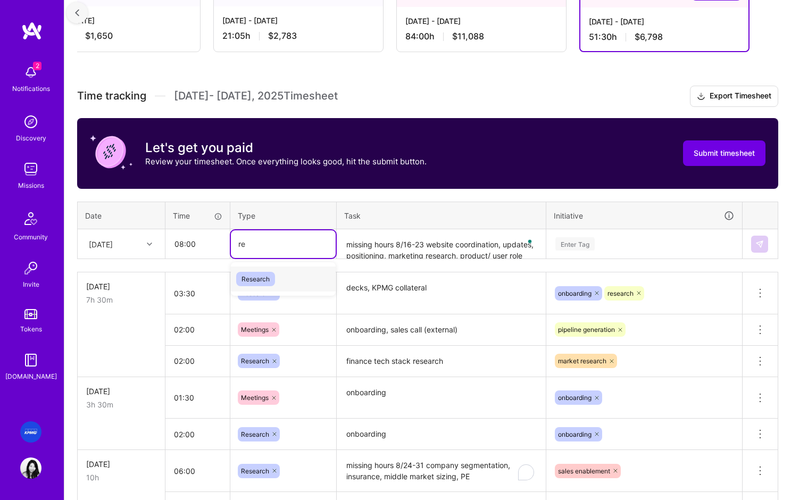
type input "res"
drag, startPoint x: 257, startPoint y: 277, endPoint x: 572, endPoint y: 232, distance: 317.4
click at [258, 277] on span "Research" at bounding box center [255, 279] width 39 height 14
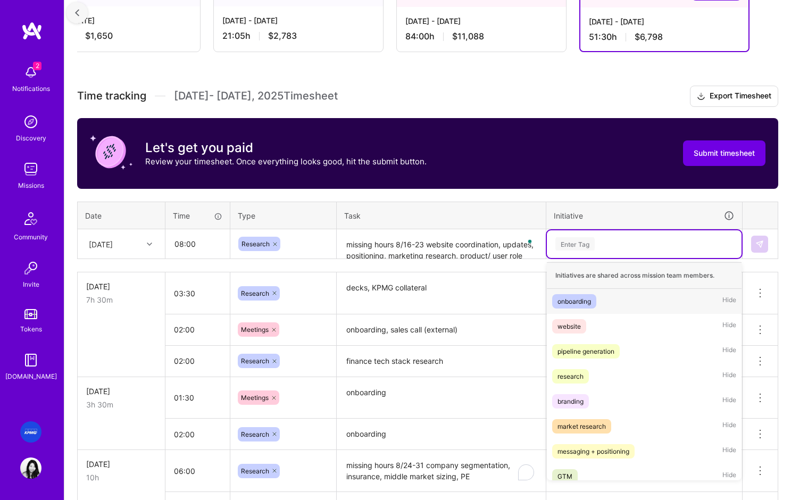
click at [581, 242] on div "Enter Tag" at bounding box center [574, 244] width 39 height 16
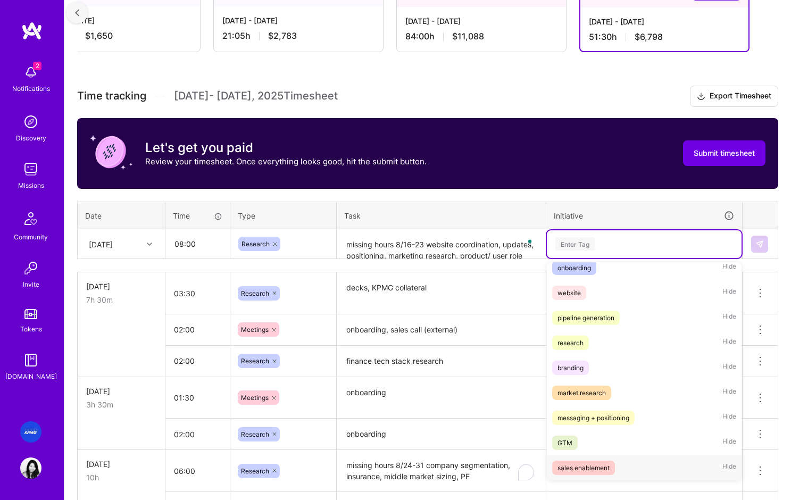
click at [581, 469] on div "sales enablement" at bounding box center [583, 467] width 52 height 11
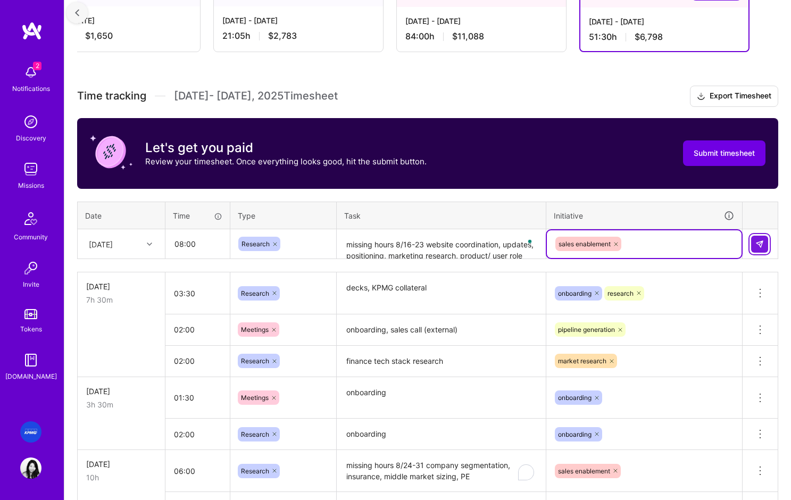
drag, startPoint x: 757, startPoint y: 245, endPoint x: 691, endPoint y: 248, distance: 65.5
click at [757, 245] on img at bounding box center [759, 244] width 9 height 9
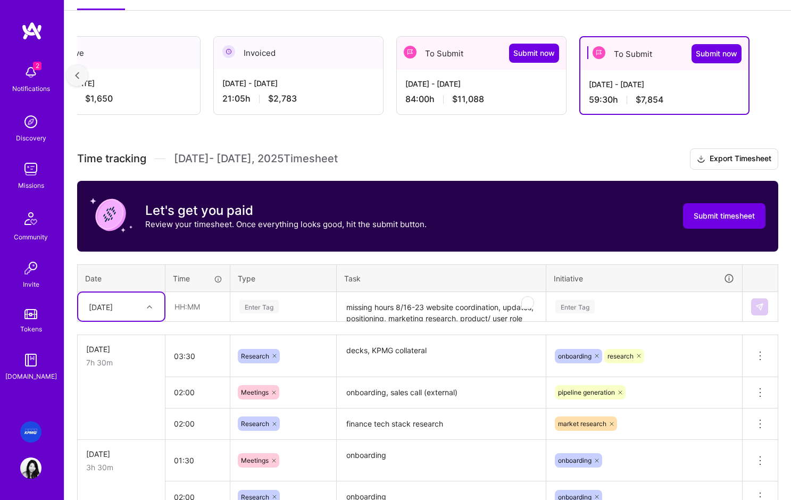
scroll to position [181, 0]
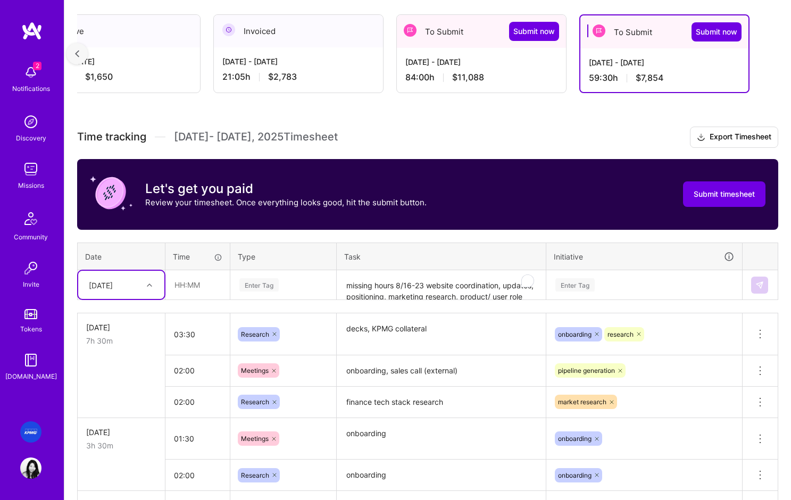
click at [380, 283] on textarea "missing hours 8/16-23 website coordination, updates, positioning, marketing res…" at bounding box center [441, 285] width 207 height 28
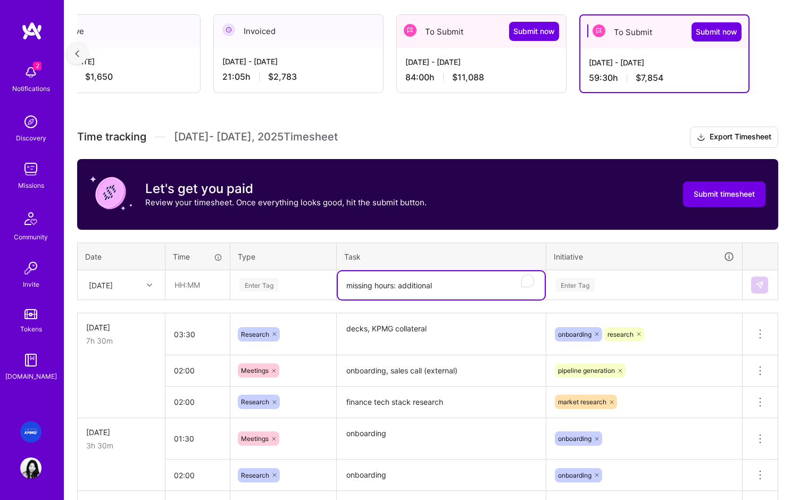
click at [435, 285] on textarea "missing hours: additional" at bounding box center [441, 285] width 207 height 28
drag, startPoint x: 428, startPoint y: 285, endPoint x: 315, endPoint y: 282, distance: 112.2
click at [315, 282] on tr "Tue, Jul 22 Enter Tag missing hours: additional Enter Tag" at bounding box center [428, 285] width 700 height 30
type textarea "sales playbook development"
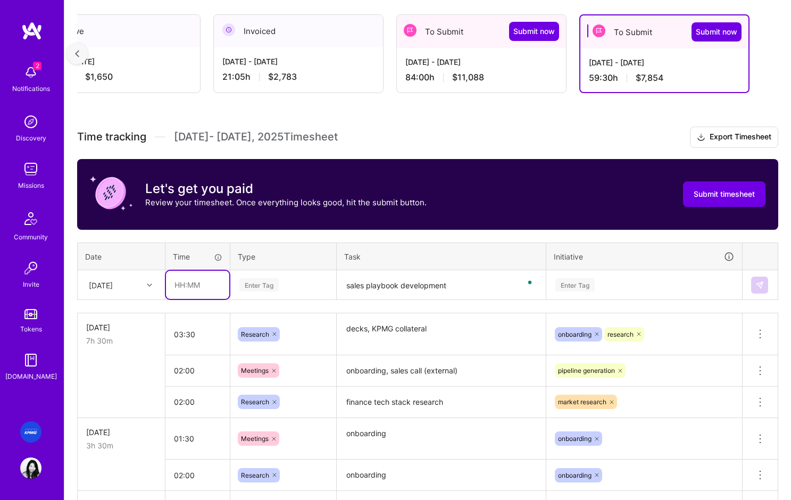
drag, startPoint x: 168, startPoint y: 281, endPoint x: 180, endPoint y: 286, distance: 13.1
click at [169, 282] on input "text" at bounding box center [197, 285] width 63 height 28
click at [189, 287] on input "text" at bounding box center [197, 285] width 63 height 28
type input "08:00"
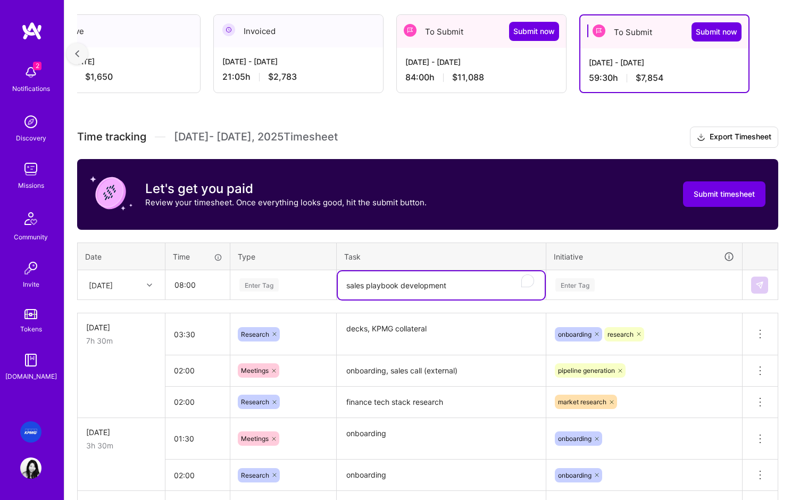
click at [348, 287] on textarea "sales playbook development" at bounding box center [441, 285] width 207 height 28
type textarea "missing hours 9/16-31 sales playbook development"
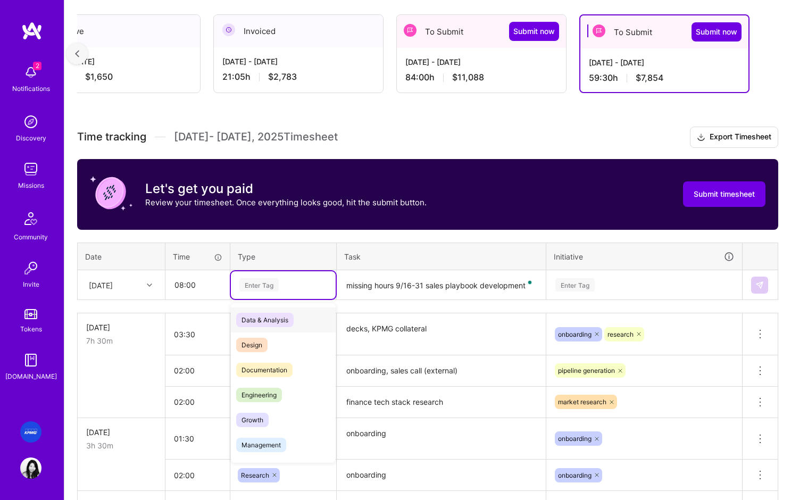
drag, startPoint x: 264, startPoint y: 290, endPoint x: 273, endPoint y: 285, distance: 10.2
click at [266, 289] on div "Enter Tag" at bounding box center [258, 285] width 39 height 16
drag, startPoint x: 265, startPoint y: 371, endPoint x: 288, endPoint y: 365, distance: 24.0
click at [266, 371] on span "Documentation" at bounding box center [264, 370] width 56 height 14
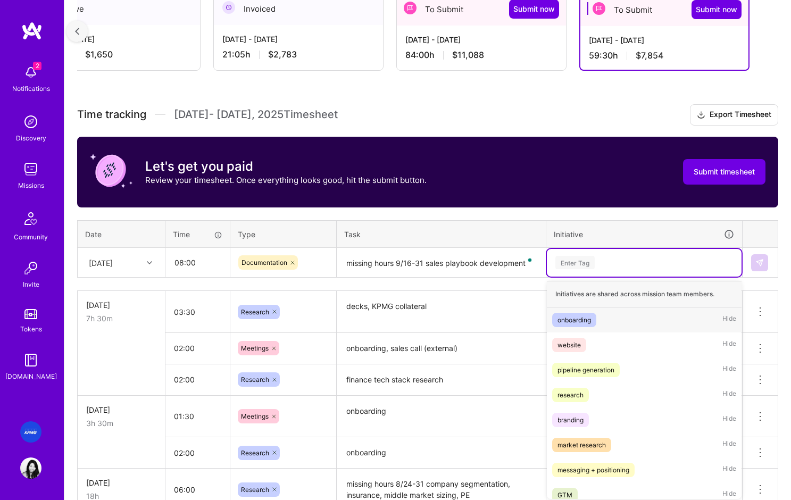
click at [616, 277] on div "option sales enablement, selected. option onboarding focused, 1 of 9. 9 results…" at bounding box center [644, 263] width 195 height 28
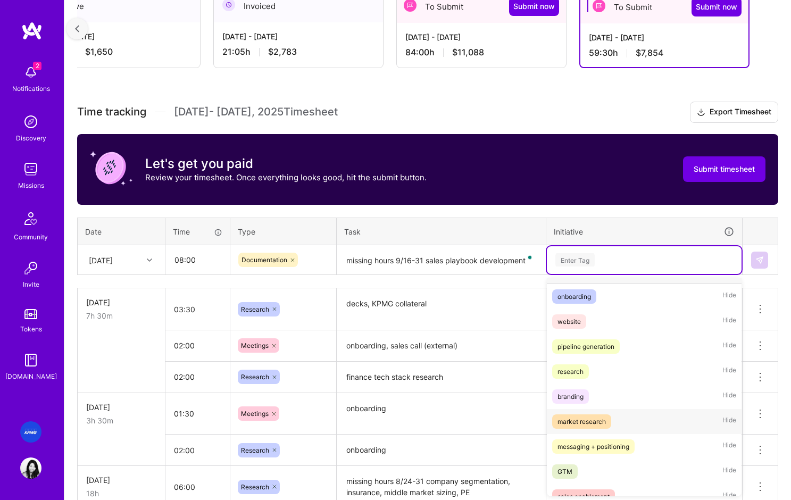
scroll to position [34, 0]
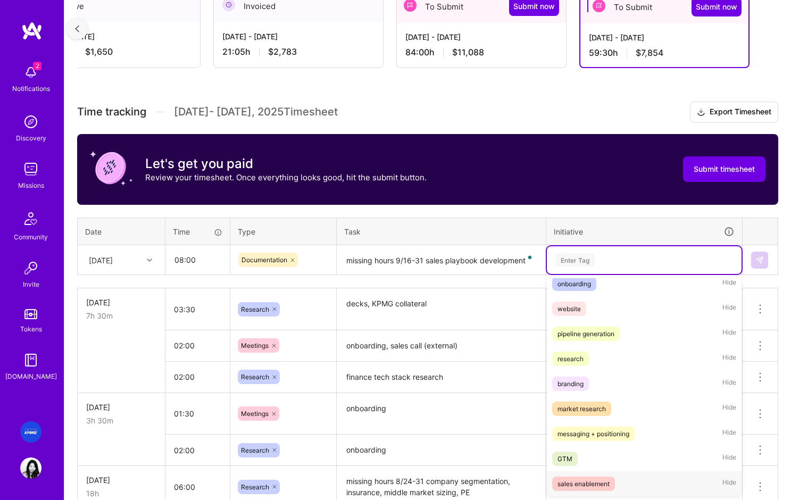
click at [585, 486] on div "sales enablement" at bounding box center [583, 483] width 52 height 11
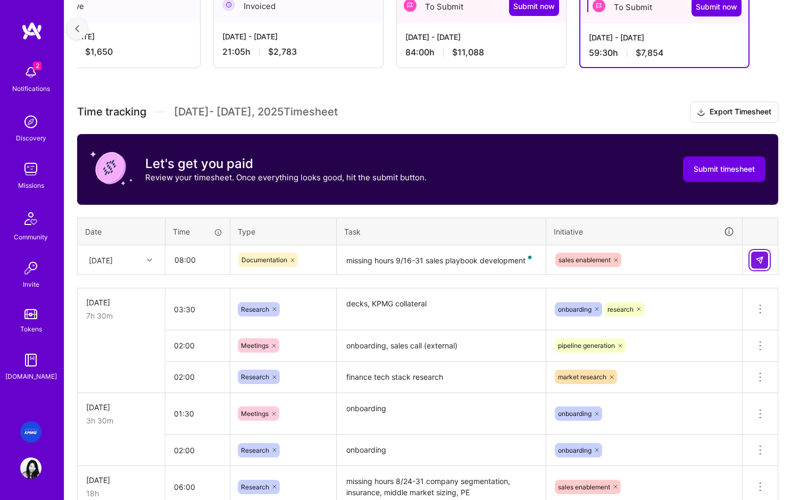
click at [757, 259] on img at bounding box center [759, 260] width 9 height 9
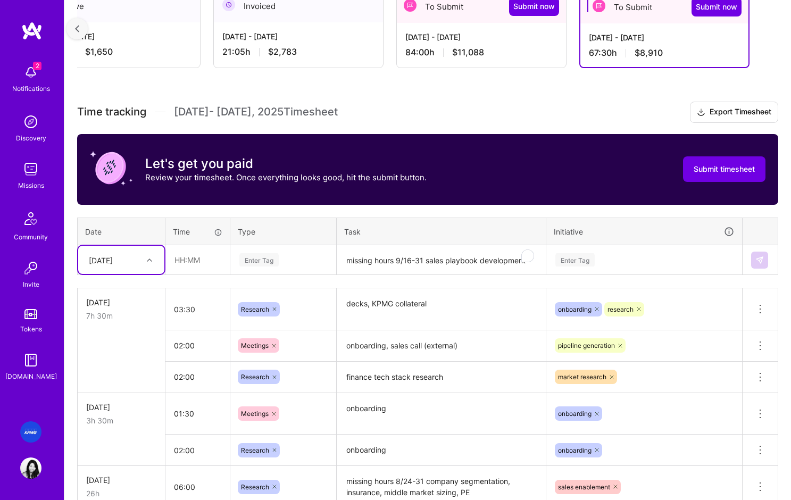
scroll to position [567, 0]
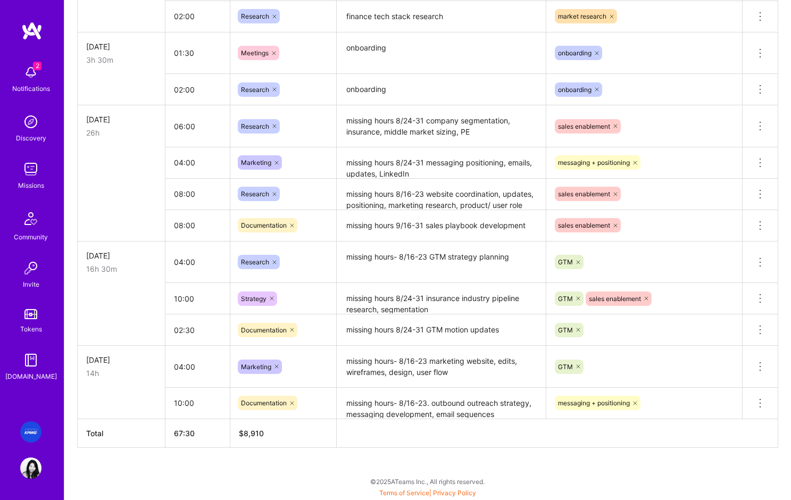
click at [400, 218] on textarea "missing hours 9/16-31 sales playbook development" at bounding box center [441, 225] width 207 height 29
click at [400, 227] on textarea "missing hours 9/16-31 sales playbook development" at bounding box center [441, 225] width 207 height 29
type textarea "missing hours 8/16-31 sales playbook development"
click at [417, 265] on textarea "missing hours- 8/16-23 GTM strategy planning" at bounding box center [441, 262] width 207 height 40
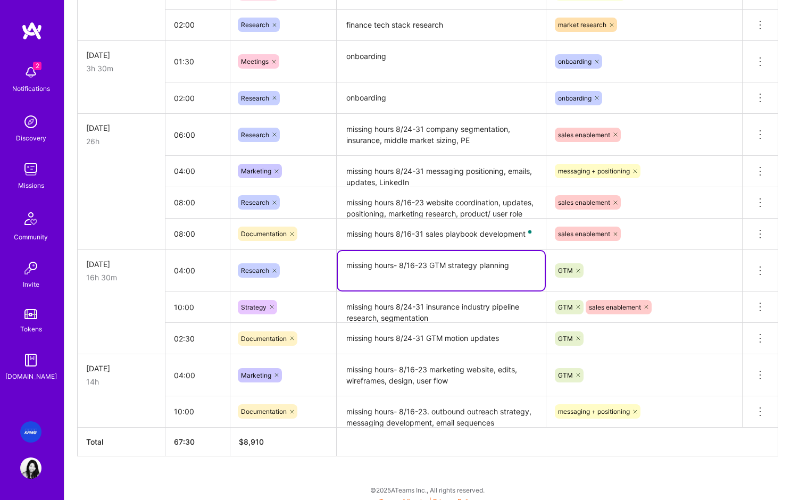
scroll to position [565, 0]
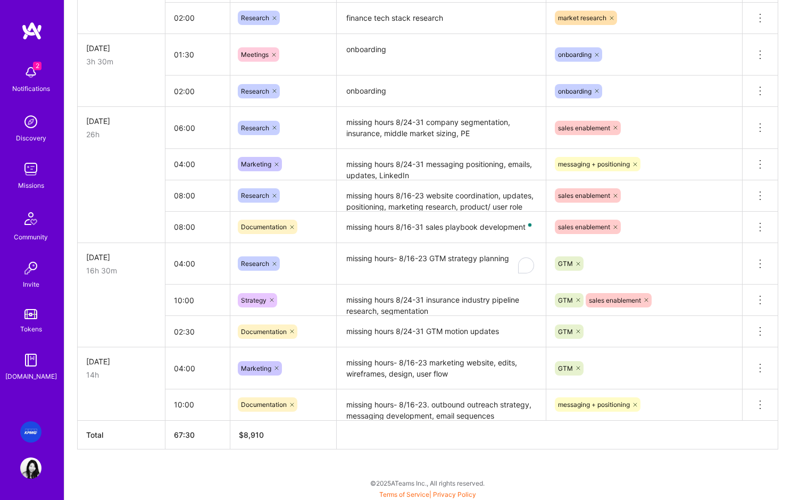
click at [253, 316] on td "Documentation" at bounding box center [283, 331] width 106 height 31
click at [179, 333] on input "02:30" at bounding box center [197, 331] width 64 height 28
click at [185, 373] on input "04:00" at bounding box center [197, 368] width 64 height 28
drag, startPoint x: 182, startPoint y: 371, endPoint x: 242, endPoint y: 376, distance: 60.3
click at [182, 371] on input "04:00" at bounding box center [197, 368] width 64 height 28
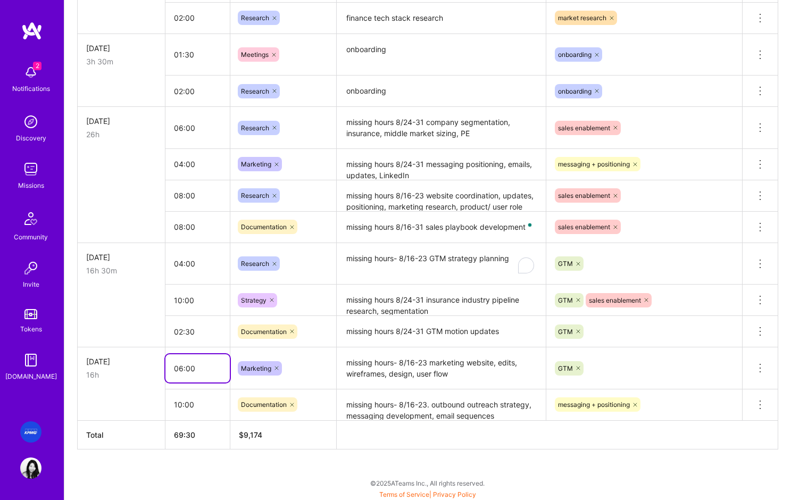
type input "06:00"
click at [193, 213] on input "08:00" at bounding box center [197, 227] width 64 height 28
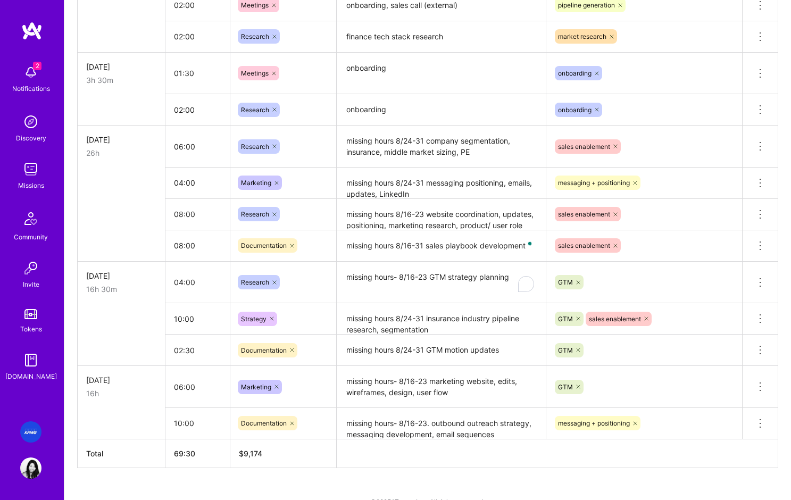
click at [127, 324] on td at bounding box center [122, 318] width 88 height 31
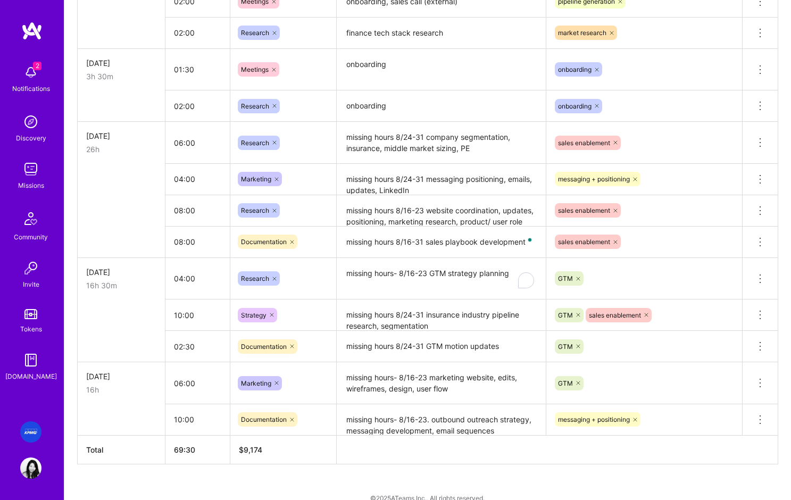
scroll to position [550, 0]
drag, startPoint x: 428, startPoint y: 378, endPoint x: 344, endPoint y: 382, distance: 83.6
click at [344, 382] on textarea "missing hours- 8/16-23 marketing website, edits, wireframes, design, user flow" at bounding box center [441, 383] width 207 height 39
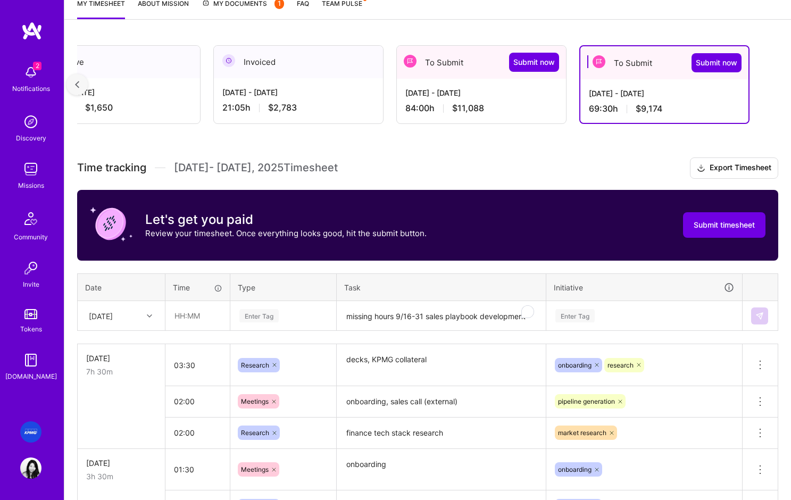
scroll to position [171, 0]
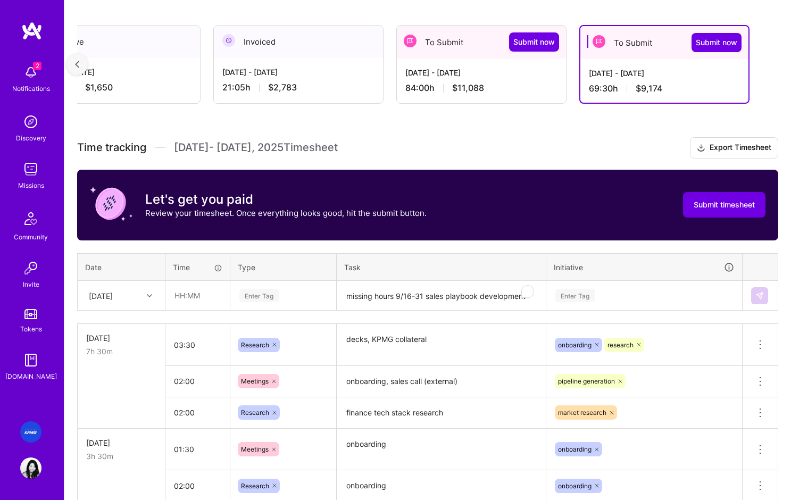
click at [387, 297] on textarea "missing hours 9/16-31 sales playbook development" at bounding box center [441, 296] width 207 height 28
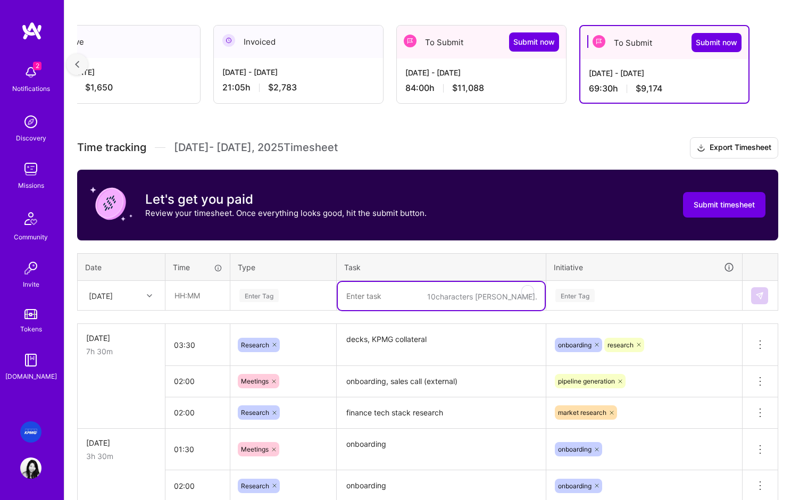
paste textarea "missing hours- 8/16-23"
click at [579, 296] on div "Enter Tag" at bounding box center [644, 296] width 195 height 28
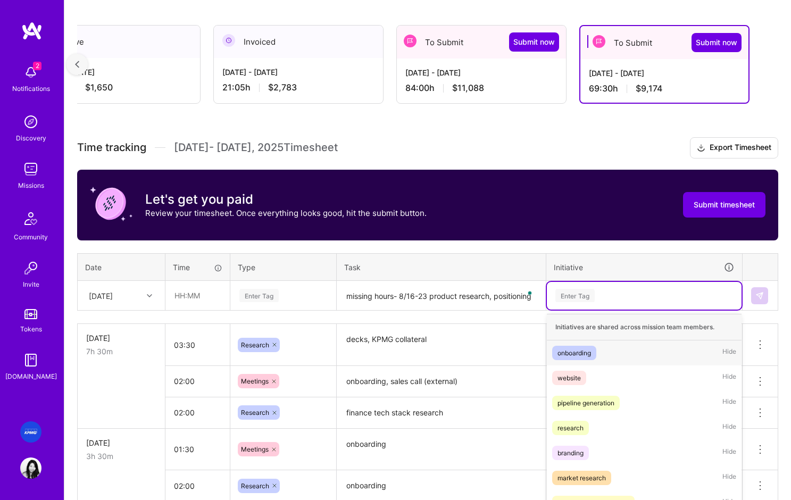
scroll to position [206, 0]
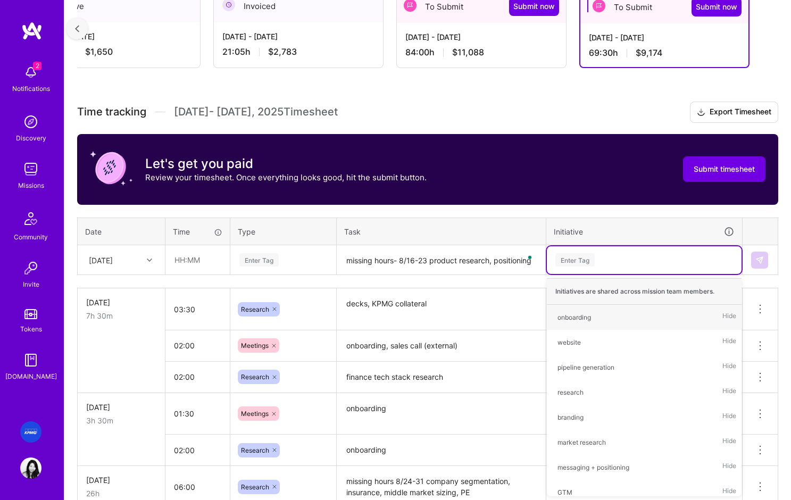
click at [491, 267] on textarea "missing hours- 8/16-23 product research, positioning" at bounding box center [441, 260] width 207 height 28
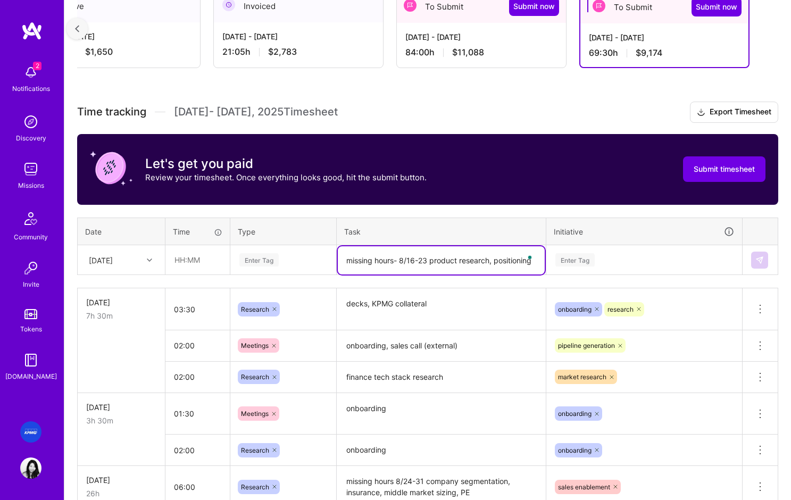
drag, startPoint x: 430, startPoint y: 264, endPoint x: 441, endPoint y: 263, distance: 11.2
click at [433, 263] on textarea "missing hours- 8/16-23 product research, positioning" at bounding box center [441, 260] width 207 height 28
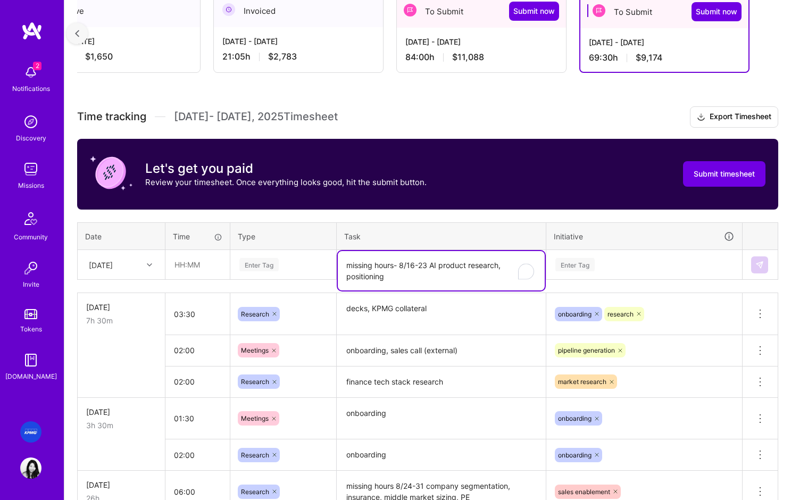
drag, startPoint x: 439, startPoint y: 273, endPoint x: 347, endPoint y: 276, distance: 92.0
click at [347, 276] on textarea "missing hours- 8/16-23 AI product research, positioning" at bounding box center [441, 270] width 207 height 39
type textarea "missing hours- 8/16-23 AI product research, positioning"
click at [290, 272] on div "Enter Tag" at bounding box center [283, 265] width 105 height 28
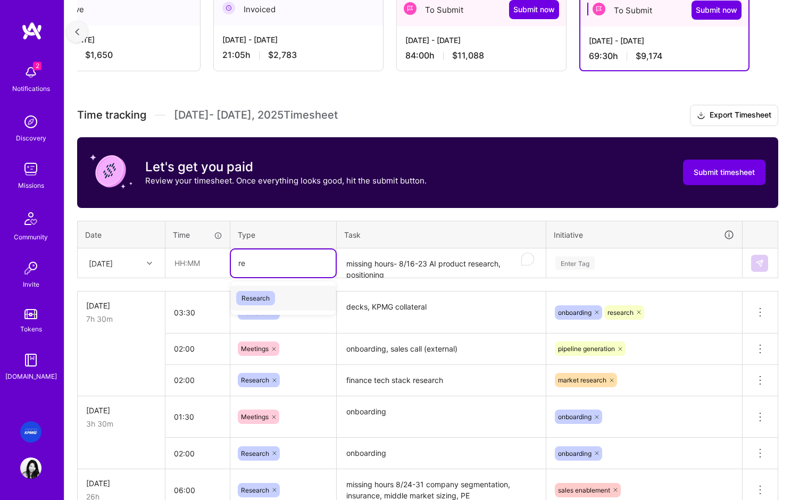
type input "res"
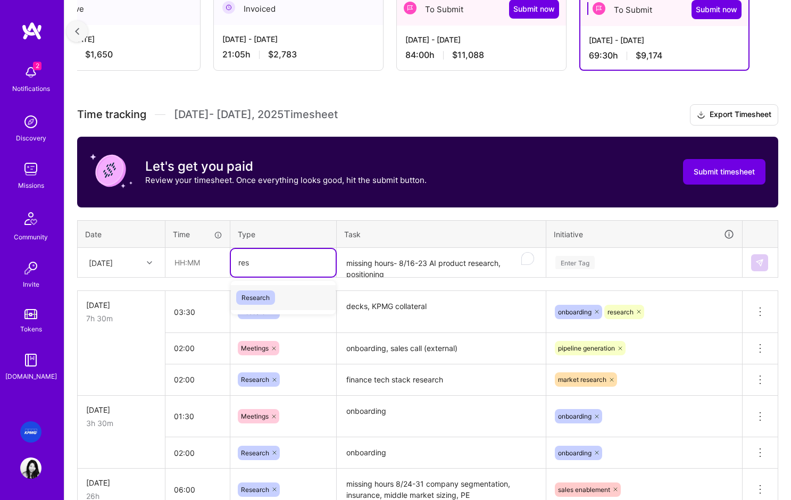
click at [261, 300] on span "Research" at bounding box center [255, 297] width 39 height 14
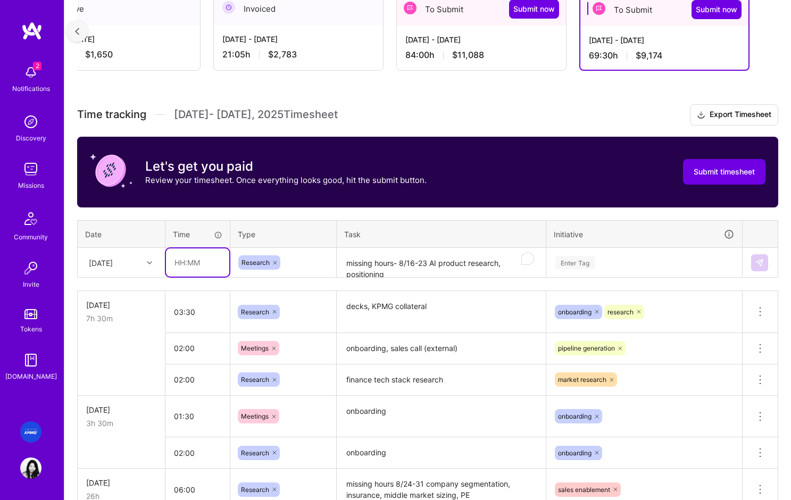
click at [195, 266] on input "text" at bounding box center [197, 262] width 63 height 28
type input "02:00"
click at [591, 259] on div "Enter Tag" at bounding box center [574, 262] width 39 height 16
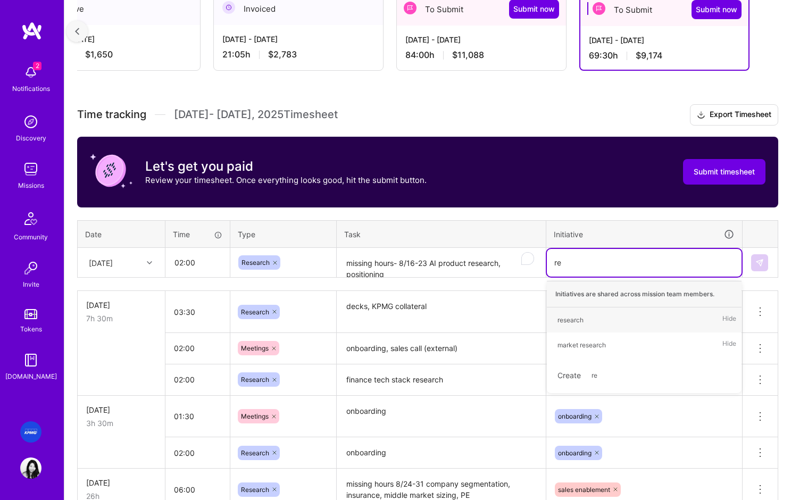
type input "res"
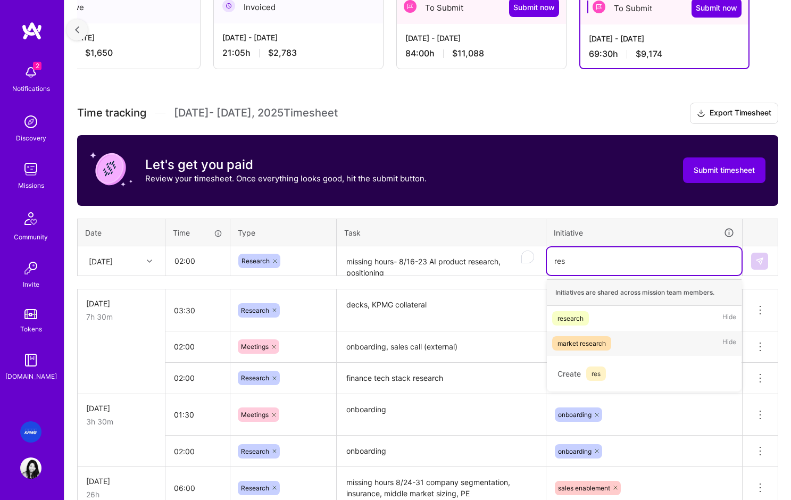
click at [578, 344] on div "market research" at bounding box center [581, 343] width 48 height 11
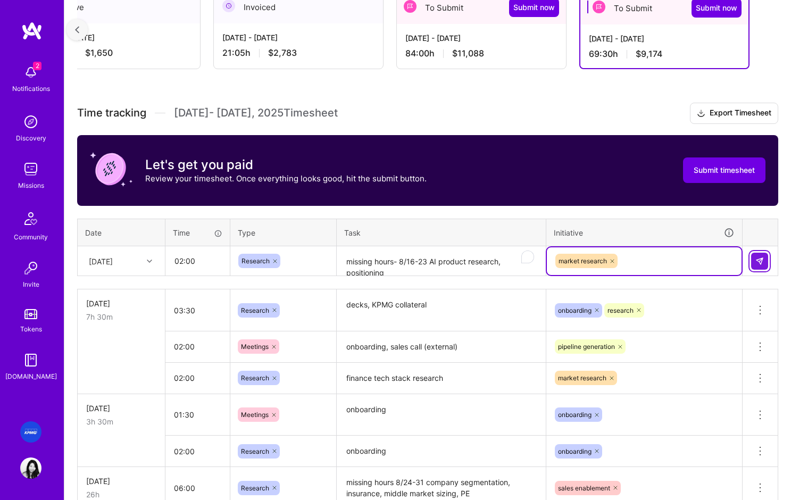
scroll to position [204, 0]
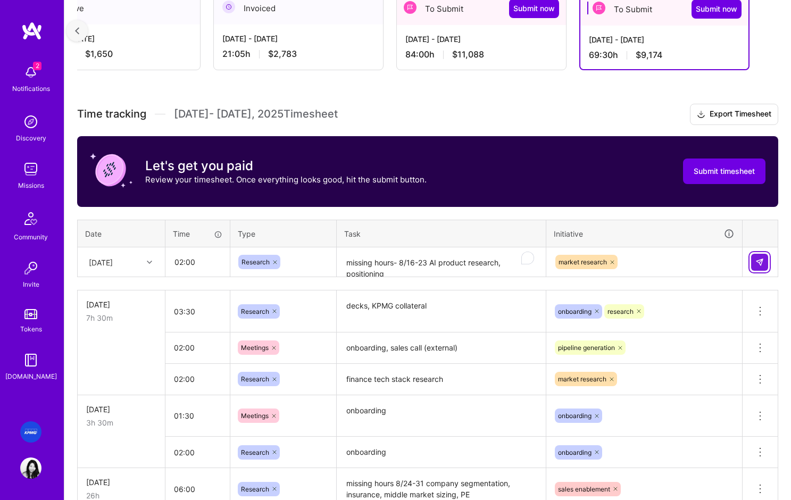
click at [760, 264] on button at bounding box center [759, 262] width 17 height 17
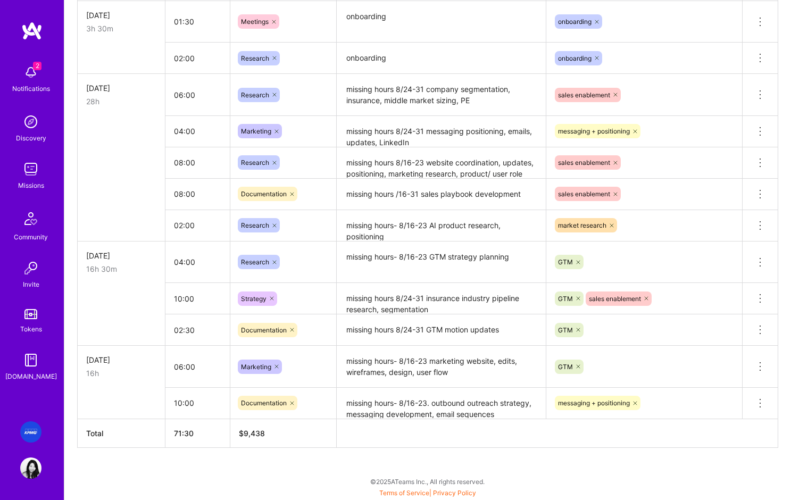
scroll to position [596, 0]
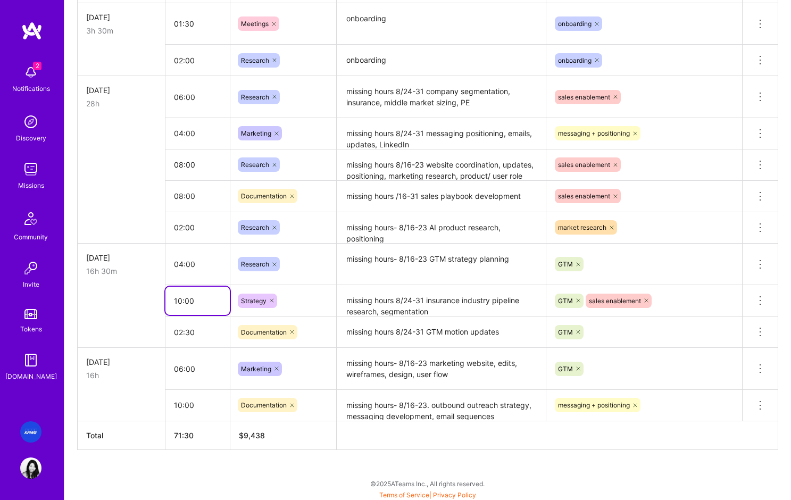
click at [172, 298] on input "10:00" at bounding box center [197, 301] width 64 height 28
drag, startPoint x: 181, startPoint y: 302, endPoint x: 172, endPoint y: 303, distance: 9.1
click at [173, 303] on input "10:00" at bounding box center [197, 300] width 64 height 28
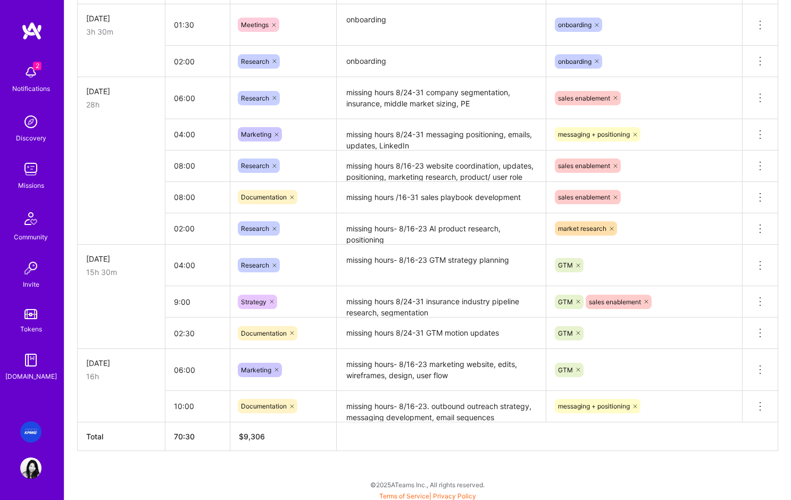
click at [409, 344] on textarea "missing hours 8/24-31 GTM motion updates" at bounding box center [441, 333] width 207 height 29
type input "09:00"
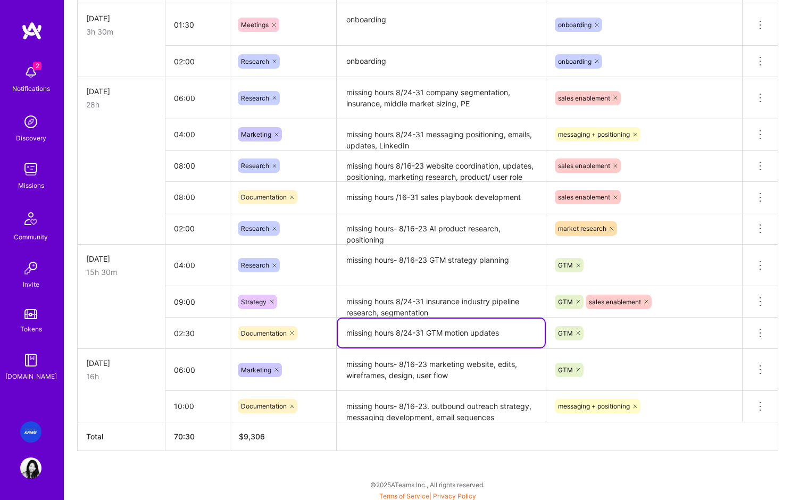
scroll to position [590, 0]
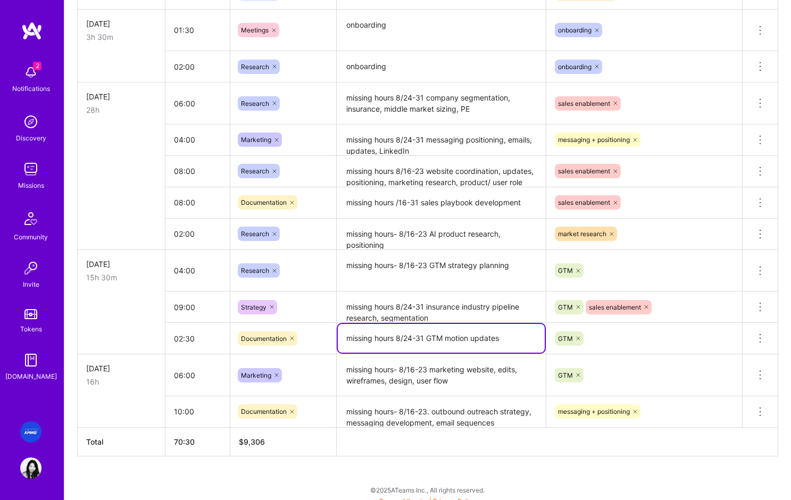
click at [411, 396] on td "missing hours- 8/16-23. outbound outreach strategy, messaging development, emai…" at bounding box center [442, 411] width 210 height 31
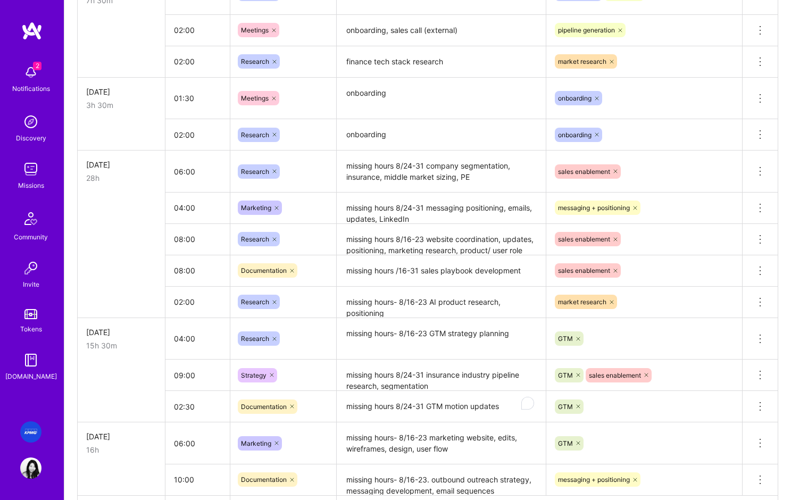
scroll to position [517, 0]
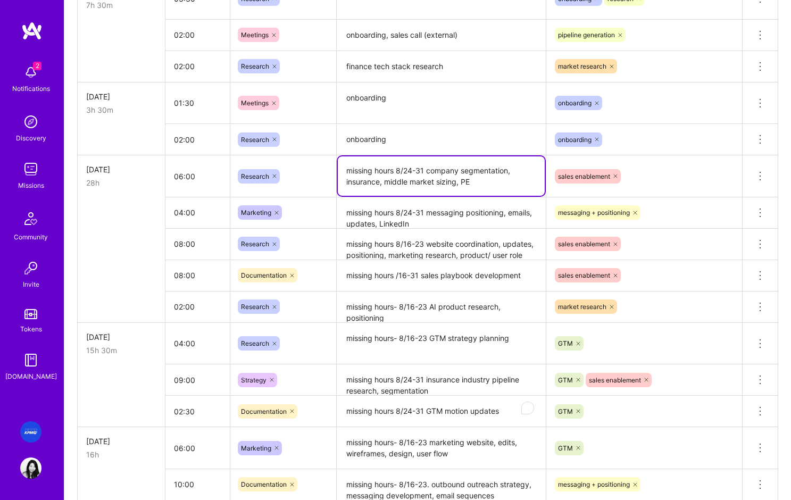
drag, startPoint x: 390, startPoint y: 171, endPoint x: 394, endPoint y: 229, distance: 58.1
click at [394, 229] on tbody "Thu, Jul 31 7h 30m 03:30 Research decks, KPMG collateral onboarding research De…" at bounding box center [428, 239] width 700 height 523
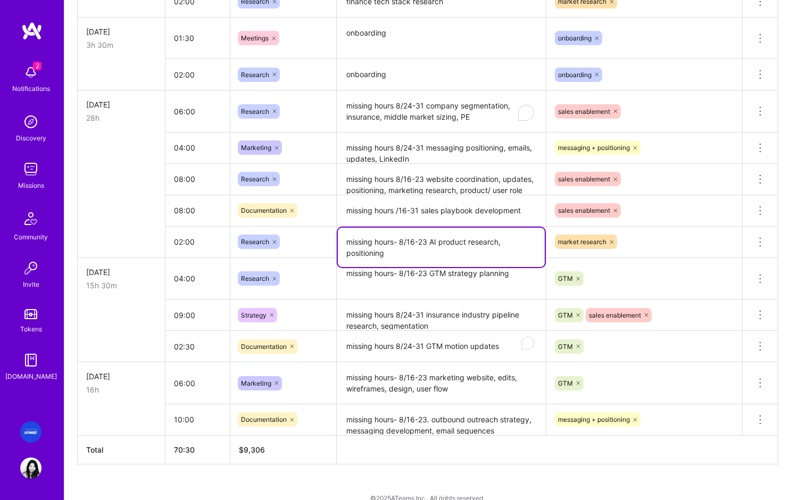
scroll to position [582, 0]
drag, startPoint x: 388, startPoint y: 249, endPoint x: 343, endPoint y: 241, distance: 46.0
click at [343, 241] on textarea "missing hours- 8/16-23 AI product research, positioning" at bounding box center [441, 246] width 207 height 39
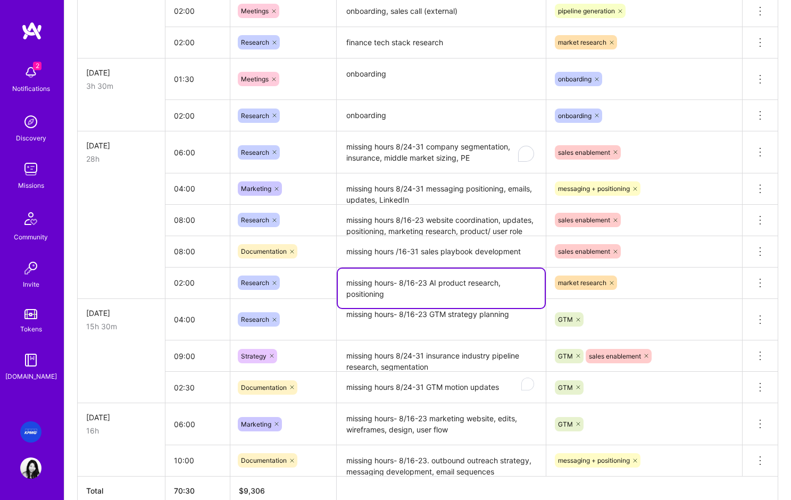
scroll to position [540, 0]
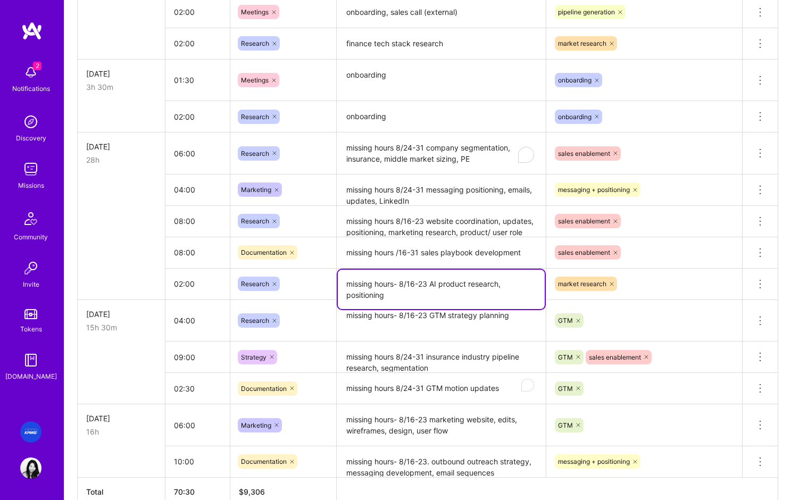
click at [372, 252] on textarea "missing hours /16-31 sales playbook development" at bounding box center [441, 252] width 207 height 29
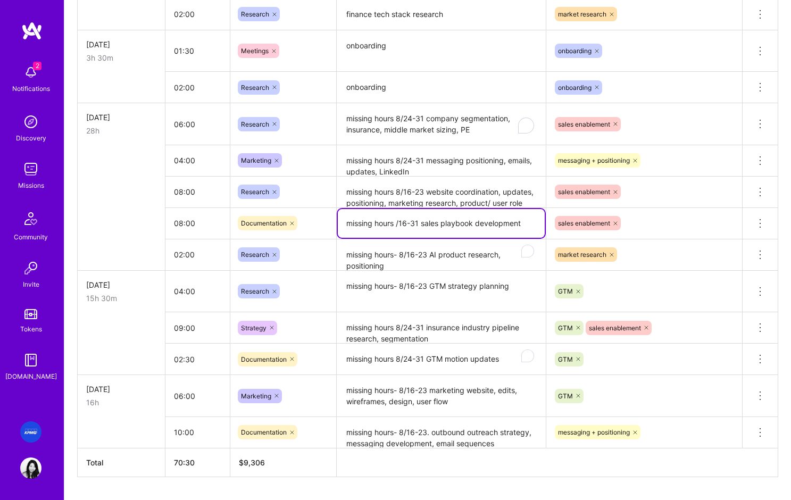
scroll to position [570, 0]
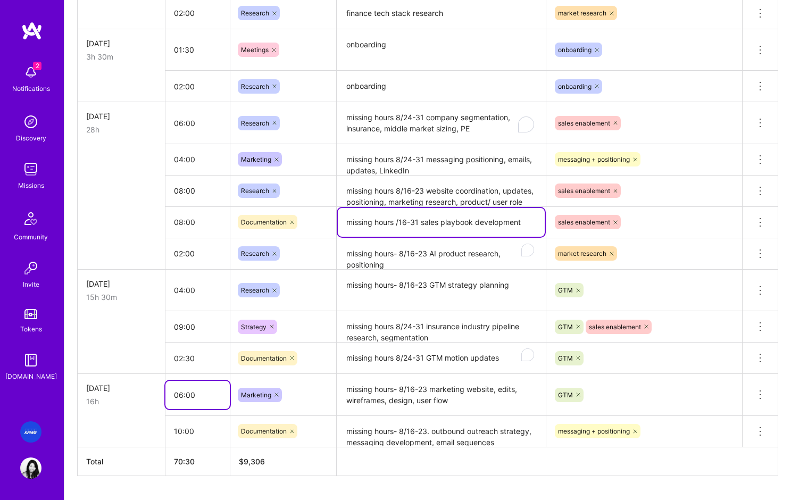
click at [187, 398] on input "06:00" at bounding box center [197, 395] width 64 height 28
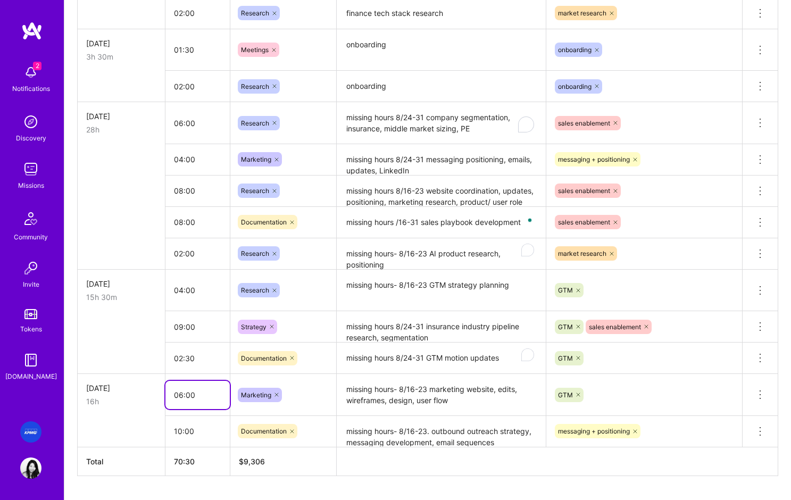
click at [180, 396] on input "06:00" at bounding box center [197, 395] width 64 height 28
click at [182, 396] on input "06:00" at bounding box center [197, 395] width 64 height 28
click at [364, 381] on textarea "missing hours- 8/16-23 marketing website, edits, wireframes, design, user flow" at bounding box center [441, 395] width 207 height 40
click at [183, 394] on input "09:00" at bounding box center [197, 395] width 64 height 28
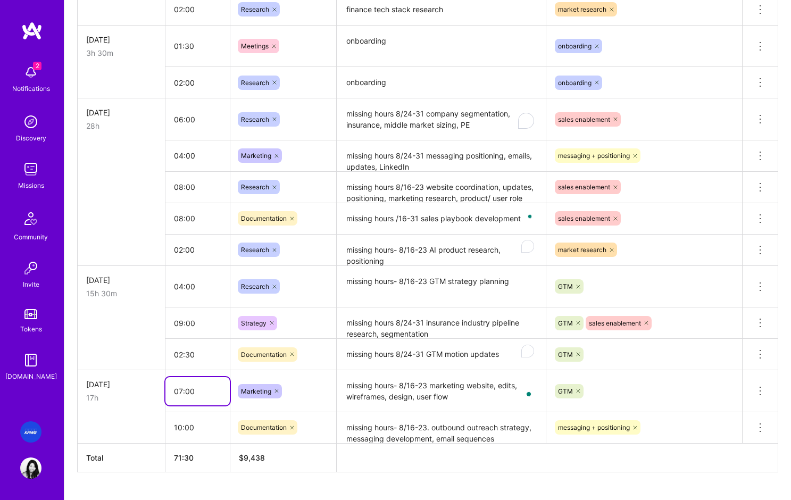
type input "07:00"
click at [369, 353] on textarea "missing hours 8/24-31 GTM motion updates" at bounding box center [441, 355] width 207 height 30
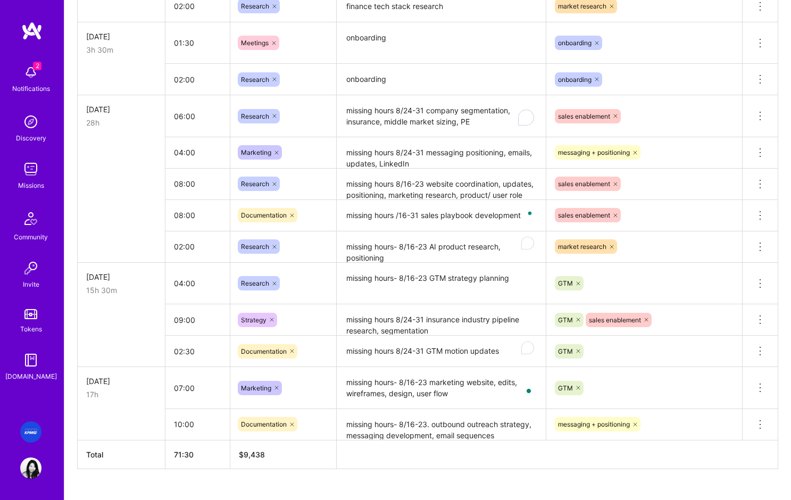
scroll to position [581, 0]
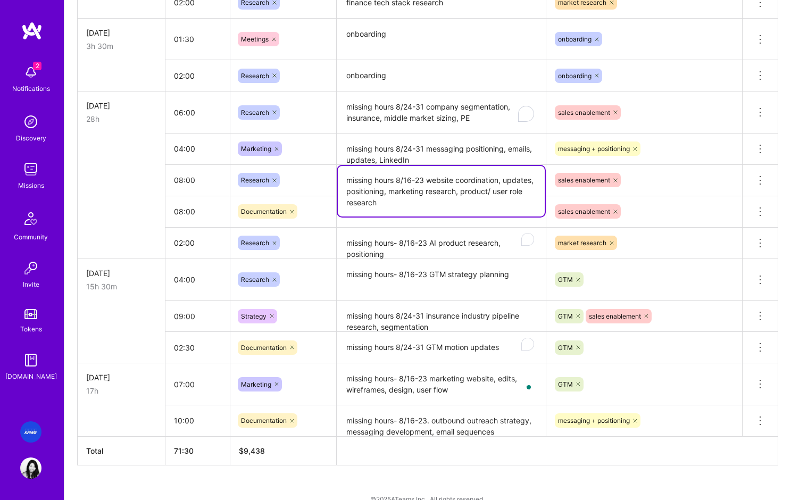
drag, startPoint x: 378, startPoint y: 184, endPoint x: 370, endPoint y: 235, distance: 51.7
click at [449, 191] on textarea "missing hours 8/16-23 website coordination, updates, positioning, marketing res…" at bounding box center [441, 191] width 207 height 51
click at [297, 236] on div "Research" at bounding box center [283, 243] width 91 height 14
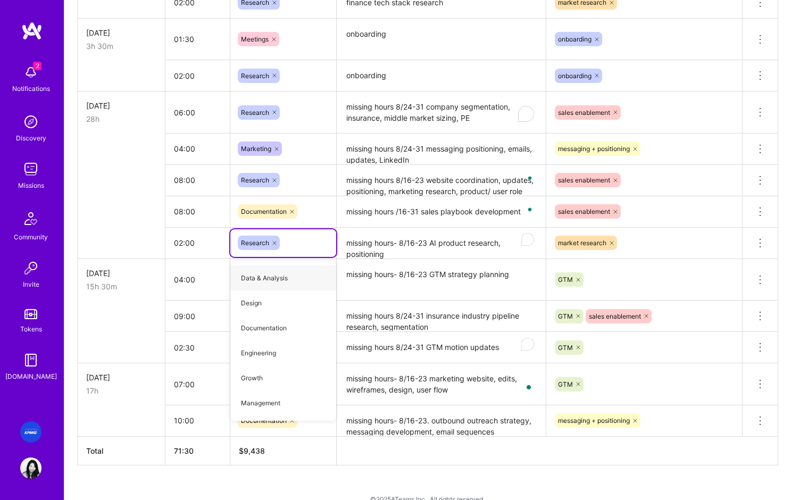
click at [413, 210] on textarea "missing hours /16-31 sales playbook development" at bounding box center [441, 212] width 207 height 30
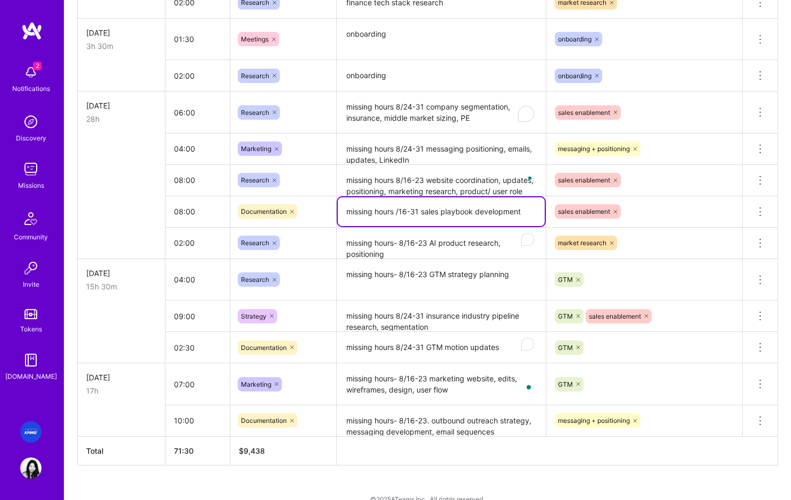
drag, startPoint x: 408, startPoint y: 212, endPoint x: 400, endPoint y: 212, distance: 8.0
click at [400, 212] on textarea "missing hours /16-31 sales playbook development" at bounding box center [441, 211] width 207 height 29
type textarea "missing hours /24-31 sales playbook development"
click at [401, 256] on textarea "missing hours- 8/16-23 AI product research, positioning" at bounding box center [441, 244] width 207 height 30
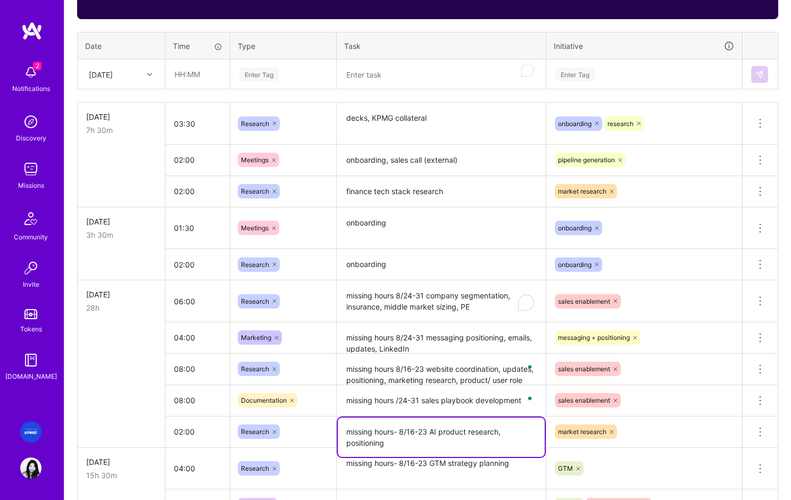
click at [438, 440] on textarea "missing hours- 8/16-23 AI product research, positioning" at bounding box center [441, 436] width 207 height 39
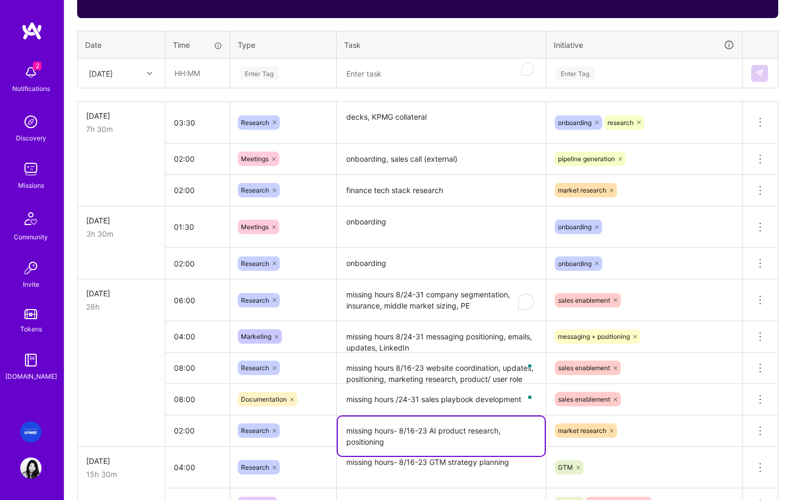
scroll to position [457, 0]
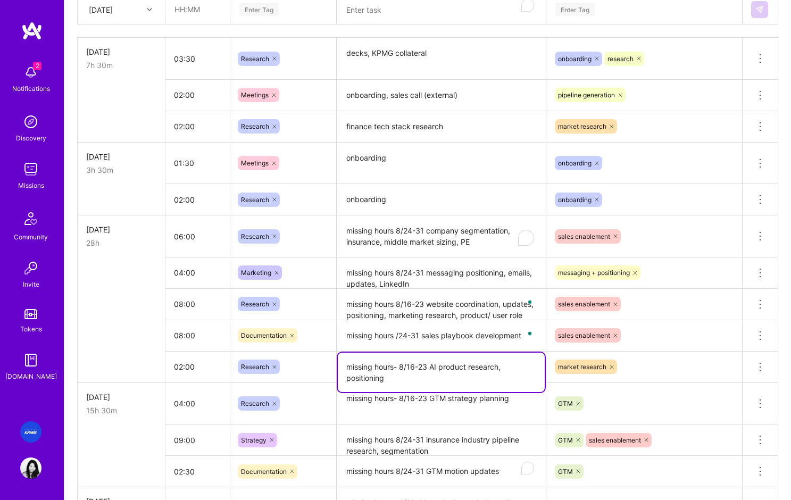
click at [439, 448] on textarea "missing hours 8/24-31 insurance industry pipeline research, segmentation" at bounding box center [441, 439] width 207 height 29
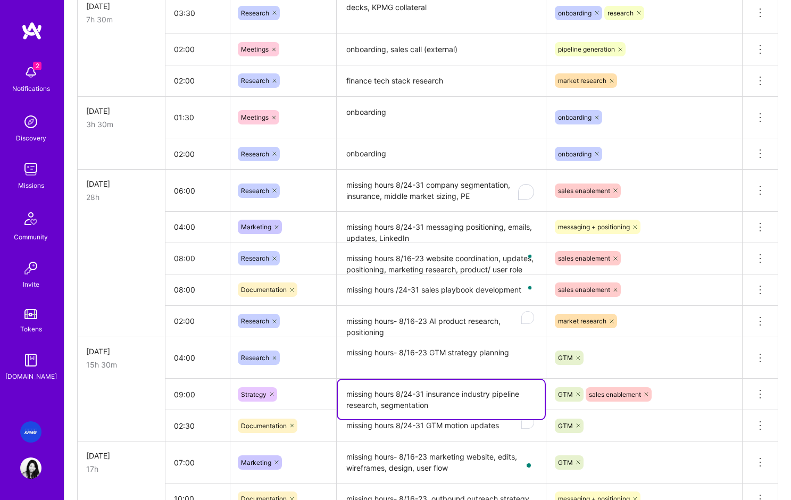
scroll to position [504, 0]
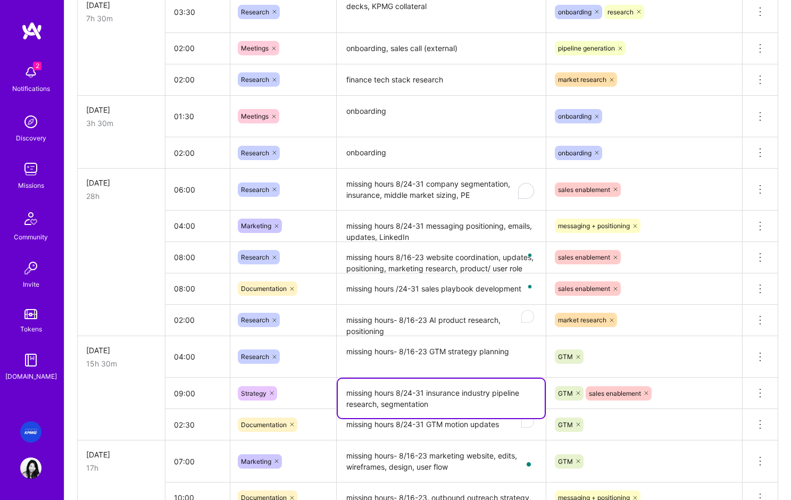
click at [459, 399] on textarea "missing hours 8/24-31 insurance industry pipeline research, segmentation" at bounding box center [441, 398] width 207 height 39
click at [449, 361] on textarea "missing hours- 8/16-23 GTM strategy planning" at bounding box center [441, 357] width 207 height 40
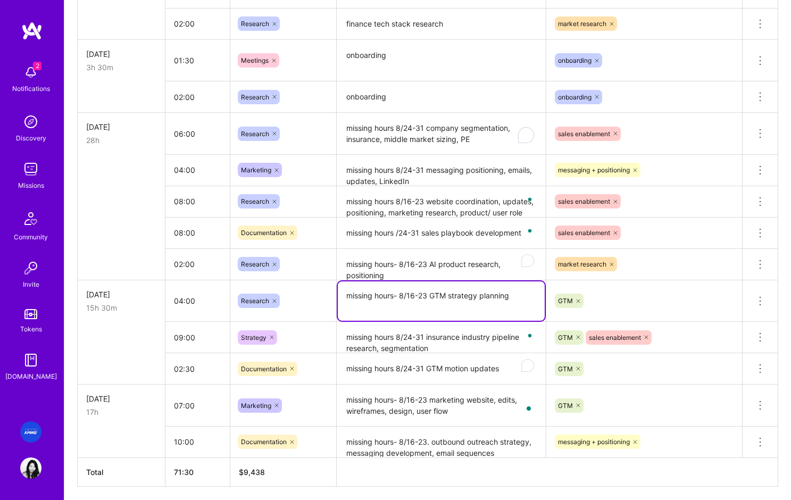
scroll to position [561, 0]
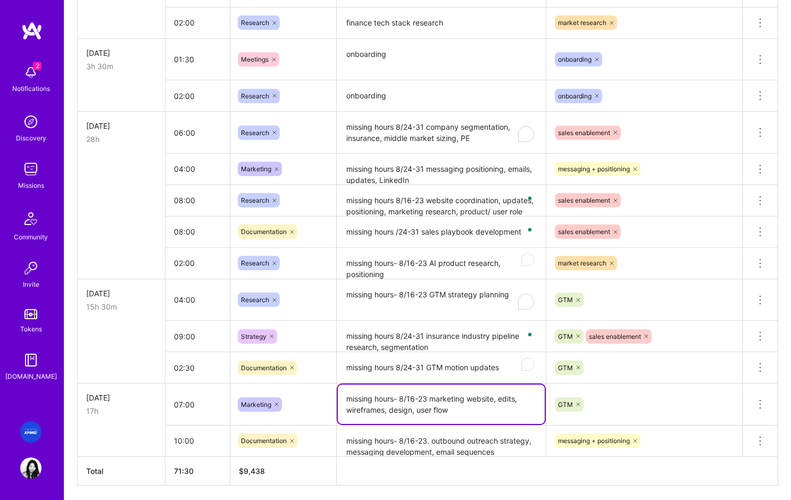
click at [455, 406] on textarea "missing hours- 8/16-23 marketing website, edits, wireframes, design, user flow" at bounding box center [441, 403] width 207 height 39
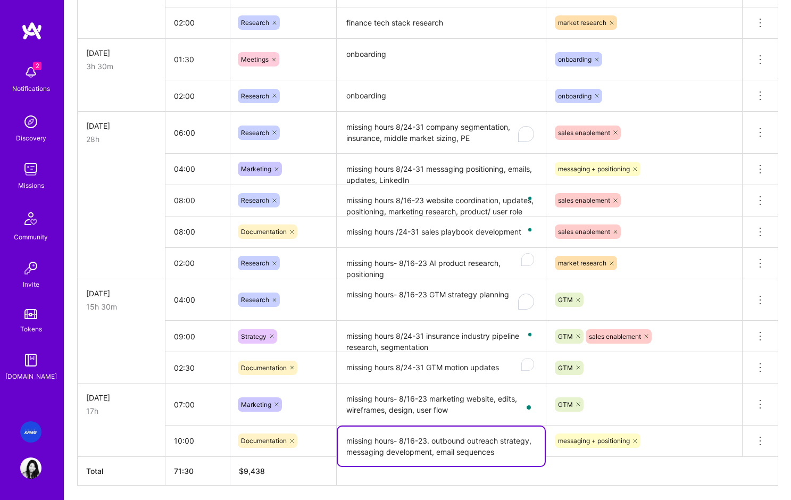
click at [459, 450] on textarea "missing hours- 8/16-23. outbound outreach strategy, messaging development, emai…" at bounding box center [441, 445] width 207 height 39
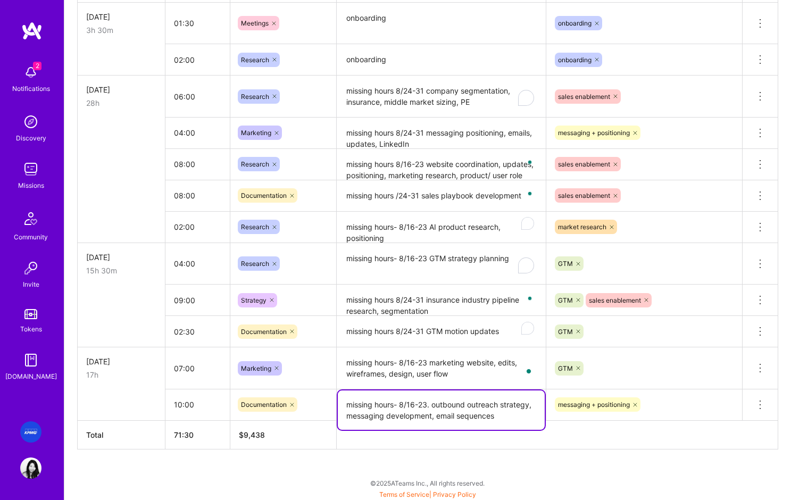
scroll to position [598, 0]
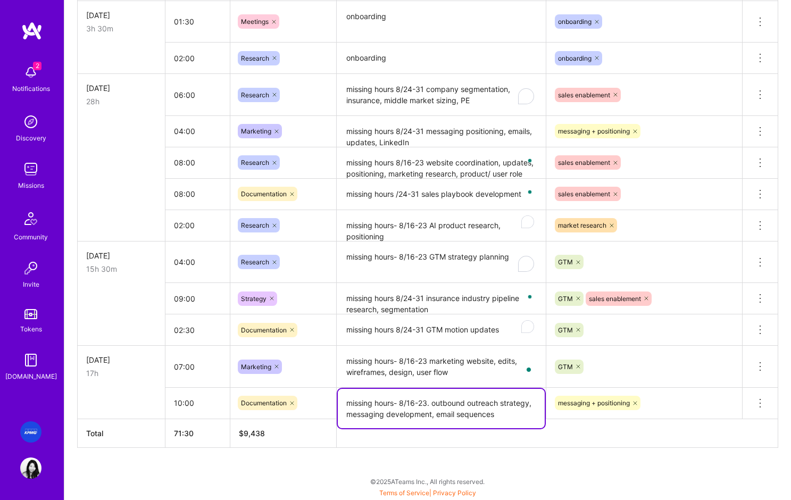
click at [430, 406] on textarea "missing hours- 8/16-23. outbound outreach strategy, messaging development, emai…" at bounding box center [441, 408] width 207 height 39
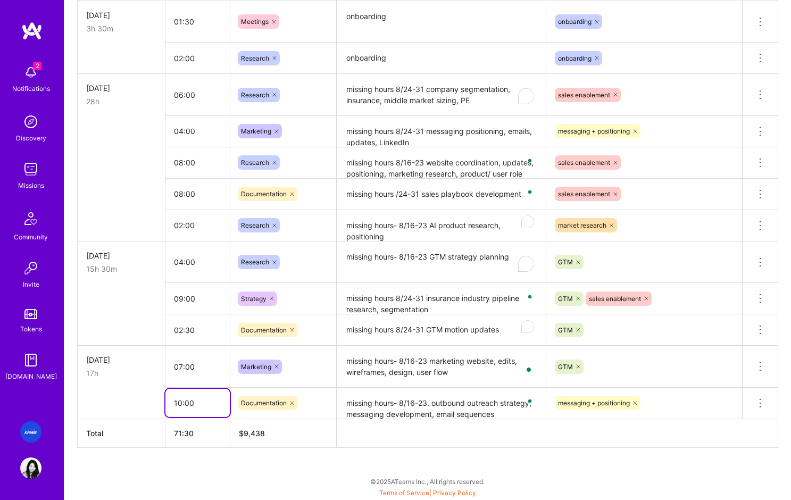
click at [175, 404] on input "10:00" at bounding box center [197, 403] width 64 height 28
drag, startPoint x: 181, startPoint y: 403, endPoint x: 173, endPoint y: 403, distance: 7.5
click at [173, 403] on input "10:00" at bounding box center [197, 403] width 64 height 28
click at [106, 400] on td at bounding box center [122, 402] width 88 height 31
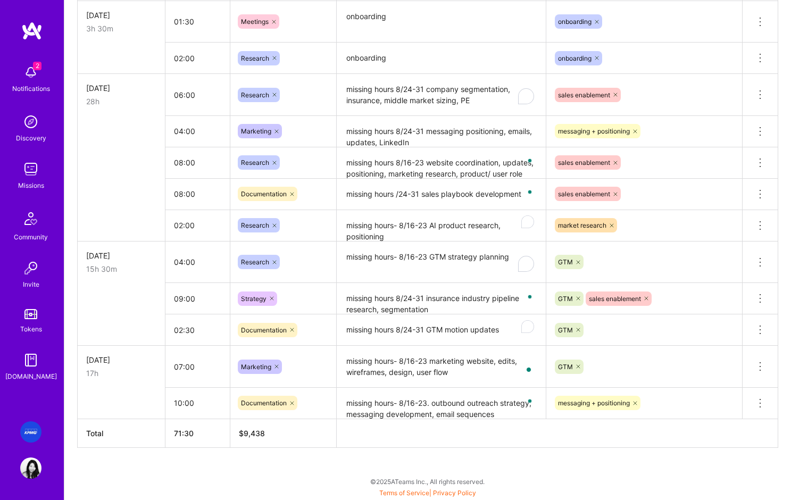
scroll to position [209, 0]
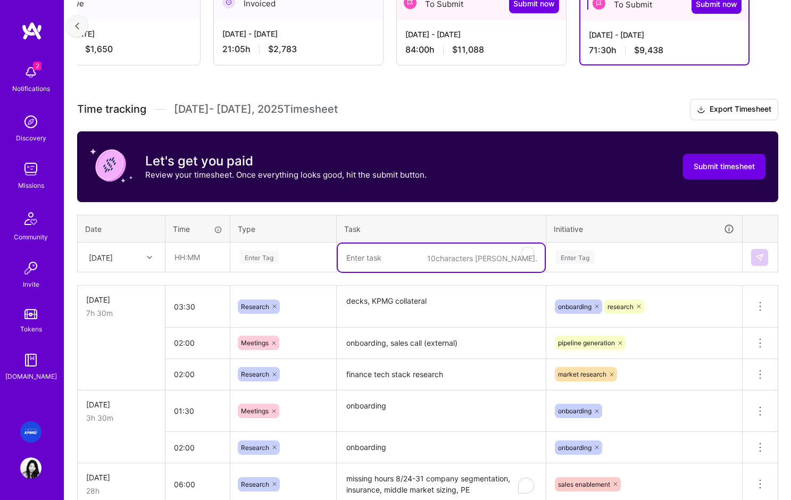
click at [384, 261] on textarea "To enrich screen reader interactions, please activate Accessibility in Grammarl…" at bounding box center [441, 258] width 207 height 28
click at [479, 257] on textarea "target market/ industries" at bounding box center [441, 258] width 207 height 28
click at [435, 258] on textarea "target market/ industries" at bounding box center [441, 258] width 207 height 28
drag, startPoint x: 415, startPoint y: 257, endPoint x: 330, endPoint y: 257, distance: 85.1
click at [330, 257] on tr "Tue, Jul 22 Enter Tag target market/ industries + priotiry Enter Tag" at bounding box center [428, 257] width 700 height 30
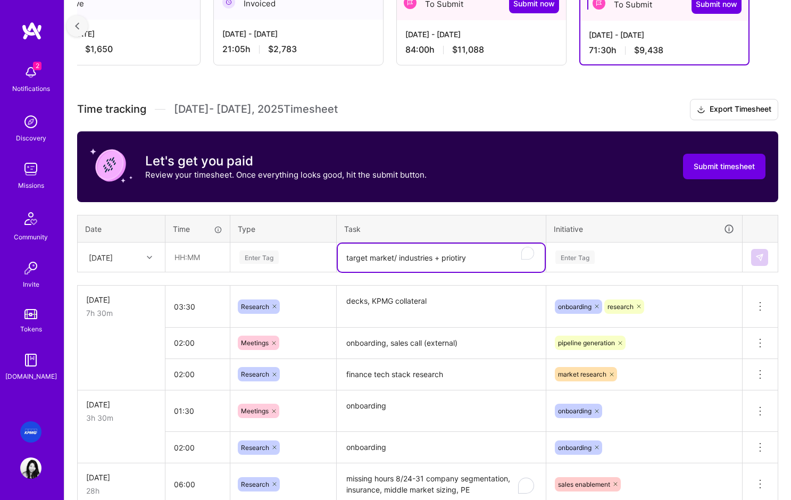
click at [472, 258] on textarea "target market/ industries + priotiry" at bounding box center [441, 258] width 207 height 28
drag, startPoint x: 464, startPoint y: 258, endPoint x: 451, endPoint y: 257, distance: 12.8
click at [451, 257] on textarea "target market/ industries + priotiry" at bounding box center [441, 258] width 207 height 28
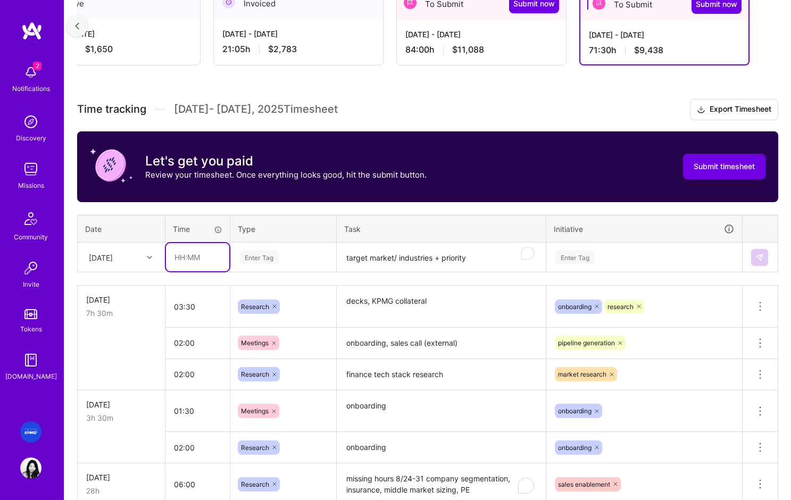
click at [194, 260] on input "text" at bounding box center [197, 257] width 63 height 28
click at [344, 257] on textarea "target market/ industries + priority" at bounding box center [441, 258] width 207 height 28
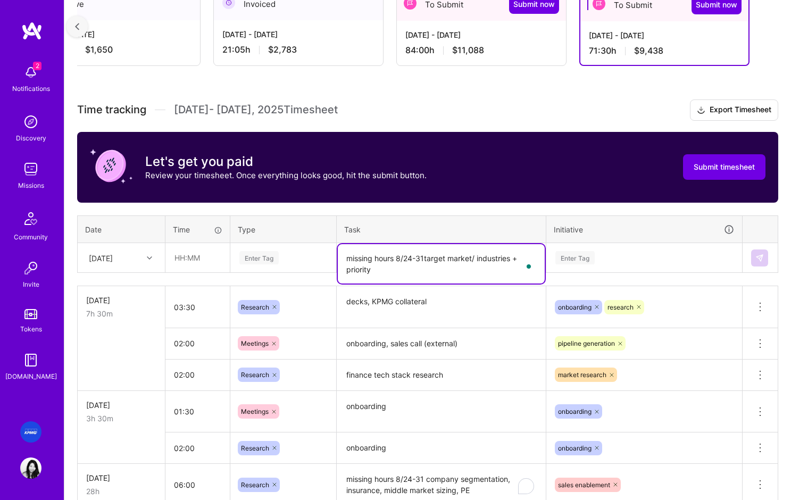
scroll to position [207, 0]
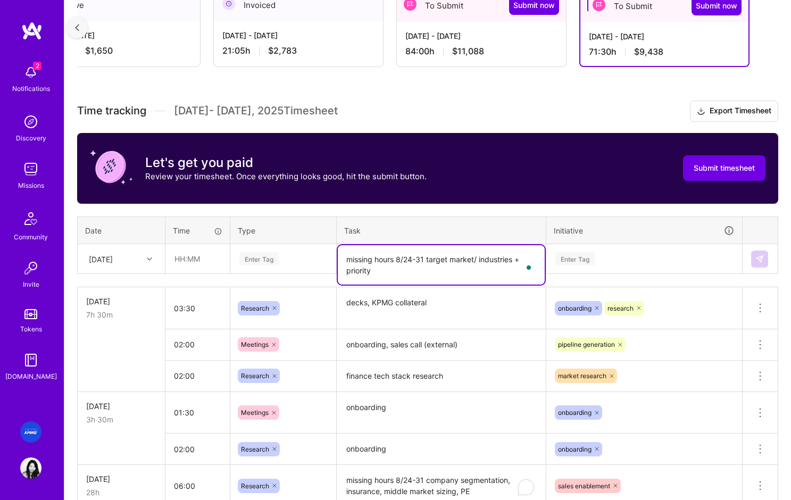
type textarea "missing hours 8/24-31 target market/ industries + priority"
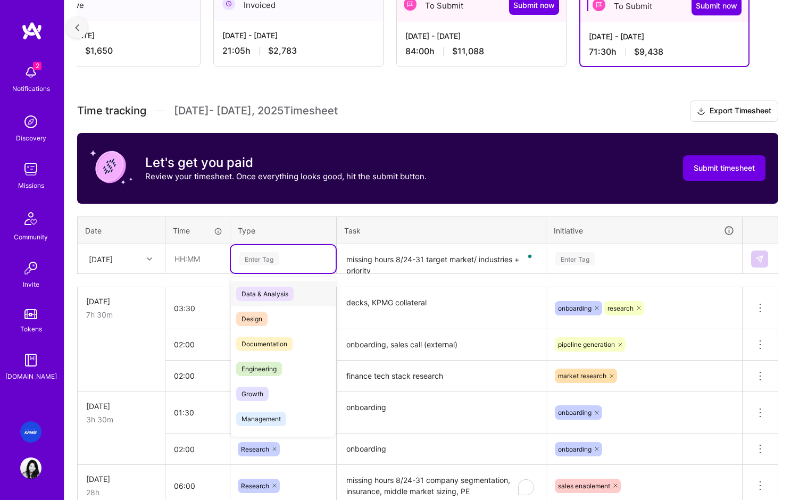
click at [278, 258] on div "Enter Tag" at bounding box center [258, 258] width 39 height 16
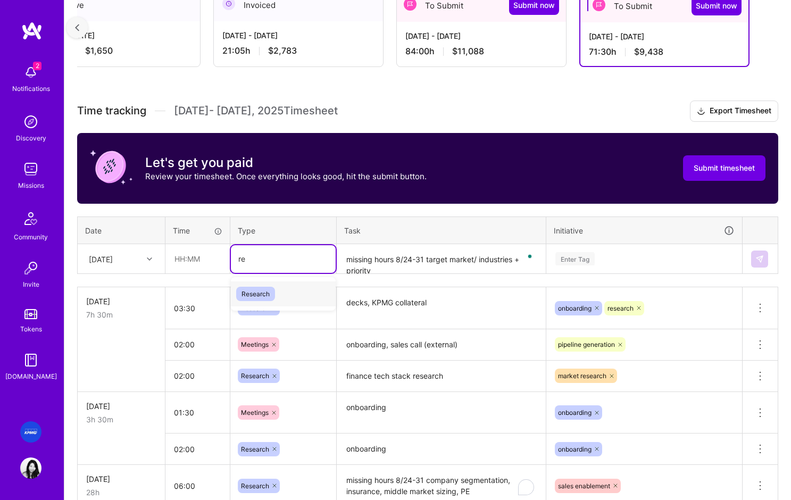
type input "res"
click at [263, 299] on span "Research" at bounding box center [255, 294] width 39 height 14
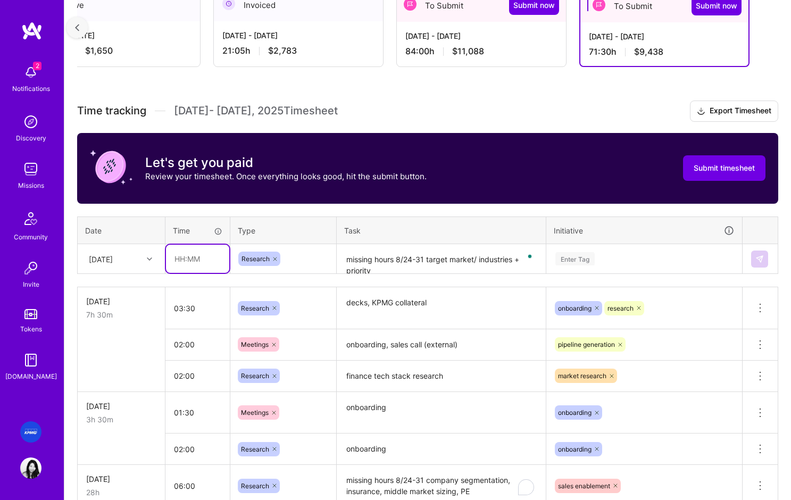
click at [204, 261] on input "text" at bounding box center [197, 259] width 63 height 28
type input "04:00"
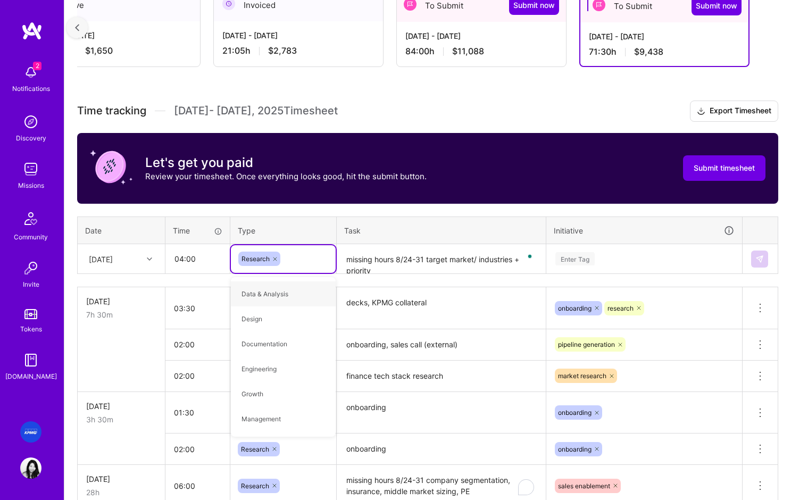
click at [609, 266] on div "Enter Tag" at bounding box center [644, 259] width 195 height 28
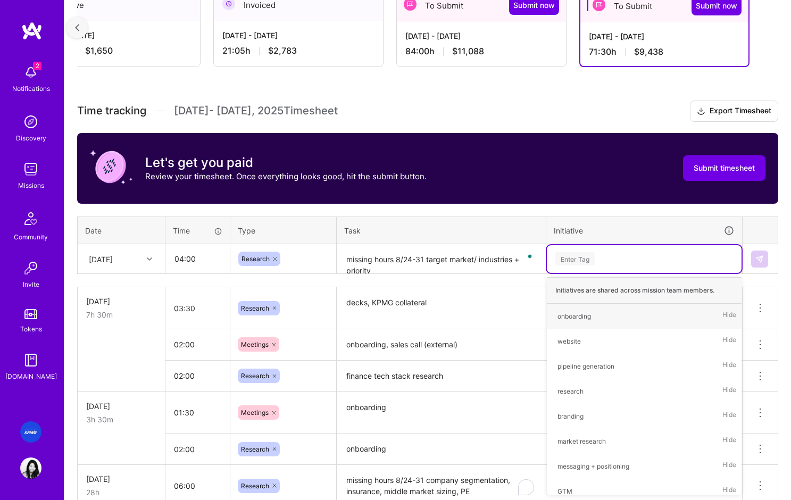
click at [607, 260] on div "Enter Tag" at bounding box center [644, 258] width 180 height 13
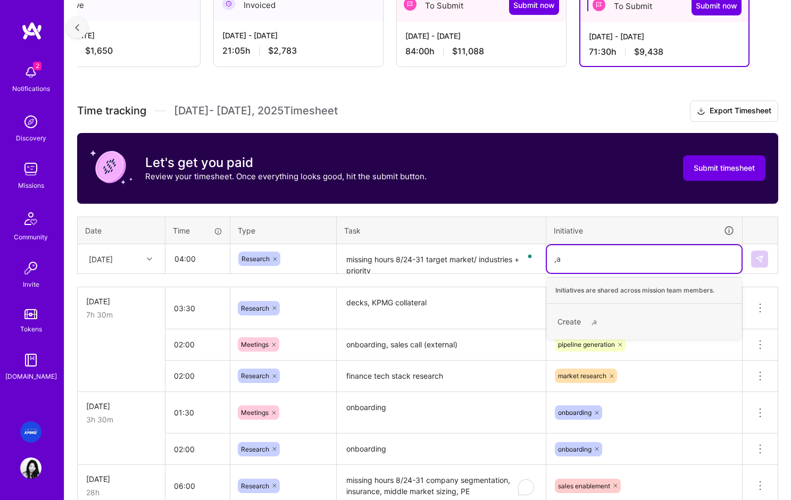
type input ","
type input "mark"
click at [574, 316] on div "market research" at bounding box center [581, 316] width 48 height 11
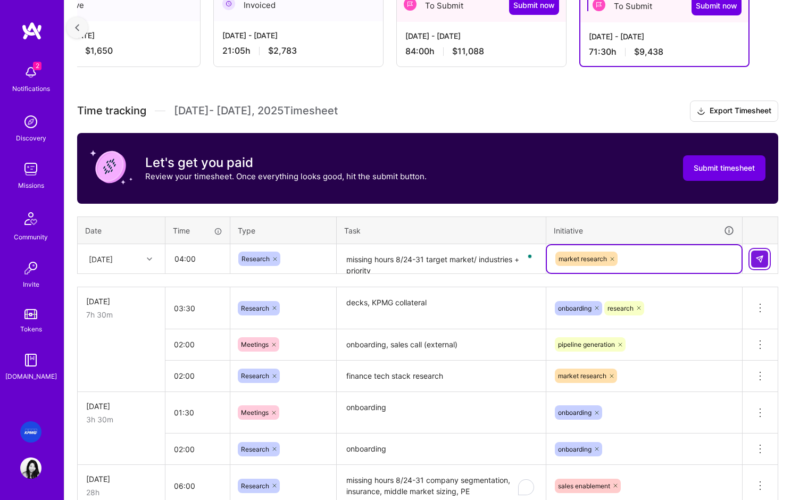
drag, startPoint x: 759, startPoint y: 258, endPoint x: 480, endPoint y: 271, distance: 278.9
click at [758, 258] on img at bounding box center [759, 259] width 9 height 9
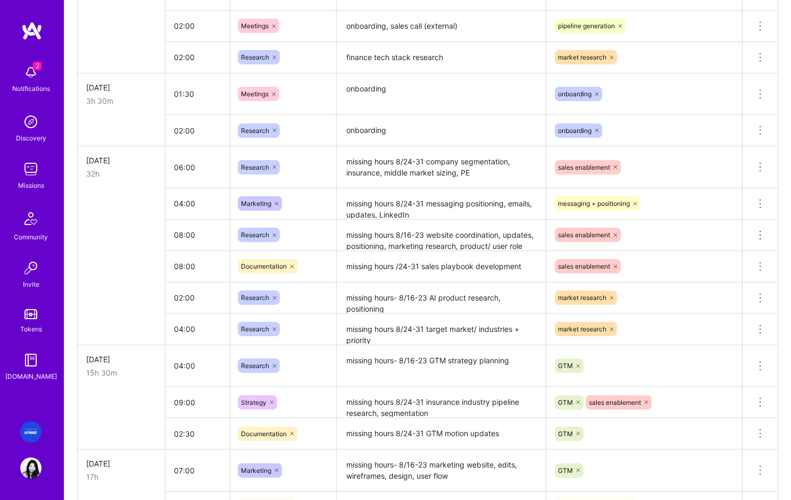
scroll to position [524, 0]
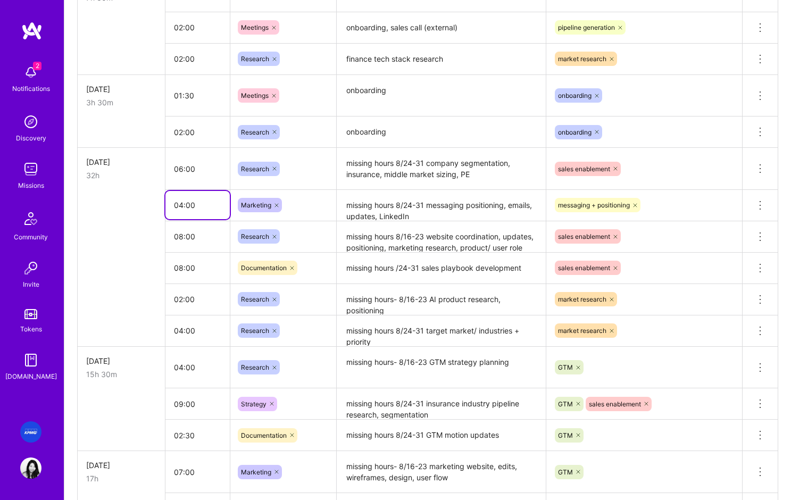
click at [197, 215] on input "04:00" at bounding box center [197, 205] width 64 height 28
click at [179, 268] on input "08:00" at bounding box center [197, 268] width 64 height 28
click at [182, 267] on input "08:00" at bounding box center [197, 268] width 64 height 28
type input "05:00"
click at [191, 296] on input "02:00" at bounding box center [197, 299] width 64 height 28
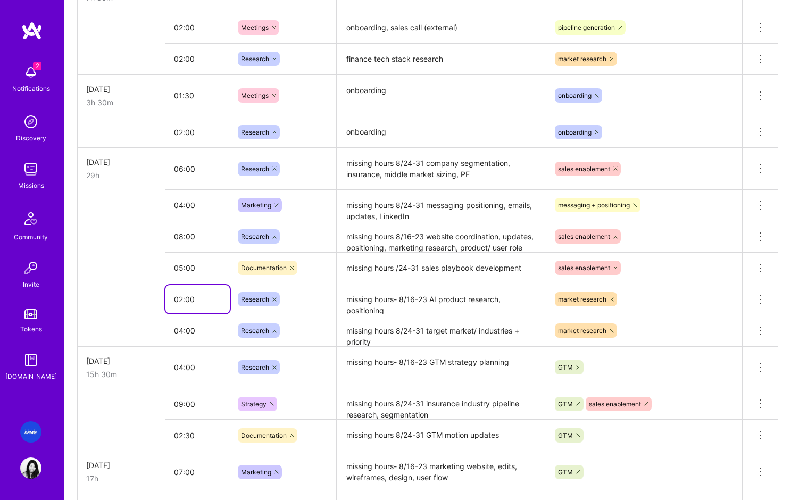
scroll to position [518, 0]
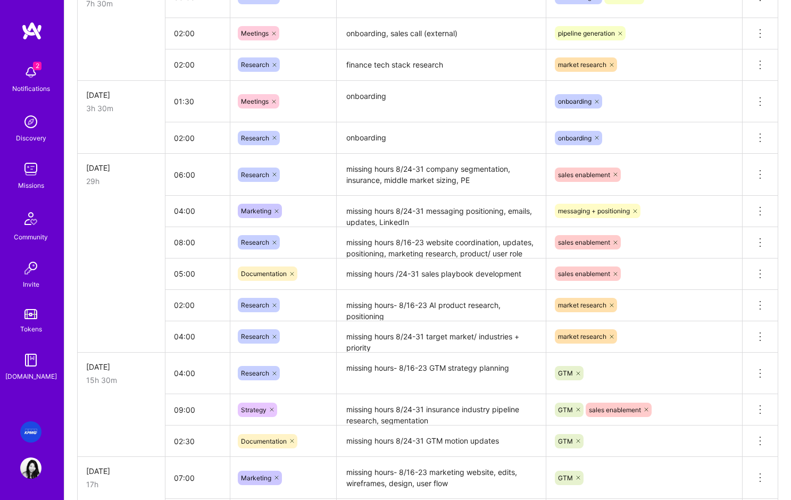
click at [130, 283] on td at bounding box center [122, 273] width 88 height 31
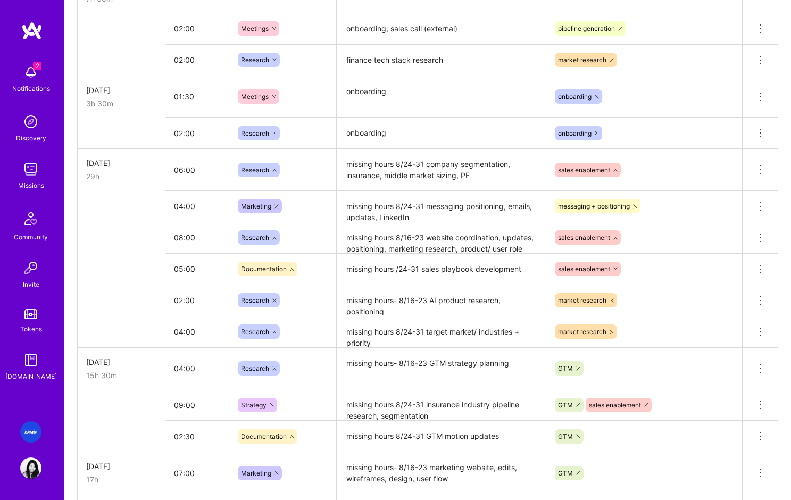
scroll to position [630, 0]
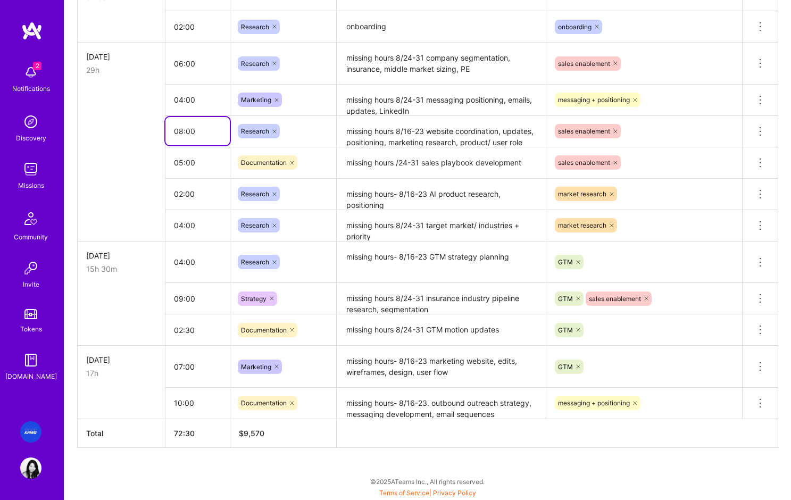
drag, startPoint x: 182, startPoint y: 131, endPoint x: 217, endPoint y: 131, distance: 35.1
click at [182, 131] on input "08:00" at bounding box center [197, 131] width 64 height 28
type input "07:00"
click at [182, 208] on td "02:00" at bounding box center [197, 193] width 65 height 31
click at [181, 369] on input "07:00" at bounding box center [197, 367] width 64 height 28
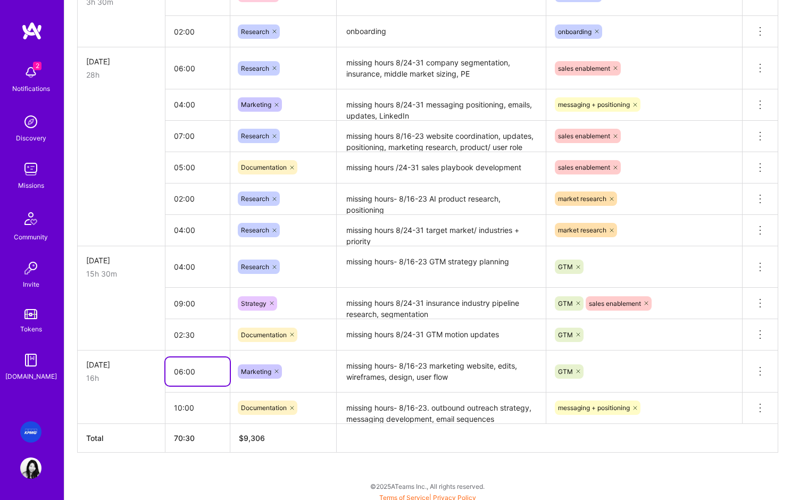
type input "06:00"
click at [193, 418] on input "10:00" at bounding box center [197, 408] width 64 height 28
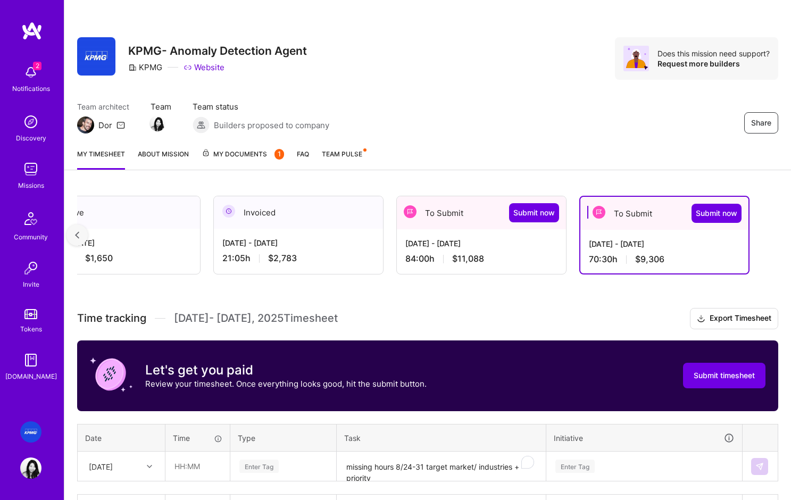
scroll to position [1, 0]
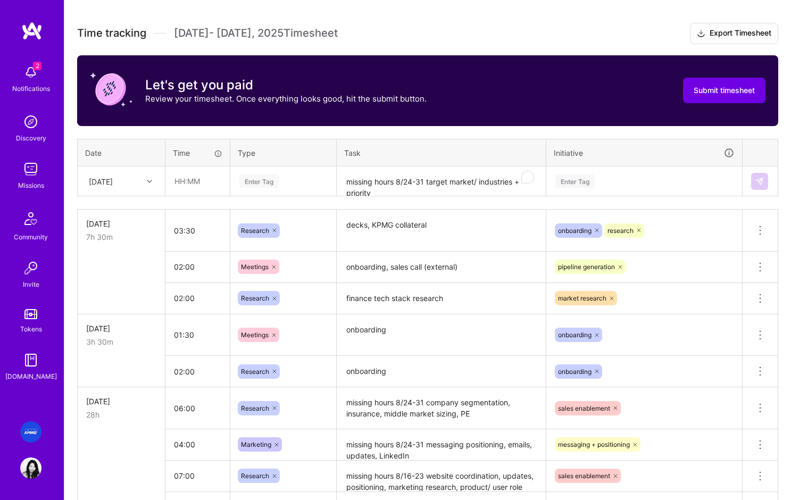
scroll to position [286, 0]
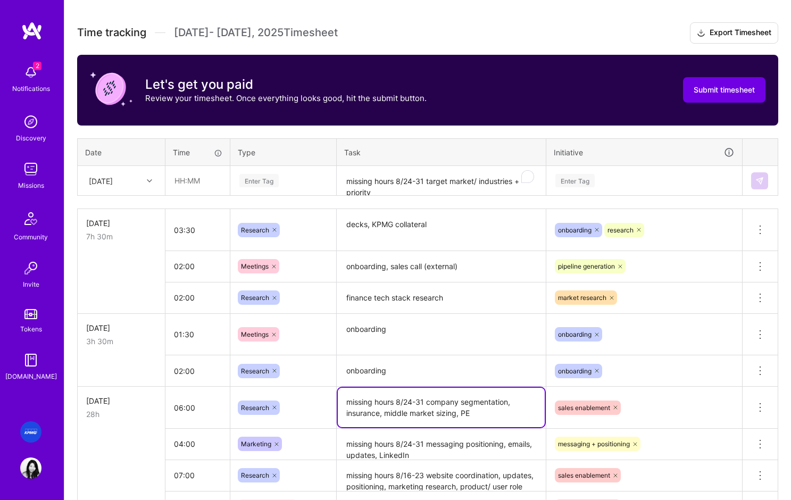
drag, startPoint x: 424, startPoint y: 403, endPoint x: 334, endPoint y: 404, distance: 89.9
click at [333, 405] on tr "Tue, Jul 22 28h 06:00 Research missing hours 8/24-31 company segmentation, insu…" at bounding box center [428, 408] width 700 height 42
click at [374, 179] on textarea "missing hours 8/24-31 target market/ industries + priority" at bounding box center [441, 181] width 207 height 28
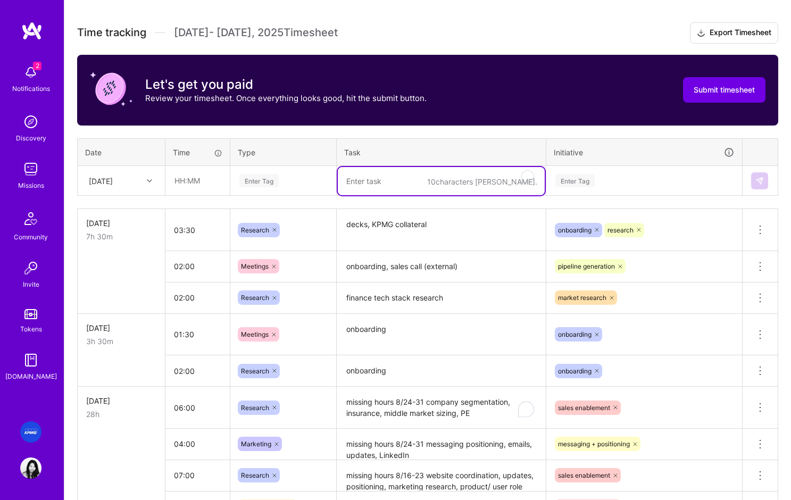
paste textarea "missing hours 8/24-31"
type textarea "missing hours 8/24-31 sales process flow"
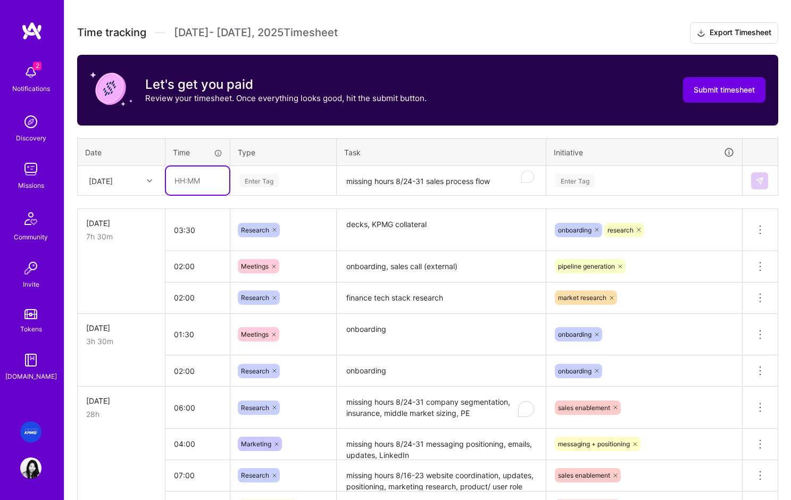
click at [200, 185] on input "text" at bounding box center [197, 180] width 63 height 28
type input "02:00"
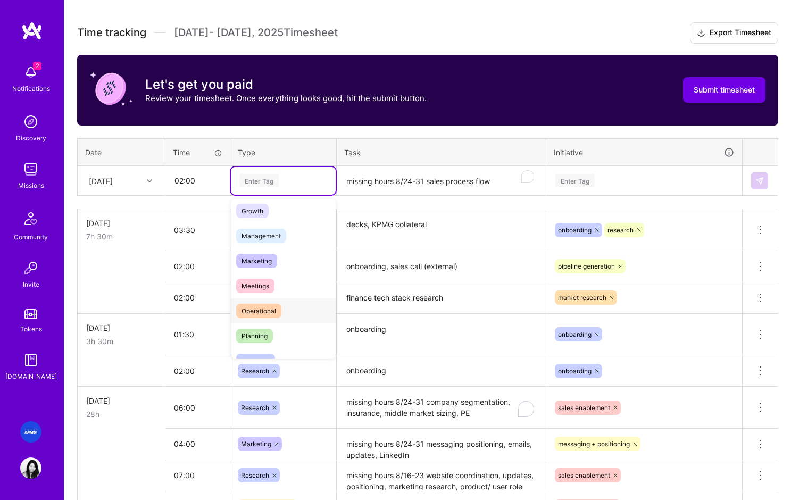
scroll to position [119, 0]
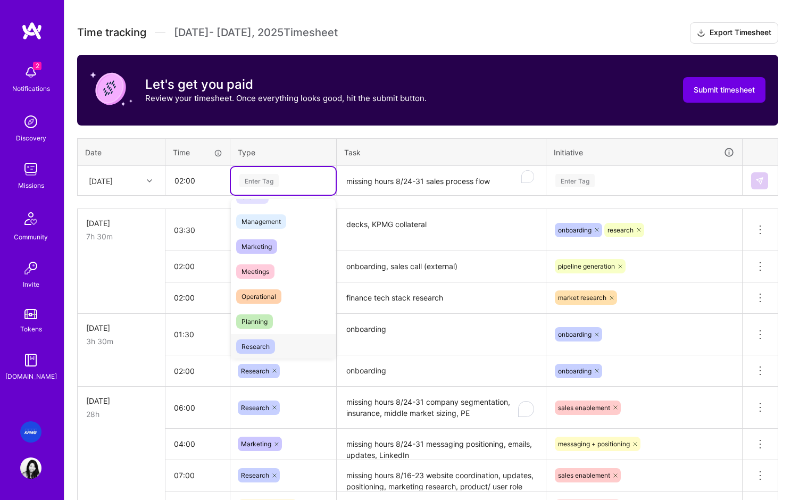
drag, startPoint x: 262, startPoint y: 343, endPoint x: 543, endPoint y: 159, distance: 335.7
click at [262, 343] on span "Research" at bounding box center [255, 346] width 39 height 14
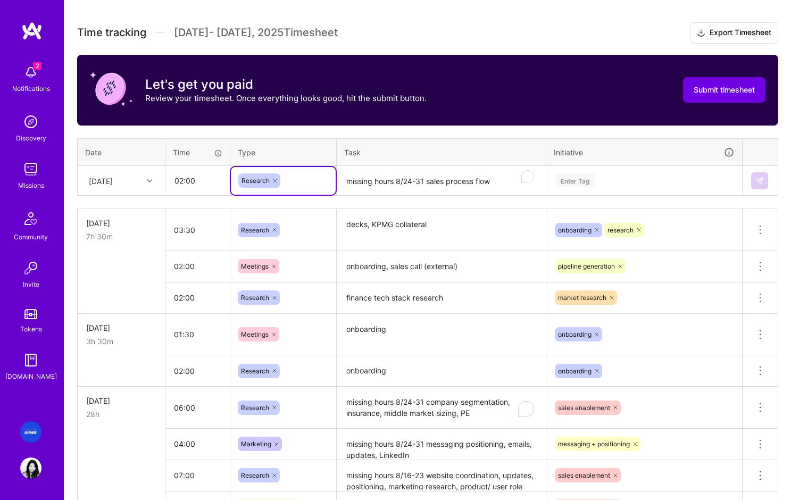
click at [595, 177] on div "Enter Tag" at bounding box center [644, 180] width 180 height 13
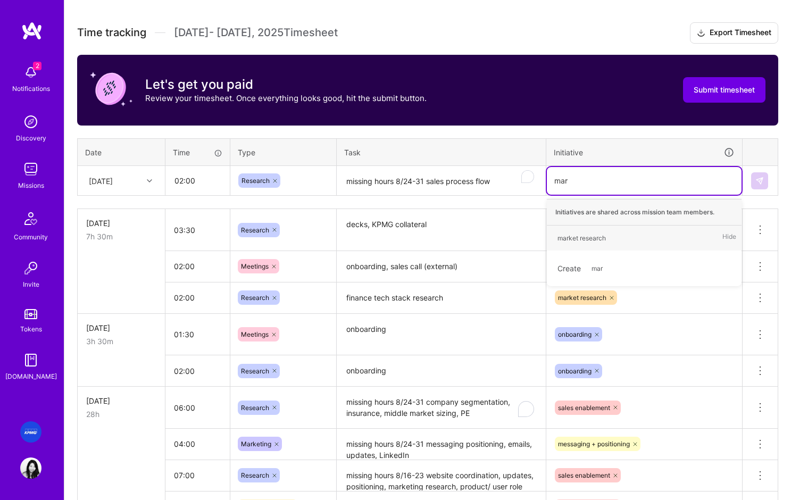
type input "mark"
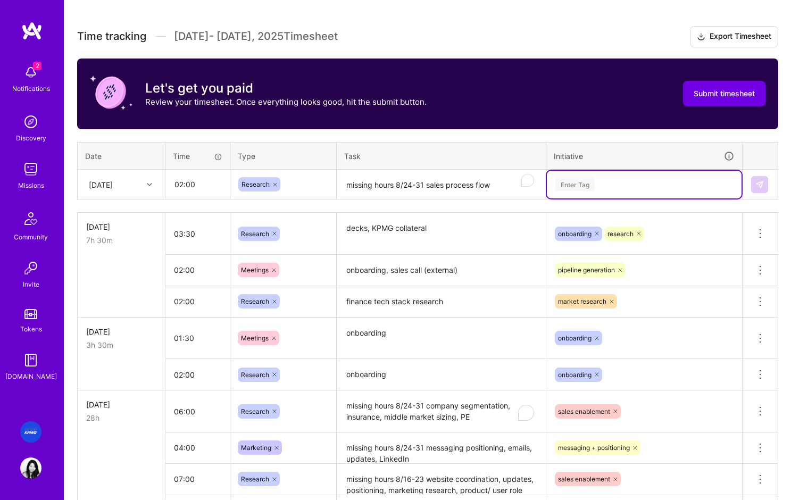
click at [578, 189] on div "Enter Tag" at bounding box center [644, 184] width 180 height 13
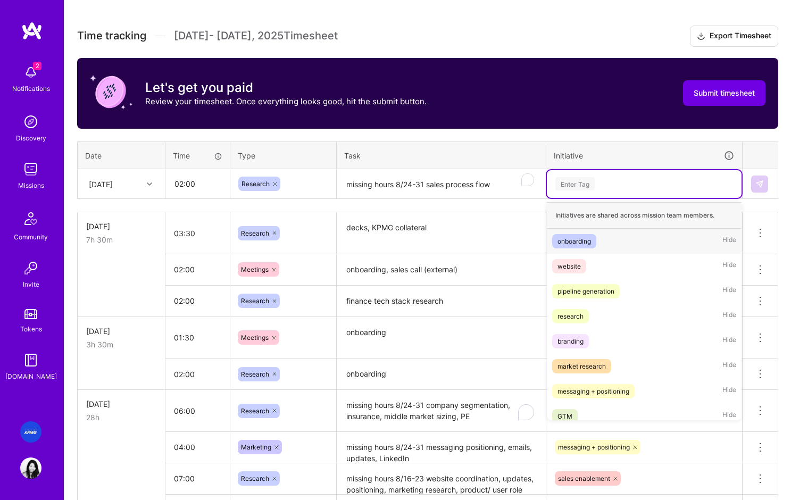
click at [576, 185] on div "Enter Tag" at bounding box center [574, 183] width 39 height 16
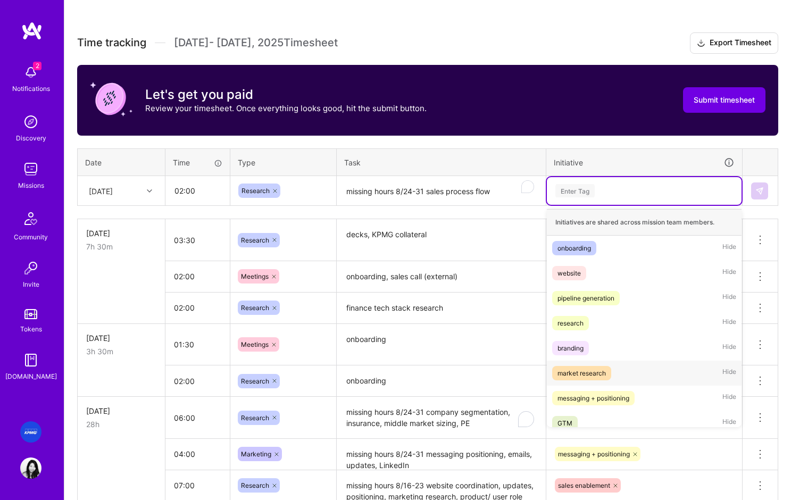
click at [571, 373] on div "market research" at bounding box center [581, 372] width 48 height 11
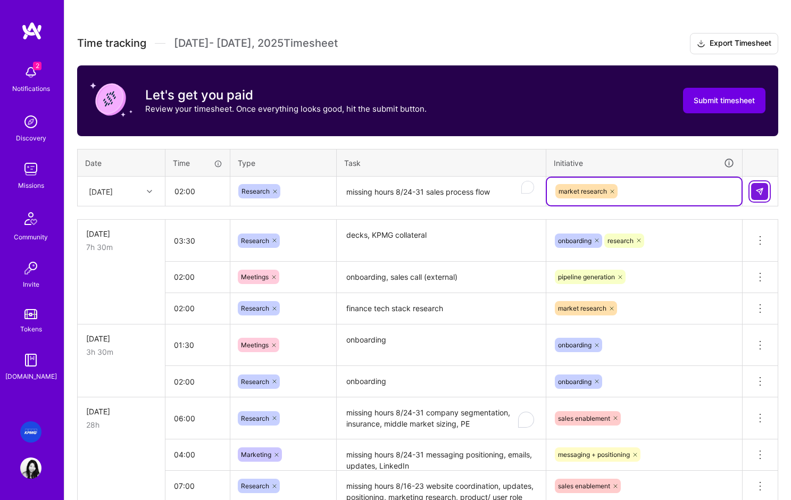
click at [755, 194] on button at bounding box center [759, 191] width 17 height 17
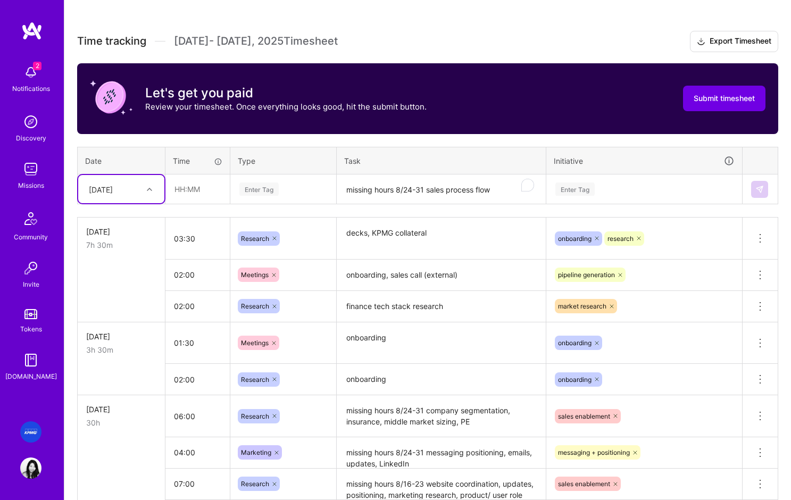
scroll to position [641, 0]
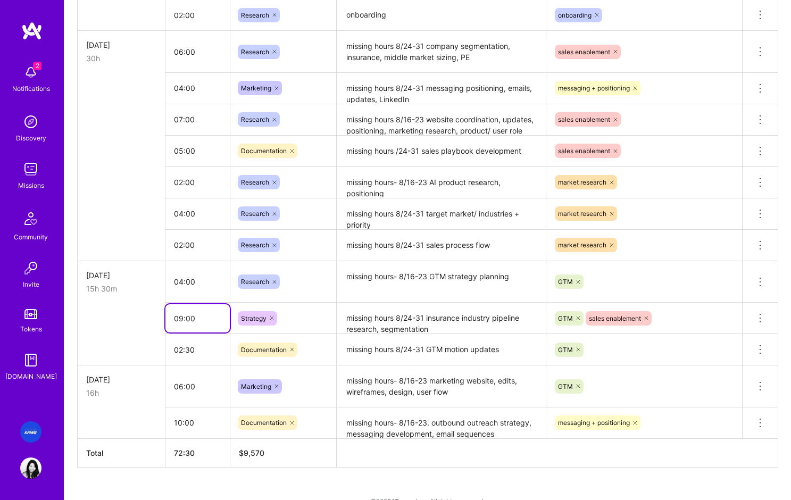
click at [182, 319] on input "09:00" at bounding box center [197, 318] width 64 height 28
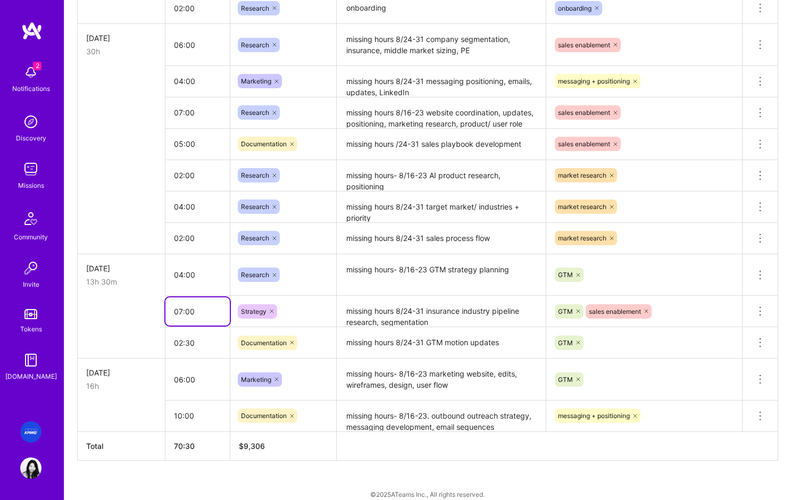
click at [211, 312] on input "07:00" at bounding box center [197, 311] width 64 height 28
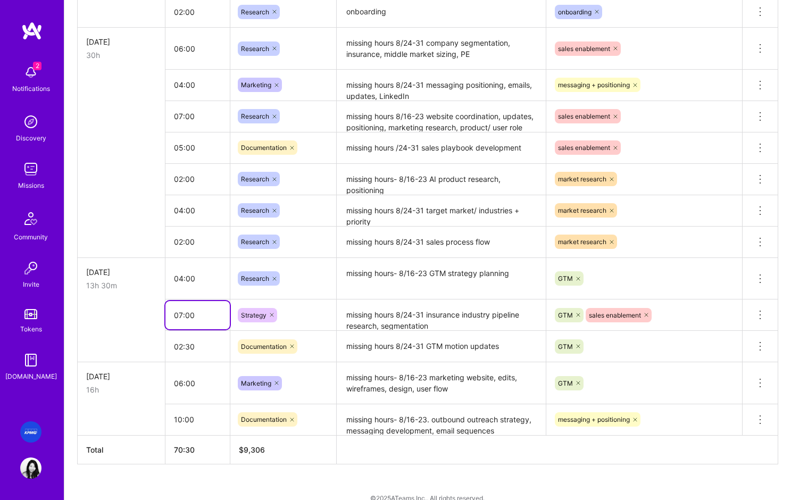
scroll to position [643, 0]
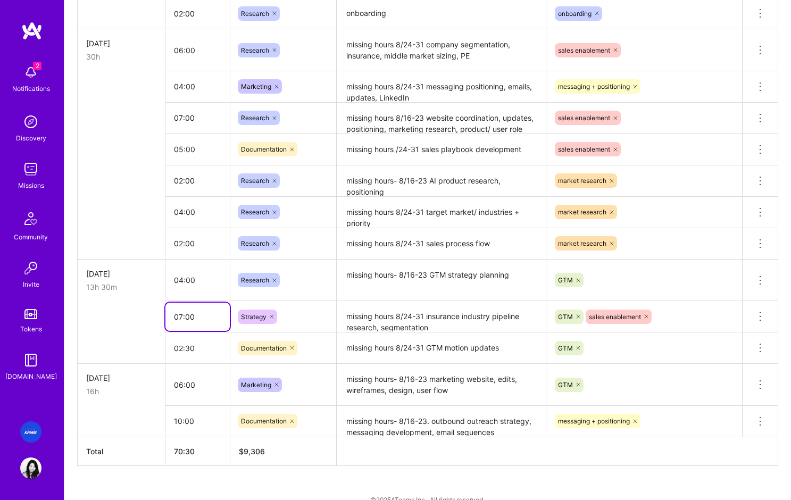
type input "07:00"
click at [102, 351] on td at bounding box center [122, 347] width 88 height 31
drag, startPoint x: 200, startPoint y: 151, endPoint x: 193, endPoint y: 154, distance: 8.1
click at [166, 149] on input "05:00" at bounding box center [197, 149] width 64 height 28
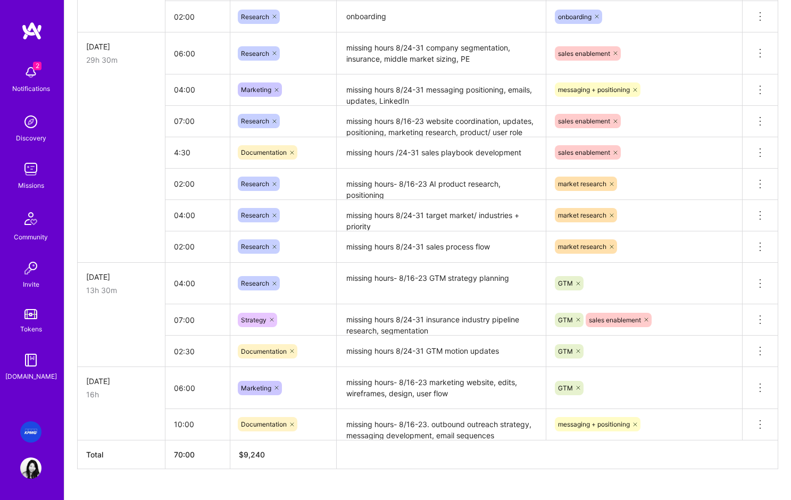
click at [133, 189] on td at bounding box center [122, 183] width 88 height 31
type input "04:30"
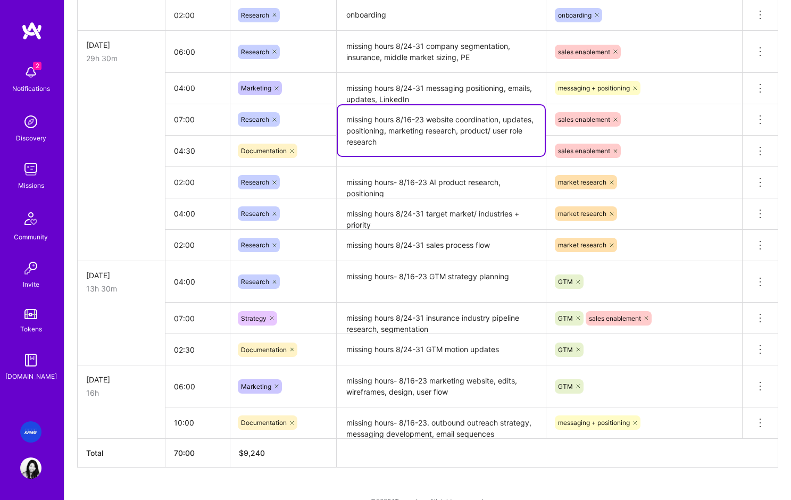
click at [425, 119] on textarea "missing hours 8/16-23 website coordination, updates, positioning, marketing res…" at bounding box center [441, 130] width 207 height 51
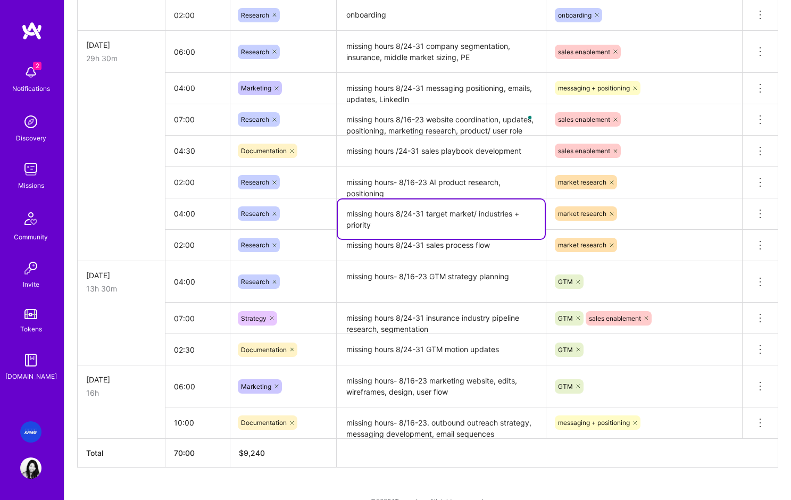
drag, startPoint x: 424, startPoint y: 213, endPoint x: 341, endPoint y: 211, distance: 83.5
click at [341, 211] on textarea "missing hours 8/24-31 target market/ industries + priority" at bounding box center [441, 218] width 207 height 39
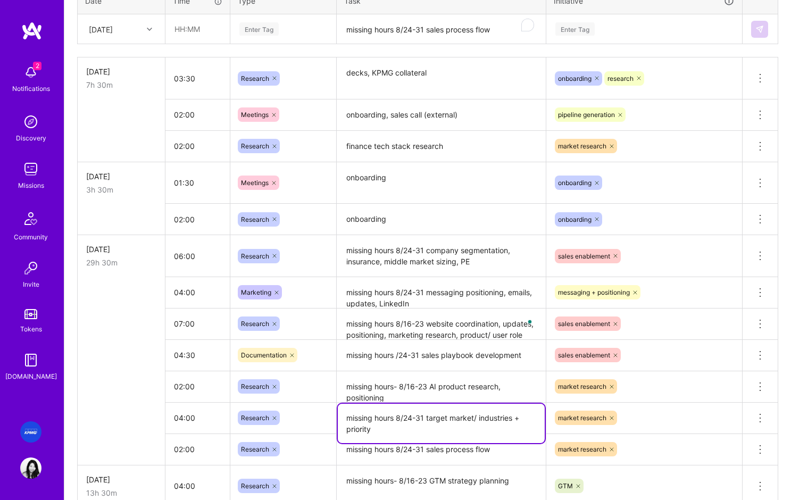
scroll to position [375, 0]
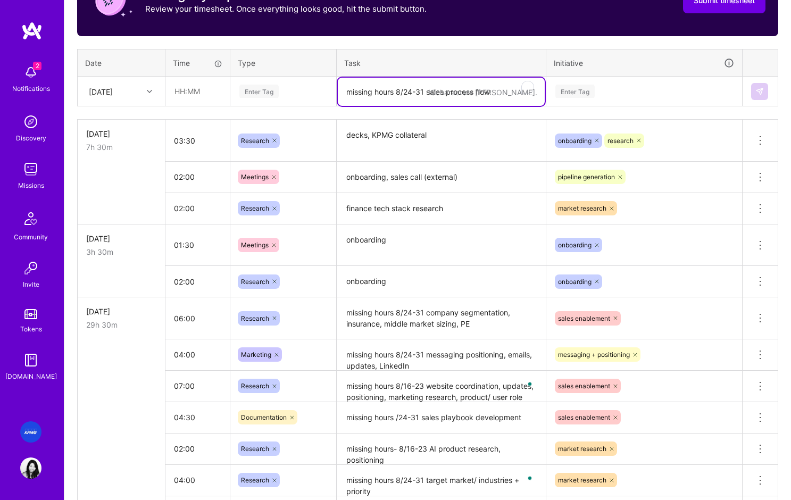
click at [370, 94] on textarea "missing hours 8/24-31 sales process flow" at bounding box center [441, 92] width 207 height 28
paste textarea "missing hours 8/24-31"
type textarea "missing hours 8/24-31 tool stack"
click at [192, 90] on input "text" at bounding box center [197, 91] width 63 height 28
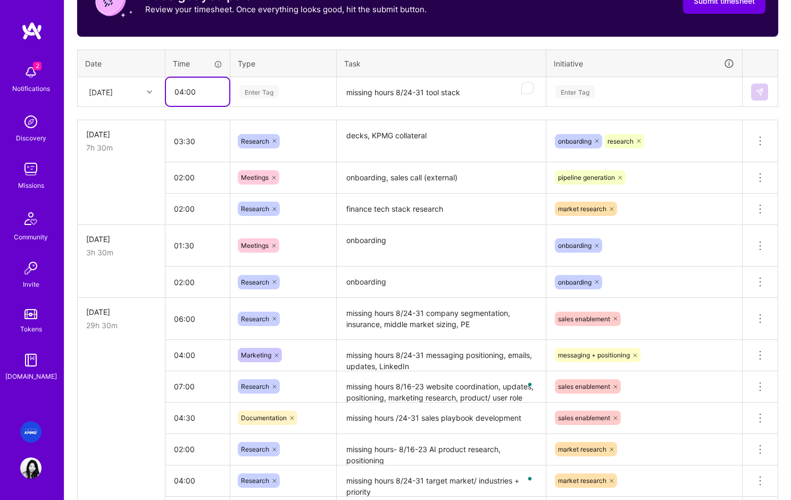
scroll to position [369, 0]
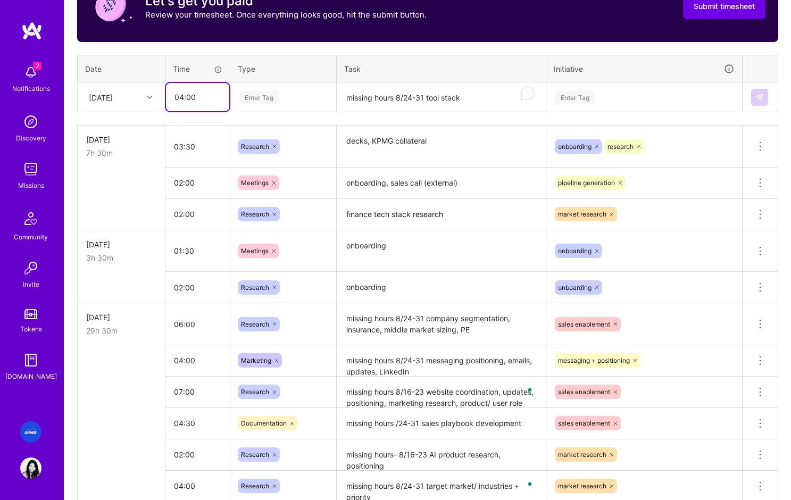
click at [183, 99] on input "04:00" at bounding box center [197, 97] width 63 height 28
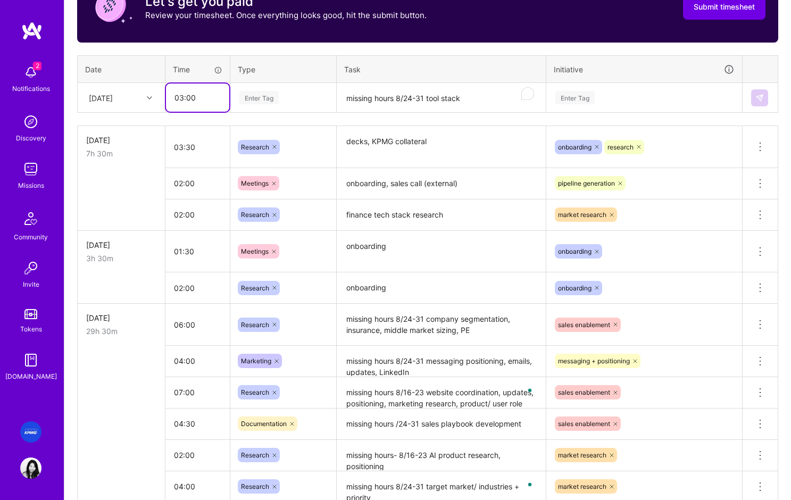
type input "03:00"
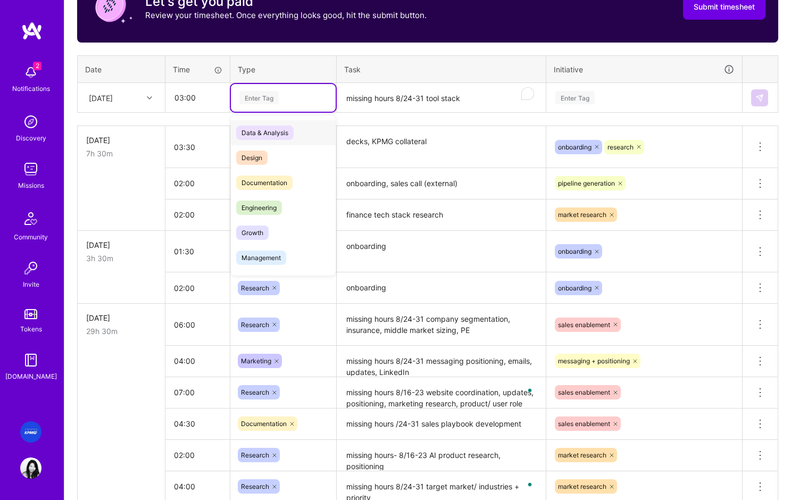
click at [268, 99] on div "Enter Tag" at bounding box center [258, 97] width 39 height 16
click at [273, 188] on span "Documentation" at bounding box center [264, 182] width 56 height 14
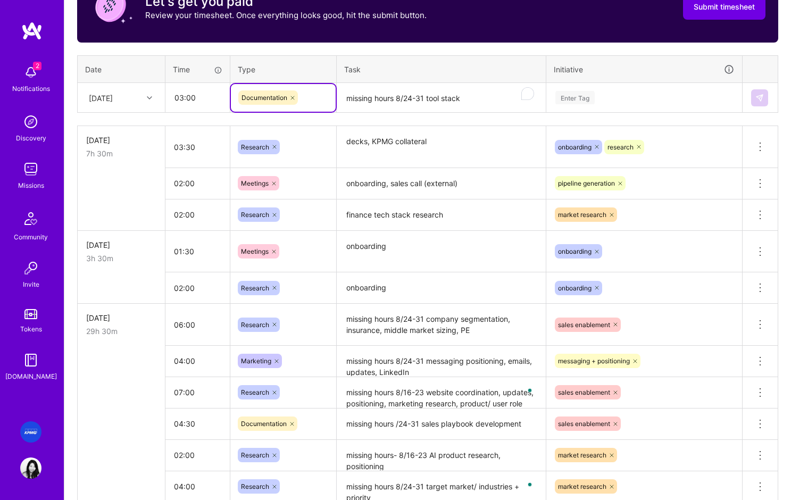
click at [489, 101] on textarea "missing hours 8/24-31 tool stack" at bounding box center [441, 98] width 207 height 28
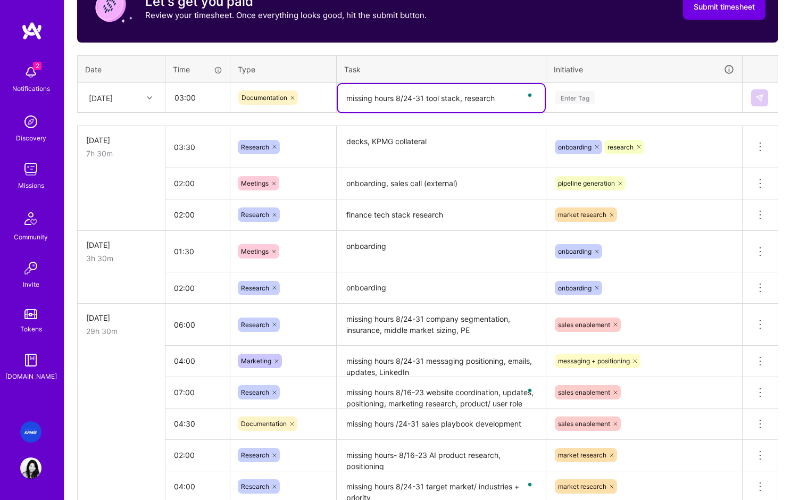
type textarea "missing hours 8/24-31 tool stack, research"
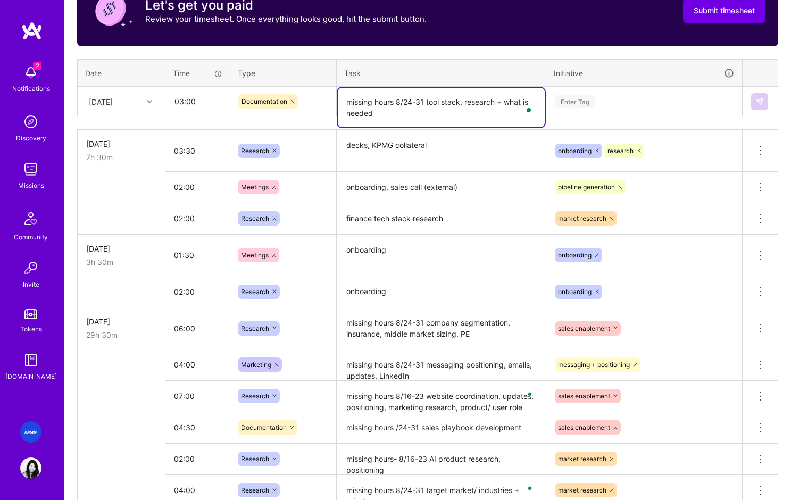
type textarea "missing hours 8/24-31 tool stack, research + what is needed"
click at [580, 104] on div "Enter Tag" at bounding box center [574, 101] width 39 height 16
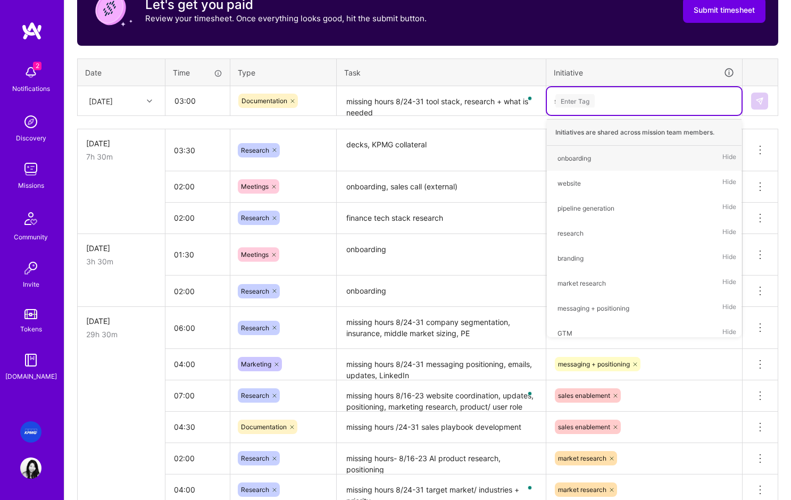
scroll to position [367, 0]
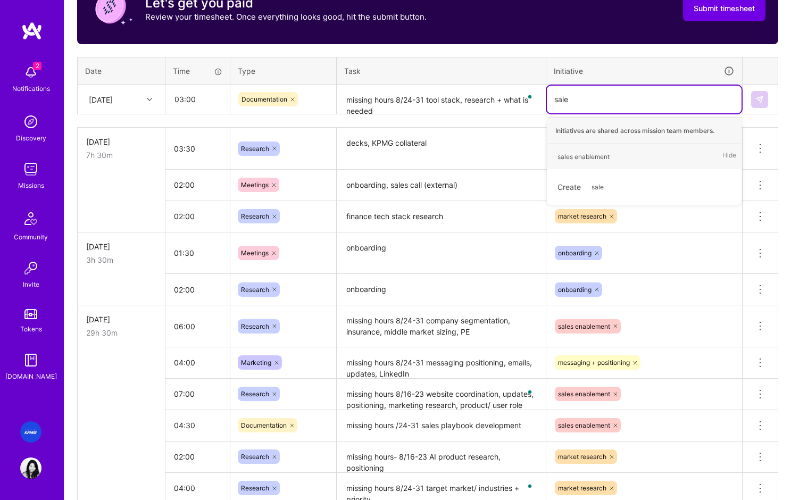
type input "sales"
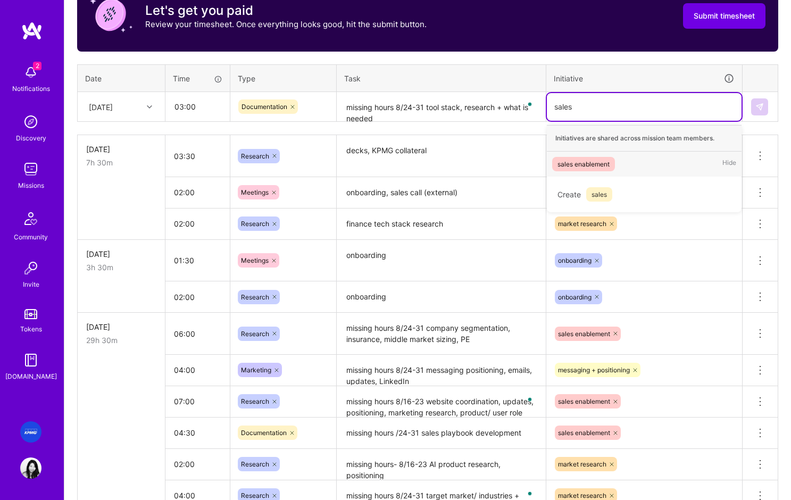
click at [575, 168] on span "sales enablement" at bounding box center [583, 164] width 63 height 14
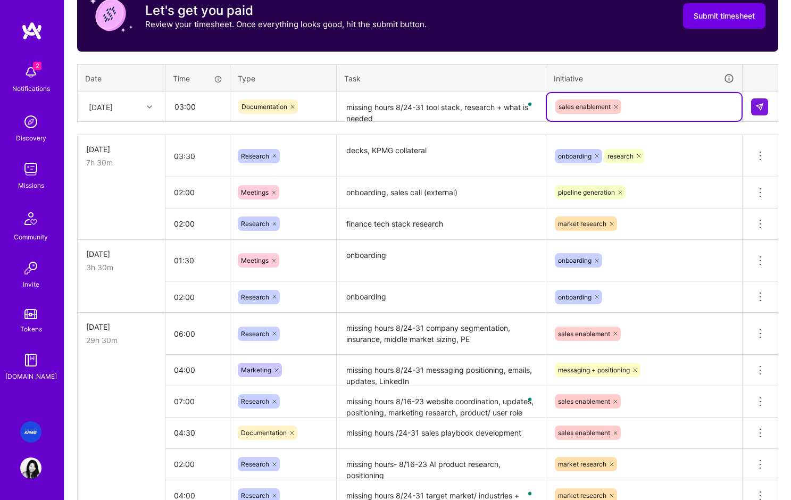
scroll to position [362, 0]
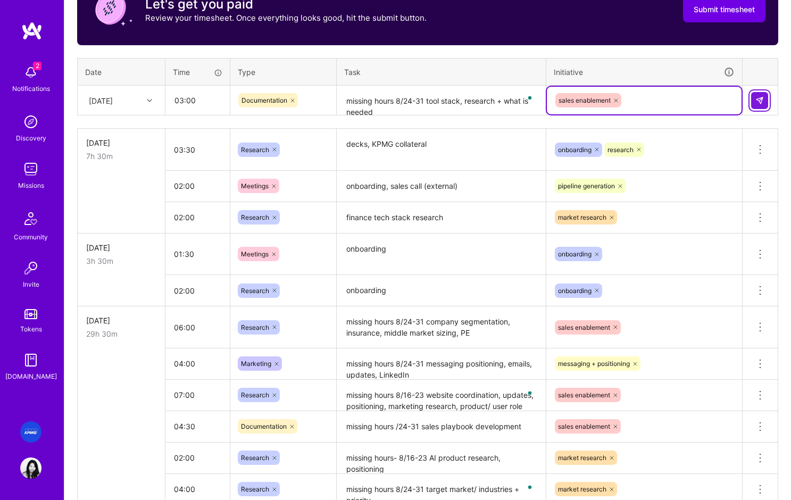
click at [764, 106] on button at bounding box center [759, 100] width 17 height 17
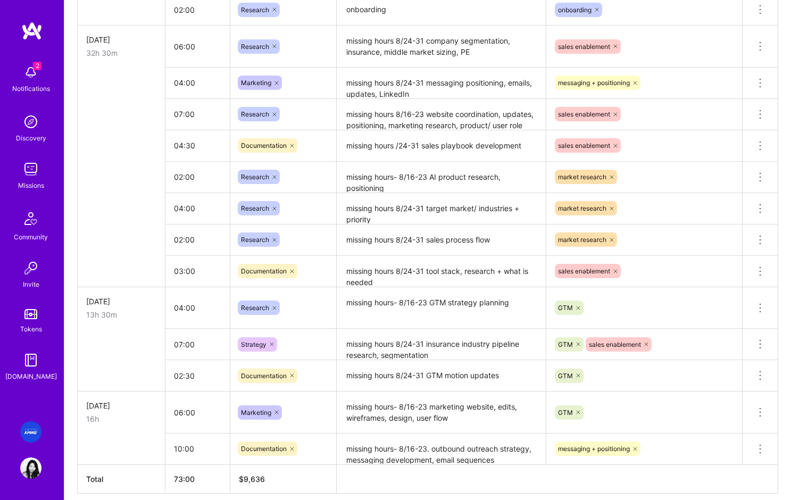
scroll to position [692, 0]
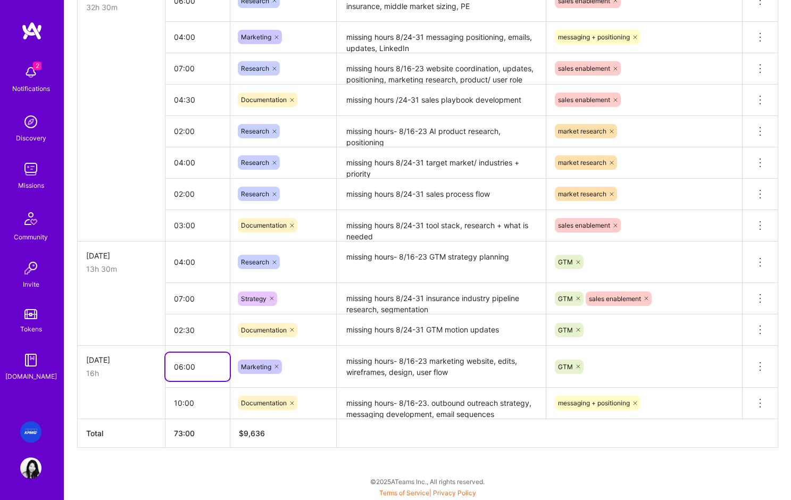
click at [181, 366] on input "06:00" at bounding box center [197, 367] width 64 height 28
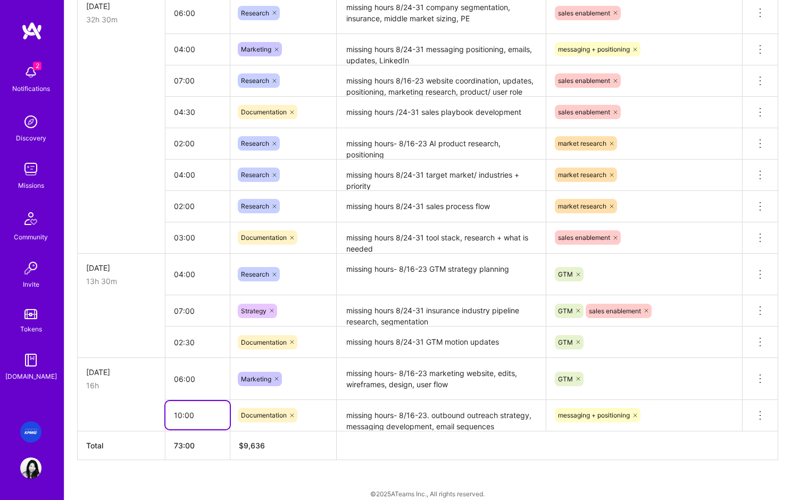
drag, startPoint x: 181, startPoint y: 416, endPoint x: 170, endPoint y: 415, distance: 11.2
click at [170, 415] on input "10:00" at bounding box center [197, 415] width 64 height 28
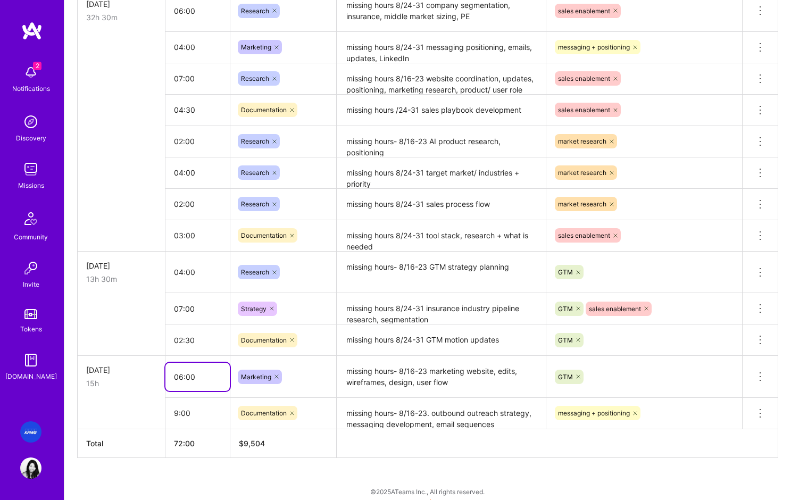
type input "09:00"
click at [181, 373] on input "06:00" at bounding box center [197, 377] width 64 height 28
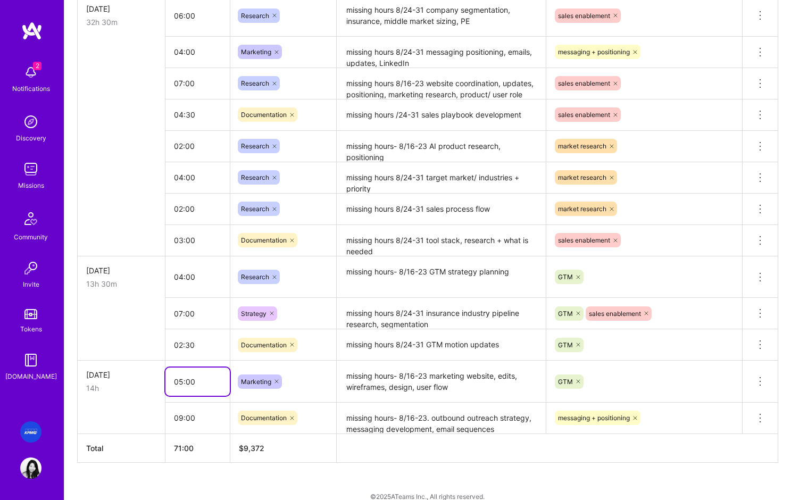
type input "05:00"
click at [153, 283] on div "13h 30m" at bounding box center [121, 283] width 70 height 11
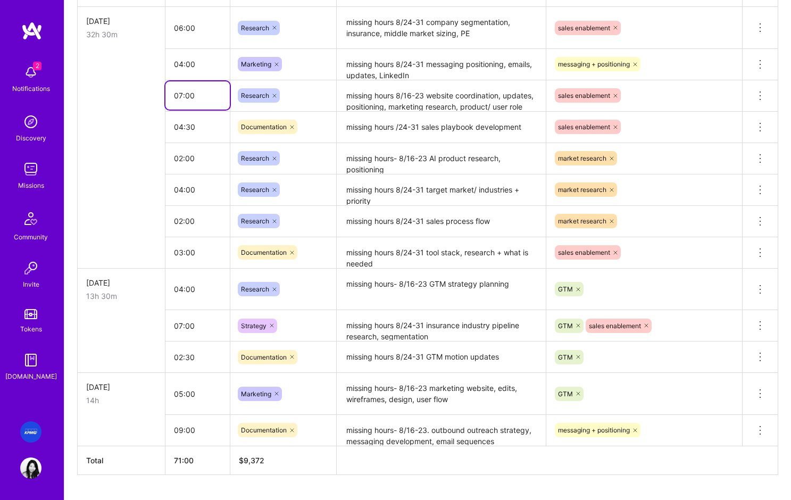
drag, startPoint x: 184, startPoint y: 94, endPoint x: 211, endPoint y: 110, distance: 31.5
click at [184, 94] on input "07:00" at bounding box center [197, 95] width 64 height 28
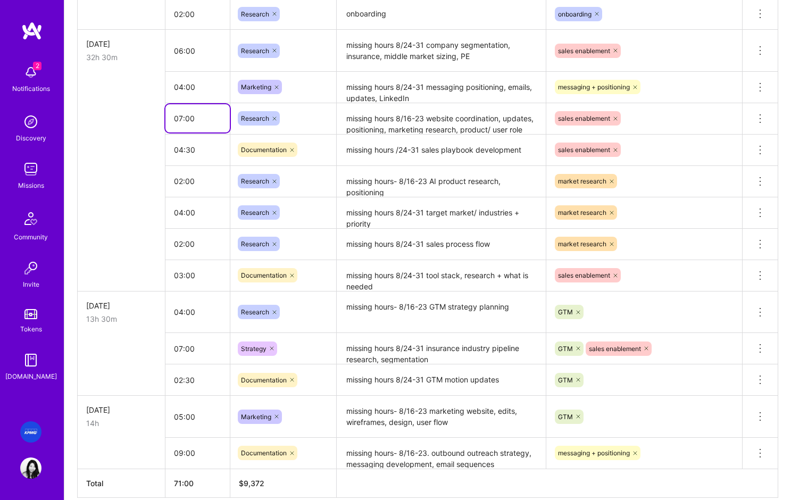
scroll to position [637, 0]
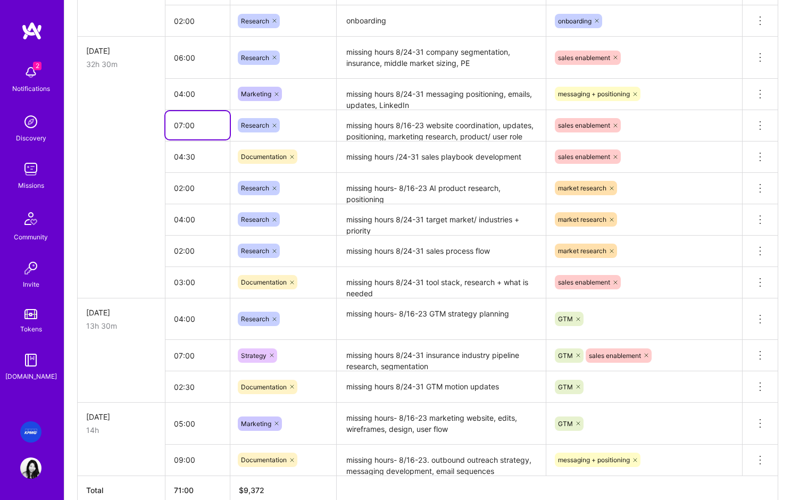
click at [179, 128] on input "07:00" at bounding box center [197, 125] width 64 height 28
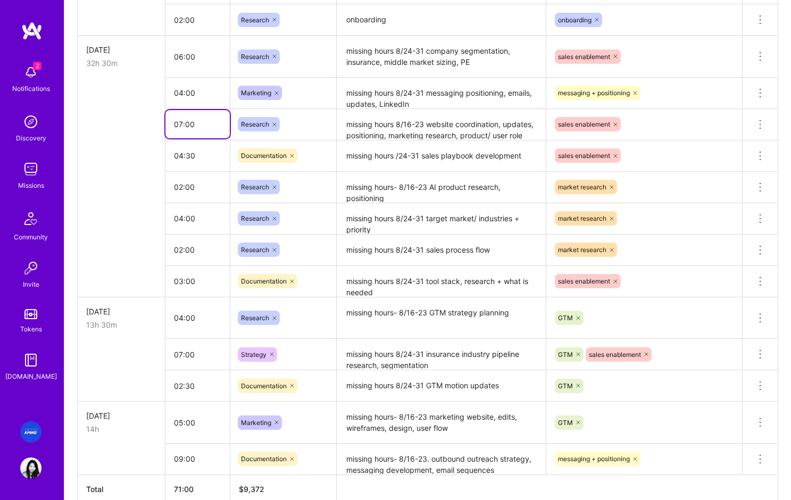
scroll to position [639, 0]
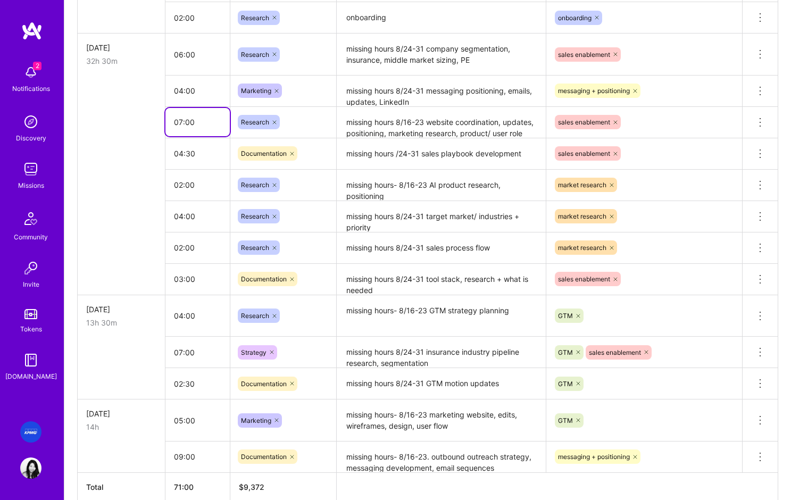
drag, startPoint x: 182, startPoint y: 124, endPoint x: 196, endPoint y: 122, distance: 14.0
click at [182, 124] on input "07:00" at bounding box center [197, 122] width 64 height 28
type input "06:00"
click at [156, 146] on td at bounding box center [122, 153] width 88 height 31
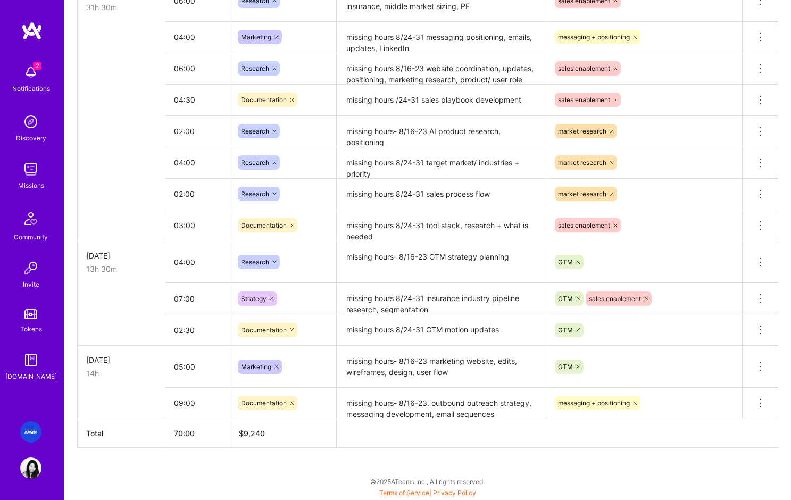
click at [149, 350] on td "[DATE] 14h" at bounding box center [122, 367] width 88 height 42
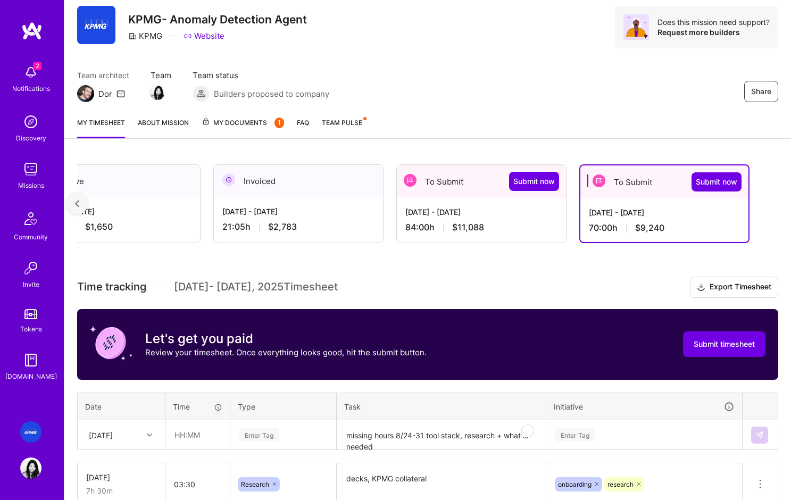
scroll to position [0, 0]
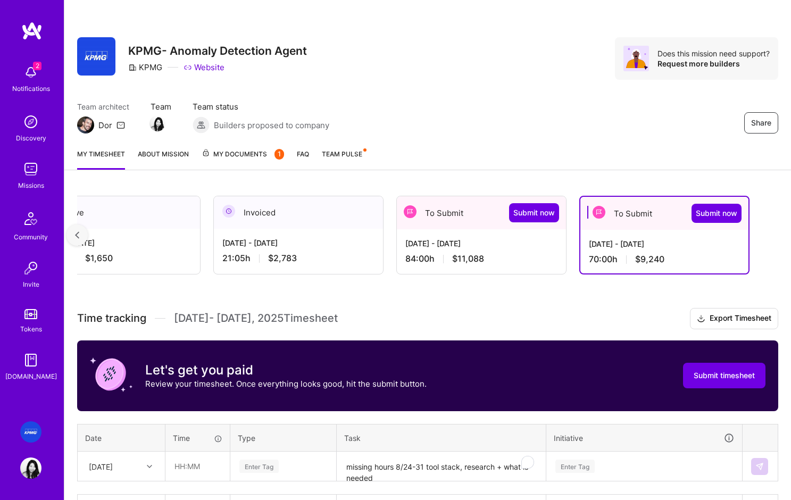
drag, startPoint x: 620, startPoint y: 252, endPoint x: 615, endPoint y: 256, distance: 6.4
click at [620, 252] on div "[DATE] - [DATE] 70:00 h $9,240" at bounding box center [664, 252] width 168 height 44
click at [483, 254] on span "$11,088" at bounding box center [468, 258] width 32 height 11
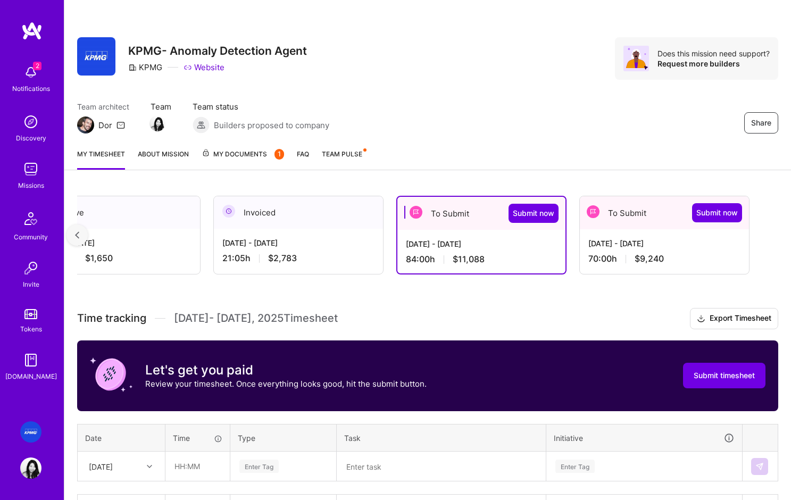
click at [630, 252] on div "[DATE] - [DATE] 70:00 h $9,240" at bounding box center [664, 251] width 169 height 44
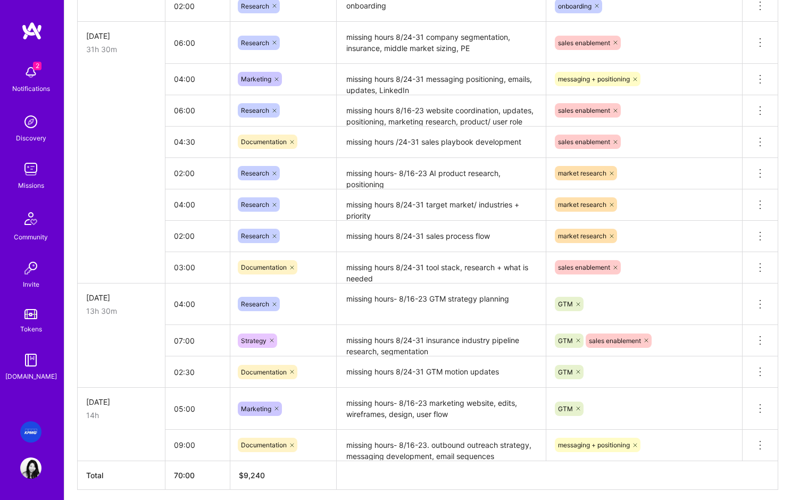
scroll to position [651, 0]
click at [400, 140] on textarea "missing hours /24-31 sales playbook development" at bounding box center [441, 141] width 207 height 29
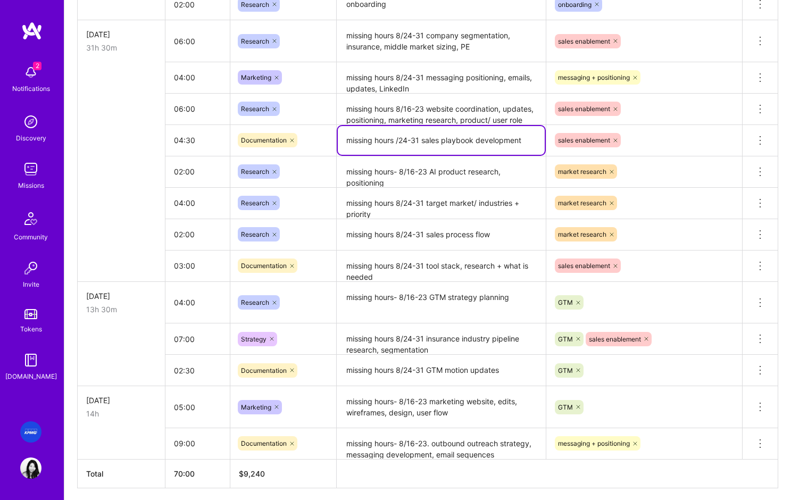
scroll to position [654, 0]
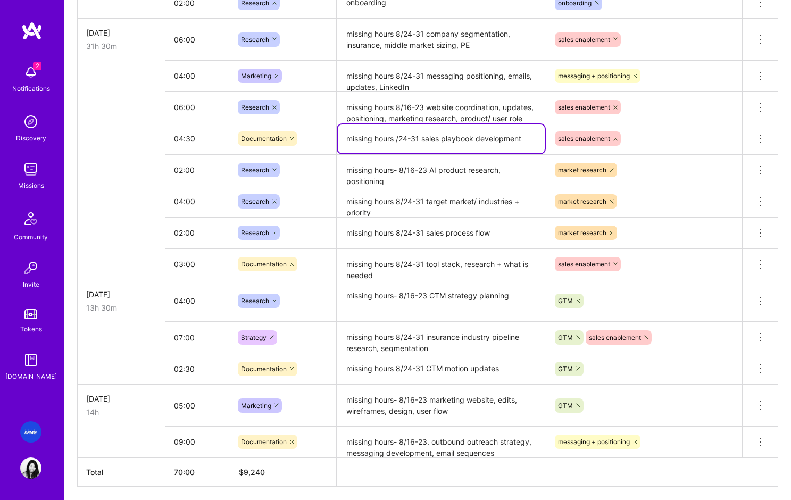
click at [395, 140] on textarea "missing hours /24-31 sales playbook development" at bounding box center [441, 138] width 207 height 29
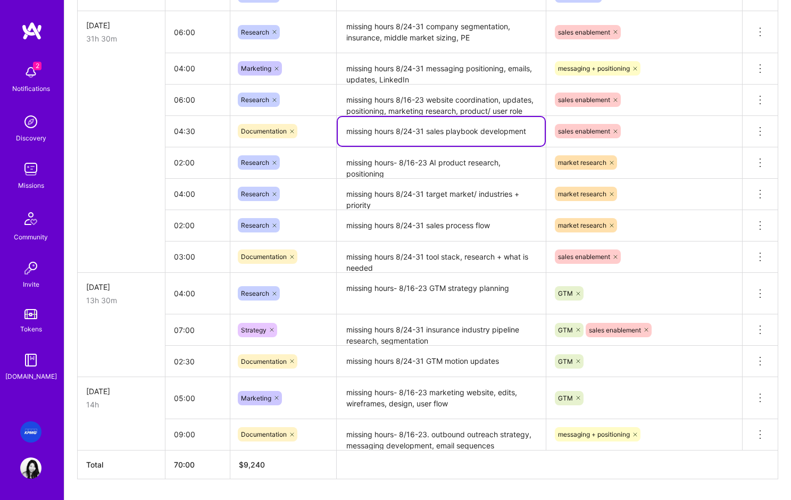
type textarea "missing hours 8/24-31 sales playbook development"
click at [425, 169] on textarea "missing hours- 8/16-23 AI product research, positioning" at bounding box center [441, 162] width 207 height 29
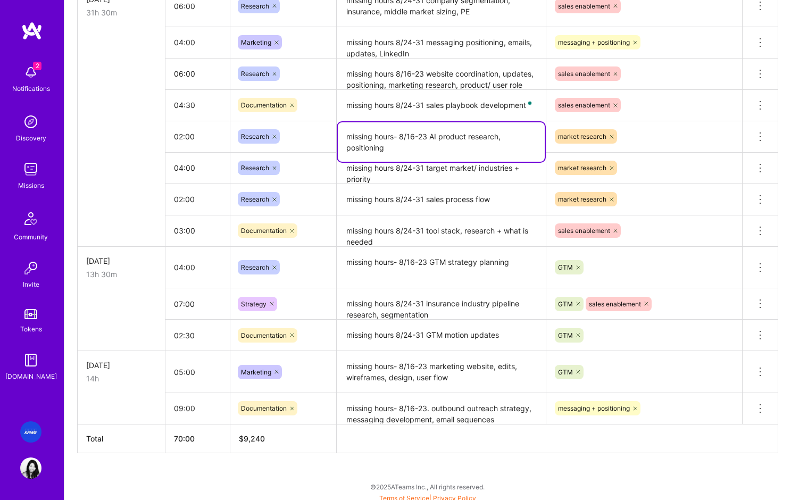
scroll to position [692, 0]
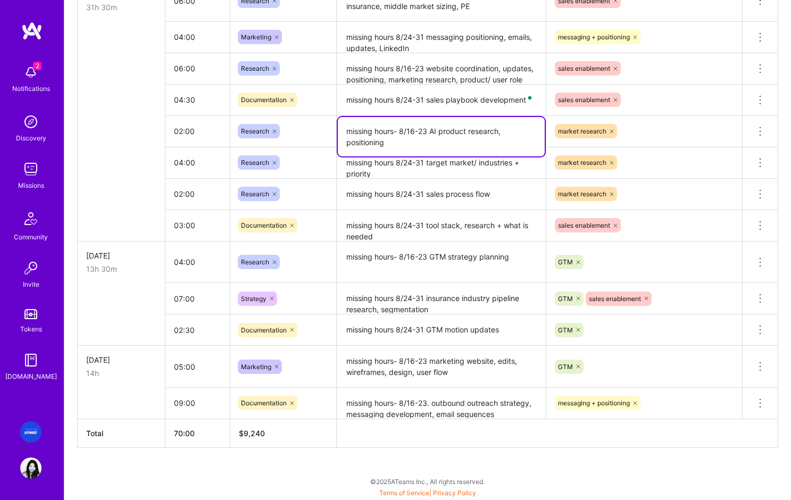
click at [353, 214] on textarea "missing hours 8/24-31 tool stack, research + what is needed" at bounding box center [441, 225] width 207 height 29
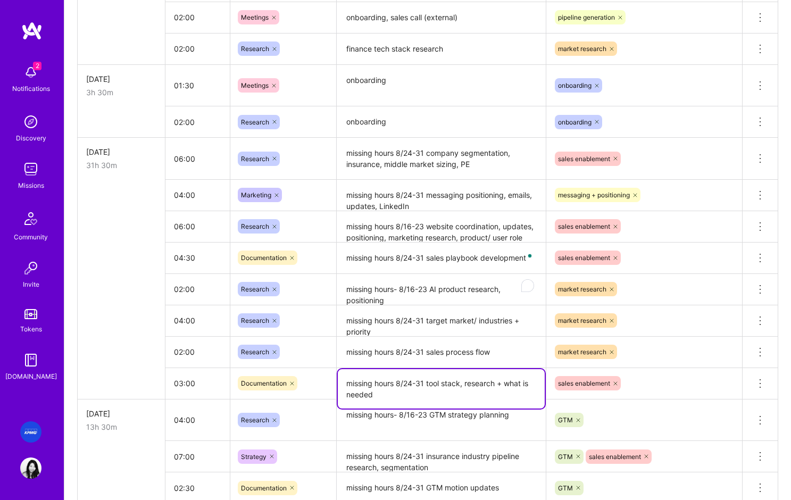
scroll to position [533, 0]
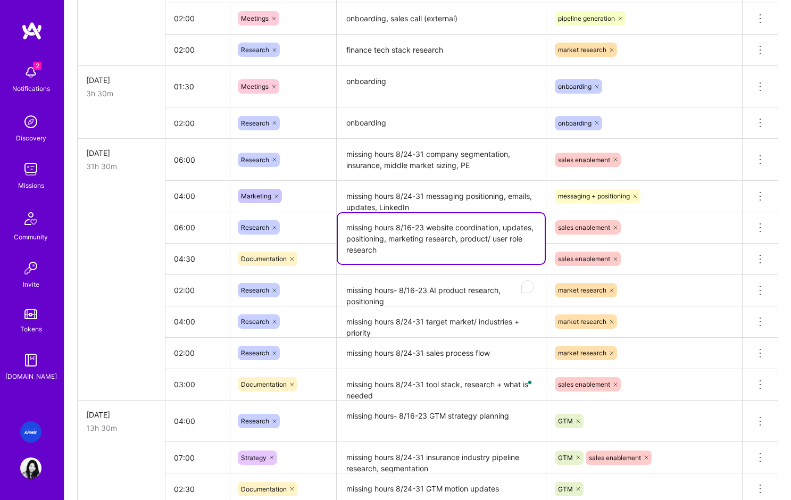
drag, startPoint x: 518, startPoint y: 237, endPoint x: 345, endPoint y: 225, distance: 173.2
click at [345, 225] on textarea "missing hours 8/16-23 website coordination, updates, positioning, marketing res…" at bounding box center [441, 238] width 207 height 51
drag, startPoint x: 388, startPoint y: 252, endPoint x: 333, endPoint y: 225, distance: 60.9
click at [333, 225] on tr "06:00 Research missing hours 8/16-23 website coordination, updates, positioning…" at bounding box center [428, 227] width 700 height 31
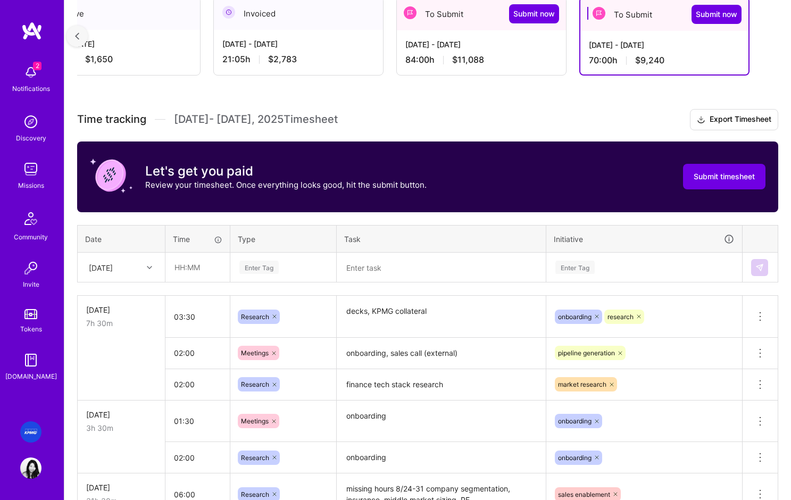
click at [388, 263] on textarea at bounding box center [441, 268] width 207 height 28
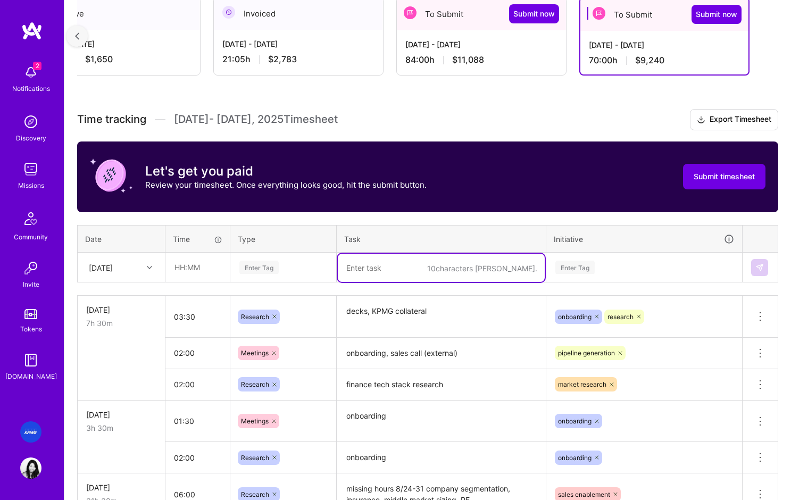
paste textarea "missing hours 8/16-23 website coordination, updates, positioning, marketing res…"
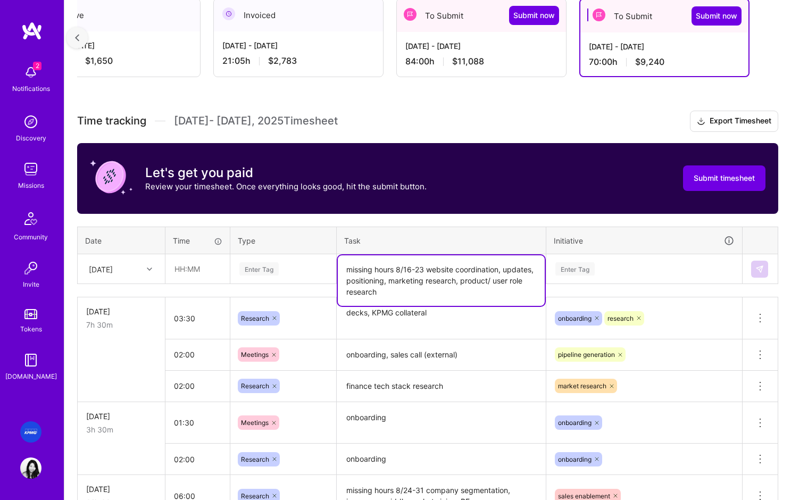
type textarea "missing hours 8/16-23 website coordination, updates, positioning, marketing res…"
click at [194, 271] on input "text" at bounding box center [197, 269] width 63 height 28
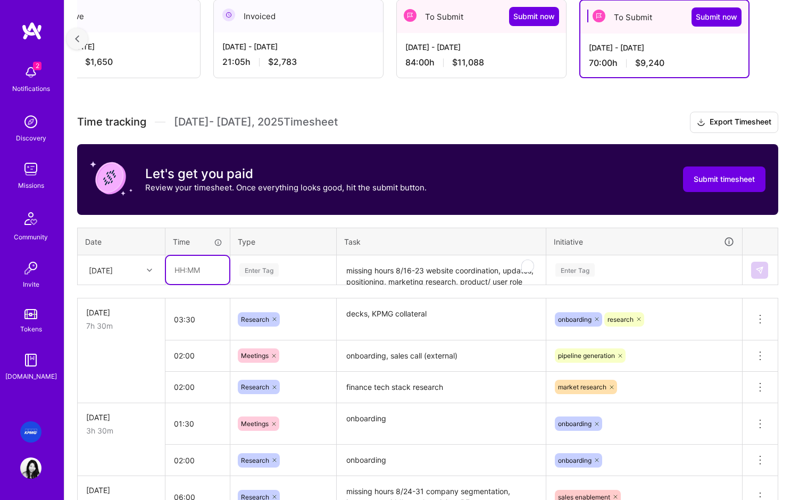
scroll to position [195, 0]
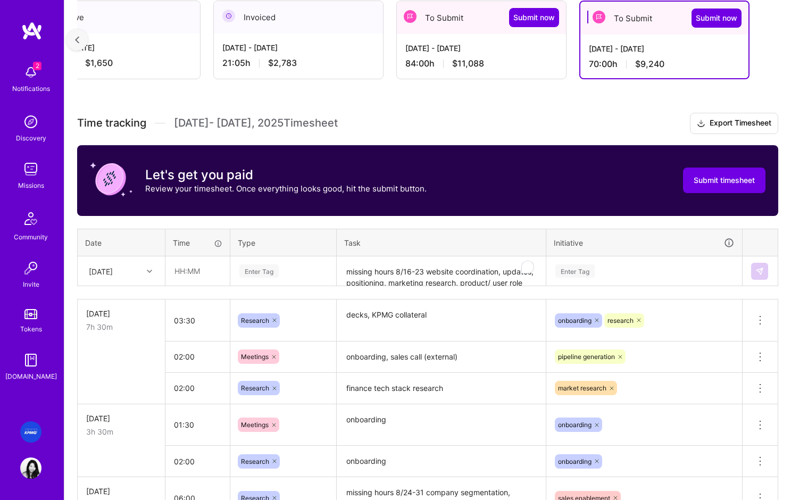
click at [113, 274] on div "[DATE]" at bounding box center [101, 270] width 24 height 11
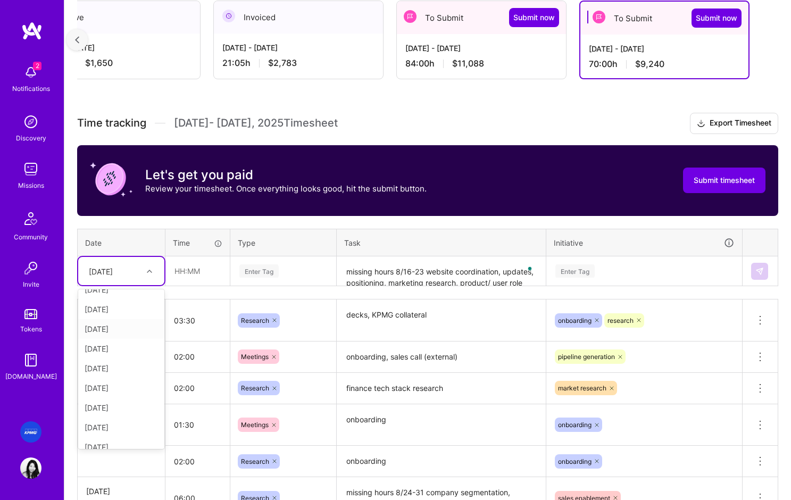
click at [116, 336] on div "[DATE]" at bounding box center [121, 329] width 86 height 20
click at [202, 273] on input "text" at bounding box center [197, 271] width 63 height 28
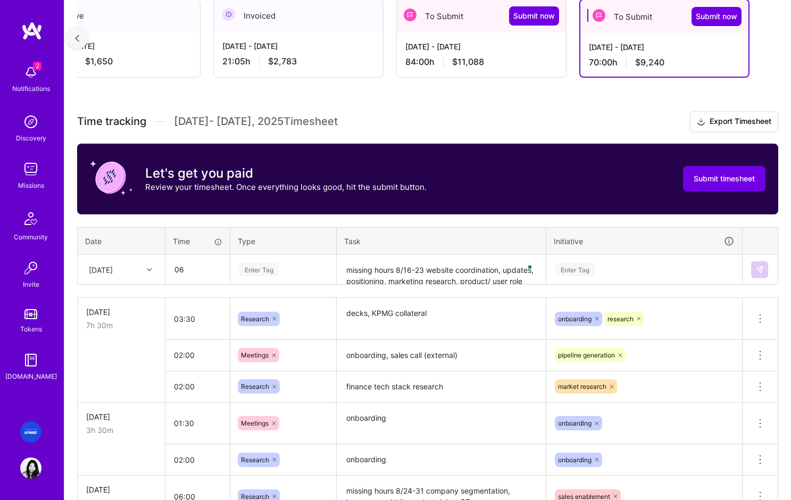
type input "06:00"
type input "0"
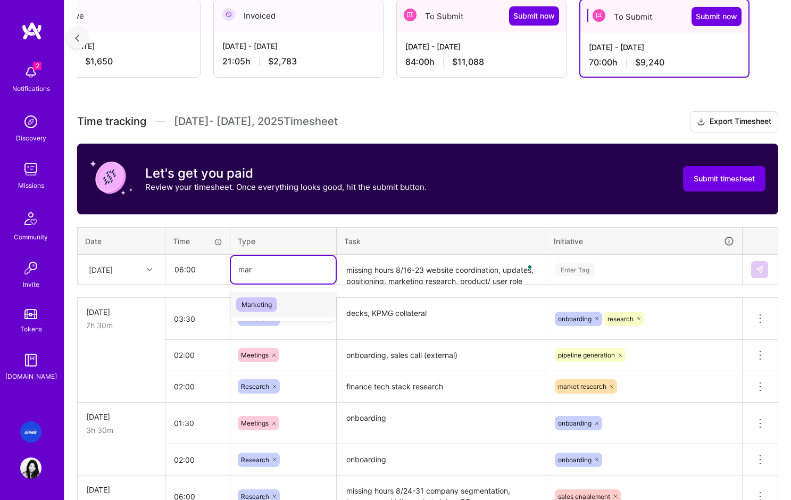
type input "mark"
drag, startPoint x: 266, startPoint y: 305, endPoint x: 580, endPoint y: 266, distance: 316.1
click at [266, 305] on span "Marketing" at bounding box center [256, 304] width 41 height 14
click at [609, 272] on div "Enter Tag" at bounding box center [644, 270] width 195 height 28
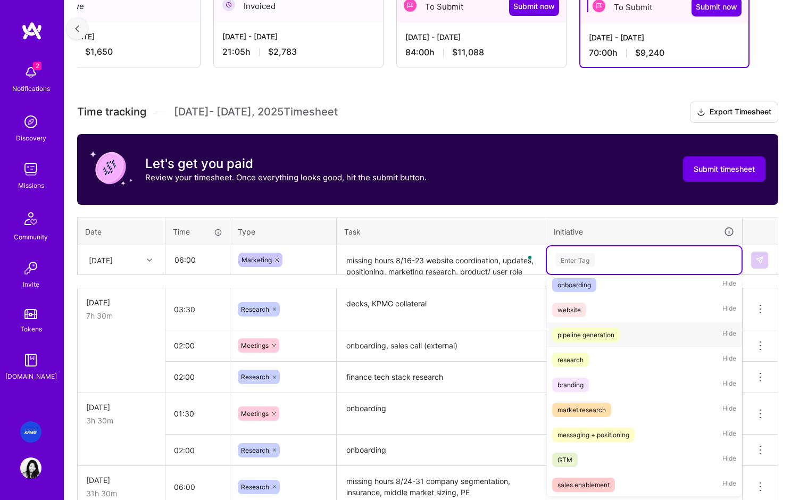
scroll to position [34, 0]
click at [595, 434] on div "messaging + positioning" at bounding box center [593, 433] width 72 height 11
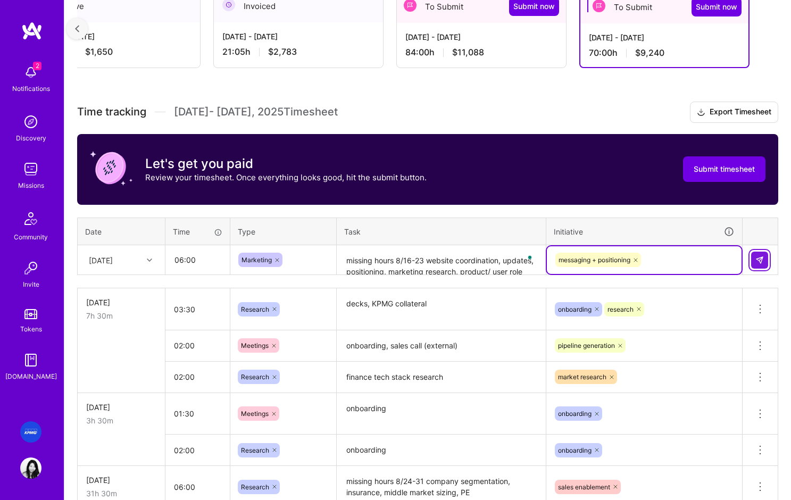
drag, startPoint x: 757, startPoint y: 262, endPoint x: 332, endPoint y: 306, distance: 426.7
click at [756, 262] on img at bounding box center [759, 260] width 9 height 9
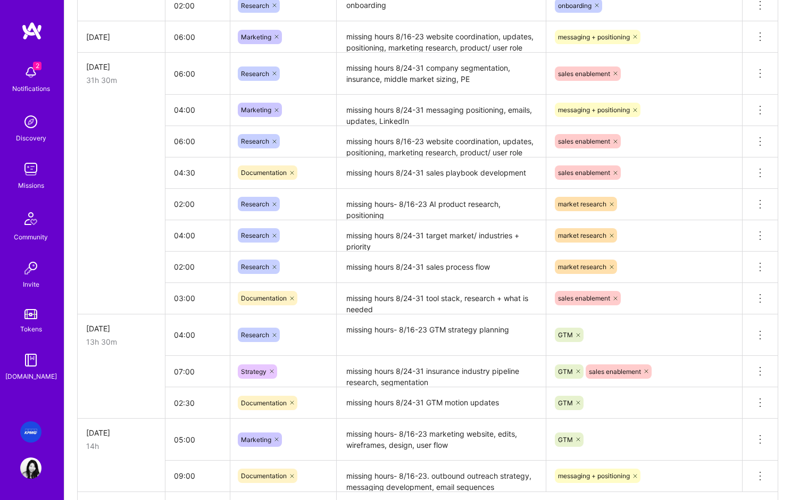
scroll to position [638, 0]
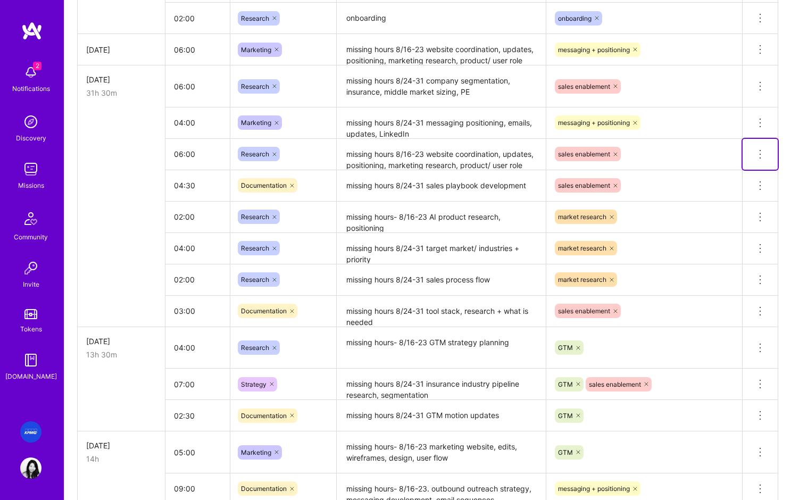
click at [758, 153] on icon at bounding box center [760, 154] width 13 height 13
click at [743, 172] on button "Delete row" at bounding box center [733, 173] width 55 height 26
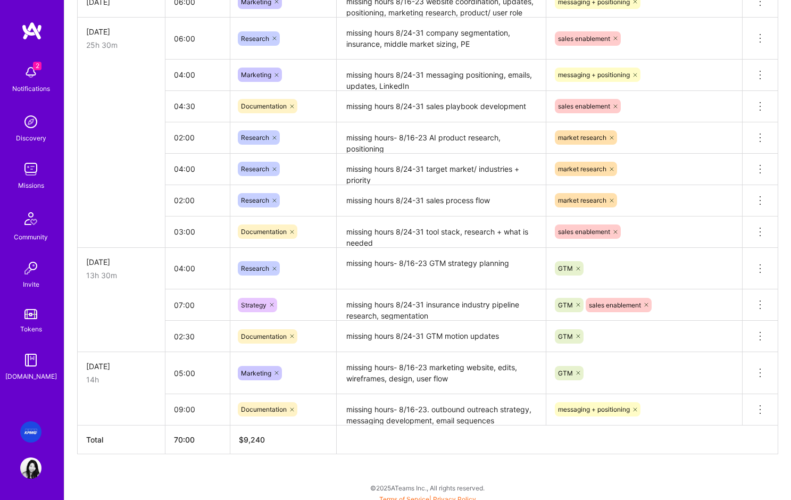
scroll to position [692, 0]
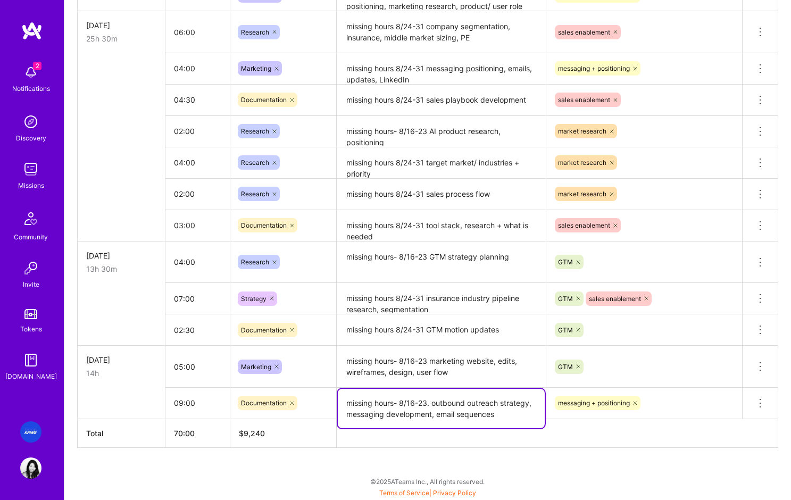
drag, startPoint x: 493, startPoint y: 411, endPoint x: 381, endPoint y: 370, distance: 119.8
click at [381, 370] on tbody "[DATE] 7h 30m 03:30 Research decks, KPMG collateral onboarding research Delete …" at bounding box center [428, 110] width 700 height 617
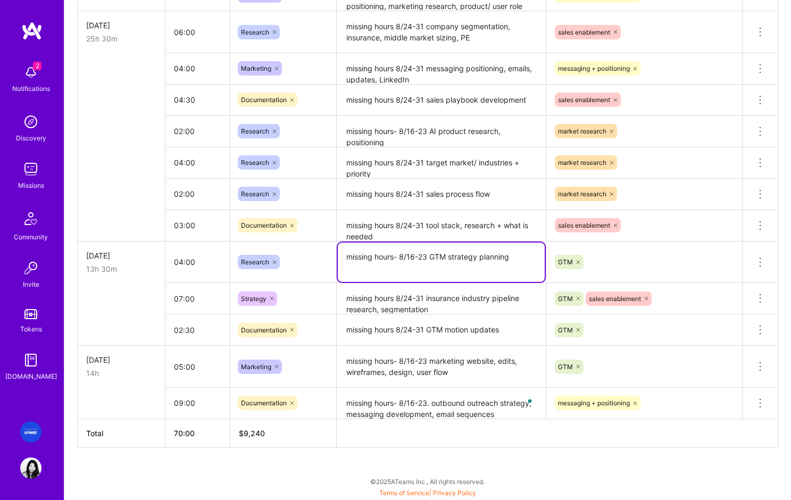
click at [394, 266] on textarea "missing hours- 8/16-23 GTM strategy planning" at bounding box center [441, 261] width 207 height 39
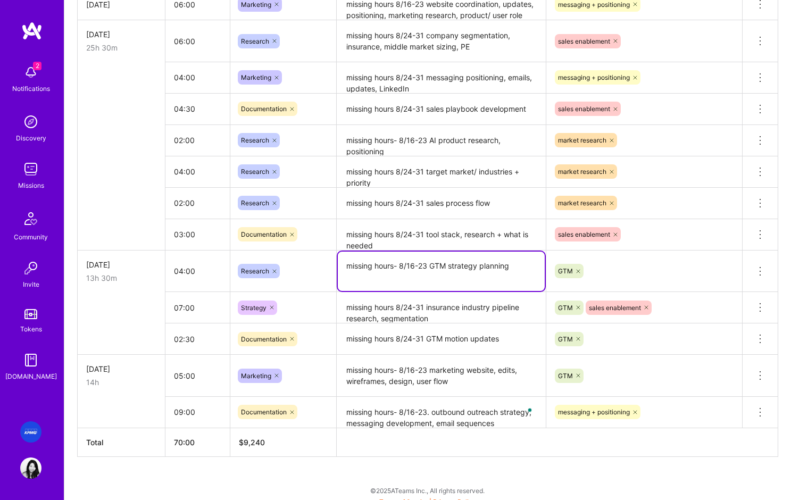
scroll to position [682, 0]
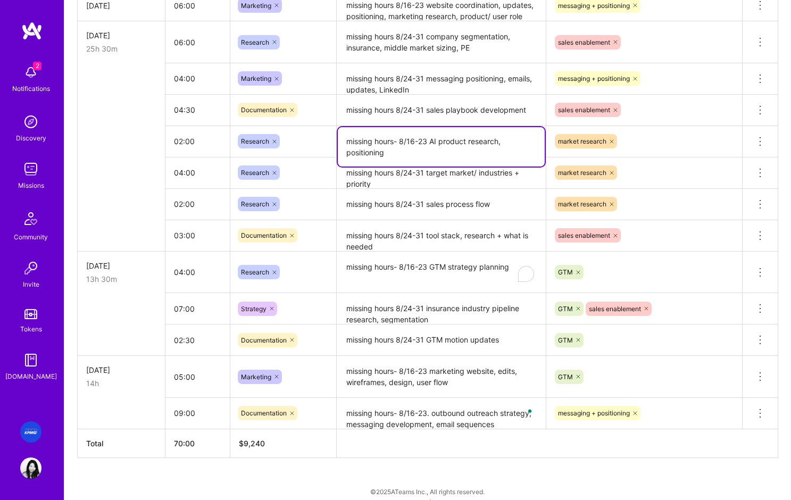
drag, startPoint x: 414, startPoint y: 152, endPoint x: 316, endPoint y: 143, distance: 98.7
click at [316, 143] on tr "02:00 Research missing hours- 8/16-23 AI product research, positioning market r…" at bounding box center [428, 141] width 700 height 31
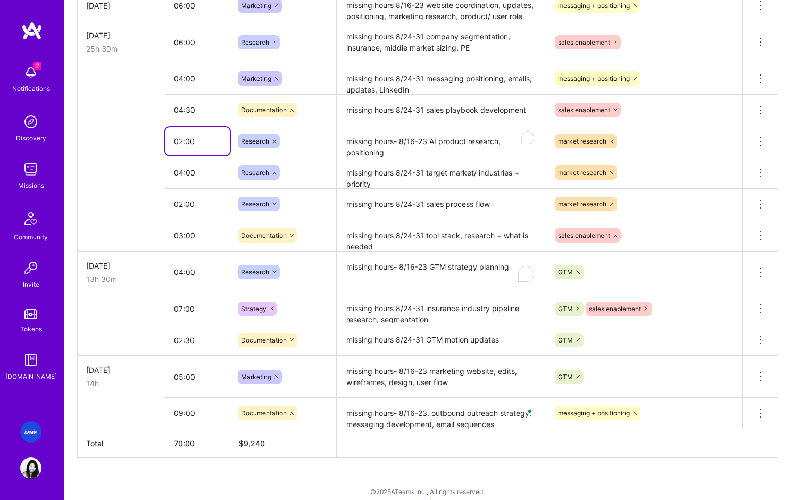
drag, startPoint x: 182, startPoint y: 143, endPoint x: 200, endPoint y: 140, distance: 17.7
click at [182, 143] on input "02:00" at bounding box center [197, 141] width 64 height 28
type input "02:00"
click at [182, 43] on input "06:00" at bounding box center [197, 42] width 64 height 28
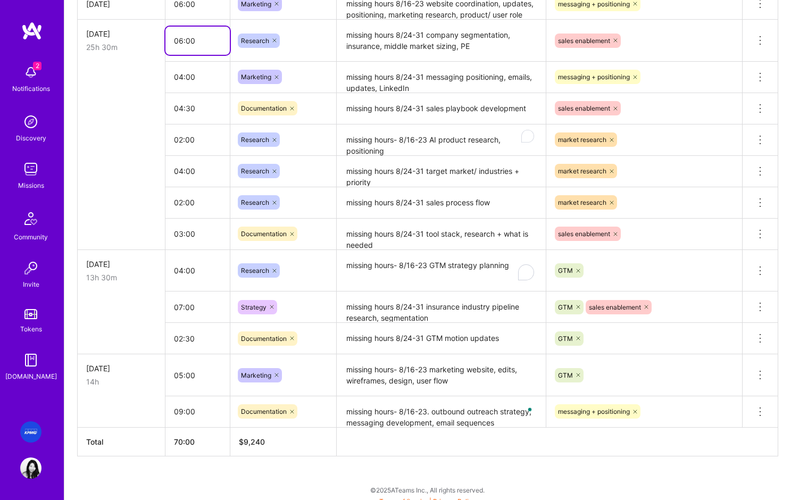
scroll to position [679, 0]
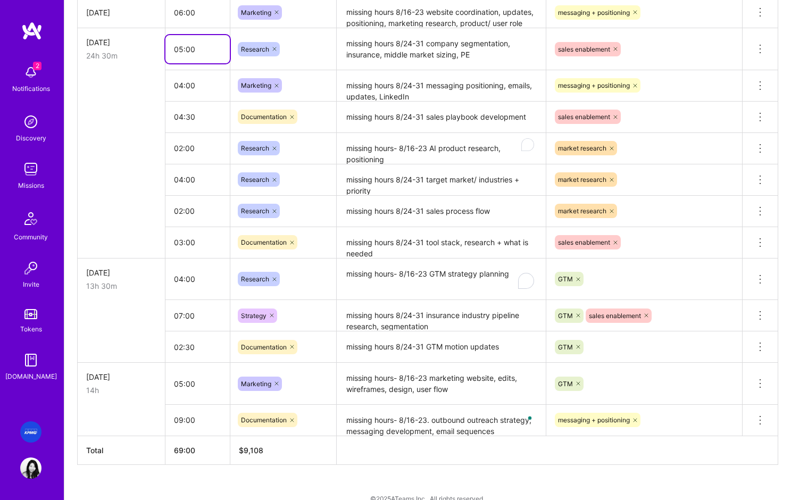
type input "05:00"
click at [182, 104] on input "04:30" at bounding box center [197, 117] width 64 height 28
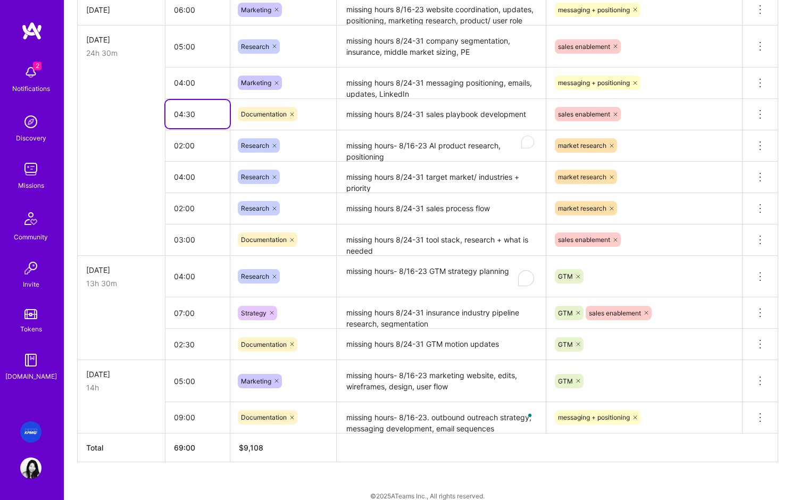
drag, startPoint x: 170, startPoint y: 116, endPoint x: 117, endPoint y: 175, distance: 79.5
click at [169, 116] on input "04:30" at bounding box center [197, 114] width 64 height 28
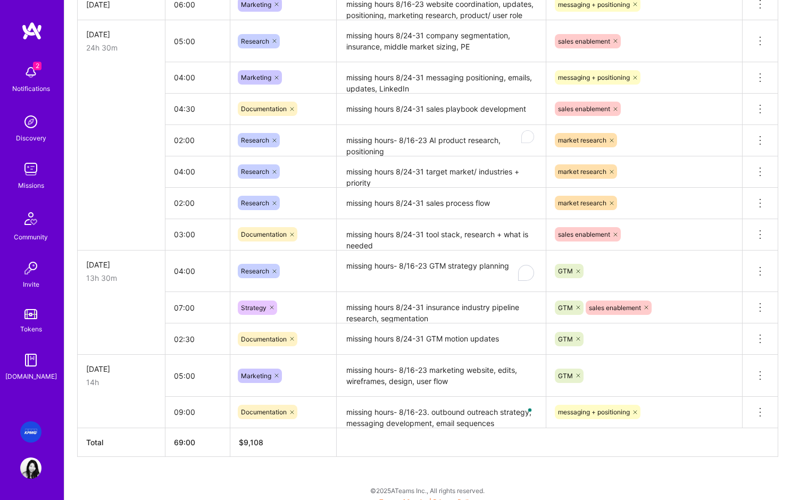
click at [116, 180] on td at bounding box center [122, 171] width 88 height 31
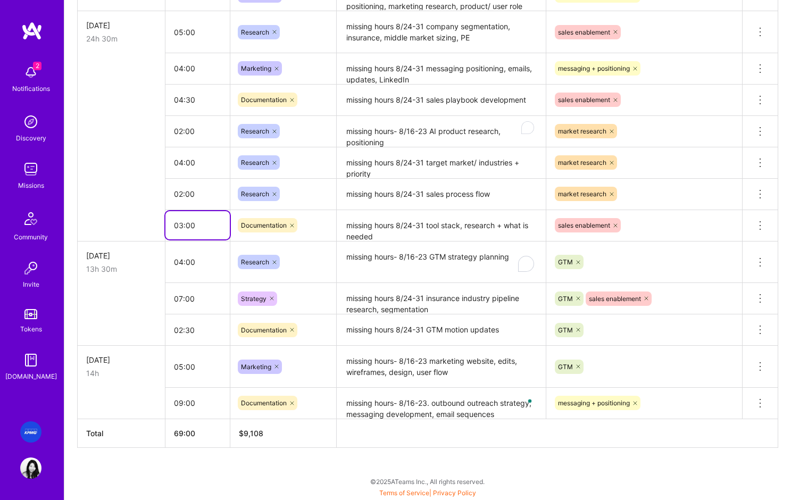
click at [182, 224] on input "03:00" at bounding box center [197, 225] width 64 height 28
type input "04:00"
click at [172, 314] on td "02:30" at bounding box center [197, 329] width 65 height 31
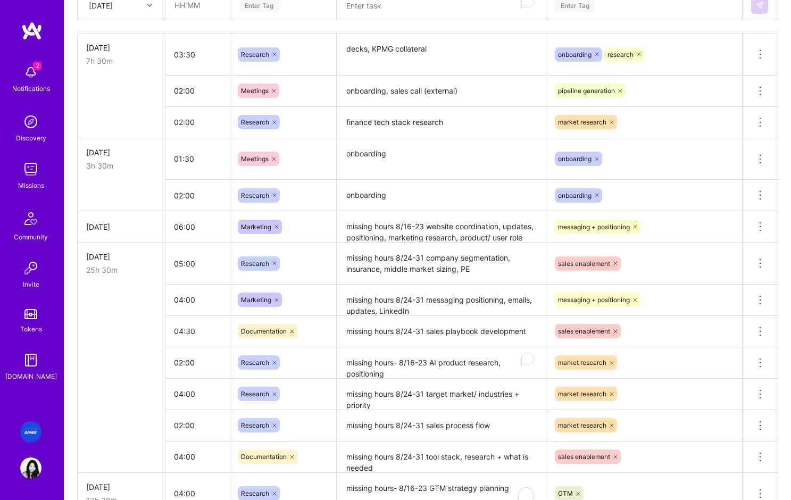
scroll to position [458, 0]
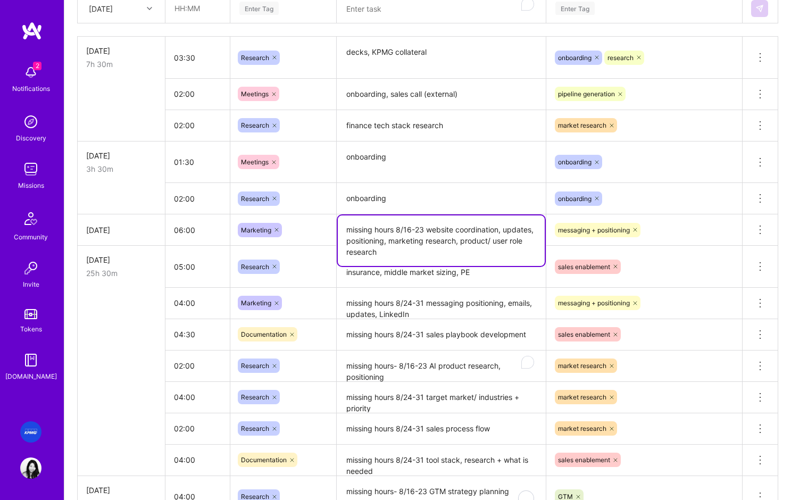
click at [405, 231] on textarea "missing hours 8/16-23 website coordination, updates, positioning, marketing res…" at bounding box center [441, 240] width 207 height 51
drag, startPoint x: 425, startPoint y: 230, endPoint x: 454, endPoint y: 232, distance: 29.3
click at [406, 230] on textarea "missing hours 8/16-23 website coordination, updates, positioning, marketing res…" at bounding box center [441, 240] width 207 height 51
type textarea "missing hours 8/24-31 website coordination, updates, positioning, marketing res…"
click at [406, 302] on textarea "missing hours 8/24-31 messaging positioning, emails, updates, LinkedIn" at bounding box center [441, 303] width 207 height 29
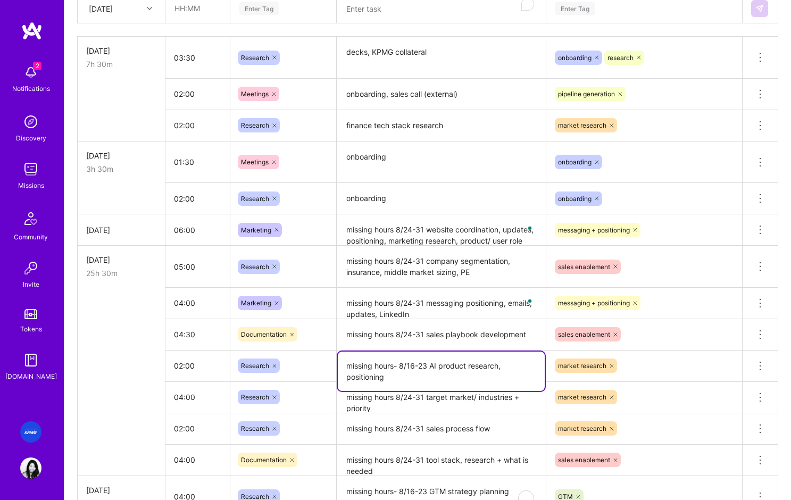
drag, startPoint x: 367, startPoint y: 367, endPoint x: 421, endPoint y: 373, distance: 54.0
click at [422, 372] on textarea "missing hours- 8/16-23 AI product research, positioning" at bounding box center [441, 371] width 207 height 39
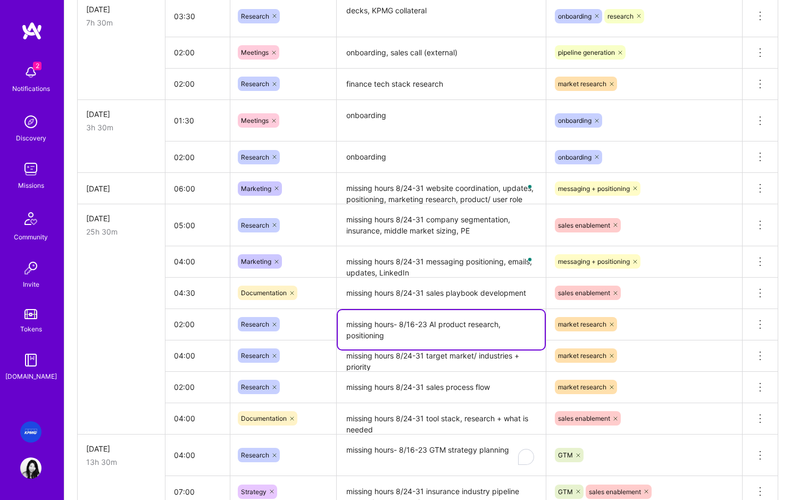
scroll to position [501, 0]
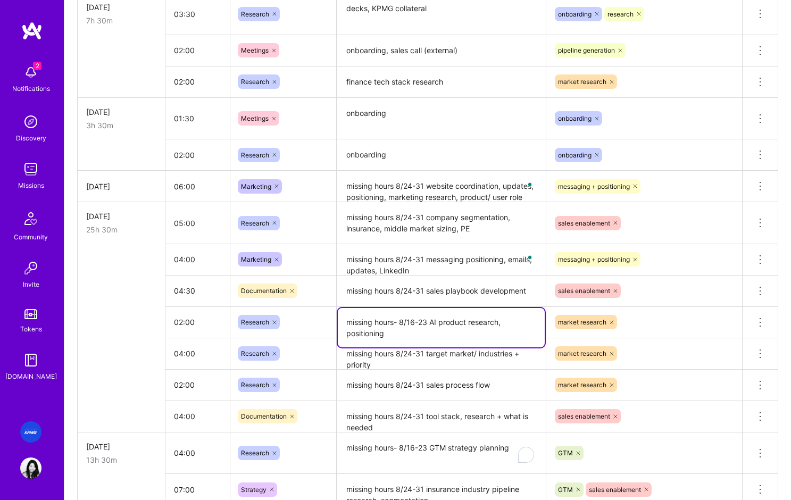
click at [382, 333] on textarea "missing hours- 8/16-23 AI product research, positioning" at bounding box center [441, 327] width 207 height 39
drag, startPoint x: 399, startPoint y: 335, endPoint x: 336, endPoint y: 321, distance: 64.3
click at [337, 321] on td "missing hours- 8/16-23 AI product research, positioning" at bounding box center [442, 321] width 210 height 31
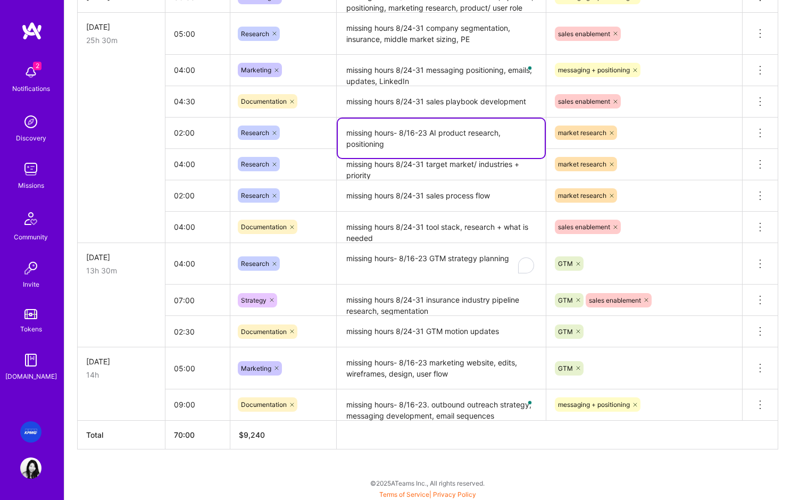
scroll to position [692, 0]
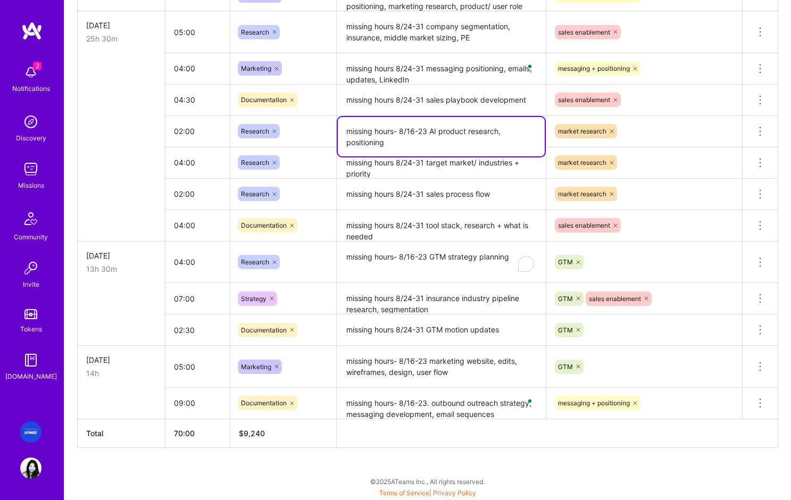
scroll to position [0, 47]
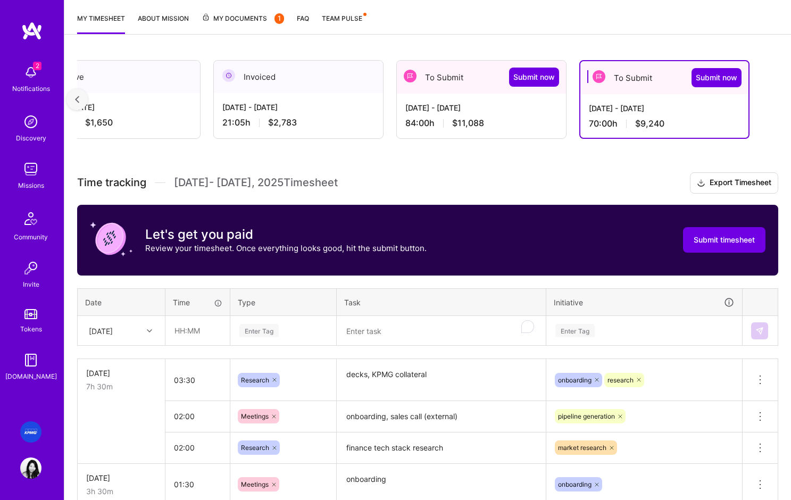
click at [135, 334] on div "[DATE]" at bounding box center [112, 331] width 59 height 18
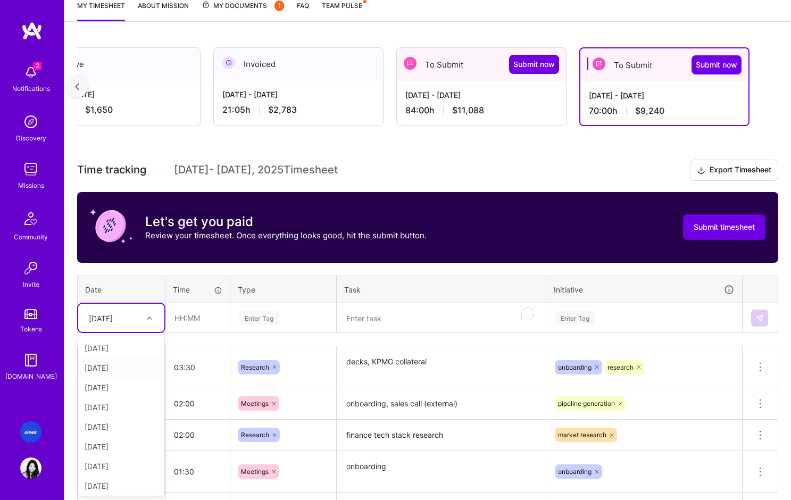
click at [116, 366] on div "[DATE]" at bounding box center [121, 368] width 86 height 20
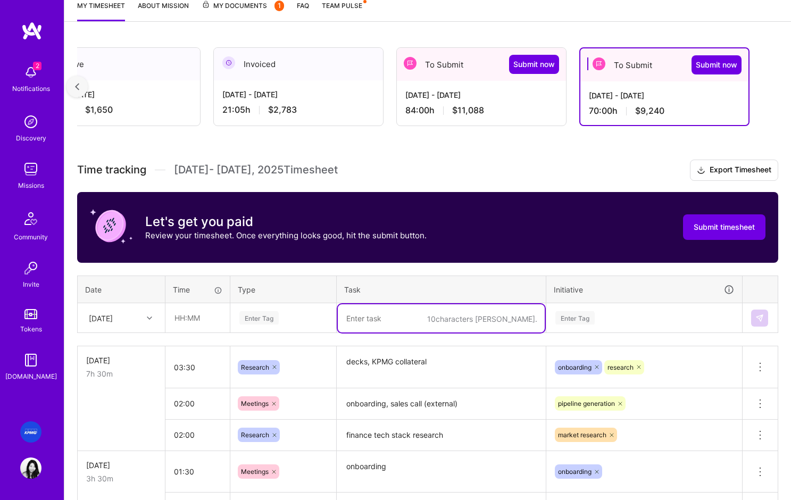
click at [389, 317] on textarea "To enrich screen reader interactions, please activate Accessibility in Grammarl…" at bounding box center [441, 318] width 207 height 28
paste textarea "missing hours- 8/16-23 AI product research, positioning"
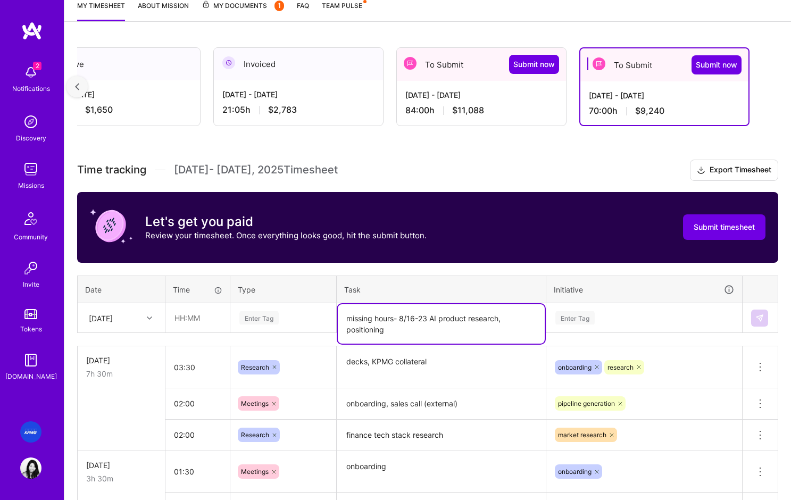
type textarea "missing hours- 8/16-23 AI product research, positioning"
click at [207, 321] on input "text" at bounding box center [197, 318] width 63 height 28
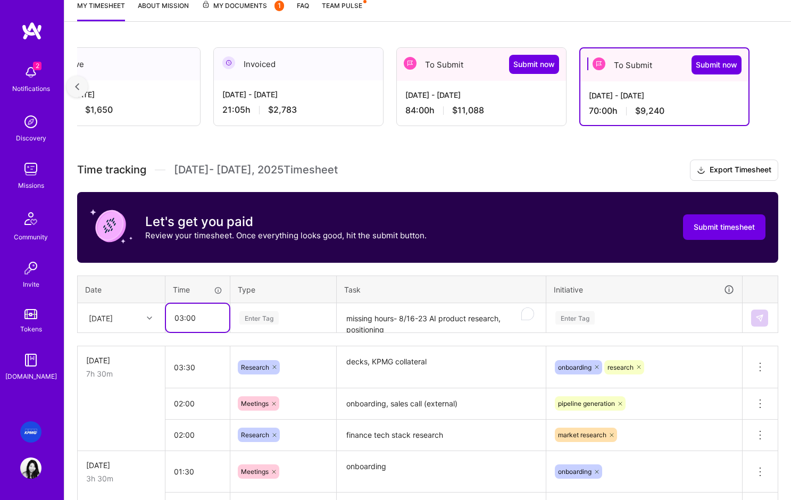
type input "03:00"
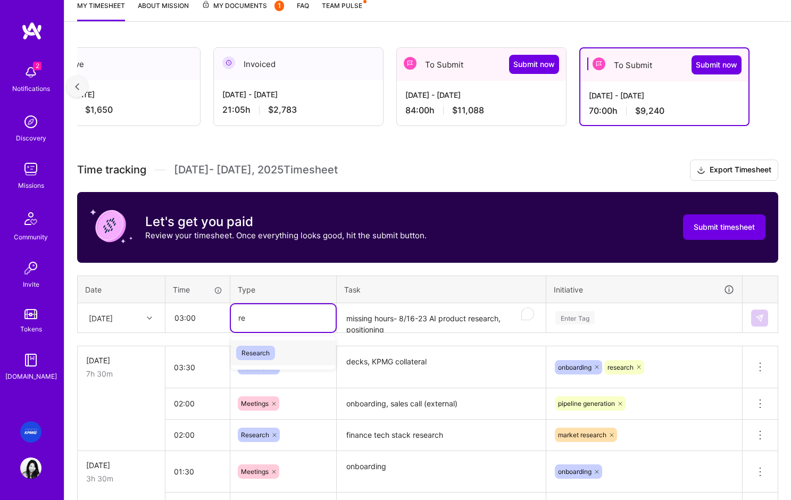
type input "res"
click at [265, 354] on span "Research" at bounding box center [255, 353] width 39 height 14
click at [605, 322] on div "Enter Tag" at bounding box center [644, 318] width 195 height 28
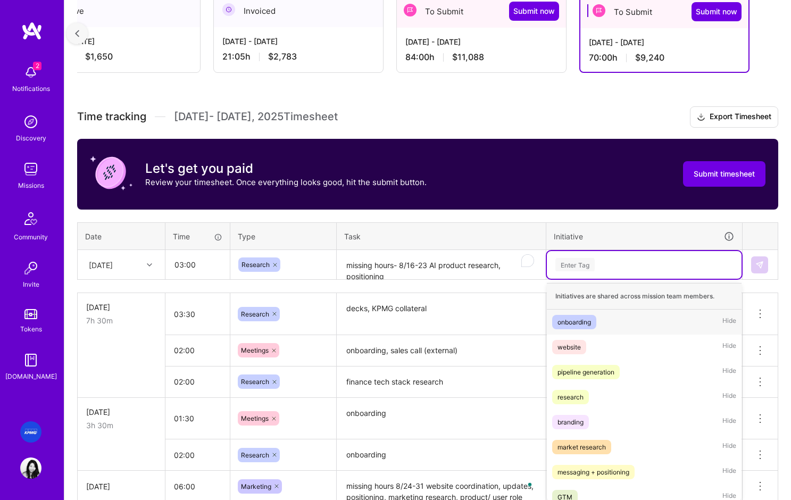
scroll to position [206, 0]
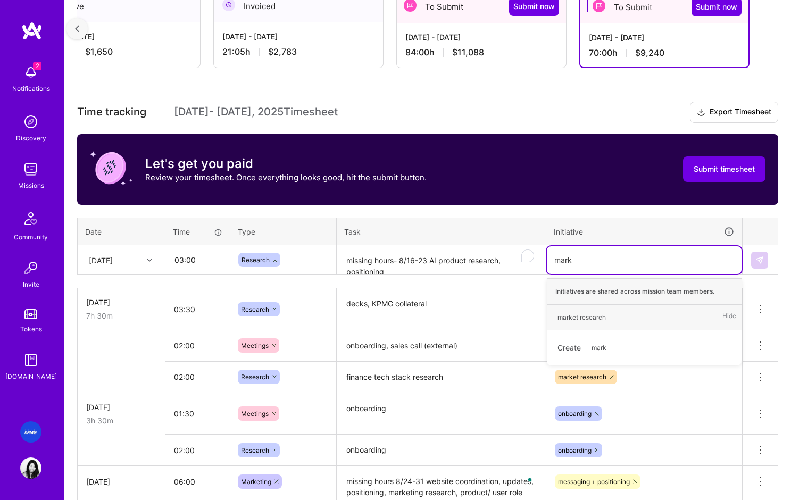
type input "marke"
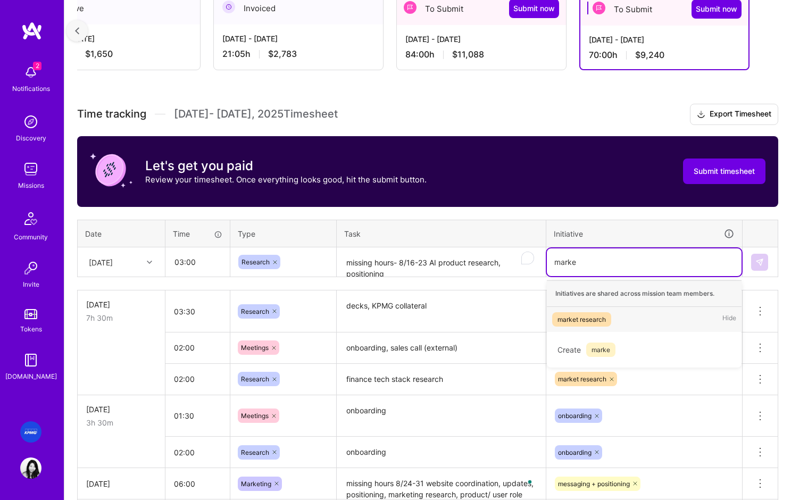
click at [594, 314] on div "market research" at bounding box center [581, 319] width 48 height 11
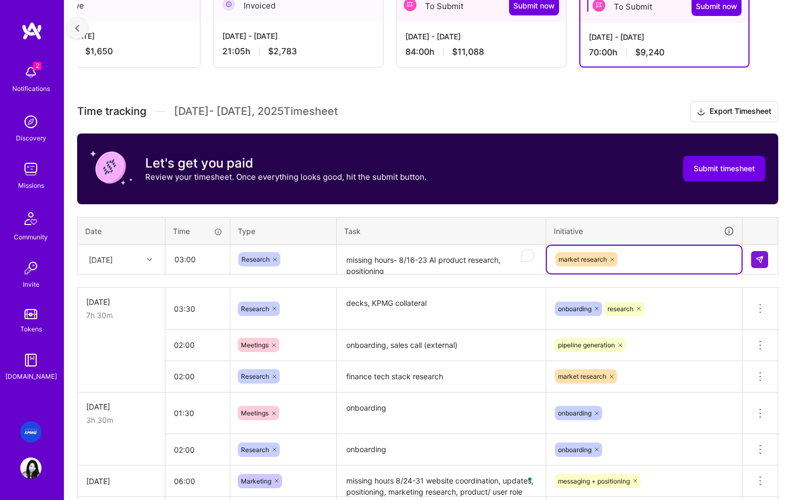
scroll to position [205, 0]
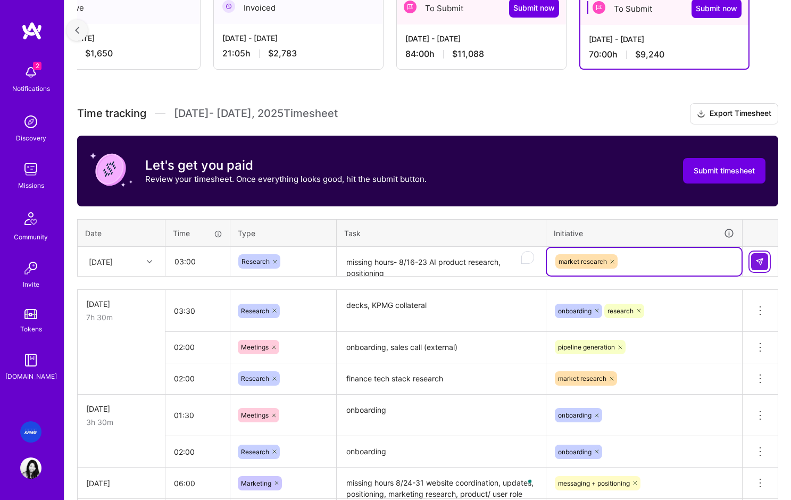
click at [767, 264] on button at bounding box center [759, 261] width 17 height 17
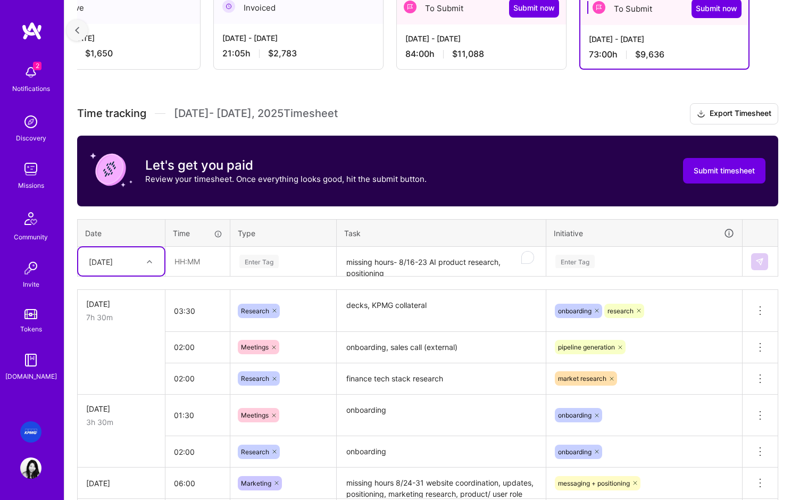
scroll to position [724, 0]
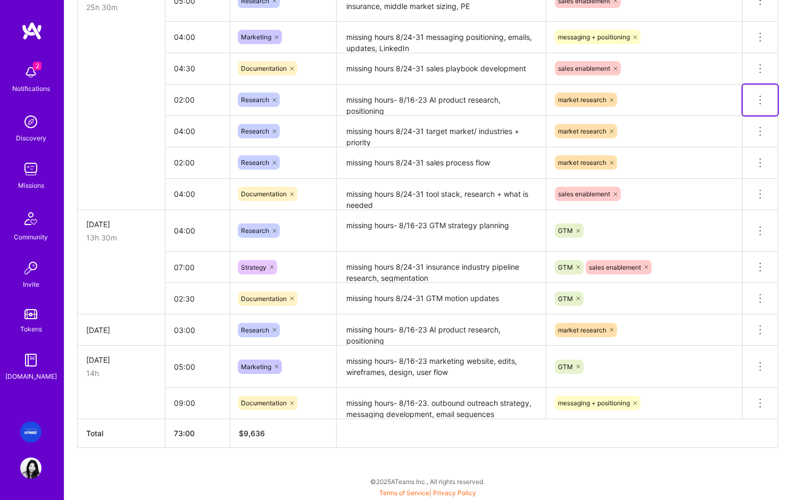
click at [759, 95] on icon at bounding box center [760, 100] width 13 height 13
click at [739, 115] on button "Delete row" at bounding box center [733, 118] width 55 height 26
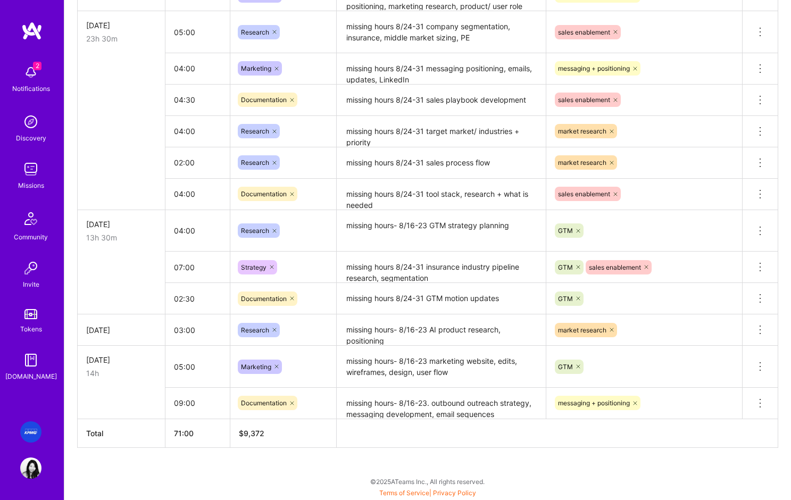
scroll to position [692, 0]
drag, startPoint x: 430, startPoint y: 408, endPoint x: 370, endPoint y: 331, distance: 98.5
click at [370, 331] on tbody "[DATE] 7h 30m 03:30 Research decks, KPMG collateral onboarding research Delete …" at bounding box center [428, 110] width 700 height 617
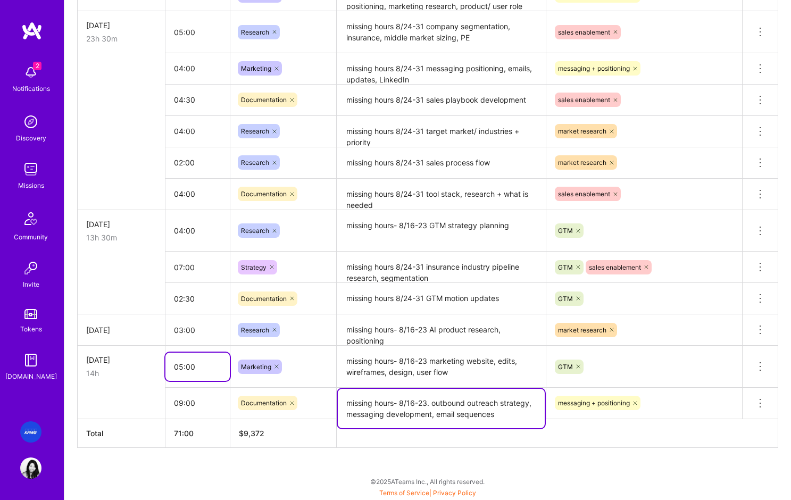
click at [208, 372] on input "05:00" at bounding box center [197, 367] width 64 height 28
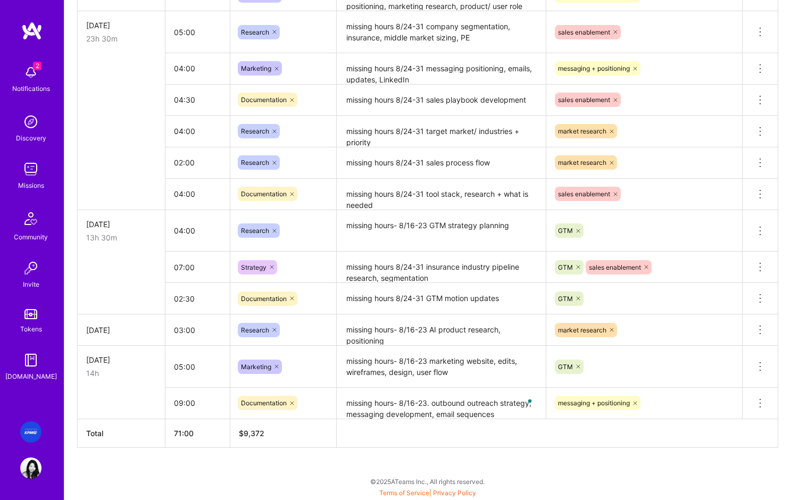
click at [111, 391] on td at bounding box center [122, 402] width 88 height 31
drag, startPoint x: 528, startPoint y: 227, endPoint x: 345, endPoint y: 224, distance: 183.0
click at [345, 224] on textarea "missing hours- 8/16-23 GTM strategy planning" at bounding box center [441, 230] width 207 height 39
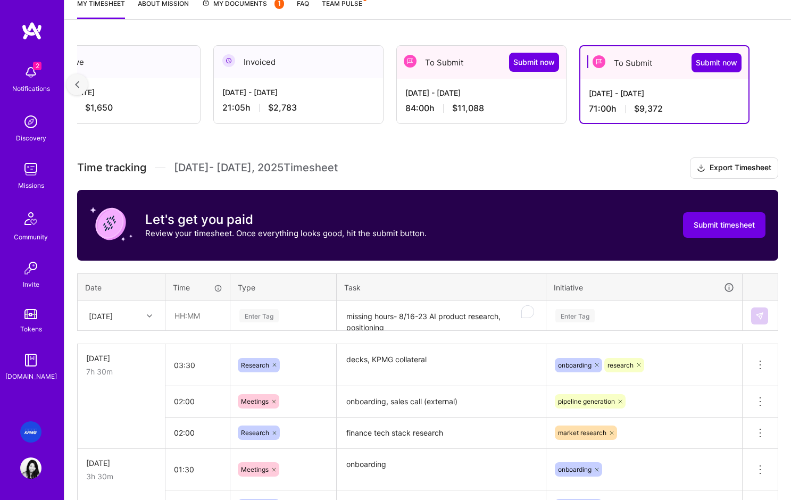
scroll to position [156, 0]
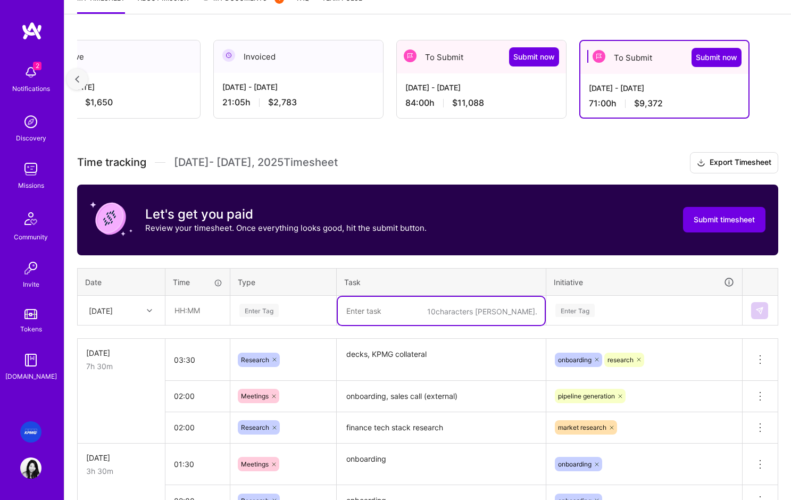
click at [389, 314] on textarea "To enrich screen reader interactions, please activate Accessibility in Grammarl…" at bounding box center [441, 311] width 207 height 28
paste textarea "missing hours- 8/16-23 GTM strategy planning"
type textarea "missing hours- 8/16-23 GTM strategy planning"
click at [180, 312] on input "text" at bounding box center [197, 310] width 63 height 28
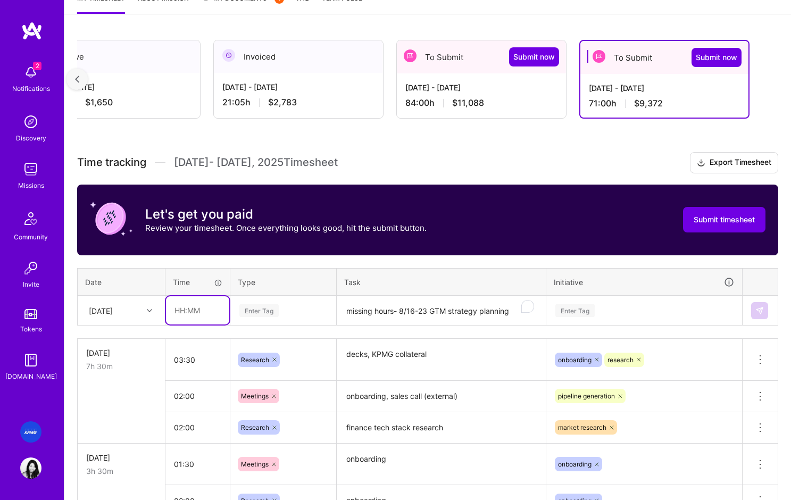
scroll to position [156, 0]
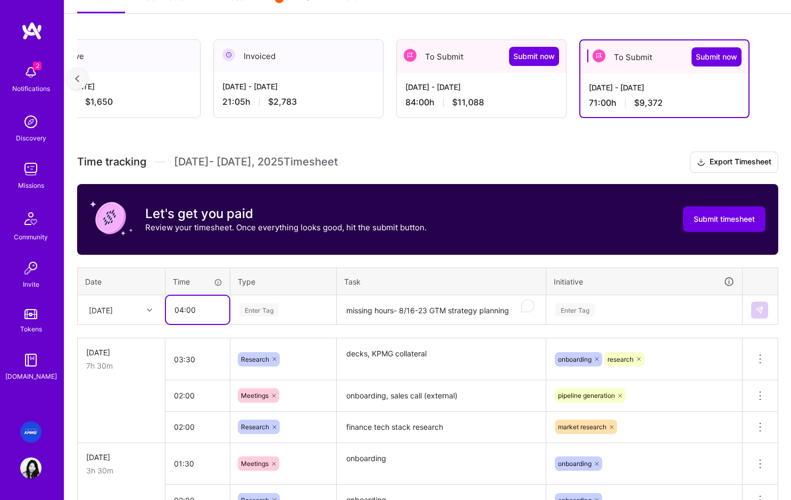
type input "04:00"
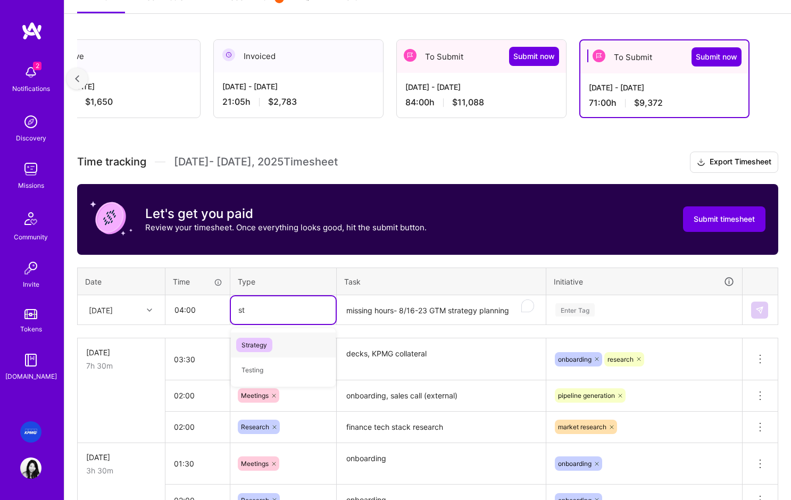
type input "str"
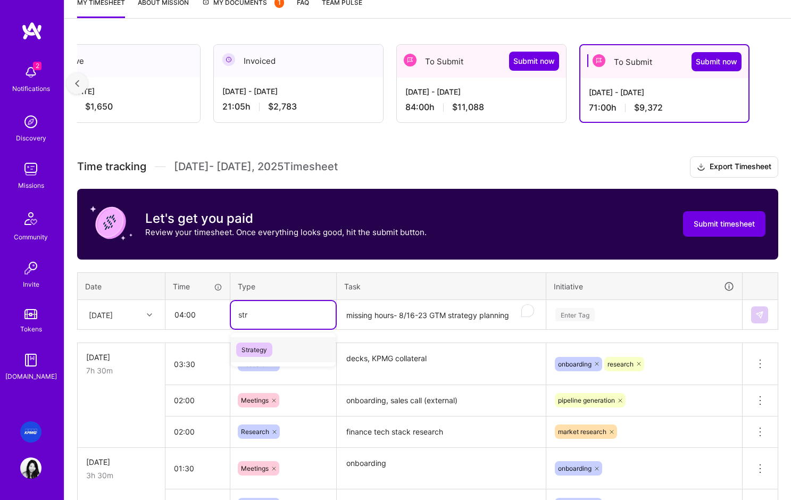
click at [260, 351] on span "Strategy" at bounding box center [254, 349] width 36 height 14
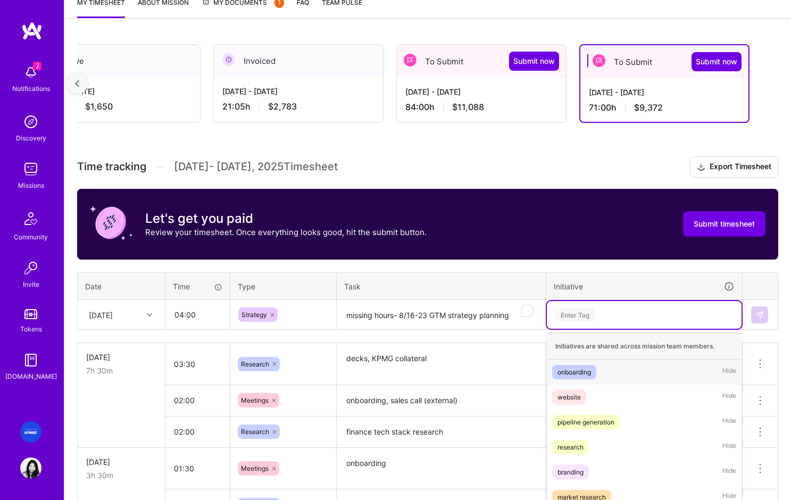
click at [596, 313] on div "option market research, selected. option onboarding focused, 1 of 9. 9 results …" at bounding box center [644, 315] width 195 height 28
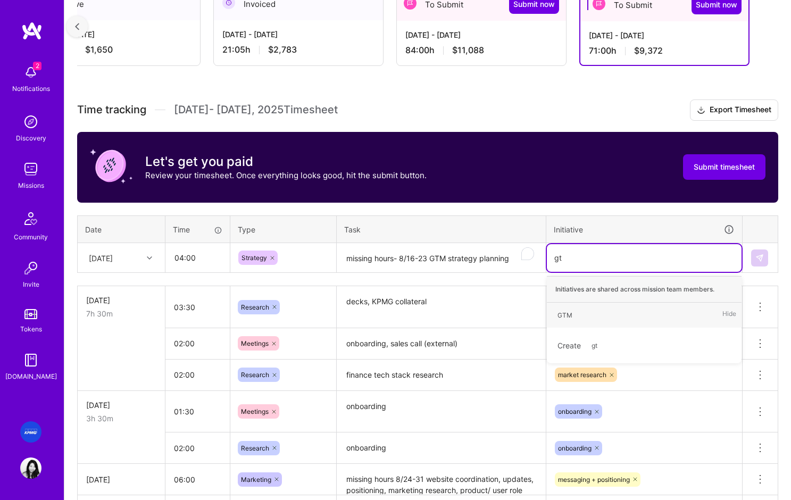
type input "gtm"
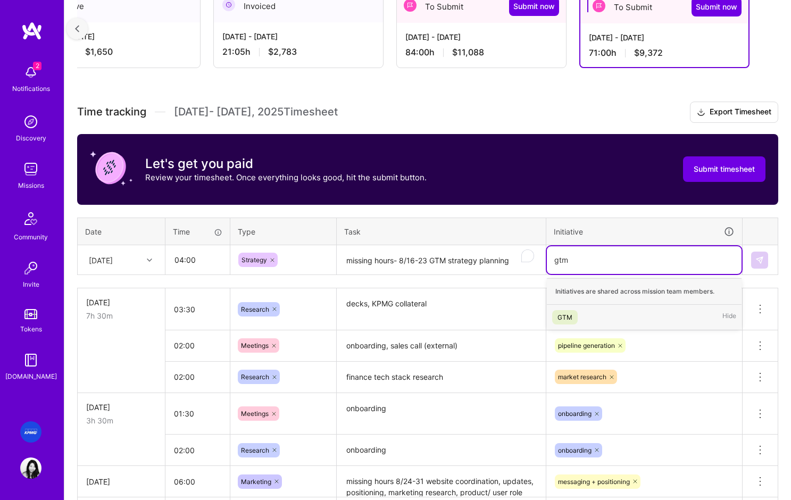
click at [570, 316] on div "GTM" at bounding box center [564, 317] width 15 height 11
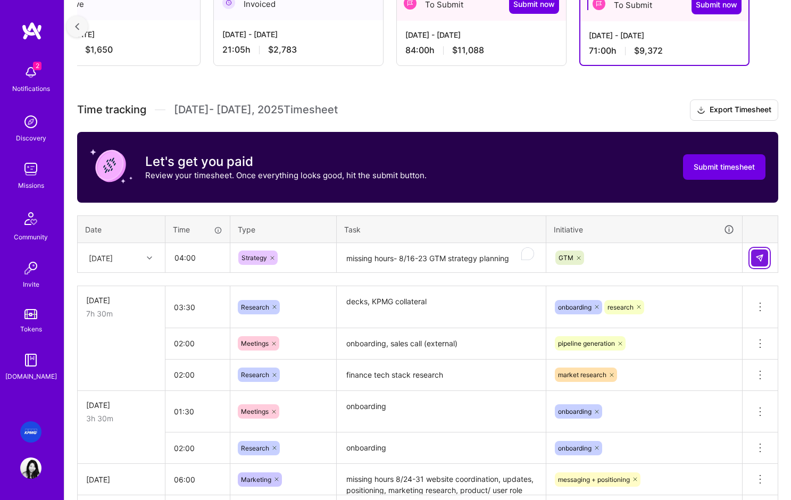
click at [755, 259] on img at bounding box center [759, 258] width 9 height 9
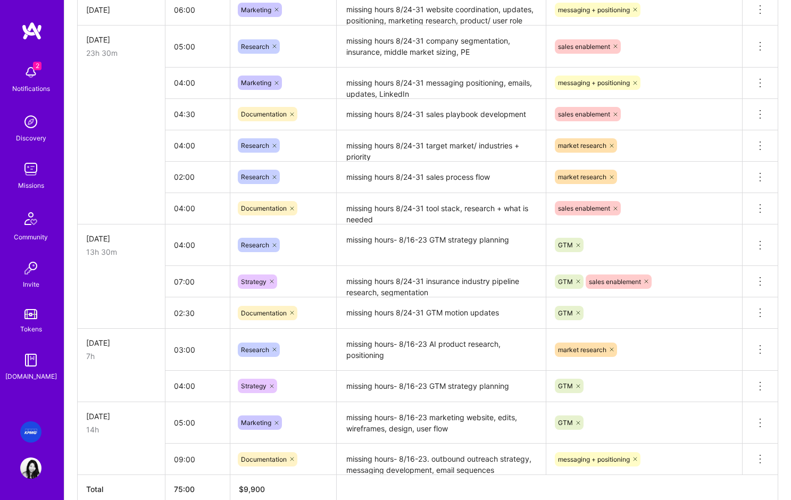
scroll to position [734, 0]
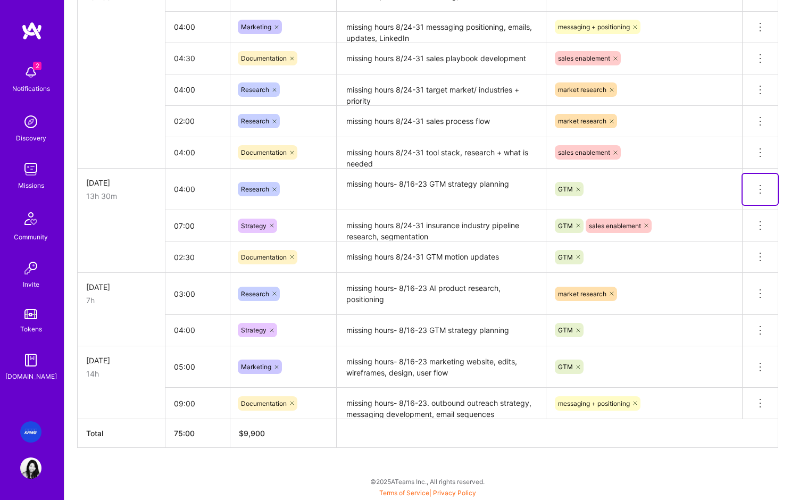
click at [759, 187] on icon at bounding box center [760, 189] width 13 height 13
click at [737, 207] on button "Delete row" at bounding box center [733, 208] width 55 height 26
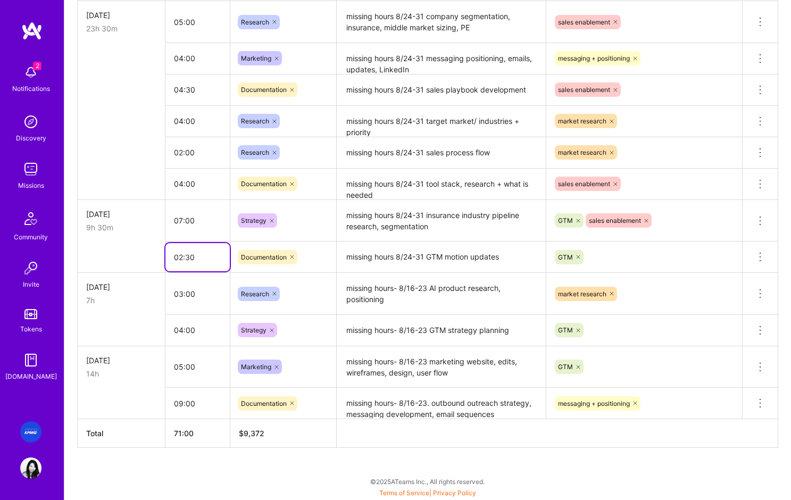
click at [189, 256] on input "02:30" at bounding box center [197, 257] width 64 height 28
type input "02:00"
click at [148, 290] on div "[DATE]" at bounding box center [121, 287] width 70 height 11
click at [498, 217] on textarea "missing hours 8/24-31 insurance industry pipeline research, segmentation" at bounding box center [441, 221] width 207 height 40
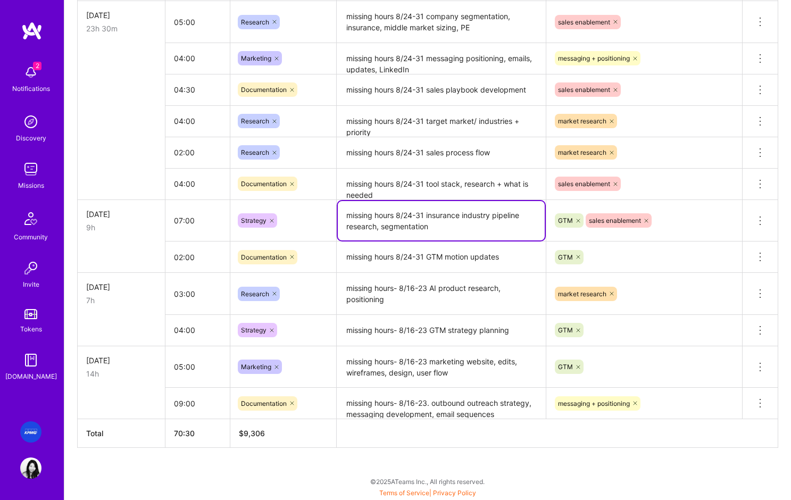
click at [526, 216] on textarea "missing hours 8/24-31 insurance industry pipeline research, segmentation" at bounding box center [441, 220] width 207 height 39
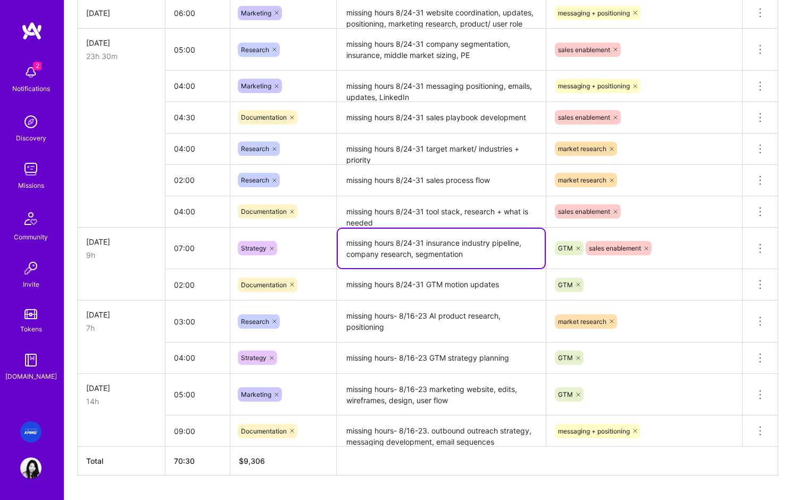
type textarea "missing hours 8/24-31 insurance industry pipeline, company research, segmentati…"
click at [113, 361] on td at bounding box center [122, 357] width 88 height 31
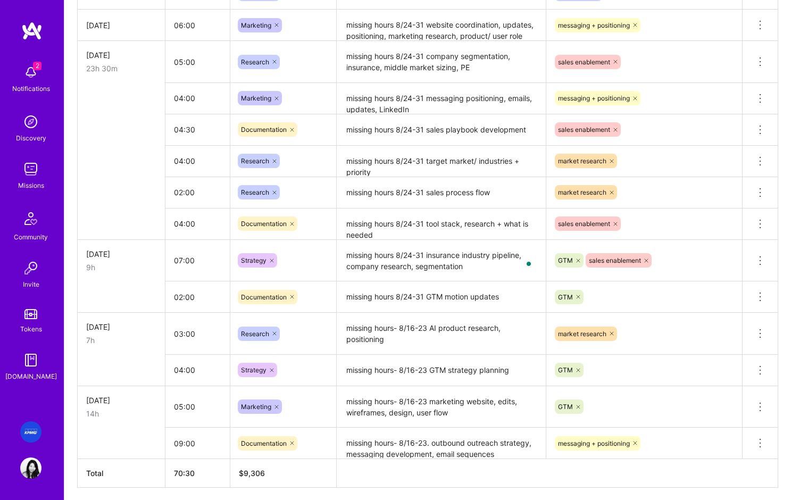
scroll to position [681, 0]
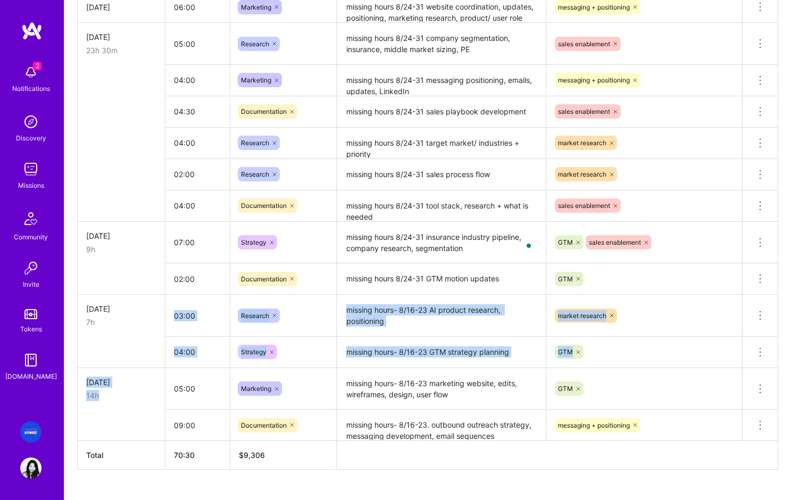
drag, startPoint x: 110, startPoint y: 323, endPoint x: 128, endPoint y: 399, distance: 78.8
click at [128, 399] on tbody "[DATE] 7h 30m 03:30 Research decks, KPMG collateral onboarding research Delete …" at bounding box center [428, 127] width 700 height 627
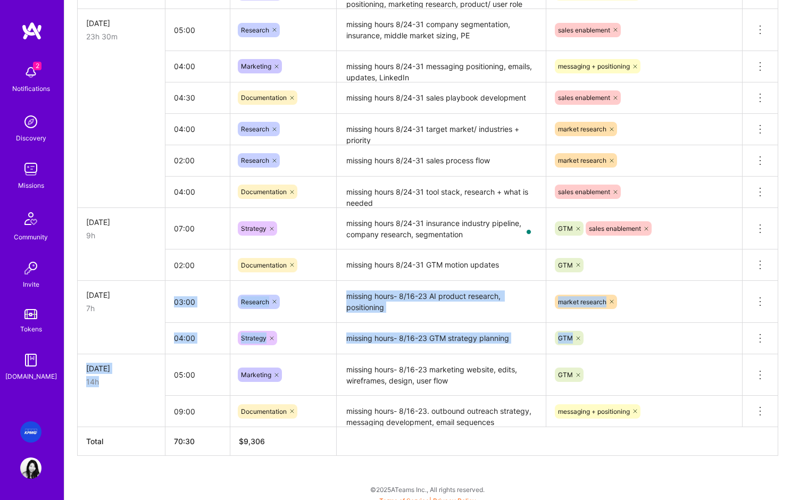
scroll to position [692, 0]
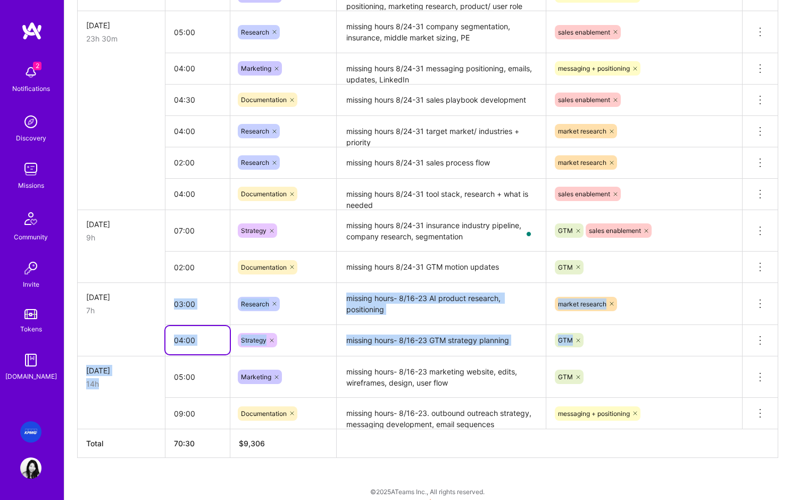
click at [191, 348] on input "04:00" at bounding box center [197, 340] width 64 height 28
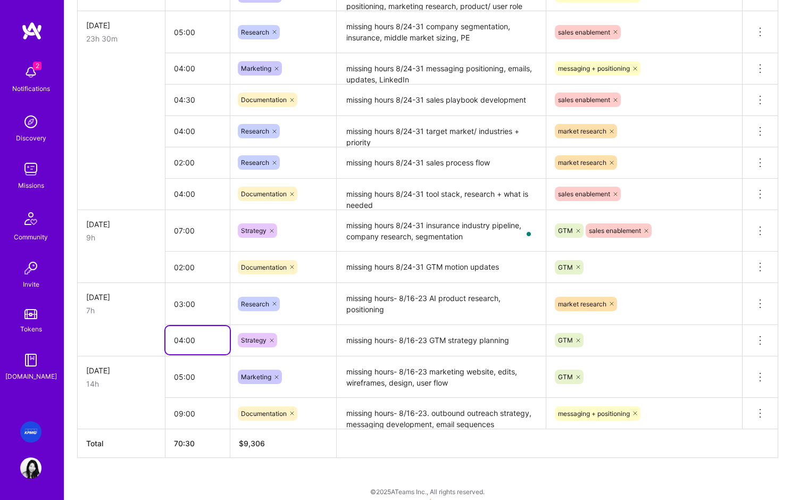
click at [183, 341] on input "04:00" at bounding box center [197, 340] width 64 height 28
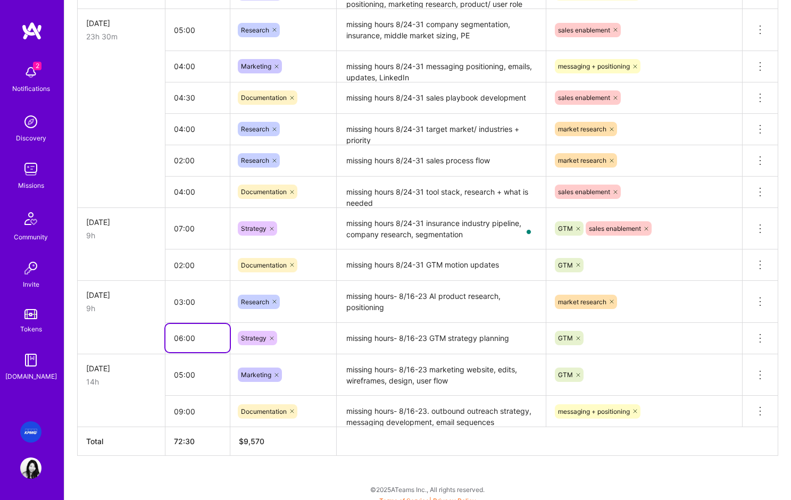
type input "06:00"
click at [196, 125] on input "04:00" at bounding box center [197, 129] width 64 height 28
click at [183, 128] on input "04:00" at bounding box center [197, 129] width 64 height 28
click at [191, 191] on input "04:00" at bounding box center [197, 192] width 64 height 28
click at [183, 194] on input "04:00" at bounding box center [197, 192] width 64 height 28
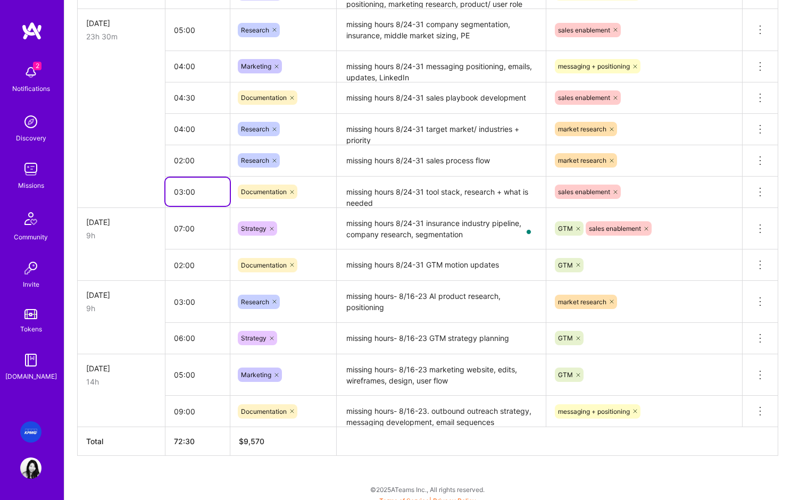
type input "03:00"
click at [175, 277] on input "02:00" at bounding box center [197, 265] width 64 height 28
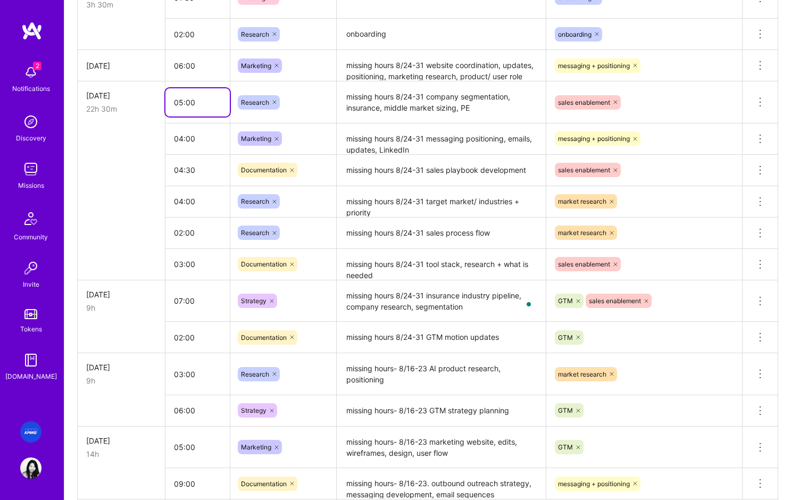
click at [181, 101] on input "05:00" at bounding box center [197, 102] width 64 height 28
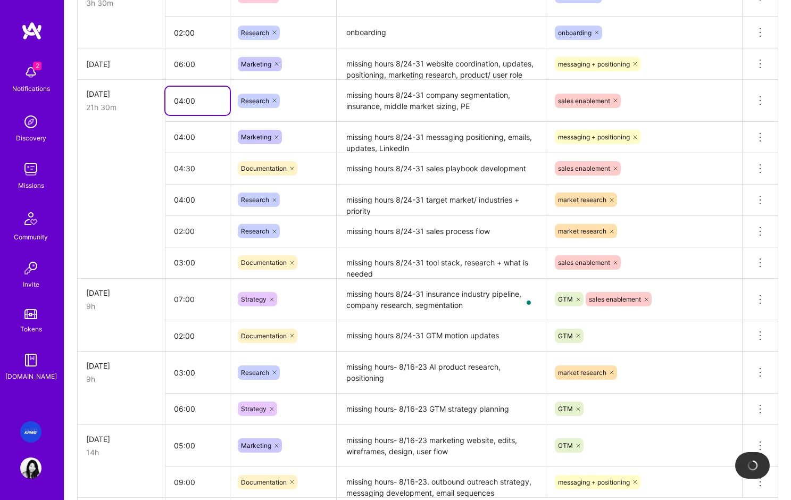
scroll to position [625, 0]
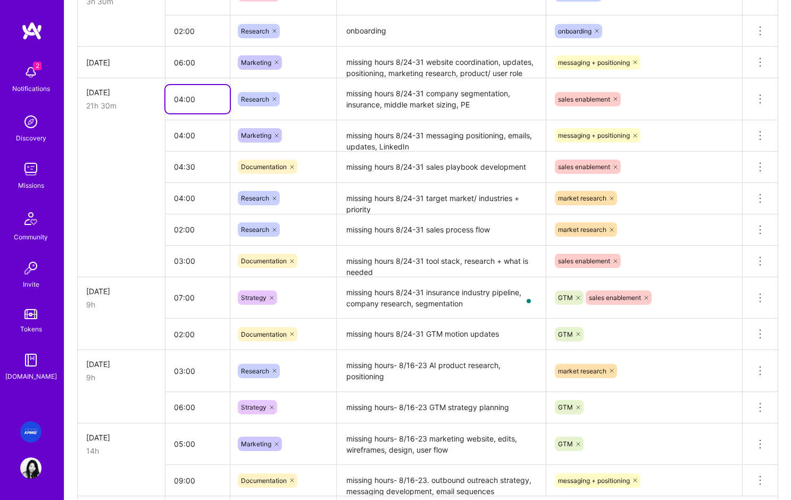
type input "04:00"
click at [187, 227] on input "02:00" at bounding box center [197, 229] width 64 height 28
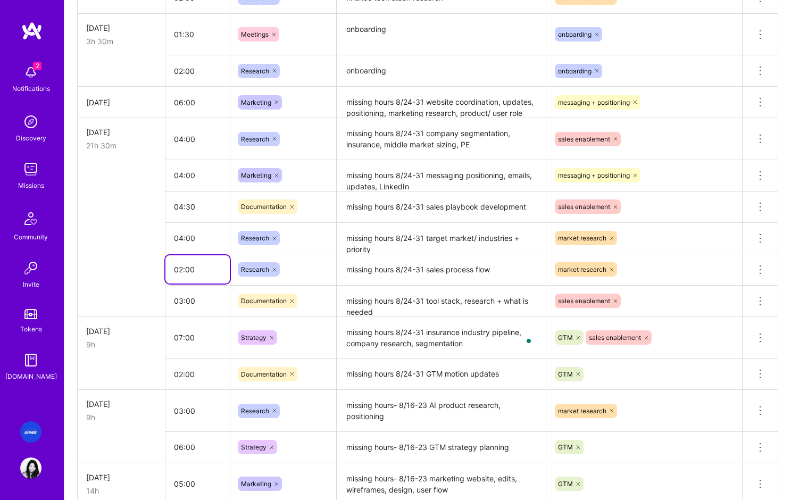
scroll to position [584, 0]
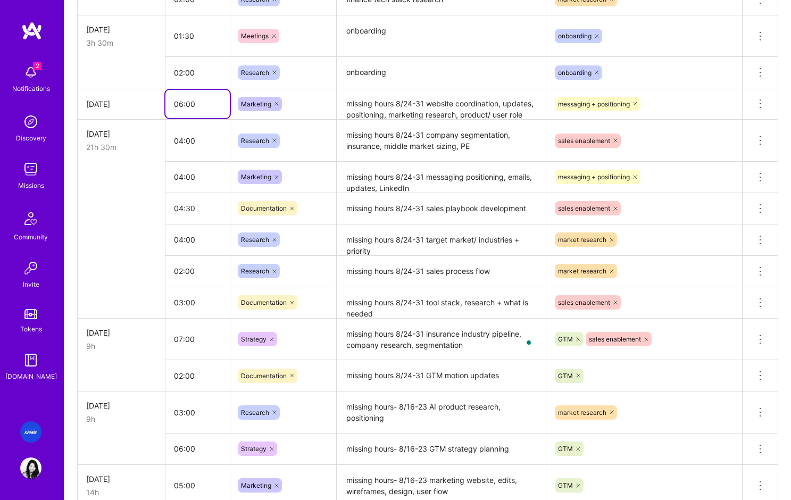
click at [157, 104] on tr "[DATE] 06:00 Marketing missing hours 8/24-31 website coordination, updates, pos…" at bounding box center [428, 103] width 700 height 31
type input "05:30"
click at [169, 183] on input "04:00" at bounding box center [197, 177] width 64 height 28
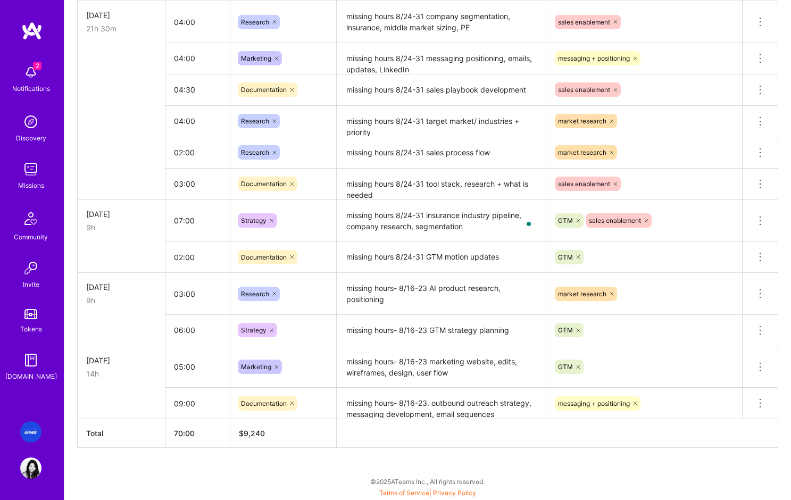
click at [116, 411] on td at bounding box center [122, 403] width 88 height 31
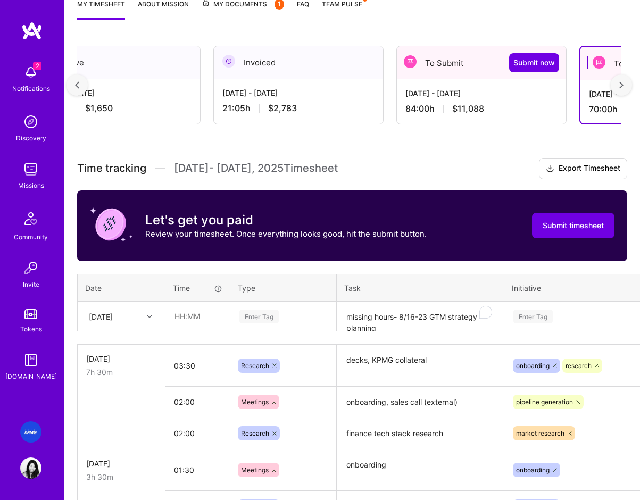
scroll to position [173, 0]
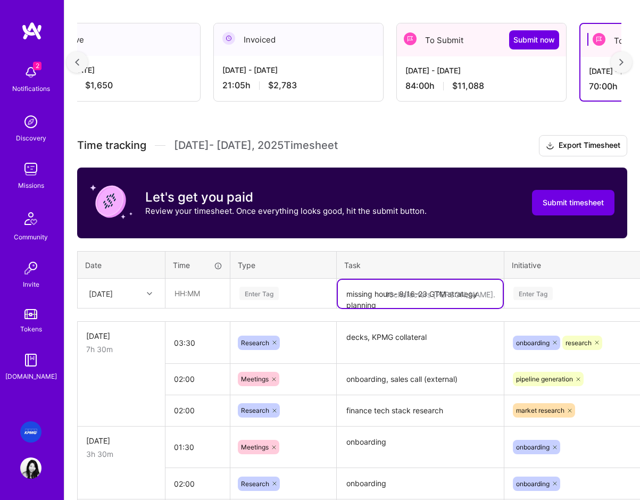
click at [372, 295] on textarea "missing hours- 8/16-23 GTM strategy planning" at bounding box center [420, 294] width 165 height 28
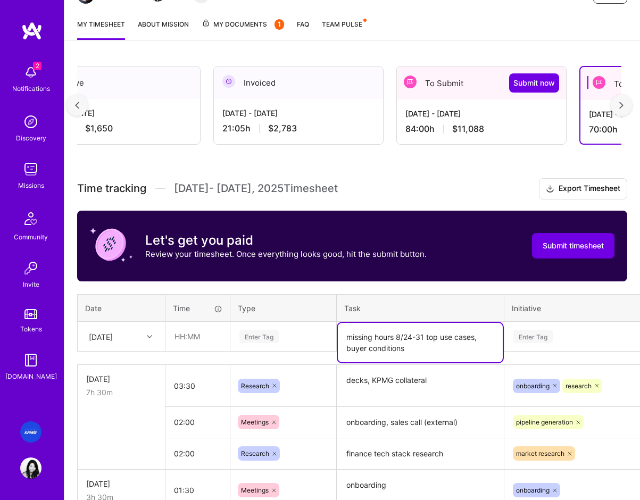
scroll to position [138, 0]
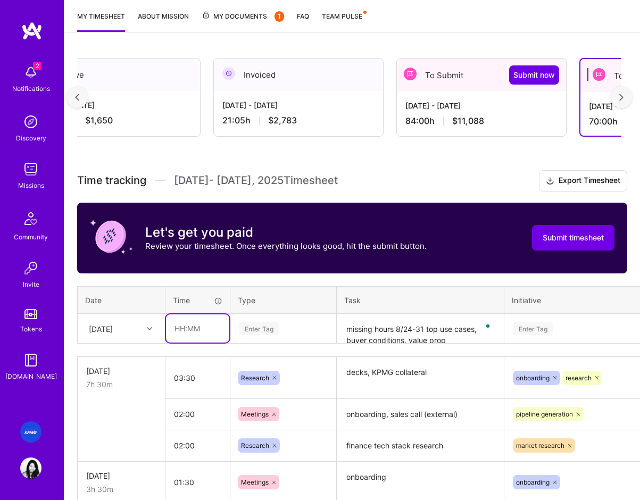
click at [204, 331] on input "text" at bounding box center [197, 328] width 63 height 28
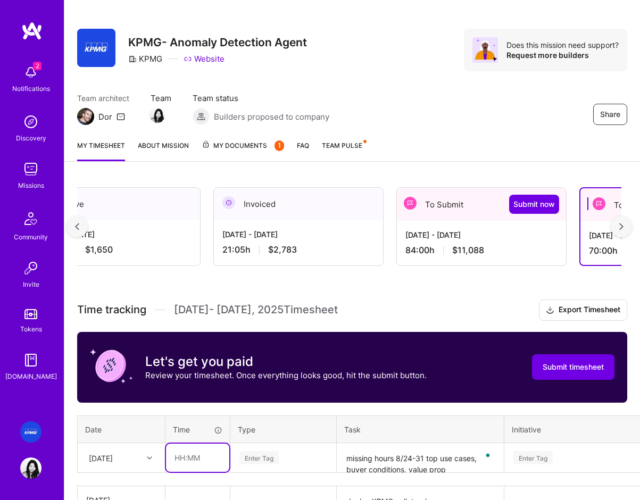
scroll to position [0, 0]
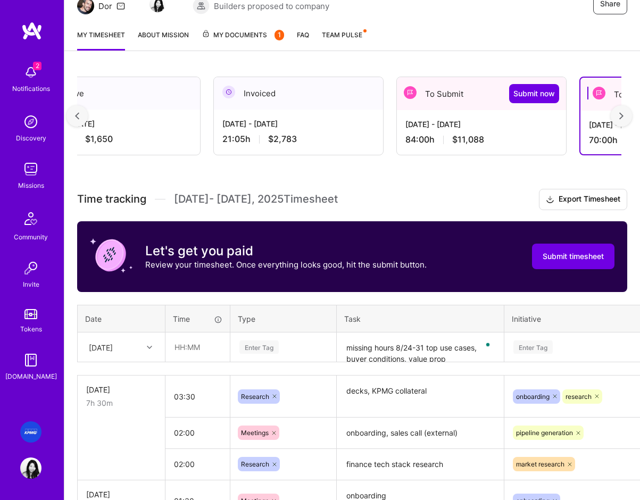
click at [125, 337] on div "[DATE]" at bounding box center [121, 347] width 86 height 28
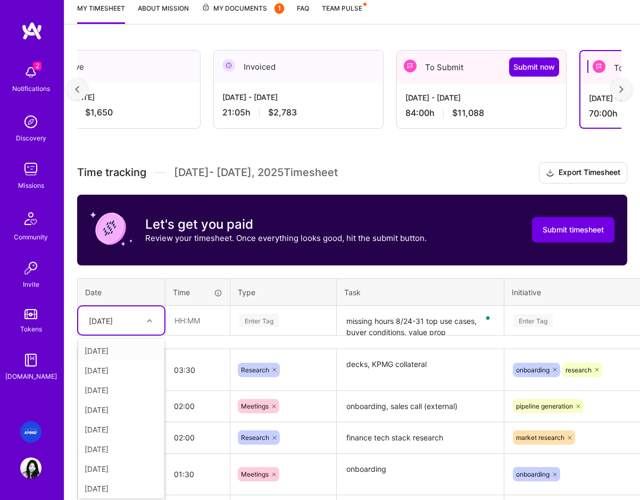
scroll to position [148, 0]
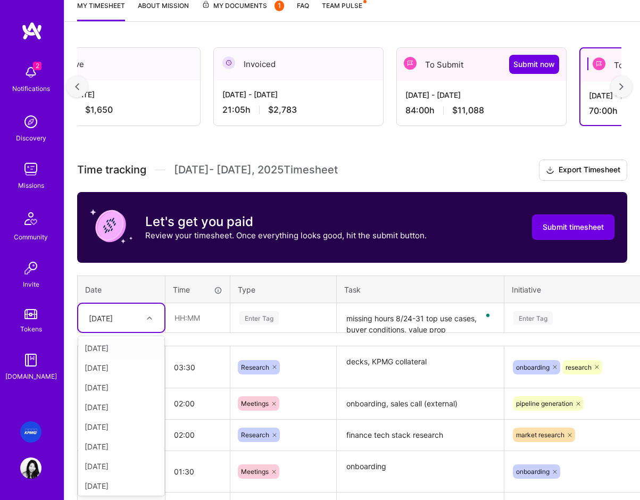
drag, startPoint x: 126, startPoint y: 350, endPoint x: 126, endPoint y: 328, distance: 21.8
click at [126, 347] on div "[DATE]" at bounding box center [121, 348] width 86 height 20
click at [123, 331] on div "[DATE]" at bounding box center [121, 318] width 86 height 28
click at [118, 389] on div "[DATE]" at bounding box center [121, 388] width 86 height 20
click at [388, 321] on textarea "missing hours 8/24-31 top use cases, buyer conditions, value prop" at bounding box center [420, 318] width 165 height 28
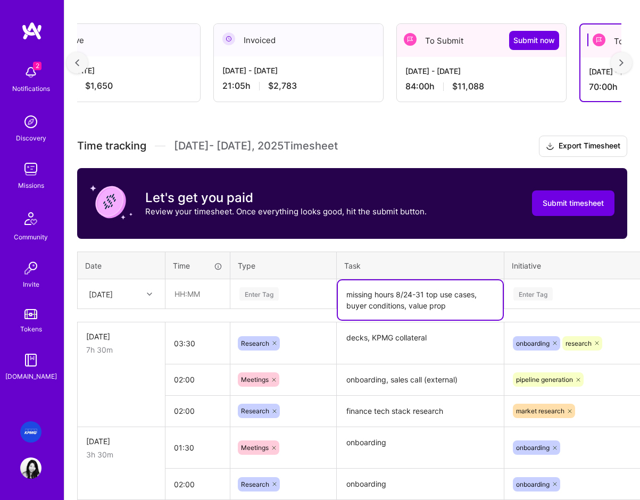
click at [413, 294] on textarea "missing hours 8/24-31 top use cases, buyer conditions, value prop" at bounding box center [420, 299] width 165 height 39
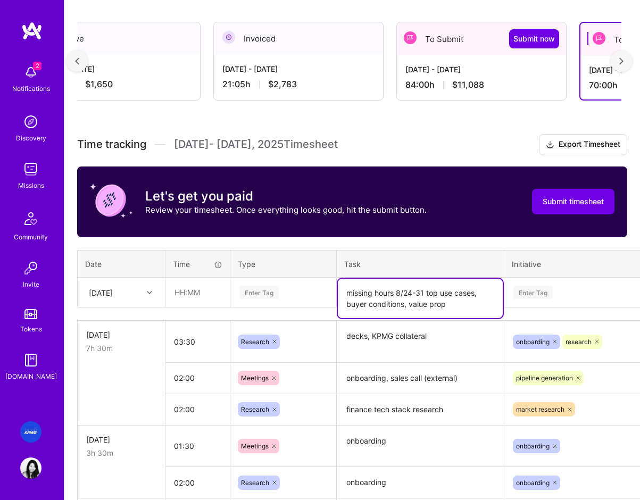
drag, startPoint x: 413, startPoint y: 294, endPoint x: 405, endPoint y: 295, distance: 7.5
click at [405, 295] on textarea "missing hours 8/24-31 top use cases, buyer conditions, value prop" at bounding box center [420, 298] width 165 height 39
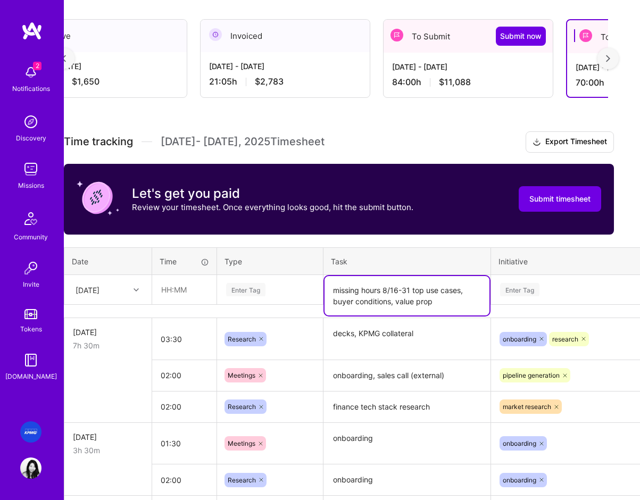
drag, startPoint x: 416, startPoint y: 295, endPoint x: 405, endPoint y: 295, distance: 11.7
click at [405, 295] on textarea "missing hours 8/16-31 top use cases, buyer conditions, value prop" at bounding box center [406, 295] width 165 height 39
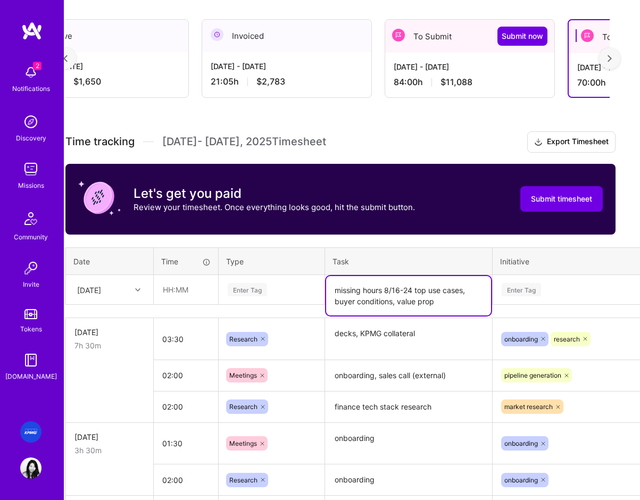
type textarea "missing hours 8/16-24 top use cases, buyer conditions, value prop"
click at [271, 290] on div "Enter Tag" at bounding box center [272, 289] width 90 height 13
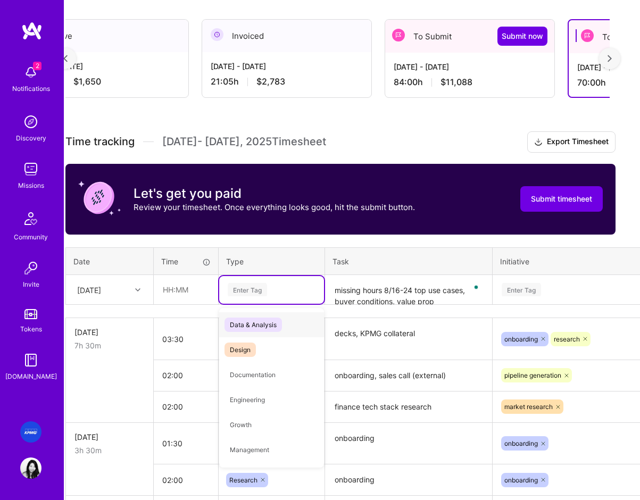
type input "s"
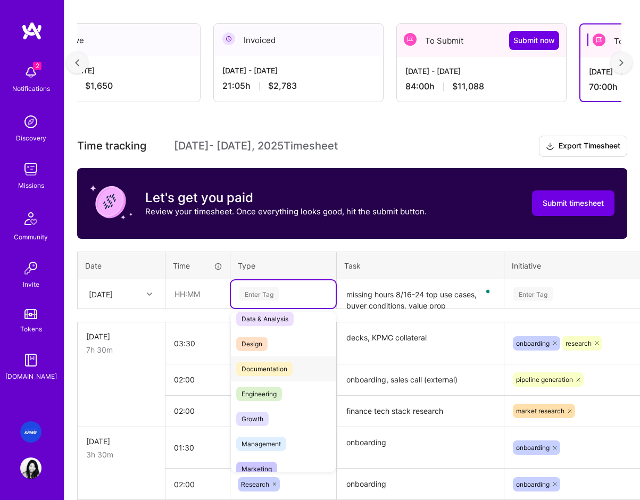
scroll to position [4, 0]
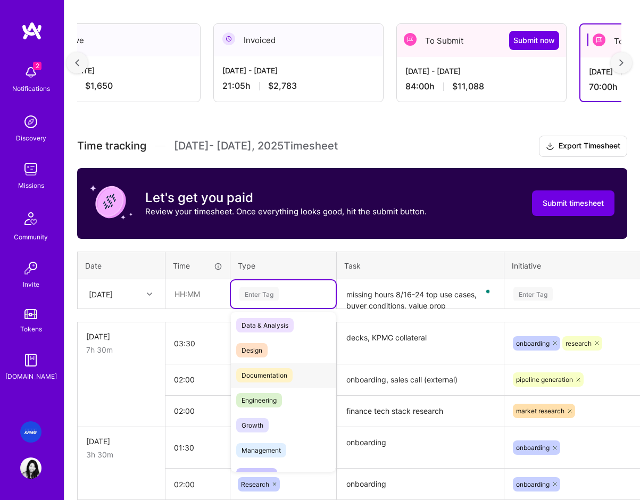
click at [263, 370] on span "Documentation" at bounding box center [264, 375] width 56 height 14
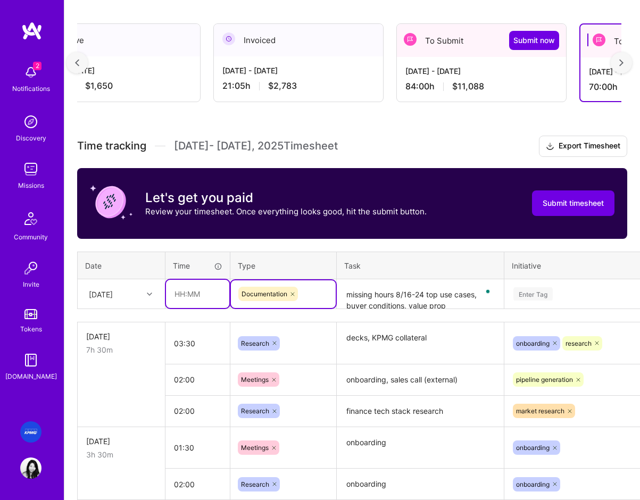
click at [197, 291] on input "text" at bounding box center [197, 294] width 63 height 28
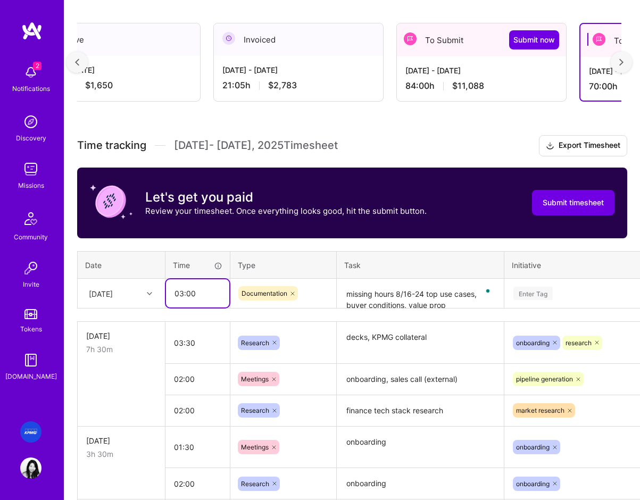
click at [213, 291] on input "03:00" at bounding box center [197, 293] width 63 height 28
click at [210, 296] on input "03:00" at bounding box center [197, 293] width 63 height 28
type input "03:00"
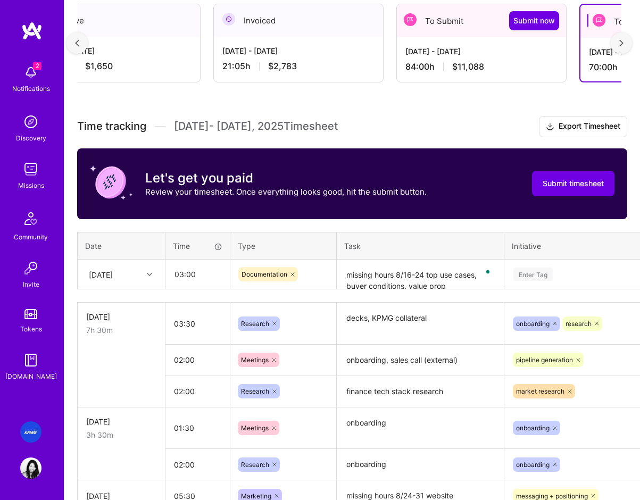
click at [564, 288] on div "Enter Tag" at bounding box center [602, 275] width 195 height 28
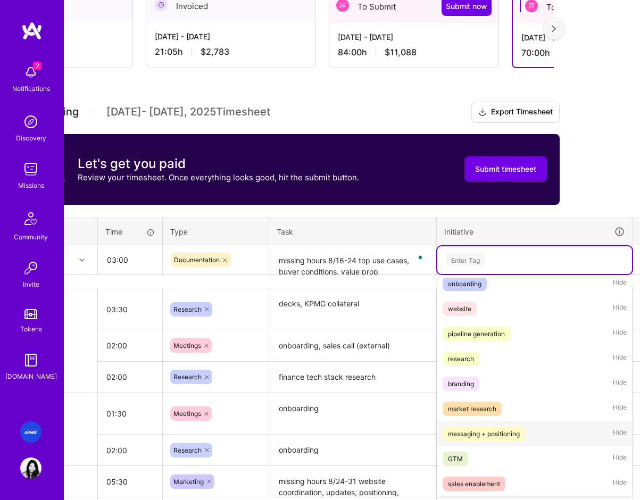
scroll to position [206, 83]
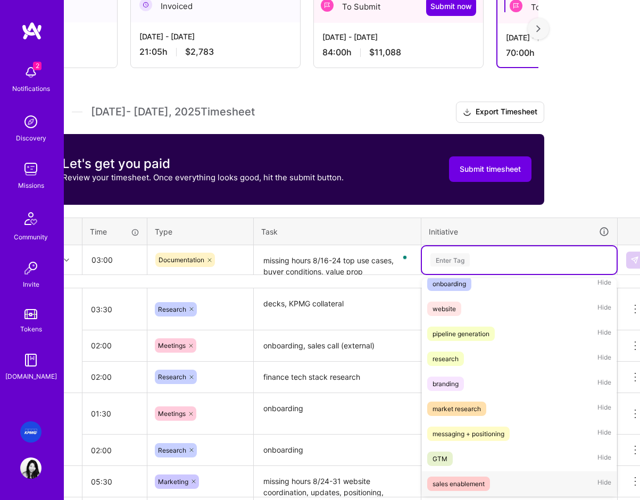
drag, startPoint x: 459, startPoint y: 486, endPoint x: 478, endPoint y: 274, distance: 212.4
click at [459, 484] on div "sales enablement" at bounding box center [458, 483] width 52 height 11
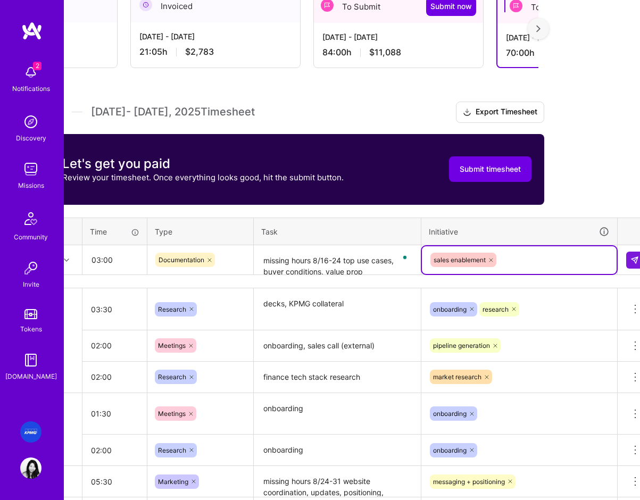
scroll to position [206, 91]
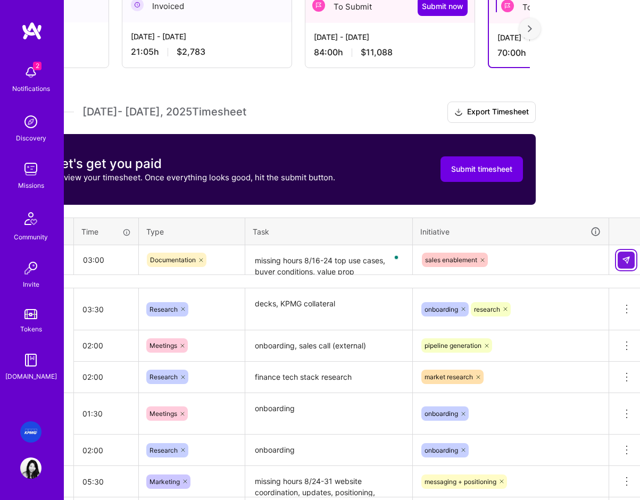
click at [624, 261] on img at bounding box center [626, 260] width 9 height 9
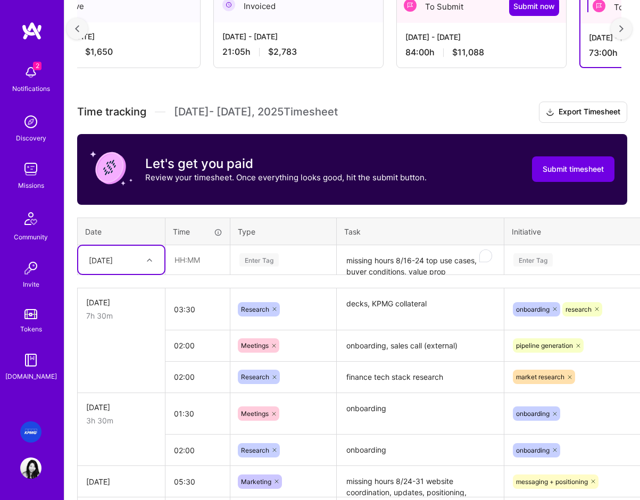
scroll to position [734, 0]
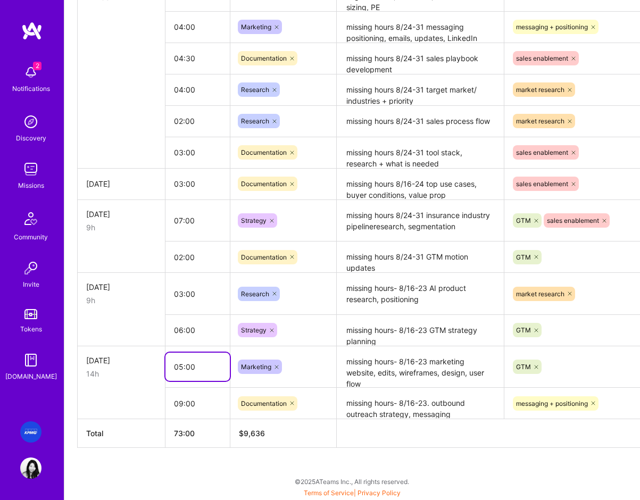
click at [210, 371] on input "05:00" at bounding box center [197, 367] width 64 height 28
click at [182, 371] on input "05:00" at bounding box center [197, 367] width 64 height 28
click at [182, 405] on input "09:00" at bounding box center [197, 403] width 64 height 28
type input "06:00"
click at [126, 404] on td at bounding box center [122, 403] width 88 height 31
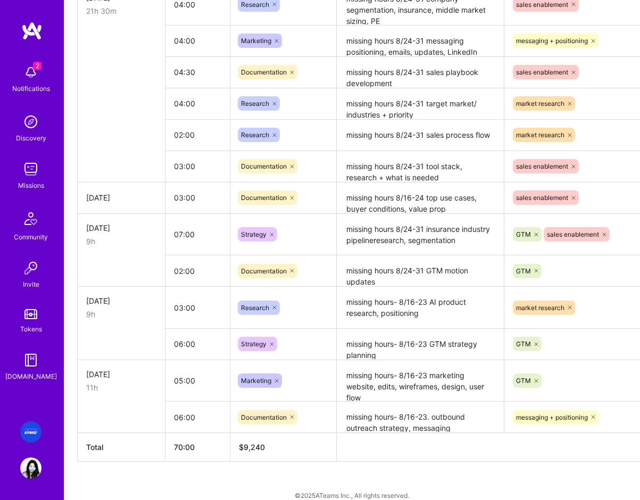
scroll to position [717, 0]
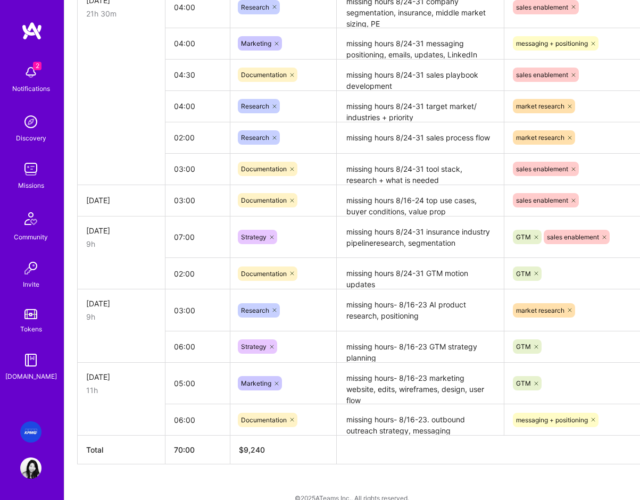
click at [414, 244] on textarea "missing hours 8/24-31 insurance industry pipelineresearch, segmentation" at bounding box center [420, 238] width 165 height 40
click at [408, 245] on textarea "missing hours 8/24-31 insurance industry pipelineresearch, segmentation" at bounding box center [420, 237] width 165 height 39
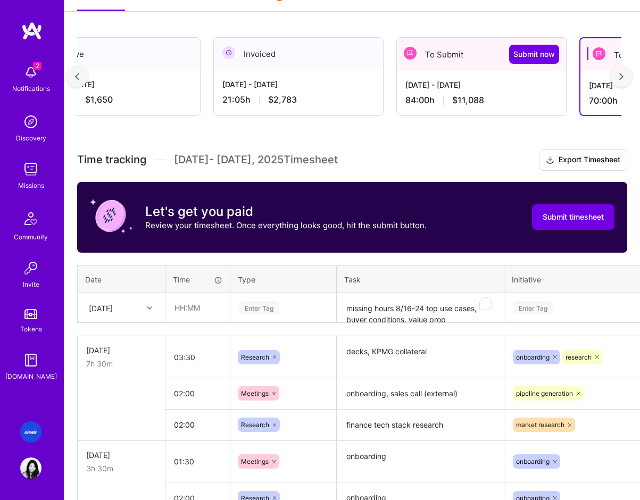
scroll to position [0, 0]
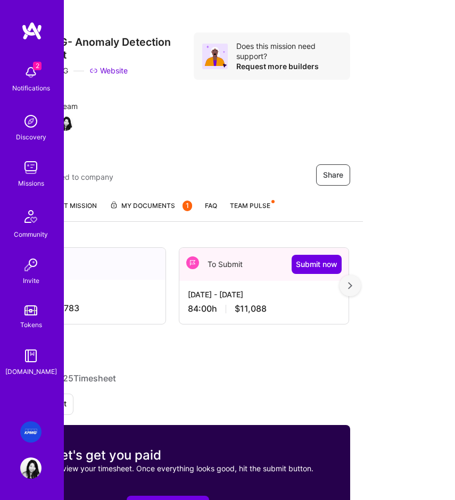
scroll to position [5, 0]
